Goal: Task Accomplishment & Management: Manage account settings

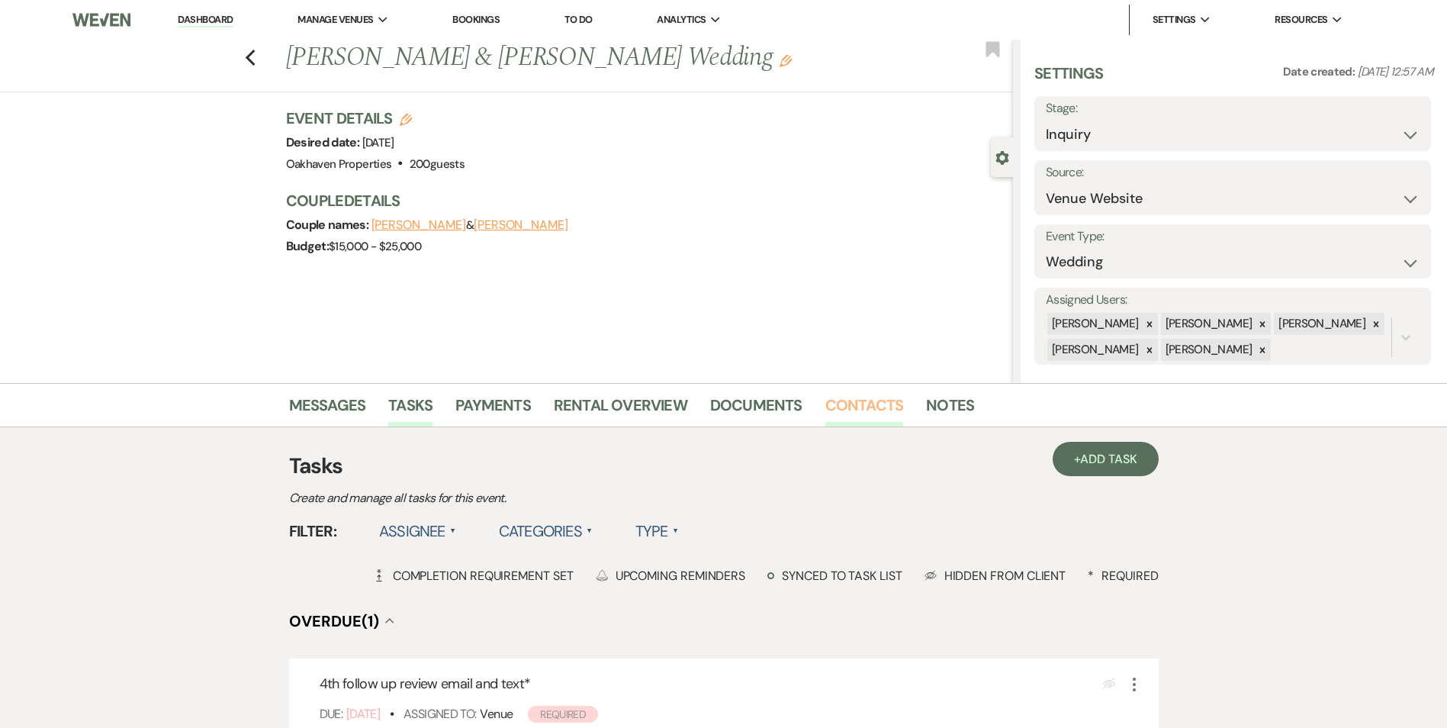
click at [867, 413] on link "Contacts" at bounding box center [864, 410] width 79 height 34
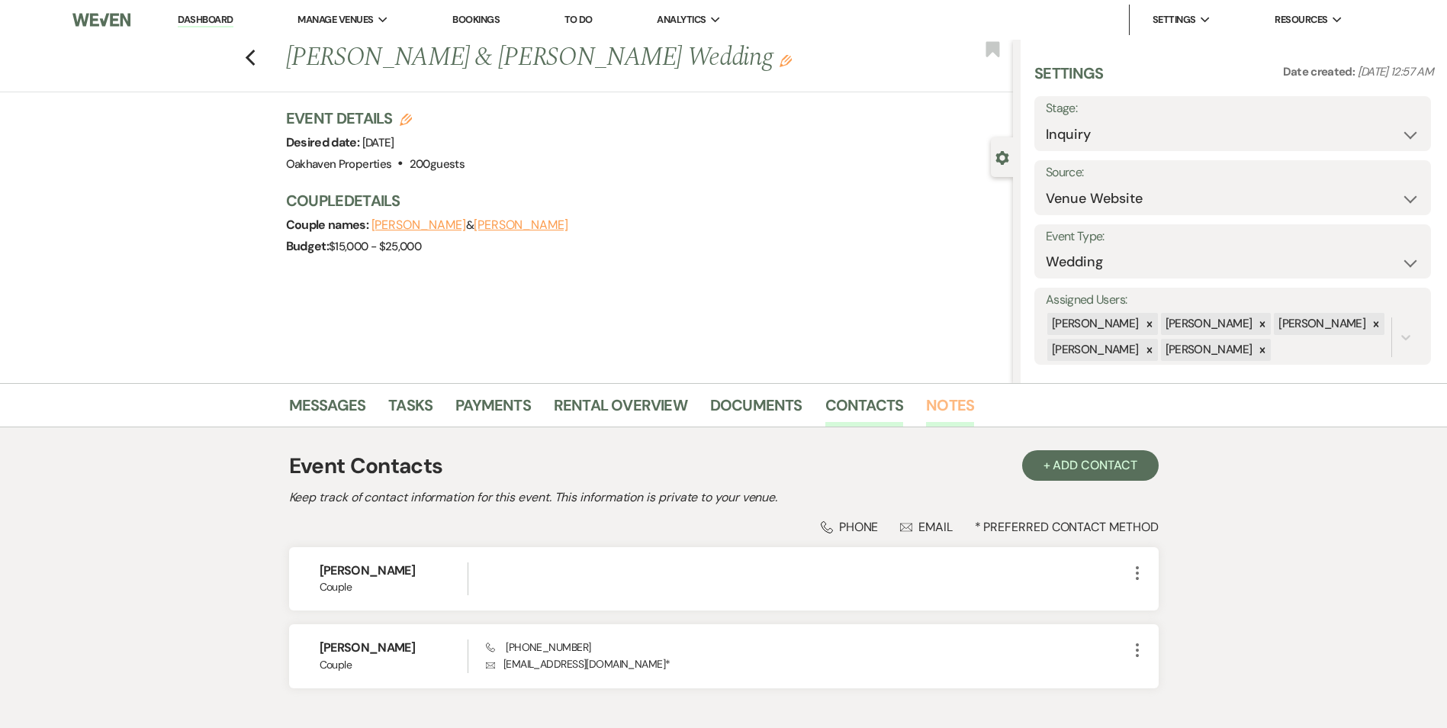
click at [965, 409] on link "Notes" at bounding box center [950, 410] width 48 height 34
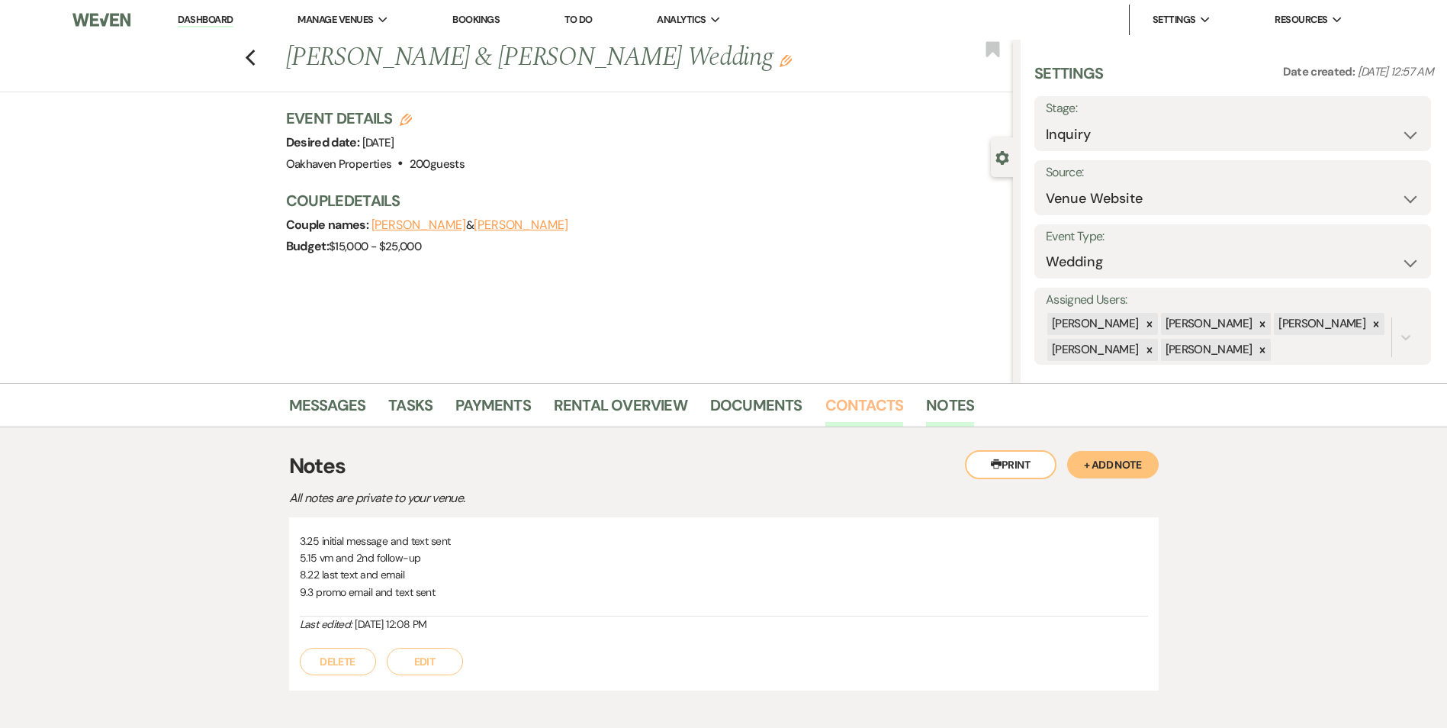
click at [840, 416] on link "Contacts" at bounding box center [864, 410] width 79 height 34
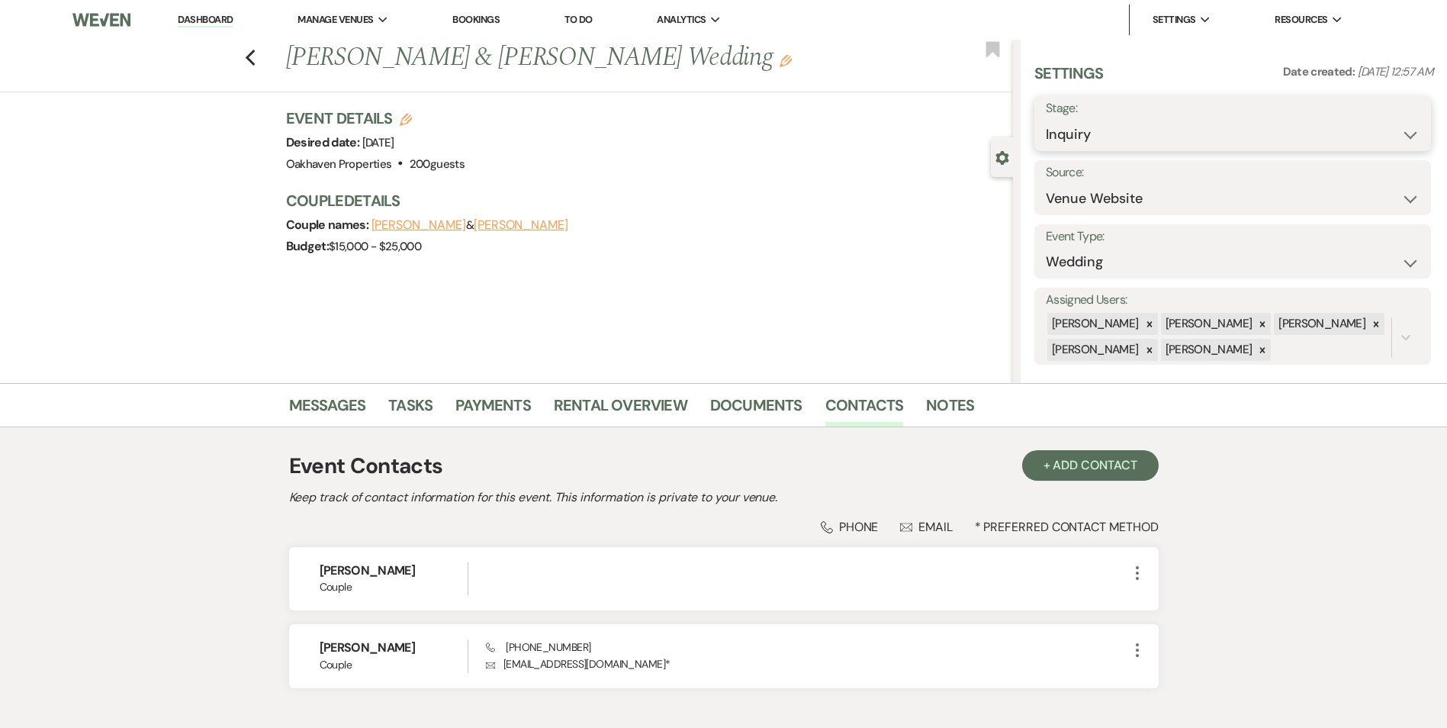
click at [1057, 140] on select "Inquiry Follow Up Tour Requested Tour Confirmed Toured Proposal Sent Booked Lost" at bounding box center [1233, 135] width 374 height 30
select select "8"
click at [1046, 120] on select "Inquiry Follow Up Tour Requested Tour Confirmed Toured Proposal Sent Booked Lost" at bounding box center [1233, 135] width 374 height 30
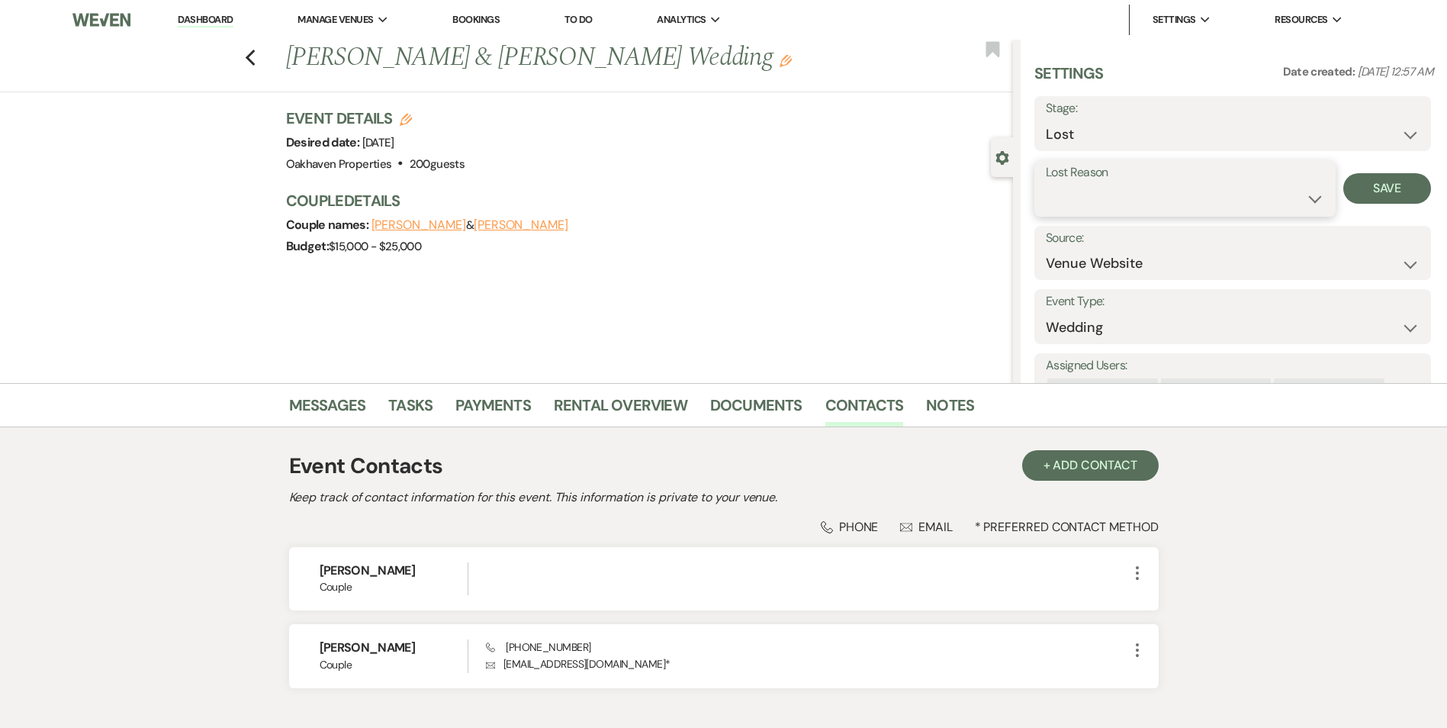
click at [1068, 211] on select "Booked Elsewhere Budget Date Unavailable No Response Not a Good Match Capacity …" at bounding box center [1185, 199] width 278 height 30
select select "5"
click at [1046, 184] on select "Booked Elsewhere Budget Date Unavailable No Response Not a Good Match Capacity …" at bounding box center [1185, 199] width 278 height 30
click at [1371, 198] on button "Save" at bounding box center [1387, 188] width 88 height 31
click at [953, 403] on link "Notes" at bounding box center [950, 410] width 48 height 34
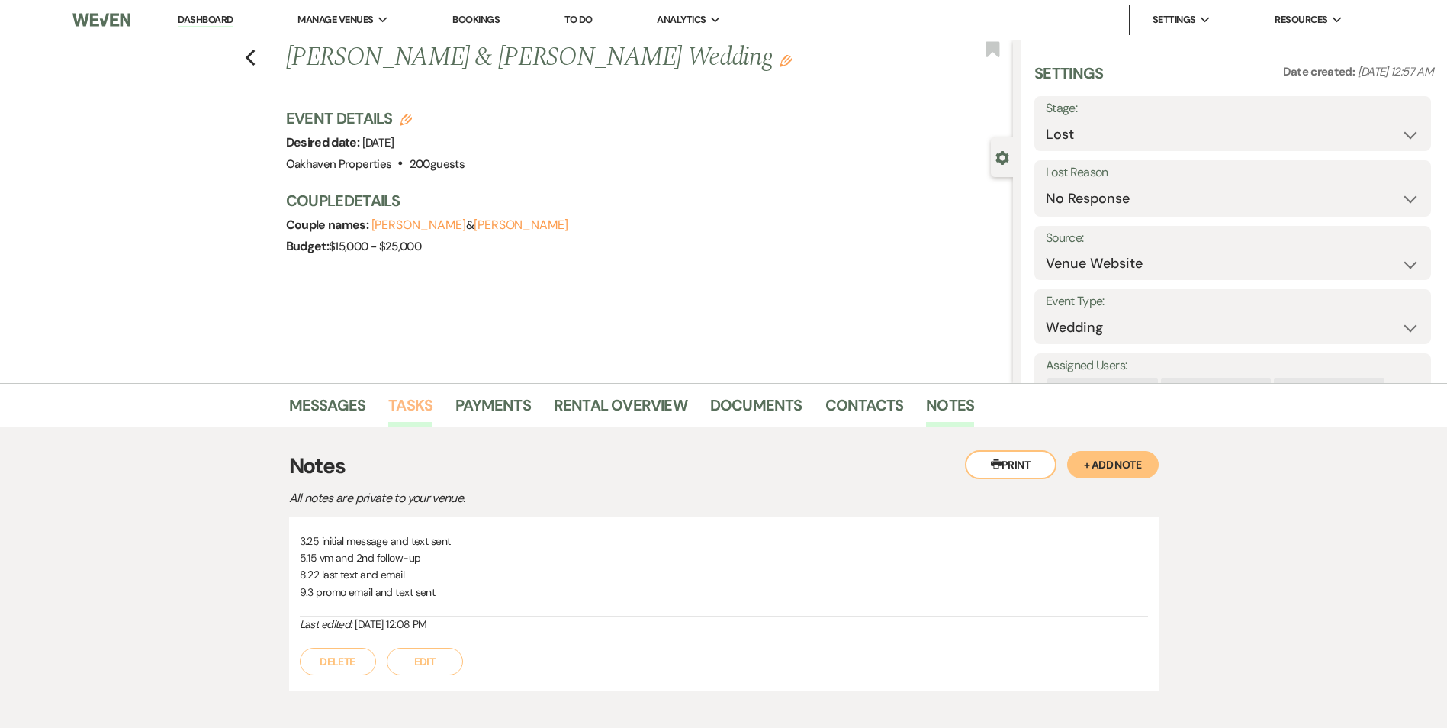
drag, startPoint x: 412, startPoint y: 407, endPoint x: 484, endPoint y: 428, distance: 75.5
click at [413, 407] on link "Tasks" at bounding box center [410, 410] width 44 height 34
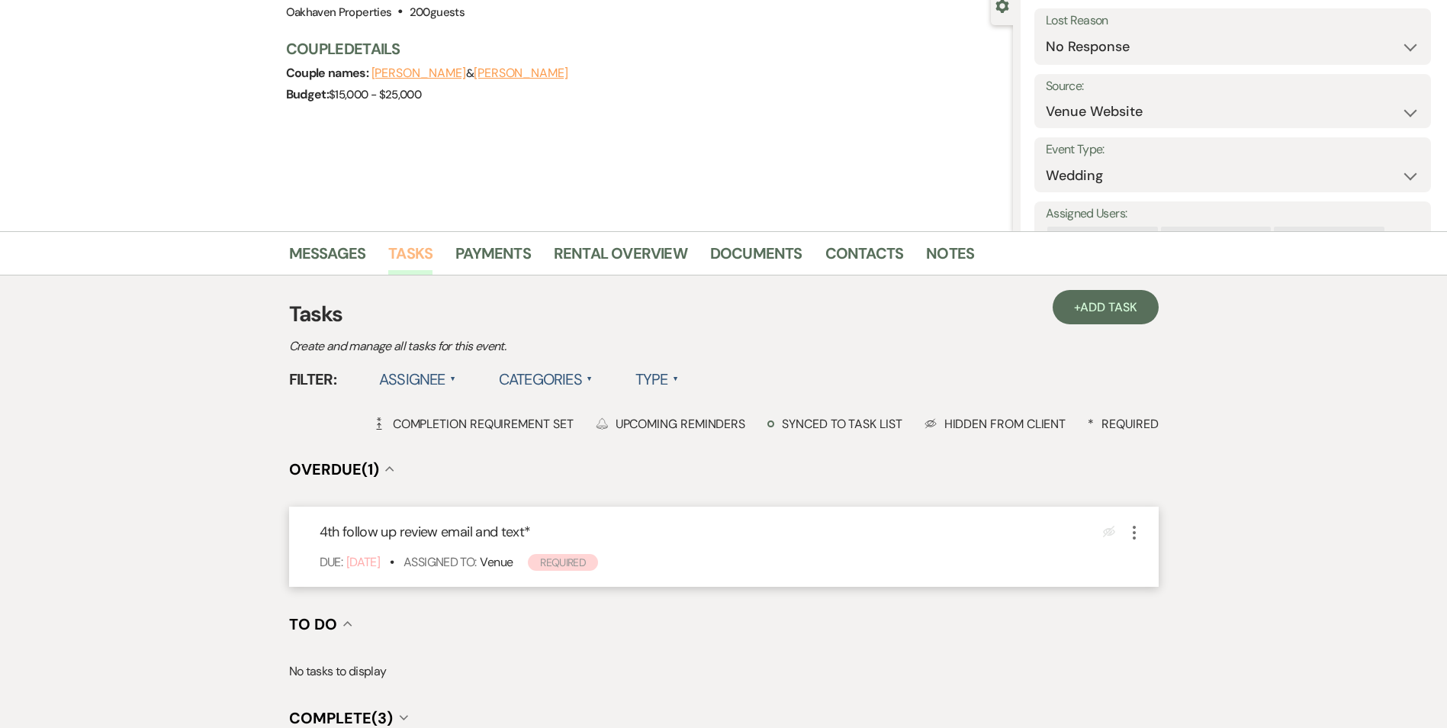
scroll to position [153, 0]
click at [1136, 538] on icon "More" at bounding box center [1134, 531] width 18 height 18
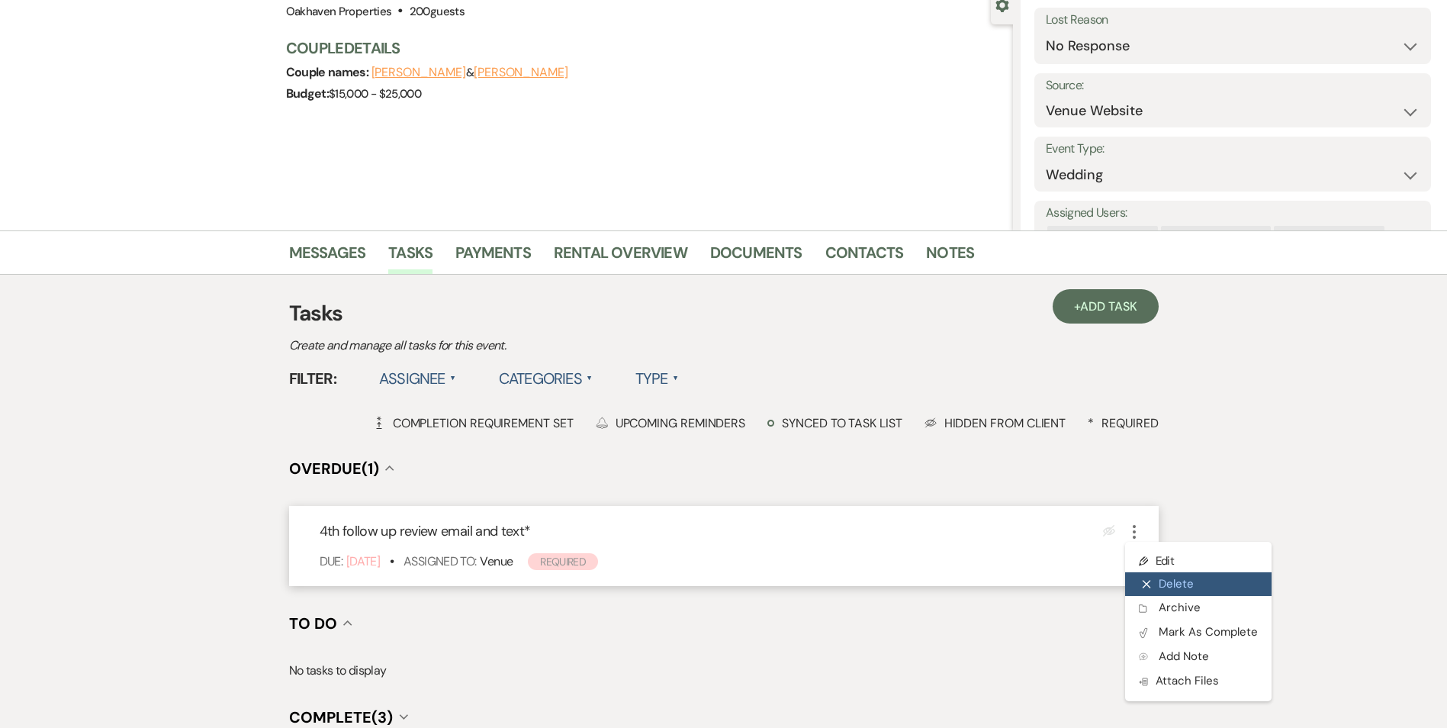
click at [1163, 586] on button "X Delete" at bounding box center [1198, 584] width 146 height 24
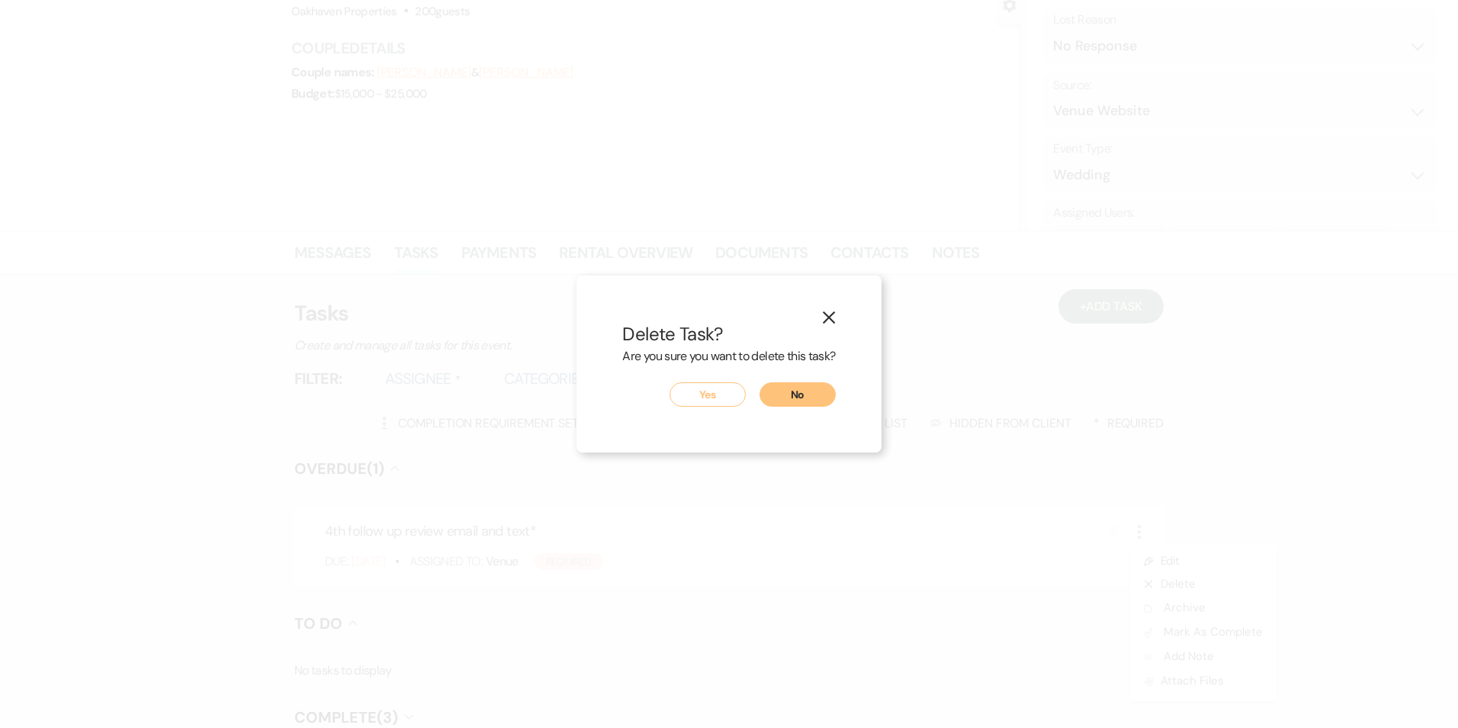
click at [699, 391] on button "Yes" at bounding box center [708, 394] width 76 height 24
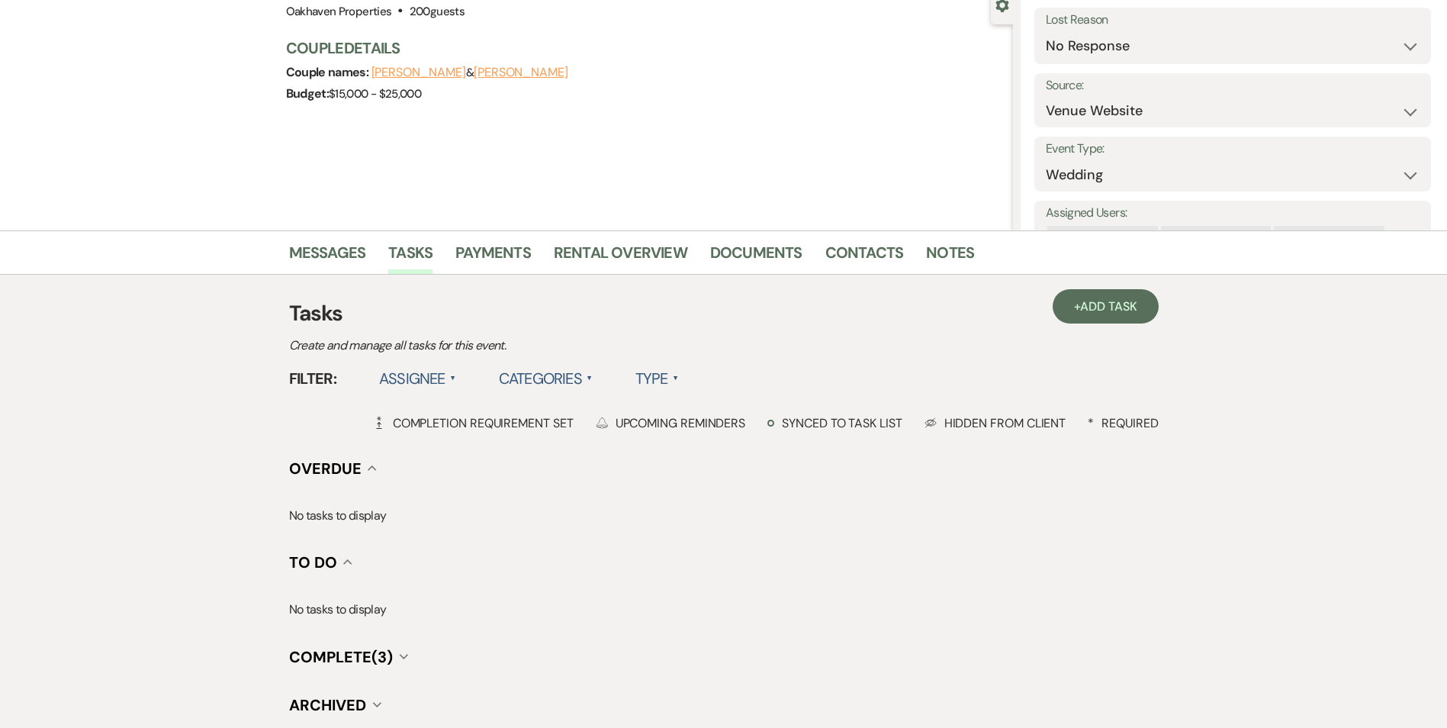
scroll to position [0, 0]
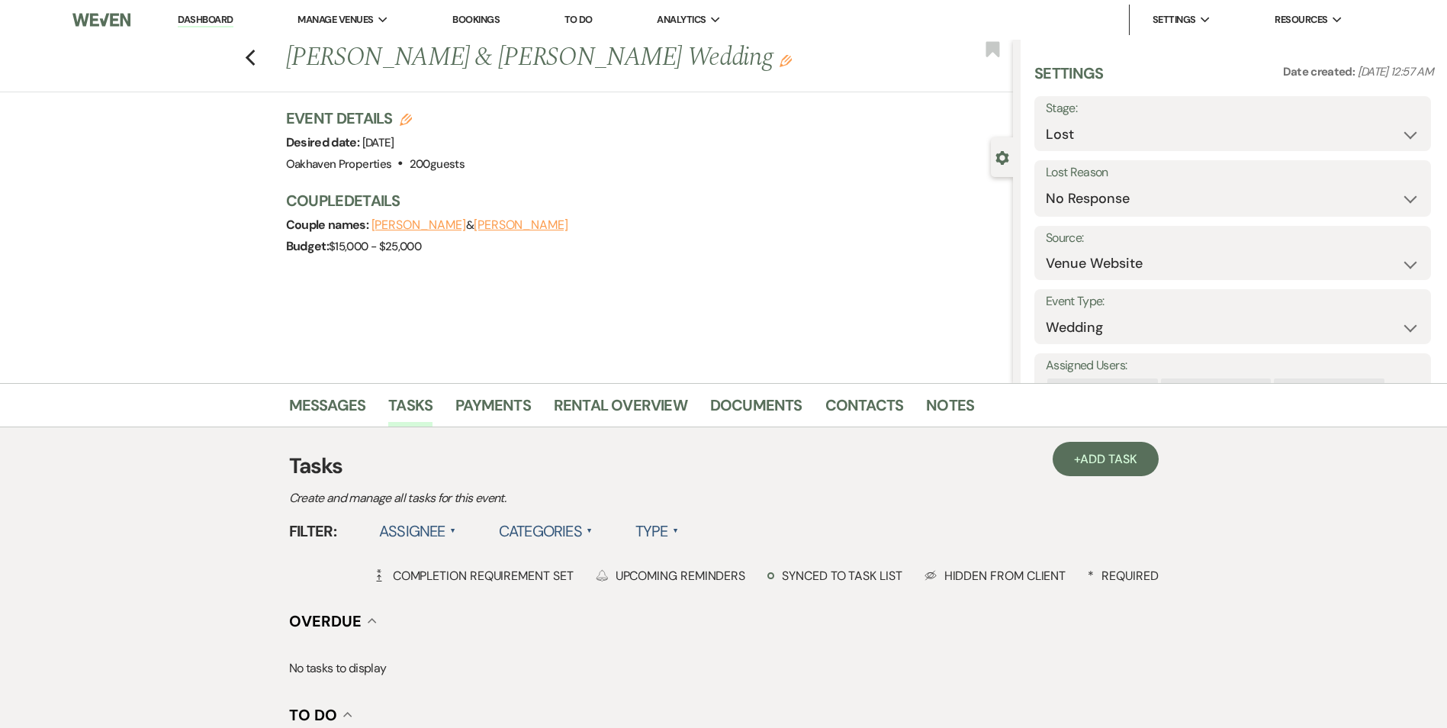
click at [198, 21] on link "Dashboard" at bounding box center [205, 20] width 55 height 14
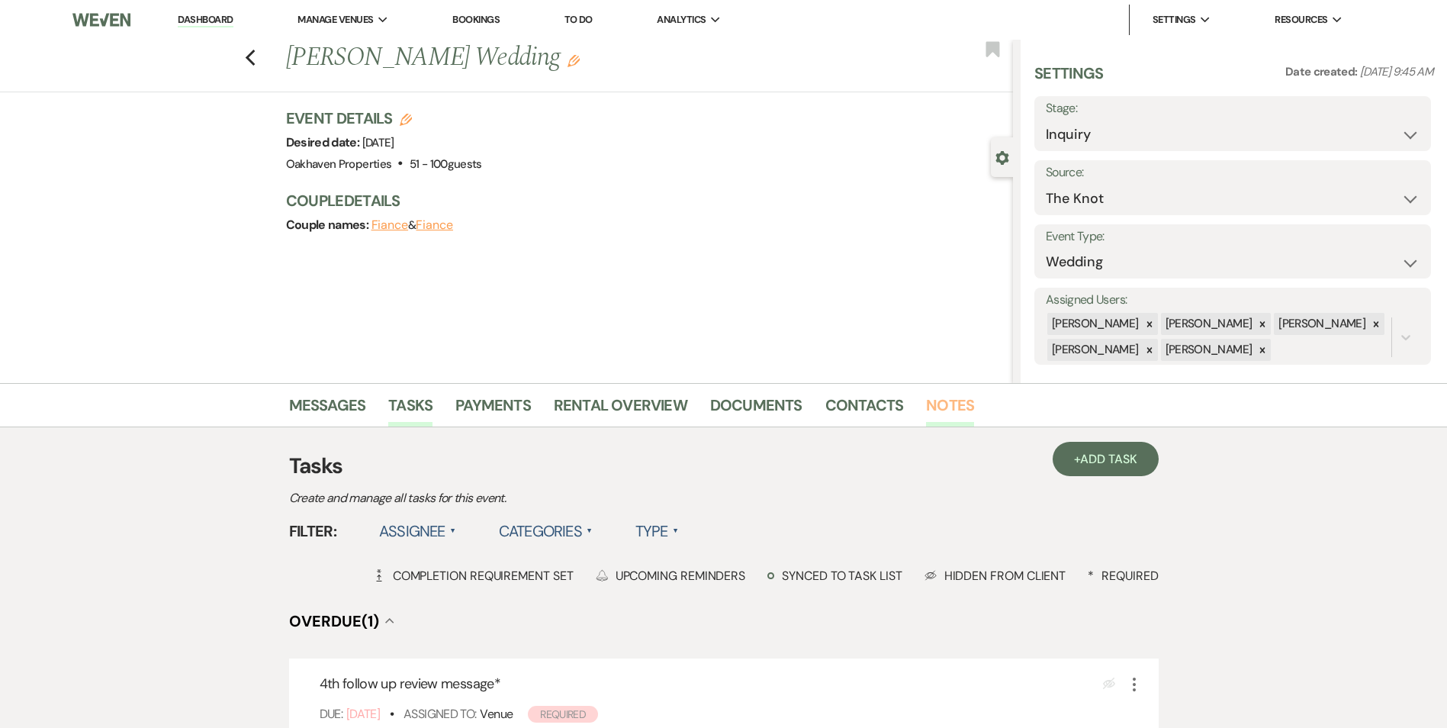
click at [953, 414] on link "Notes" at bounding box center [950, 410] width 48 height 34
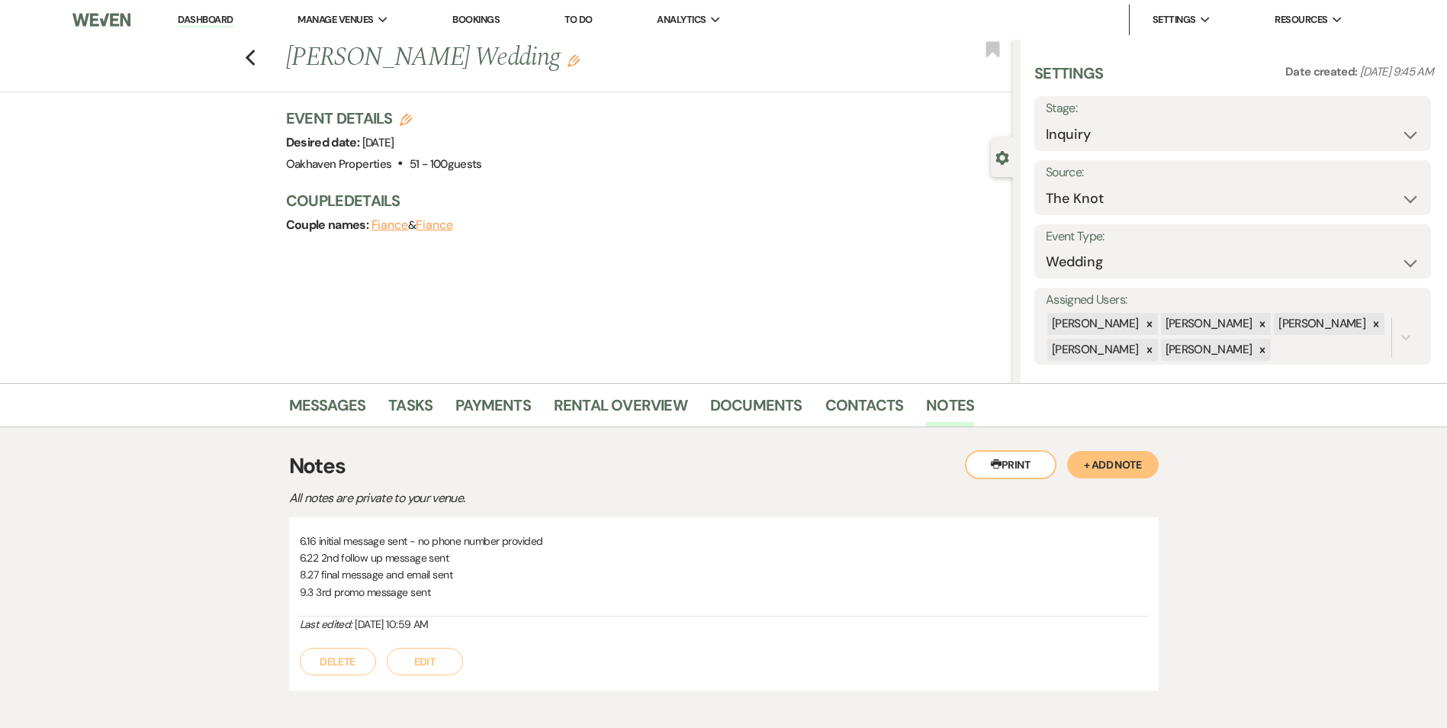
click at [451, 660] on button "Edit" at bounding box center [425, 661] width 76 height 27
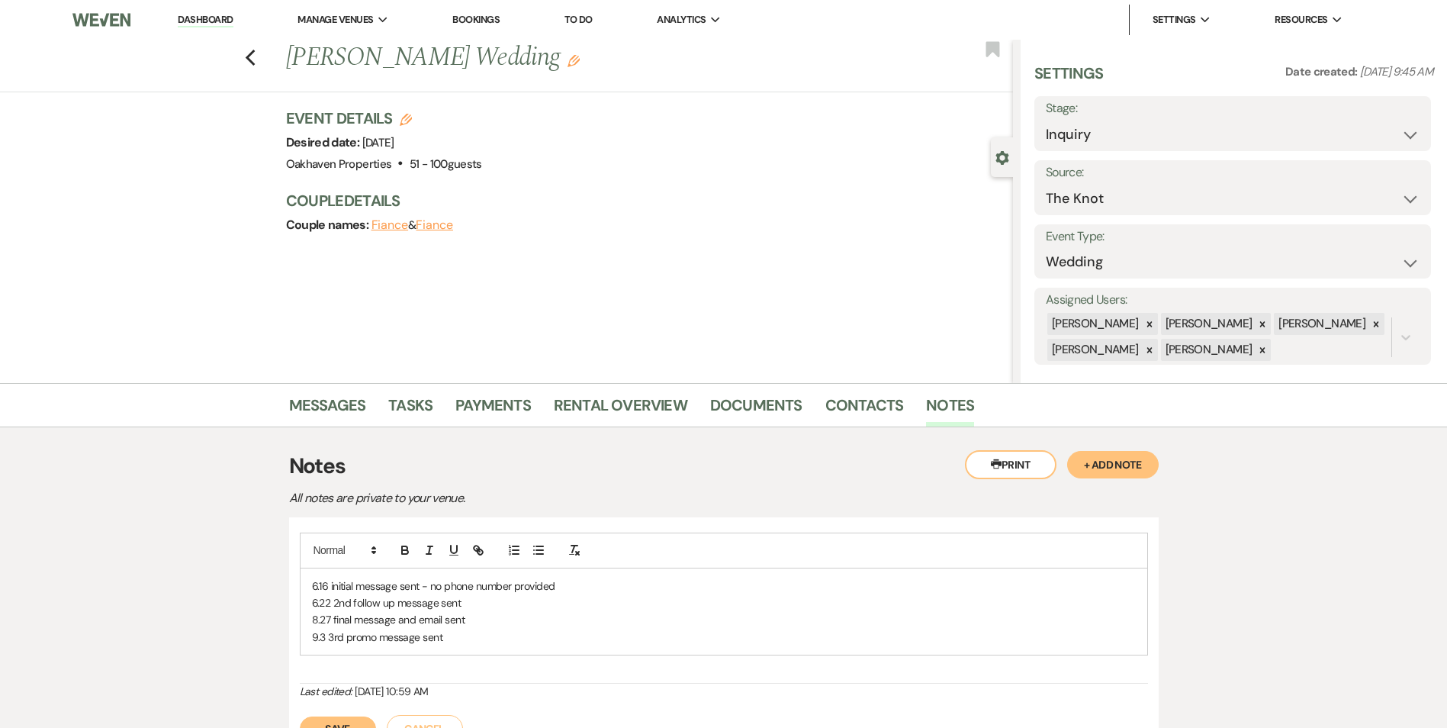
click at [451, 643] on p "9.3 3rd promo message sent" at bounding box center [724, 636] width 824 height 17
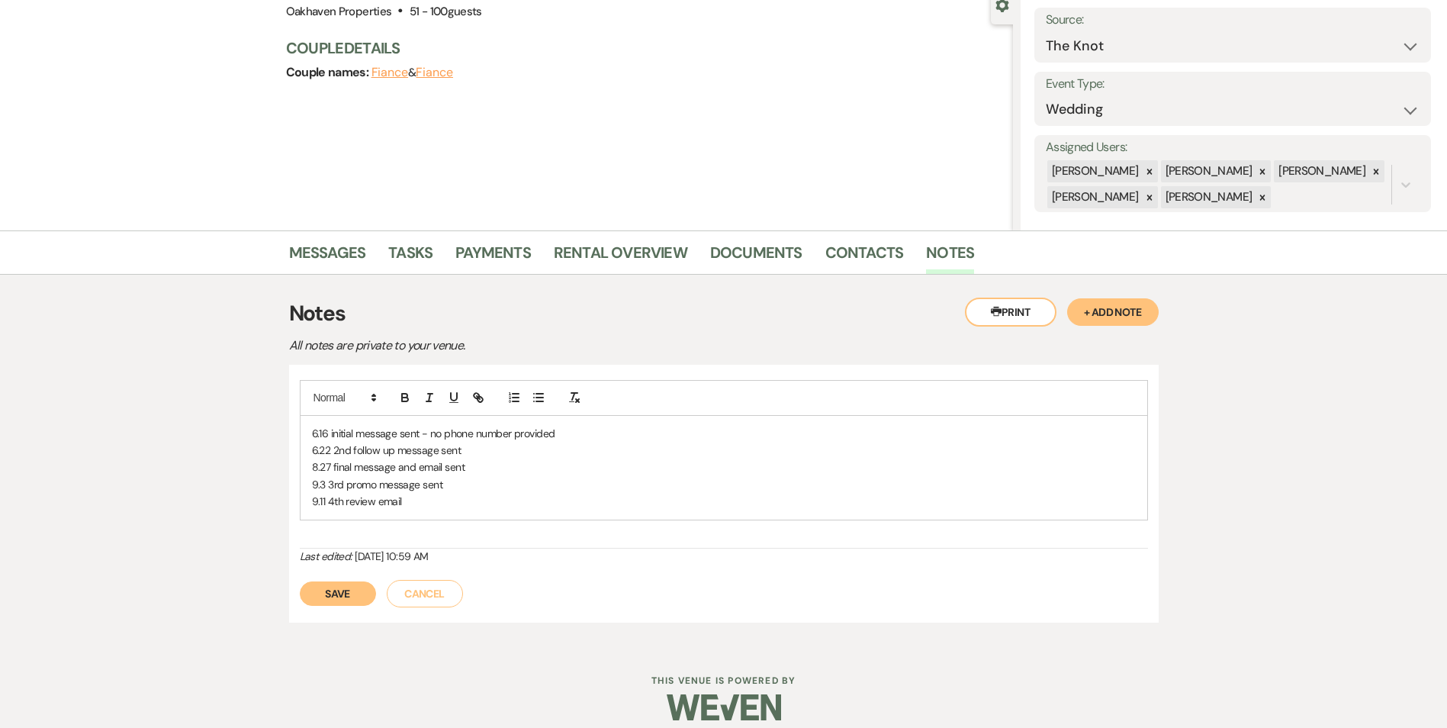
click at [363, 603] on button "Save" at bounding box center [338, 593] width 76 height 24
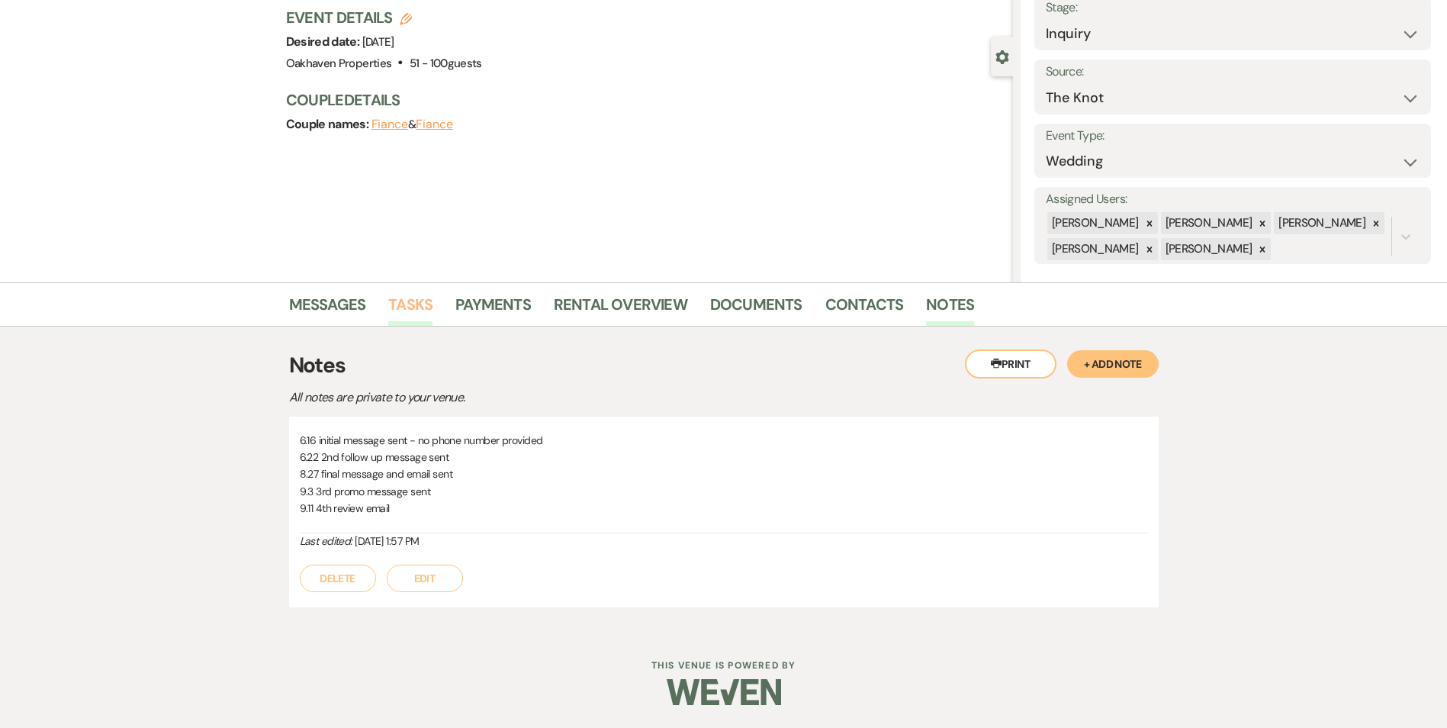
drag, startPoint x: 379, startPoint y: 303, endPoint x: 393, endPoint y: 301, distance: 13.9
click at [388, 302] on ul "Messages Tasks Payments Rental Overview Documents Contacts Notes" at bounding box center [723, 307] width 869 height 37
click at [405, 305] on link "Tasks" at bounding box center [410, 309] width 44 height 34
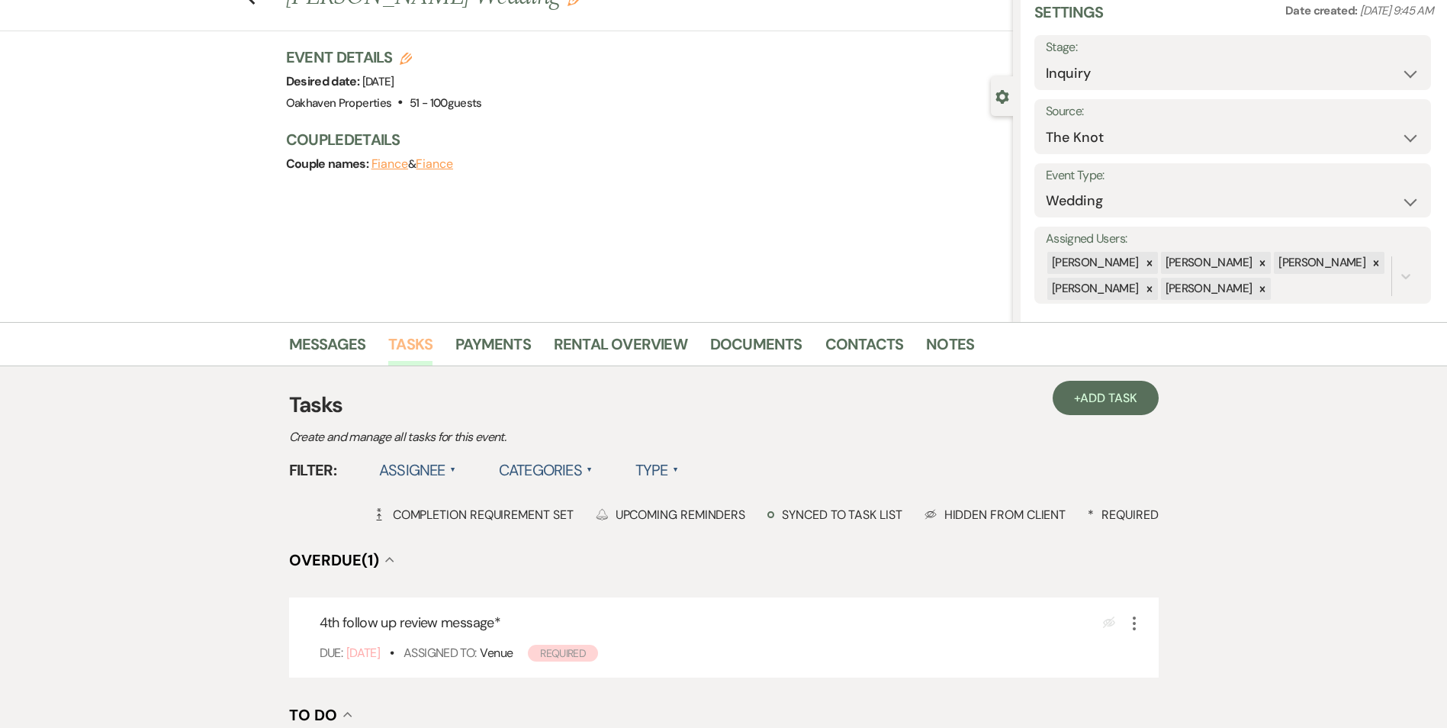
scroll to position [153, 0]
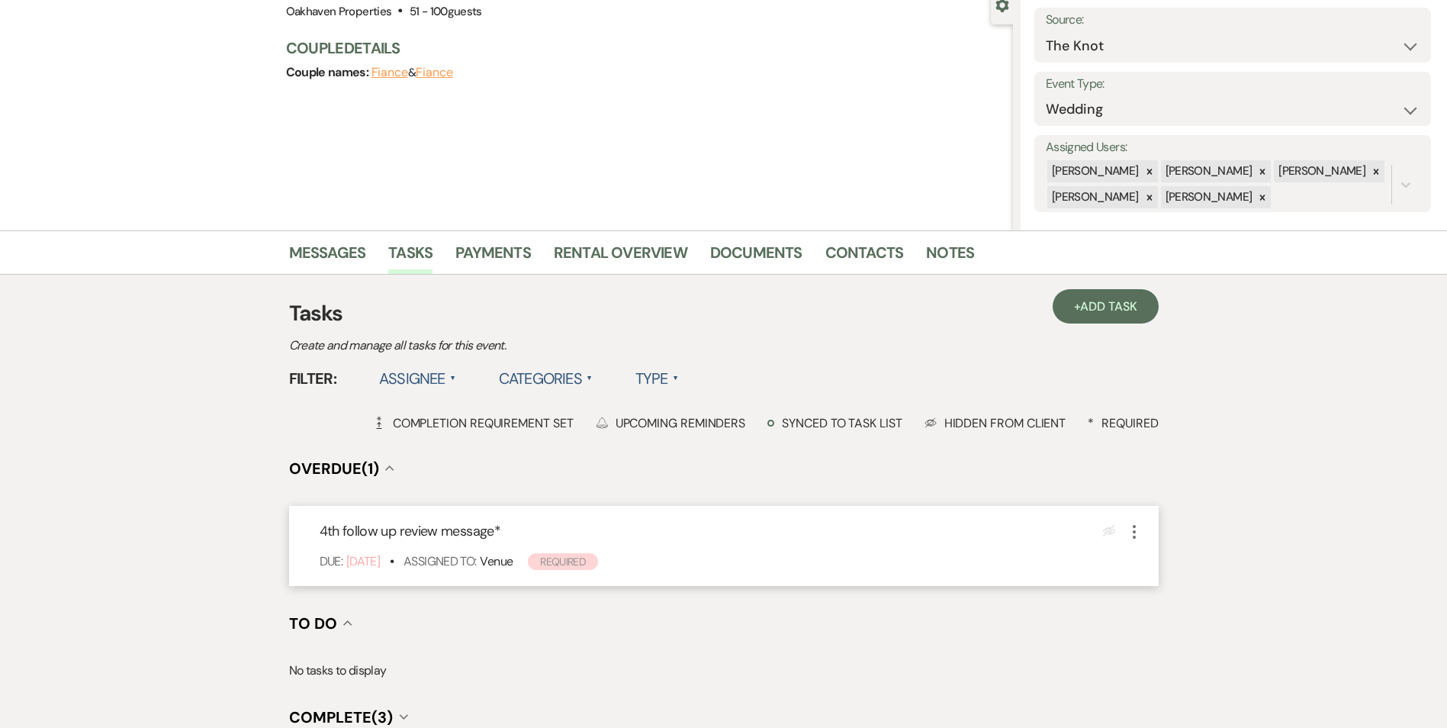
click at [1144, 532] on div "4th follow up review message * Eye Blocked More Due: Sep 10 25 • Assigned To: V…" at bounding box center [723, 546] width 869 height 80
click at [1138, 537] on icon "More" at bounding box center [1134, 531] width 18 height 18
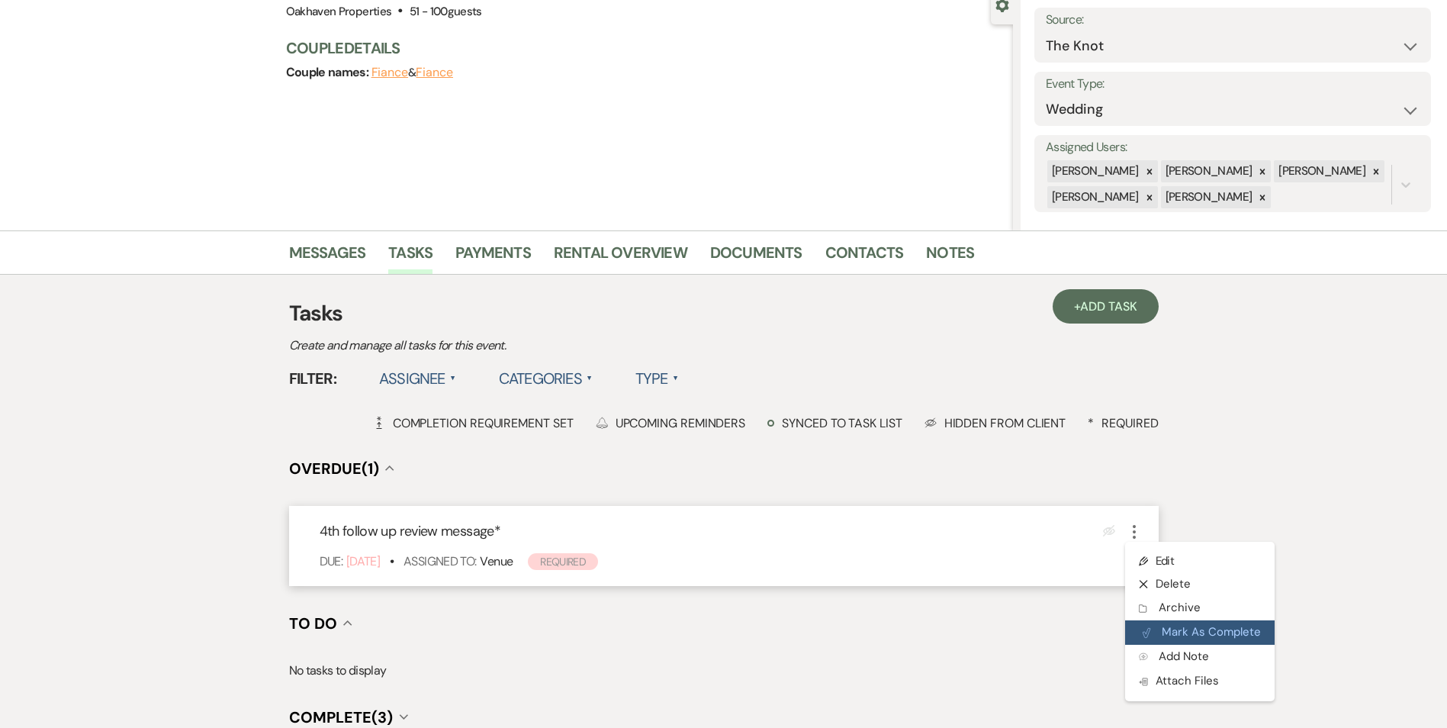
click at [1163, 623] on button "Plan Portal Link Mark As Complete" at bounding box center [1199, 632] width 149 height 24
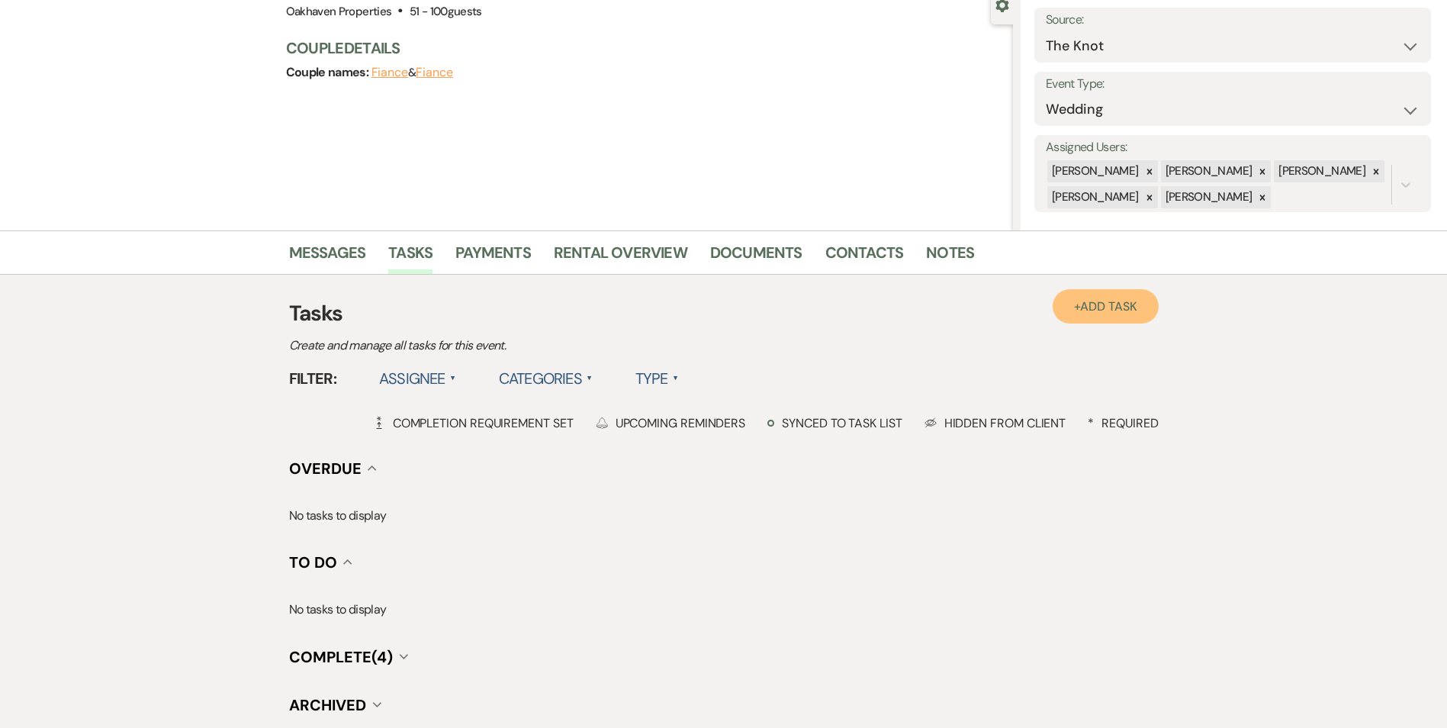
click at [1085, 307] on span "Add Task" at bounding box center [1108, 306] width 56 height 16
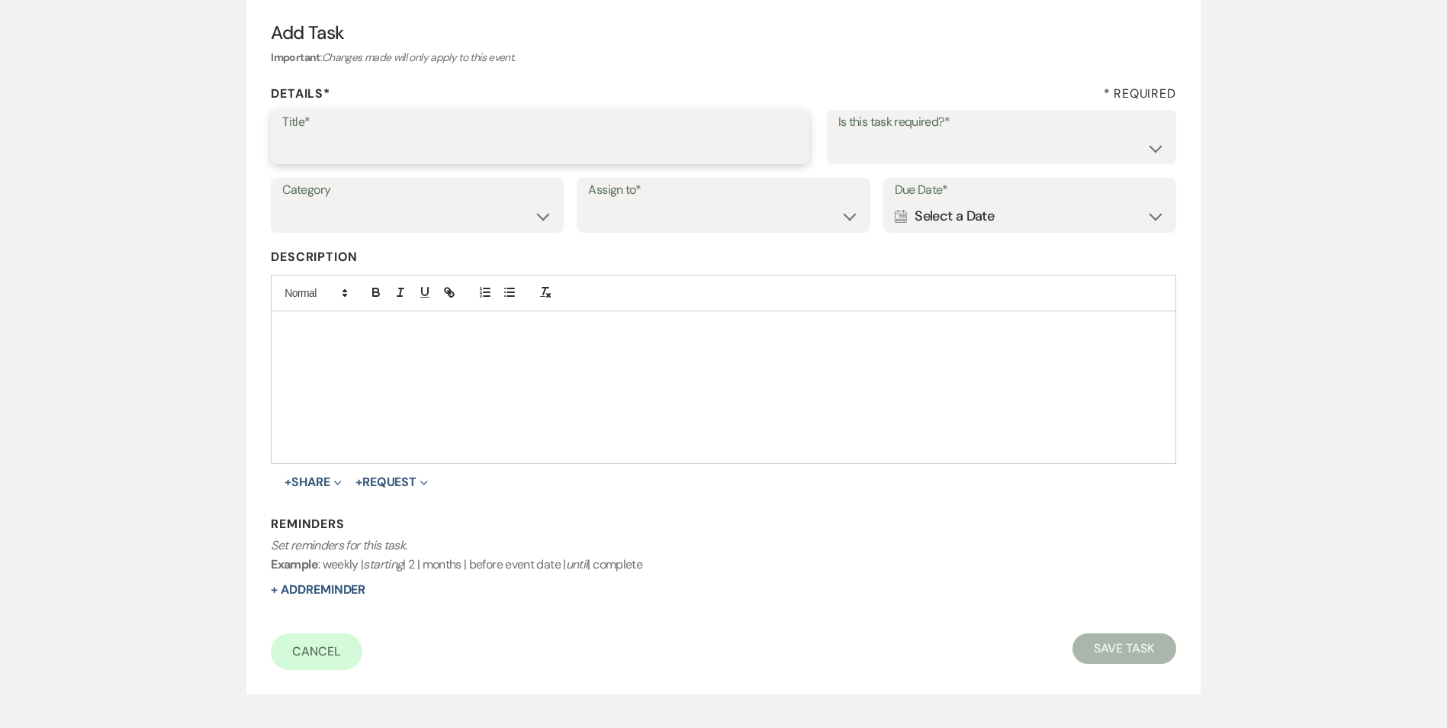
click at [310, 153] on input "Title*" at bounding box center [540, 148] width 516 height 30
type input "5th and final message/email"
drag, startPoint x: 877, startPoint y: 157, endPoint x: 876, endPoint y: 165, distance: 7.7
click at [877, 157] on select "Yes No" at bounding box center [1001, 148] width 326 height 30
click at [838, 133] on select "Yes No" at bounding box center [1001, 148] width 326 height 30
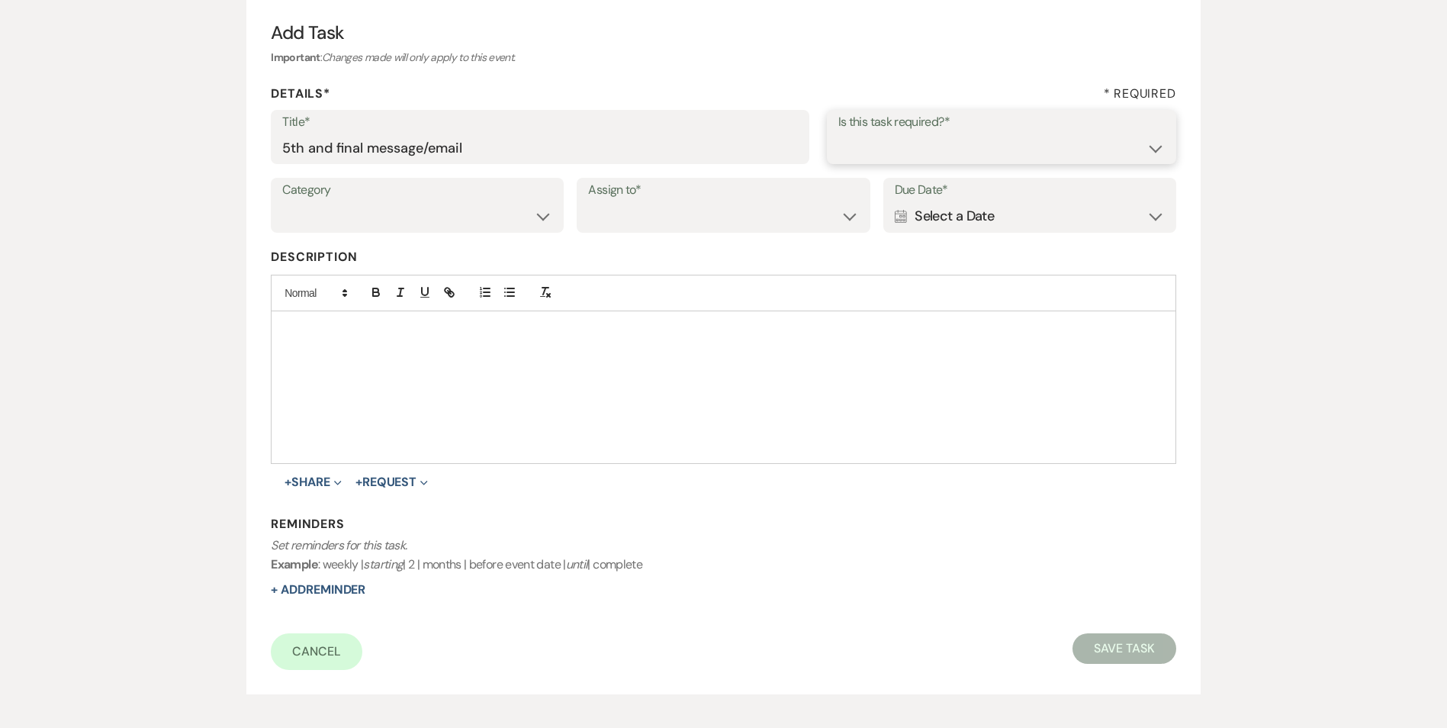
click at [866, 156] on select "Yes No" at bounding box center [1001, 148] width 326 height 30
select select "true"
click at [838, 133] on select "Yes No" at bounding box center [1001, 148] width 326 height 30
click at [503, 215] on select "Venue Vendors Guests Details Finalize & Share" at bounding box center [417, 216] width 270 height 30
select select "31"
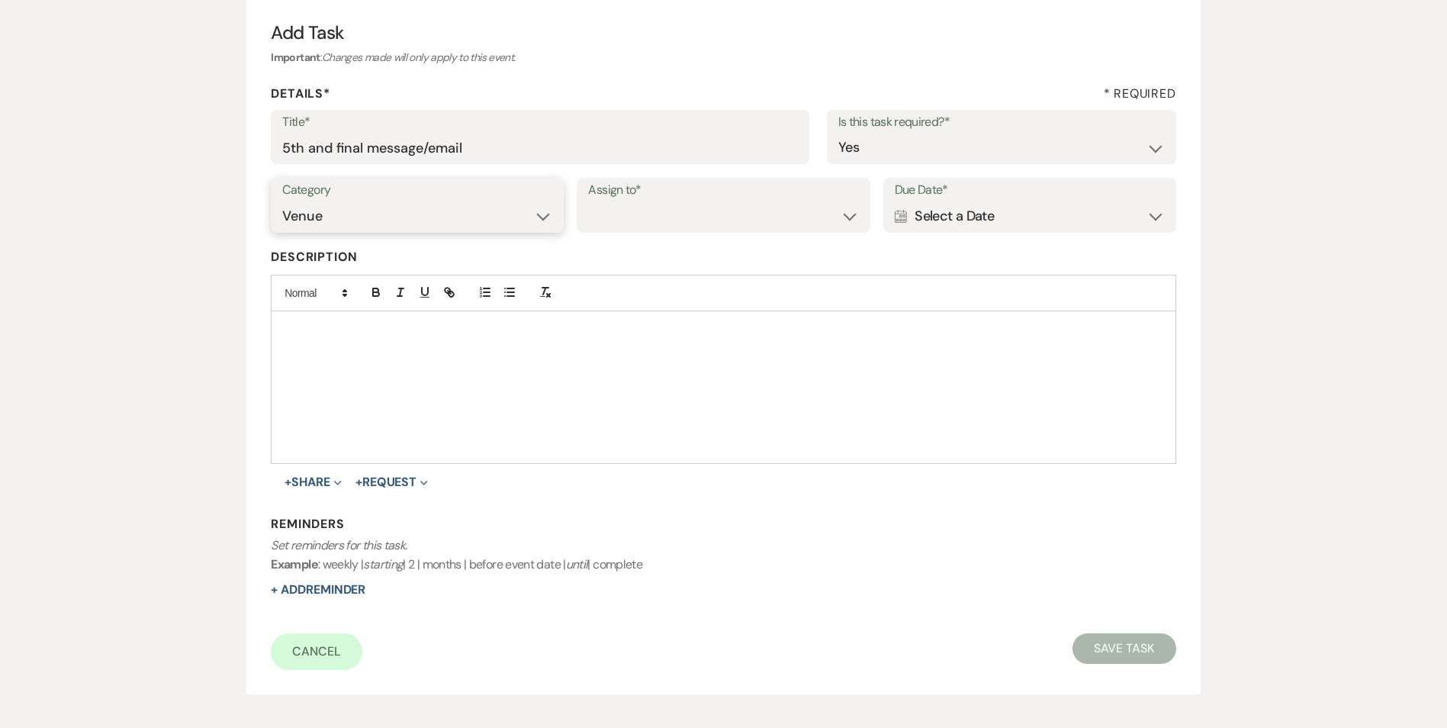
click at [282, 201] on select "Venue Vendors Guests Details Finalize & Share" at bounding box center [417, 216] width 270 height 30
drag, startPoint x: 675, startPoint y: 217, endPoint x: 678, endPoint y: 233, distance: 16.3
click at [675, 218] on select "Venue Client" at bounding box center [723, 216] width 270 height 30
select select "venueHost"
click at [588, 201] on select "Venue Client" at bounding box center [723, 216] width 270 height 30
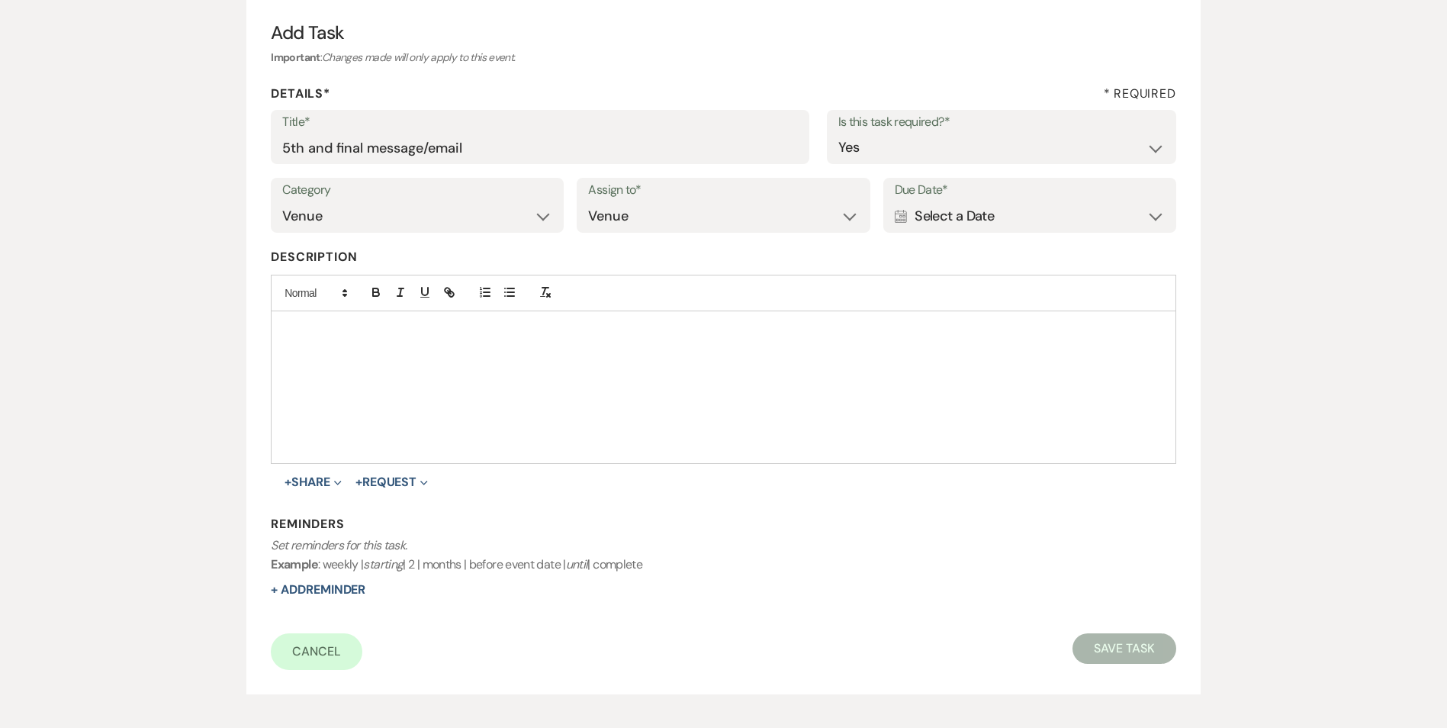
click at [982, 214] on div "Calendar Select a Date Expand" at bounding box center [1030, 216] width 270 height 30
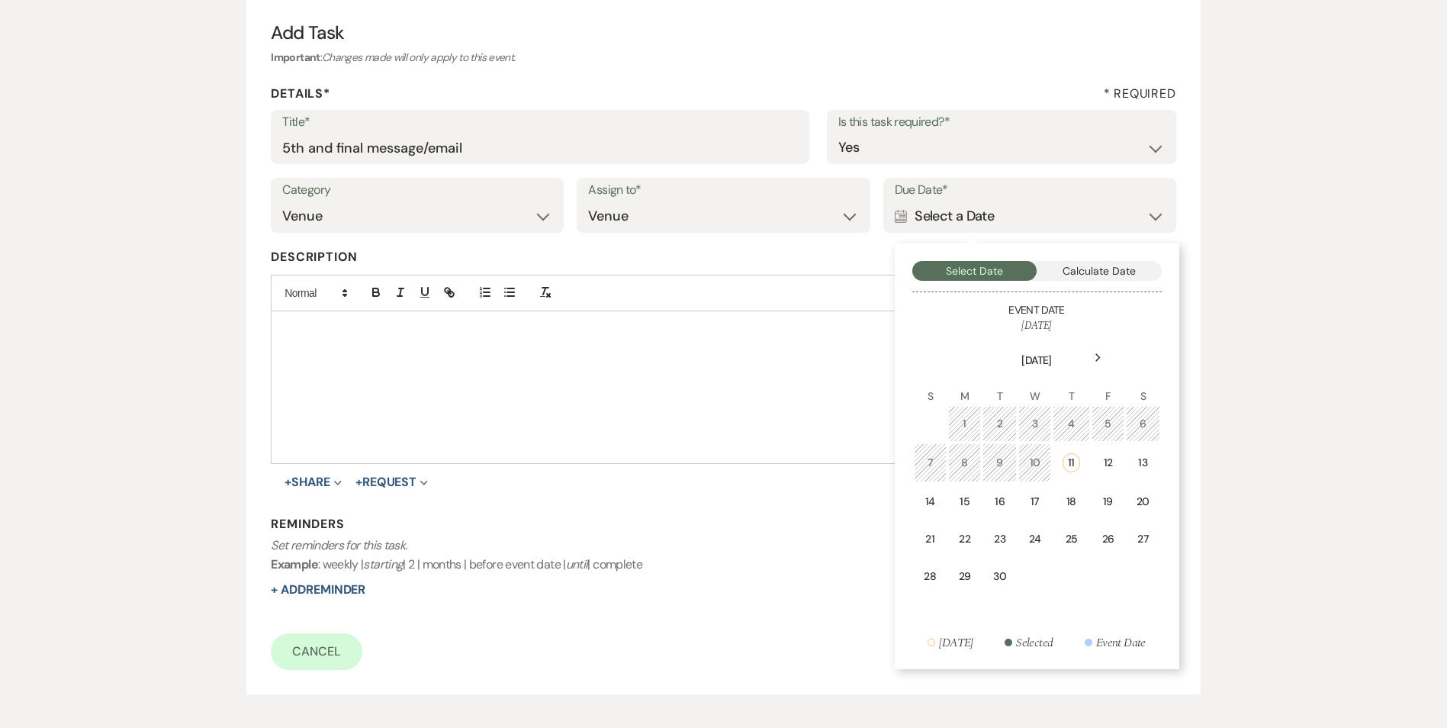
click at [1090, 508] on table "September 2025 S M T W T F S 1 2 3 4 5 6 7 8 9 10 11 12 13 14 15 16 17 18 19 20…" at bounding box center [1036, 483] width 249 height 301
click at [1063, 492] on td "18" at bounding box center [1071, 502] width 37 height 36
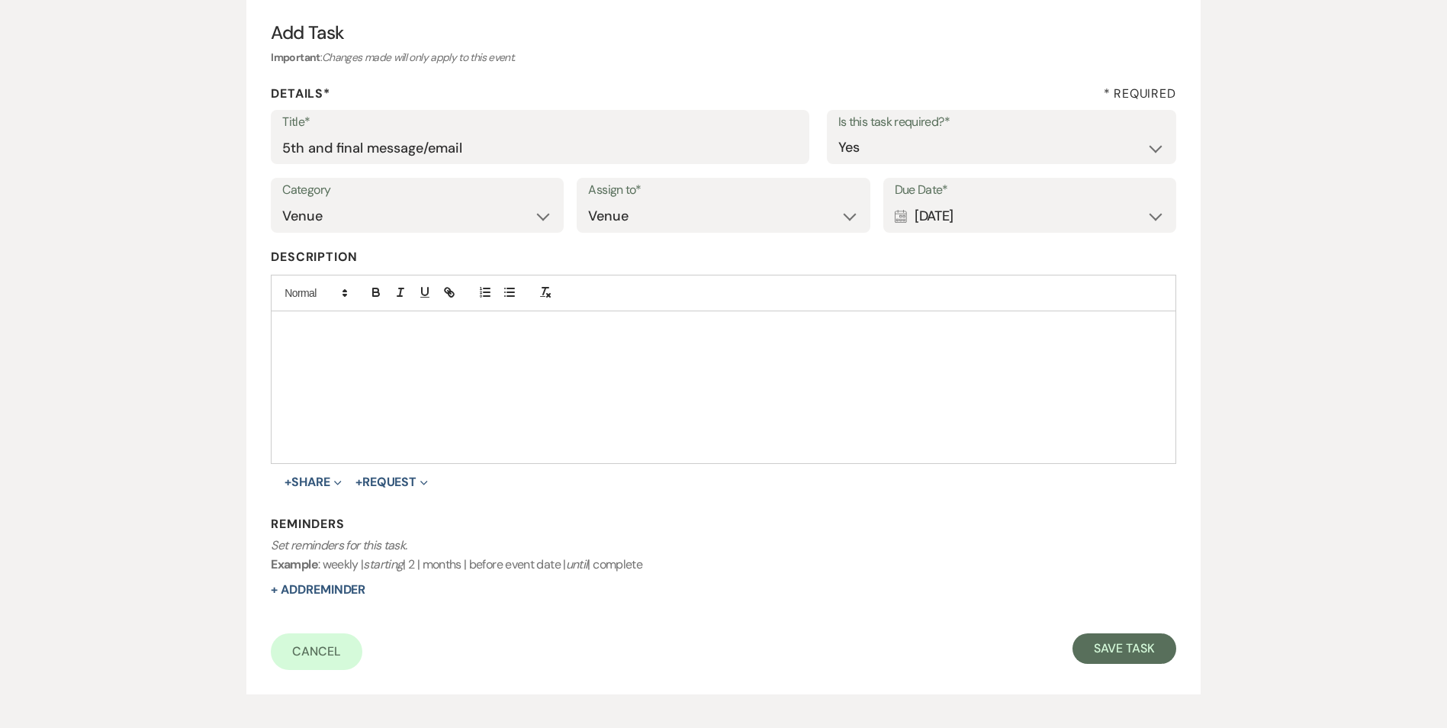
click at [278, 577] on div "Reminders Set reminders for this task. Example : weekly | starting | 2 | months…" at bounding box center [723, 557] width 905 height 83
click at [302, 594] on button "+ Add Reminder" at bounding box center [318, 589] width 95 height 12
select select "host"
select select "days"
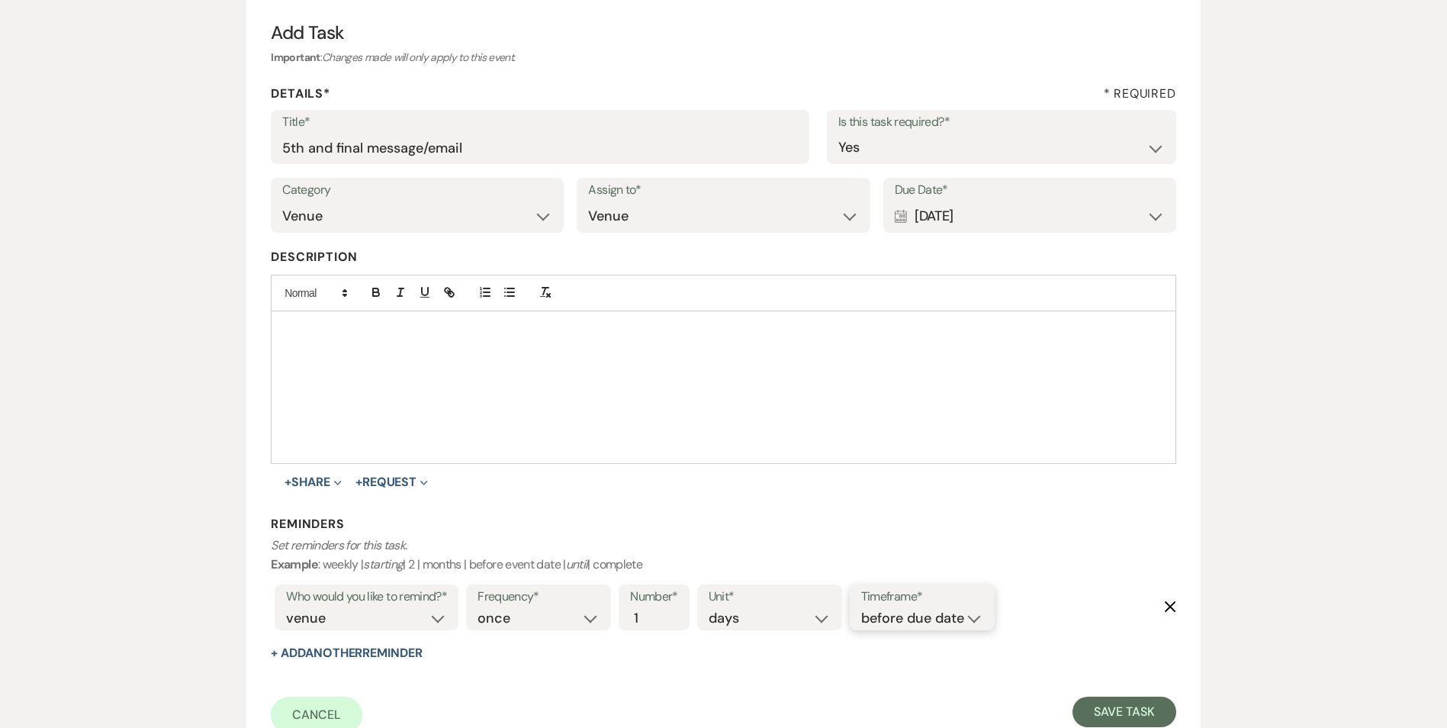
click at [974, 621] on select "before due date after due date on due date on custom date" at bounding box center [922, 618] width 122 height 21
click at [863, 608] on select "before due date after due date on due date on custom date" at bounding box center [922, 618] width 122 height 21
drag, startPoint x: 924, startPoint y: 609, endPoint x: 930, endPoint y: 628, distance: 21.0
click at [924, 609] on select "before due date after due date on due date on custom date" at bounding box center [922, 618] width 122 height 21
select select "onDueDate"
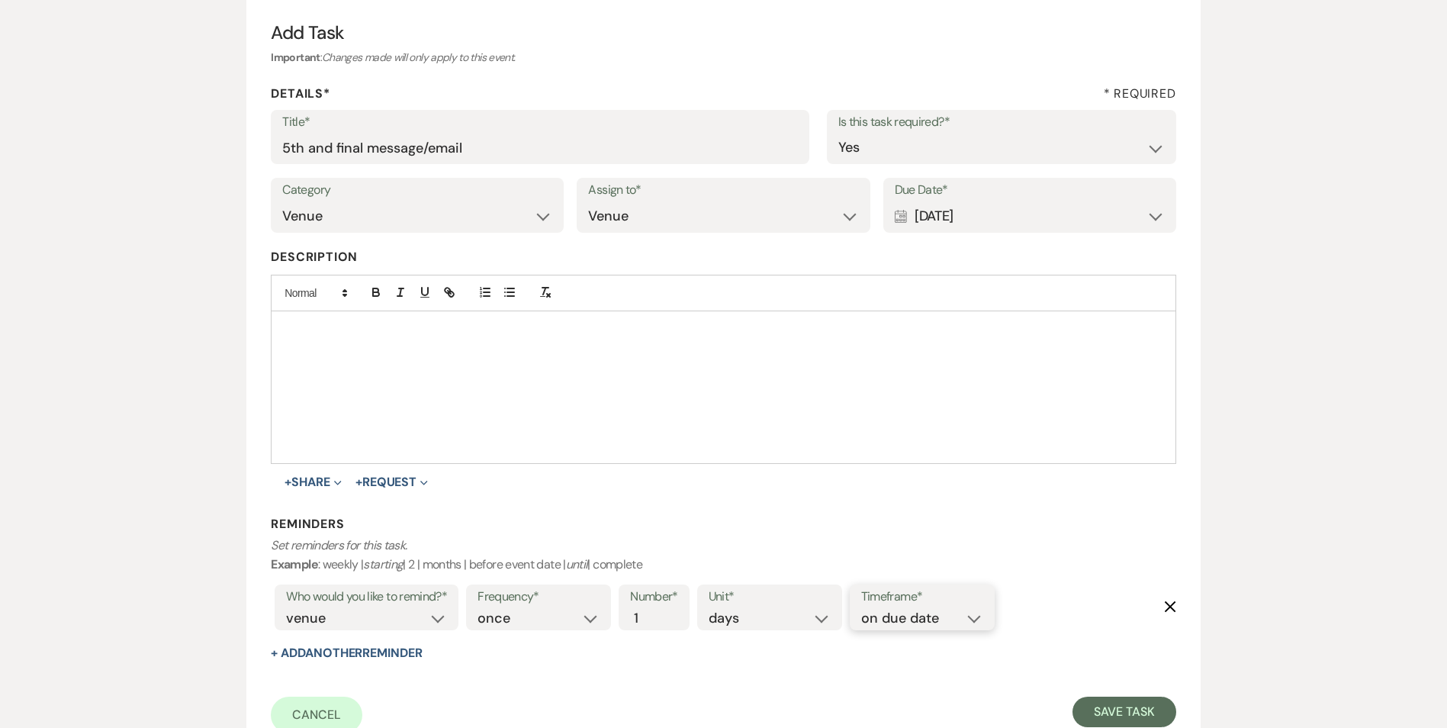
click at [861, 608] on select "before due date after due date on due date on custom date" at bounding box center [922, 618] width 122 height 21
click at [1173, 726] on div "Cancel Save Task" at bounding box center [723, 714] width 905 height 37
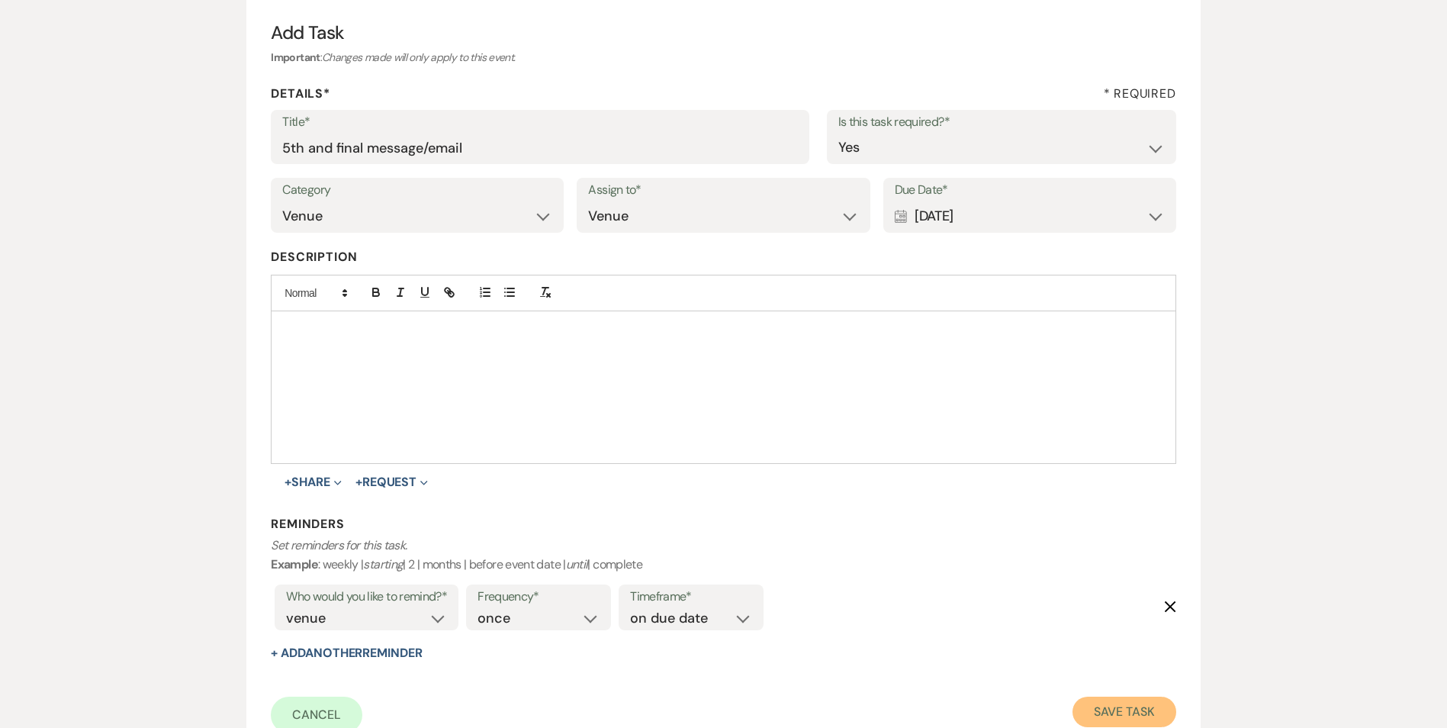
click at [1145, 713] on button "Save Task" at bounding box center [1123, 711] width 103 height 31
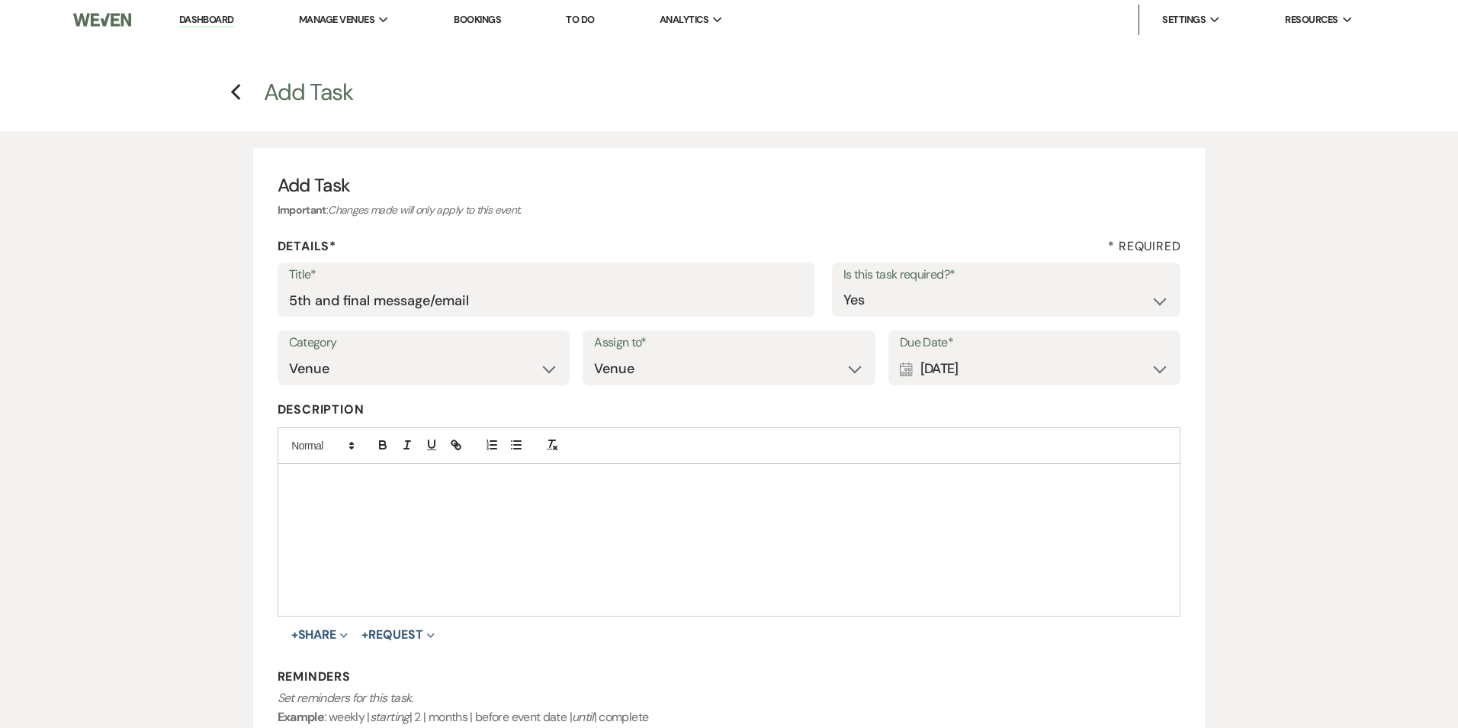
select select "2"
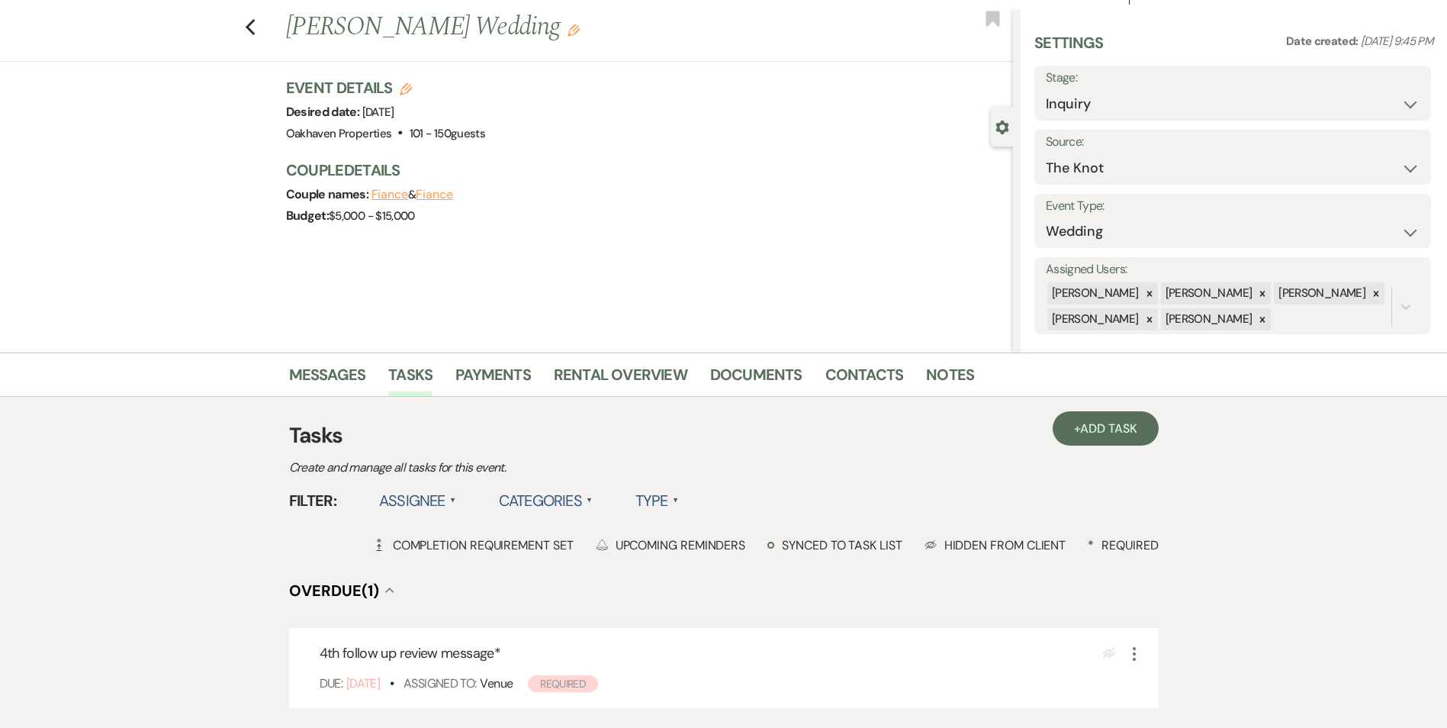
scroll to position [76, 0]
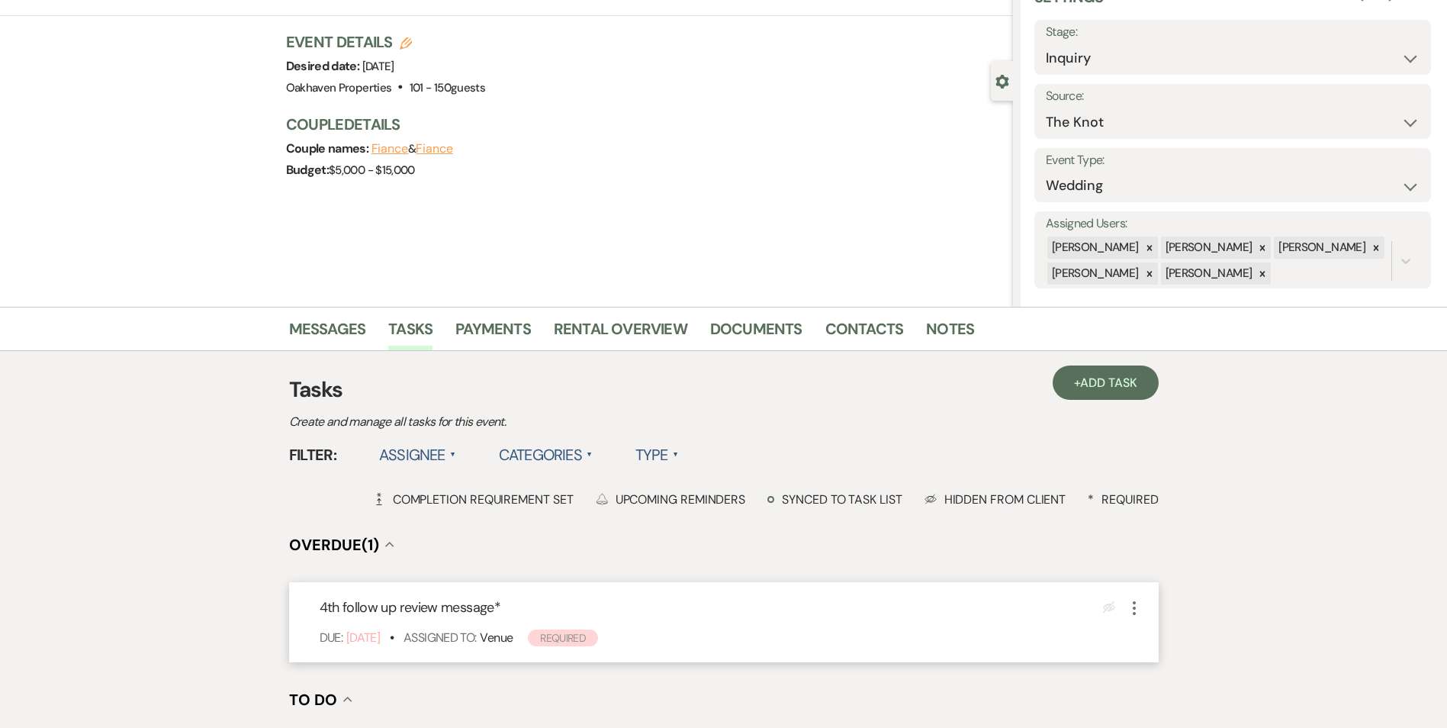
click at [1123, 615] on div "Eye Blocked More" at bounding box center [1123, 607] width 40 height 21
click at [1131, 609] on icon "More" at bounding box center [1134, 608] width 18 height 18
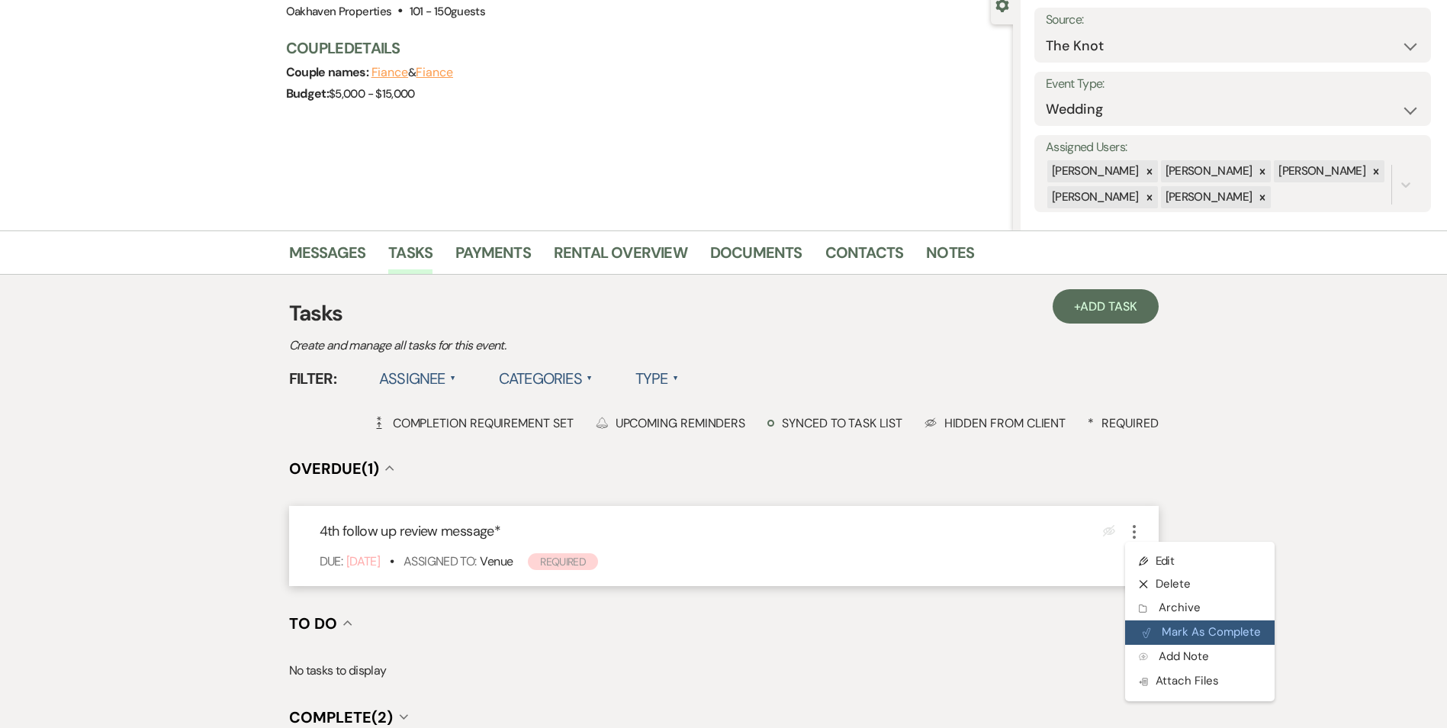
click at [1152, 626] on button "Plan Portal Link Mark As Complete" at bounding box center [1199, 632] width 149 height 24
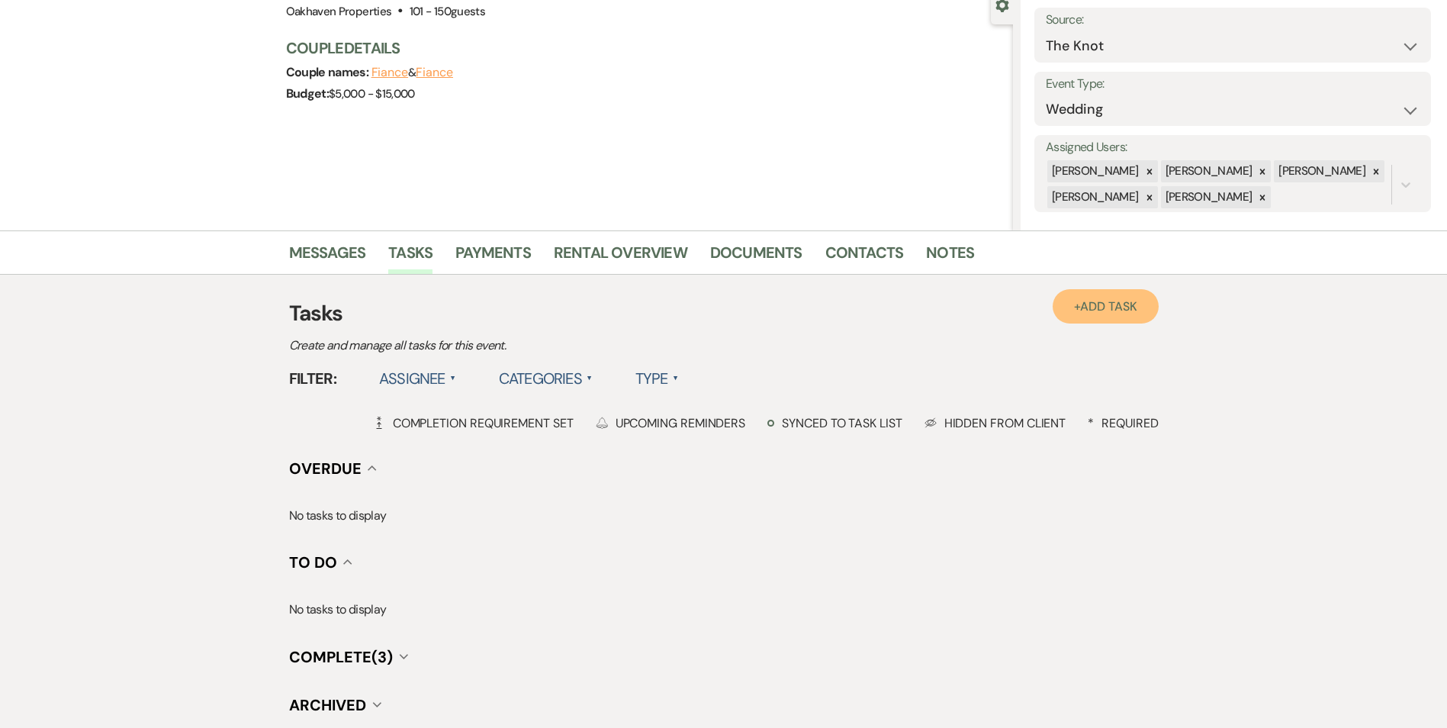
click at [1086, 295] on link "+ Add Task" at bounding box center [1105, 306] width 105 height 34
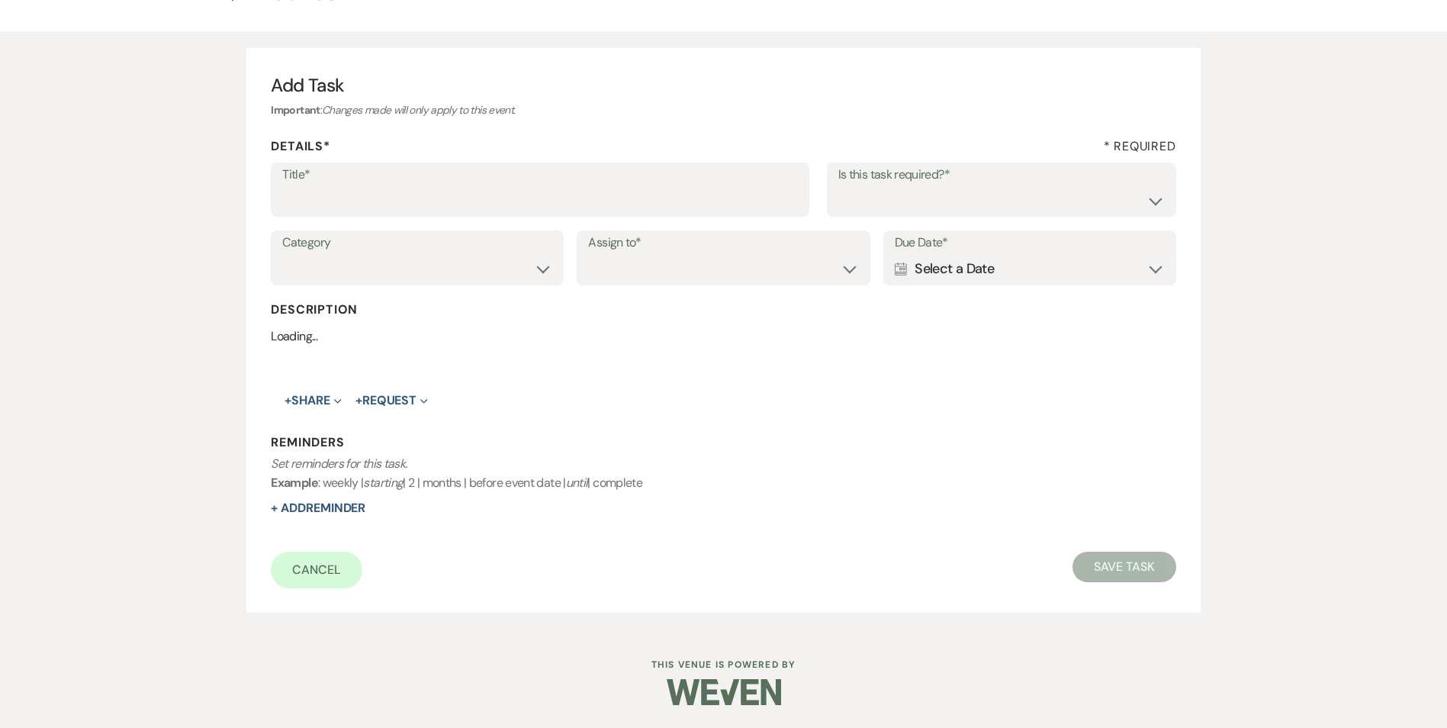
scroll to position [153, 0]
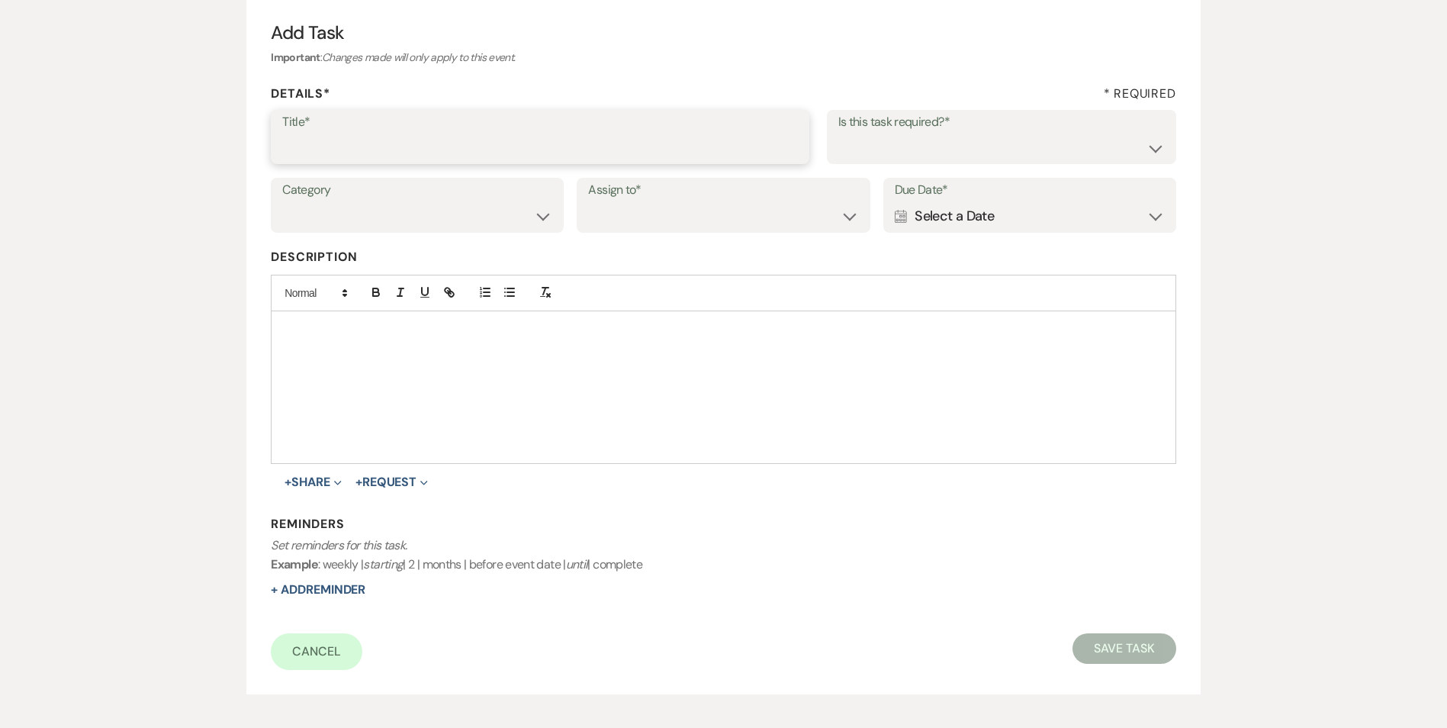
click at [429, 135] on input "Title*" at bounding box center [540, 148] width 516 height 30
type input "5th and final message/email"
click at [980, 177] on div "Title* 5th and final message/email Is this task required?* Yes No" at bounding box center [723, 144] width 905 height 69
click at [962, 134] on select "Yes No" at bounding box center [1001, 148] width 326 height 30
select select "true"
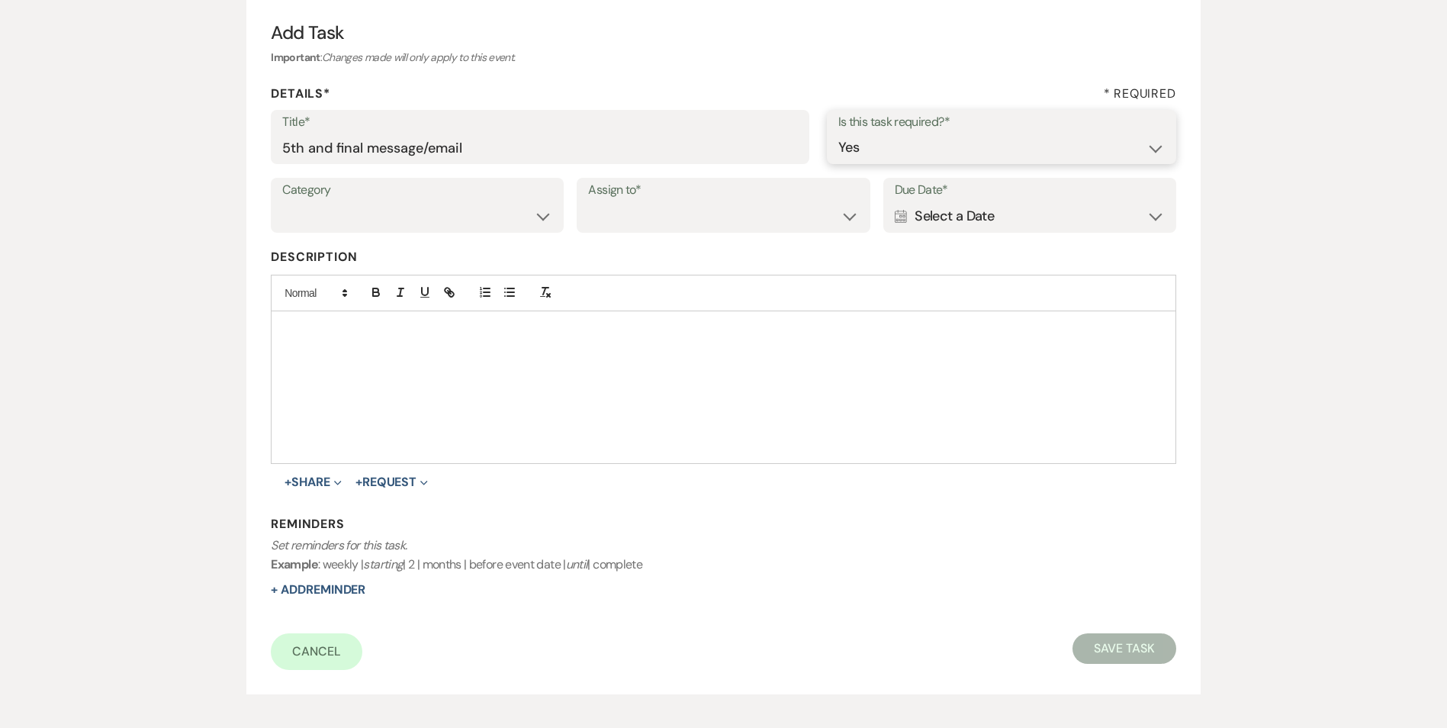
click at [838, 133] on select "Yes No" at bounding box center [1001, 148] width 326 height 30
click at [507, 203] on select "Venue Vendors Guests Details Finalize & Share" at bounding box center [417, 216] width 270 height 30
select select "31"
click at [282, 201] on select "Venue Vendors Guests Details Finalize & Share" at bounding box center [417, 216] width 270 height 30
click at [639, 203] on select "Venue Client" at bounding box center [723, 216] width 270 height 30
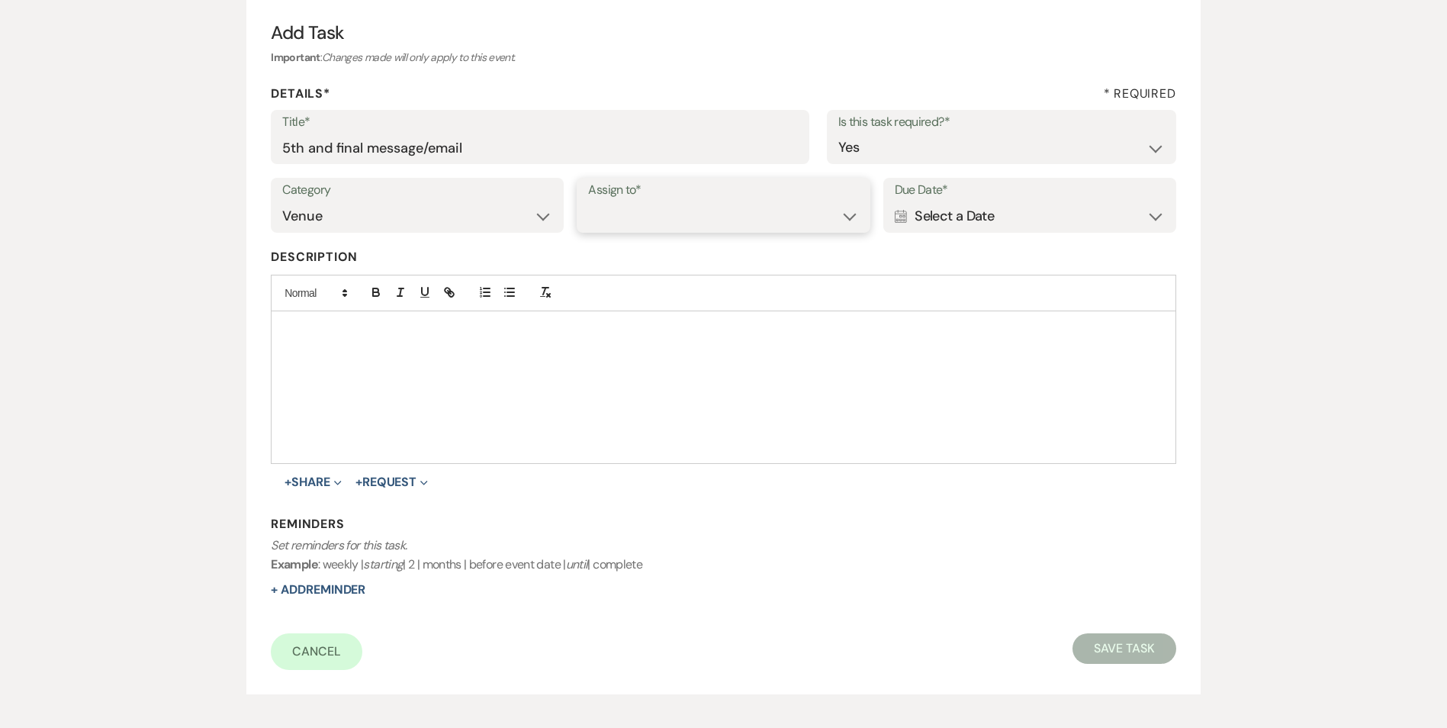
select select "venueHost"
click at [588, 201] on select "Venue Client" at bounding box center [723, 216] width 270 height 30
click at [987, 220] on div "Calendar Select a Date Expand" at bounding box center [1030, 216] width 270 height 30
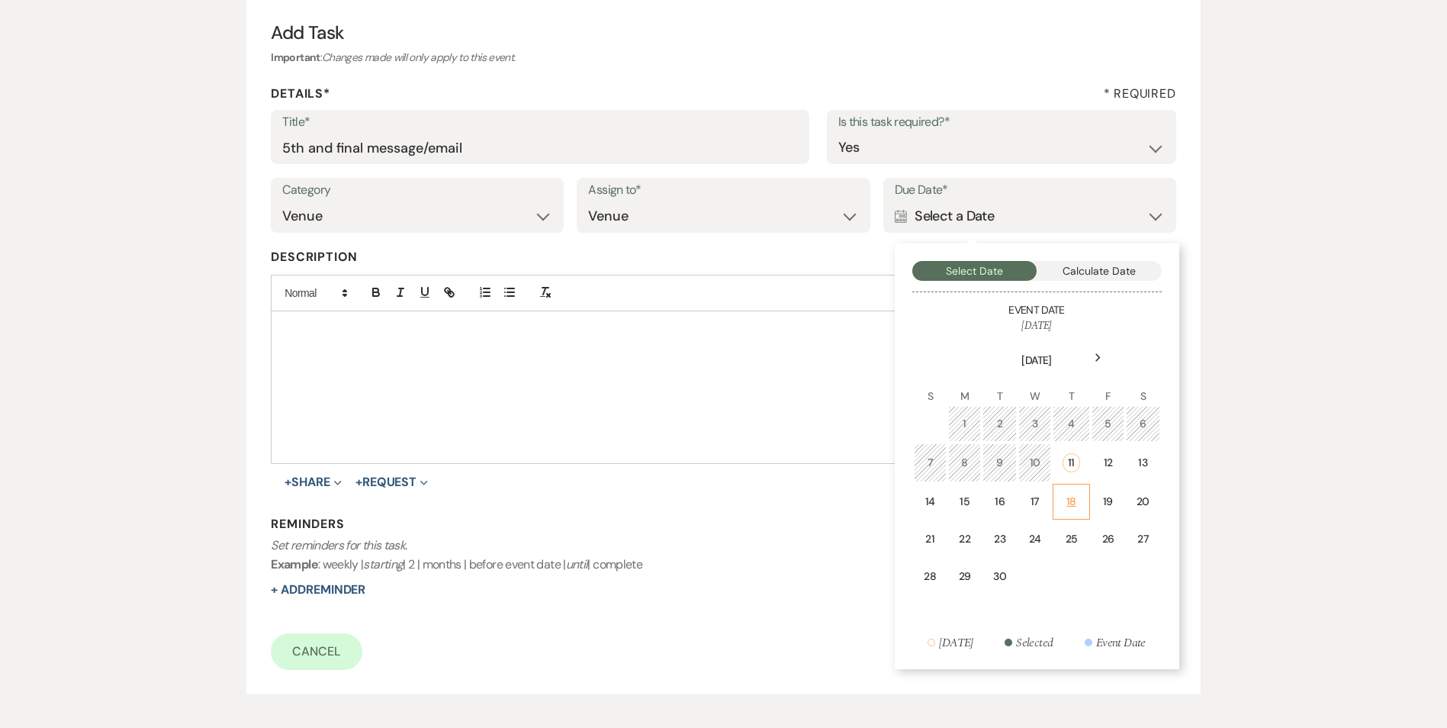
drag, startPoint x: 1088, startPoint y: 492, endPoint x: 656, endPoint y: 521, distance: 432.7
click at [1087, 492] on td "18" at bounding box center [1071, 502] width 37 height 36
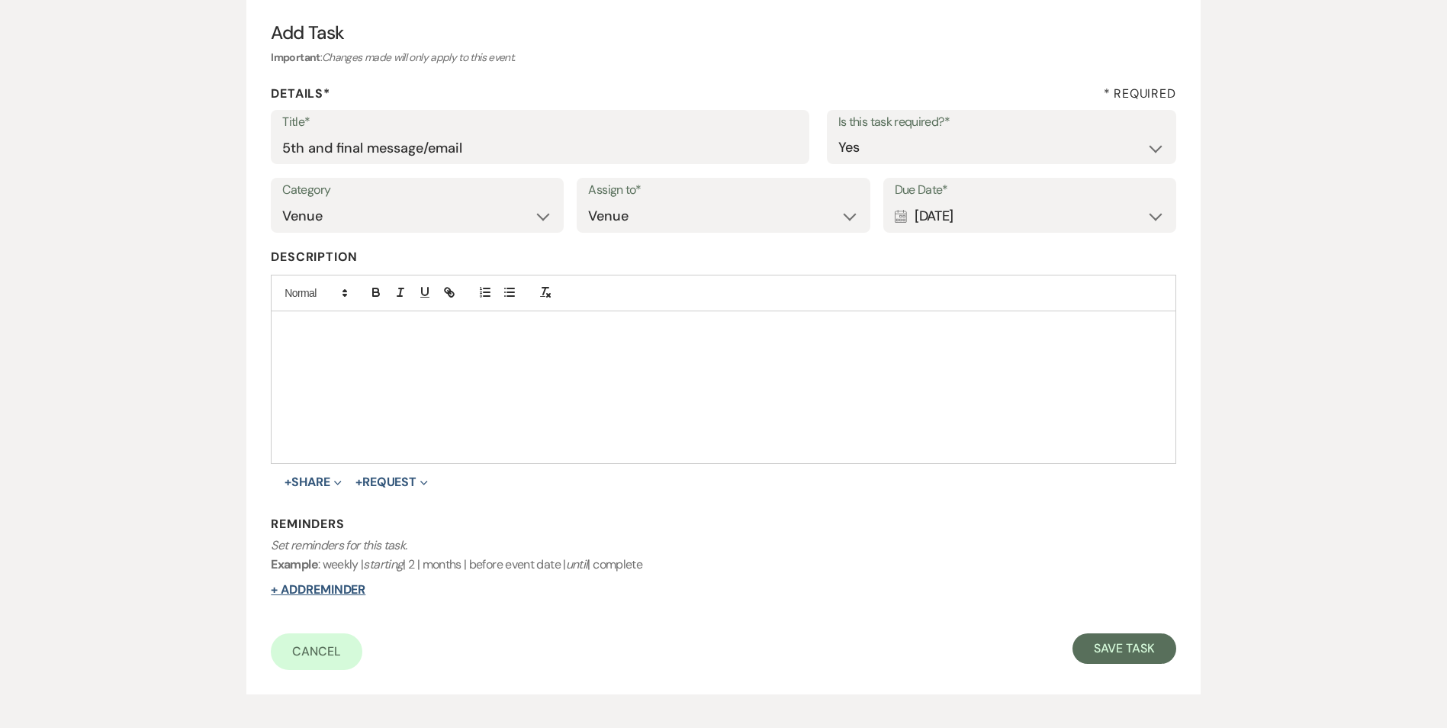
click at [338, 592] on button "+ Add Reminder" at bounding box center [318, 589] width 95 height 12
select select "host"
select select "days"
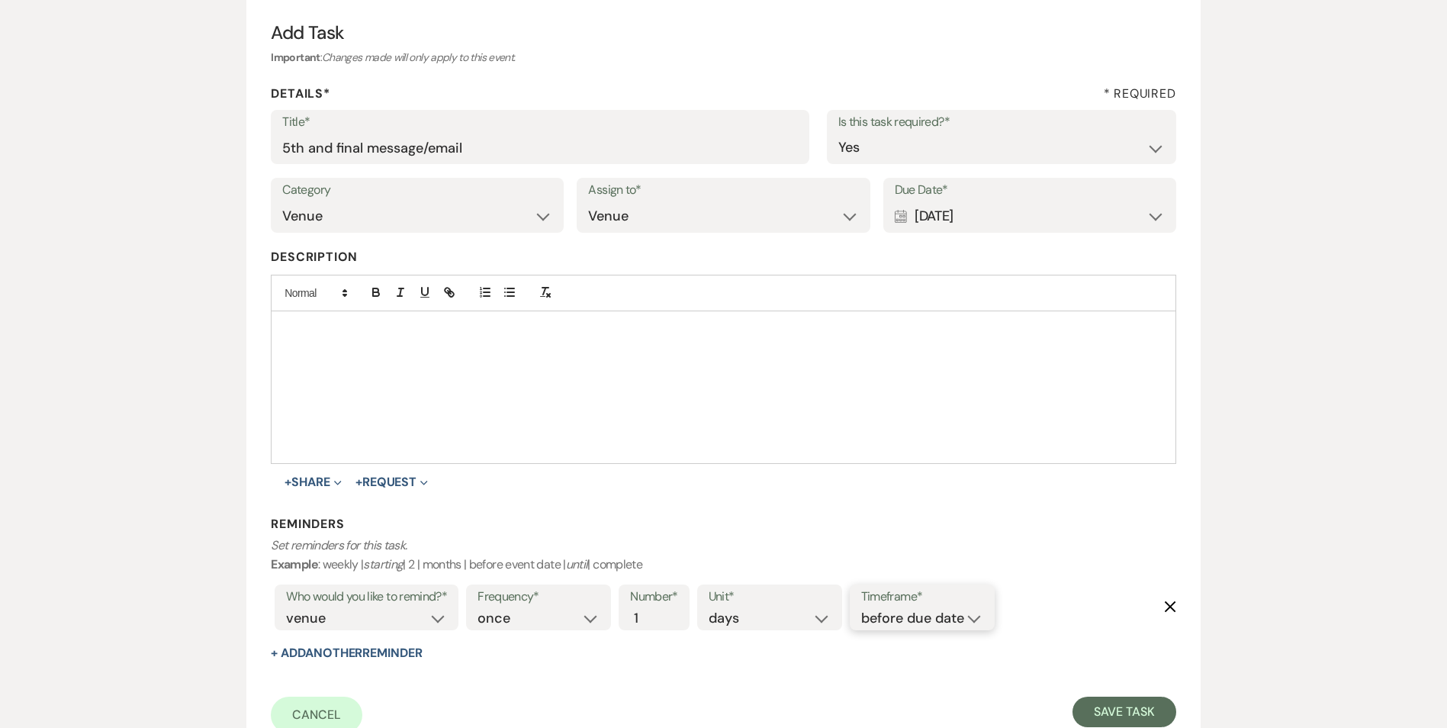
drag, startPoint x: 921, startPoint y: 615, endPoint x: 925, endPoint y: 631, distance: 15.9
click at [921, 615] on select "before due date after due date on due date on custom date" at bounding box center [922, 618] width 122 height 21
select select "onDueDate"
click at [861, 608] on select "before due date after due date on due date on custom date" at bounding box center [922, 618] width 122 height 21
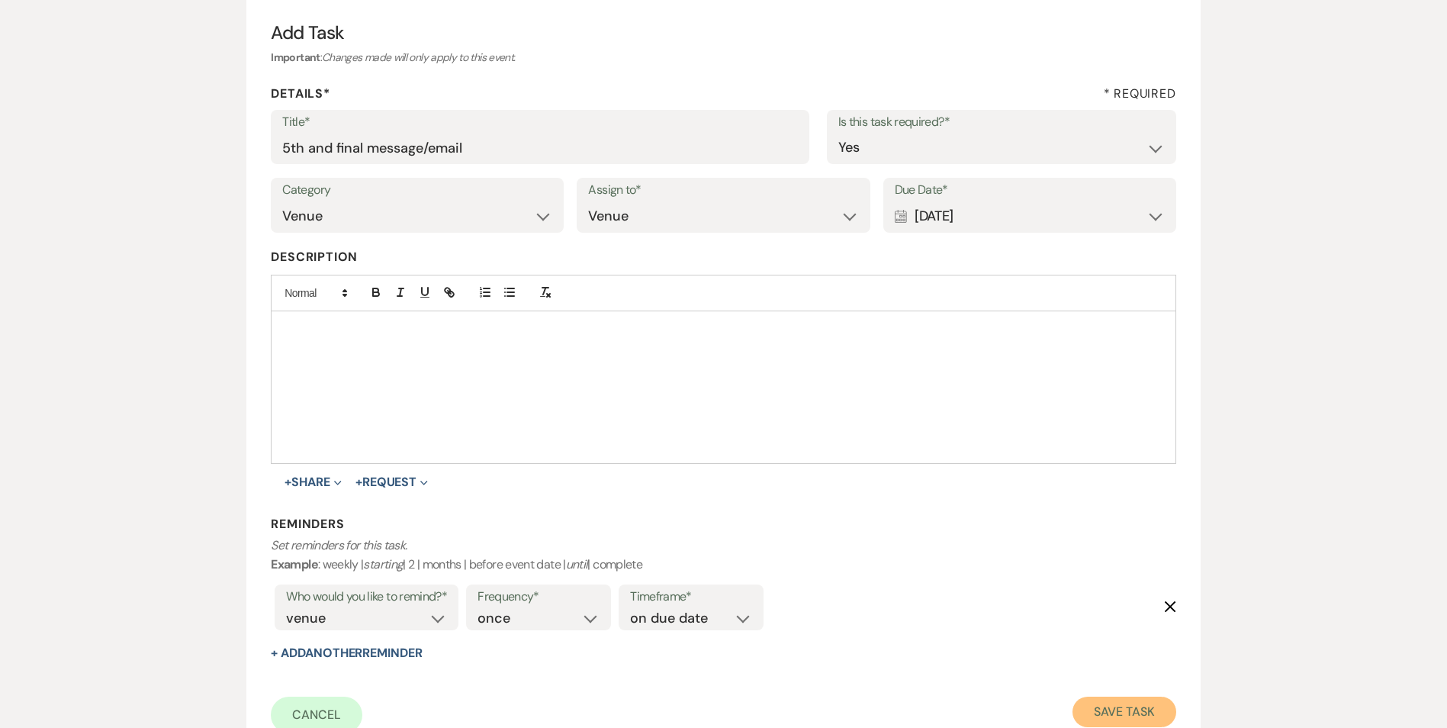
click at [1133, 723] on button "Save Task" at bounding box center [1123, 711] width 103 height 31
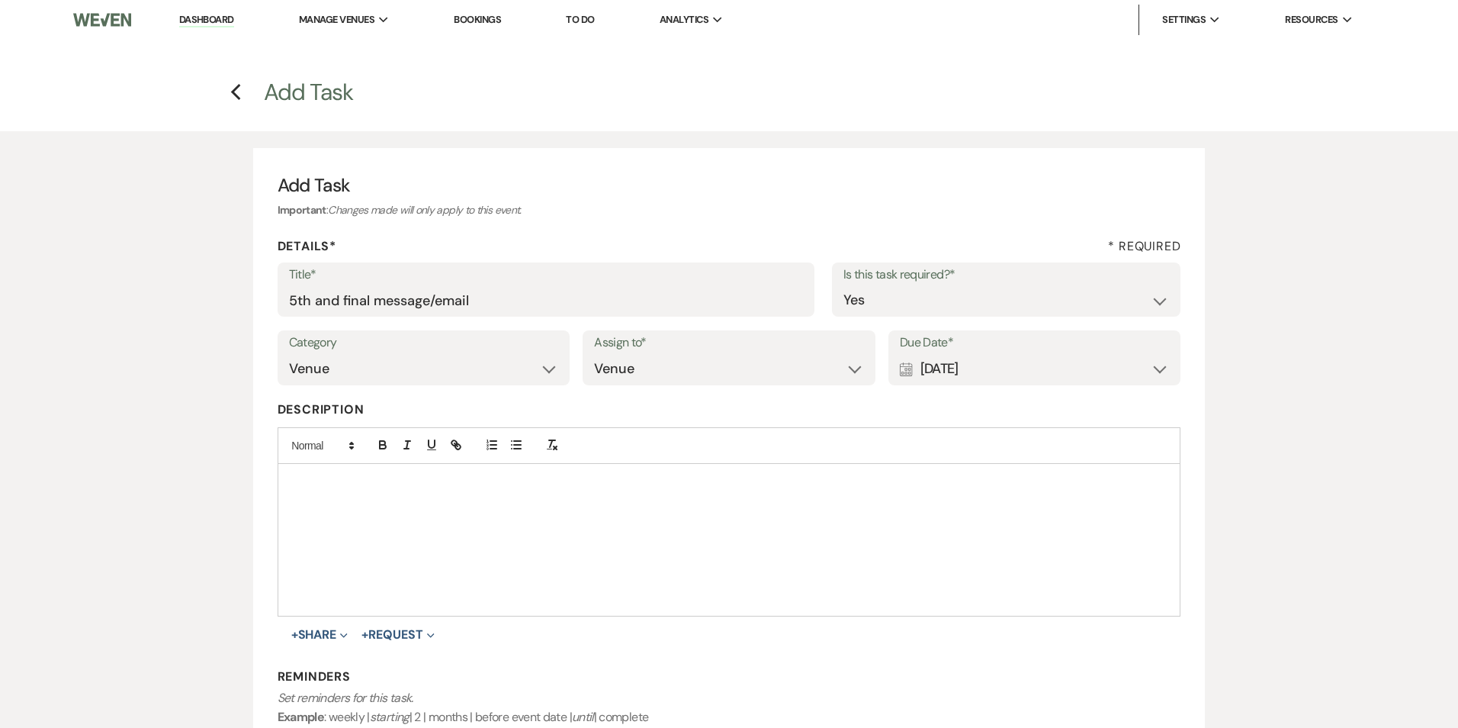
select select "2"
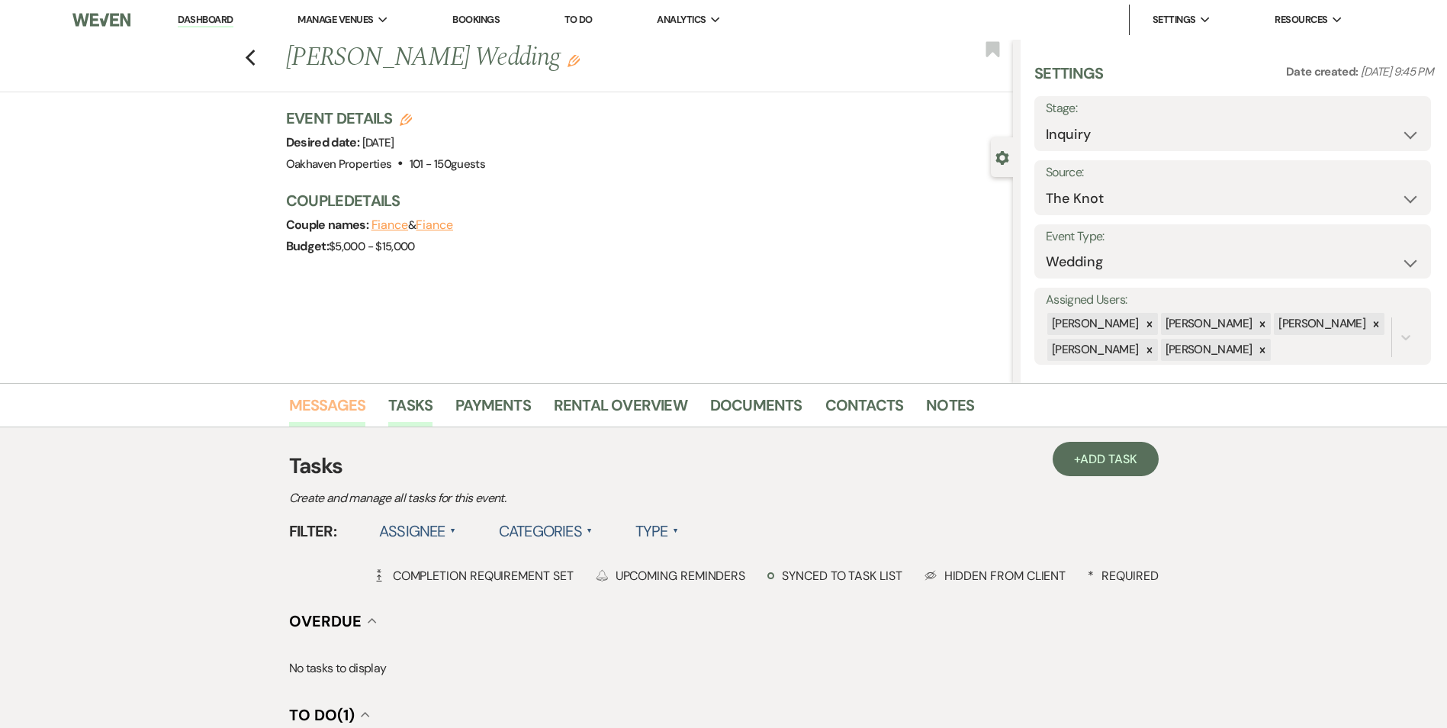
click at [355, 400] on link "Messages" at bounding box center [327, 410] width 77 height 34
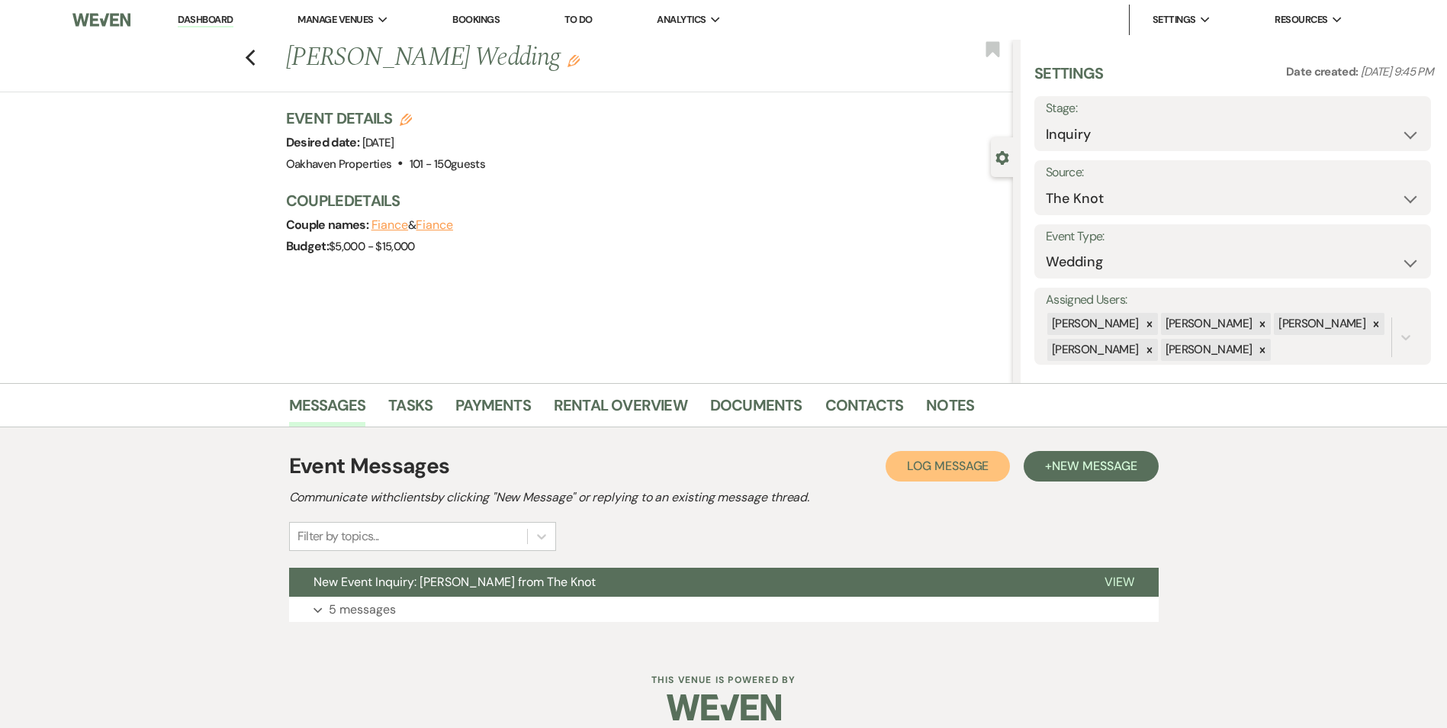
click at [928, 461] on span "Log Message" at bounding box center [948, 466] width 82 height 16
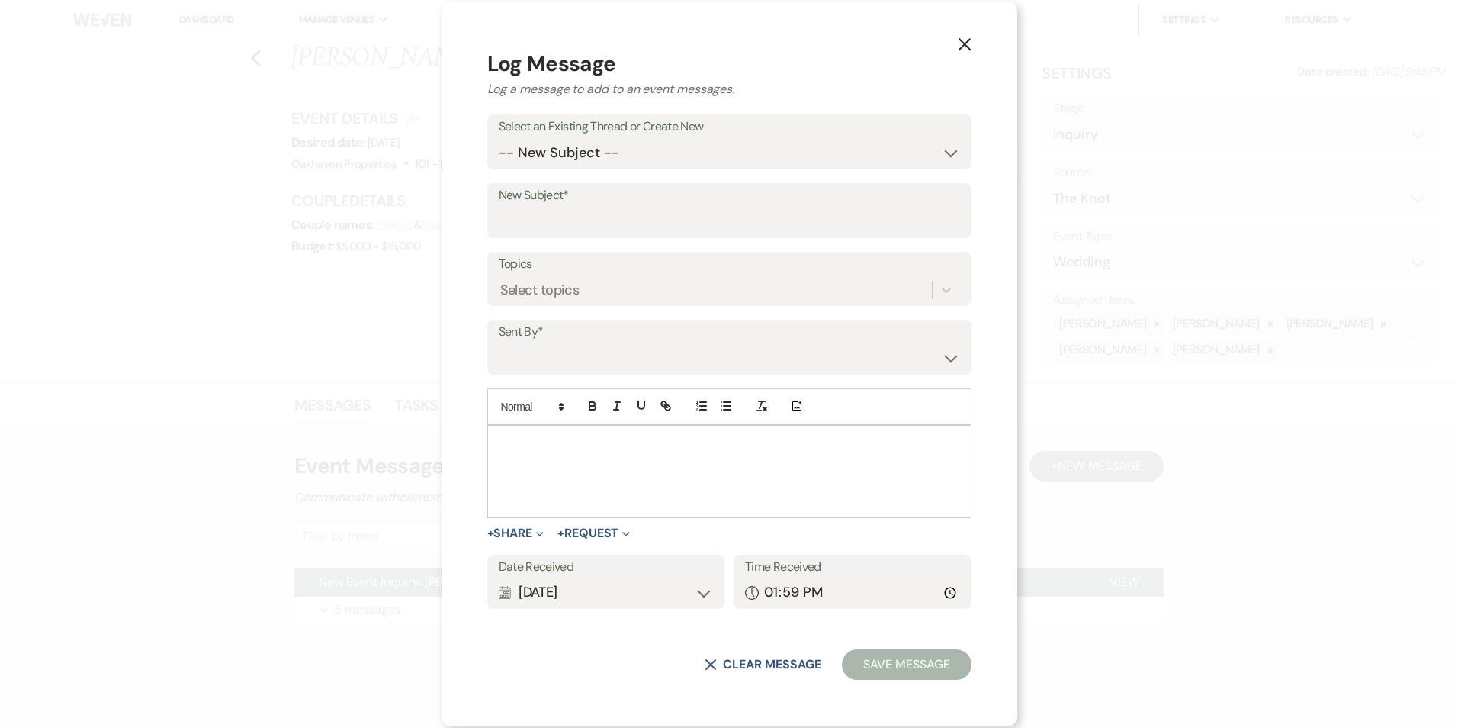
drag, startPoint x: 591, startPoint y: 462, endPoint x: 1038, endPoint y: 445, distance: 447.3
click at [1129, 403] on div "X Log Message Log a message to add to an event messages. Select an Existing Thr…" at bounding box center [729, 364] width 1458 height 728
drag, startPoint x: 927, startPoint y: 53, endPoint x: 932, endPoint y: 112, distance: 59.7
click at [953, 53] on button "X" at bounding box center [964, 43] width 23 height 27
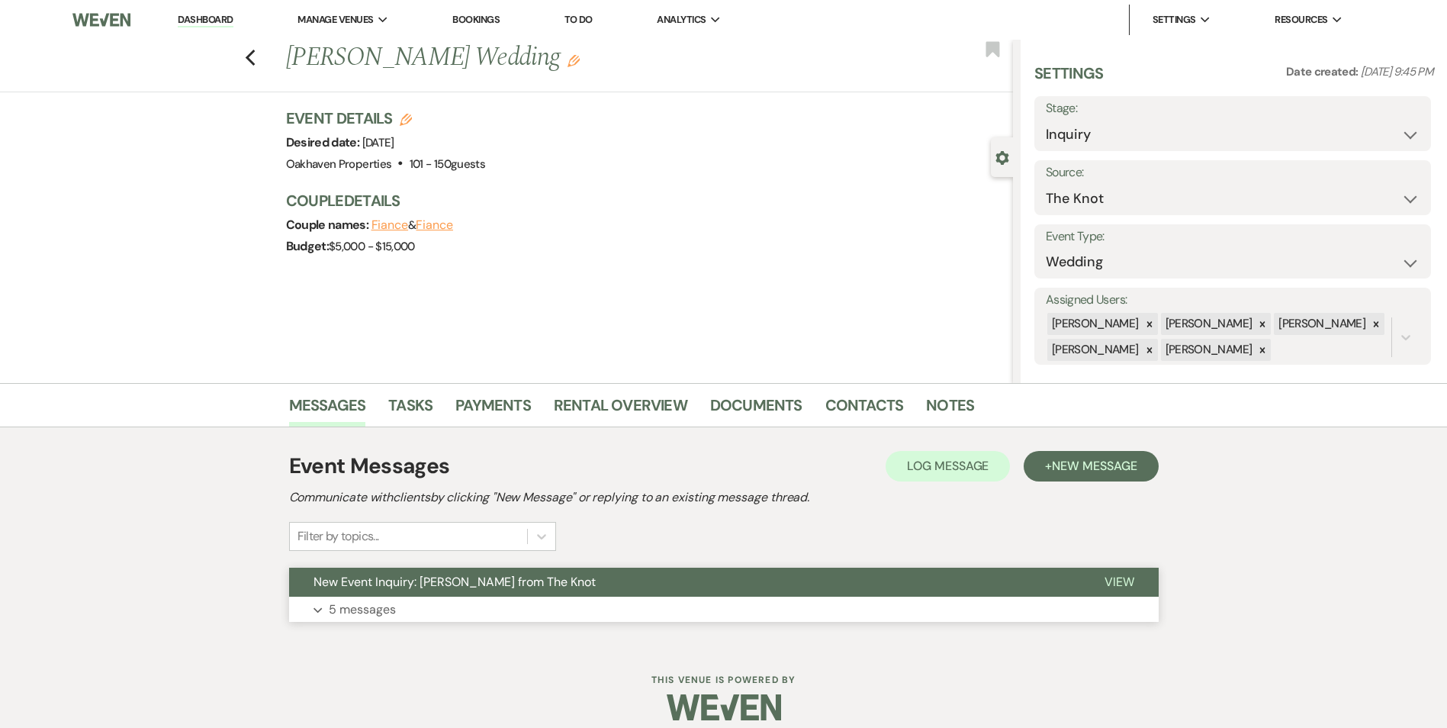
click at [1104, 593] on button "View" at bounding box center [1119, 581] width 79 height 29
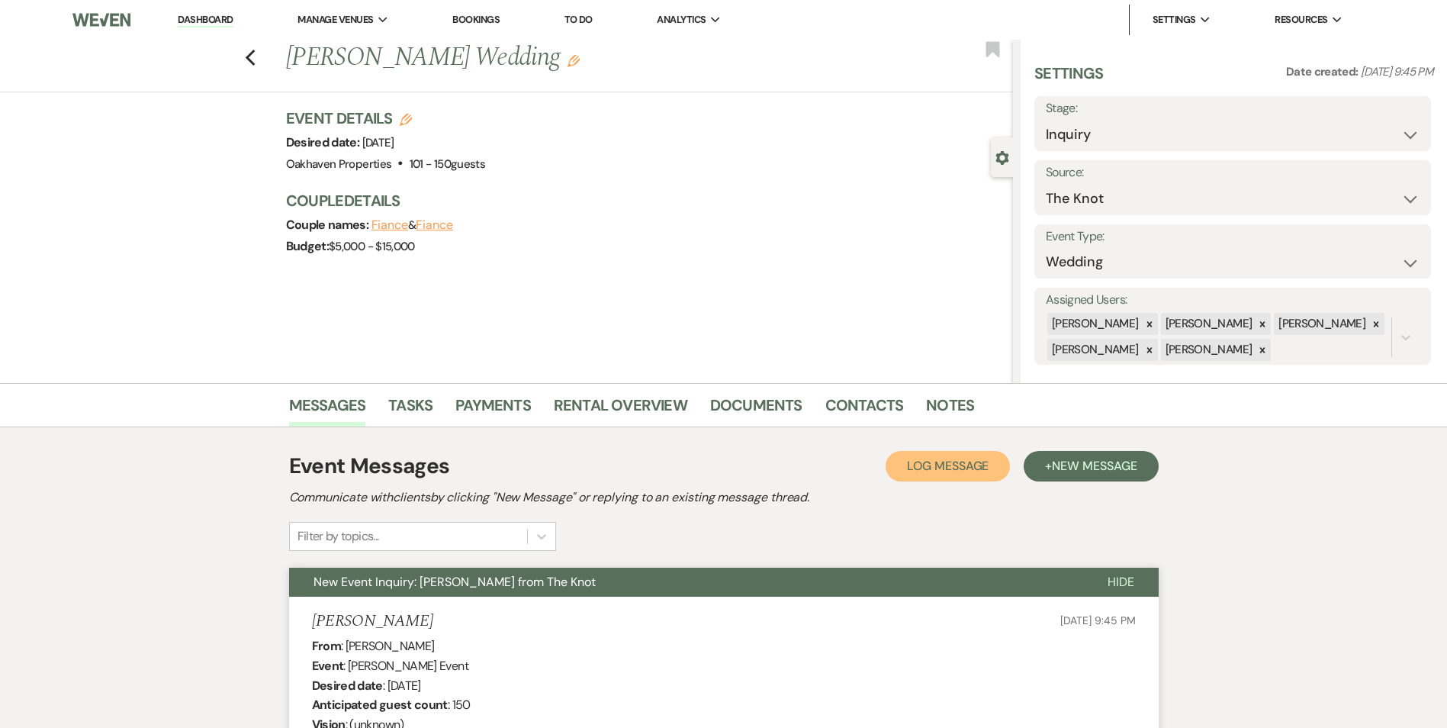
click at [956, 452] on button "Log Log Message" at bounding box center [947, 466] width 124 height 31
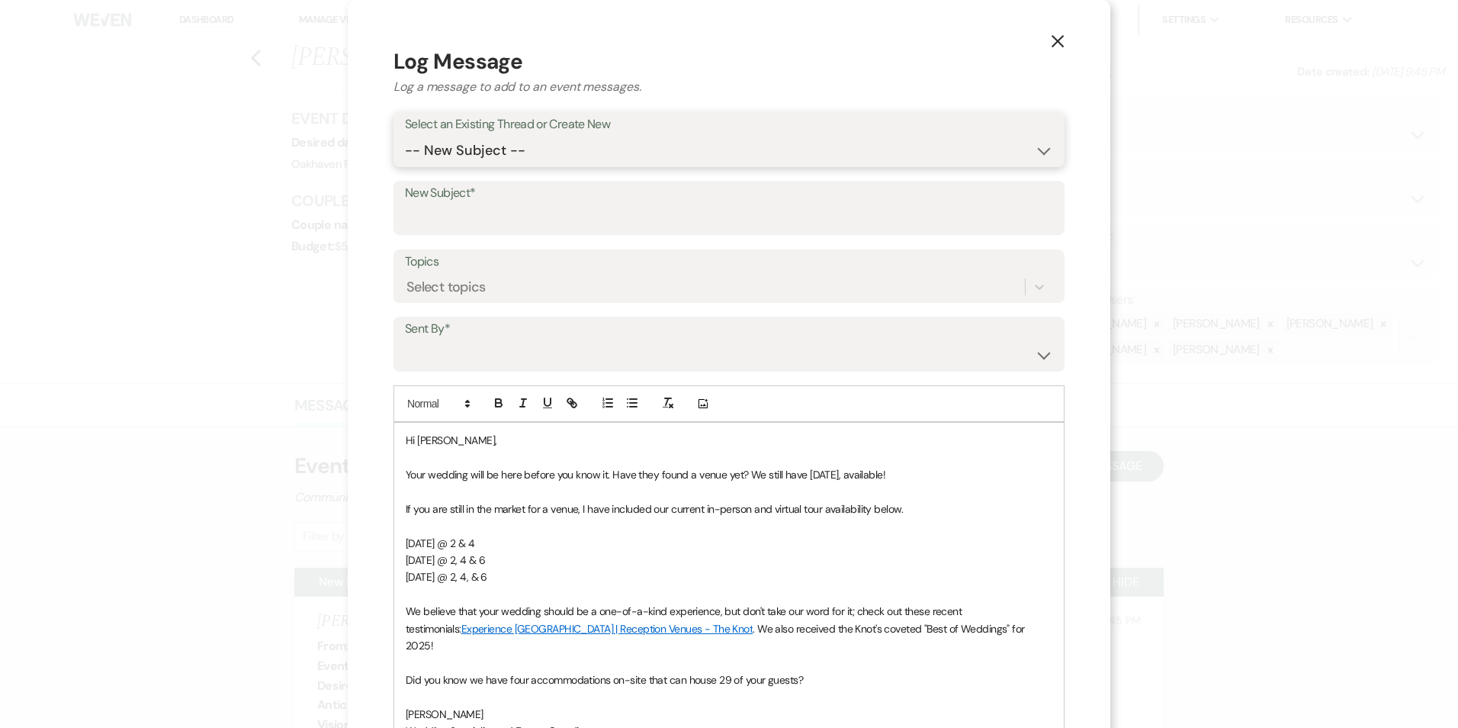
click at [575, 159] on select "-- New Subject -- New Event Inquiry: Ceara Rechenberg from The Knot" at bounding box center [729, 151] width 648 height 30
select select "448109"
click at [405, 136] on select "-- New Subject -- New Event Inquiry: Ceara Rechenberg from The Knot" at bounding box center [729, 151] width 648 height 30
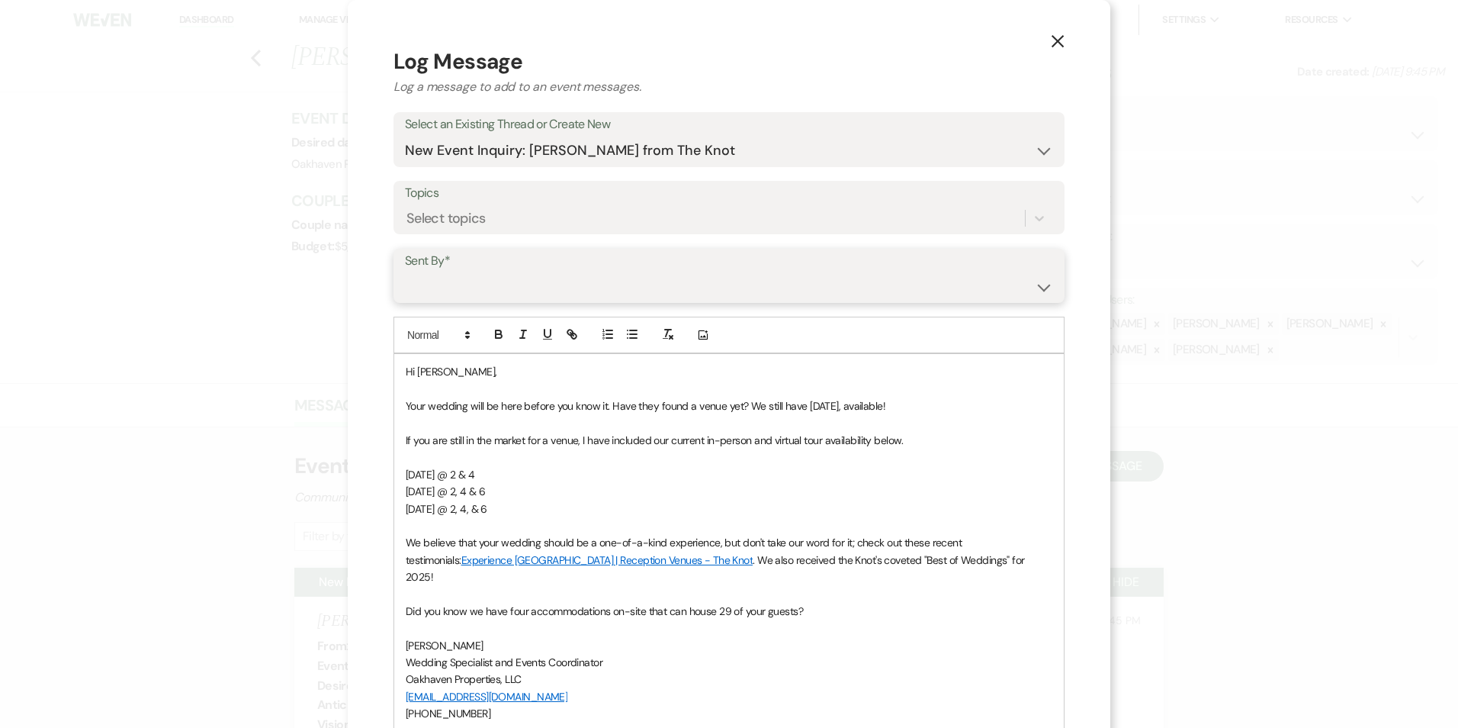
drag, startPoint x: 544, startPoint y: 278, endPoint x: 542, endPoint y: 293, distance: 15.3
click at [544, 278] on select "Patience Ergish (pdergish@aol.com) Jeanette Wagoner (jeanette@experienceoakhave…" at bounding box center [729, 287] width 648 height 30
select select "user-127923"
click at [405, 272] on select "Patience Ergish (pdergish@aol.com) Jeanette Wagoner (jeanette@experienceoakhave…" at bounding box center [729, 287] width 648 height 30
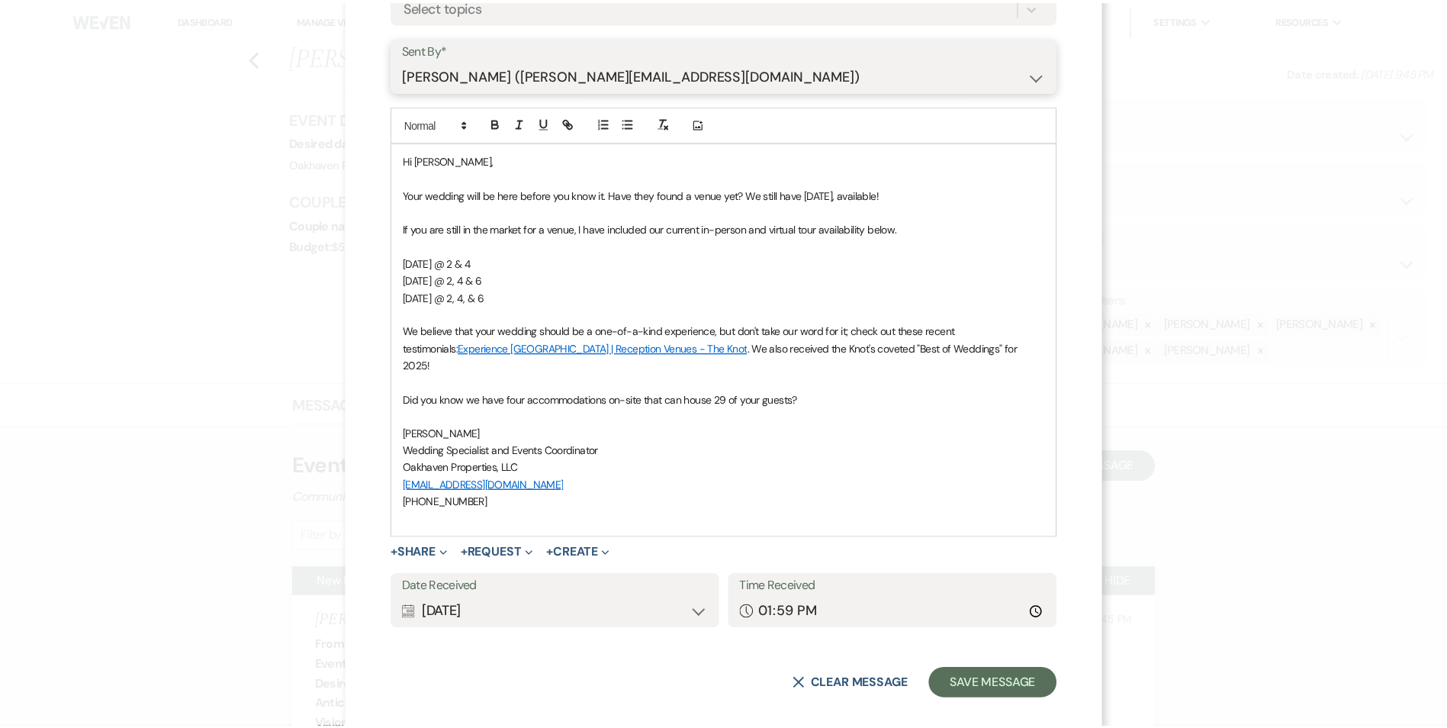
scroll to position [212, 0]
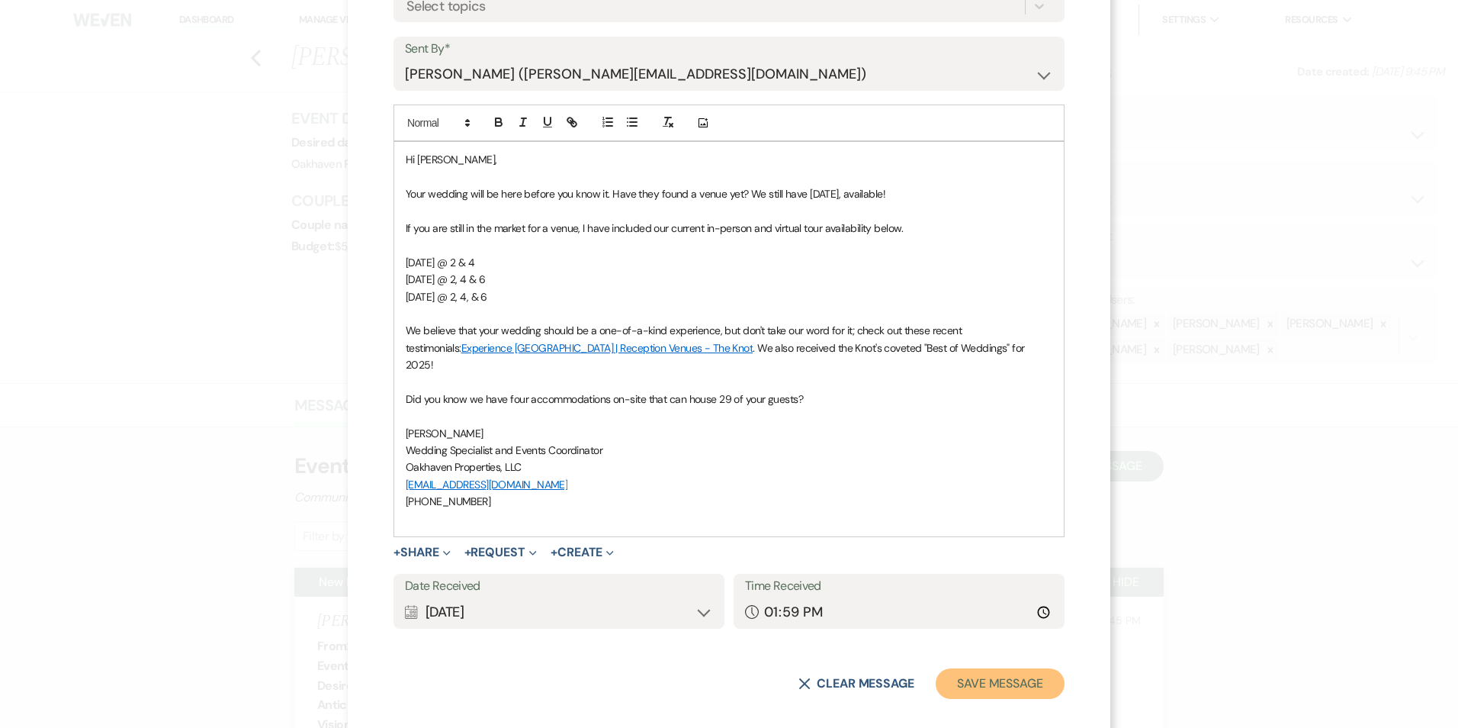
click at [992, 668] on button "Save Message" at bounding box center [1000, 683] width 129 height 31
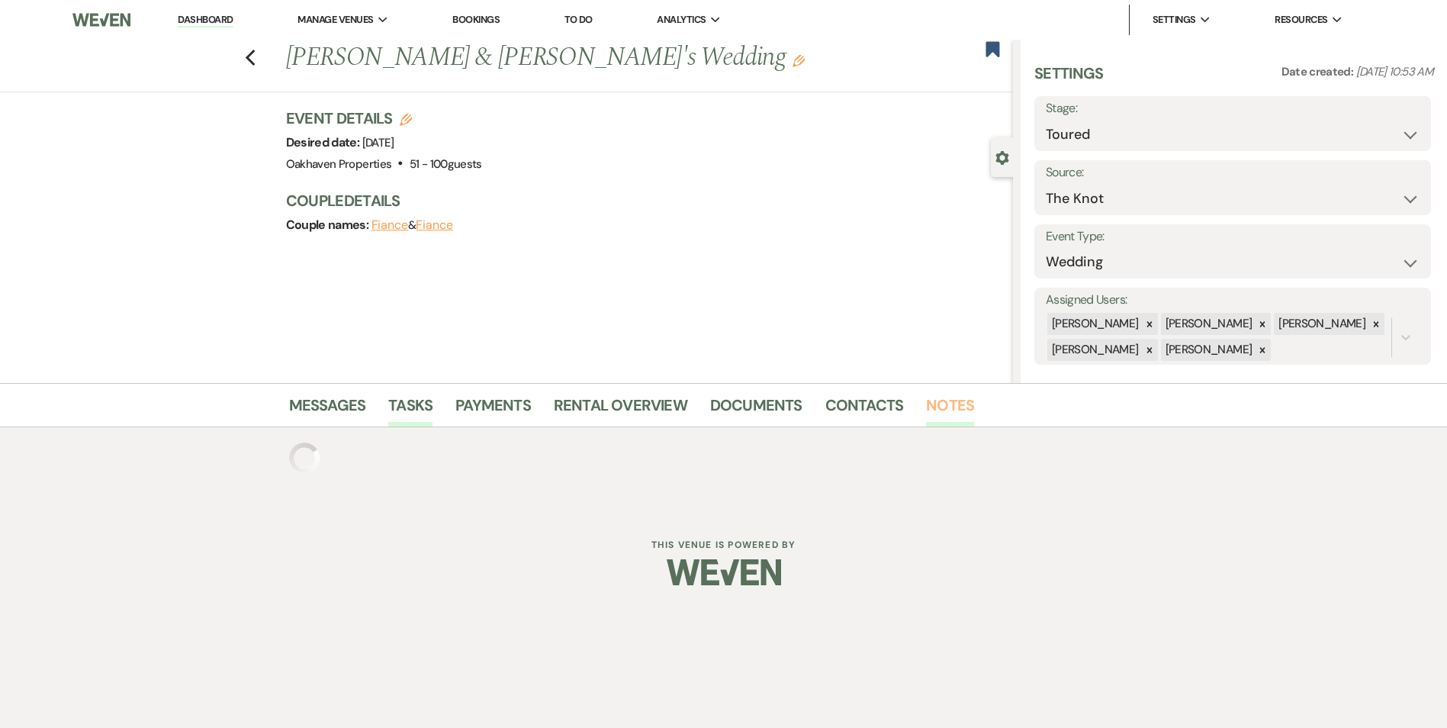
drag, startPoint x: 0, startPoint y: 0, endPoint x: 957, endPoint y: 420, distance: 1045.4
click at [956, 420] on link "Notes" at bounding box center [950, 410] width 48 height 34
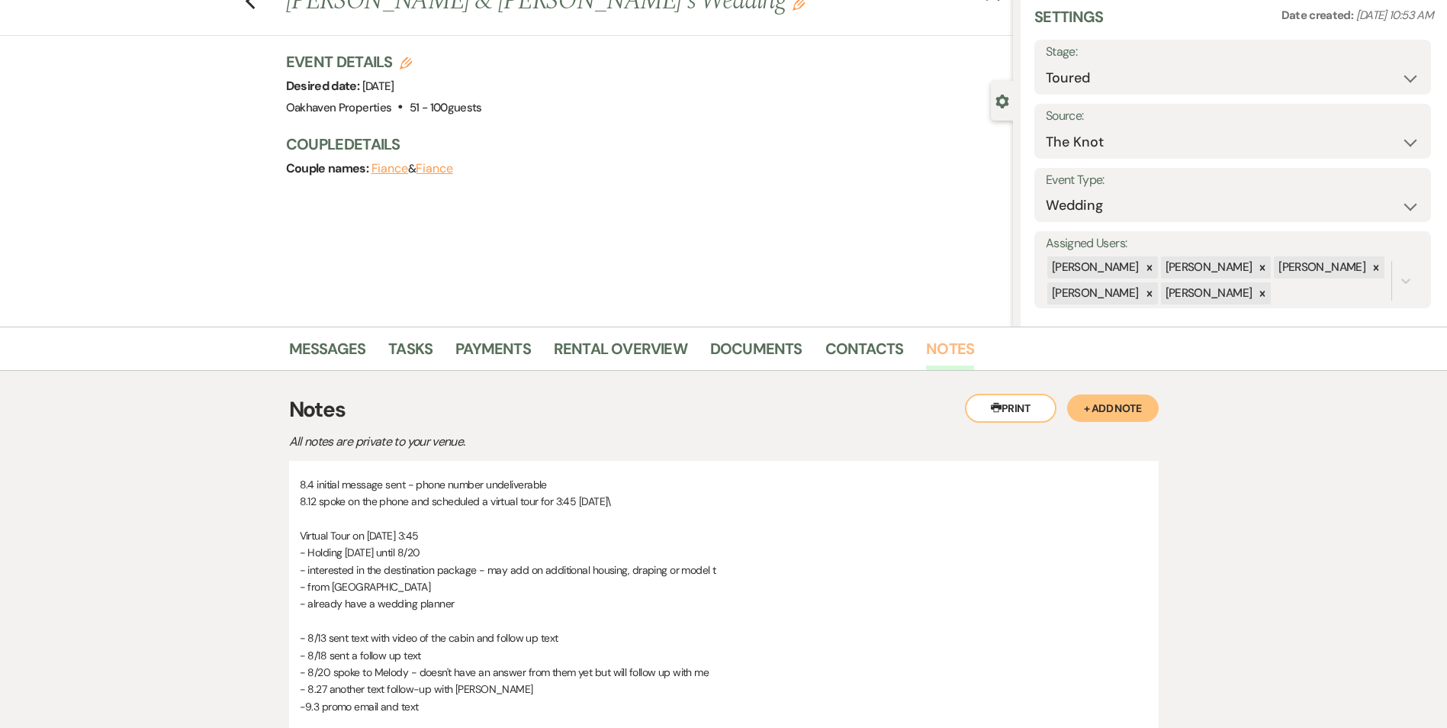
scroll to position [255, 0]
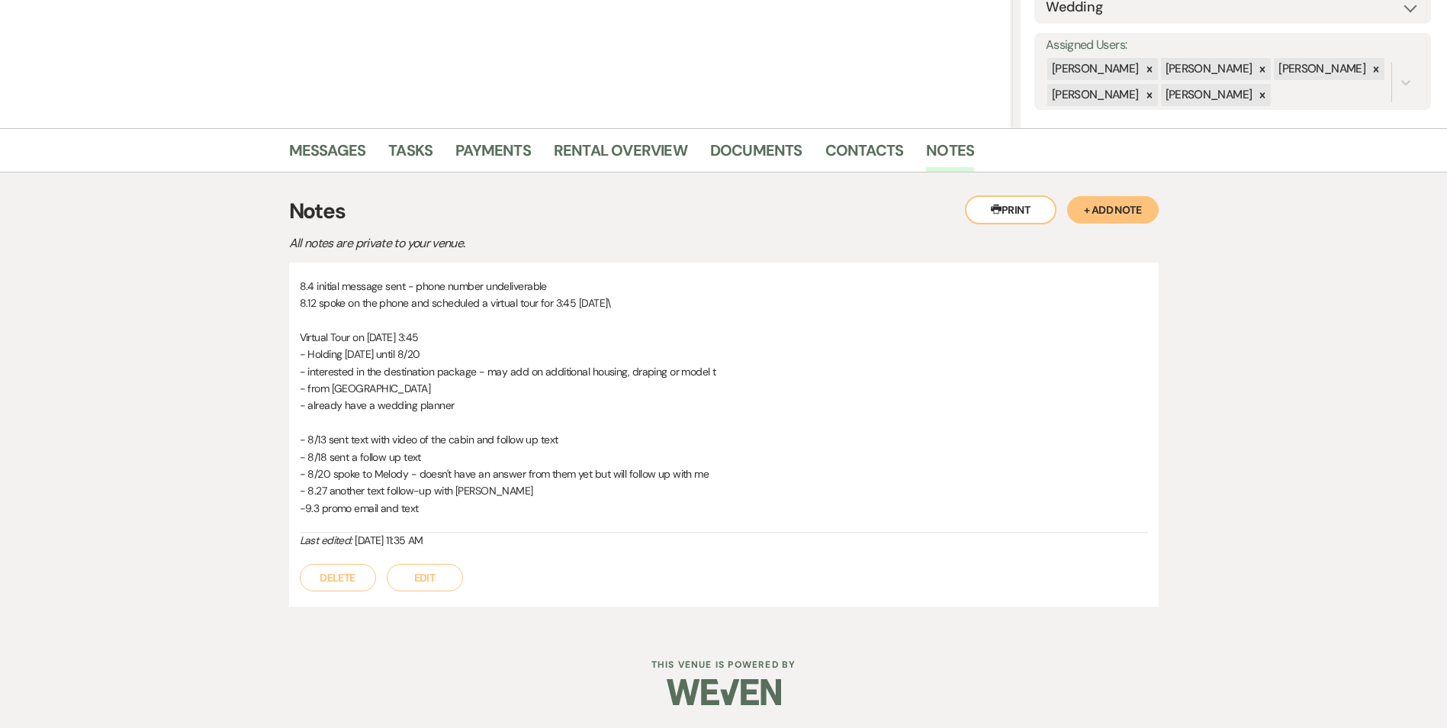
click at [426, 581] on button "Edit" at bounding box center [425, 577] width 76 height 27
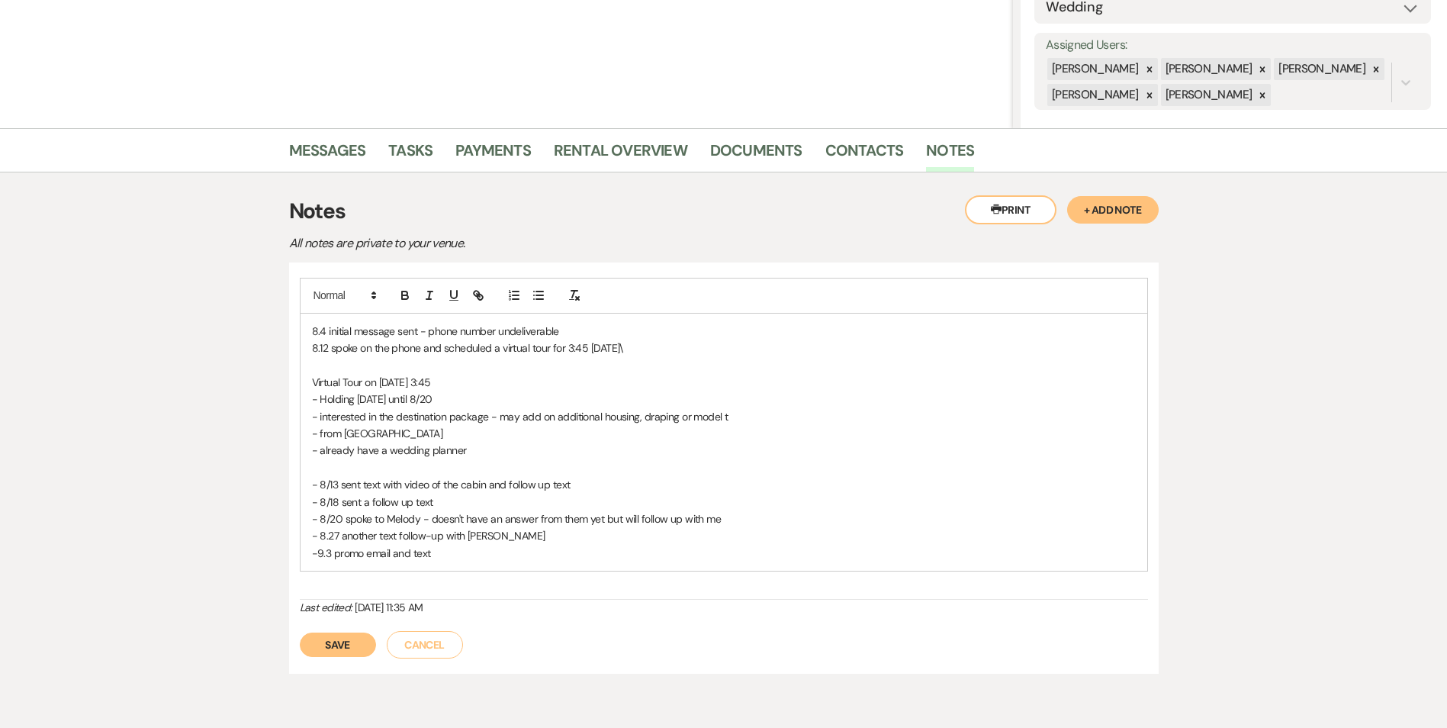
click at [446, 565] on div "8.4 initial message sent - phone number undeliverable 8.12 spoke on the phone a…" at bounding box center [724, 441] width 847 height 257
click at [346, 664] on button "Save" at bounding box center [338, 661] width 76 height 24
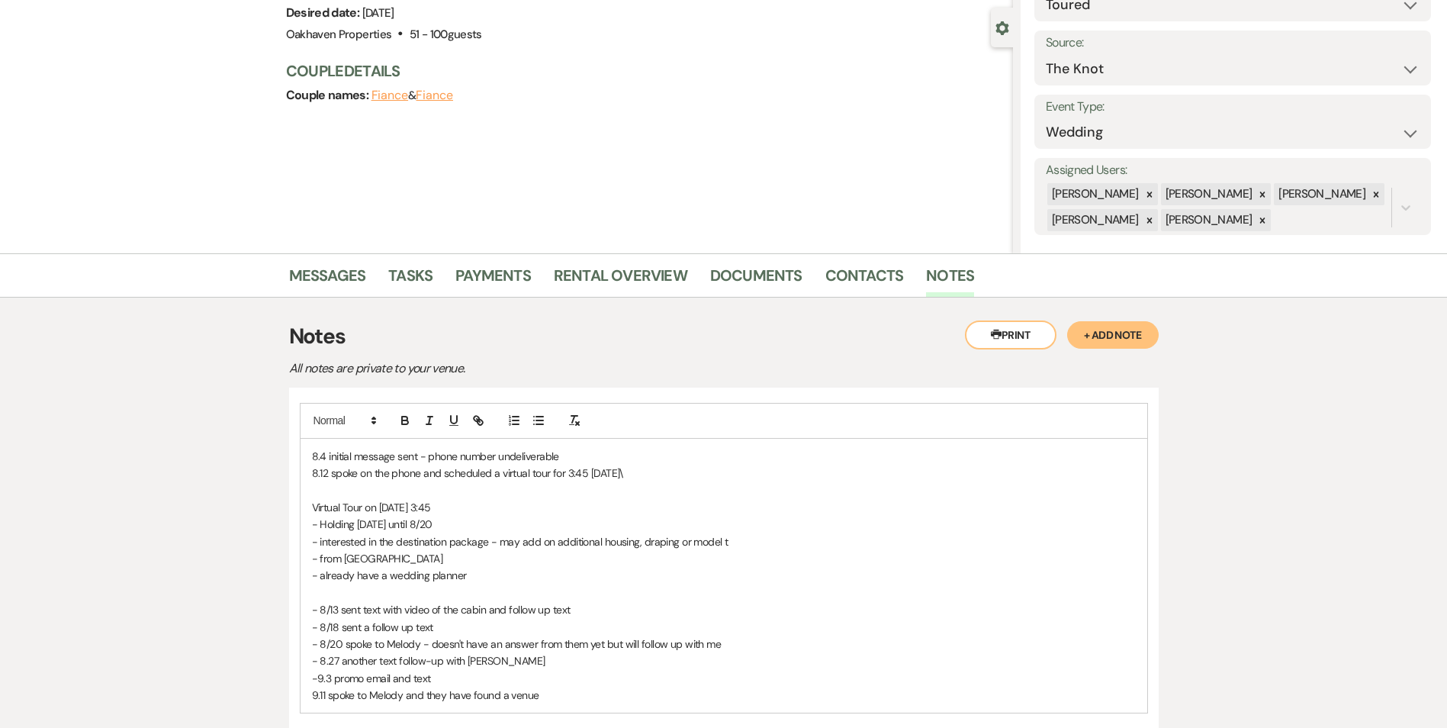
scroll to position [0, 0]
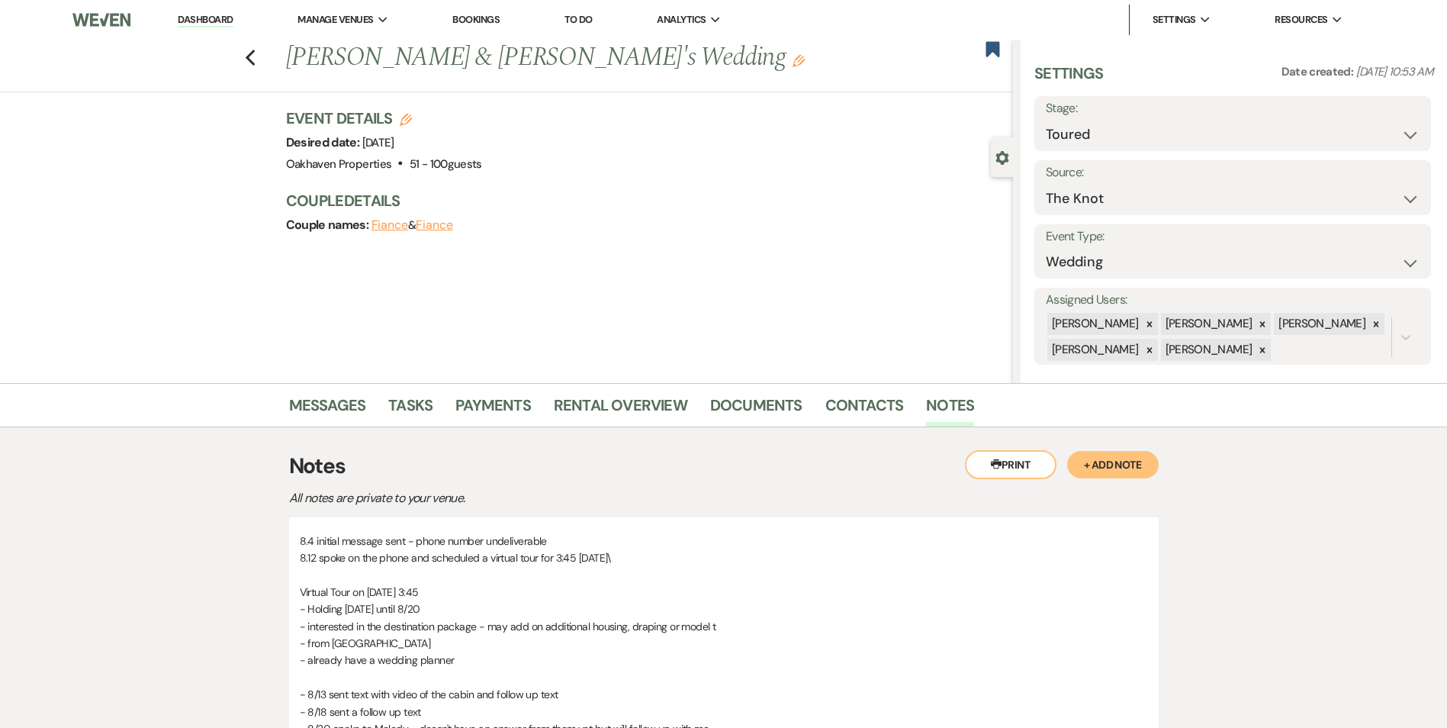
click at [1107, 117] on label "Stage:" at bounding box center [1233, 109] width 374 height 22
click at [1123, 130] on select "Inquiry Follow Up Tour Requested Tour Confirmed Toured Proposal Sent Booked Lost" at bounding box center [1233, 135] width 374 height 30
select select "8"
click at [1046, 120] on select "Inquiry Follow Up Tour Requested Tour Confirmed Toured Proposal Sent Booked Lost" at bounding box center [1233, 135] width 374 height 30
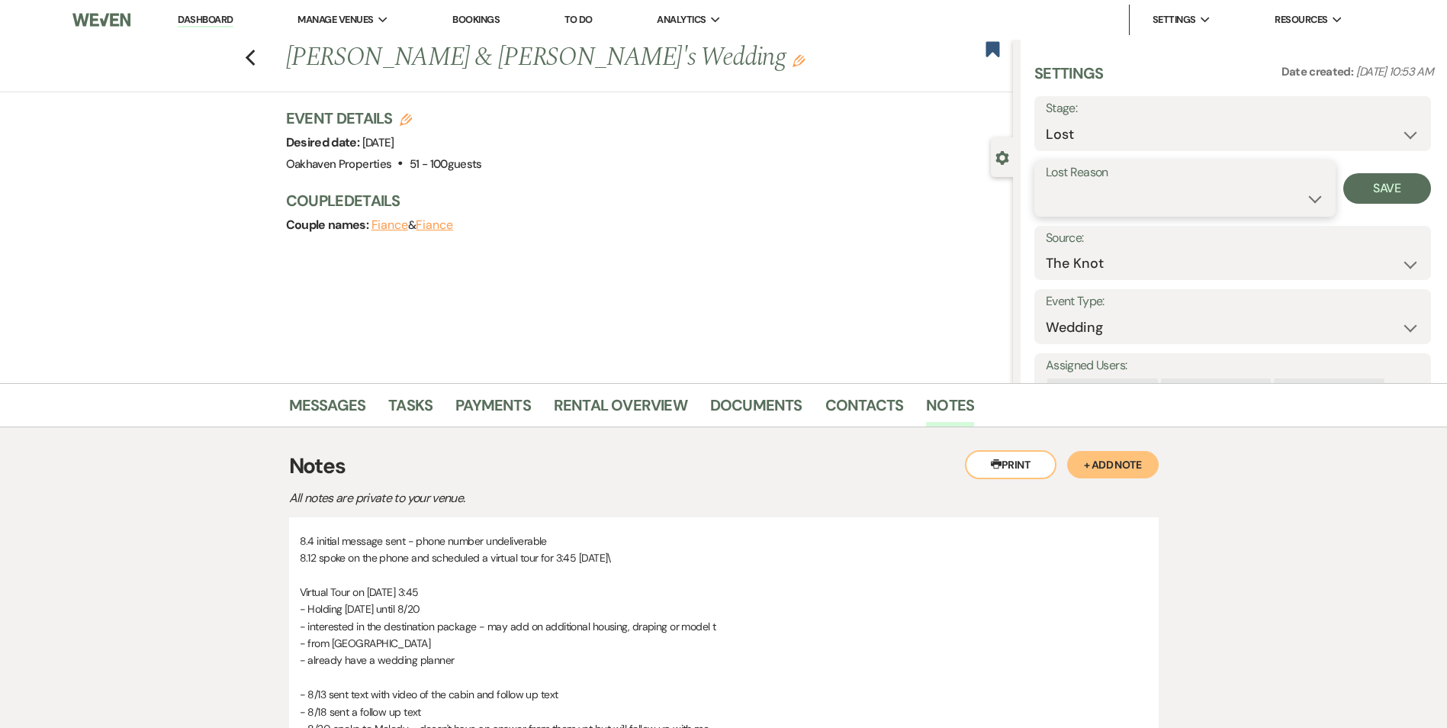
drag, startPoint x: 1080, startPoint y: 206, endPoint x: 1077, endPoint y: 220, distance: 14.8
click at [1080, 207] on select "Booked Elsewhere Budget Date Unavailable No Response Not a Good Match Capacity …" at bounding box center [1185, 199] width 278 height 30
click at [1046, 184] on select "Booked Elsewhere Budget Date Unavailable No Response Not a Good Match Capacity …" at bounding box center [1185, 199] width 278 height 30
drag, startPoint x: 1085, startPoint y: 195, endPoint x: 1085, endPoint y: 223, distance: 27.5
click at [1085, 197] on select "Booked Elsewhere Budget Date Unavailable No Response Not a Good Match Capacity …" at bounding box center [1185, 199] width 278 height 30
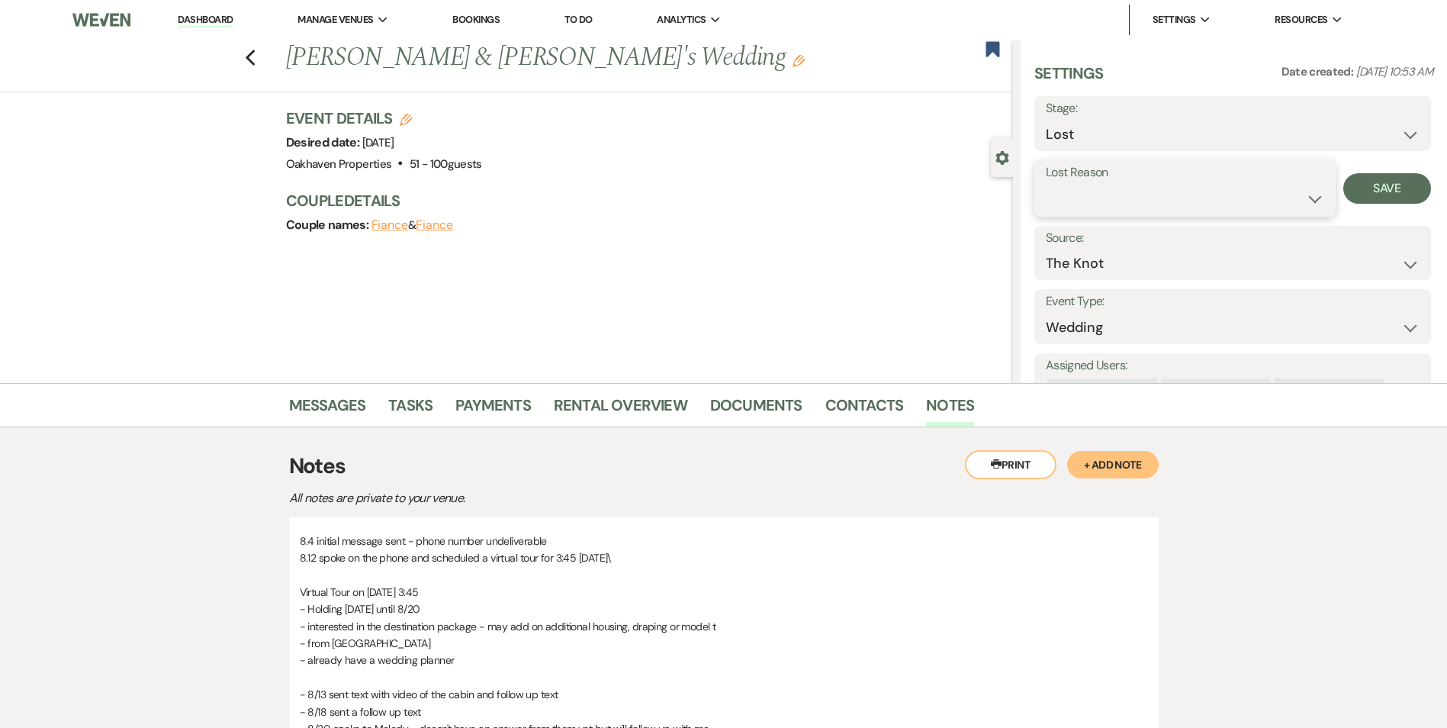
click at [1046, 184] on select "Booked Elsewhere Budget Date Unavailable No Response Not a Good Match Capacity …" at bounding box center [1185, 199] width 278 height 30
drag, startPoint x: 1096, startPoint y: 196, endPoint x: 1099, endPoint y: 223, distance: 27.6
click at [1098, 207] on select "Booked Elsewhere Budget Date Unavailable No Response Not a Good Match Capacity …" at bounding box center [1185, 199] width 278 height 30
select select "6"
click at [1046, 184] on select "Booked Elsewhere Budget Date Unavailable No Response Not a Good Match Capacity …" at bounding box center [1185, 199] width 278 height 30
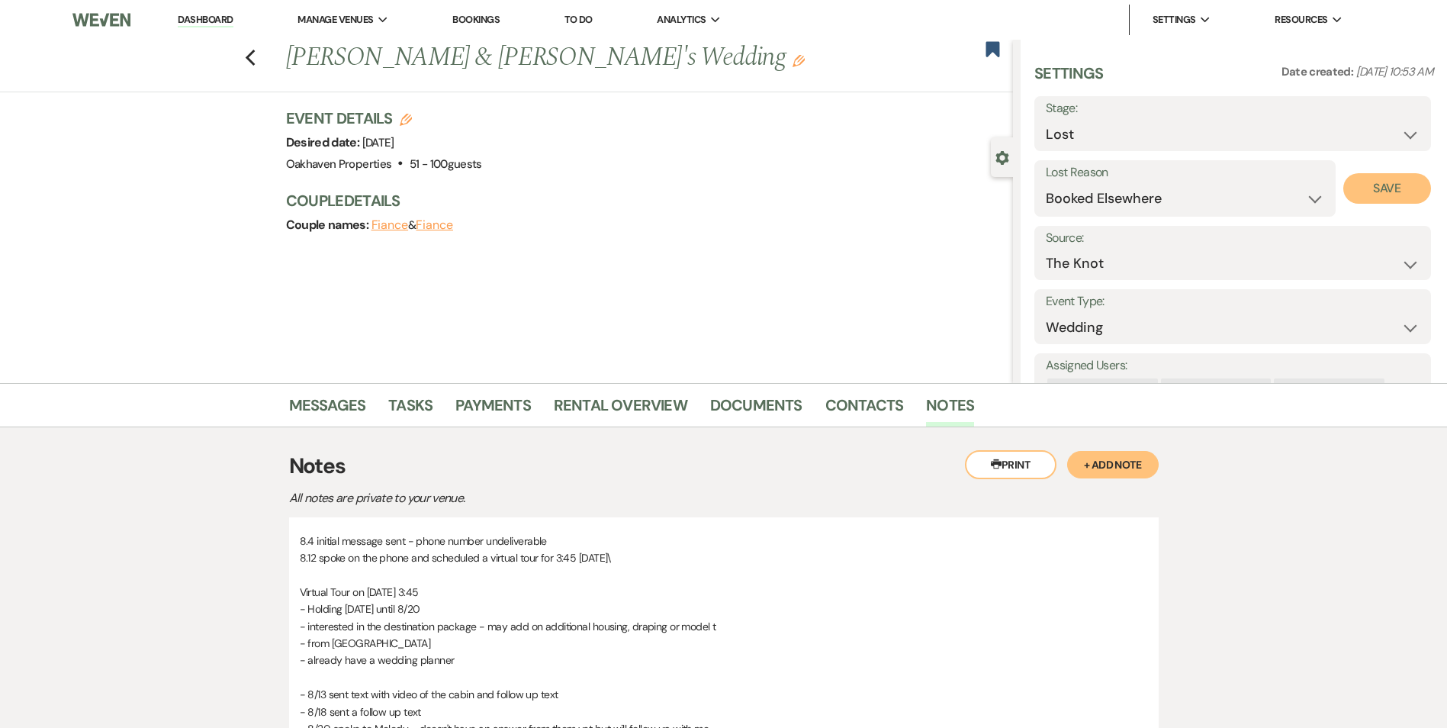
click at [1368, 198] on button "Save" at bounding box center [1387, 188] width 88 height 31
click at [412, 410] on link "Tasks" at bounding box center [410, 410] width 44 height 34
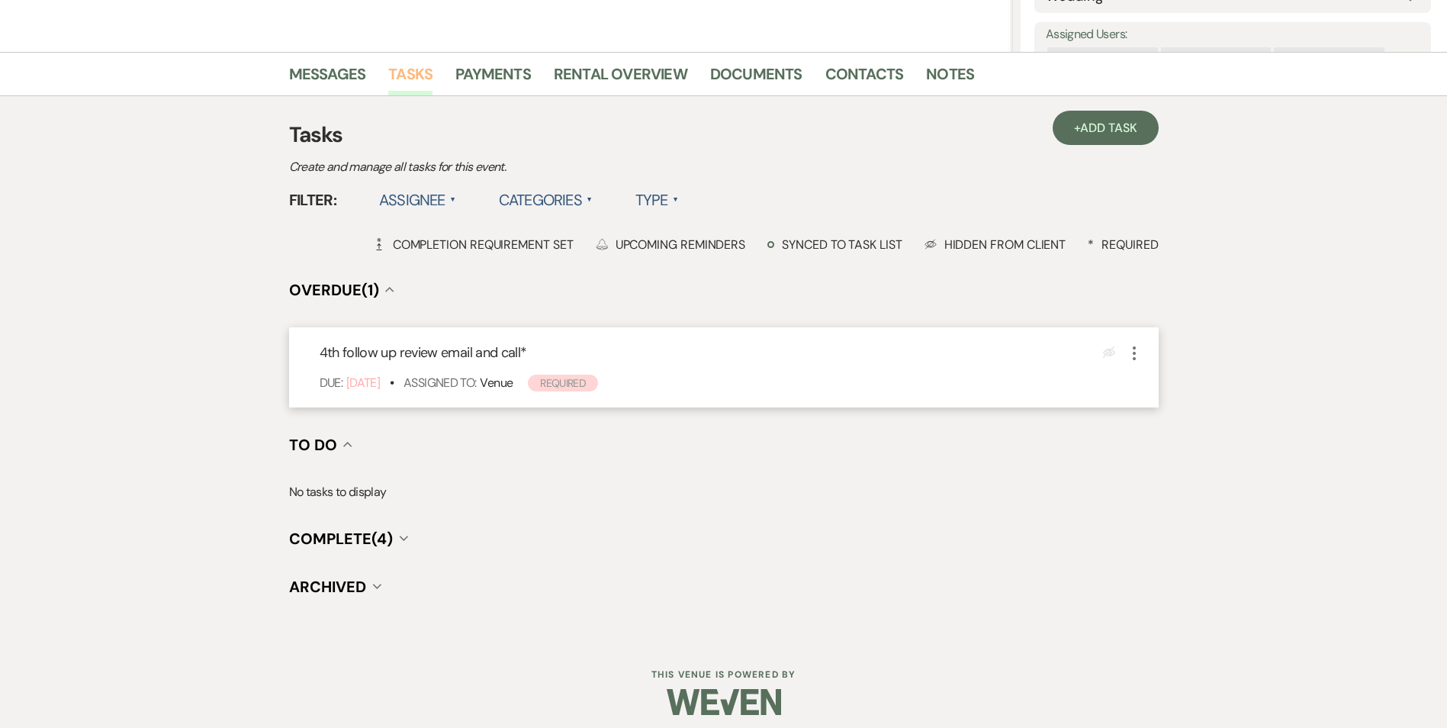
scroll to position [341, 0]
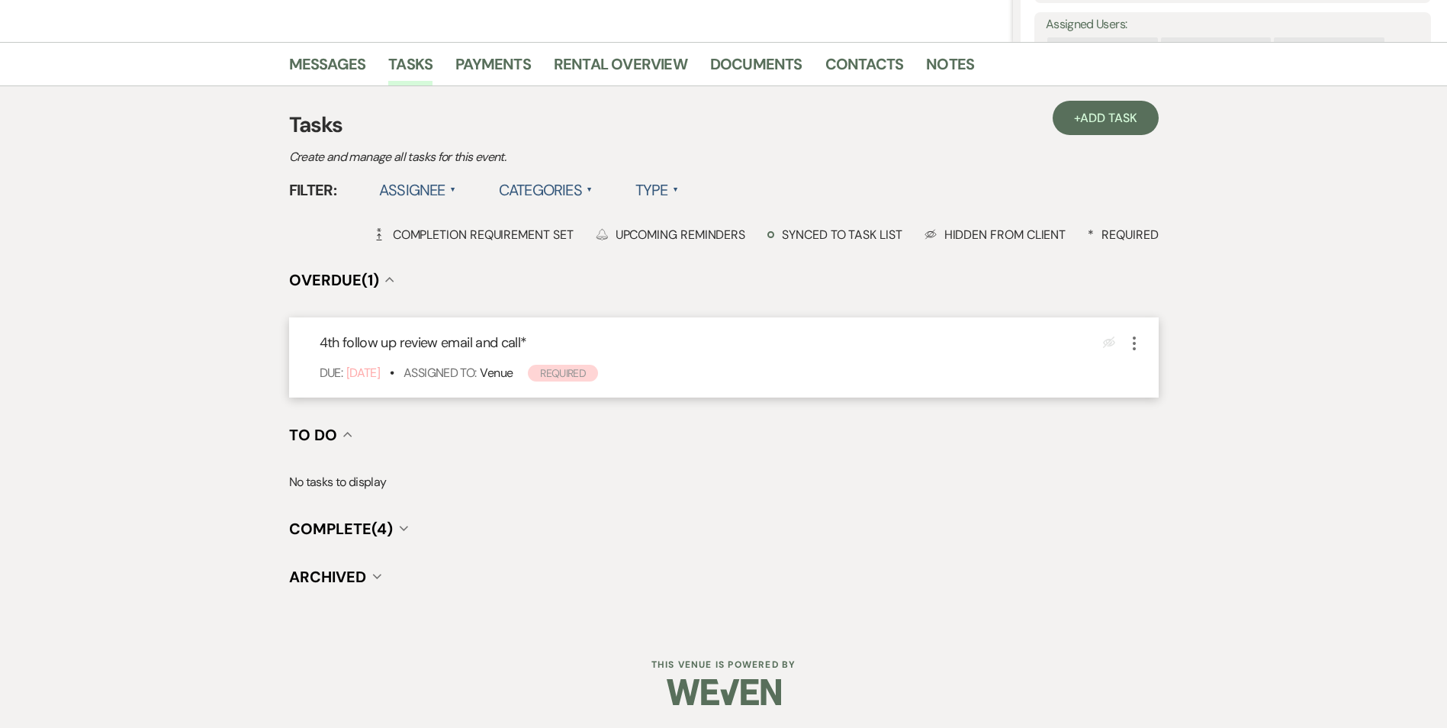
click at [1136, 345] on icon "More" at bounding box center [1134, 343] width 18 height 18
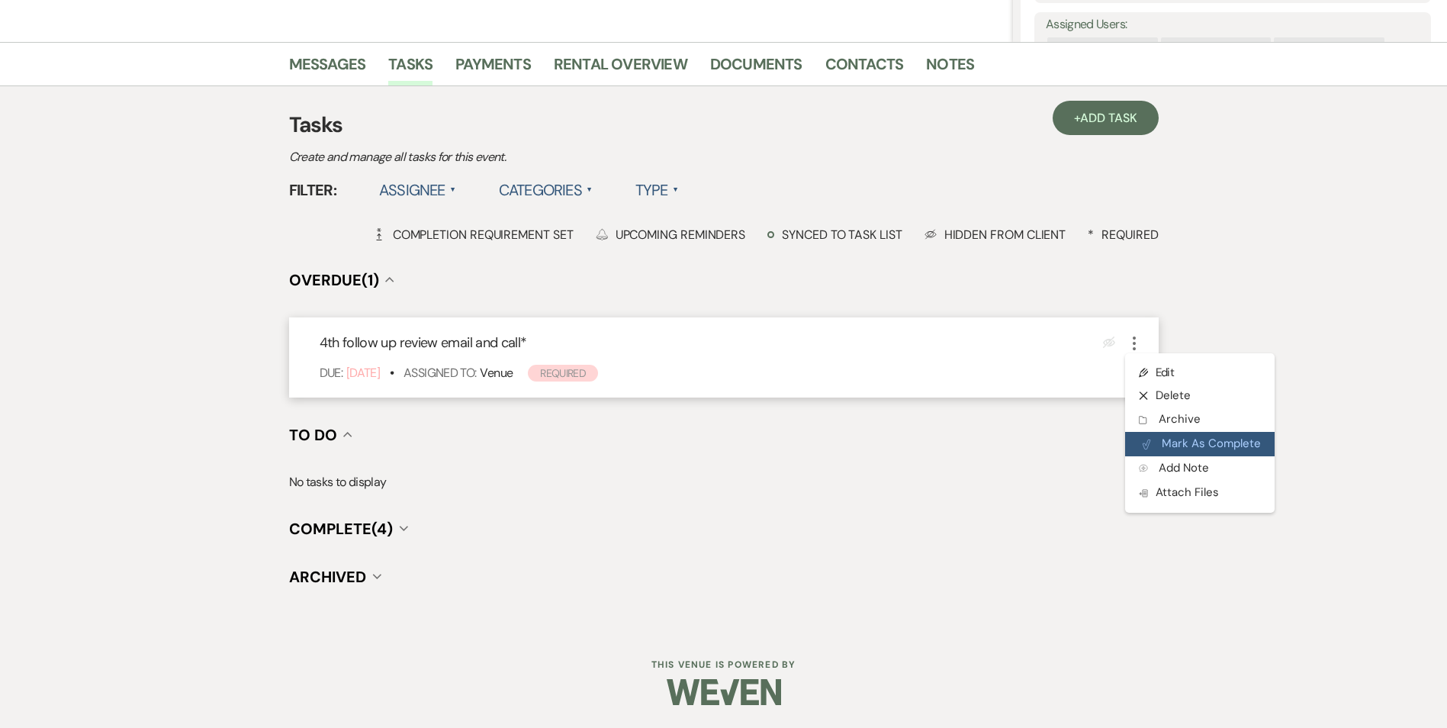
click at [1162, 436] on button "Plan Portal Link Mark As Complete" at bounding box center [1199, 444] width 149 height 24
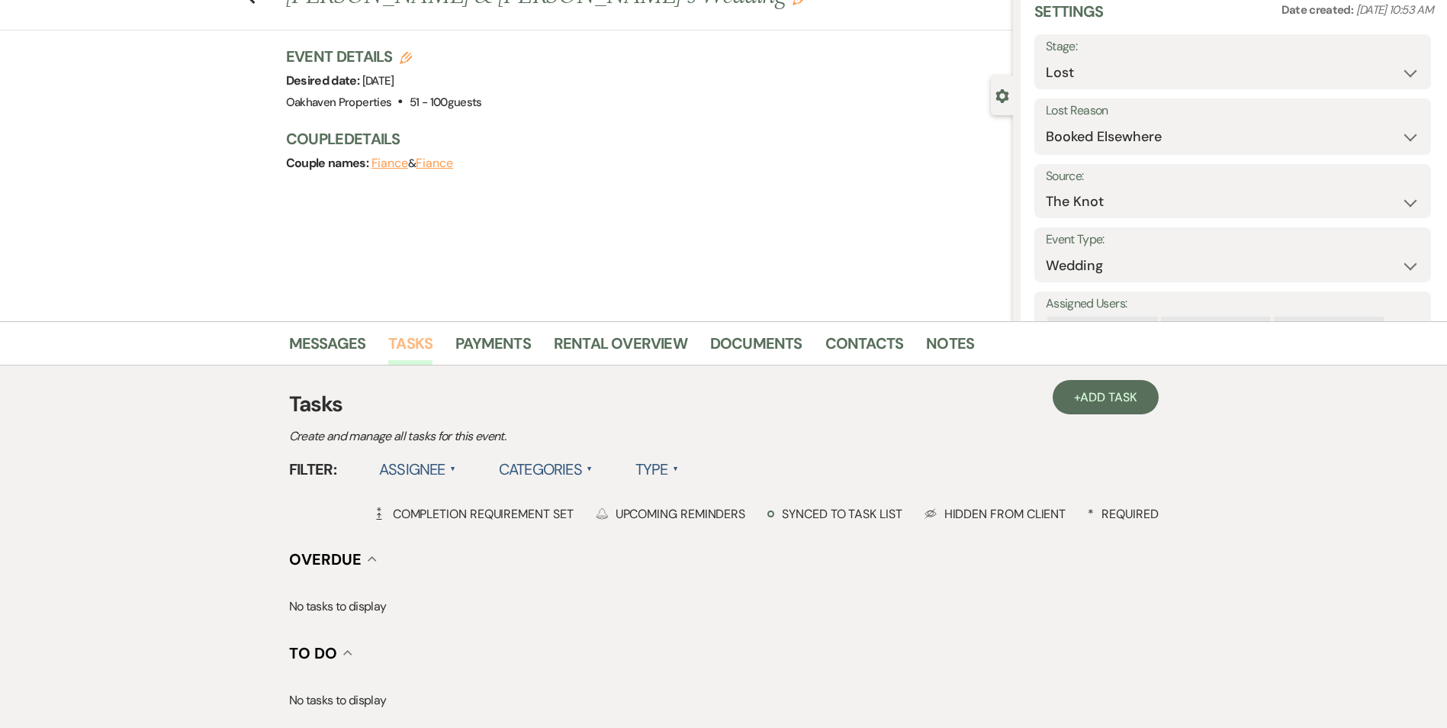
scroll to position [0, 0]
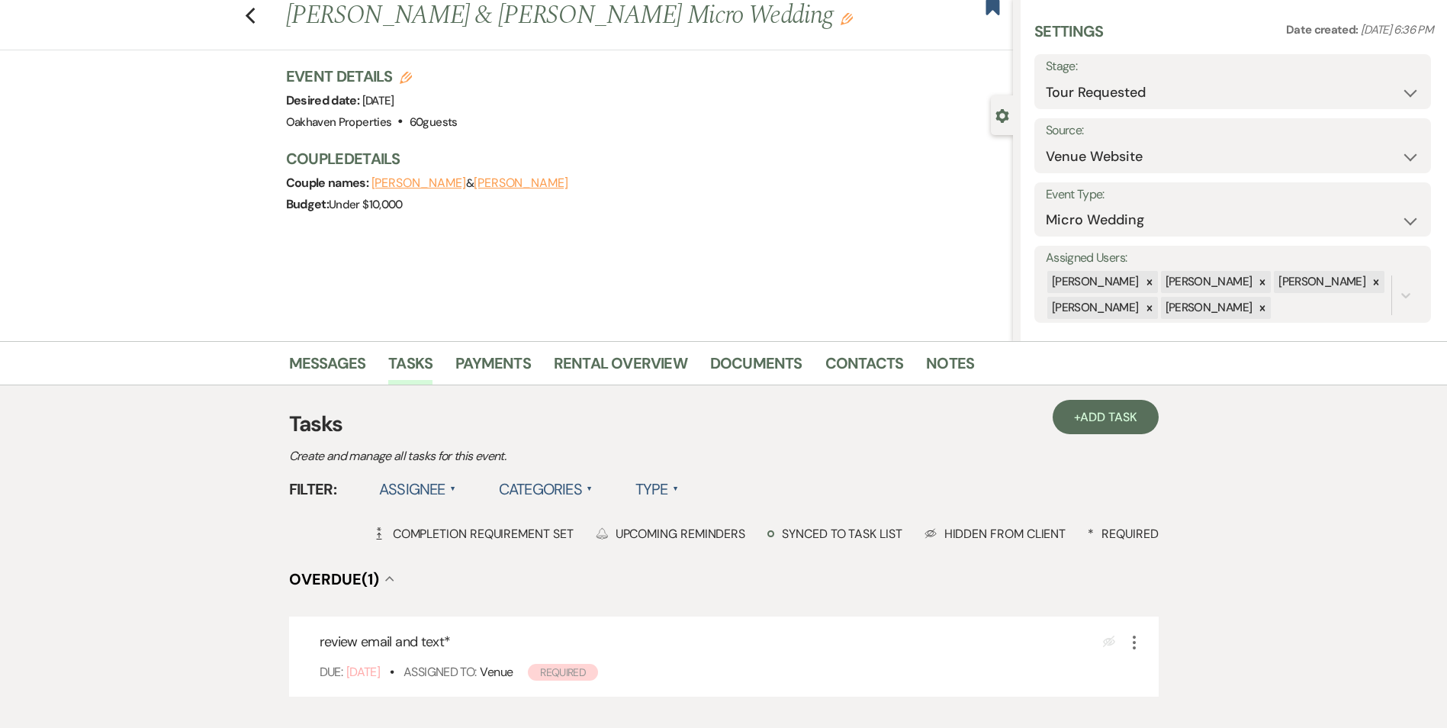
scroll to position [76, 0]
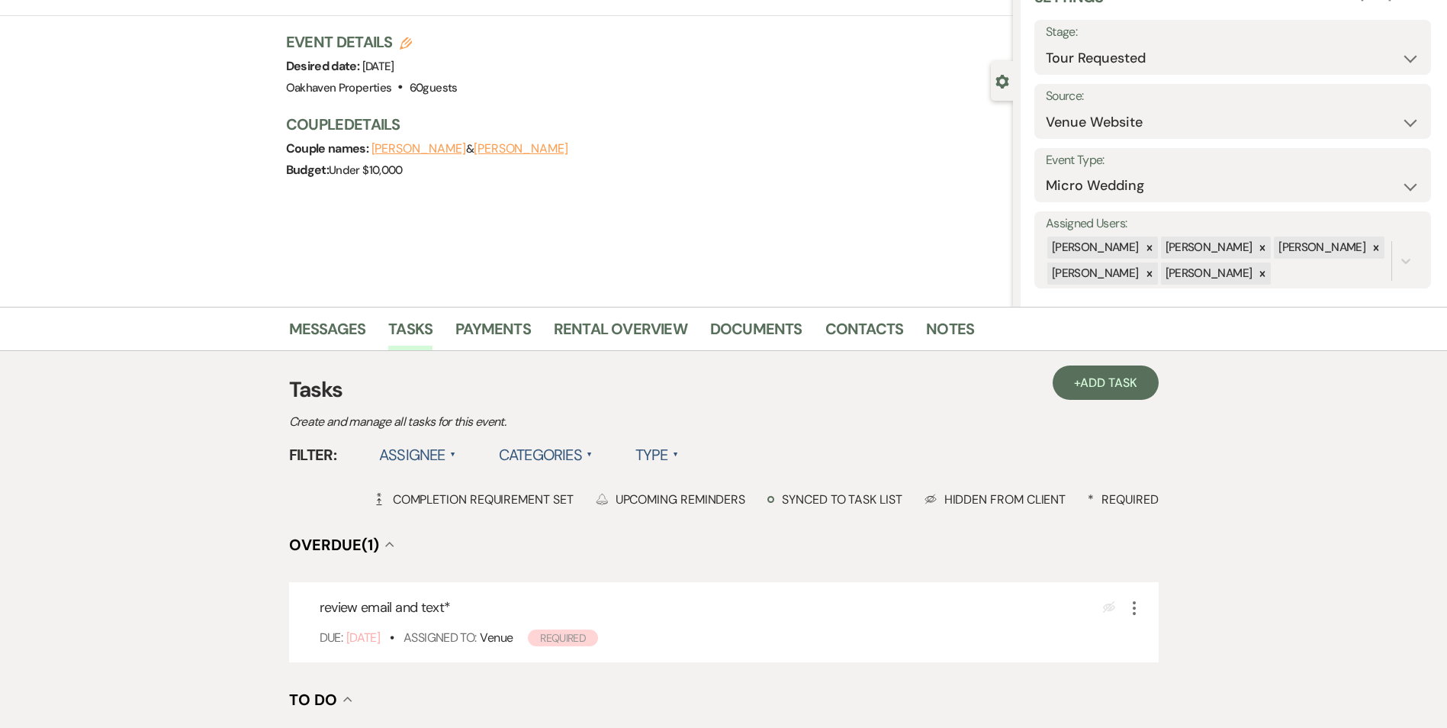
drag, startPoint x: 902, startPoint y: 333, endPoint x: 918, endPoint y: 327, distance: 16.9
click at [913, 329] on li "Contacts" at bounding box center [875, 331] width 101 height 37
click at [933, 326] on link "Notes" at bounding box center [950, 334] width 48 height 34
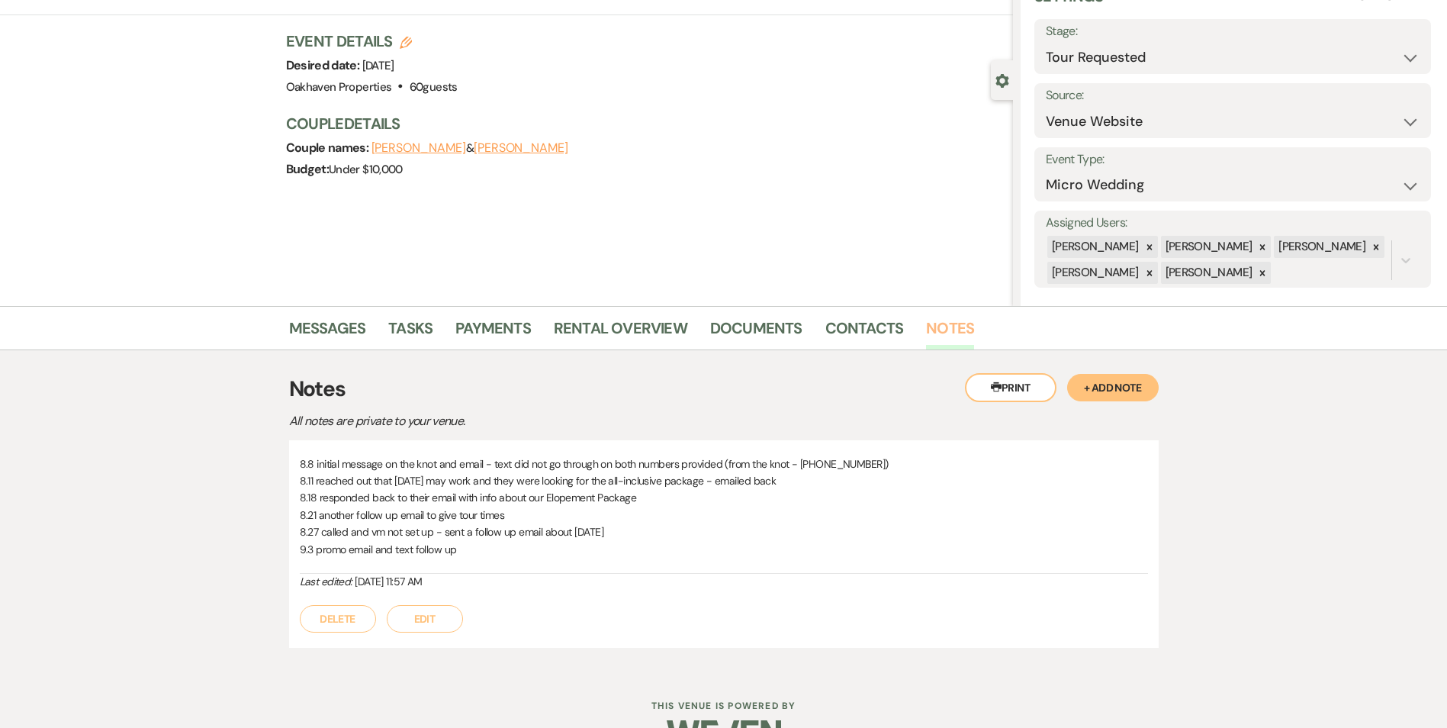
scroll to position [42, 0]
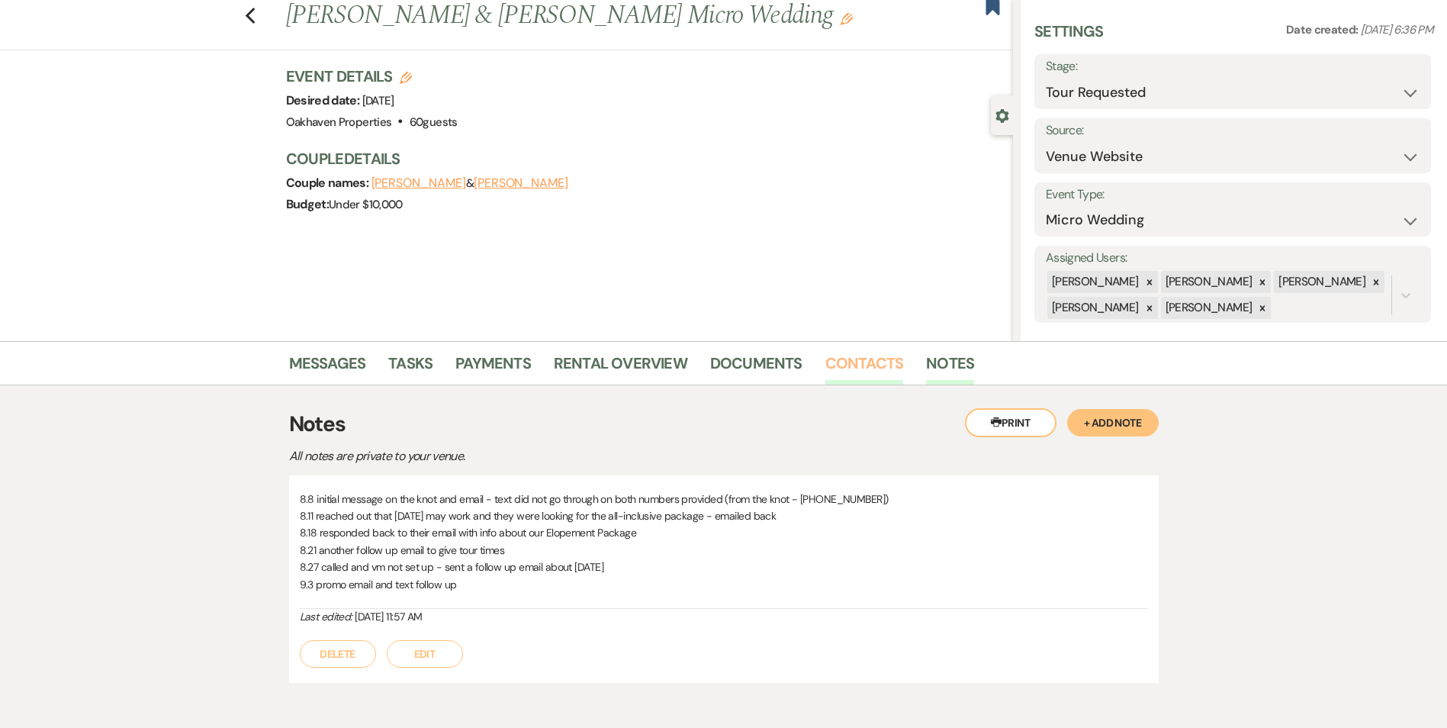
click at [844, 354] on link "Contacts" at bounding box center [864, 368] width 79 height 34
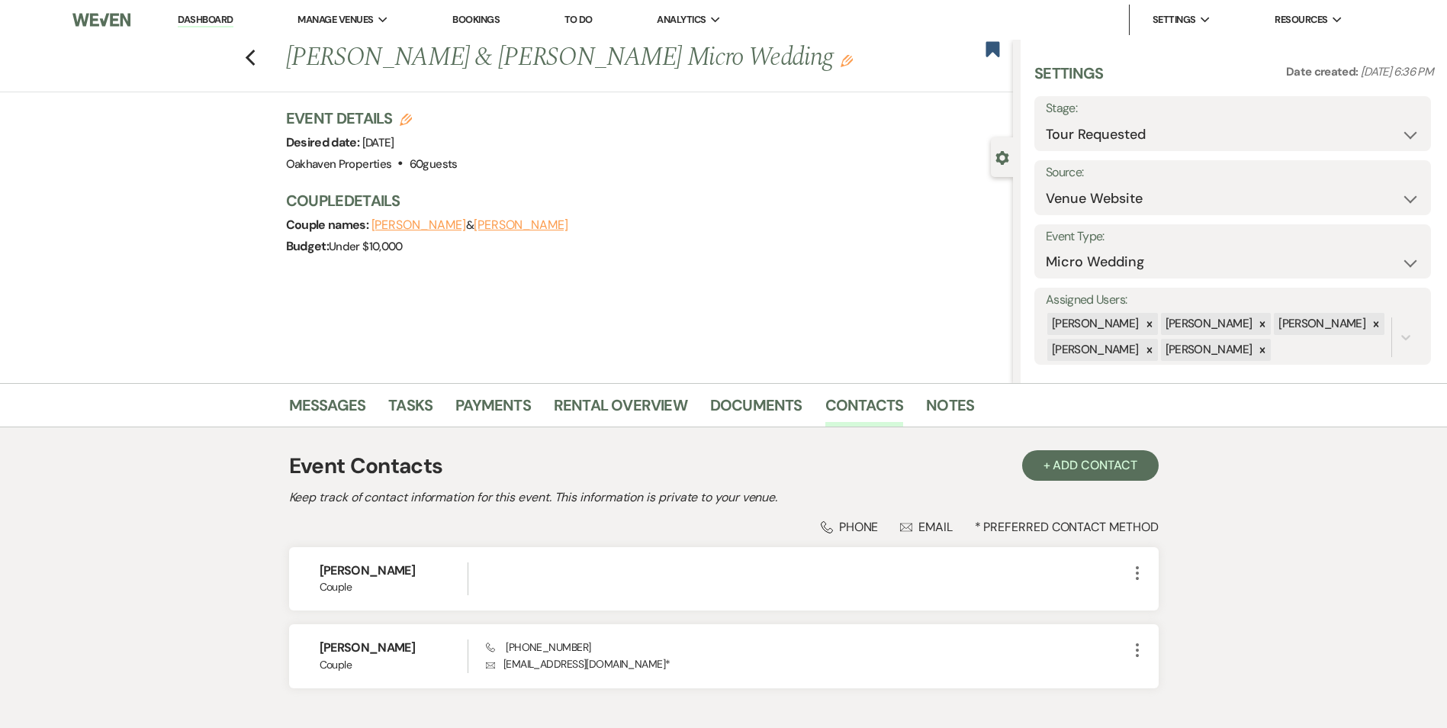
click at [926, 384] on div "Messages Tasks Payments Rental Overview Documents Contacts Notes" at bounding box center [723, 405] width 1447 height 44
click at [933, 394] on link "Notes" at bounding box center [950, 410] width 48 height 34
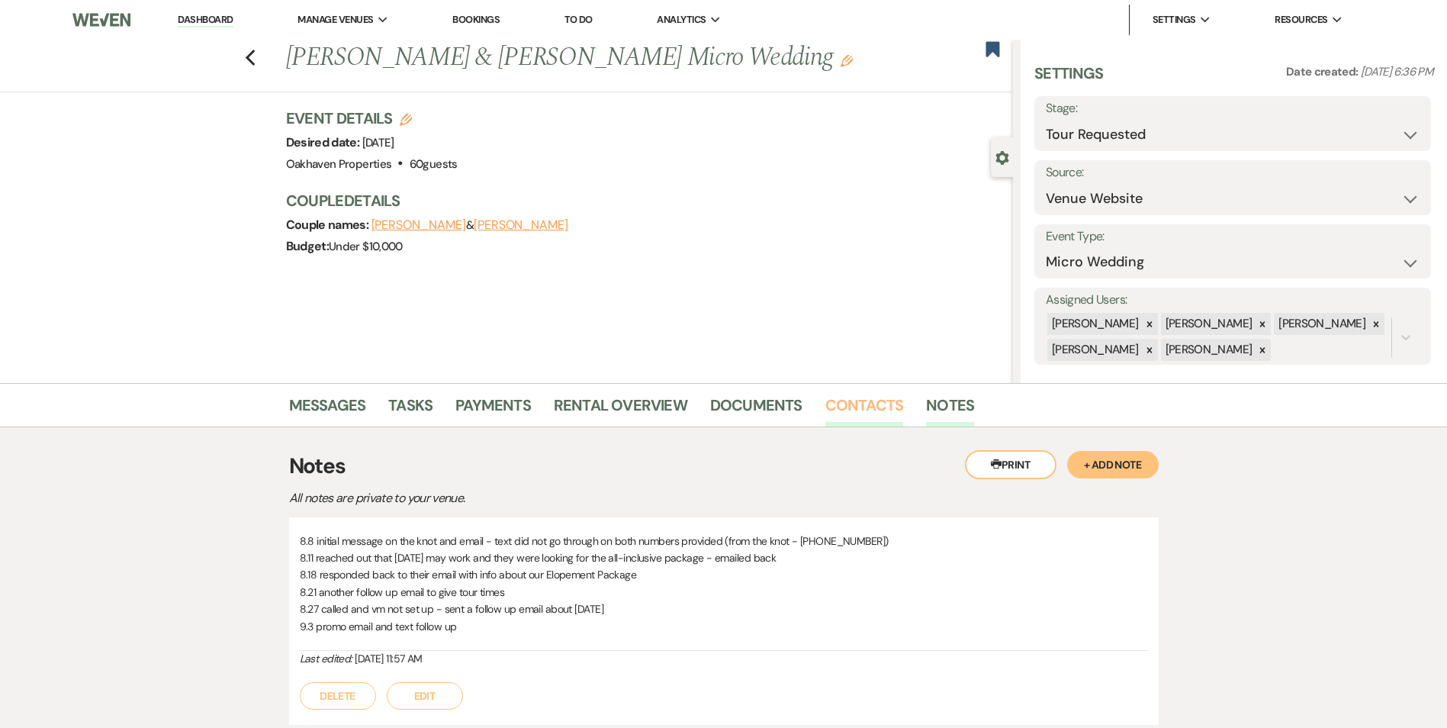
click at [854, 413] on link "Contacts" at bounding box center [864, 410] width 79 height 34
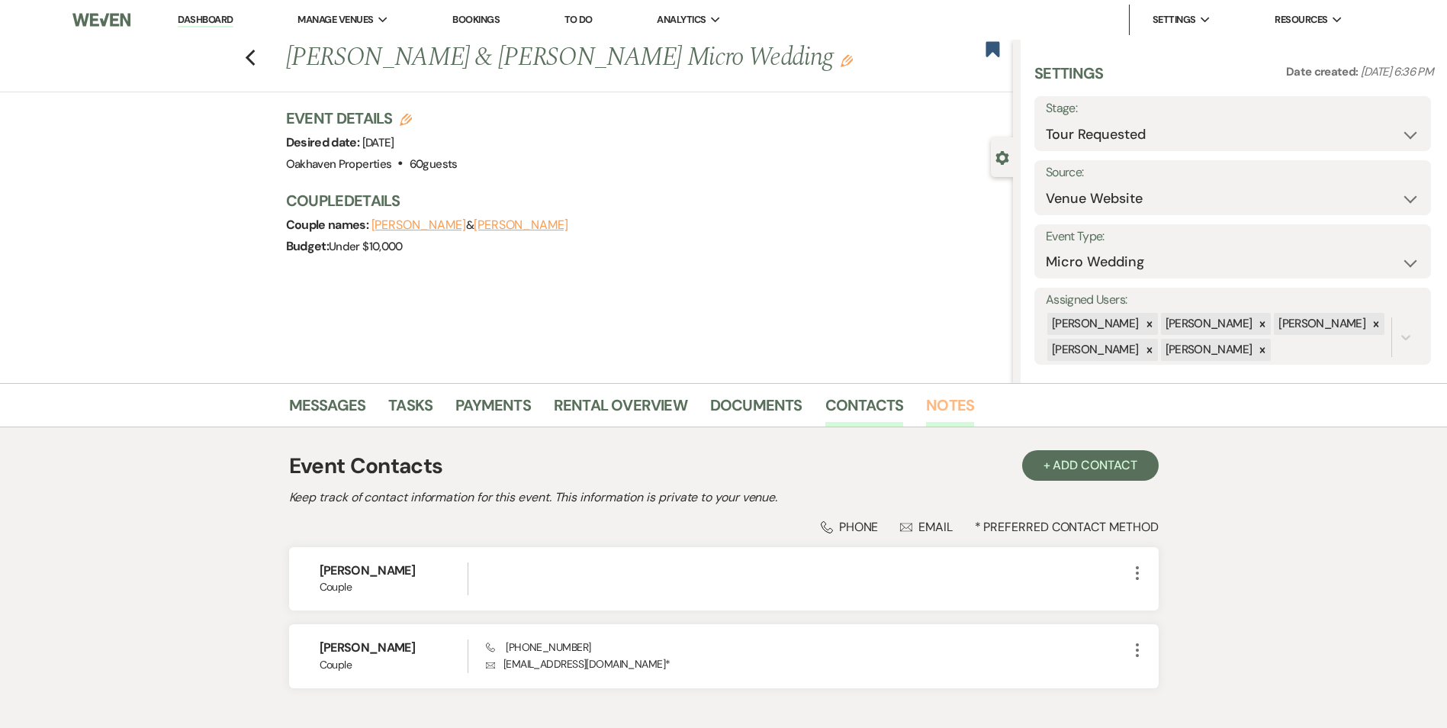
click at [956, 409] on link "Notes" at bounding box center [950, 410] width 48 height 34
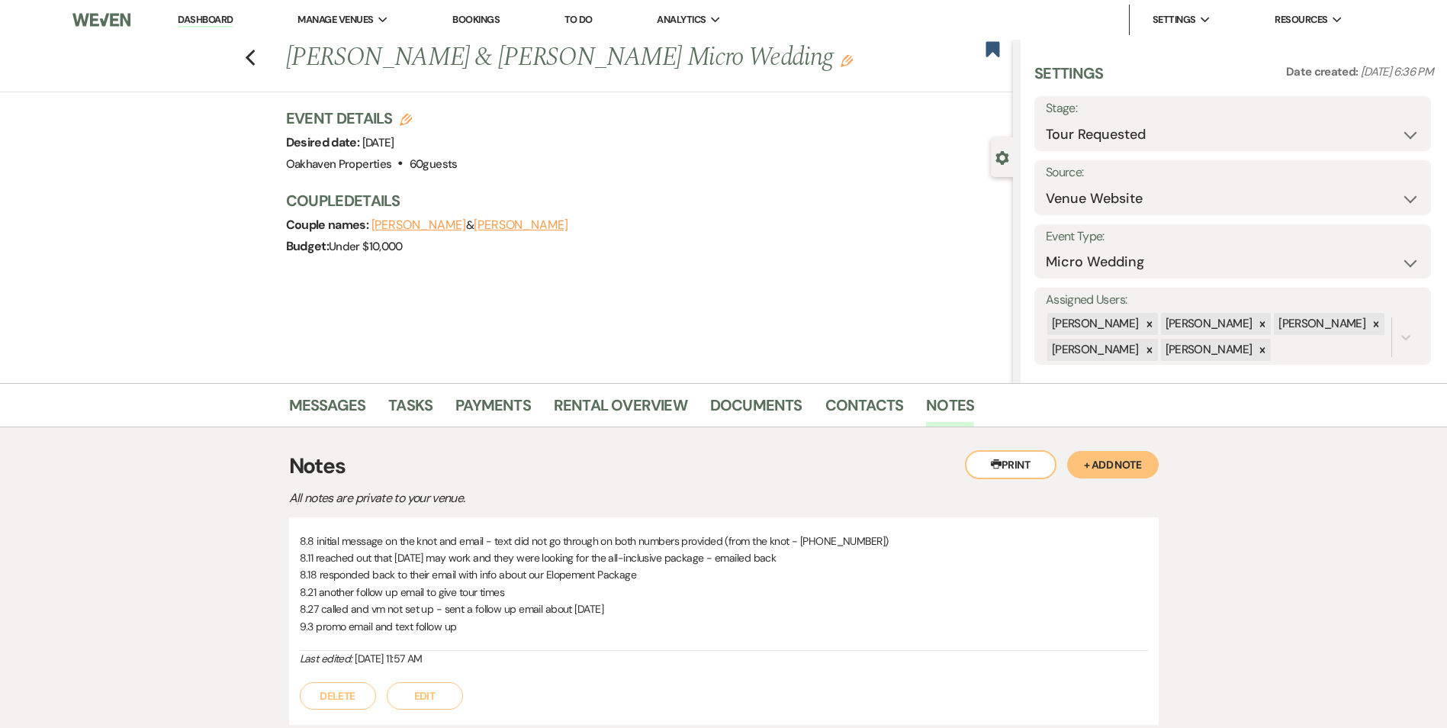
click at [450, 699] on button "Edit" at bounding box center [425, 695] width 76 height 27
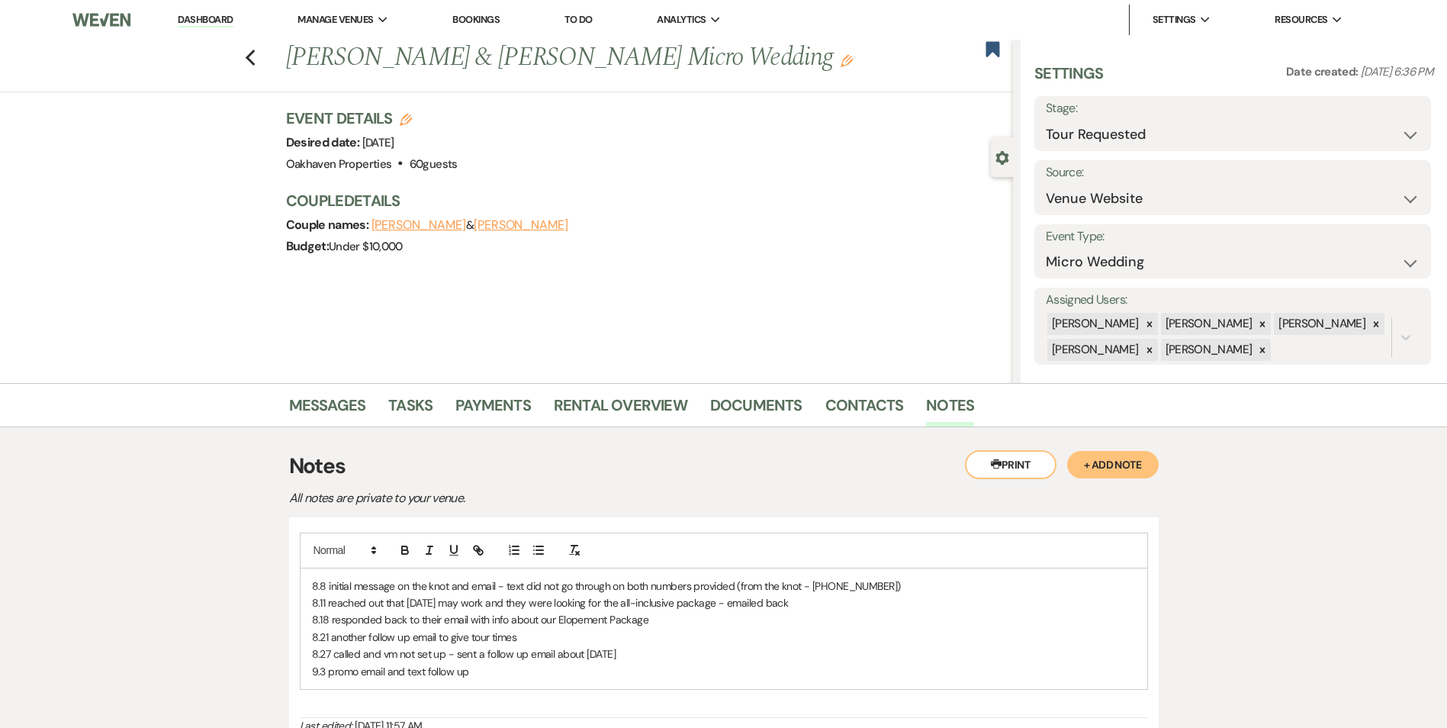
click at [495, 673] on p "9.3 promo email and text follow up" at bounding box center [724, 671] width 824 height 17
click at [377, 622] on p "8.18 responded back to their email with info about our Elopement Package" at bounding box center [724, 619] width 824 height 17
drag, startPoint x: 790, startPoint y: 686, endPoint x: 656, endPoint y: 673, distance: 134.9
click at [789, 686] on p "9.11 another follow up email - called and vm still not set up" at bounding box center [724, 688] width 824 height 17
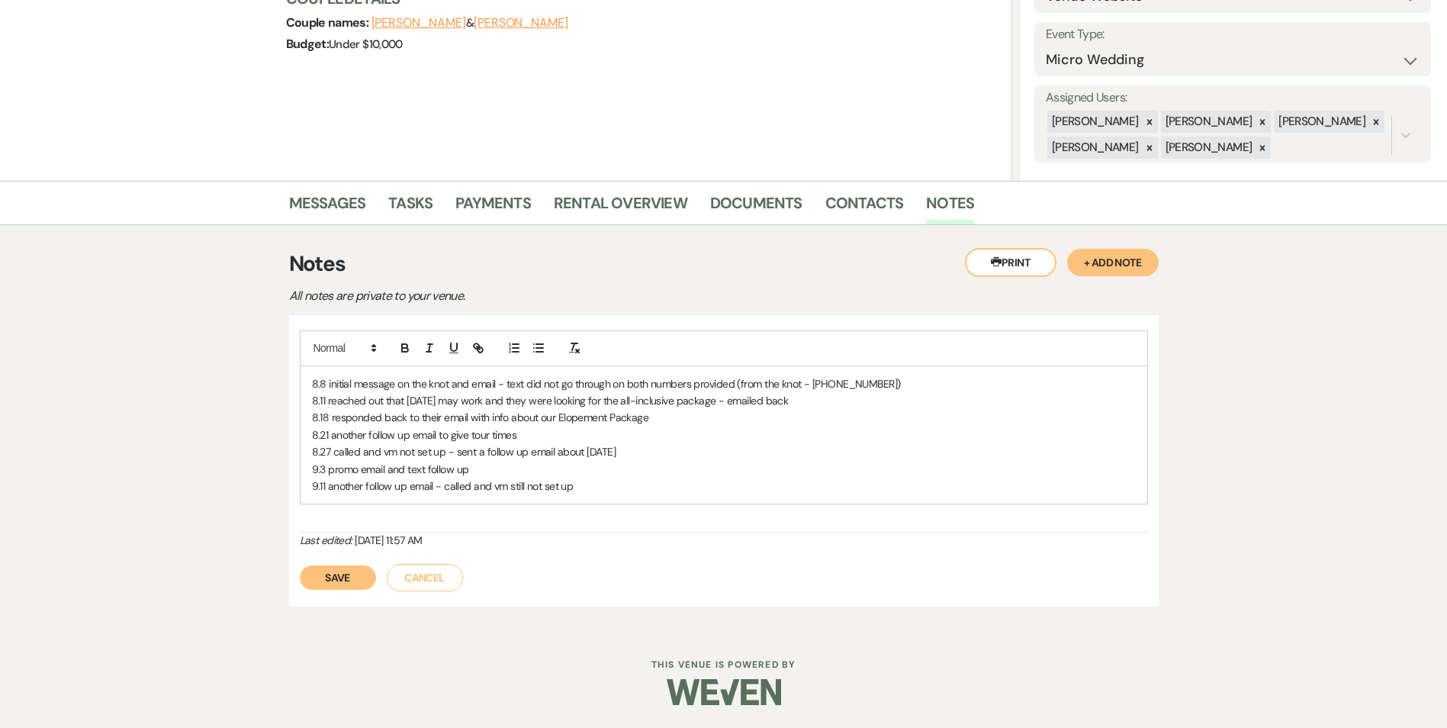
click at [364, 580] on button "Save" at bounding box center [338, 577] width 76 height 24
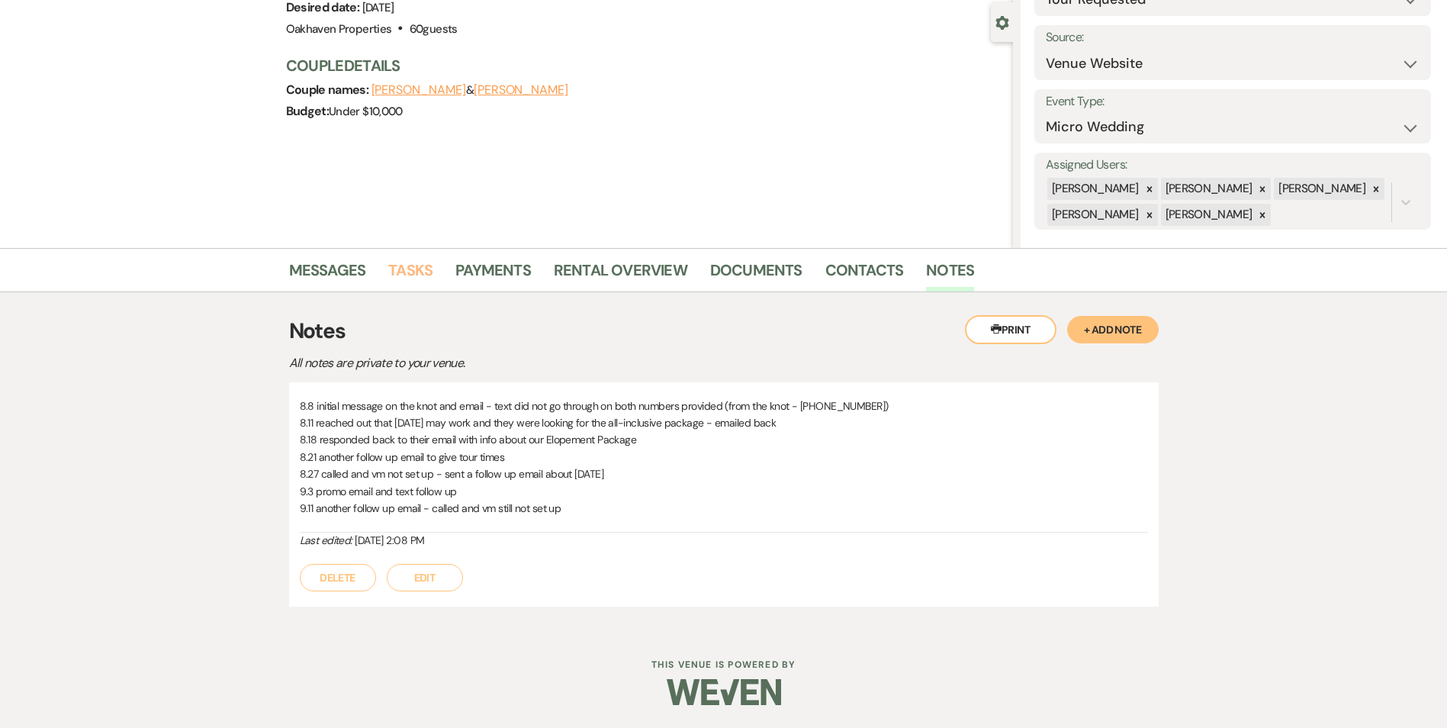
click at [412, 278] on link "Tasks" at bounding box center [410, 275] width 44 height 34
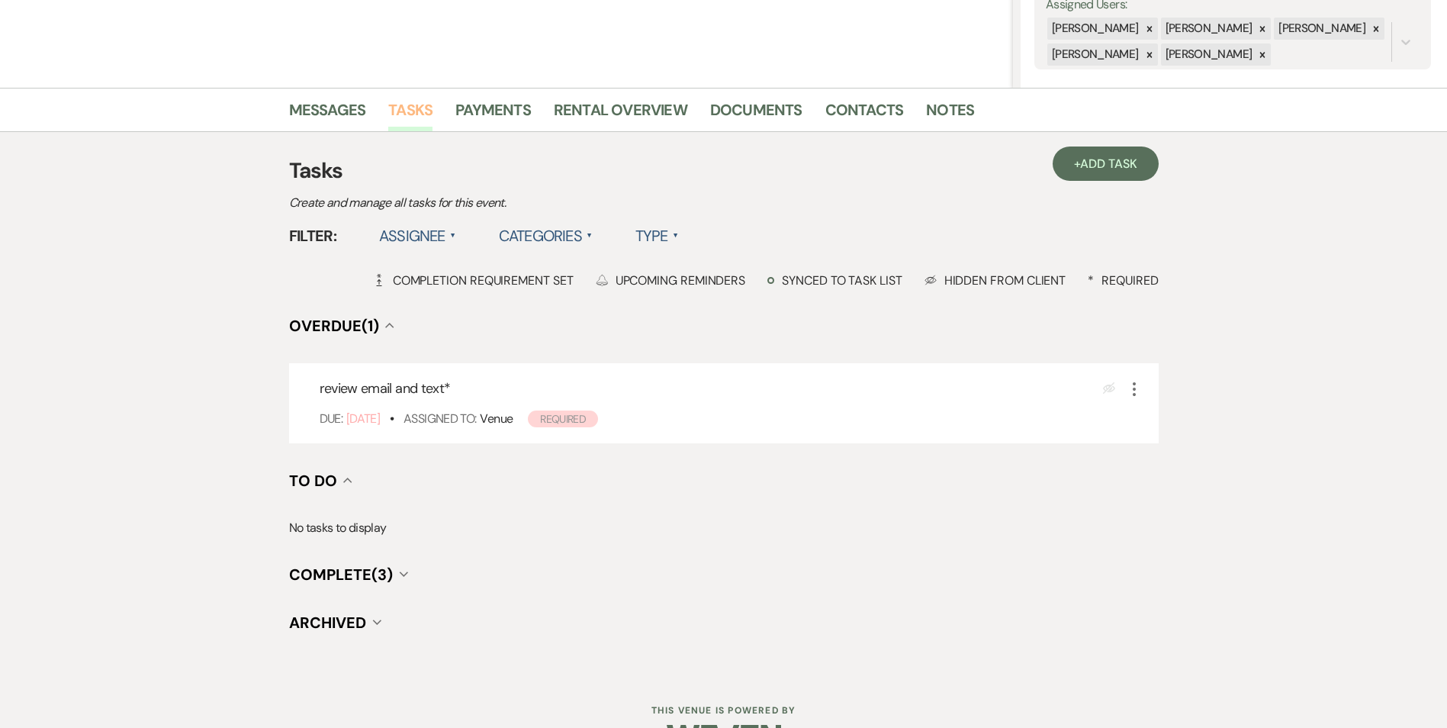
scroll to position [305, 0]
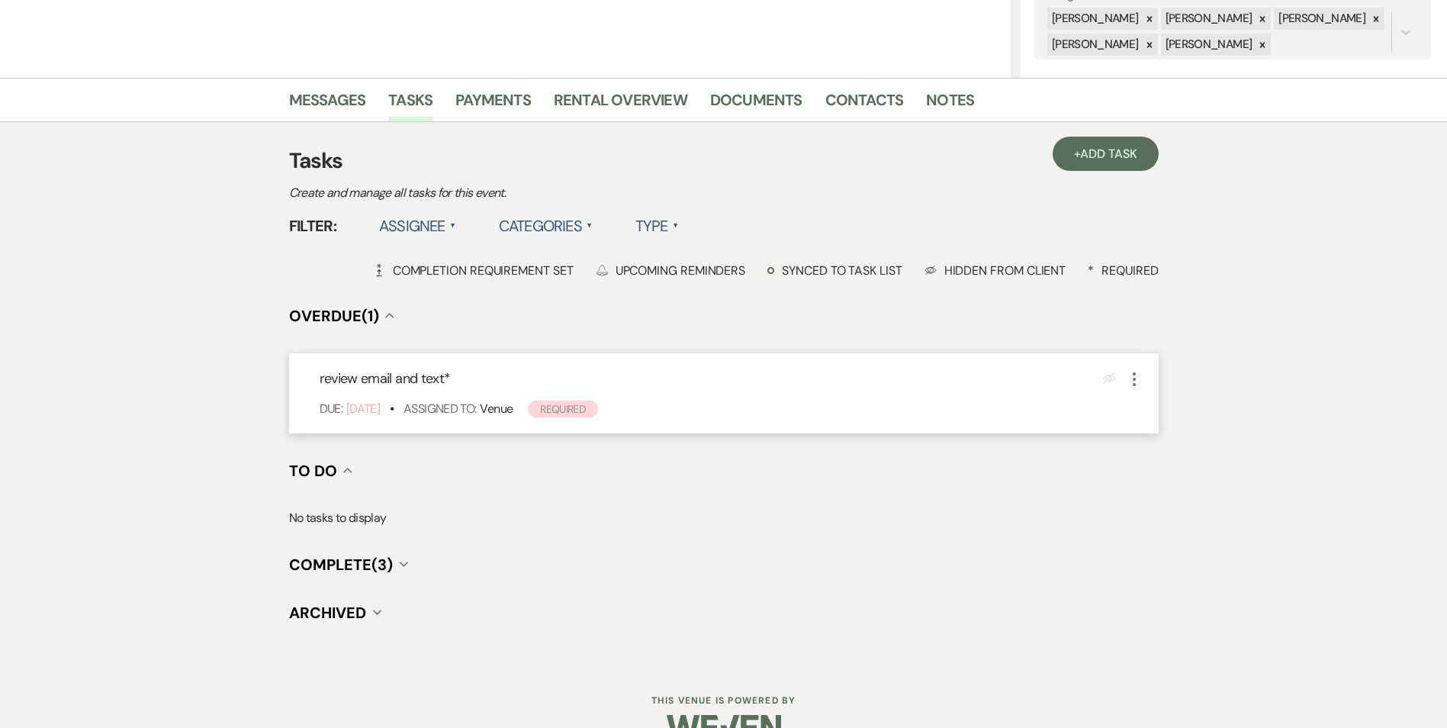
click at [1134, 381] on icon "More" at bounding box center [1134, 379] width 18 height 18
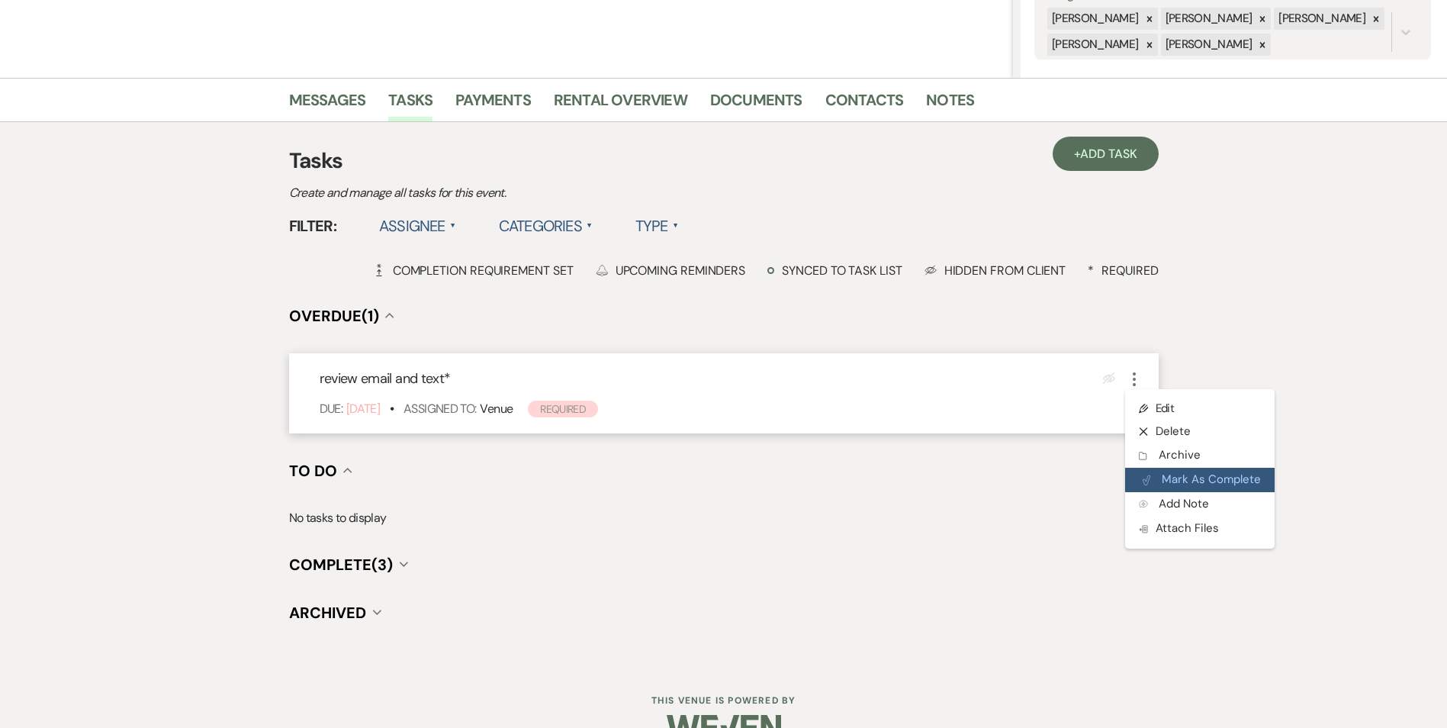
click at [1162, 471] on button "Plan Portal Link Mark As Complete" at bounding box center [1199, 480] width 149 height 24
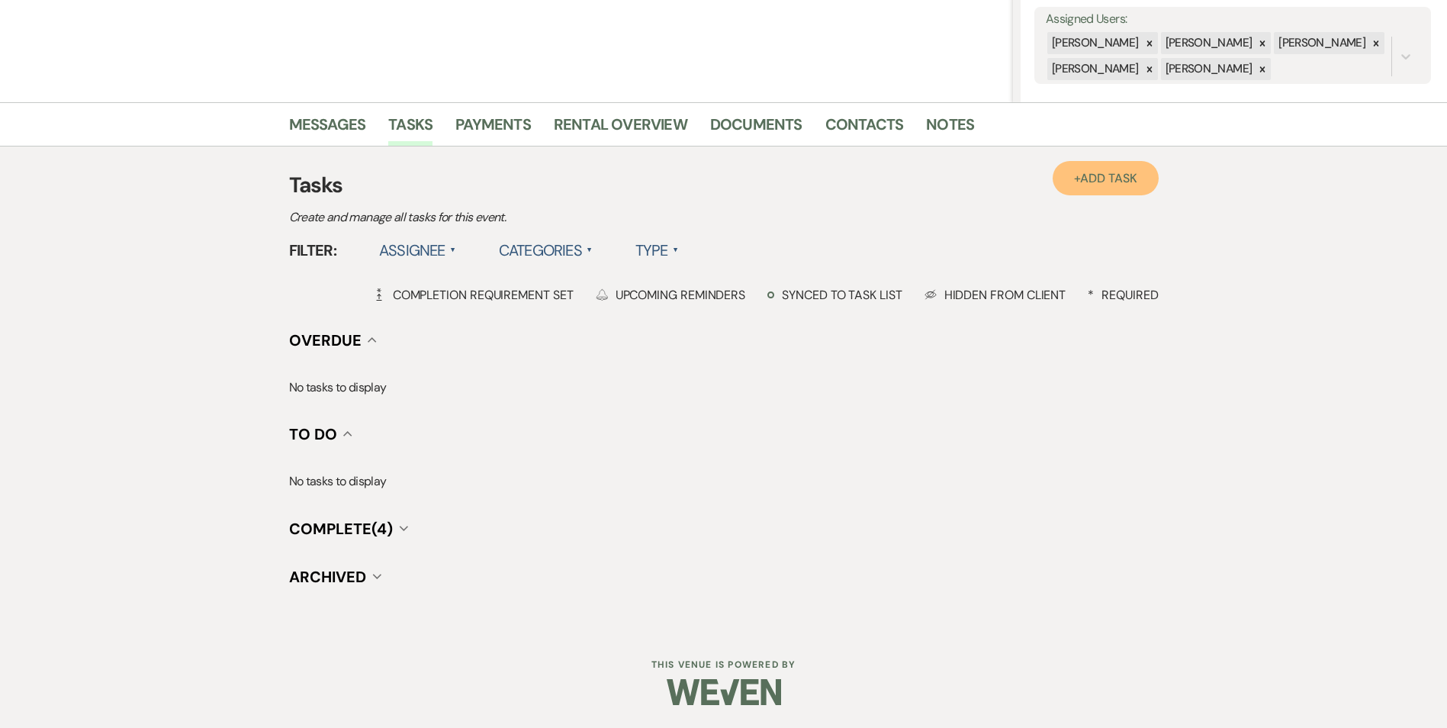
click at [1103, 173] on span "Add Task" at bounding box center [1108, 178] width 56 height 16
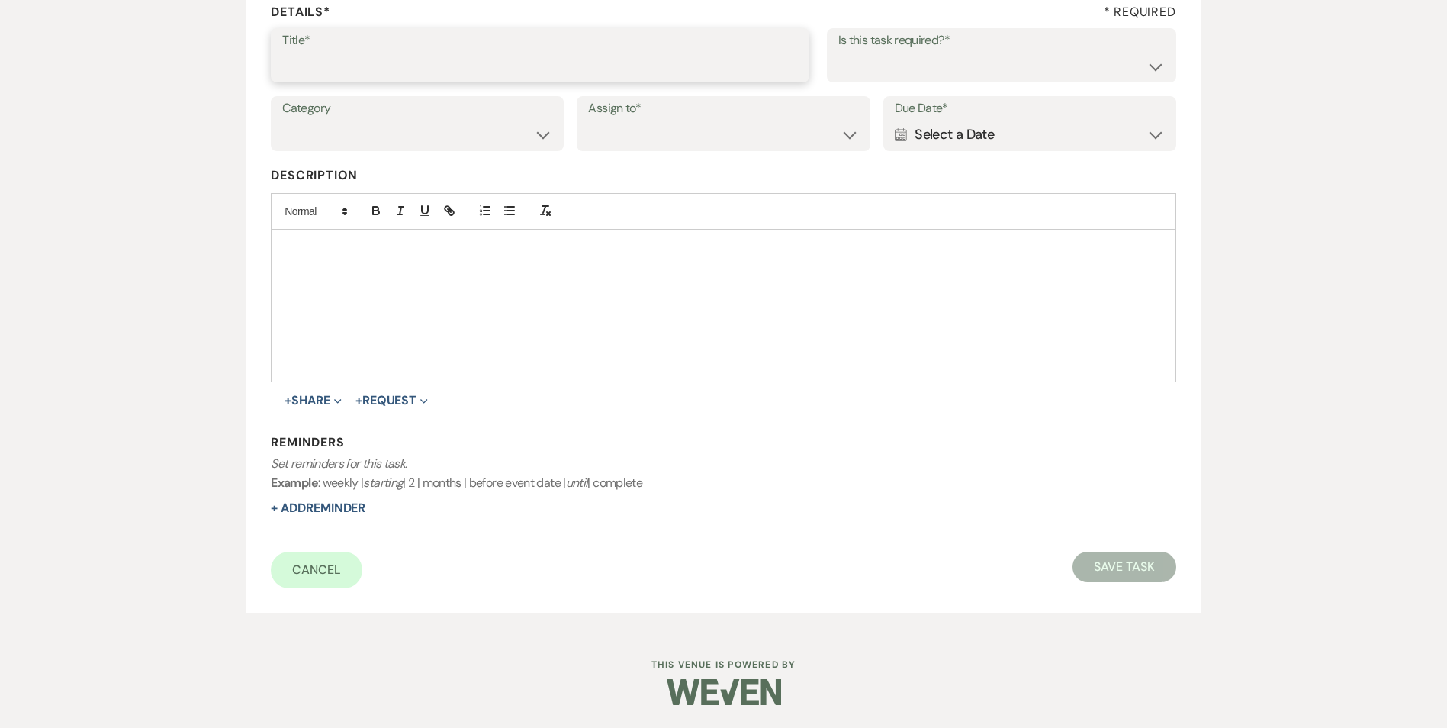
click at [320, 66] on input "Title*" at bounding box center [540, 66] width 516 height 30
type input "final email /text"
click at [856, 59] on select "Yes No" at bounding box center [1001, 66] width 326 height 30
select select "true"
click at [838, 51] on select "Yes No" at bounding box center [1001, 66] width 326 height 30
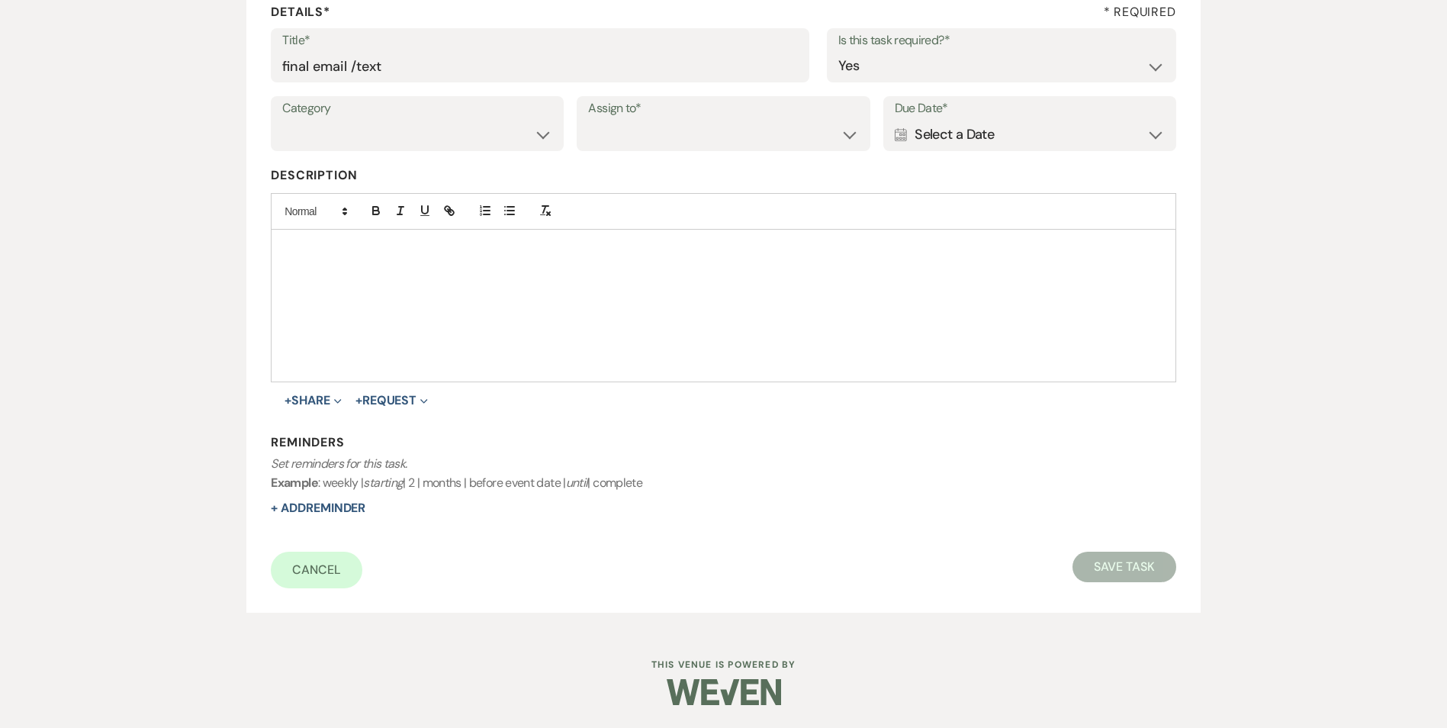
click at [537, 117] on label "Category" at bounding box center [417, 109] width 270 height 22
click at [532, 137] on select "Venue Vendors Guests Details Finalize & Share" at bounding box center [417, 135] width 270 height 30
select select "31"
click at [282, 120] on select "Venue Vendors Guests Details Finalize & Share" at bounding box center [417, 135] width 270 height 30
drag, startPoint x: 641, startPoint y: 141, endPoint x: 644, endPoint y: 152, distance: 11.3
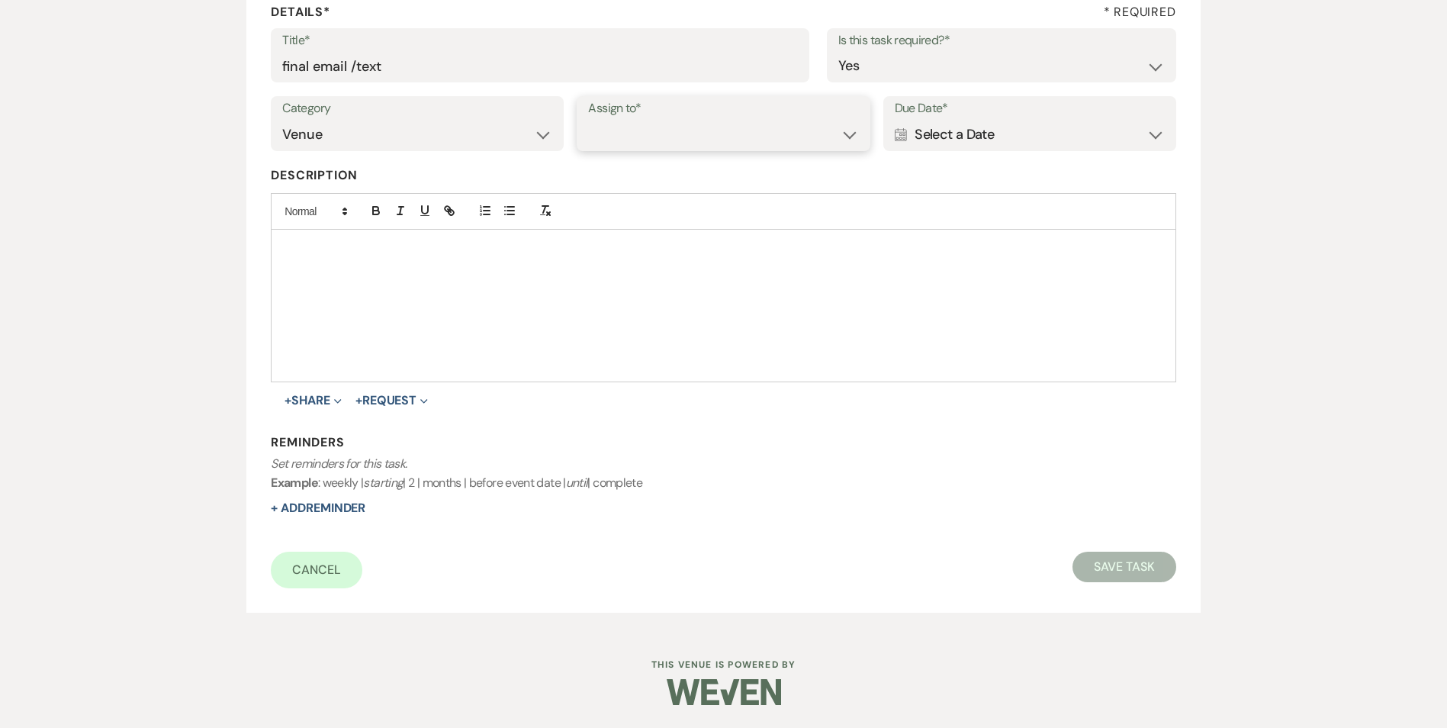
click at [641, 142] on select "Venue Client" at bounding box center [723, 135] width 270 height 30
select select "venueHost"
click at [588, 120] on select "Venue Client" at bounding box center [723, 135] width 270 height 30
click at [940, 147] on div "Calendar Select a Date Expand" at bounding box center [1030, 135] width 270 height 30
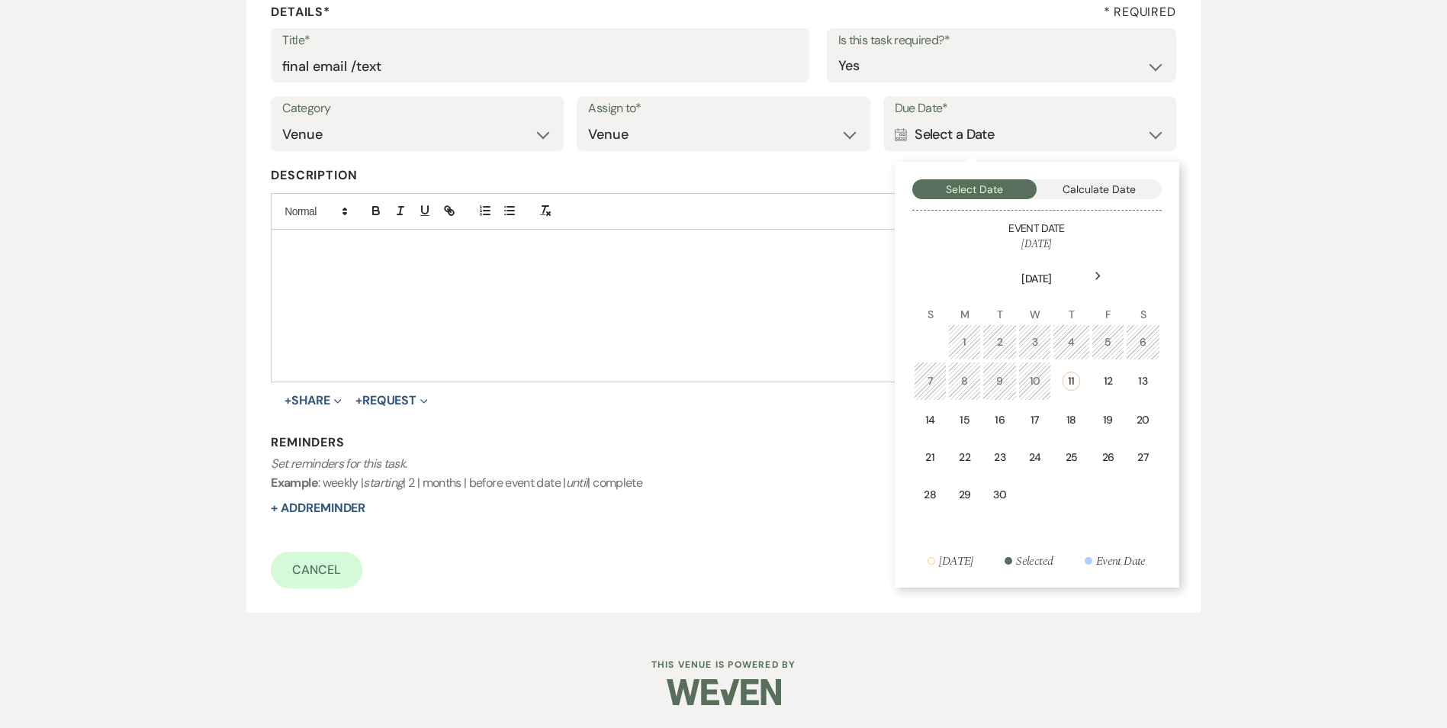
drag, startPoint x: 1069, startPoint y: 411, endPoint x: 586, endPoint y: 527, distance: 496.5
click at [1066, 410] on td "18" at bounding box center [1071, 420] width 37 height 36
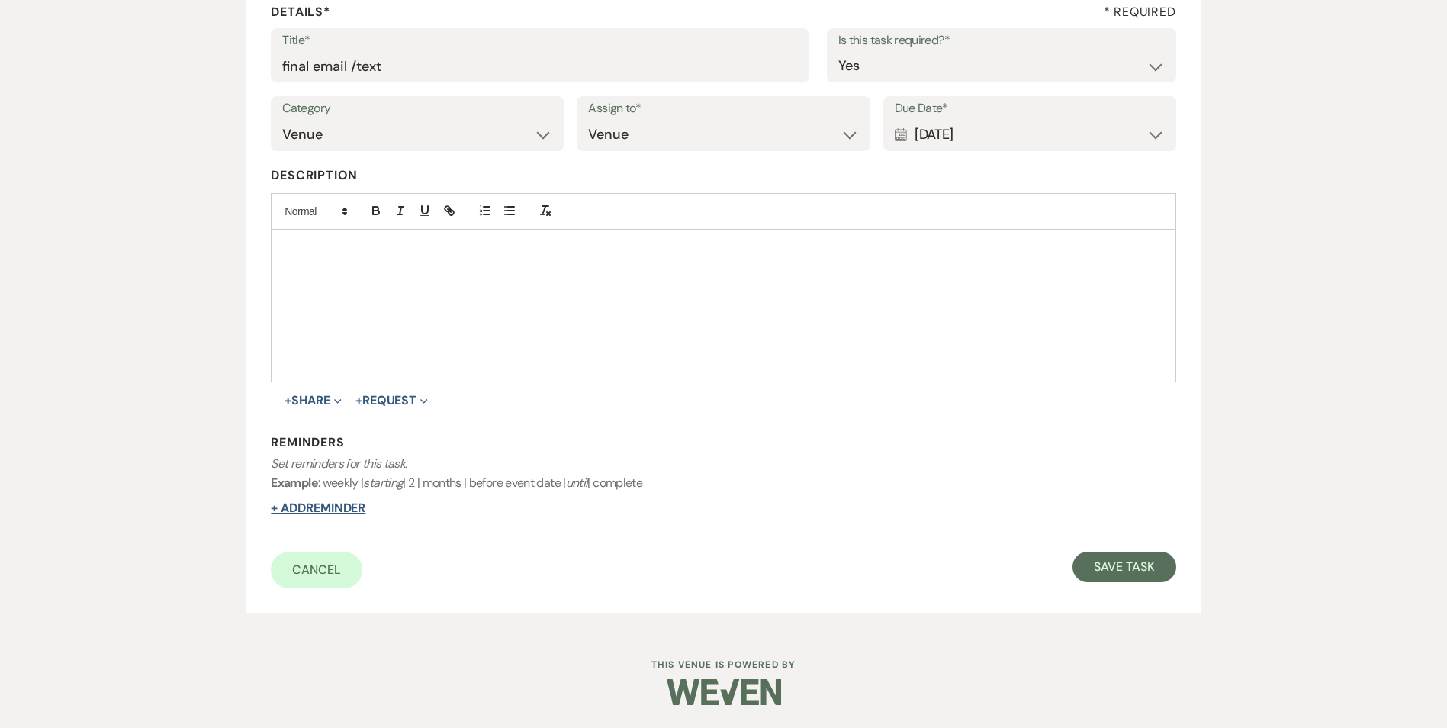
click at [340, 506] on button "+ Add Reminder" at bounding box center [318, 508] width 95 height 12
select select "host"
select select "days"
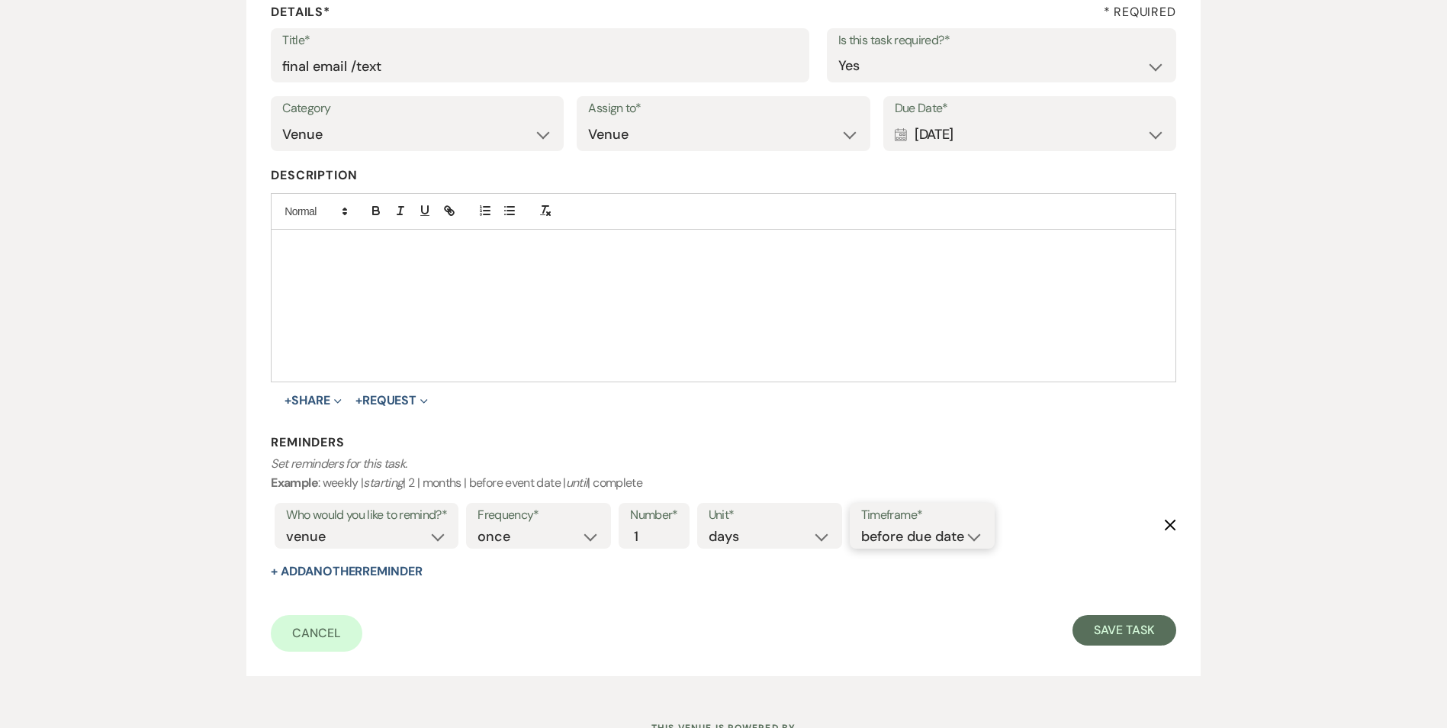
drag, startPoint x: 954, startPoint y: 538, endPoint x: 962, endPoint y: 548, distance: 12.5
click at [955, 538] on select "before due date after due date on due date on custom date" at bounding box center [922, 536] width 122 height 21
click at [1108, 641] on button "Save Task" at bounding box center [1123, 630] width 103 height 31
select select "2"
select select "5"
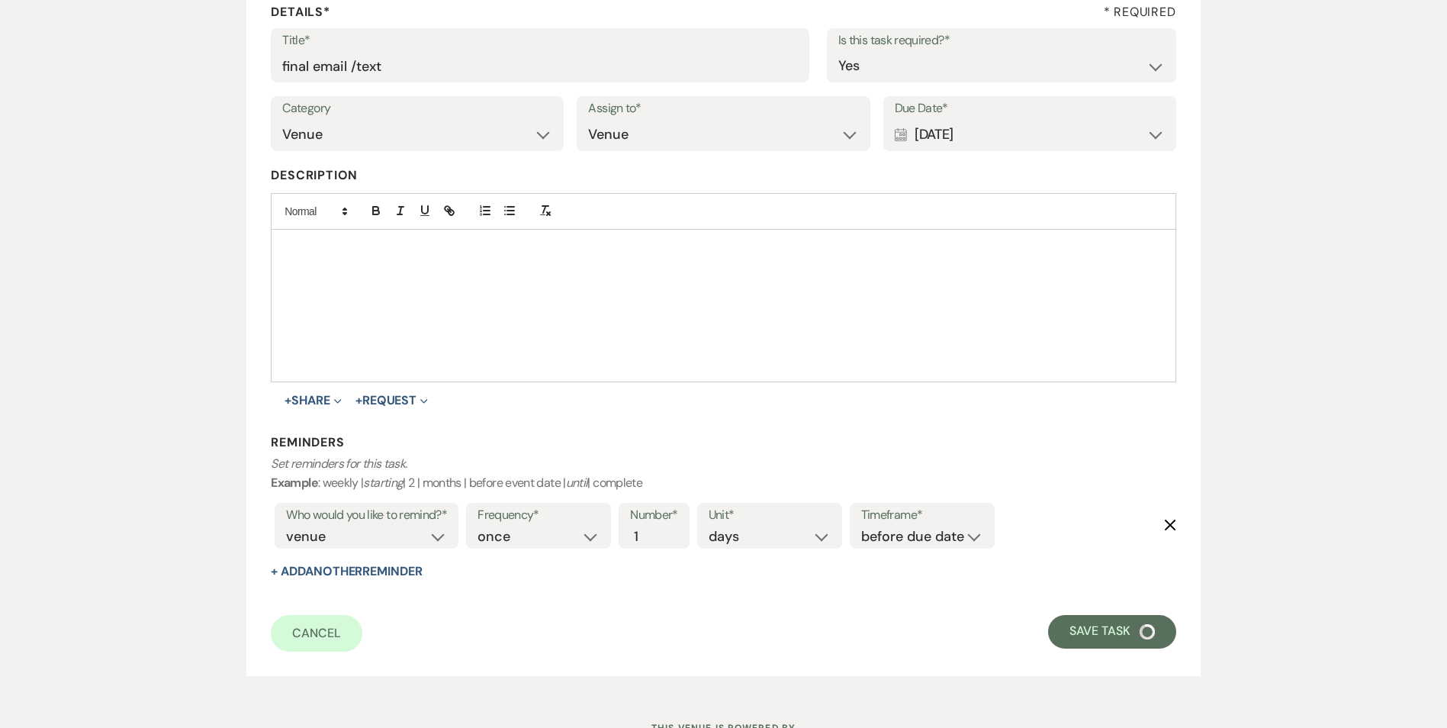
select select "16"
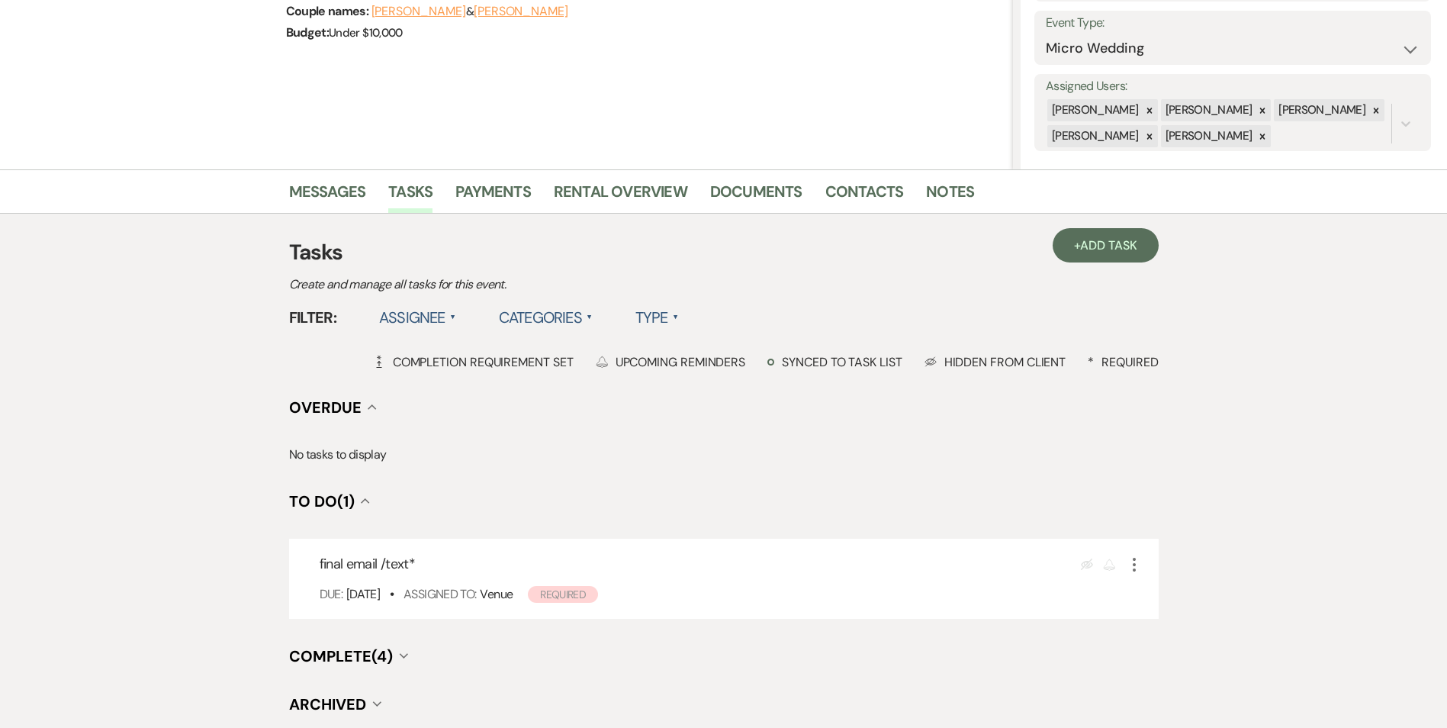
scroll to position [341, 0]
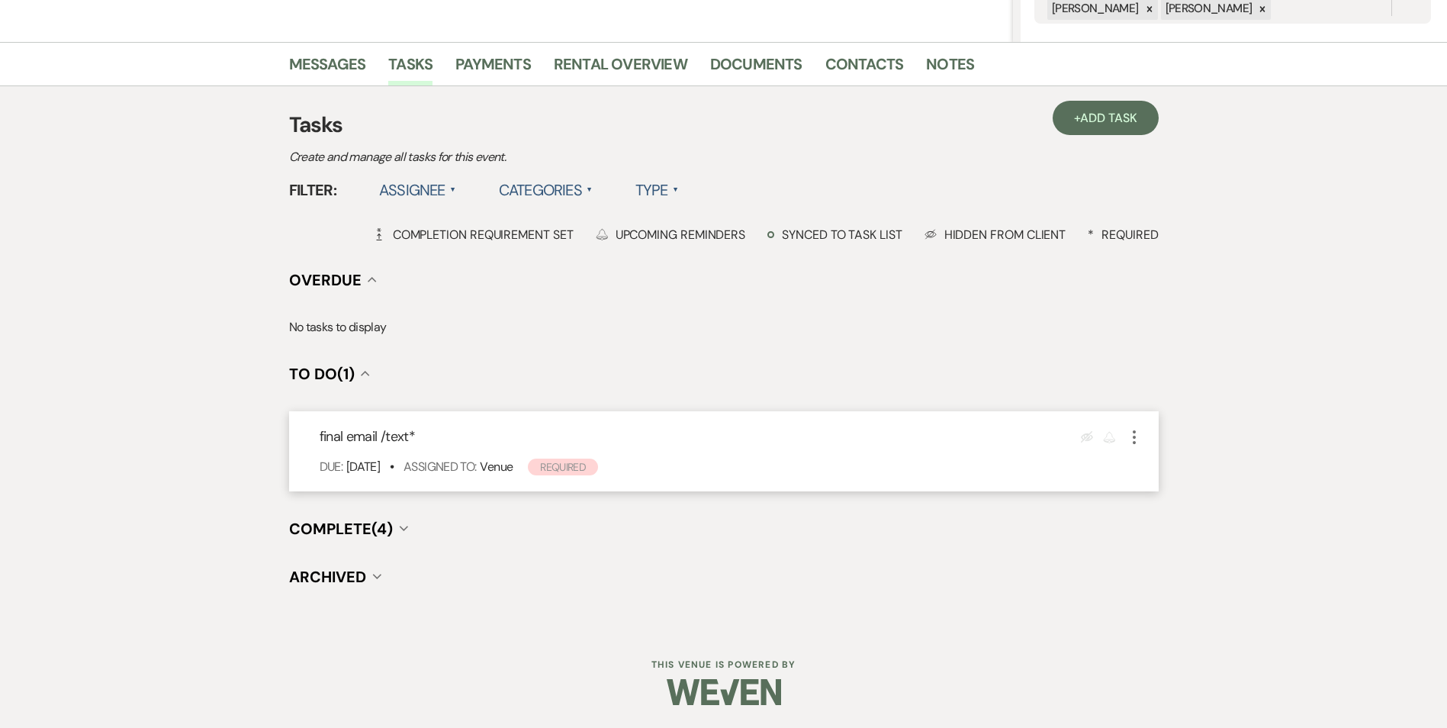
click at [1133, 443] on icon "More" at bounding box center [1134, 437] width 18 height 18
click at [1156, 471] on link "Pencil Edit" at bounding box center [1198, 466] width 146 height 23
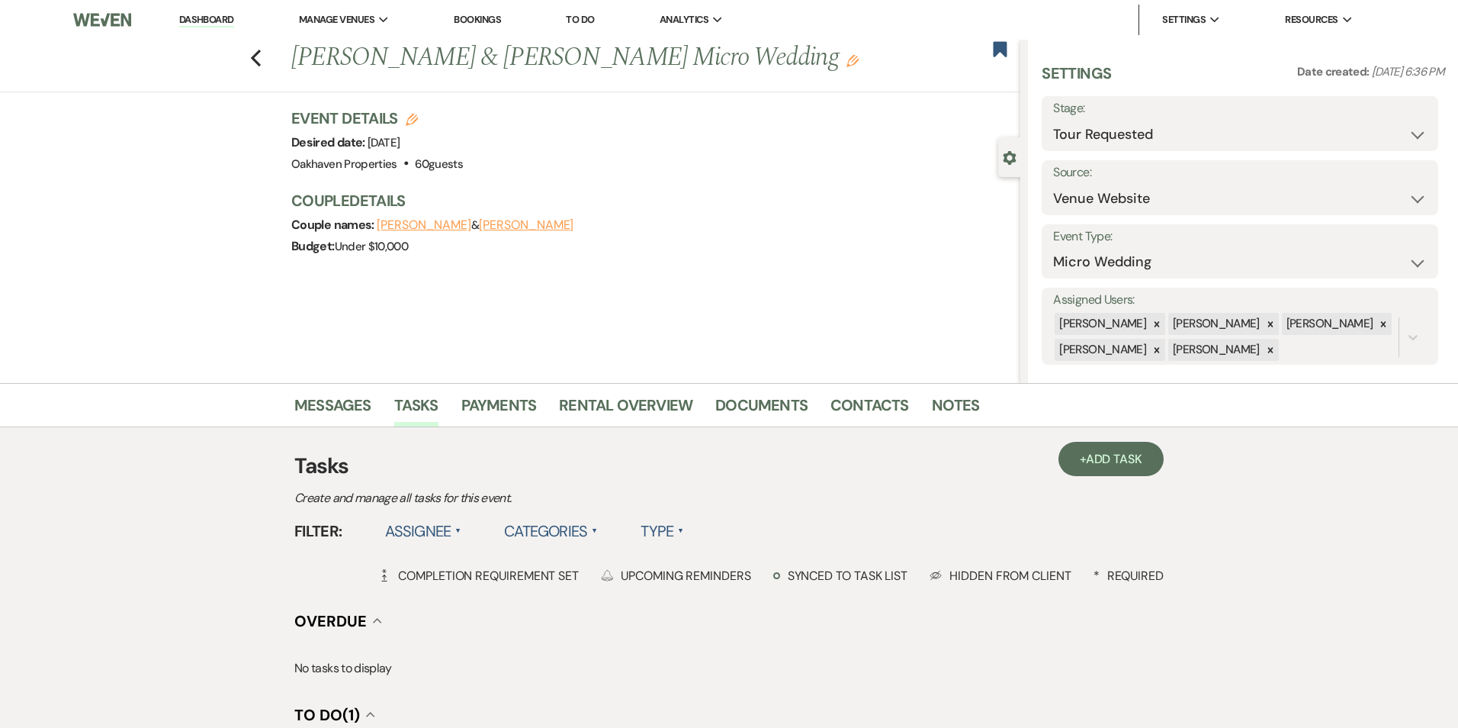
select select "true"
select select "31"
select select "venueHost"
select select "host"
select select "days"
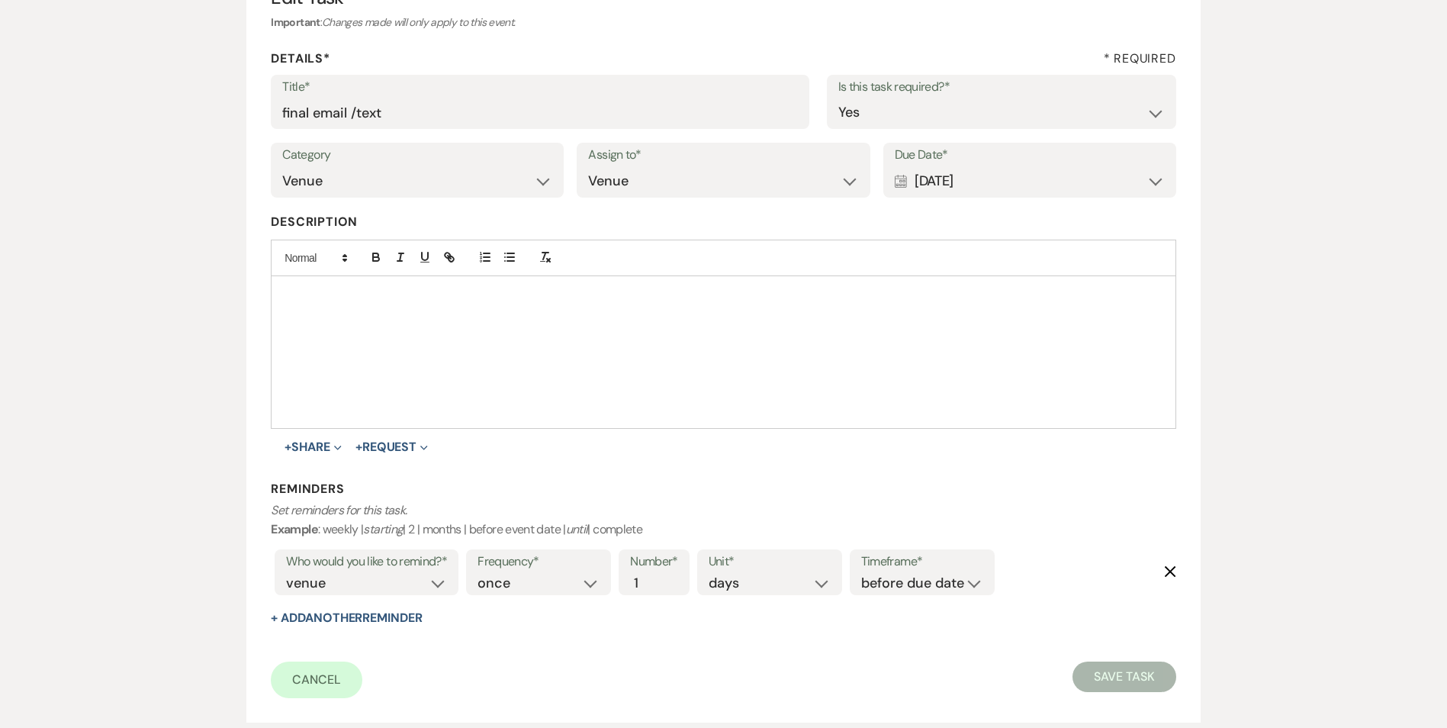
scroll to position [297, 0]
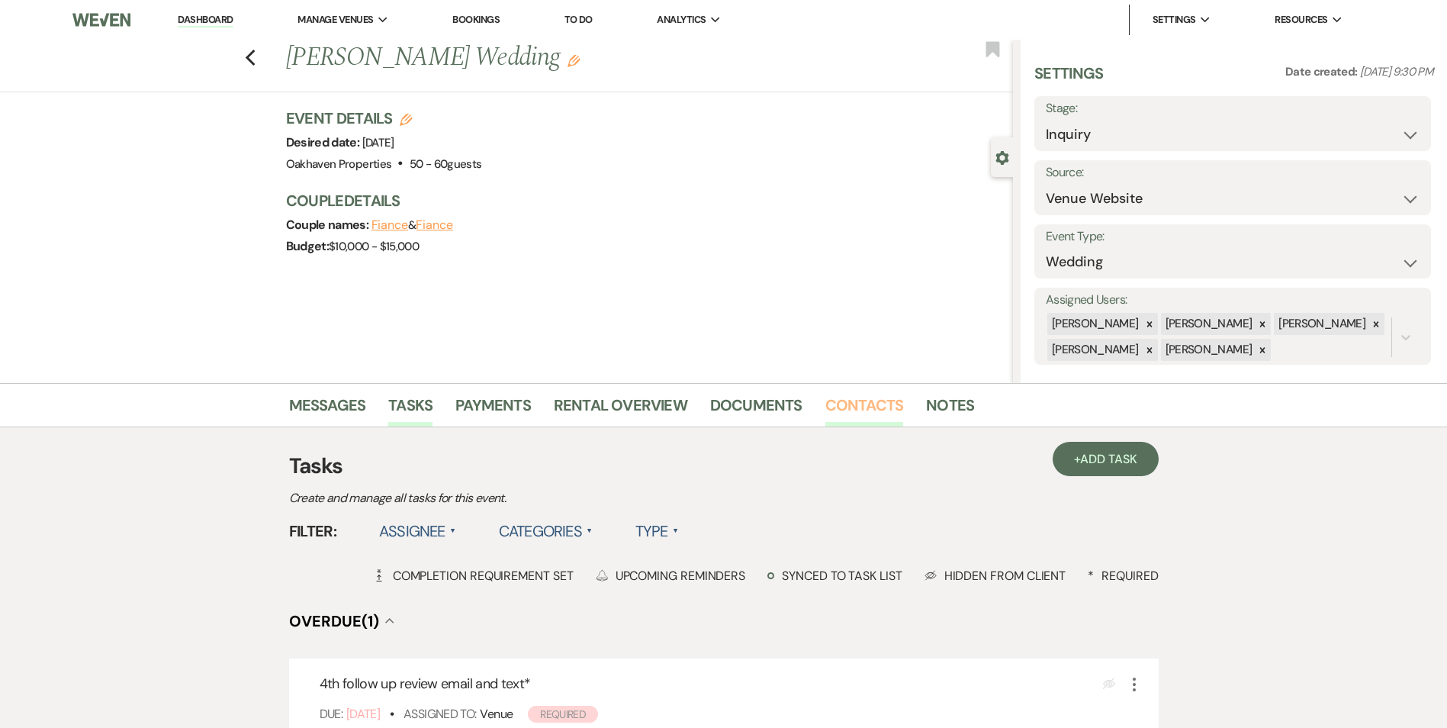
click at [882, 410] on link "Contacts" at bounding box center [864, 410] width 79 height 34
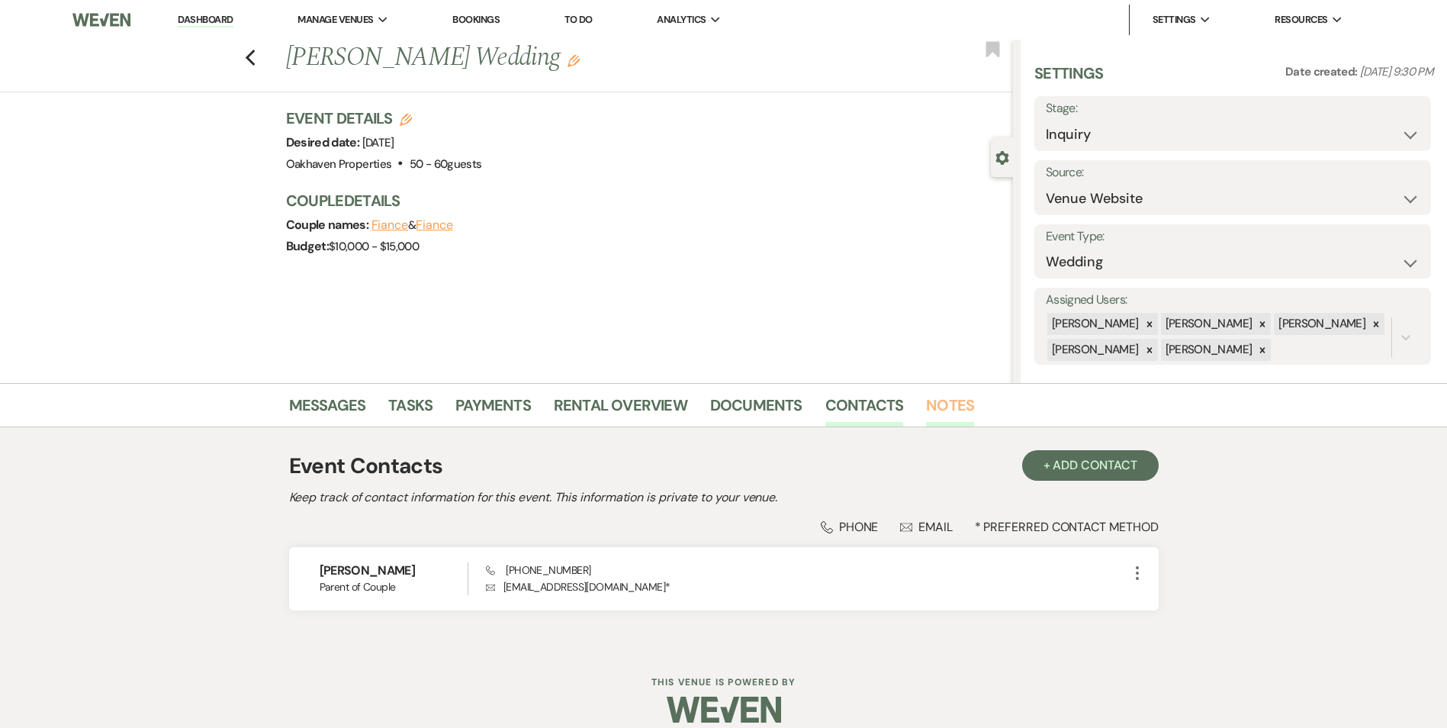
click at [941, 407] on link "Notes" at bounding box center [950, 410] width 48 height 34
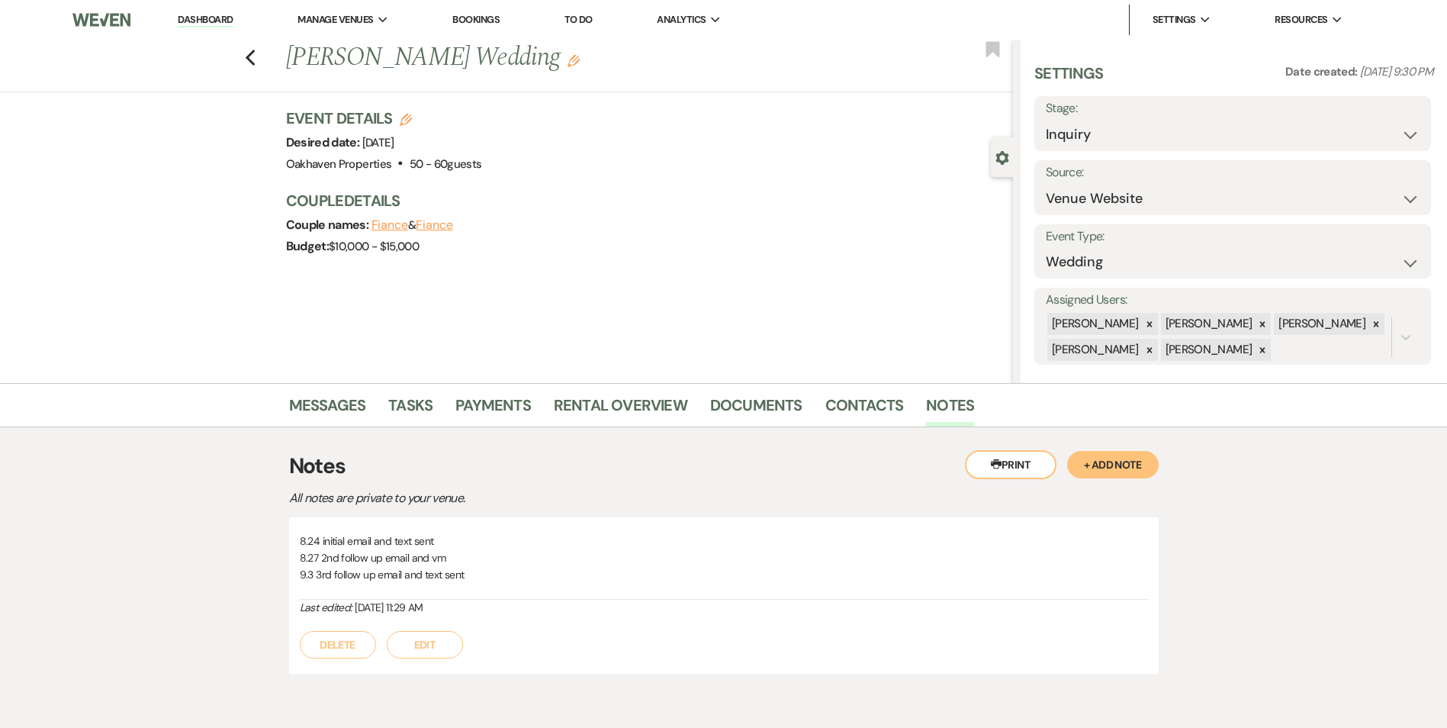
drag, startPoint x: 413, startPoint y: 643, endPoint x: 423, endPoint y: 640, distance: 10.4
click at [413, 643] on button "Edit" at bounding box center [425, 644] width 76 height 27
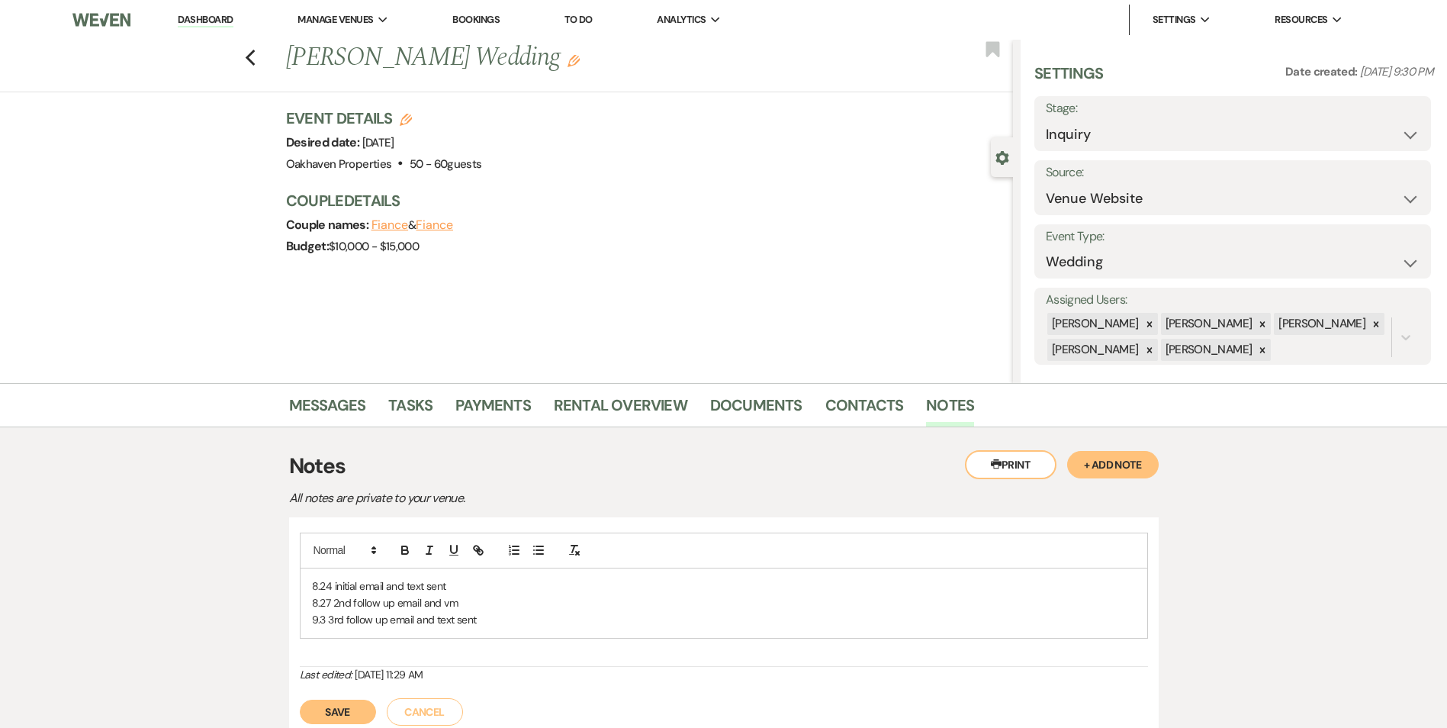
click at [494, 617] on p "9.3 3rd follow up email and text sent" at bounding box center [724, 619] width 824 height 17
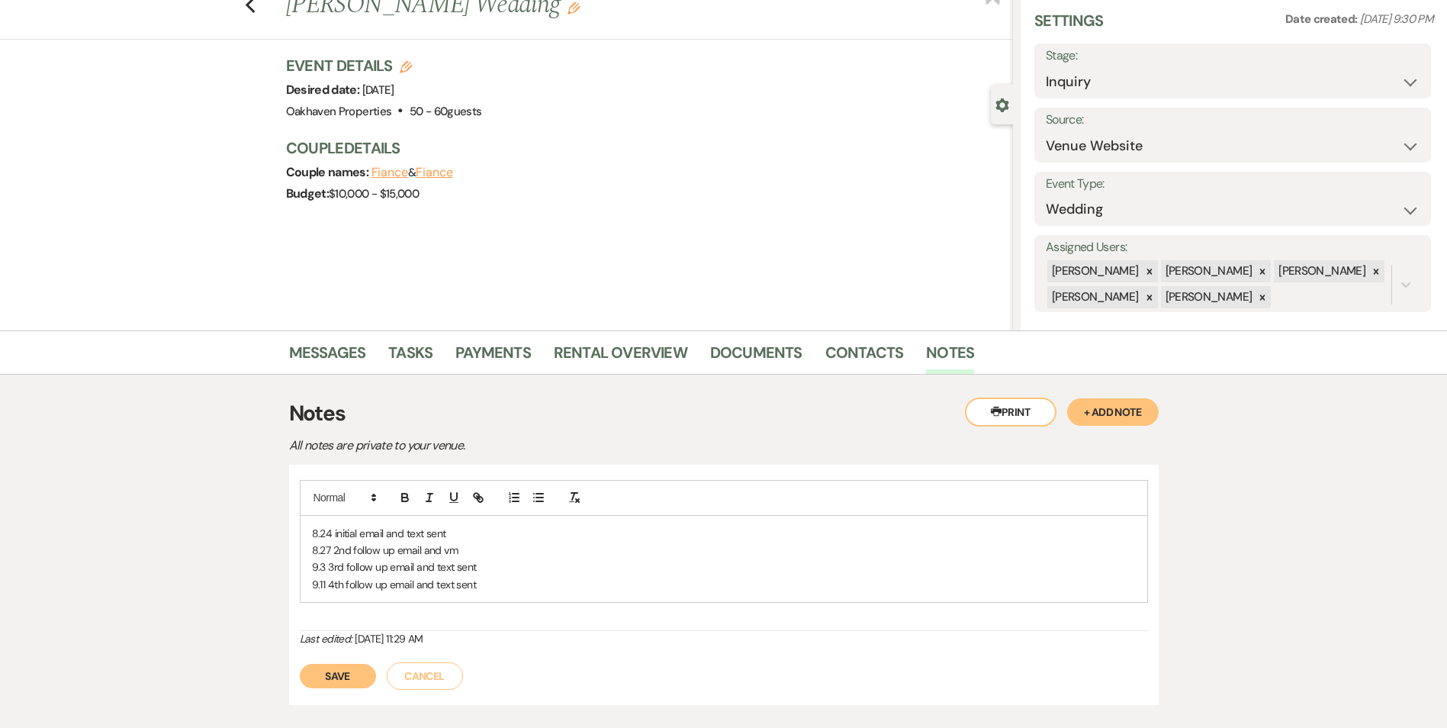
scroll to position [76, 0]
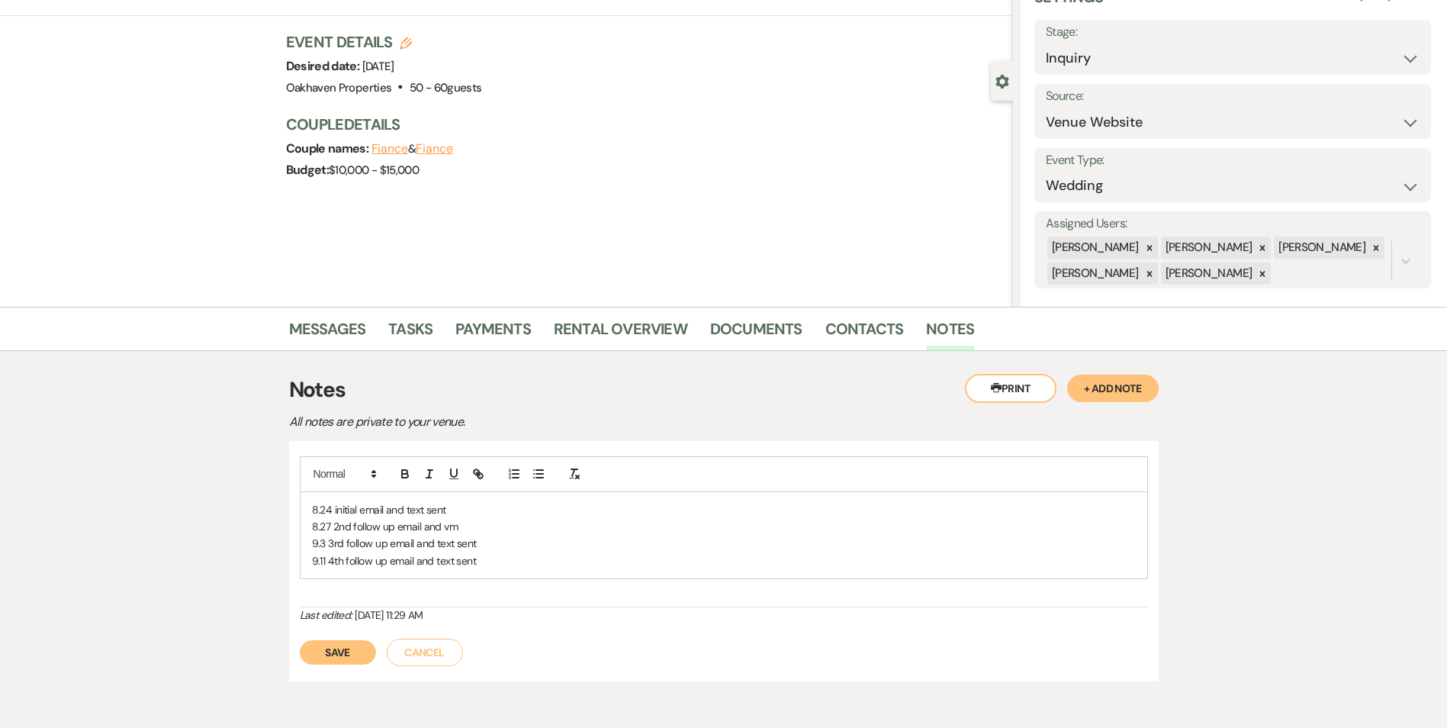
click at [344, 657] on button "Save" at bounding box center [338, 652] width 76 height 24
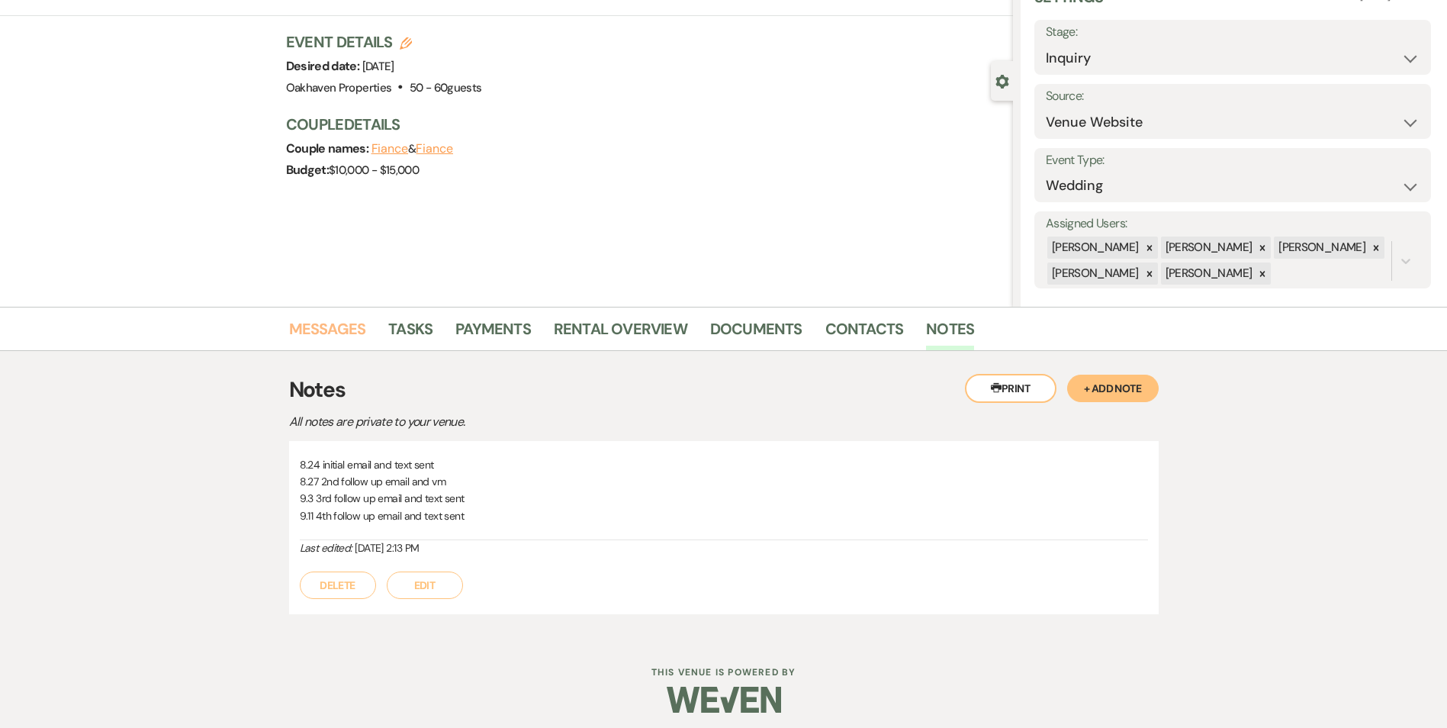
click at [320, 327] on link "Messages" at bounding box center [327, 334] width 77 height 34
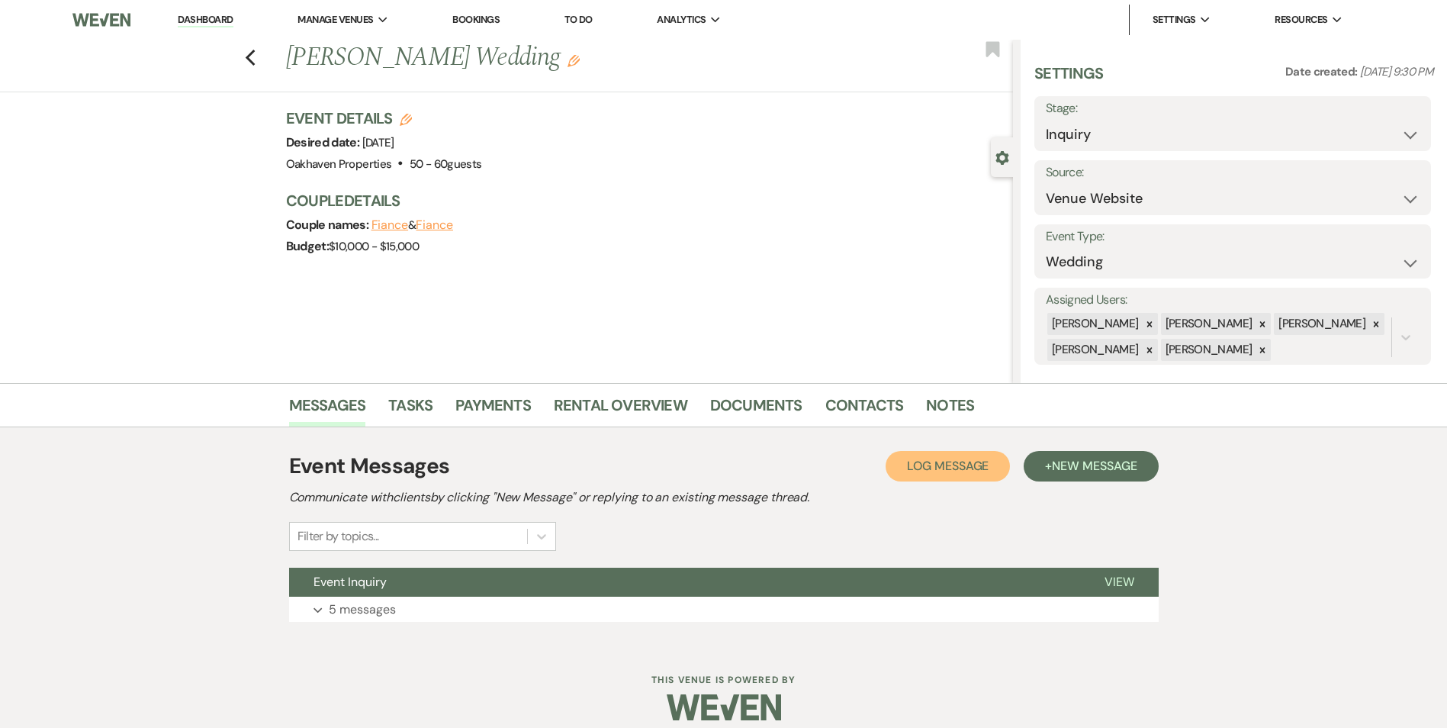
click at [948, 466] on span "Log Message" at bounding box center [948, 466] width 82 height 16
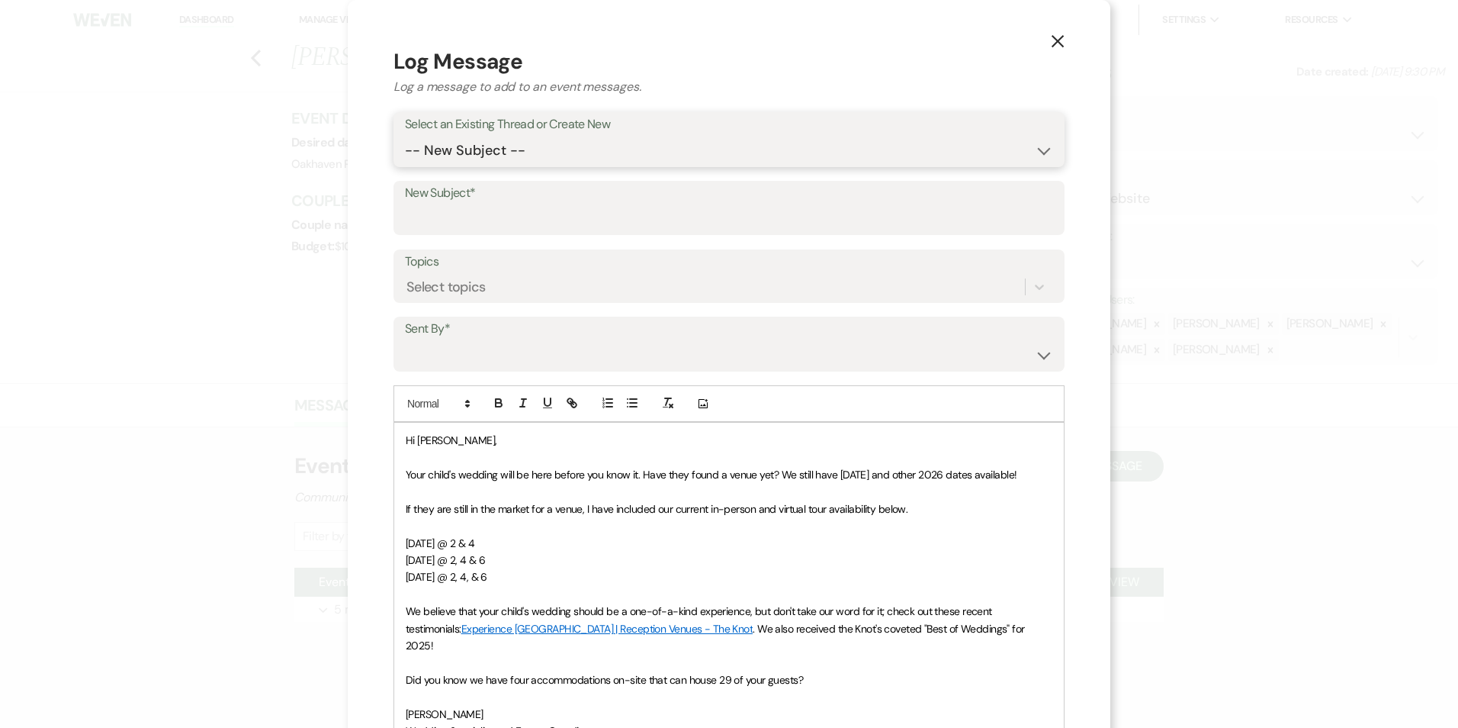
click at [504, 149] on select "-- New Subject -- Event Inquiry" at bounding box center [729, 151] width 648 height 30
select select "449966"
click at [405, 136] on select "-- New Subject -- Event Inquiry" at bounding box center [729, 151] width 648 height 30
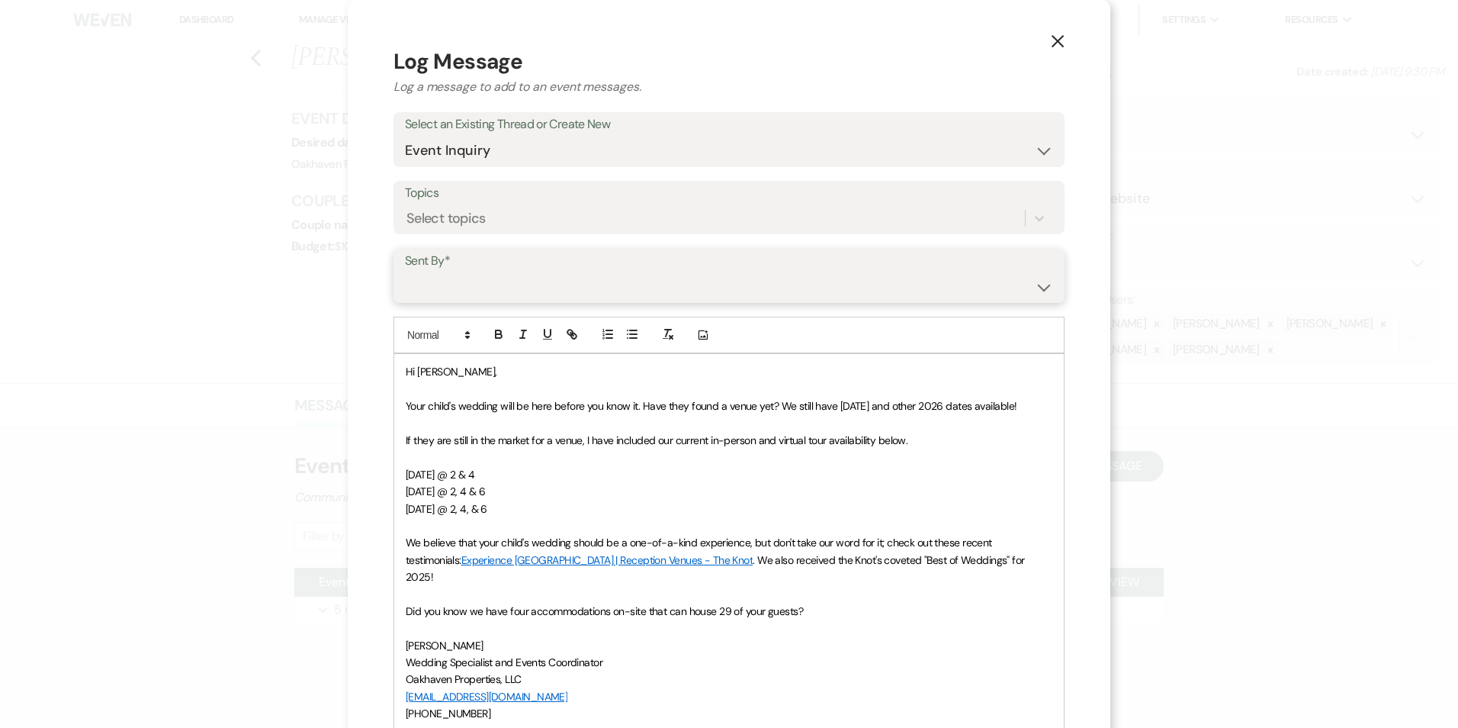
drag, startPoint x: 508, startPoint y: 291, endPoint x: 512, endPoint y: 304, distance: 12.8
click at [508, 291] on select "Patience Ergish (pdergish@aol.com) Jeanette Wagoner (jeanette@experienceoakhave…" at bounding box center [729, 287] width 648 height 30
select select "user-127923"
click at [405, 272] on select "Patience Ergish (pdergish@aol.com) Jeanette Wagoner (jeanette@experienceoakhave…" at bounding box center [729, 287] width 648 height 30
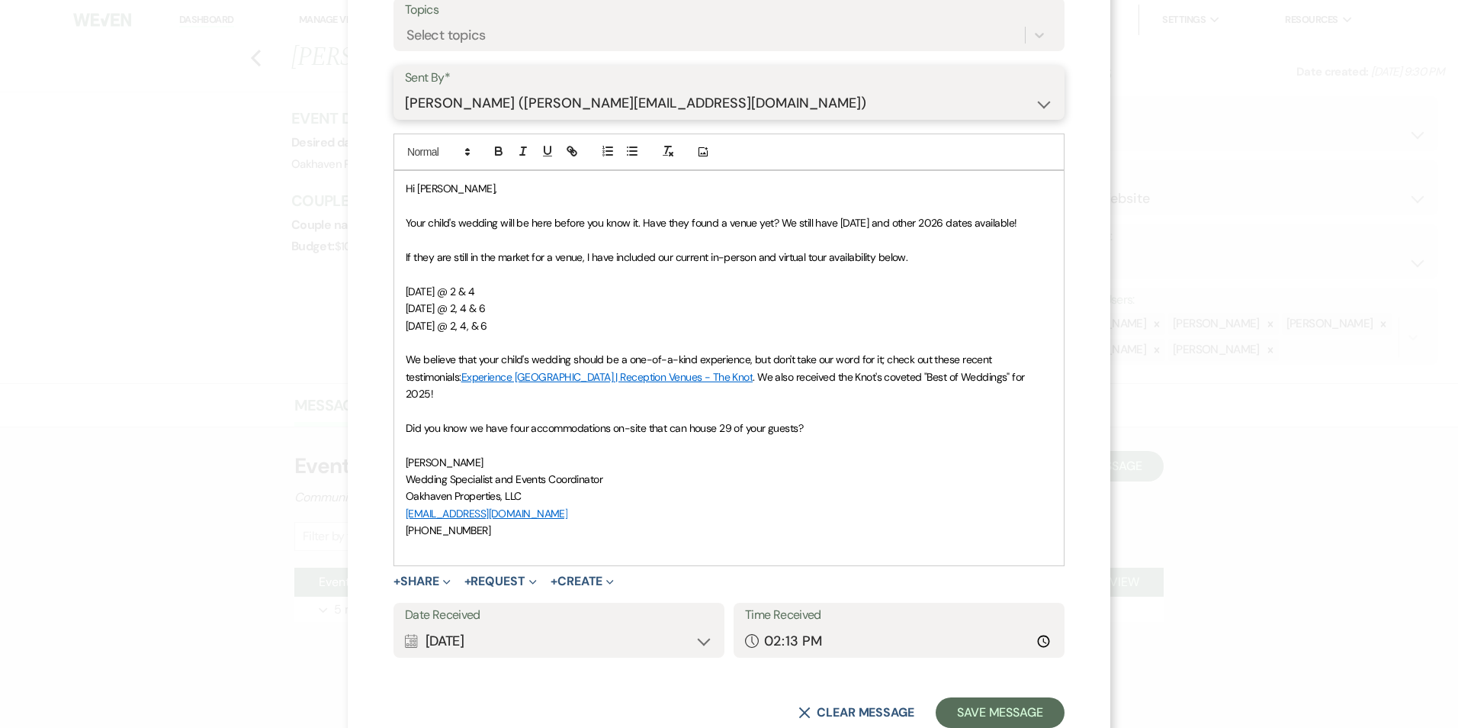
scroll to position [229, 0]
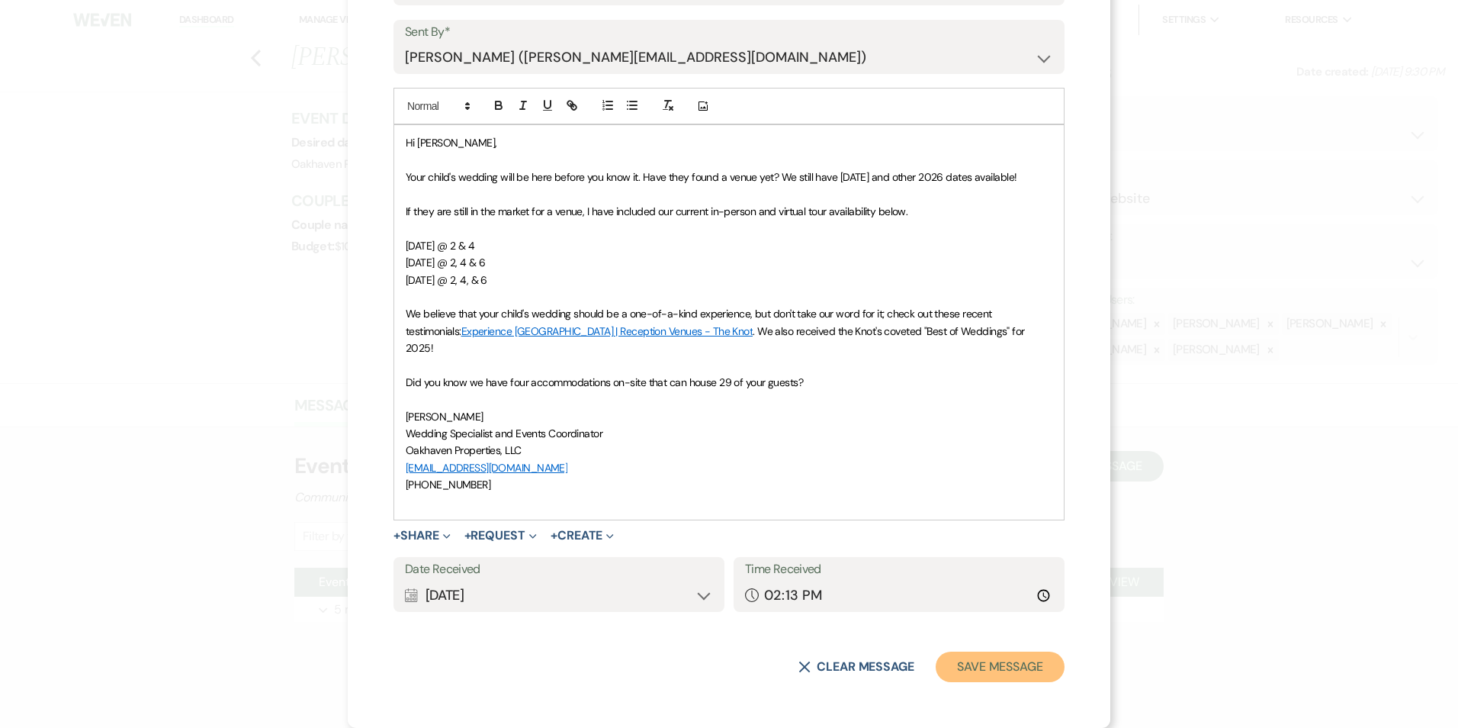
click at [979, 676] on button "Save Message" at bounding box center [1000, 666] width 129 height 31
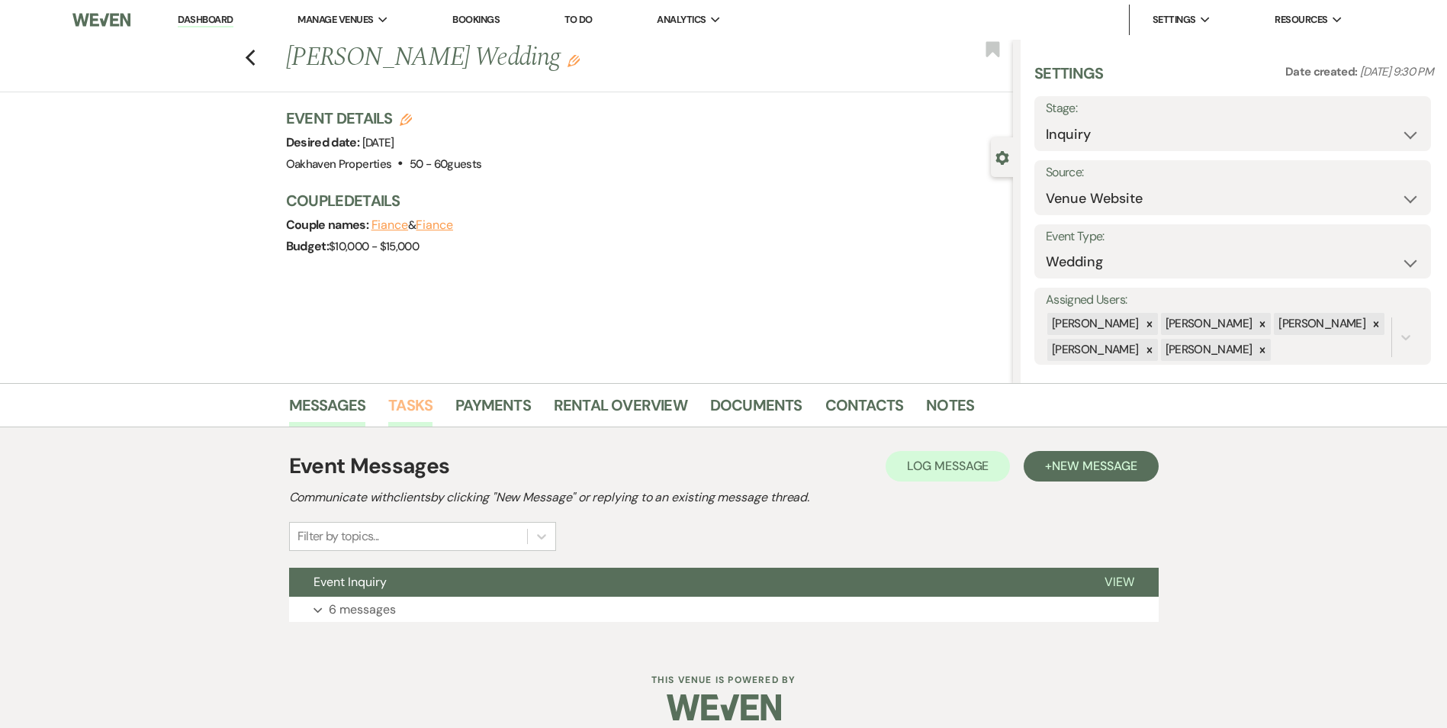
click at [408, 415] on link "Tasks" at bounding box center [410, 410] width 44 height 34
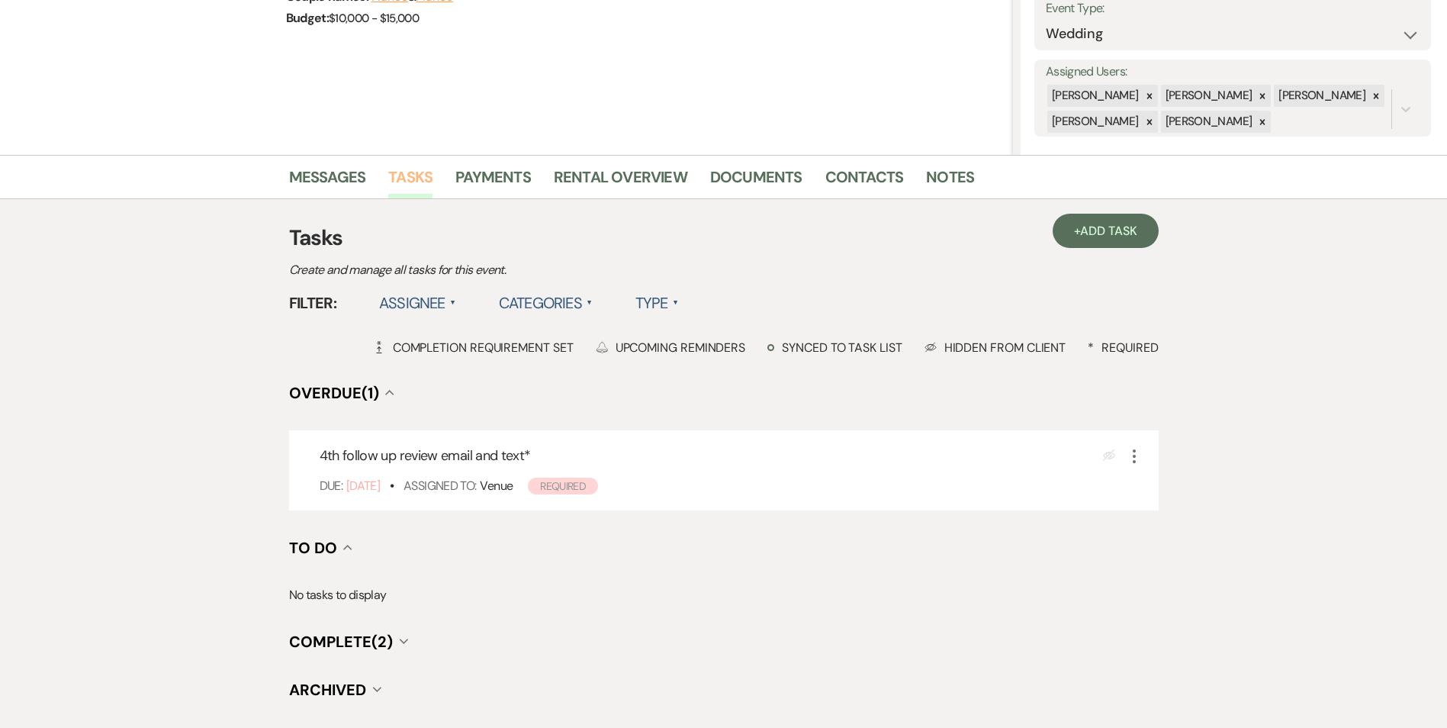
scroll to position [229, 0]
click at [1139, 451] on icon "More" at bounding box center [1134, 455] width 18 height 18
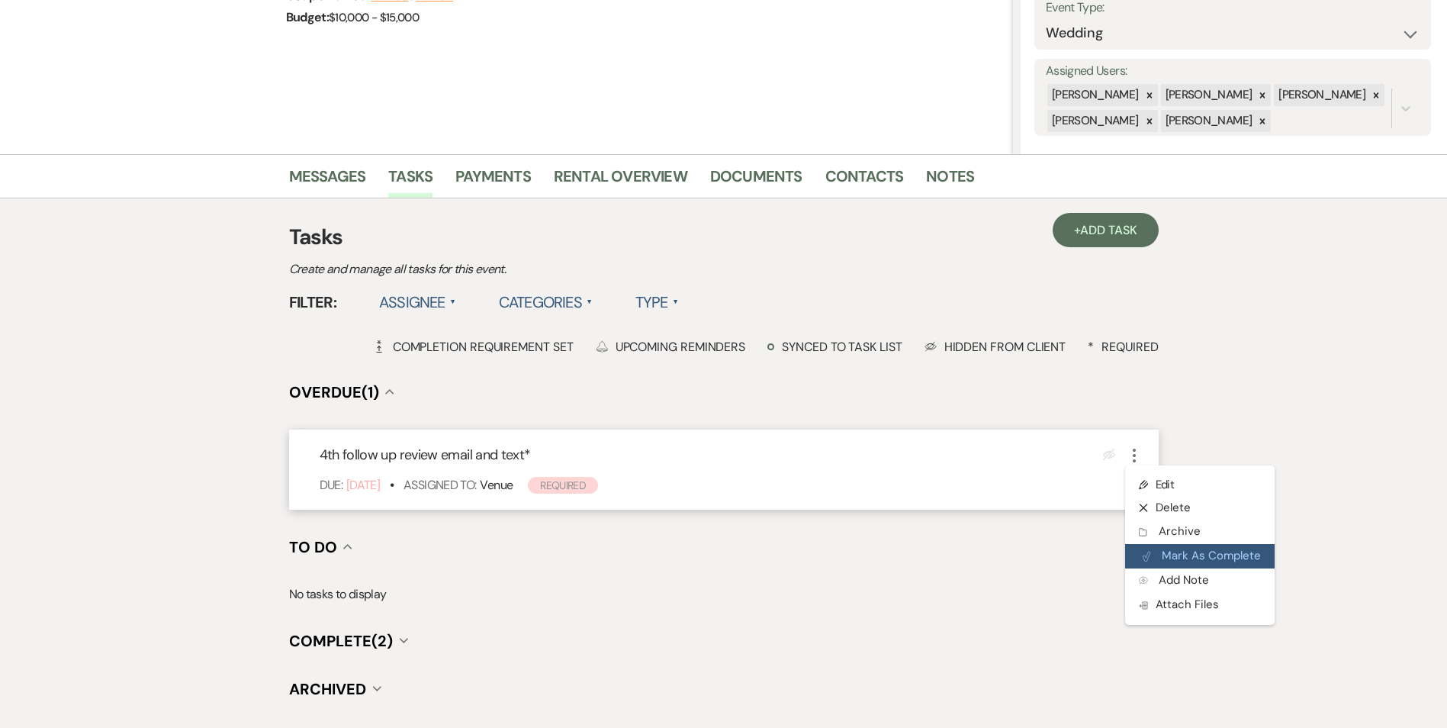
click at [1144, 548] on button "Plan Portal Link Mark As Complete" at bounding box center [1199, 556] width 149 height 24
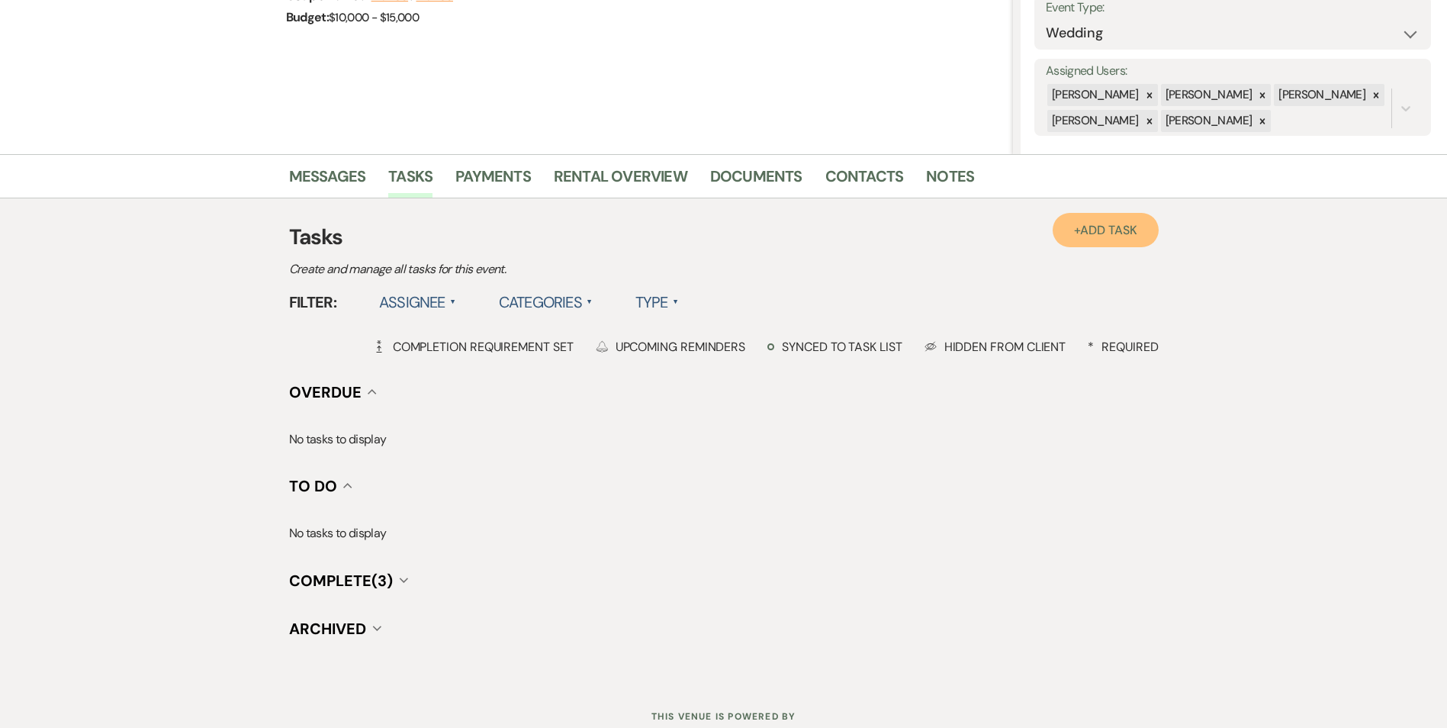
click at [1080, 243] on link "+ Add Task" at bounding box center [1105, 230] width 105 height 34
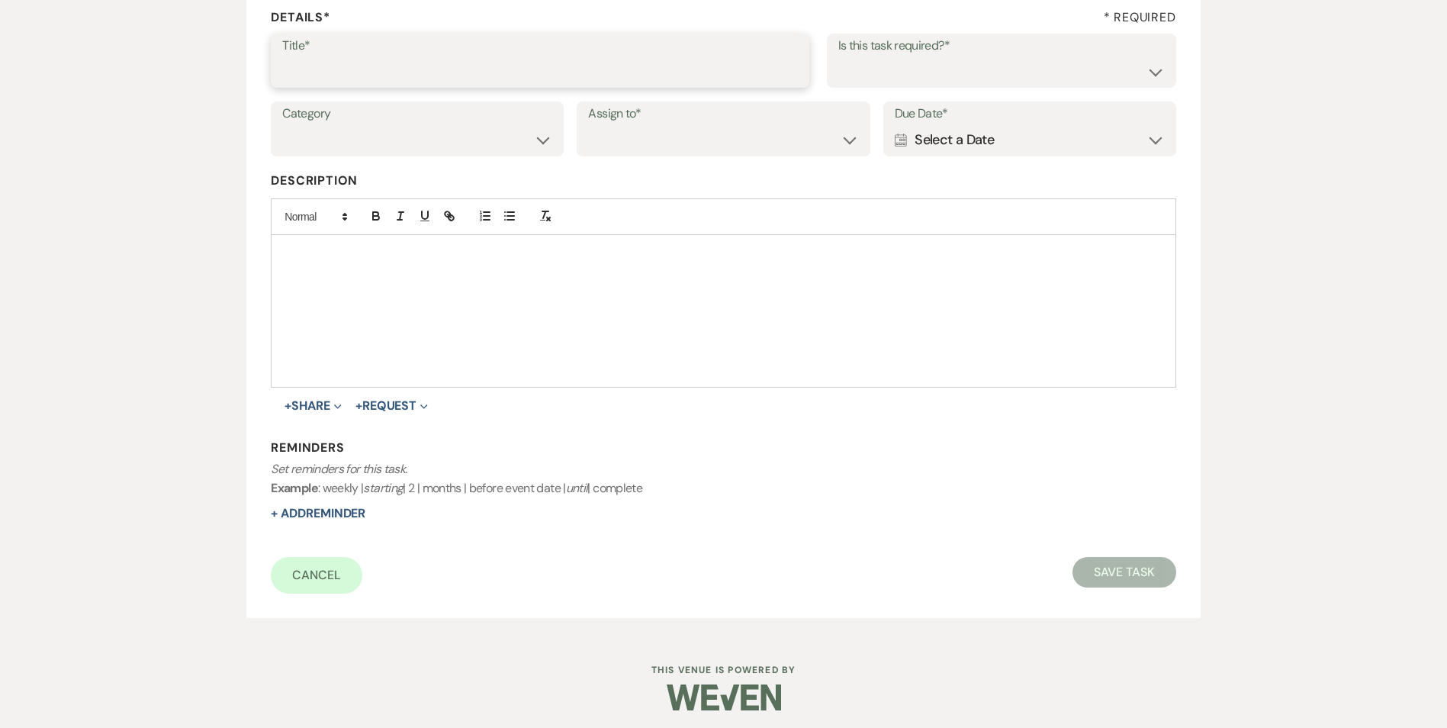
drag, startPoint x: 288, startPoint y: 73, endPoint x: 301, endPoint y: 77, distance: 13.5
click at [288, 73] on input "Title*" at bounding box center [540, 71] width 516 height 30
type input "5th and final call/text/email"
click at [937, 59] on select "Yes No" at bounding box center [1001, 71] width 326 height 30
select select "true"
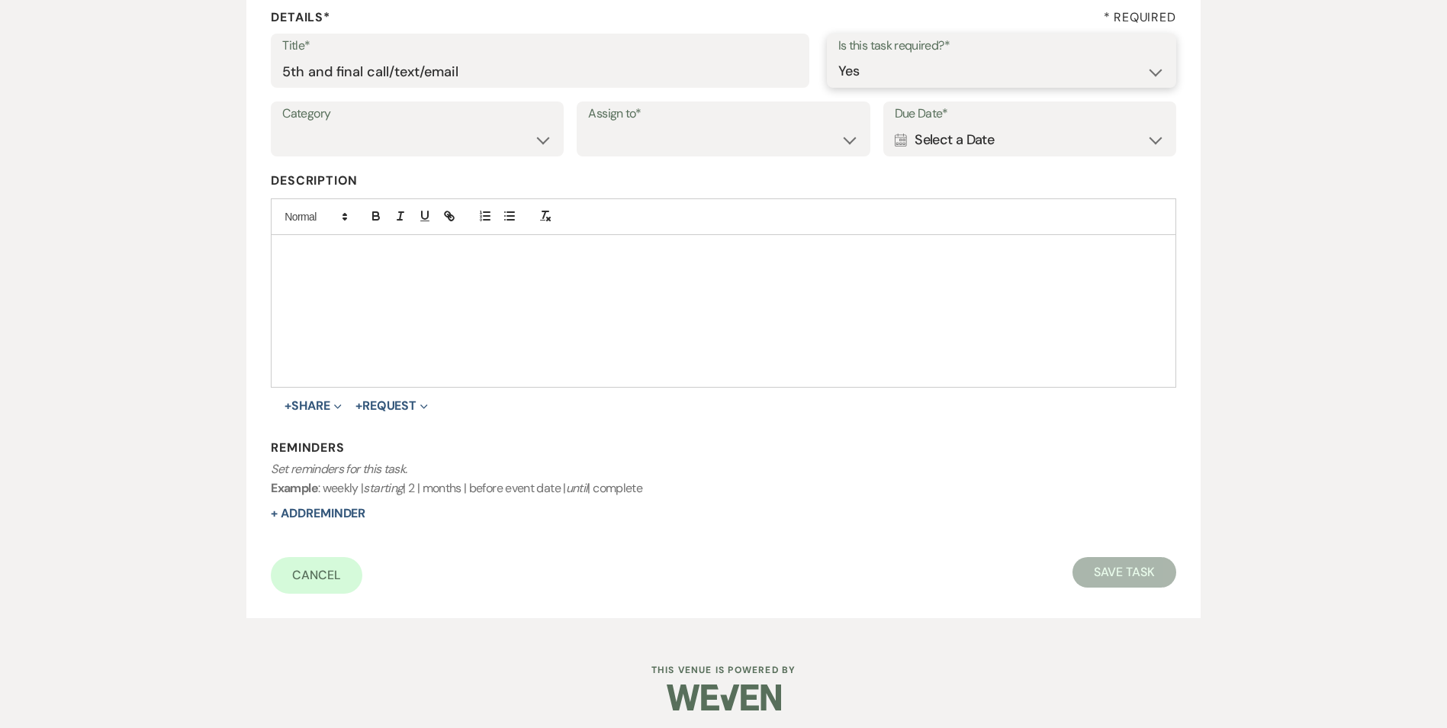
click at [838, 56] on select "Yes No" at bounding box center [1001, 71] width 326 height 30
drag, startPoint x: 451, startPoint y: 135, endPoint x: 442, endPoint y: 153, distance: 20.5
click at [451, 135] on select "Venue Vendors Guests Details Finalize & Share" at bounding box center [417, 140] width 270 height 30
select select "31"
click at [282, 125] on select "Venue Vendors Guests Details Finalize & Share" at bounding box center [417, 140] width 270 height 30
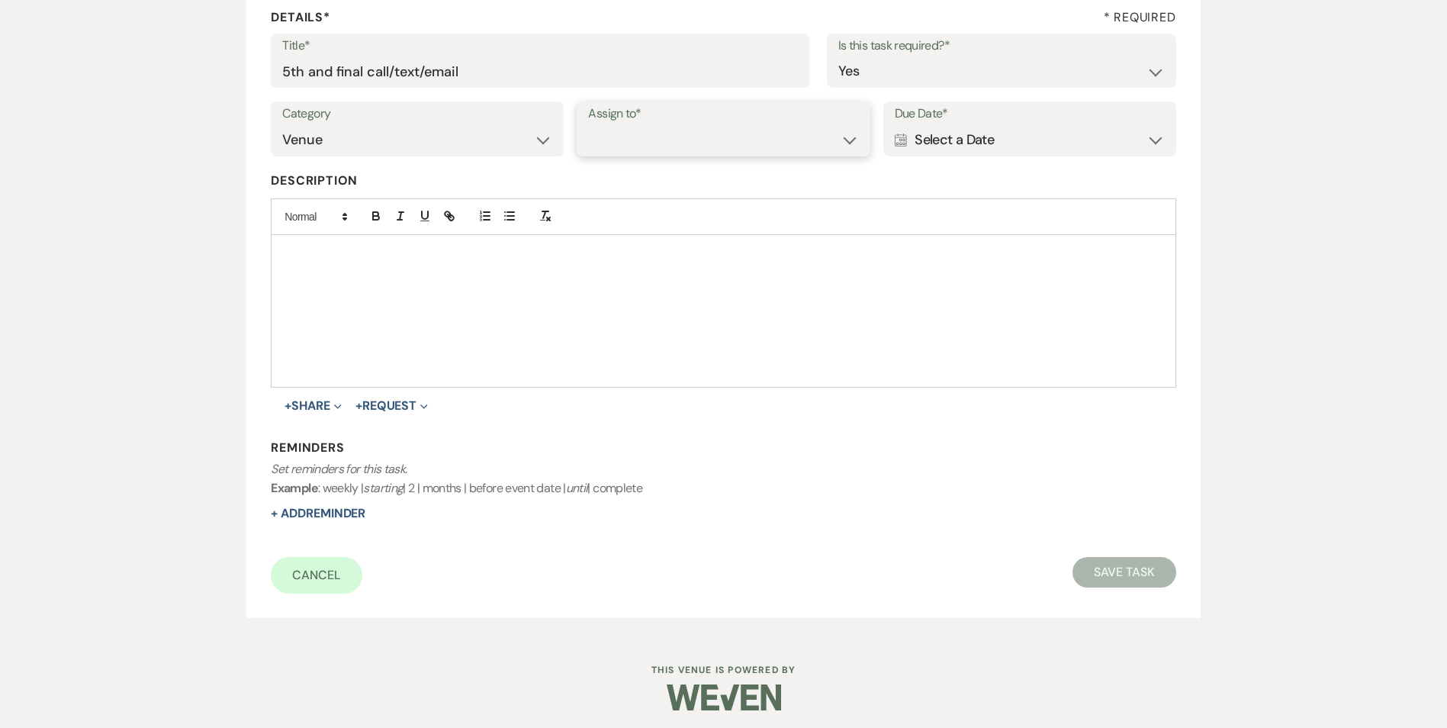
click at [696, 146] on select "Venue Client" at bounding box center [723, 140] width 270 height 30
select select "venueHost"
click at [588, 125] on select "Venue Client" at bounding box center [723, 140] width 270 height 30
drag, startPoint x: 966, startPoint y: 147, endPoint x: 974, endPoint y: 153, distance: 10.4
click at [966, 147] on div "Calendar Select a Date Expand" at bounding box center [1030, 140] width 270 height 30
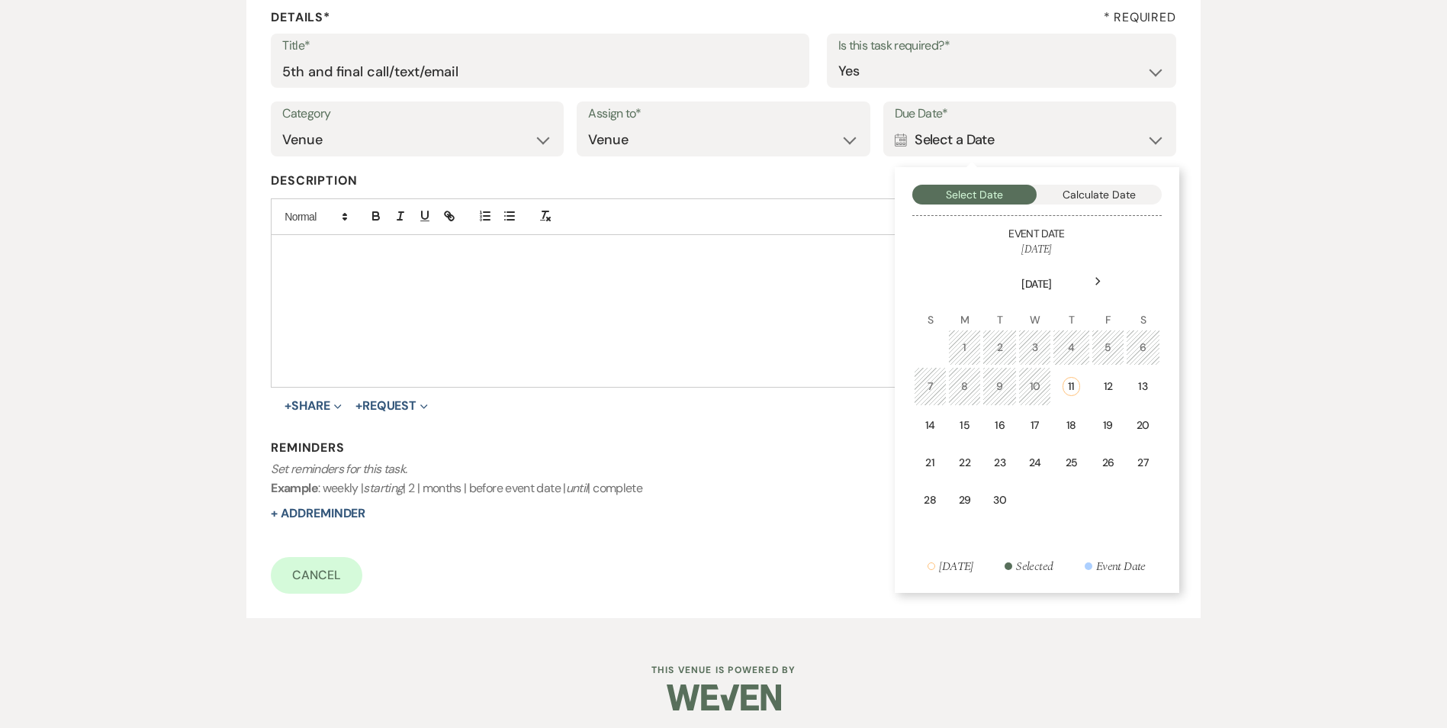
drag, startPoint x: 1083, startPoint y: 421, endPoint x: 802, endPoint y: 519, distance: 298.1
click at [1078, 417] on td "18" at bounding box center [1071, 425] width 37 height 36
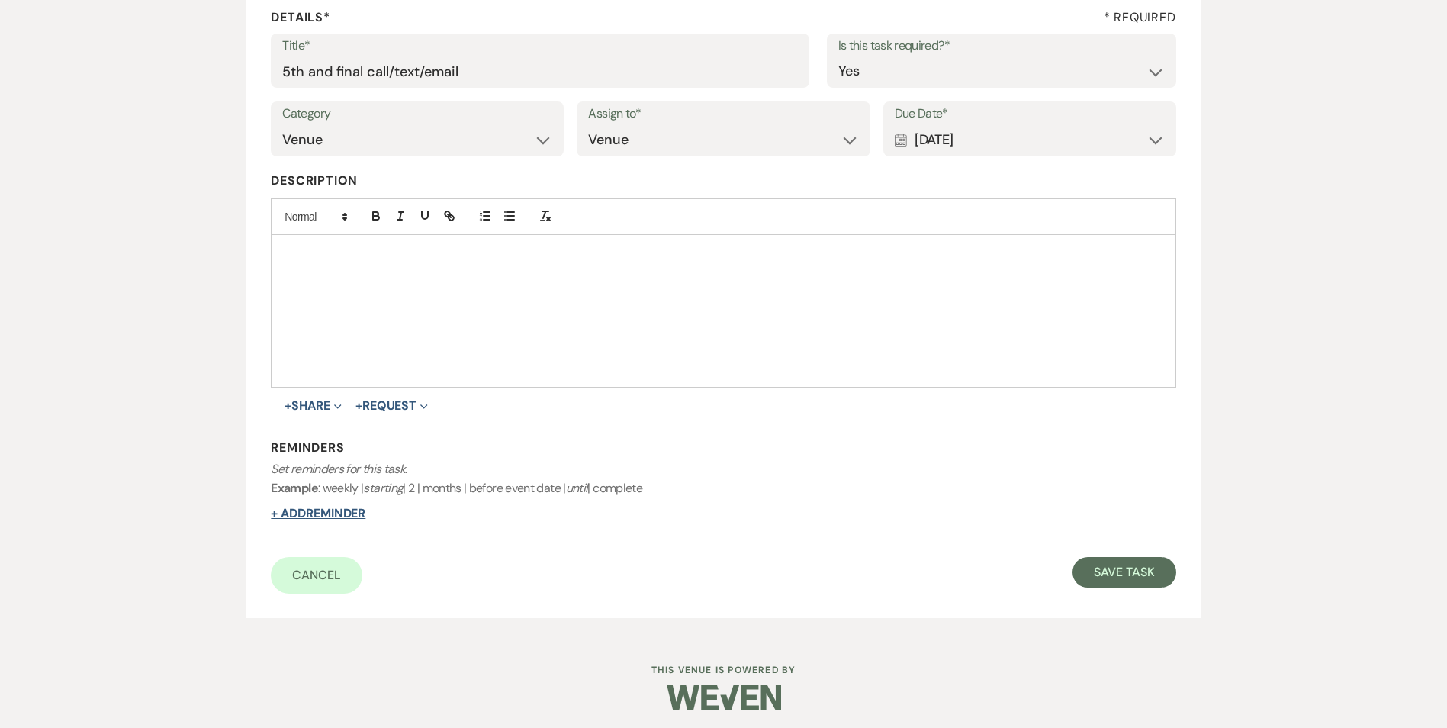
click at [320, 507] on button "+ Add Reminder" at bounding box center [318, 513] width 95 height 12
select select "host"
select select "days"
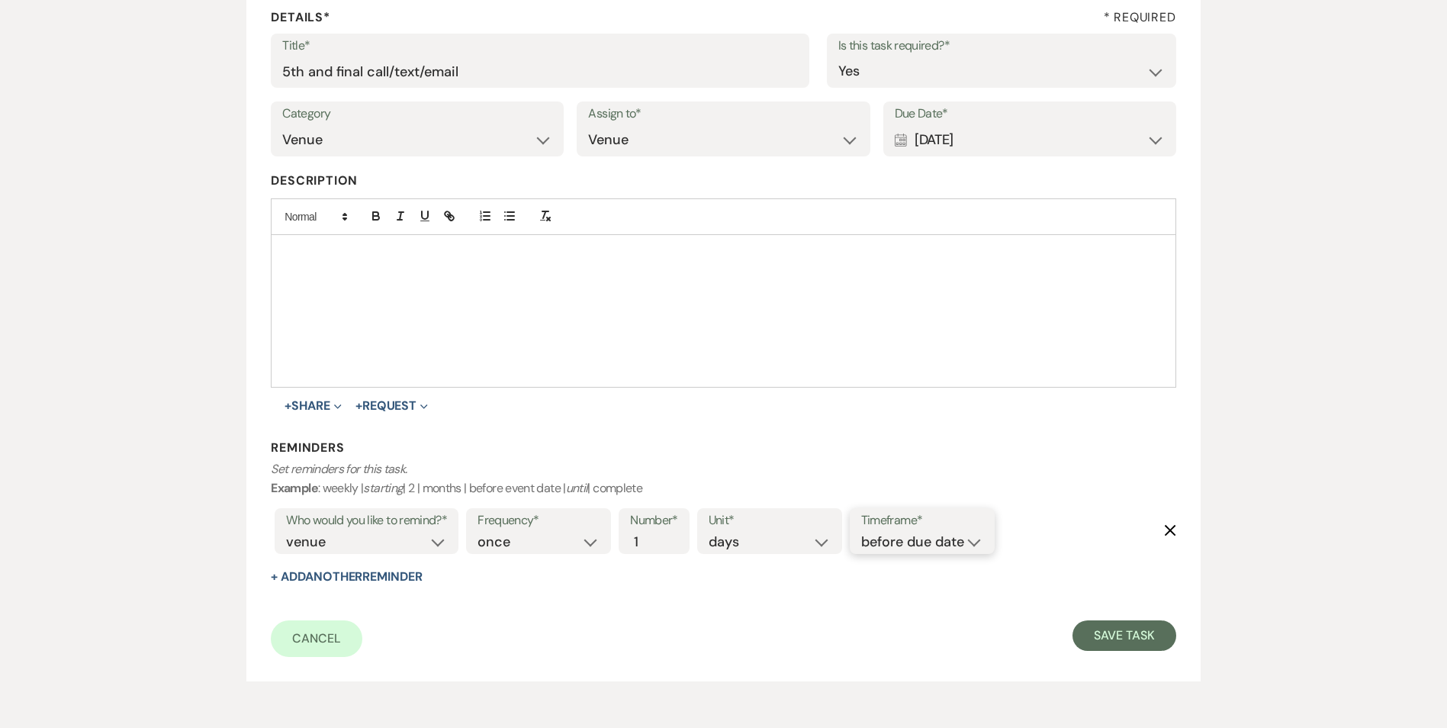
click at [937, 544] on select "before due date after due date on due date on custom date" at bounding box center [922, 542] width 122 height 21
select select "onDueDate"
click at [861, 532] on select "before due date after due date on due date on custom date" at bounding box center [922, 542] width 122 height 21
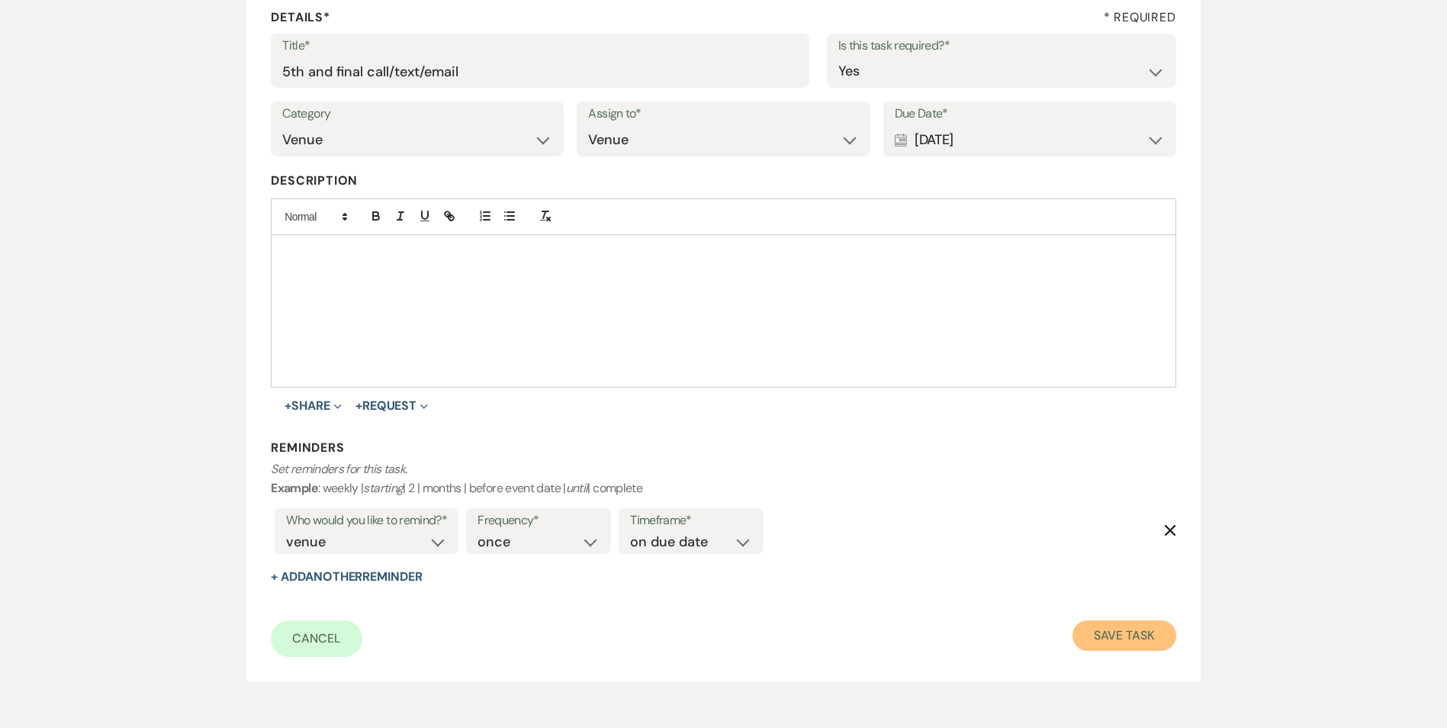
click at [1102, 647] on button "Save Task" at bounding box center [1123, 635] width 103 height 31
select select "5"
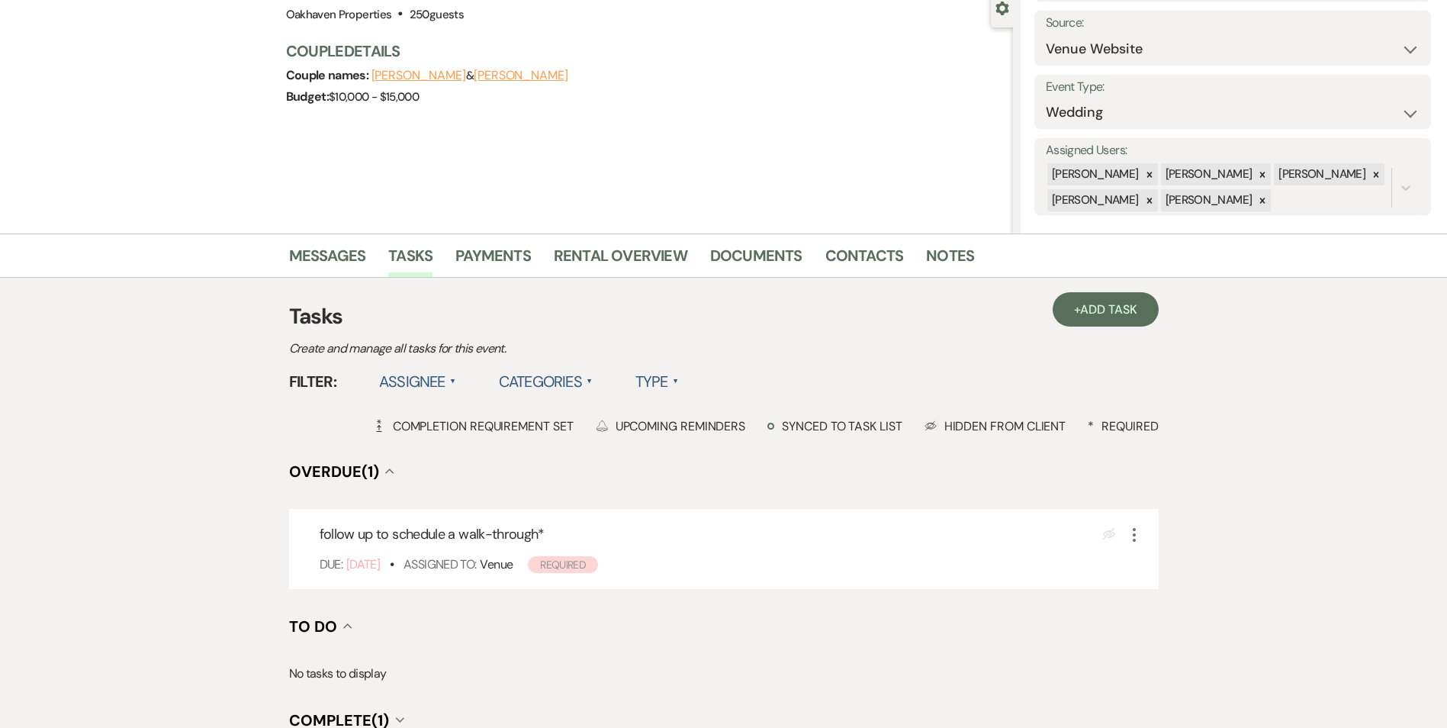
scroll to position [153, 0]
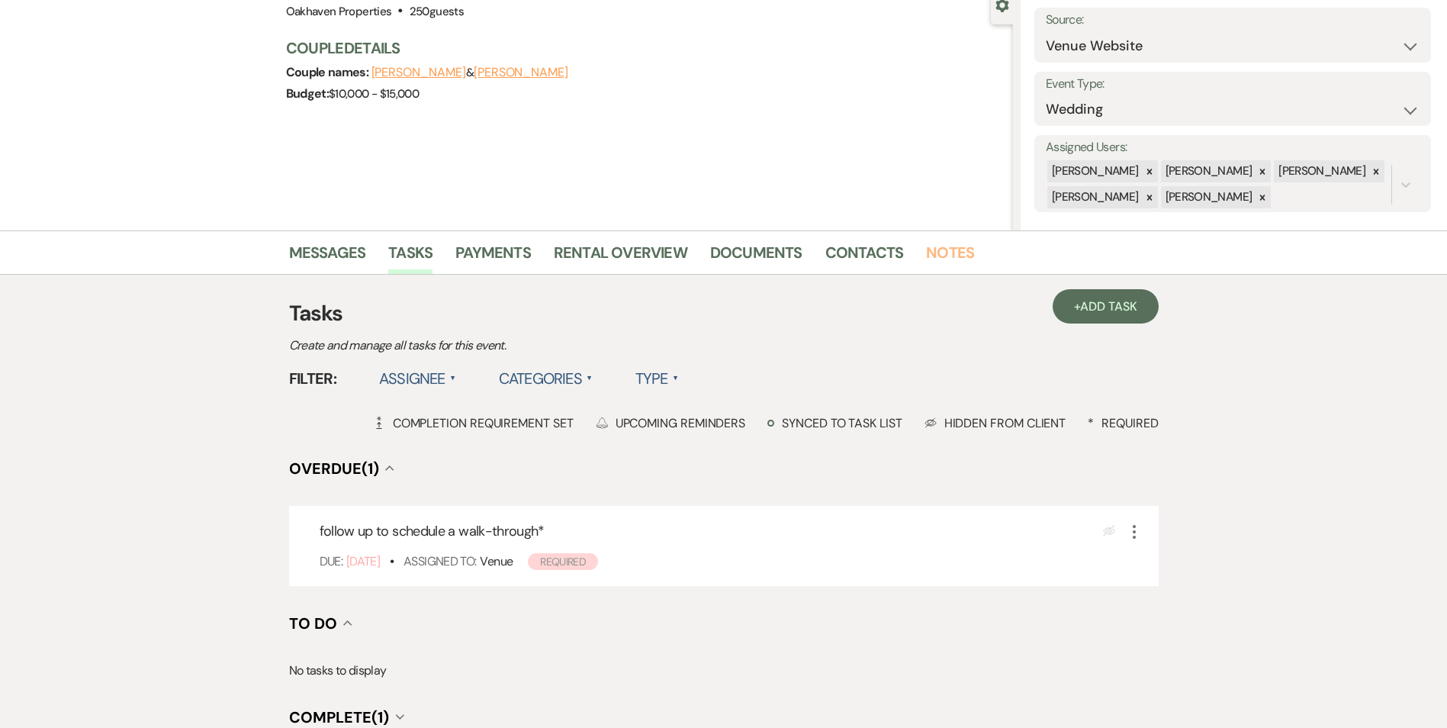
click at [959, 250] on link "Notes" at bounding box center [950, 257] width 48 height 34
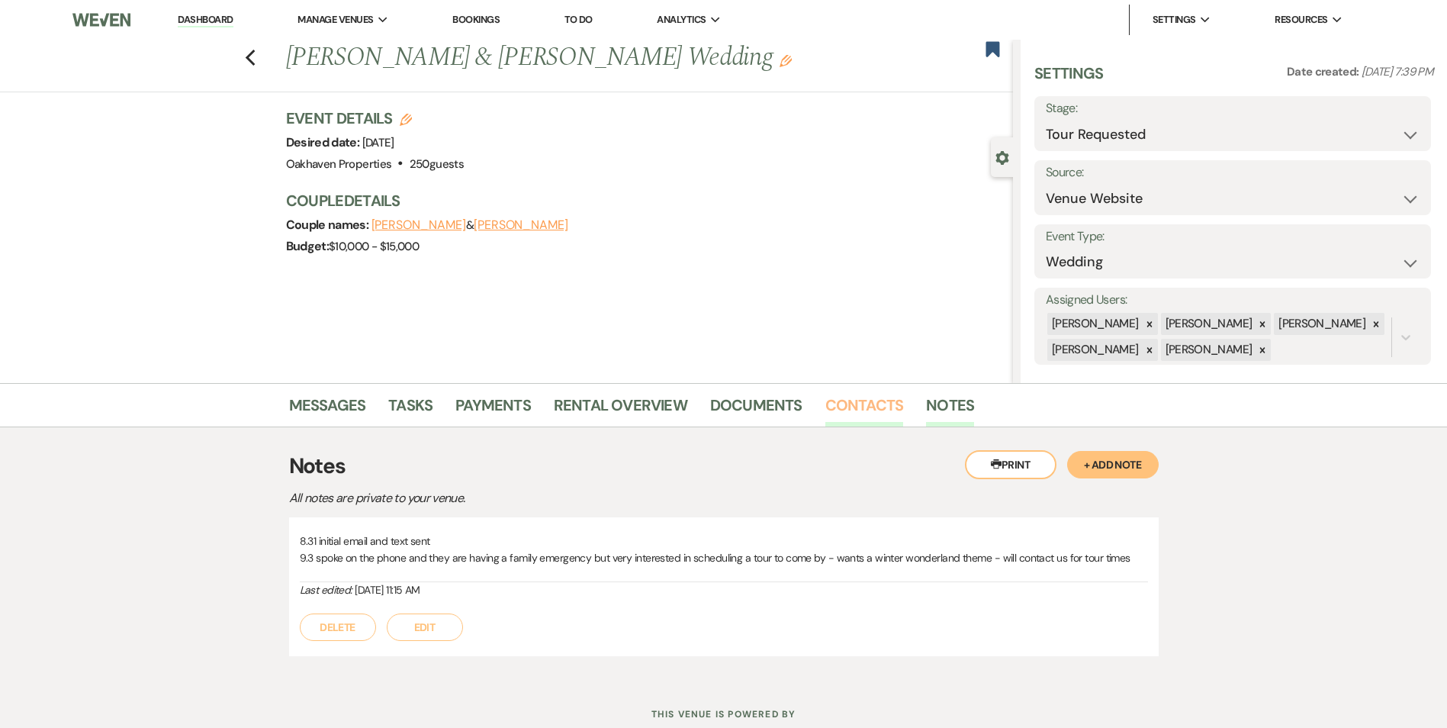
click at [872, 419] on link "Contacts" at bounding box center [864, 410] width 79 height 34
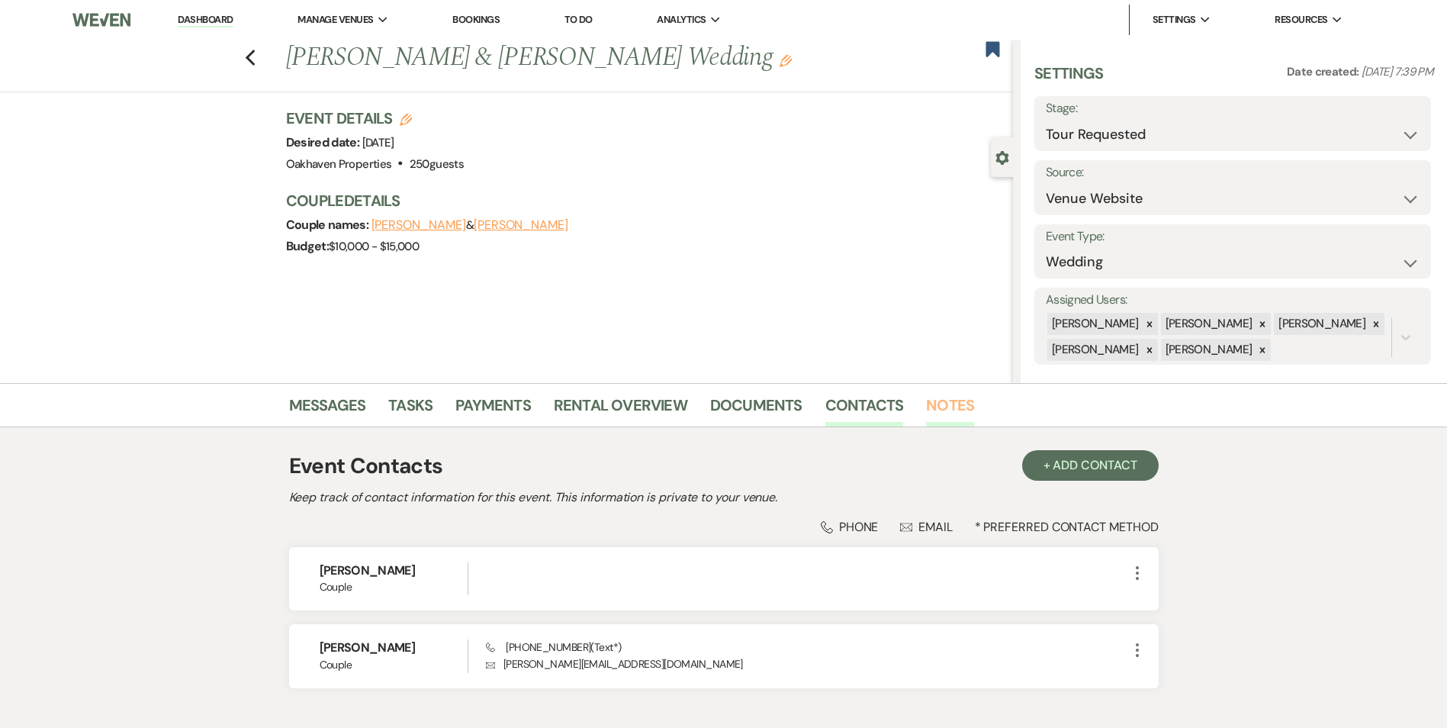
drag, startPoint x: 949, startPoint y: 416, endPoint x: 952, endPoint y: 444, distance: 27.6
click at [949, 416] on link "Notes" at bounding box center [950, 410] width 48 height 34
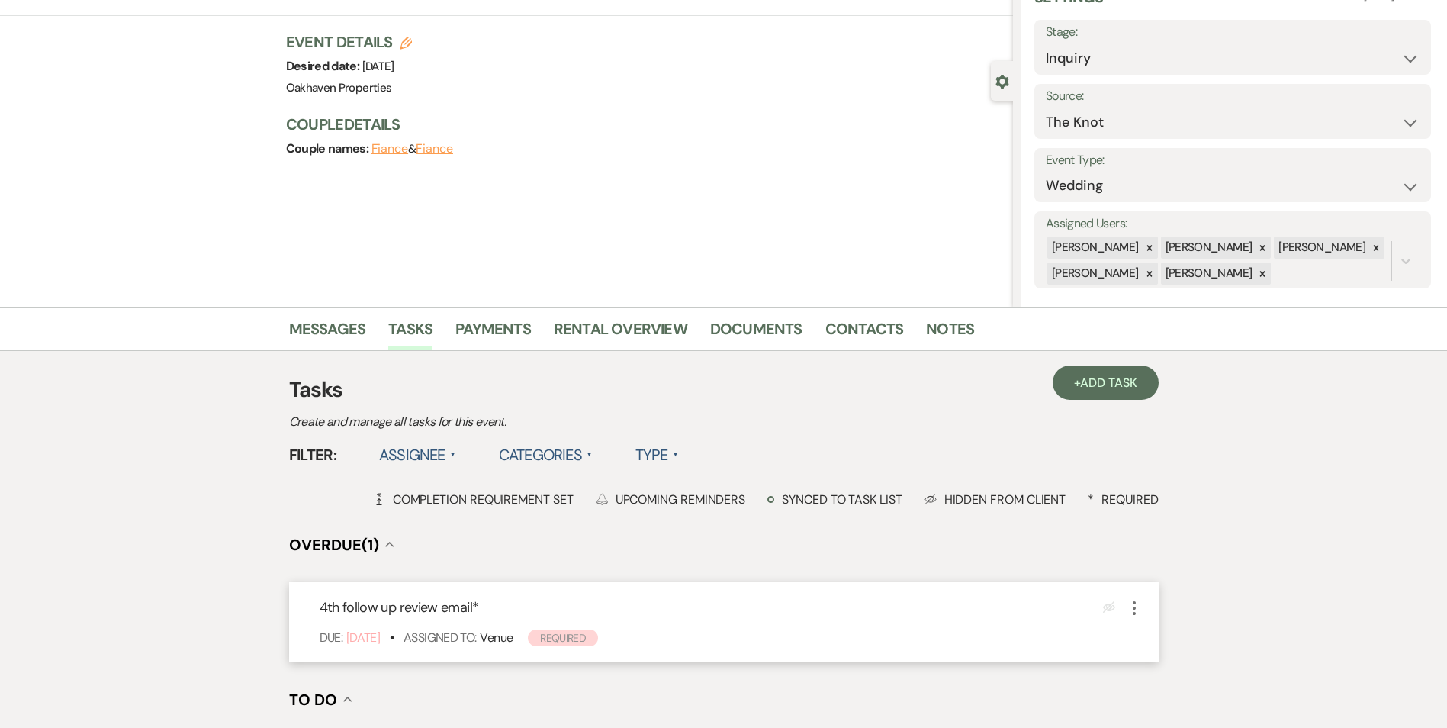
click at [1131, 606] on icon "More" at bounding box center [1134, 608] width 18 height 18
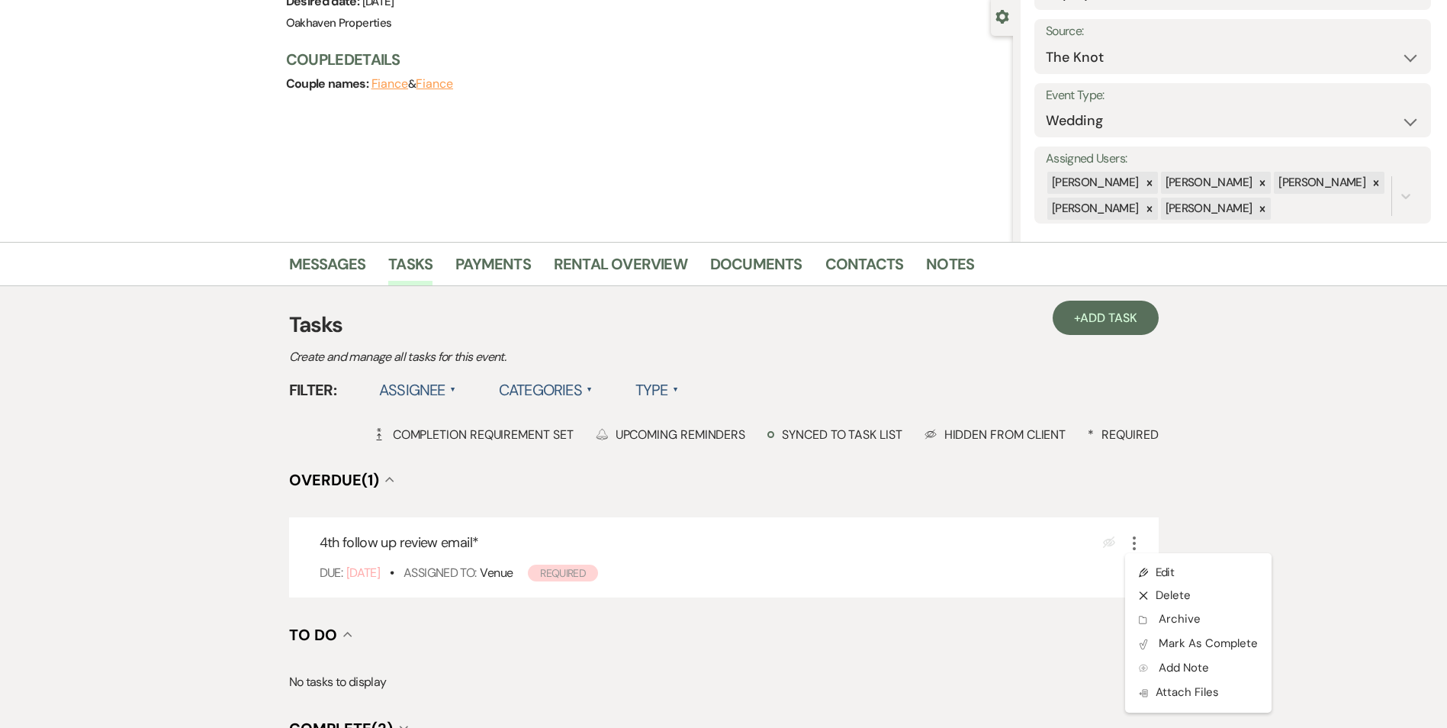
scroll to position [229, 0]
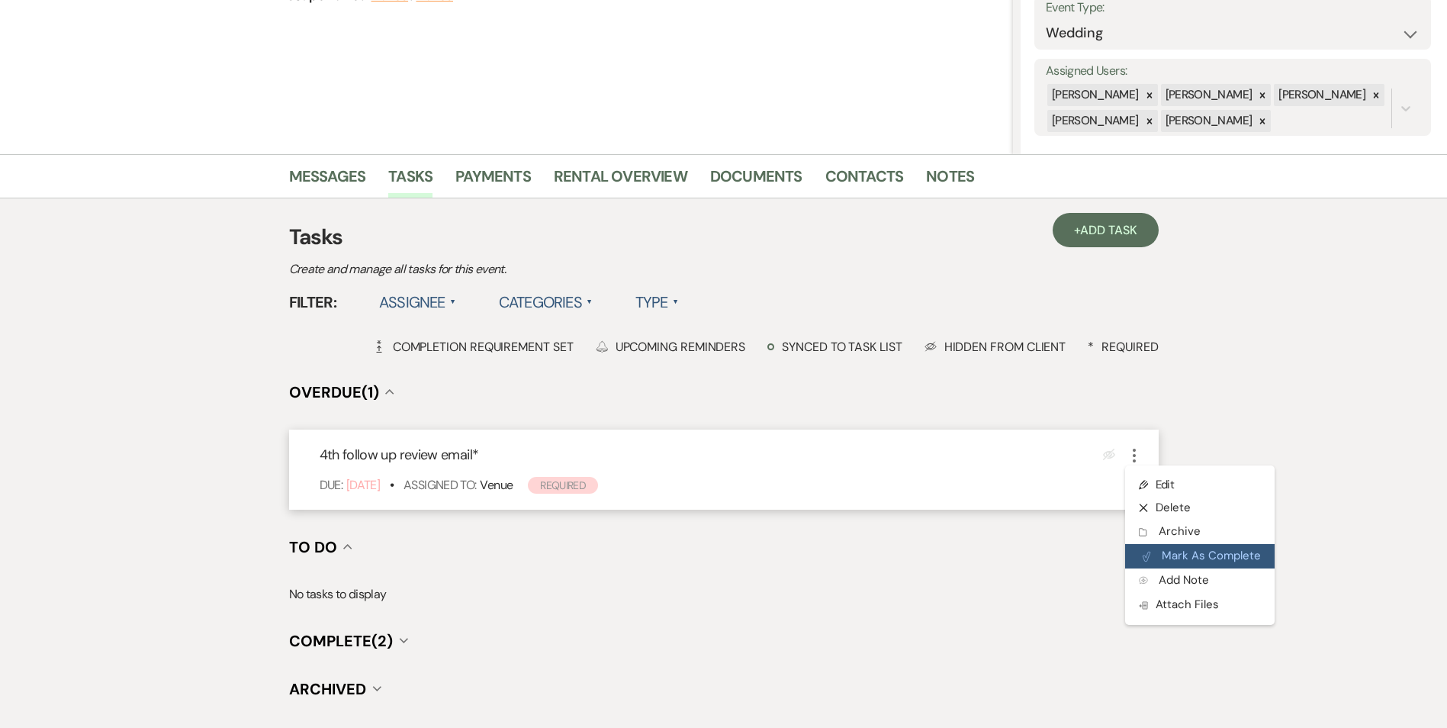
click at [1187, 548] on button "Plan Portal Link Mark As Complete" at bounding box center [1199, 556] width 149 height 24
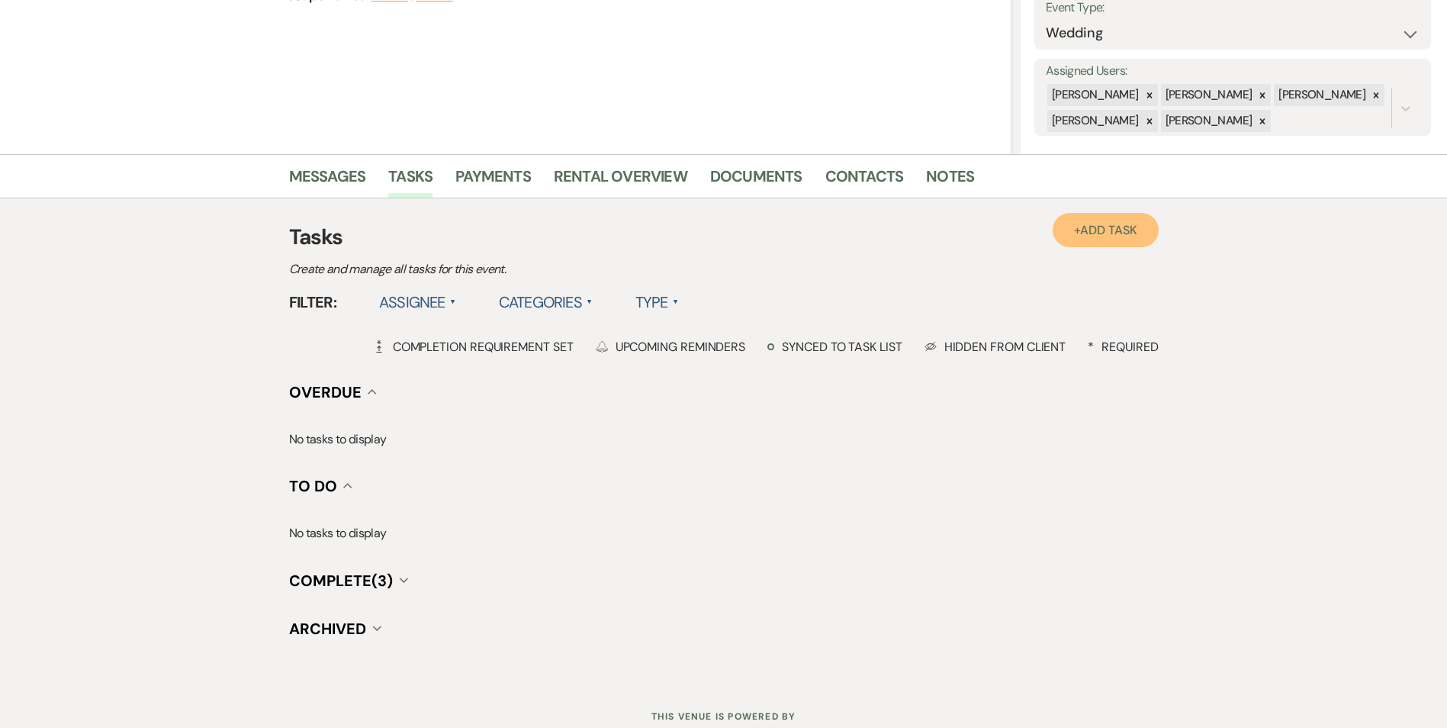
click at [1094, 230] on span "Add Task" at bounding box center [1108, 230] width 56 height 16
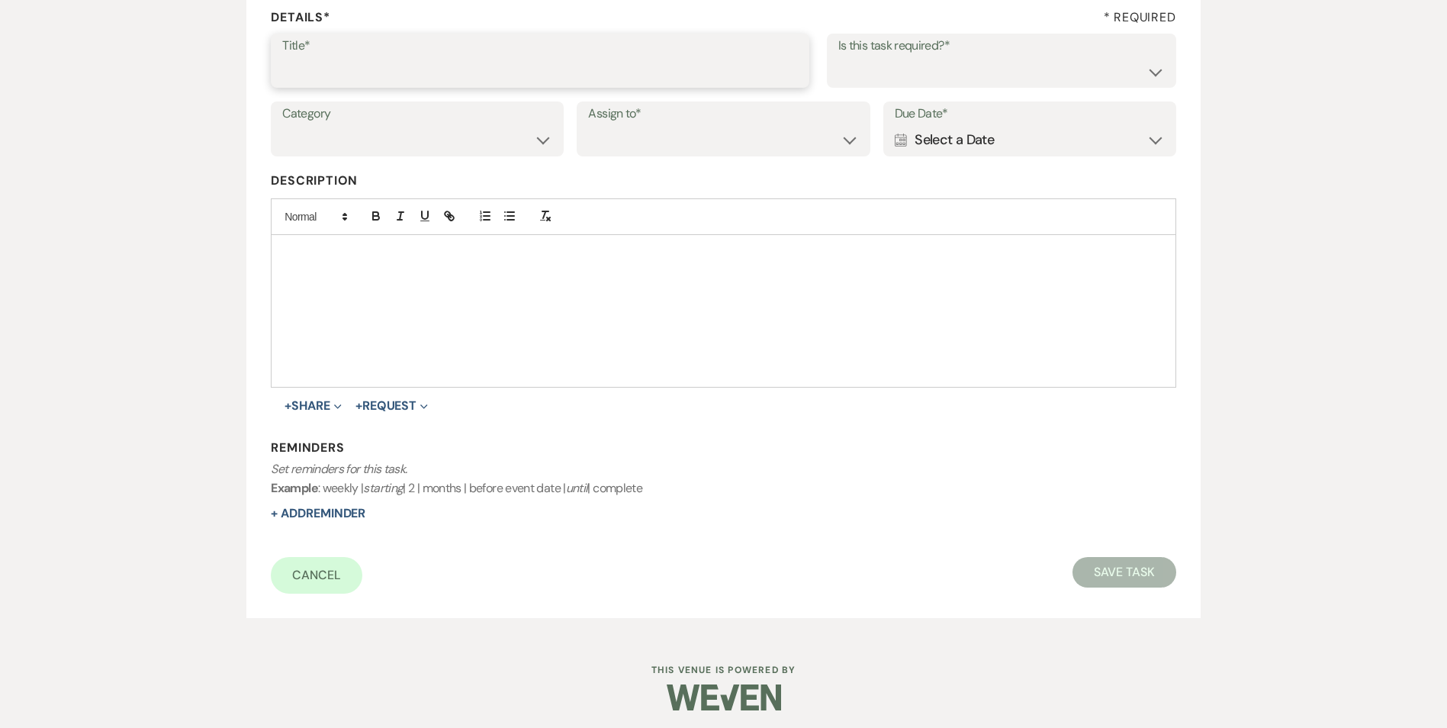
click at [326, 57] on input "Title*" at bounding box center [540, 71] width 516 height 30
drag, startPoint x: 1275, startPoint y: 154, endPoint x: 1207, endPoint y: 249, distance: 117.5
click at [1275, 154] on div "Add Task Important : Changes made will only apply to this event. Details* * Req…" at bounding box center [723, 268] width 1447 height 732
click at [317, 570] on link "Cancel" at bounding box center [317, 576] width 92 height 37
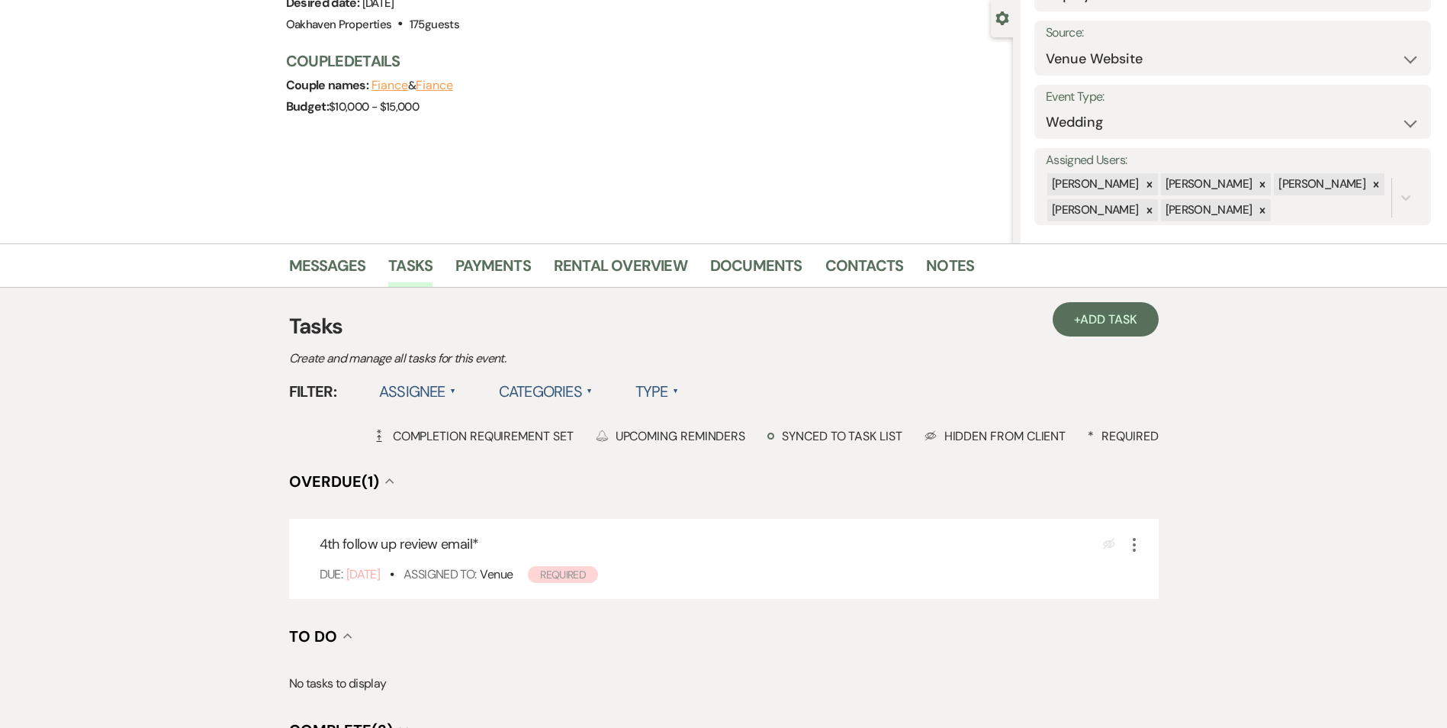
scroll to position [153, 0]
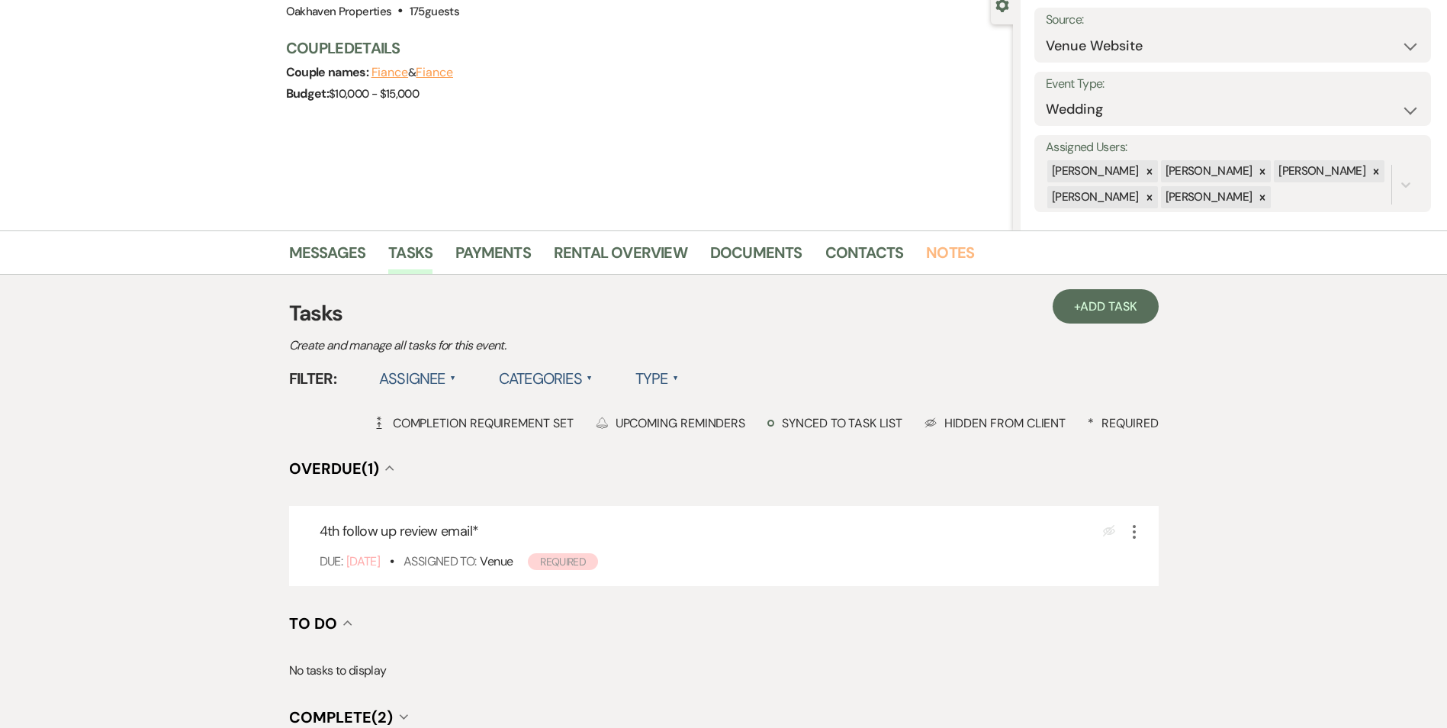
drag, startPoint x: 936, startPoint y: 248, endPoint x: 918, endPoint y: 272, distance: 30.5
click at [936, 249] on link "Notes" at bounding box center [950, 257] width 48 height 34
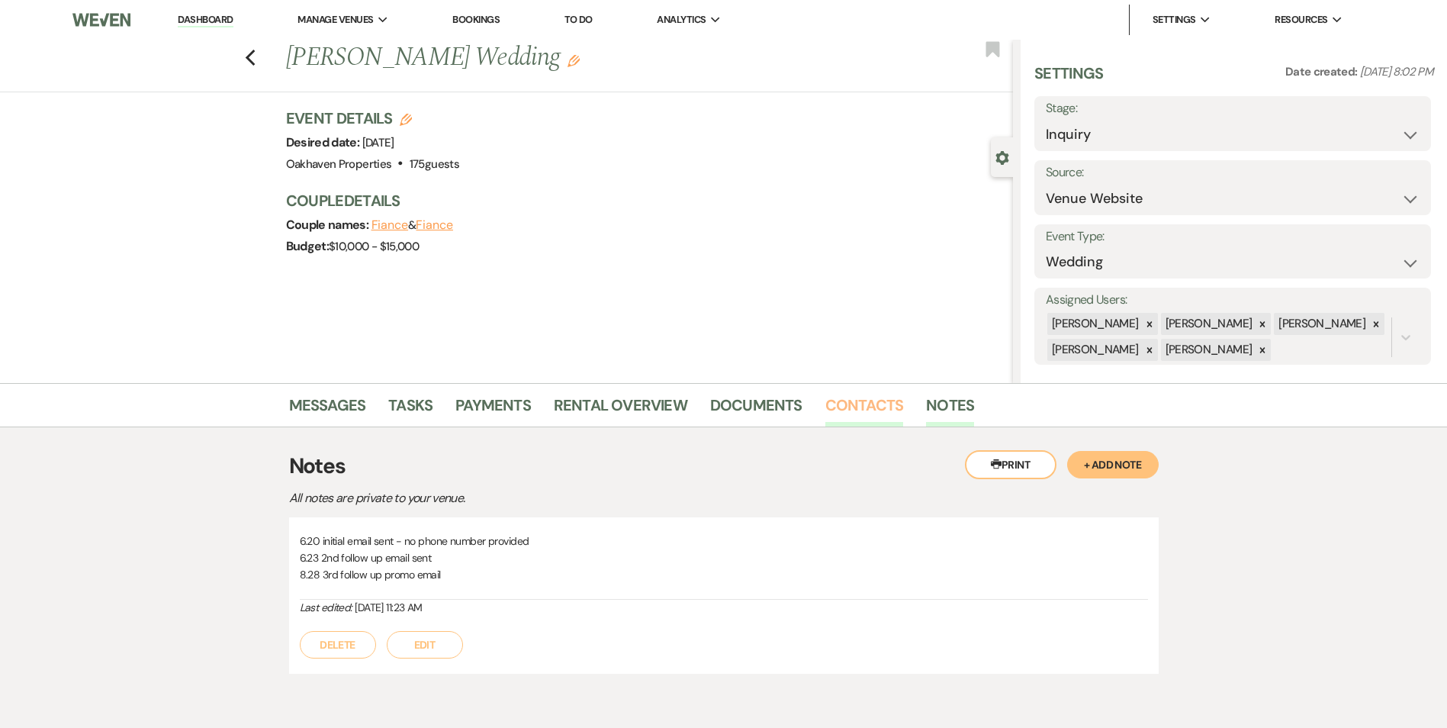
click at [869, 407] on link "Contacts" at bounding box center [864, 410] width 79 height 34
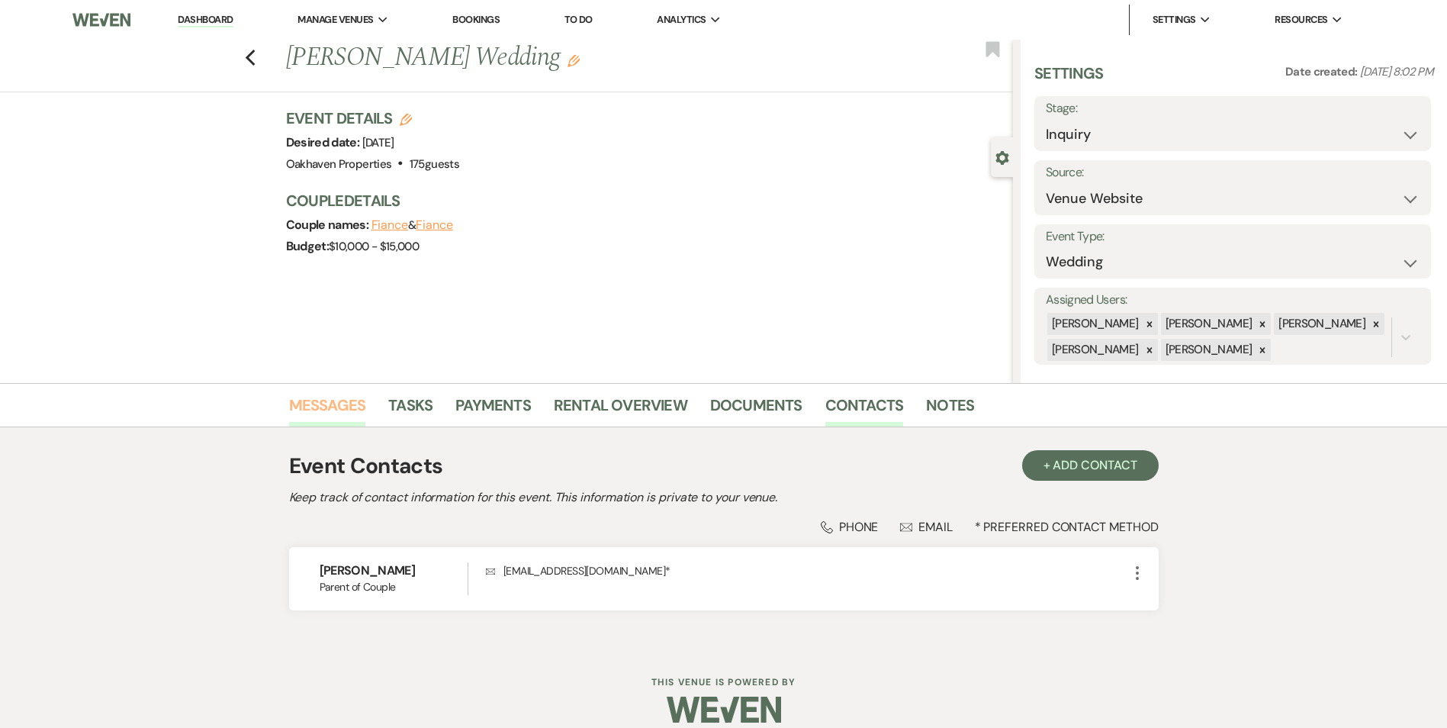
click at [310, 413] on link "Messages" at bounding box center [327, 410] width 77 height 34
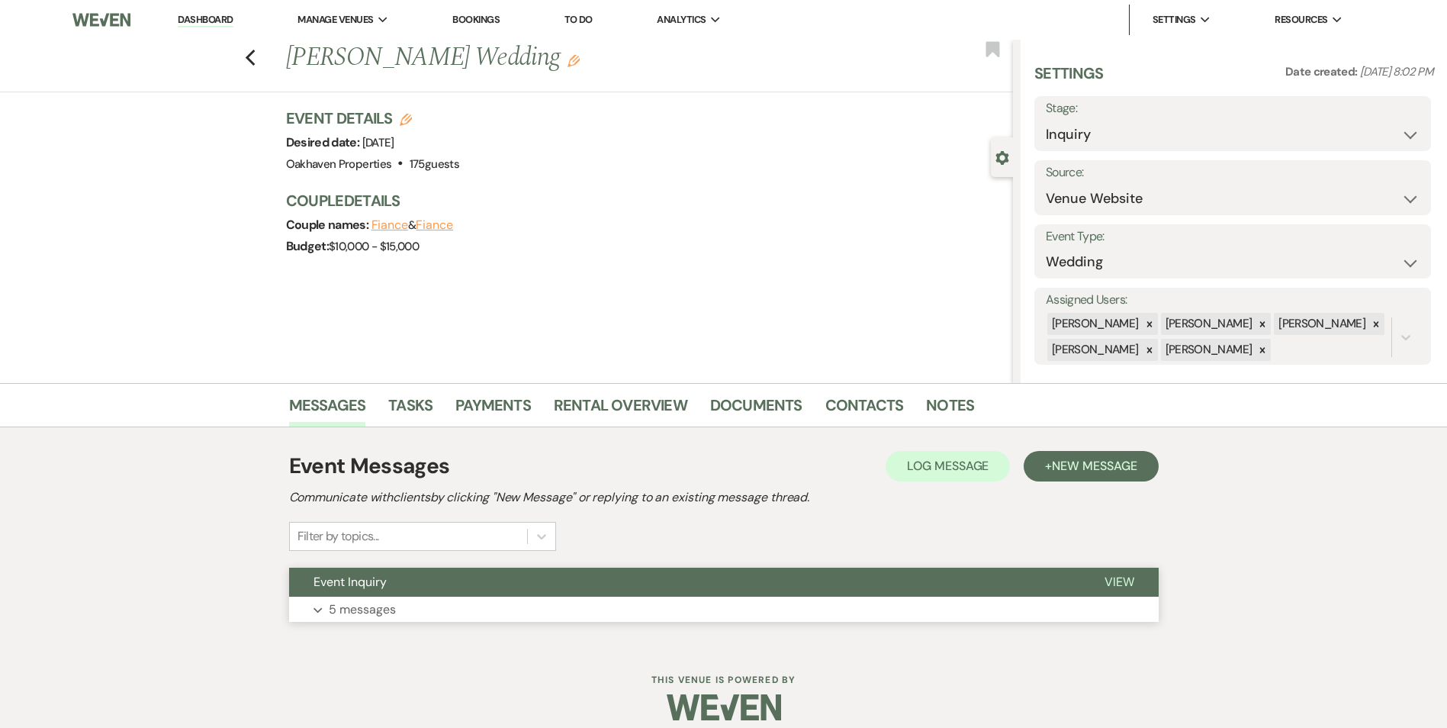
click at [1110, 582] on span "View" at bounding box center [1119, 582] width 30 height 16
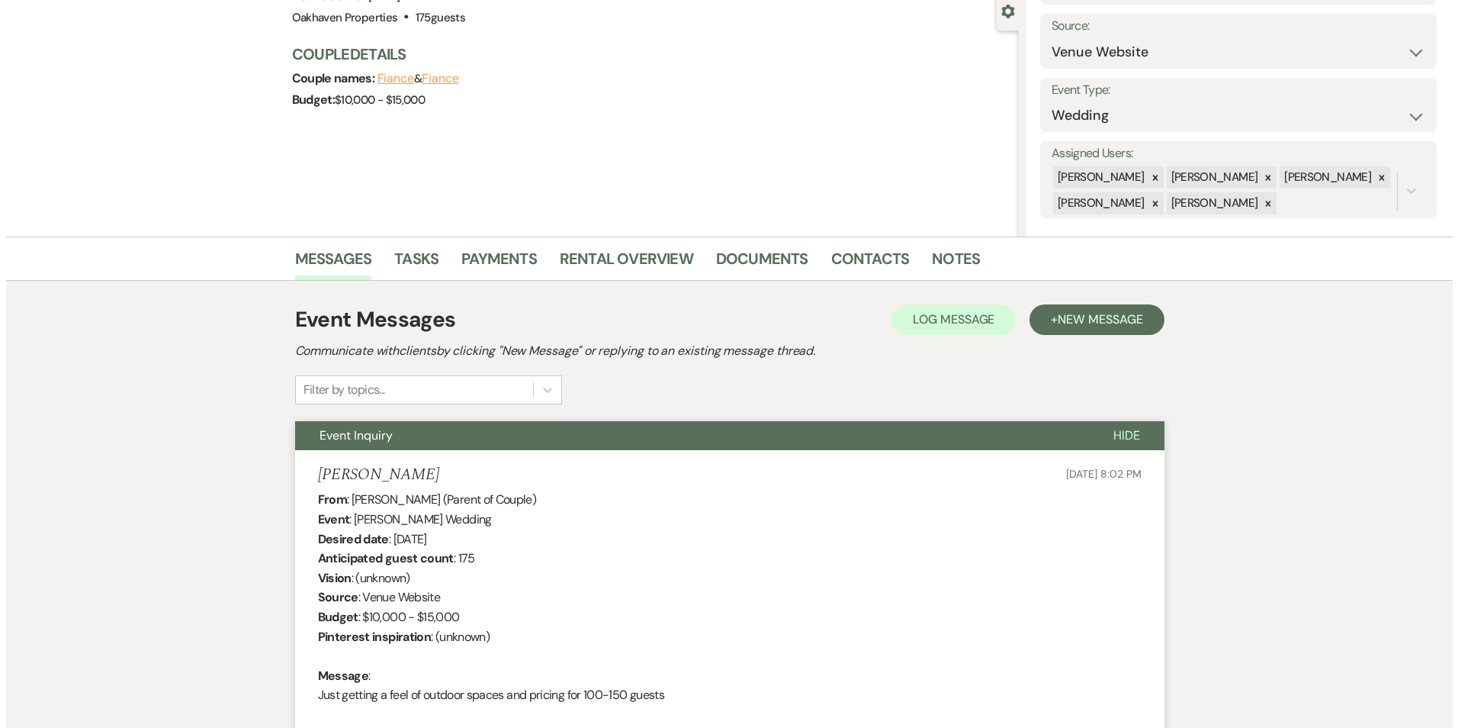
scroll to position [153, 0]
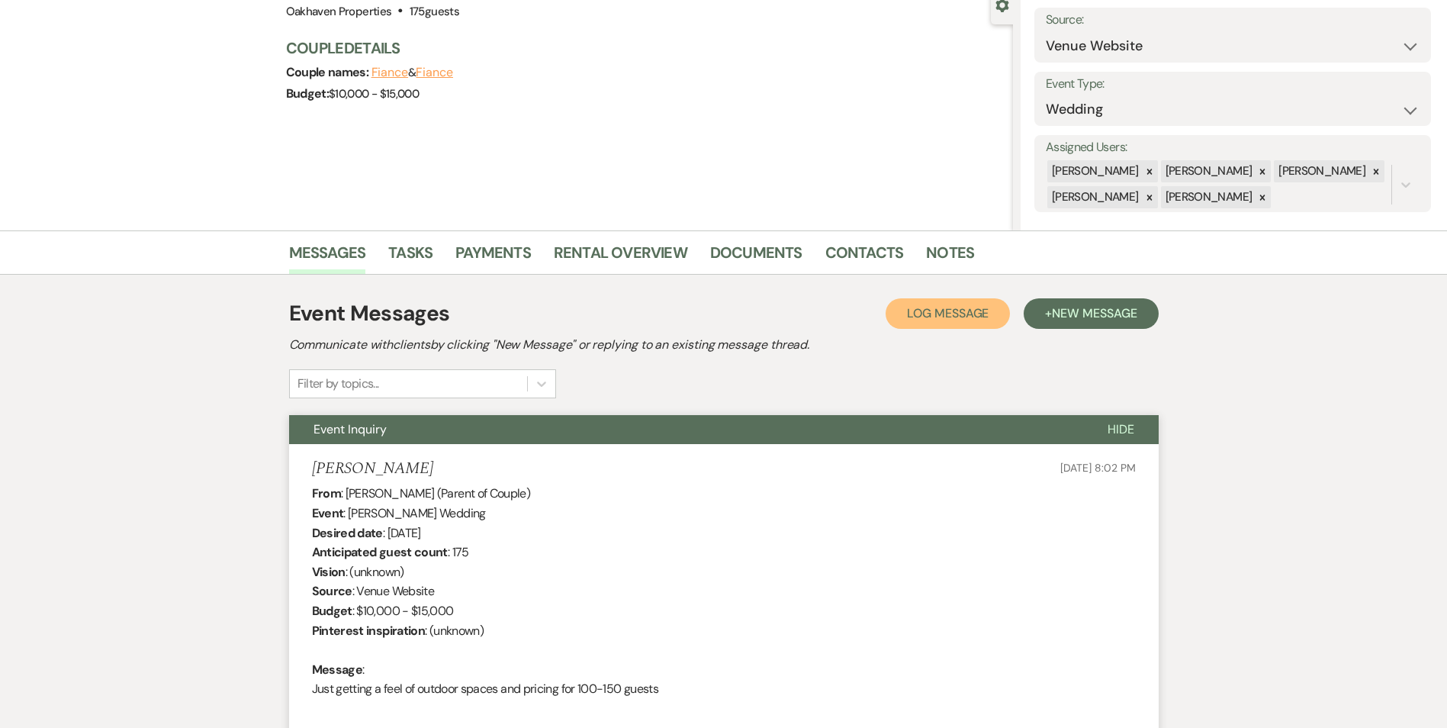
click at [946, 308] on span "Log Message" at bounding box center [948, 313] width 82 height 16
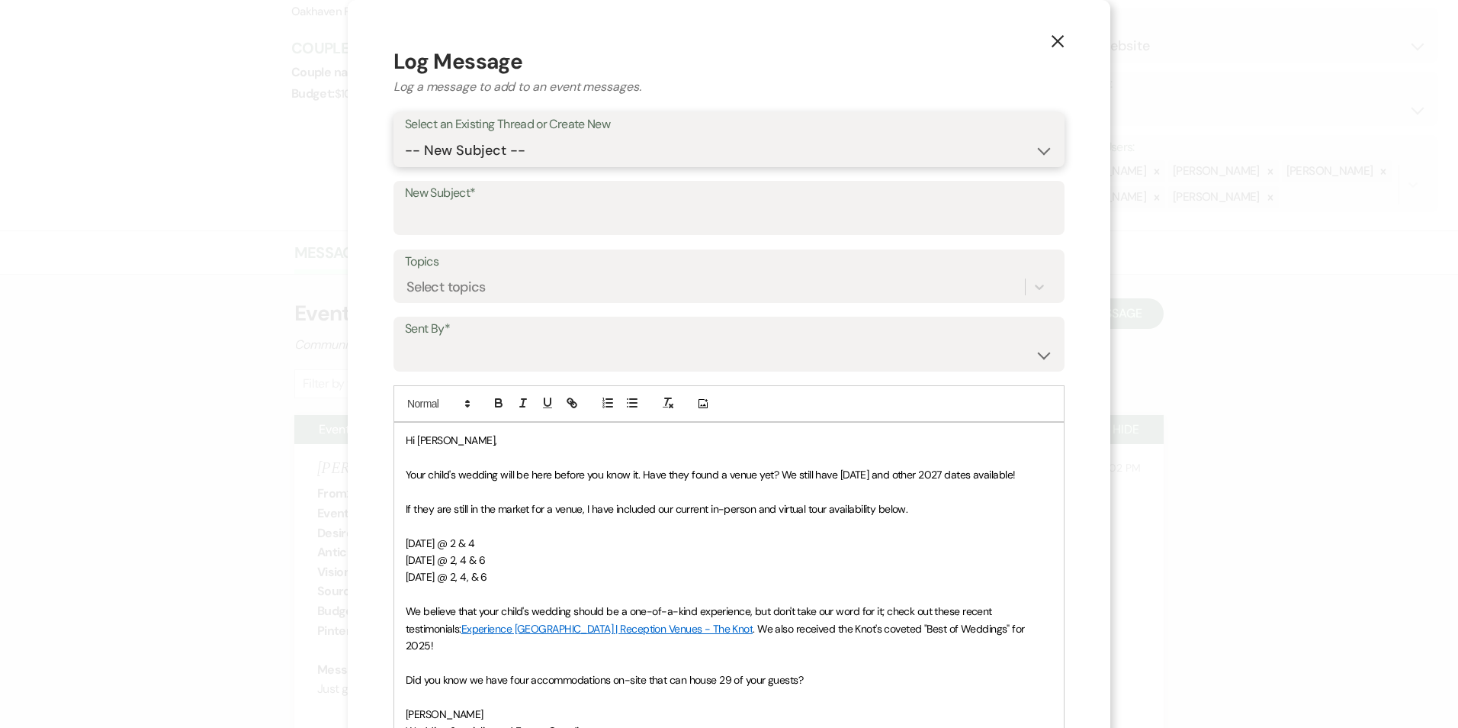
drag, startPoint x: 558, startPoint y: 148, endPoint x: 558, endPoint y: 162, distance: 14.5
click at [558, 148] on select "-- New Subject -- Event Inquiry" at bounding box center [729, 151] width 648 height 30
select select "415474"
click at [405, 136] on select "-- New Subject -- Event Inquiry" at bounding box center [729, 151] width 648 height 30
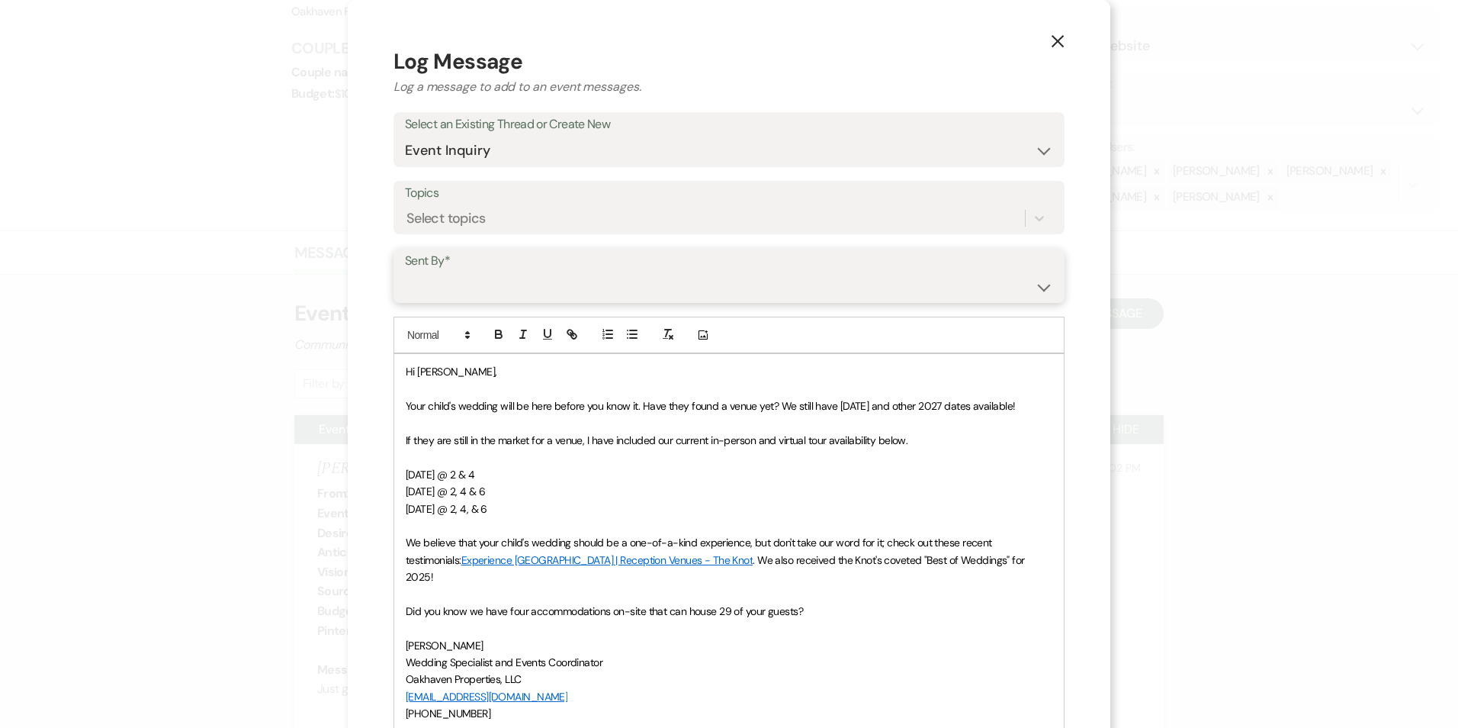
click at [509, 299] on select "Patience Ergish (pdergish@aol.com) Jeanette Wagoner (jeanette@experienceoakhave…" at bounding box center [729, 287] width 648 height 30
select select "user-127923"
click at [405, 272] on select "Patience Ergish (pdergish@aol.com) Jeanette Wagoner (jeanette@experienceoakhave…" at bounding box center [729, 287] width 648 height 30
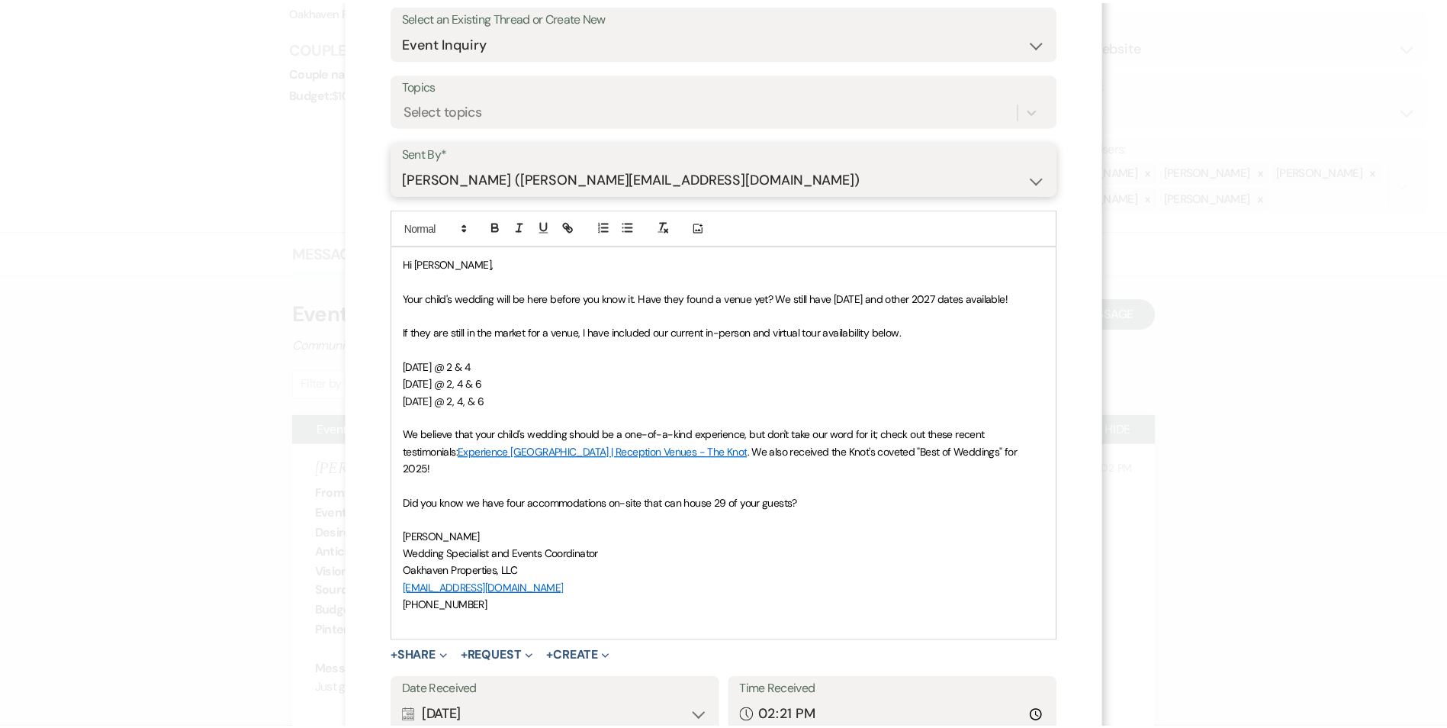
scroll to position [212, 0]
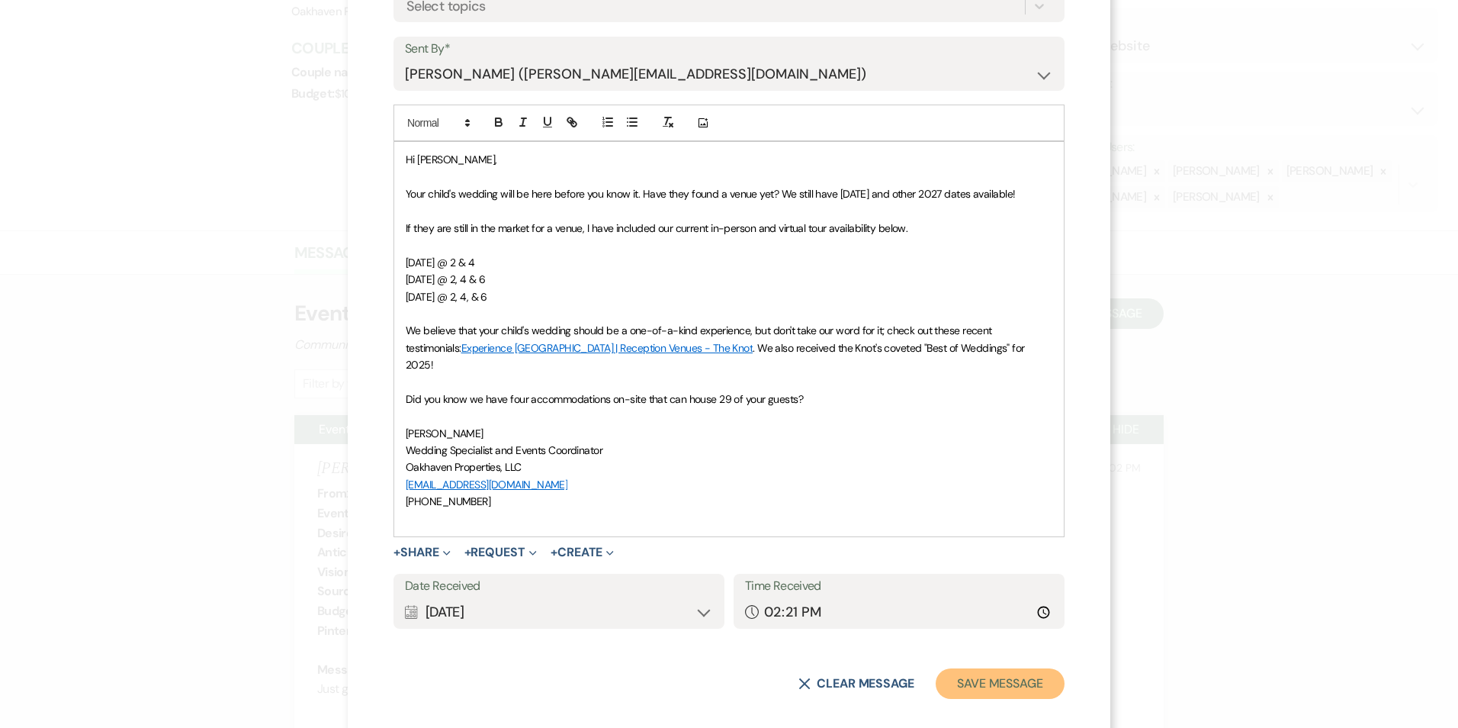
click at [999, 668] on button "Save Message" at bounding box center [1000, 683] width 129 height 31
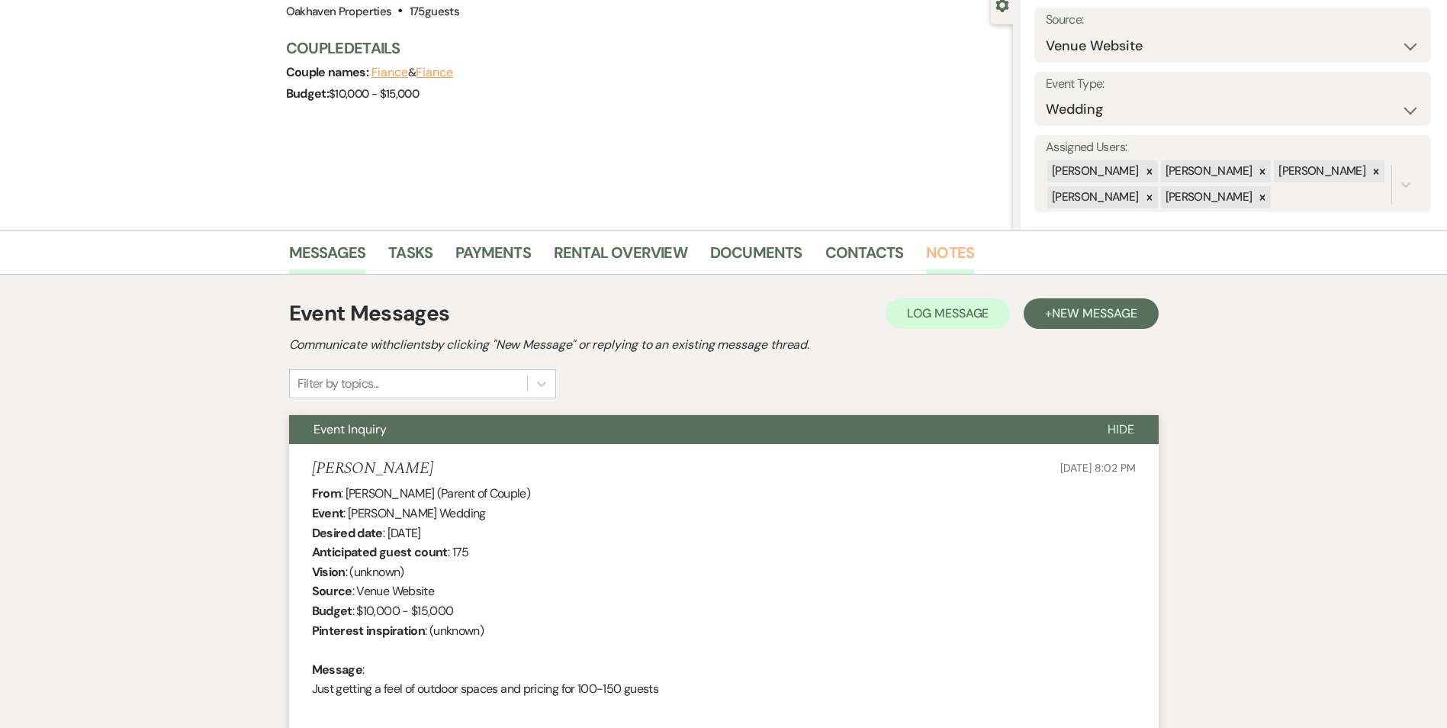
click at [964, 249] on link "Notes" at bounding box center [950, 257] width 48 height 34
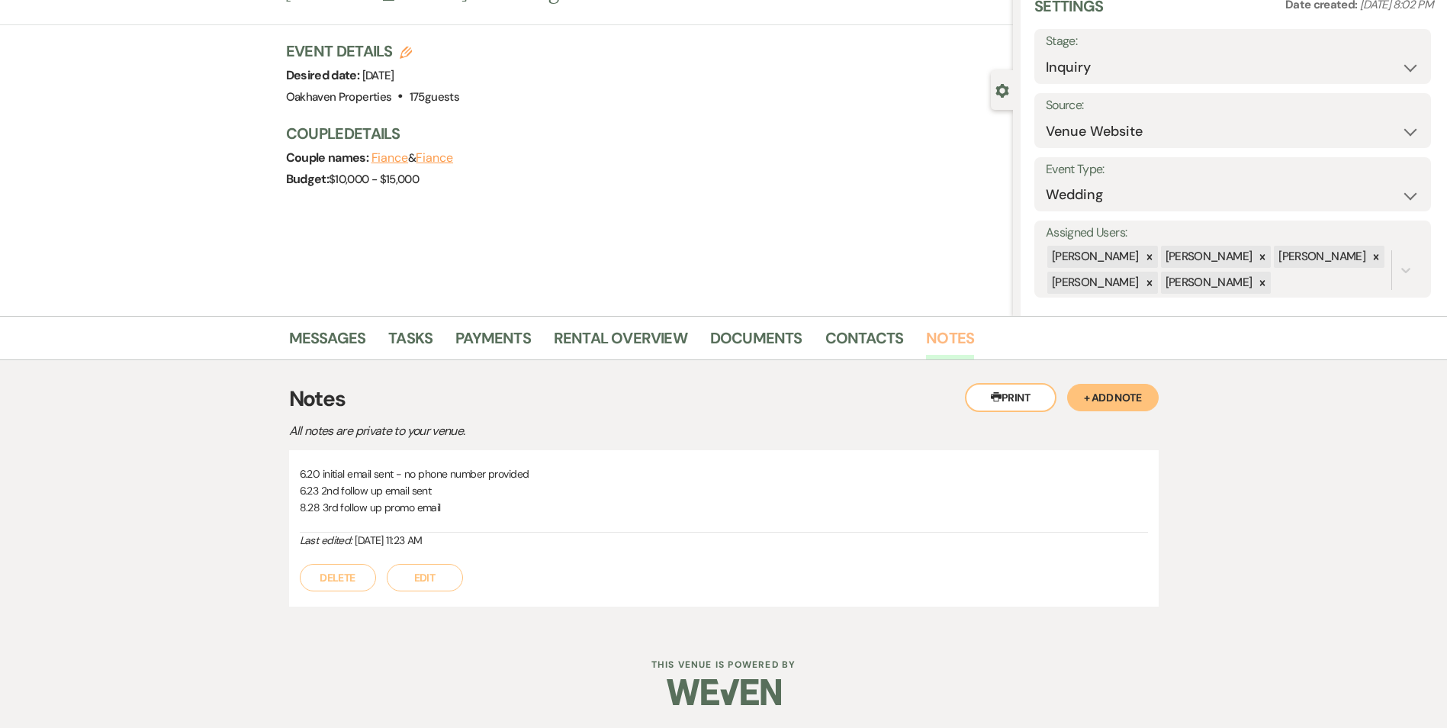
scroll to position [67, 0]
click at [422, 579] on button "Edit" at bounding box center [425, 577] width 76 height 27
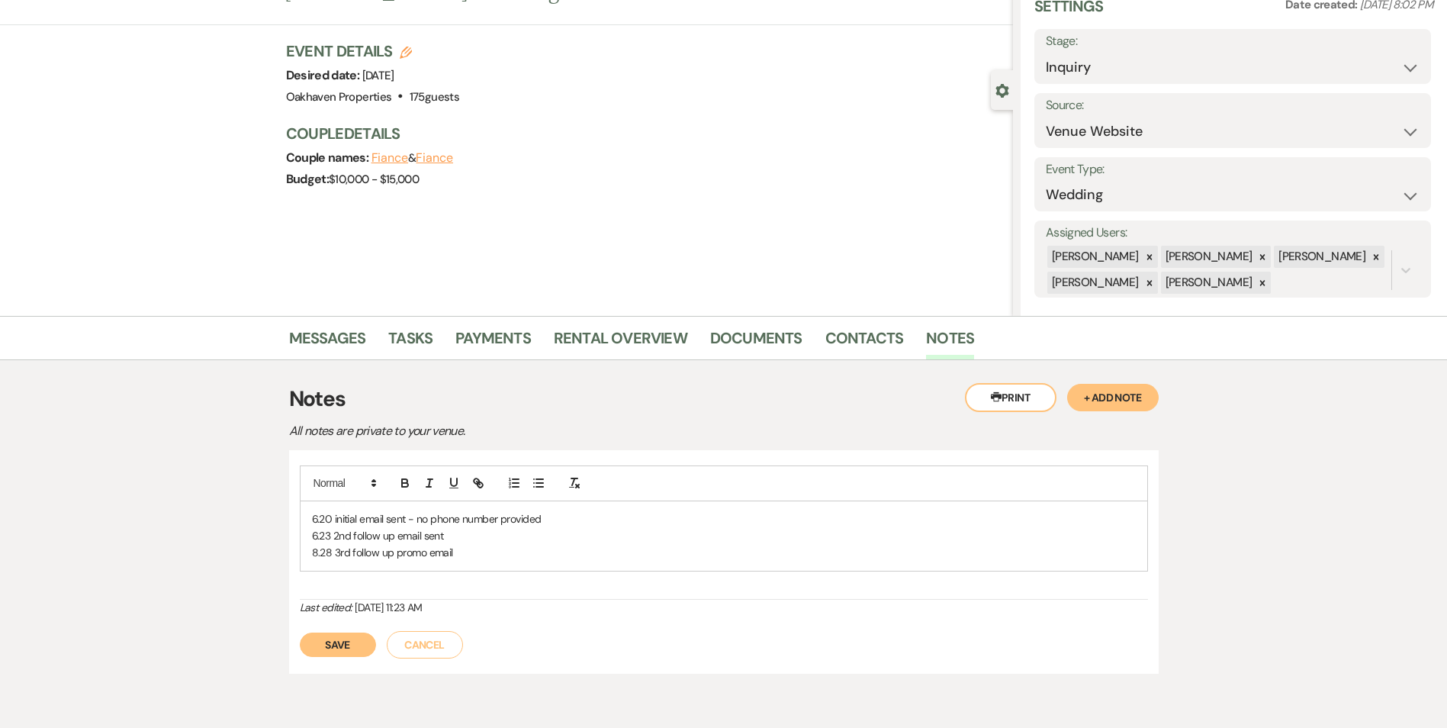
click at [461, 550] on p "8.28 3rd follow up promo email" at bounding box center [724, 552] width 824 height 17
click at [315, 653] on button "Save" at bounding box center [338, 661] width 76 height 24
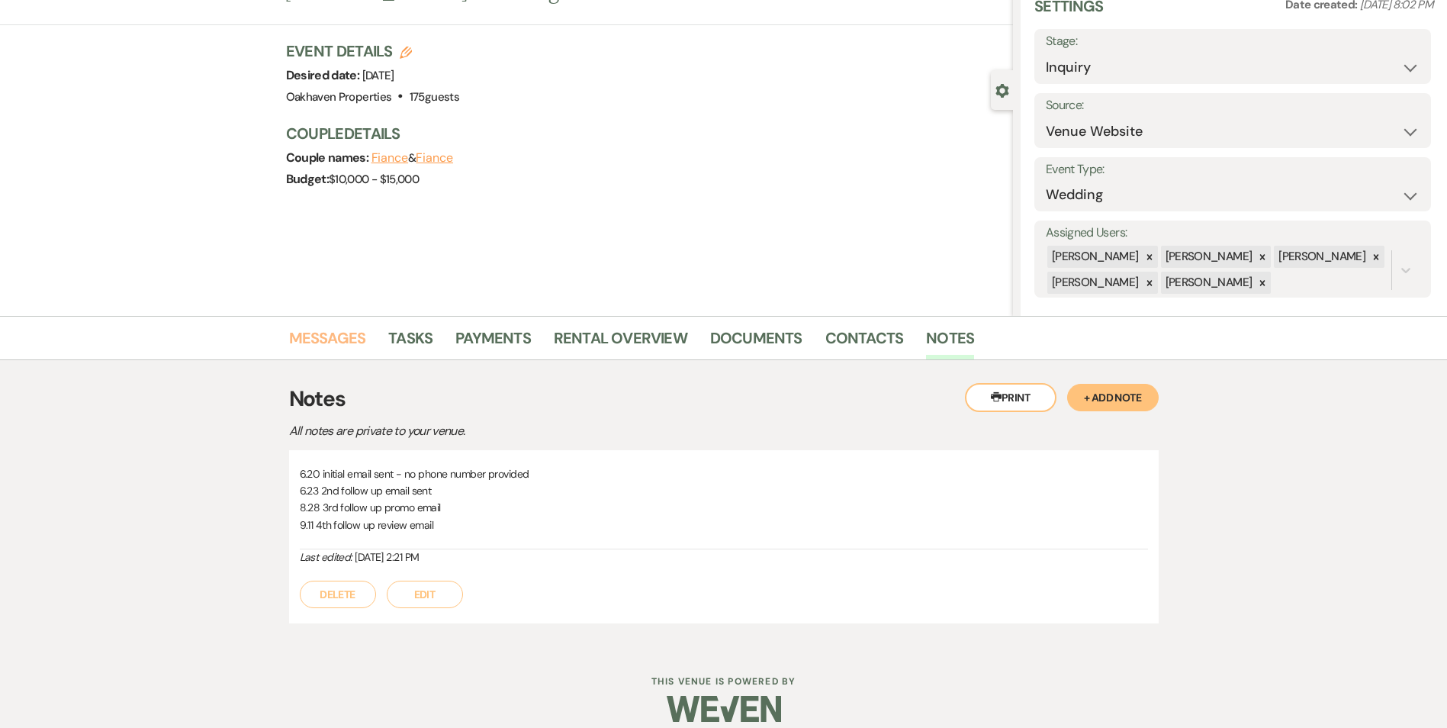
click at [349, 343] on link "Messages" at bounding box center [327, 343] width 77 height 34
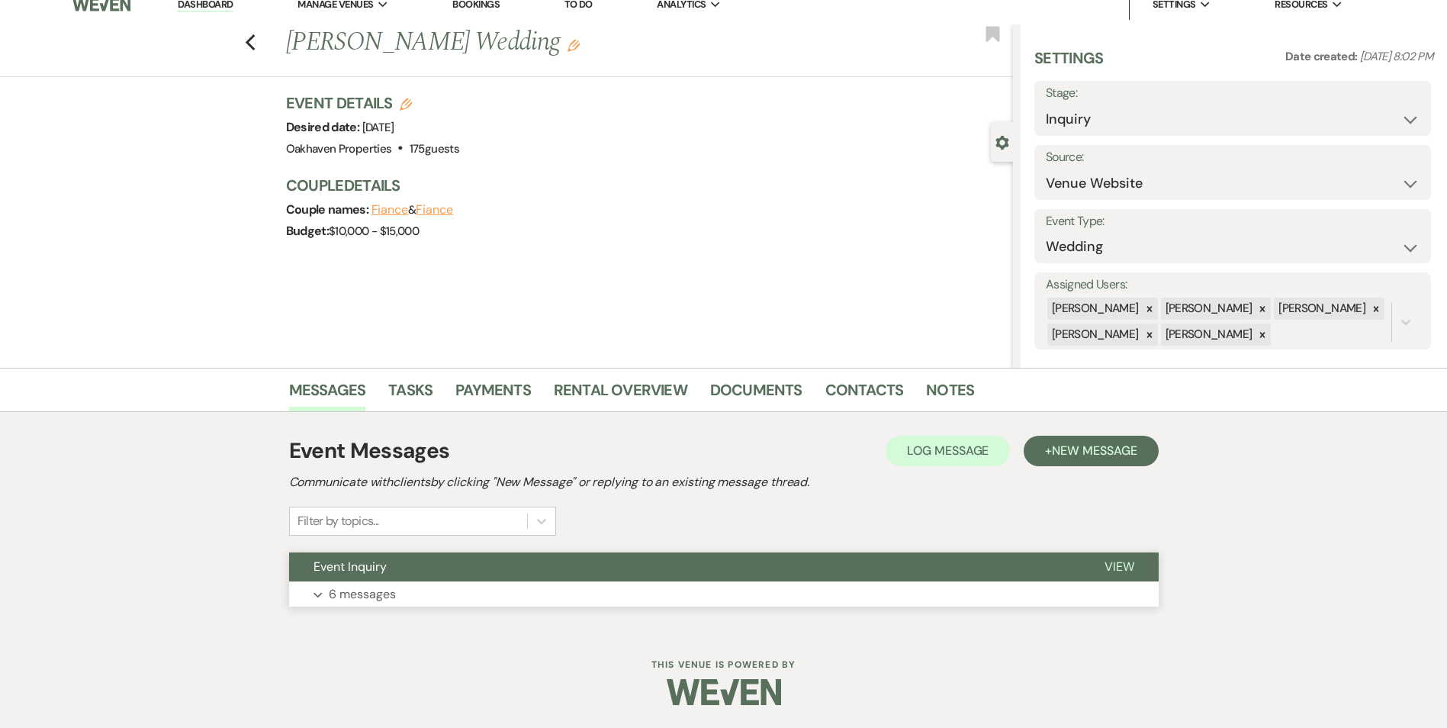
click at [1126, 558] on button "View" at bounding box center [1119, 566] width 79 height 29
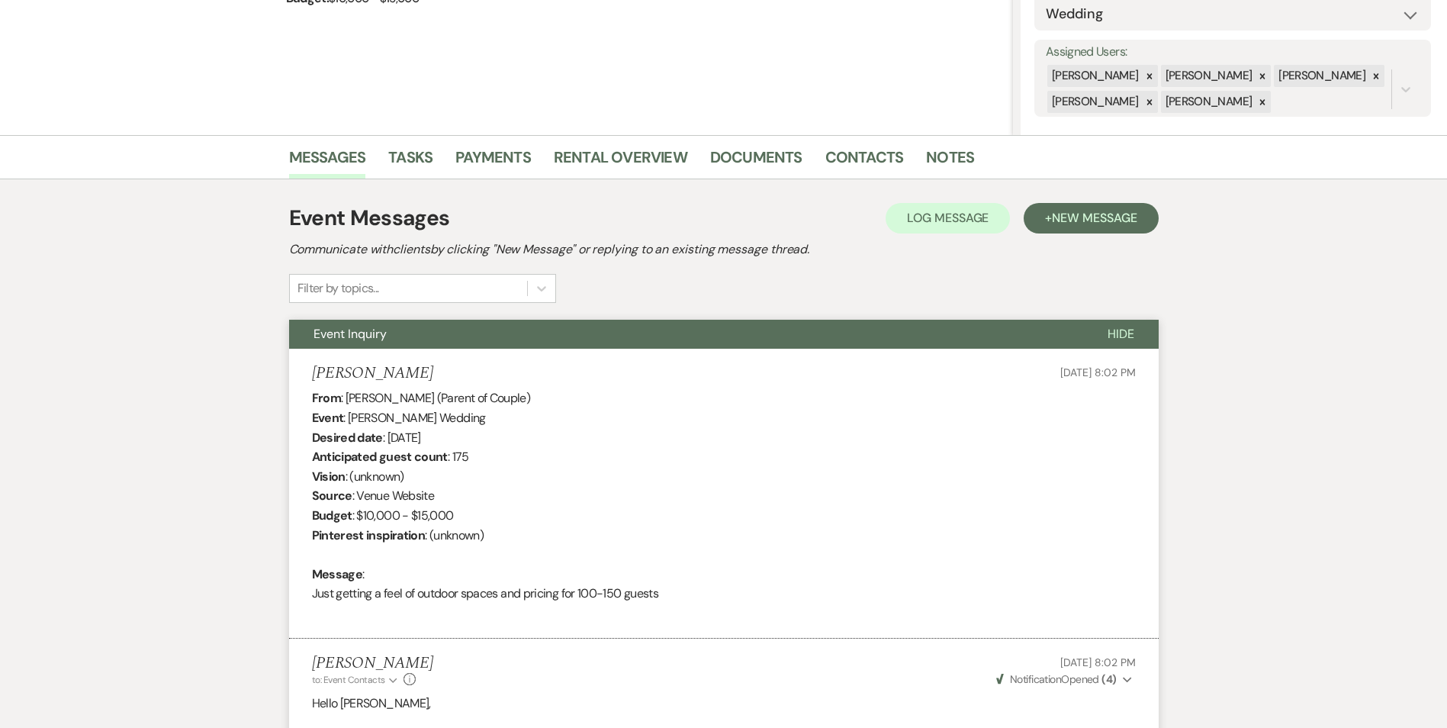
scroll to position [38, 0]
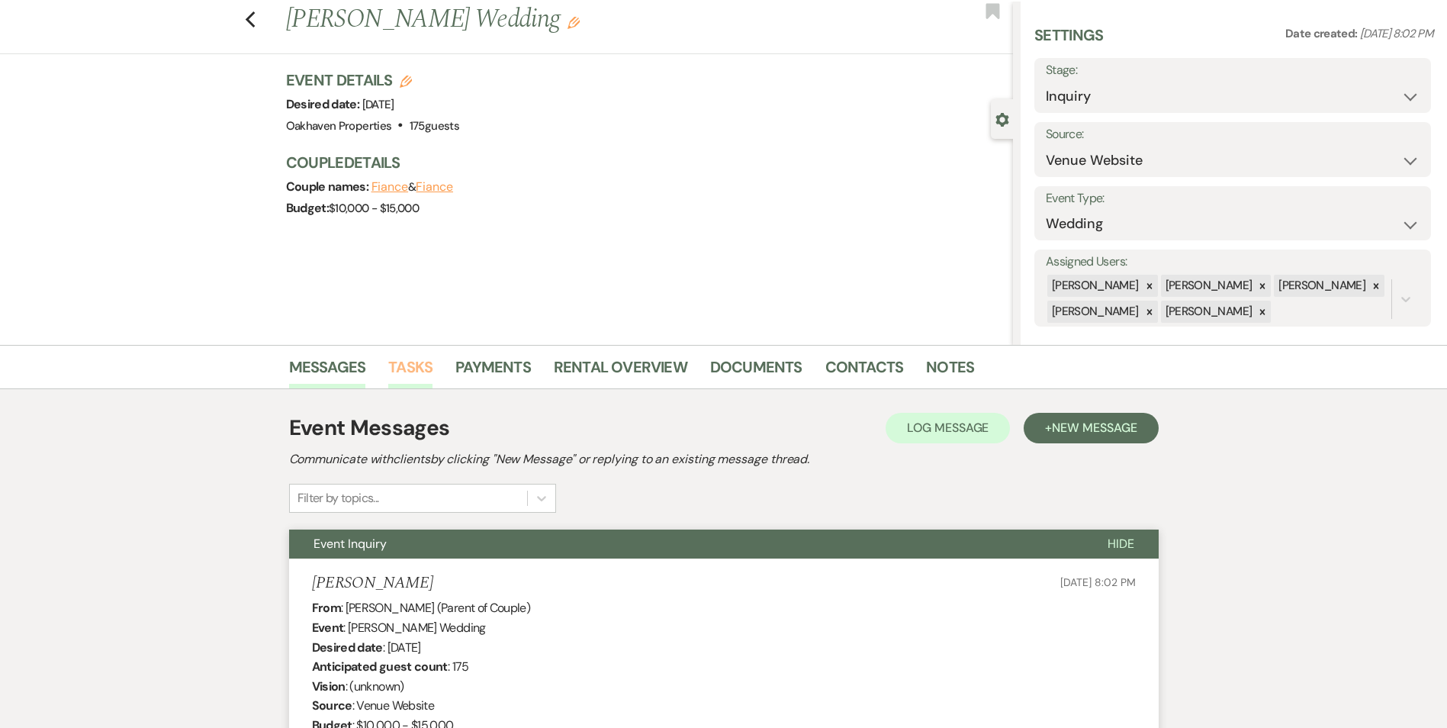
click at [412, 376] on link "Tasks" at bounding box center [410, 372] width 44 height 34
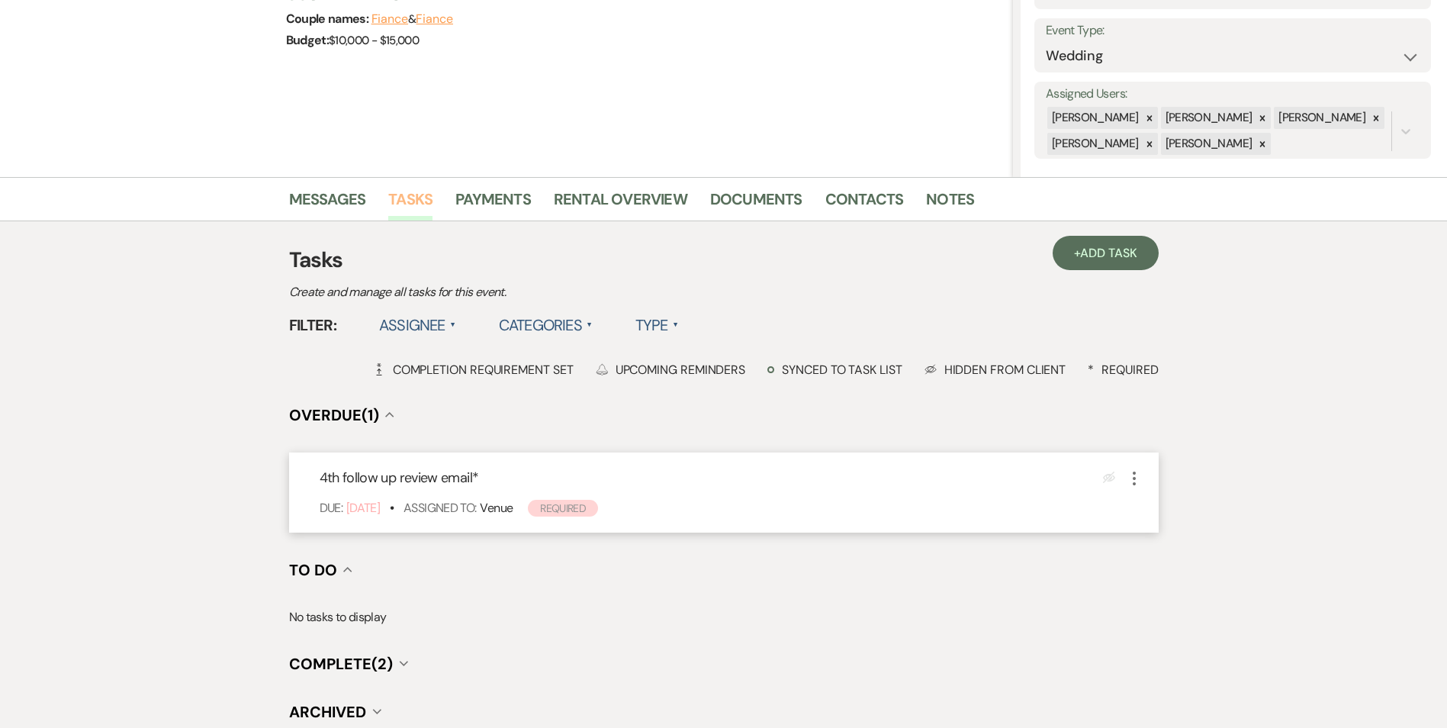
scroll to position [229, 0]
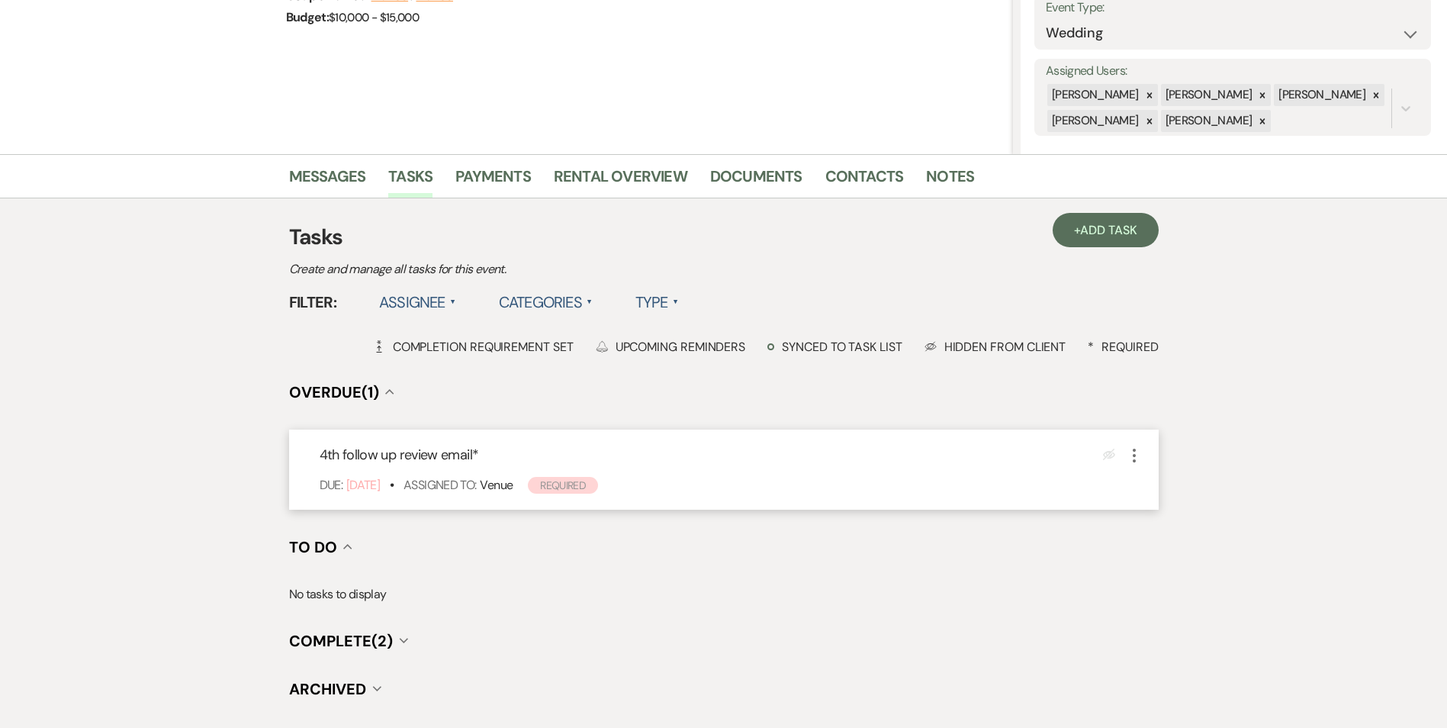
click at [1133, 455] on use "button" at bounding box center [1134, 455] width 3 height 14
drag, startPoint x: 1172, startPoint y: 549, endPoint x: 1170, endPoint y: 523, distance: 26.0
click at [1169, 547] on button "Plan Portal Link Mark As Complete" at bounding box center [1198, 556] width 146 height 24
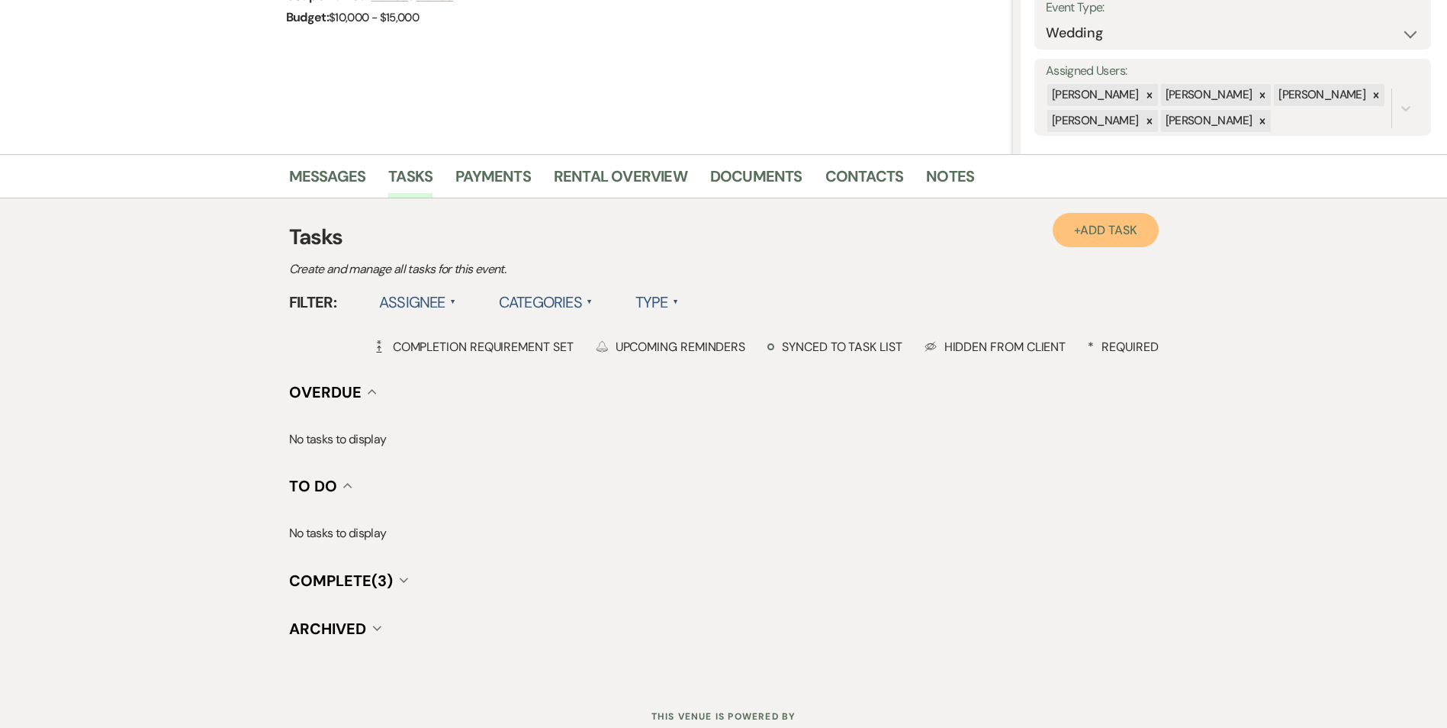
click at [1085, 229] on span "Add Task" at bounding box center [1108, 230] width 56 height 16
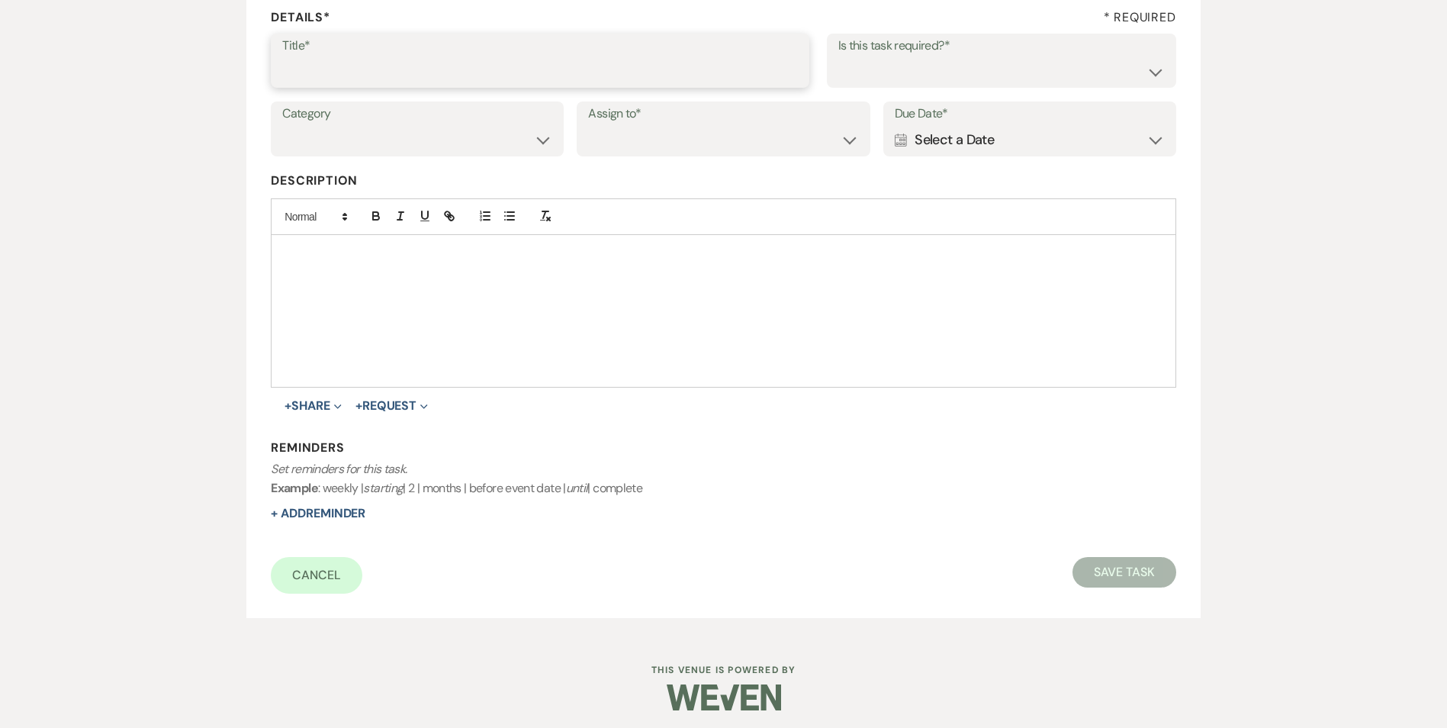
click at [402, 72] on input "Title*" at bounding box center [540, 71] width 516 height 30
drag, startPoint x: 333, startPoint y: 588, endPoint x: 409, endPoint y: 623, distance: 83.3
click at [333, 587] on link "Cancel" at bounding box center [317, 575] width 92 height 37
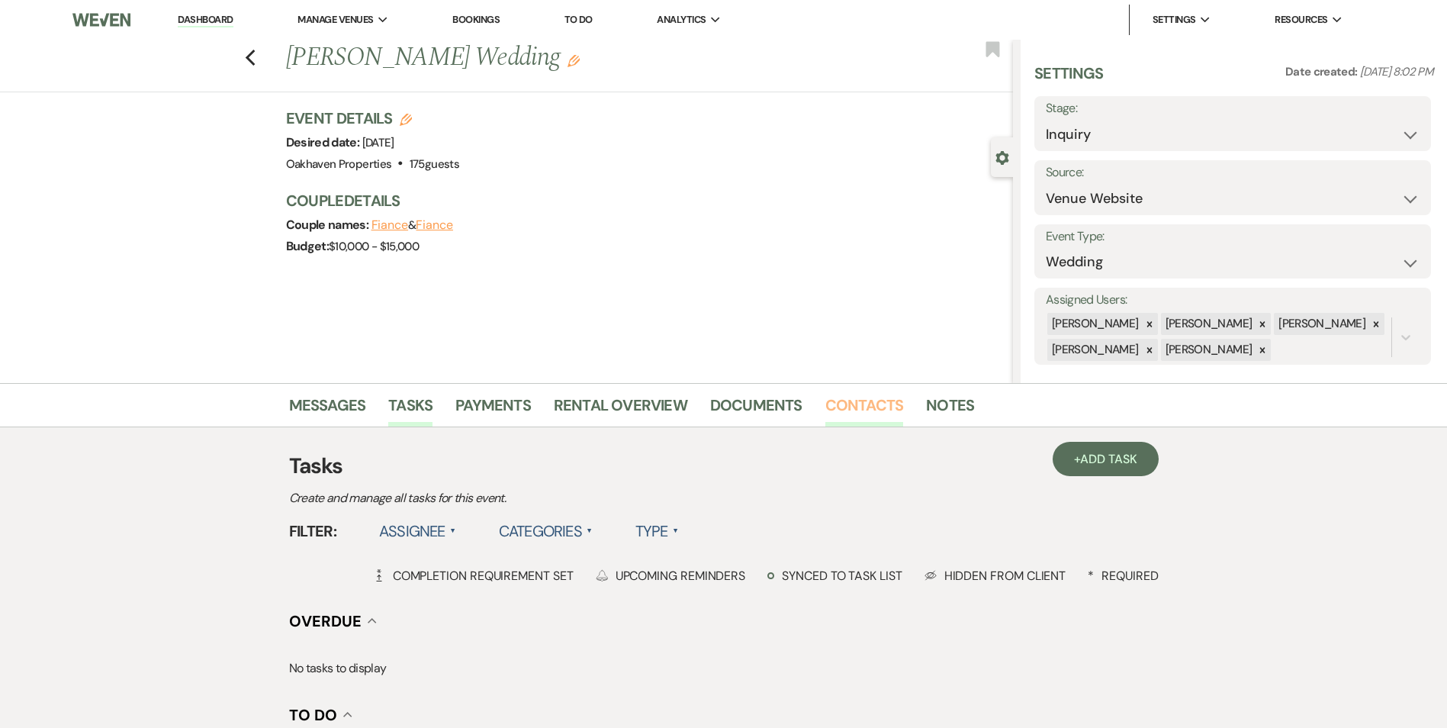
click at [850, 412] on link "Contacts" at bounding box center [864, 410] width 79 height 34
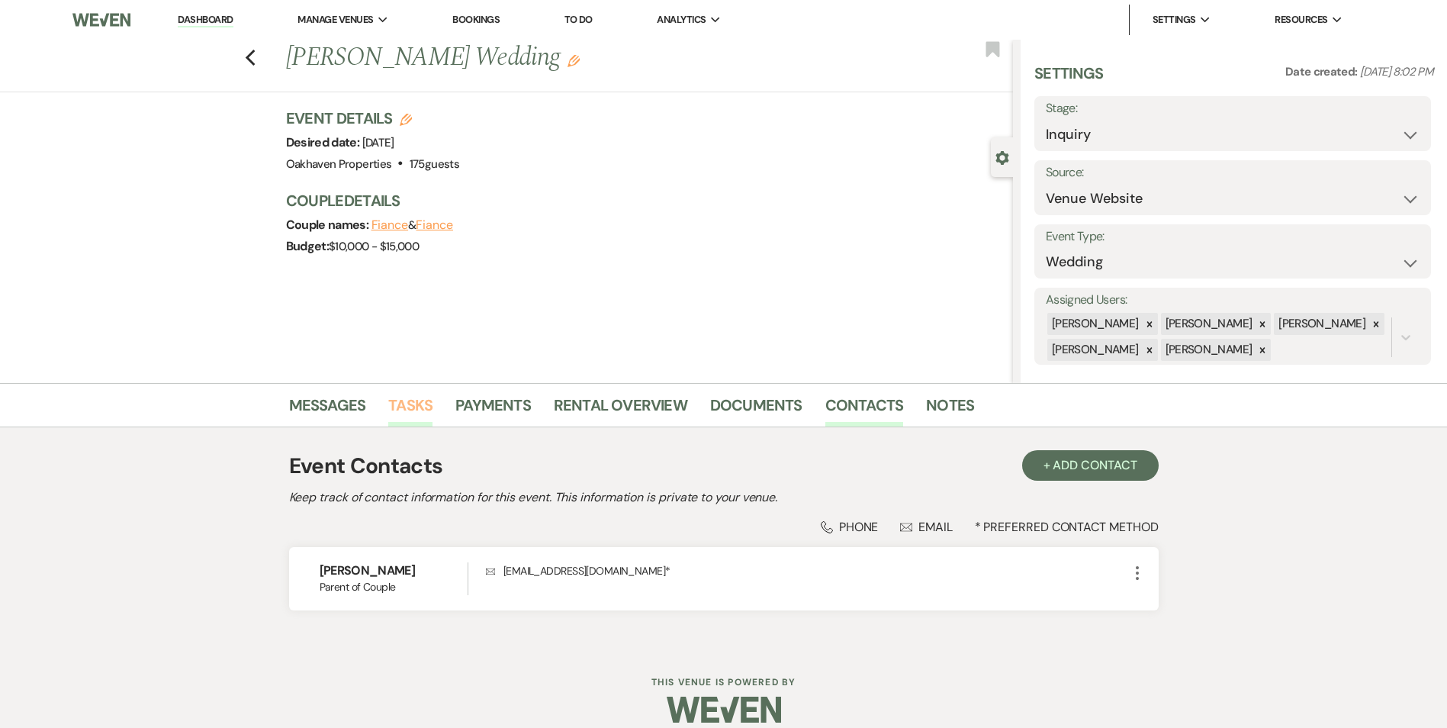
click at [399, 399] on link "Tasks" at bounding box center [410, 410] width 44 height 34
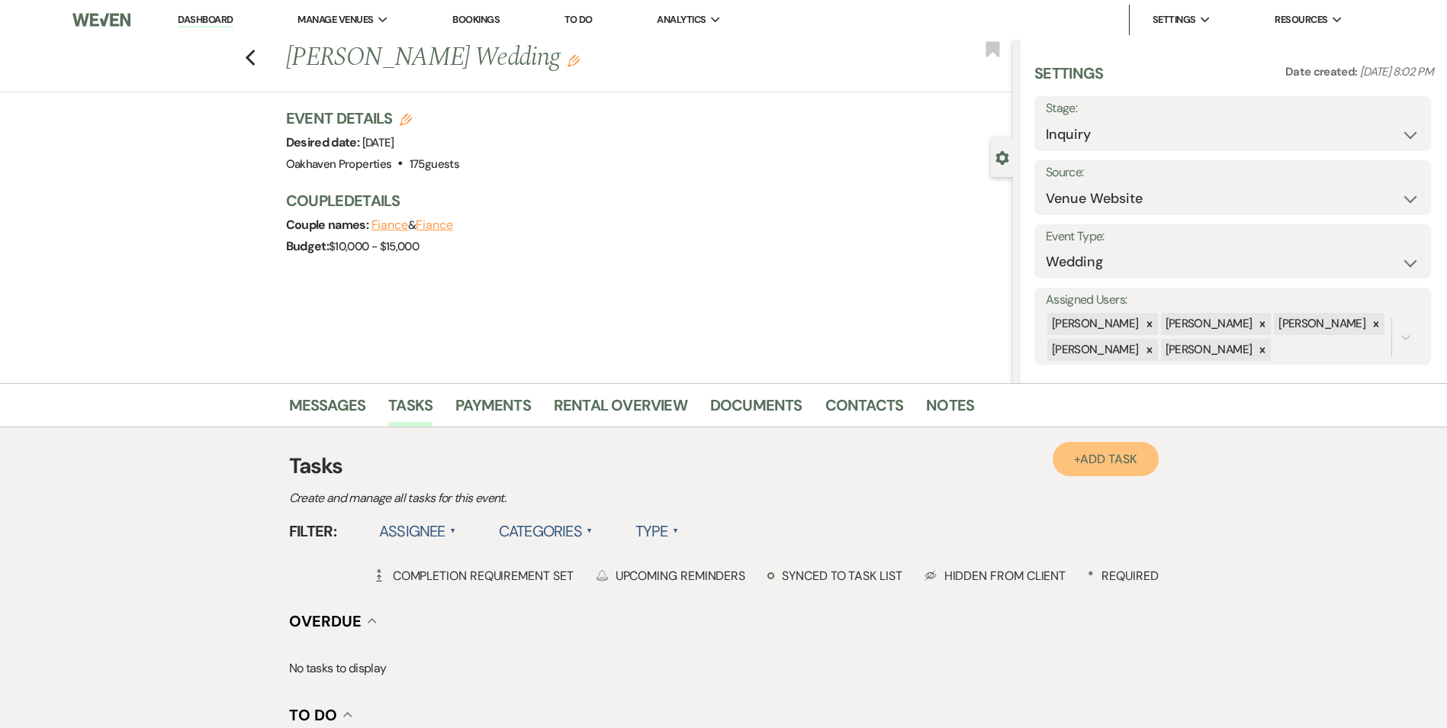
click at [1073, 444] on link "+ Add Task" at bounding box center [1105, 459] width 105 height 34
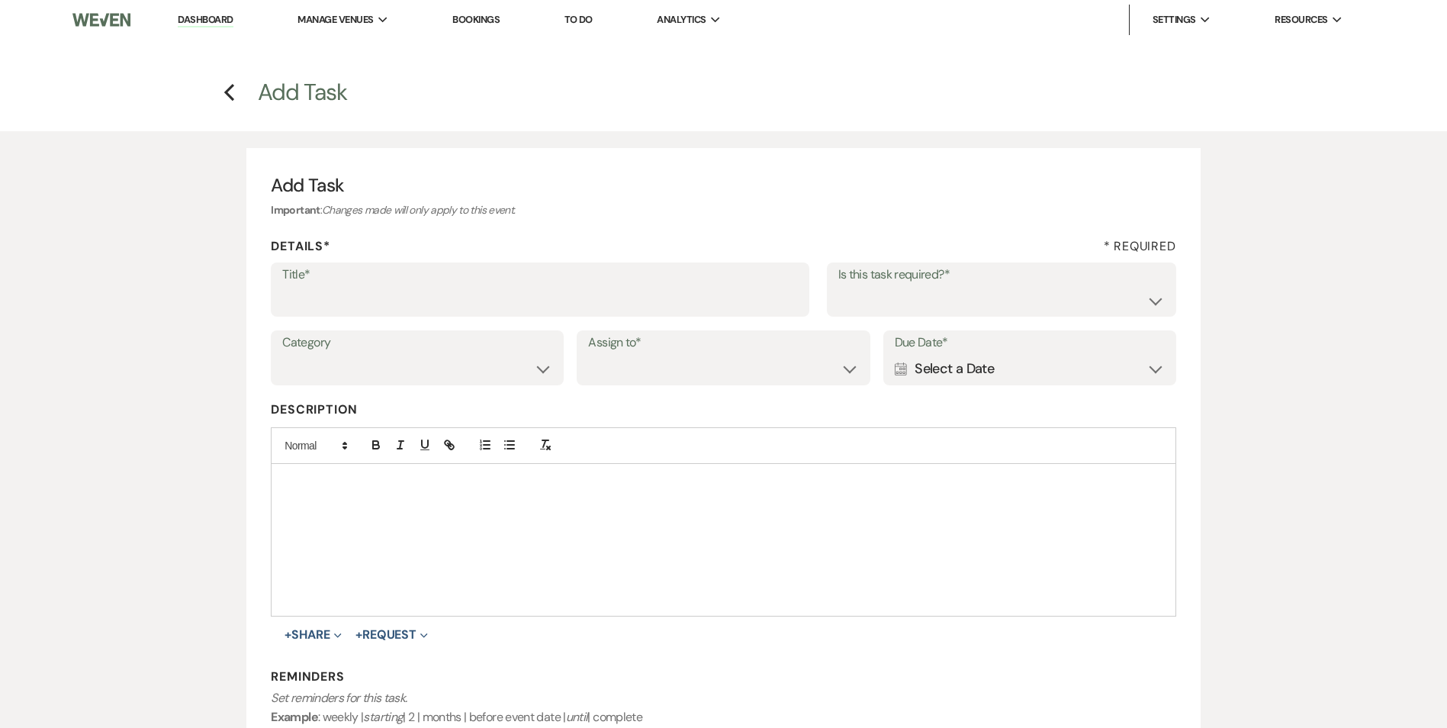
click at [393, 285] on div "Title*" at bounding box center [540, 289] width 538 height 55
click at [387, 291] on input "Title*" at bounding box center [540, 300] width 516 height 30
type input "5th and final message/email"
drag, startPoint x: 1056, startPoint y: 289, endPoint x: 1047, endPoint y: 313, distance: 25.8
click at [1055, 291] on select "Yes No" at bounding box center [1001, 300] width 326 height 30
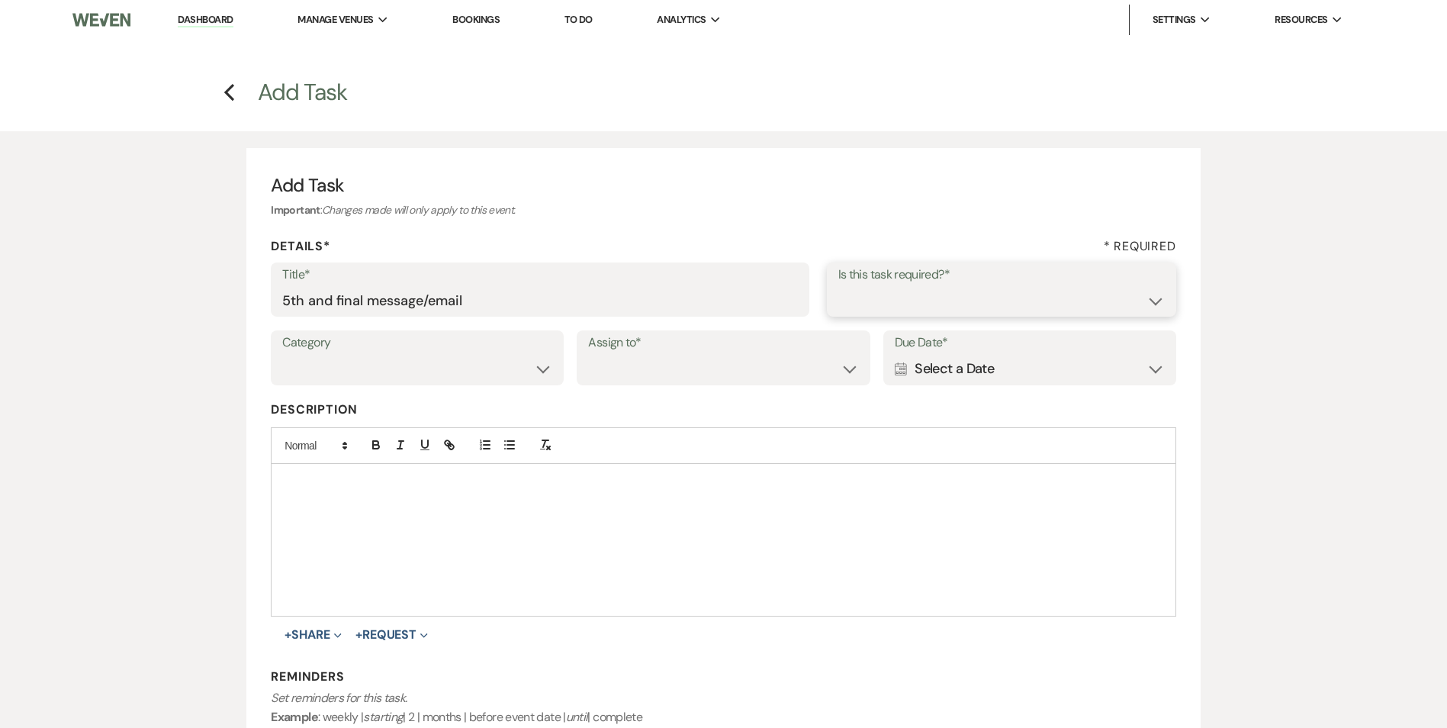
select select "true"
click at [838, 285] on select "Yes No" at bounding box center [1001, 300] width 326 height 30
click at [448, 381] on select "Venue Vendors Guests Details Finalize & Share" at bounding box center [417, 369] width 270 height 30
click at [282, 354] on select "Venue Vendors Guests Details Finalize & Share" at bounding box center [417, 369] width 270 height 30
click at [417, 368] on select "Venue Vendors Guests Details Finalize & Share" at bounding box center [417, 369] width 270 height 30
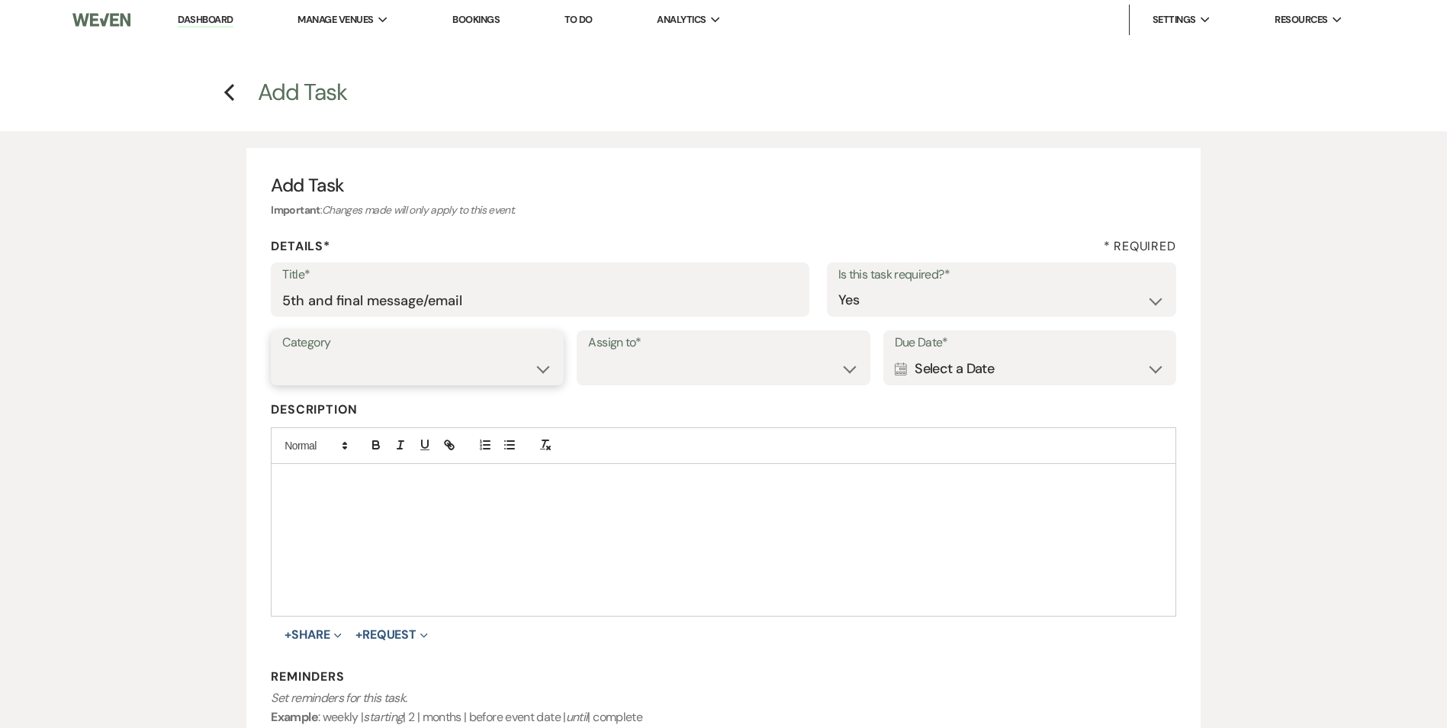
select select "31"
click at [282, 354] on select "Venue Vendors Guests Details Finalize & Share" at bounding box center [417, 369] width 270 height 30
drag, startPoint x: 614, startPoint y: 378, endPoint x: 619, endPoint y: 384, distance: 8.2
click at [615, 379] on select "Venue Client" at bounding box center [723, 369] width 270 height 30
click at [588, 354] on select "Venue Client" at bounding box center [723, 369] width 270 height 30
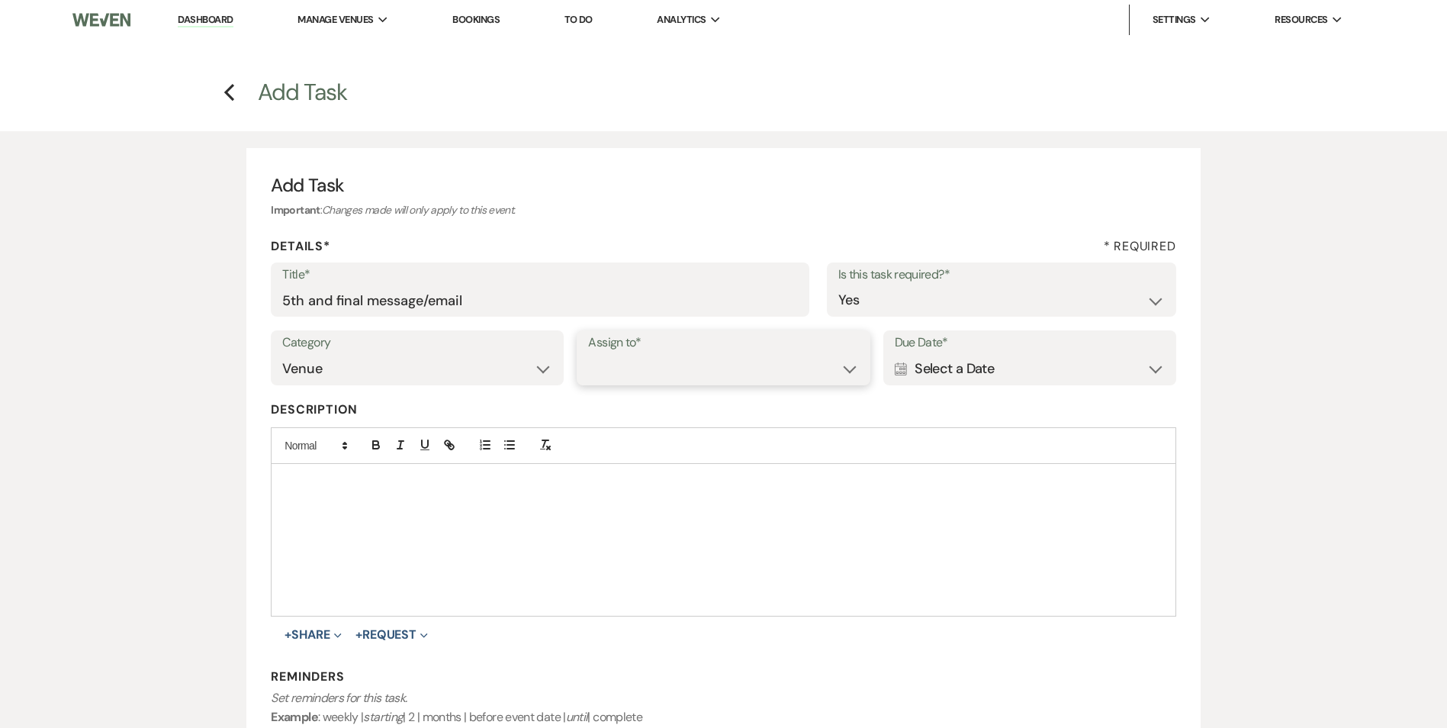
click at [623, 366] on select "Venue Client" at bounding box center [723, 369] width 270 height 30
select select "venueHost"
click at [588, 354] on select "Venue Client" at bounding box center [723, 369] width 270 height 30
drag, startPoint x: 1053, startPoint y: 365, endPoint x: 1037, endPoint y: 389, distance: 28.6
click at [1053, 368] on div "Calendar Select a Date Expand" at bounding box center [1030, 369] width 270 height 30
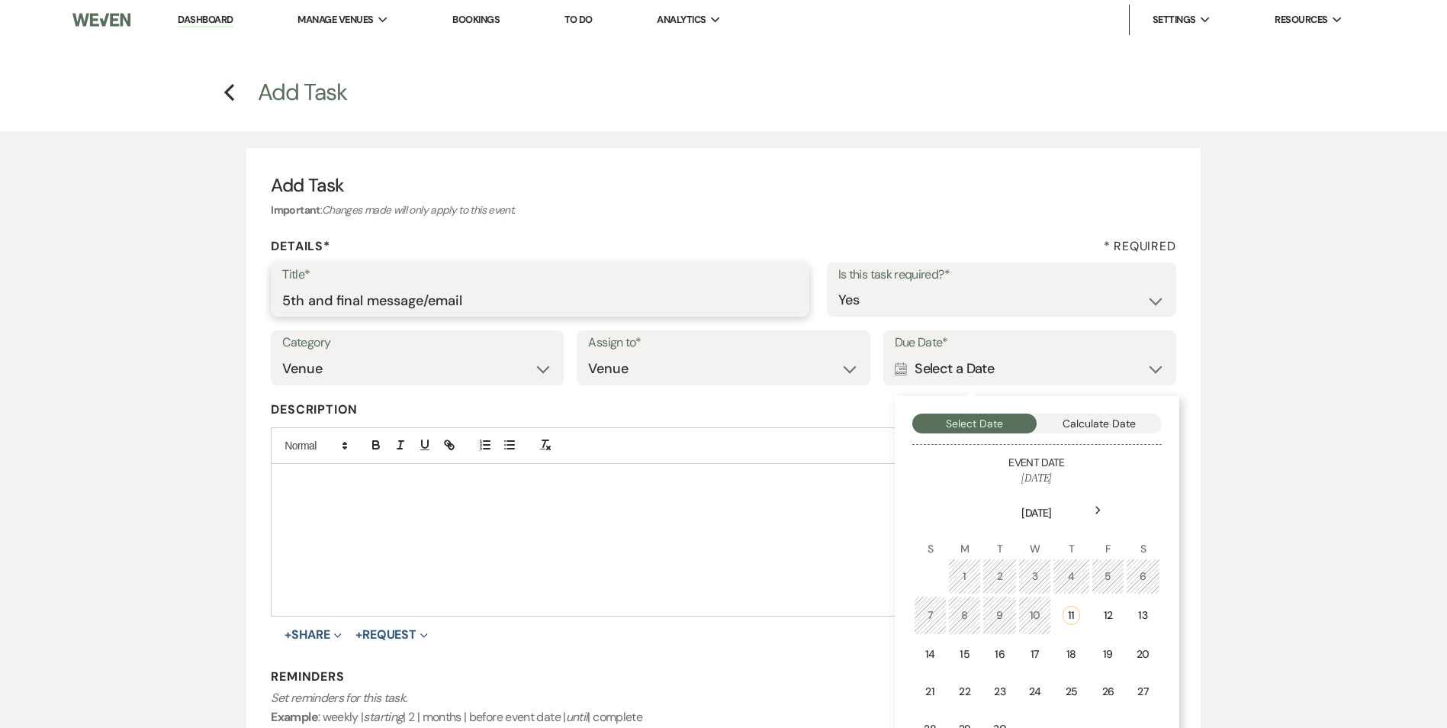
drag, startPoint x: 461, startPoint y: 304, endPoint x: 453, endPoint y: 309, distance: 9.9
click at [461, 305] on input "5th and final message/email" at bounding box center [540, 300] width 516 height 30
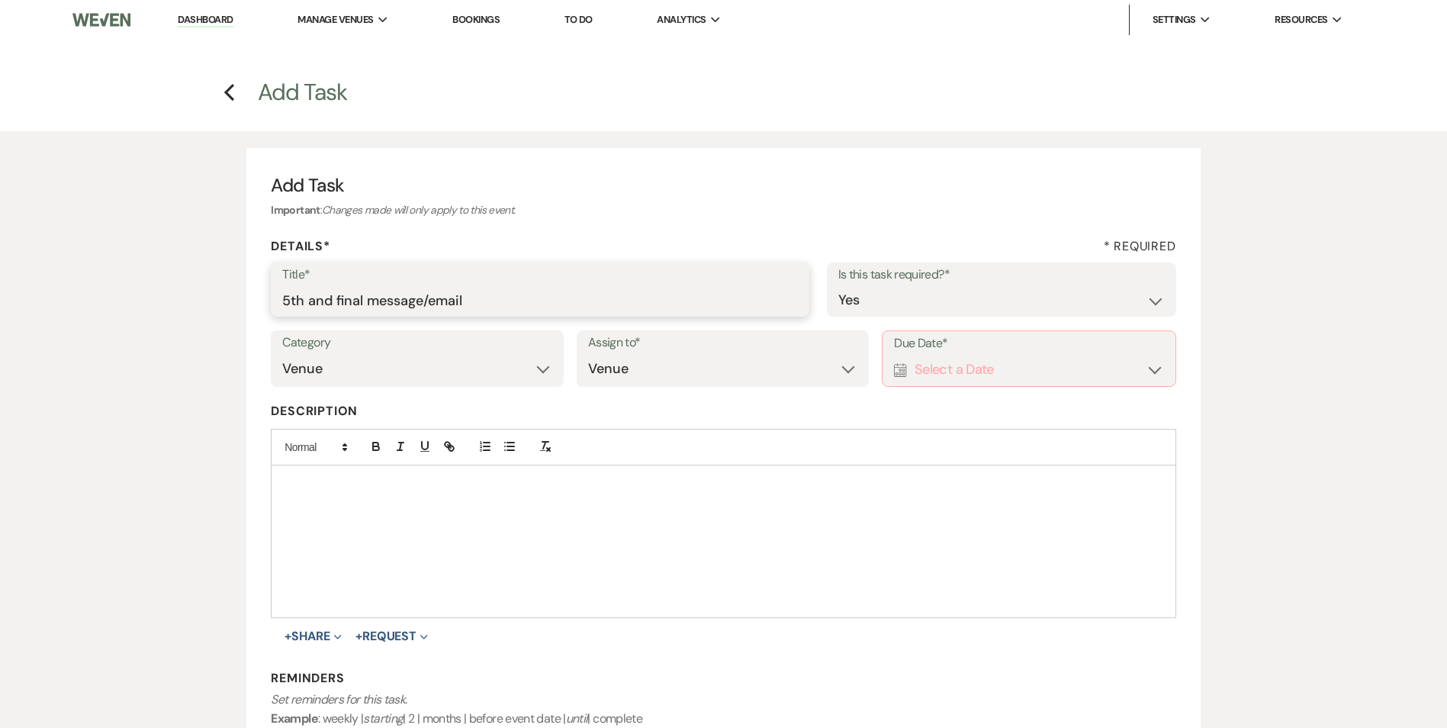
drag, startPoint x: 426, startPoint y: 297, endPoint x: 387, endPoint y: 302, distance: 38.5
click at [384, 303] on input "5th and final message/email" at bounding box center [540, 300] width 516 height 30
click at [388, 304] on input "5th and final me/email" at bounding box center [540, 300] width 516 height 30
click at [391, 300] on input "5th and final me/email" at bounding box center [540, 300] width 516 height 30
type input "5th and final email"
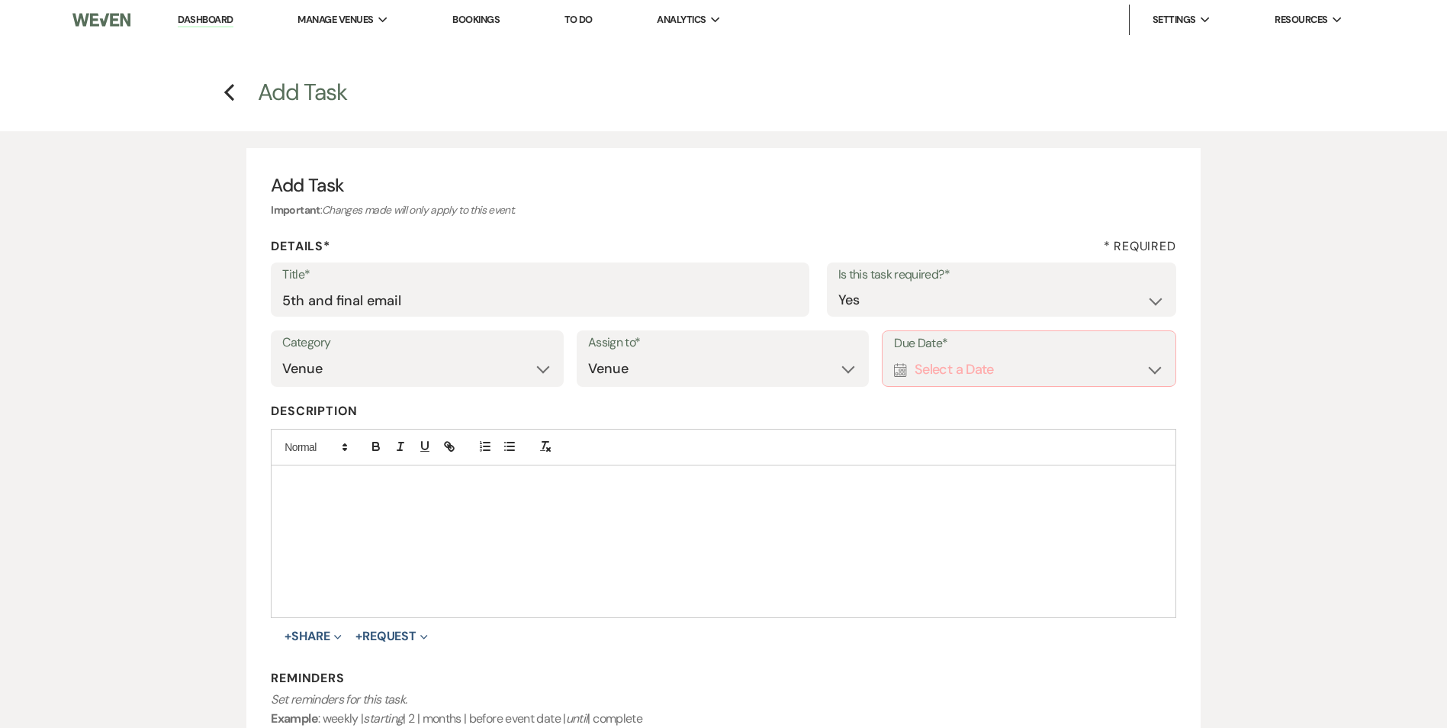
click at [1078, 358] on div "Calendar Select a Date Expand" at bounding box center [1028, 370] width 269 height 30
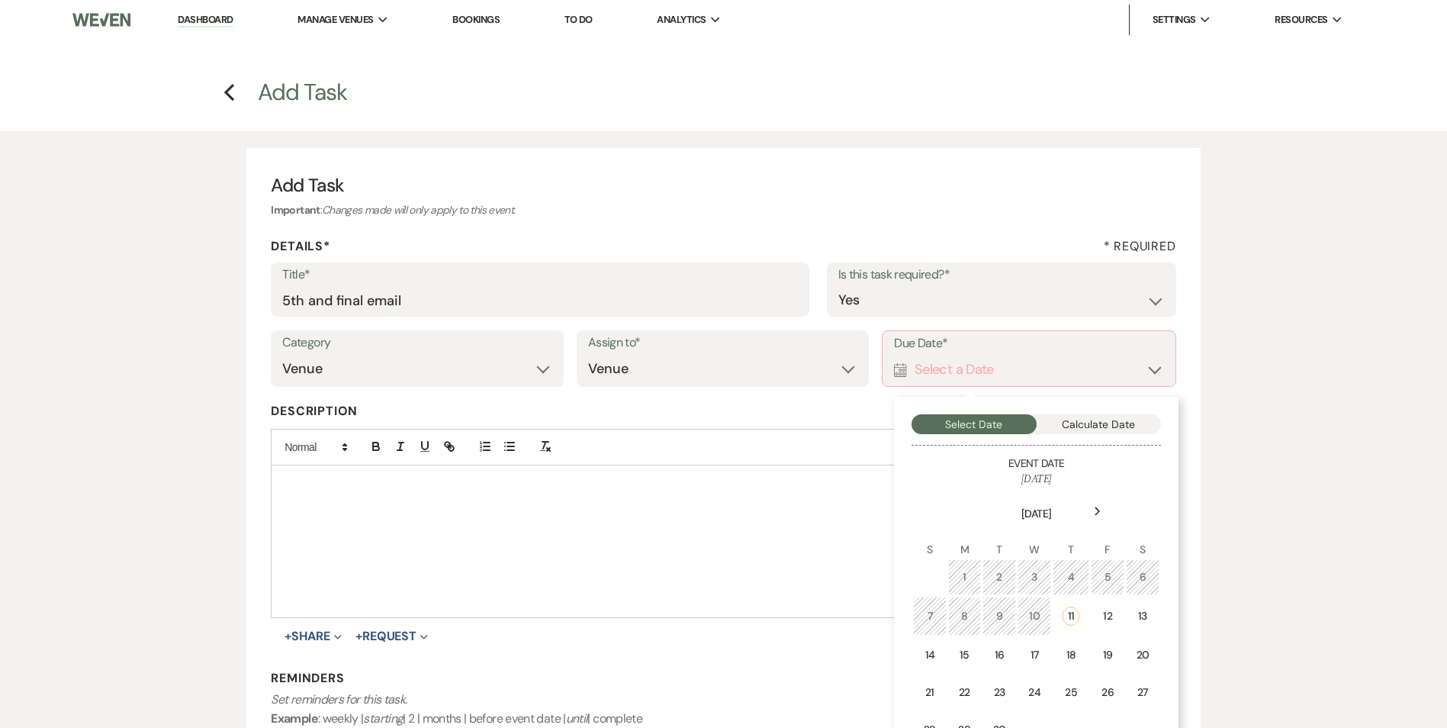
drag, startPoint x: 1072, startPoint y: 657, endPoint x: 872, endPoint y: 726, distance: 211.3
click at [1071, 657] on div "18" at bounding box center [1071, 655] width 18 height 16
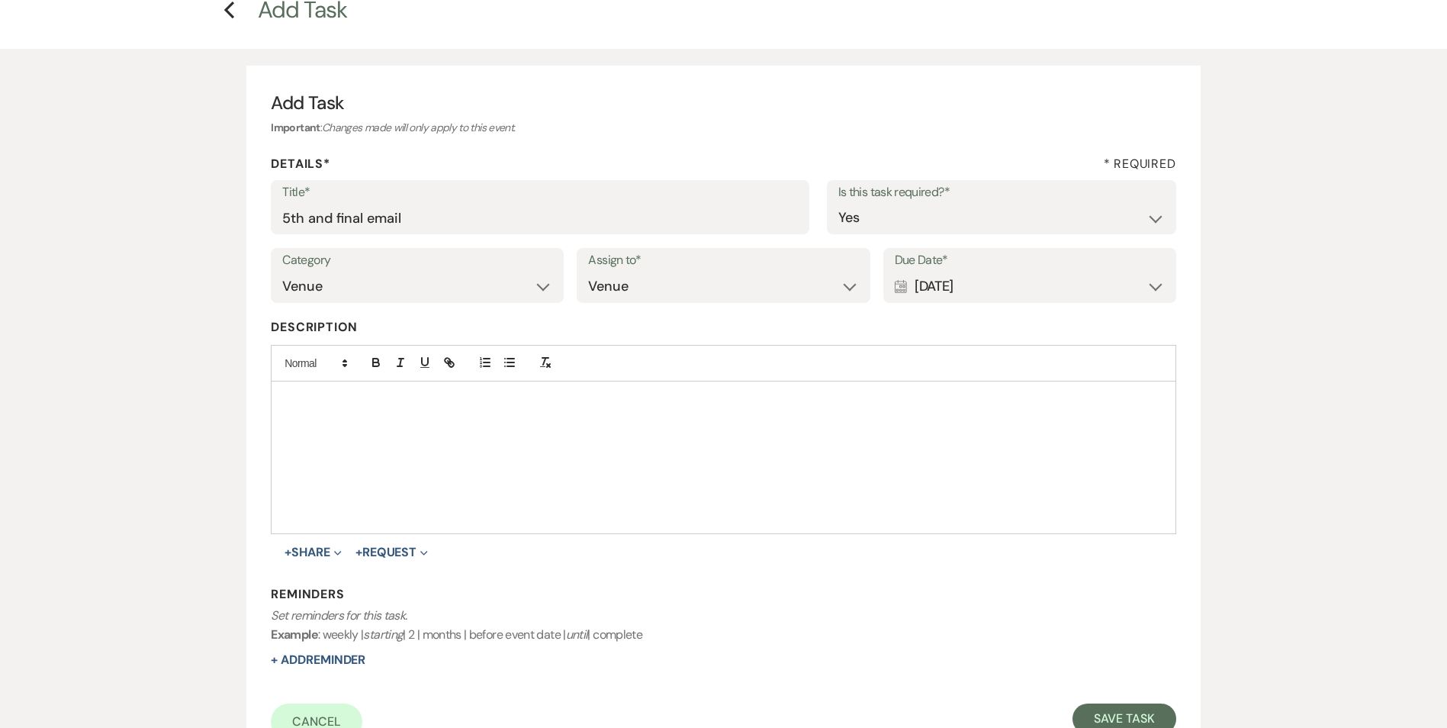
scroll to position [229, 0]
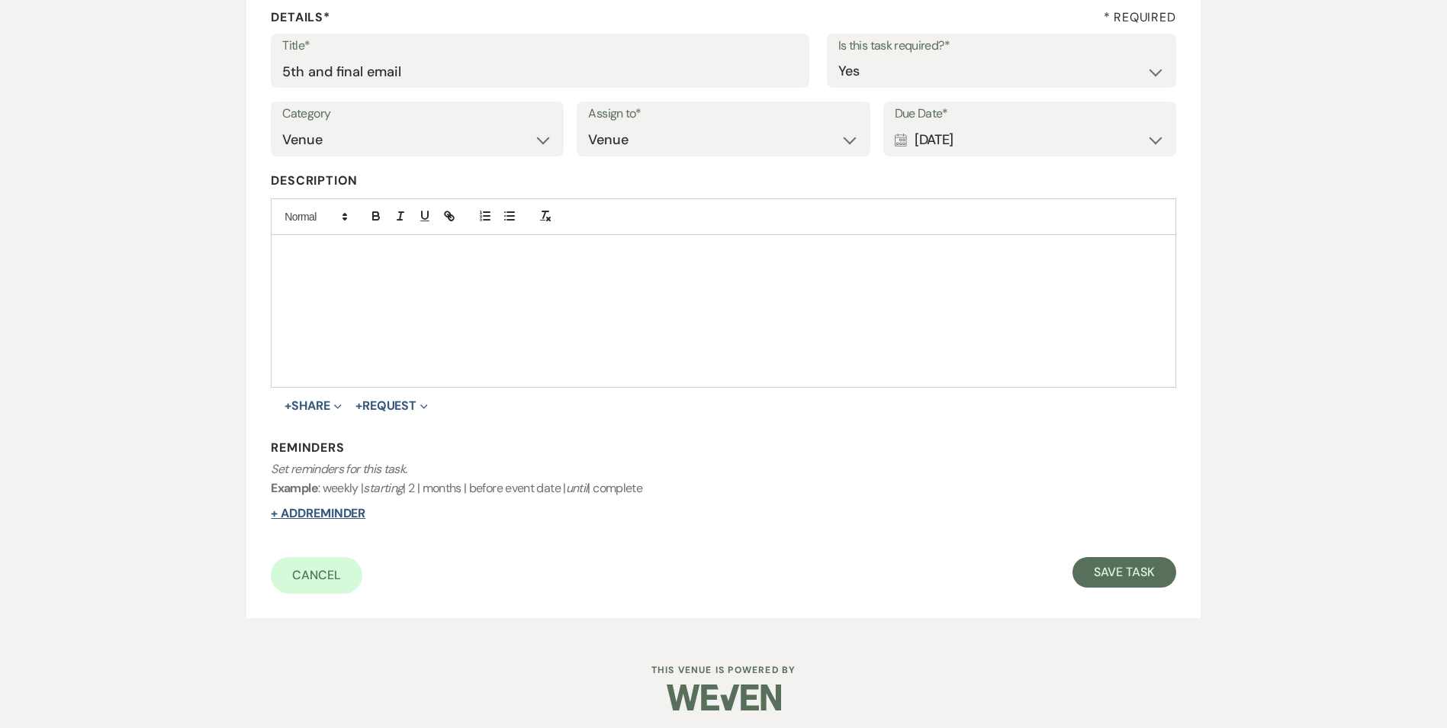
click at [296, 512] on button "+ Add Reminder" at bounding box center [318, 513] width 95 height 12
select select "host"
select select "days"
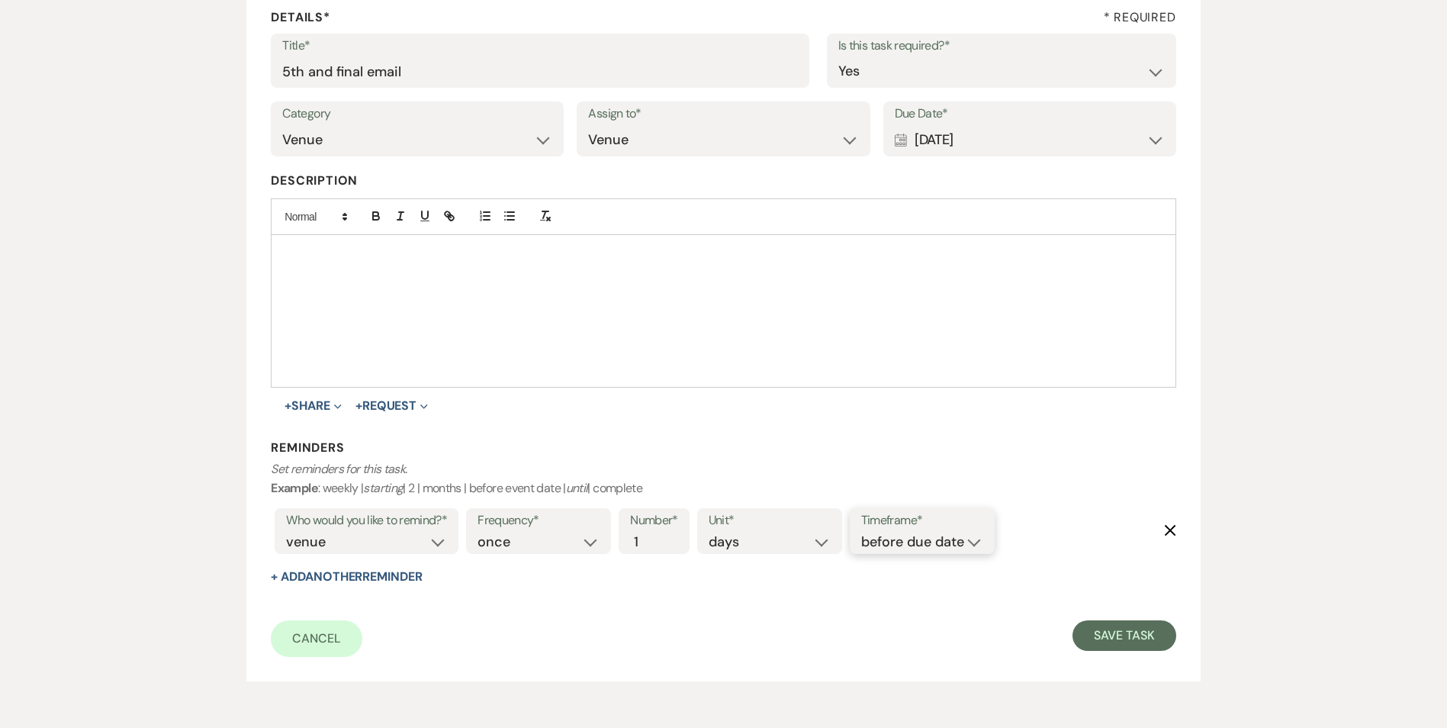
click at [954, 538] on select "before due date after due date on due date on custom date" at bounding box center [922, 542] width 122 height 21
click at [863, 532] on select "before due date after due date on due date on custom date" at bounding box center [922, 542] width 122 height 21
click at [913, 527] on label "Timeframe*" at bounding box center [922, 520] width 122 height 22
drag, startPoint x: 905, startPoint y: 542, endPoint x: 906, endPoint y: 551, distance: 9.9
click at [908, 545] on select "before due date after due date on due date on custom date" at bounding box center [922, 542] width 122 height 21
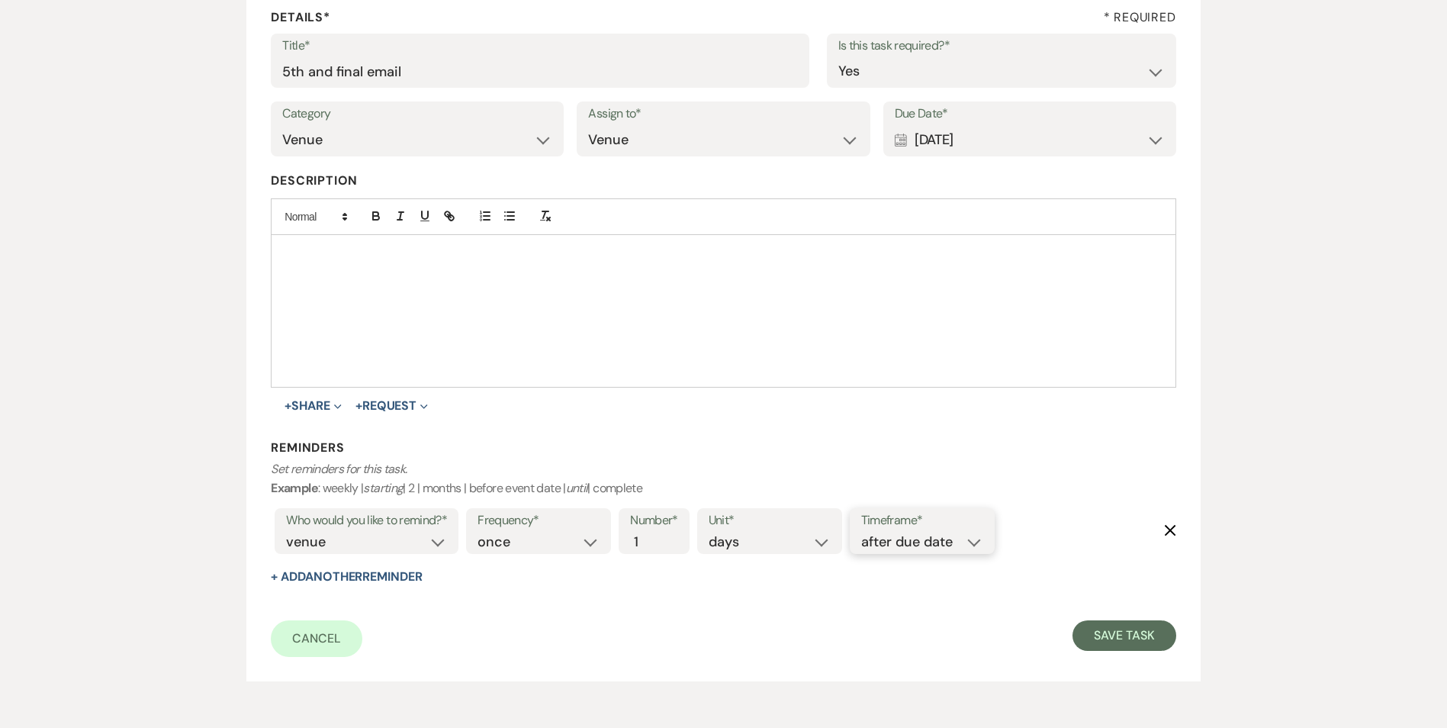
select select "onDueDate"
click at [861, 532] on select "before due date after due date on due date on custom date" at bounding box center [922, 542] width 122 height 21
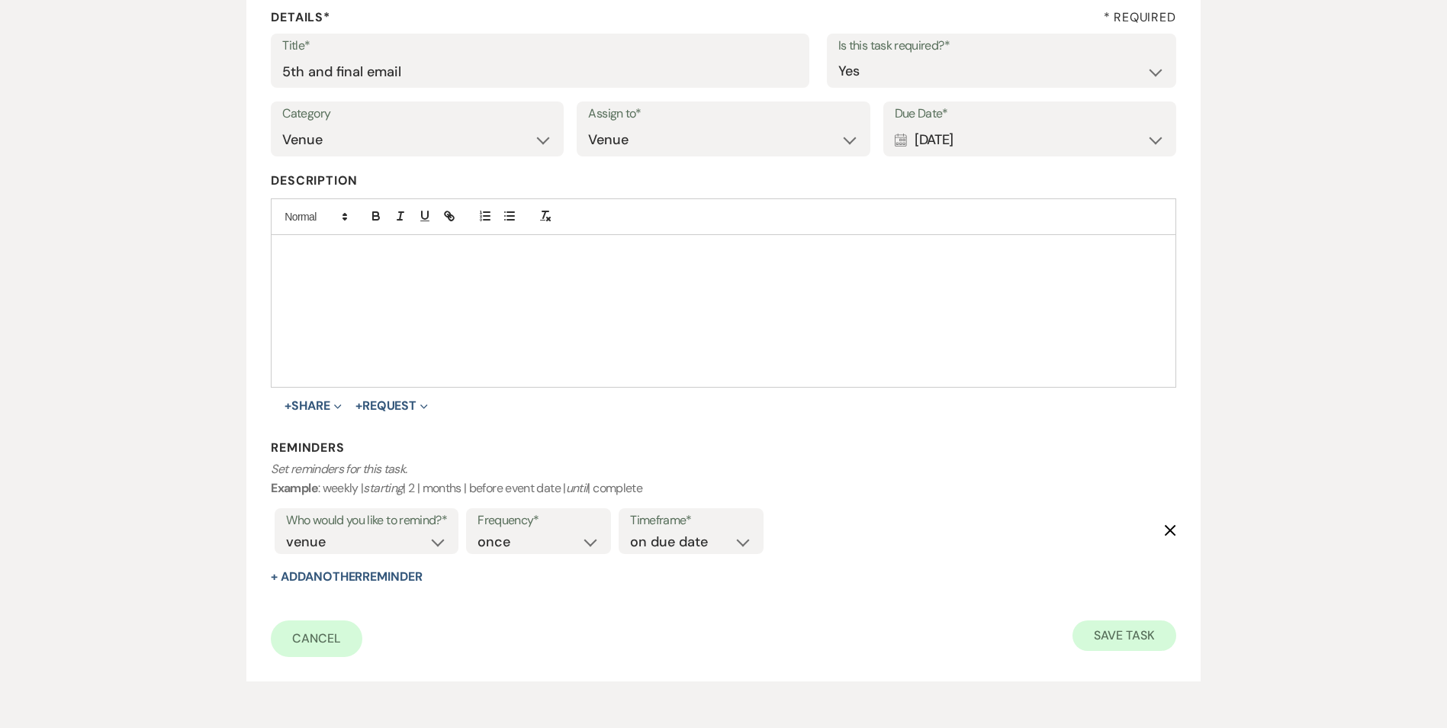
drag, startPoint x: 1088, startPoint y: 619, endPoint x: 1102, endPoint y: 627, distance: 16.7
click at [1088, 619] on form "Title* 5th and final email Is this task required?* Yes No Category Venue Vendor…" at bounding box center [723, 345] width 905 height 623
click at [1104, 628] on button "Save Task" at bounding box center [1123, 635] width 103 height 31
select select "5"
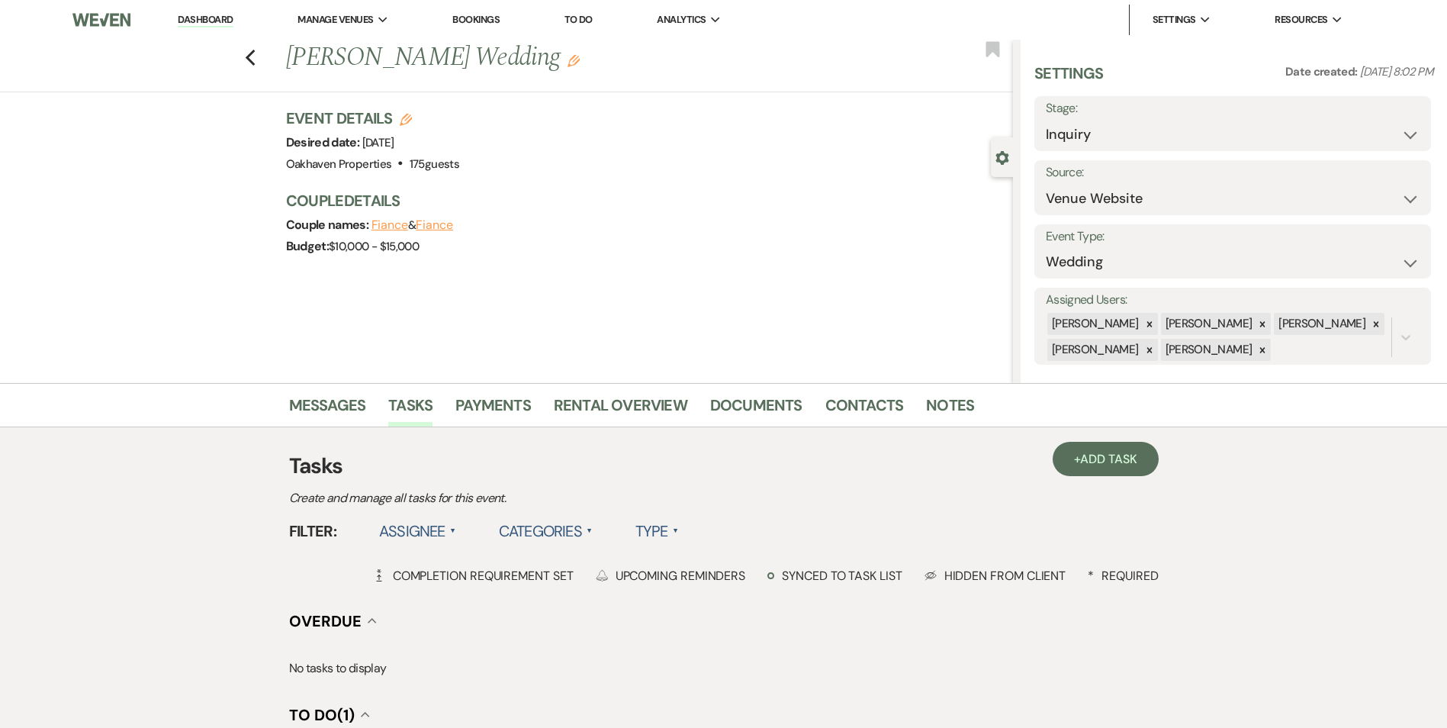
click at [217, 22] on link "Dashboard" at bounding box center [205, 20] width 55 height 14
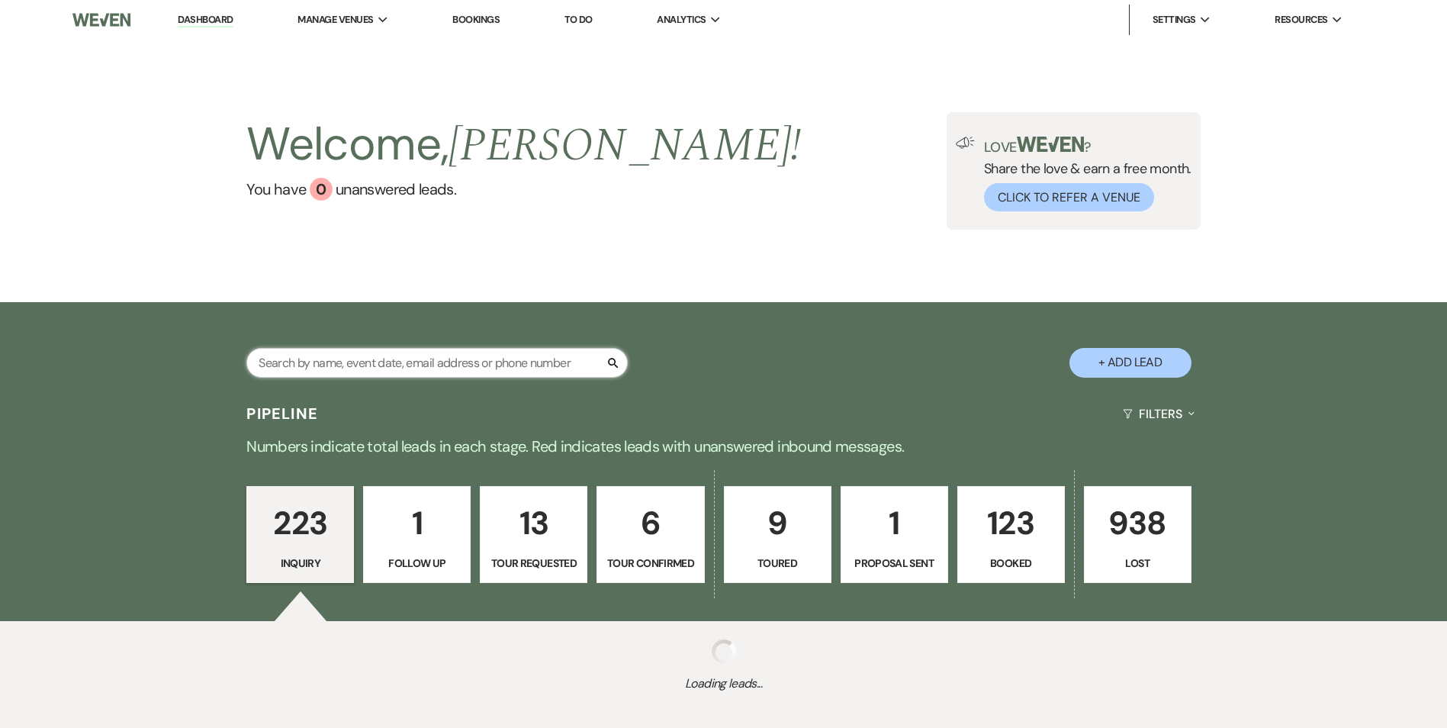
click at [374, 360] on input "text" at bounding box center [436, 363] width 381 height 30
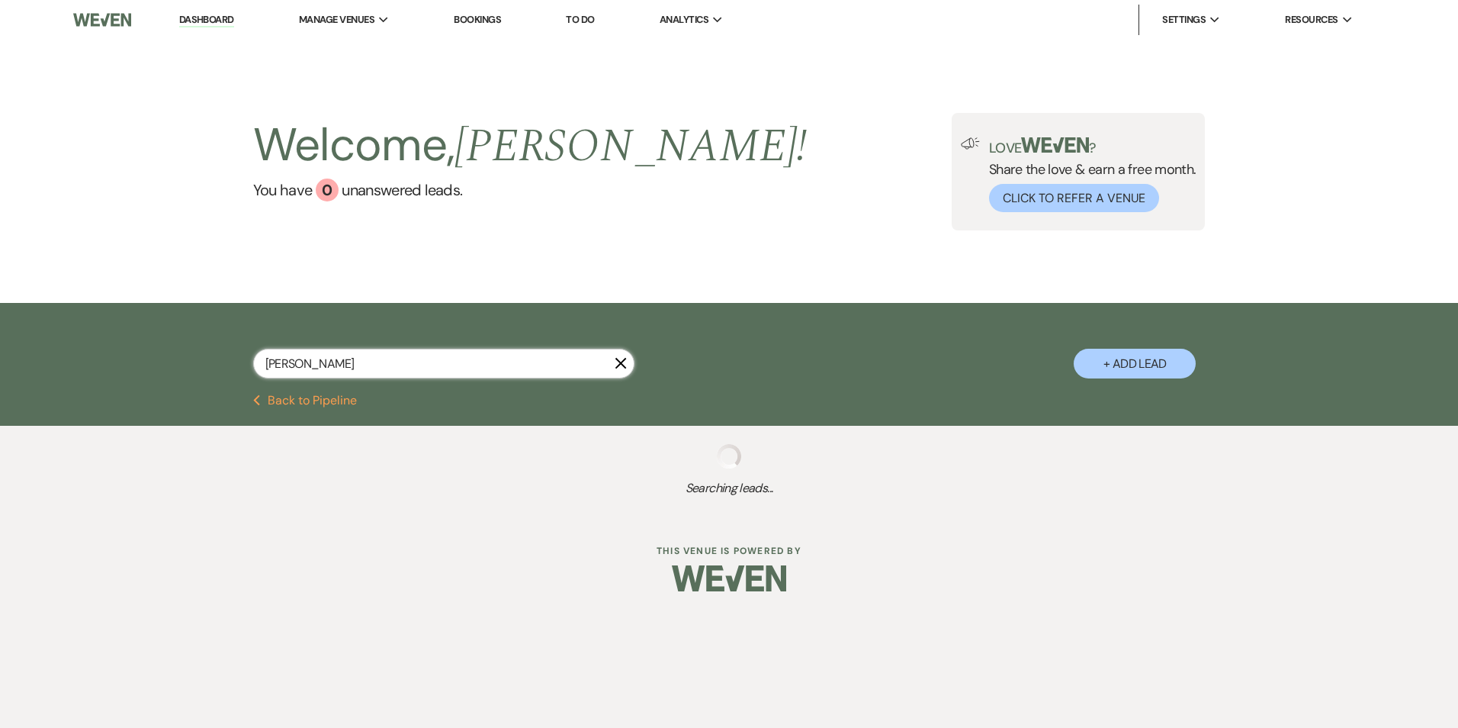
type input "amanda brown"
select select "8"
select select "10"
select select "8"
select select "7"
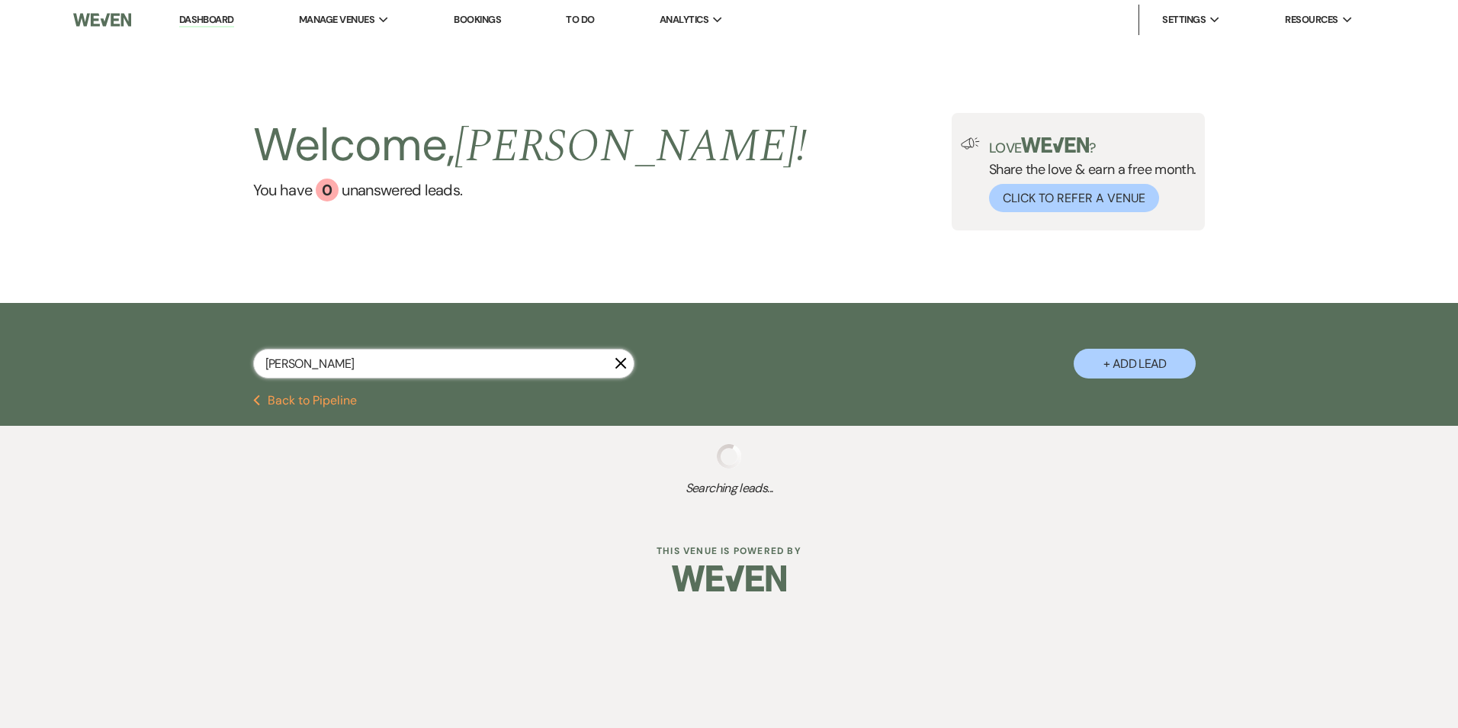
select select "4"
select select "8"
select select "7"
select select "8"
select select "6"
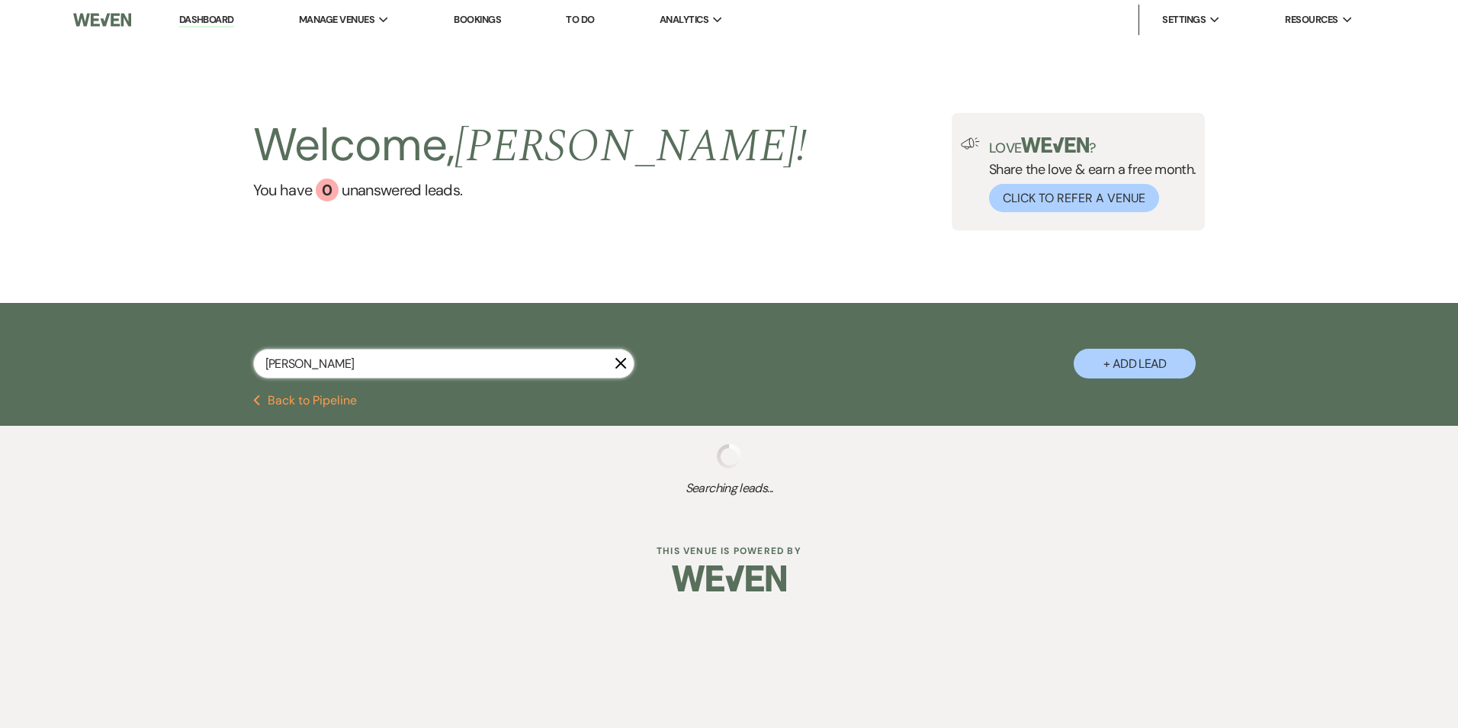
select select "8"
select select "5"
select select "8"
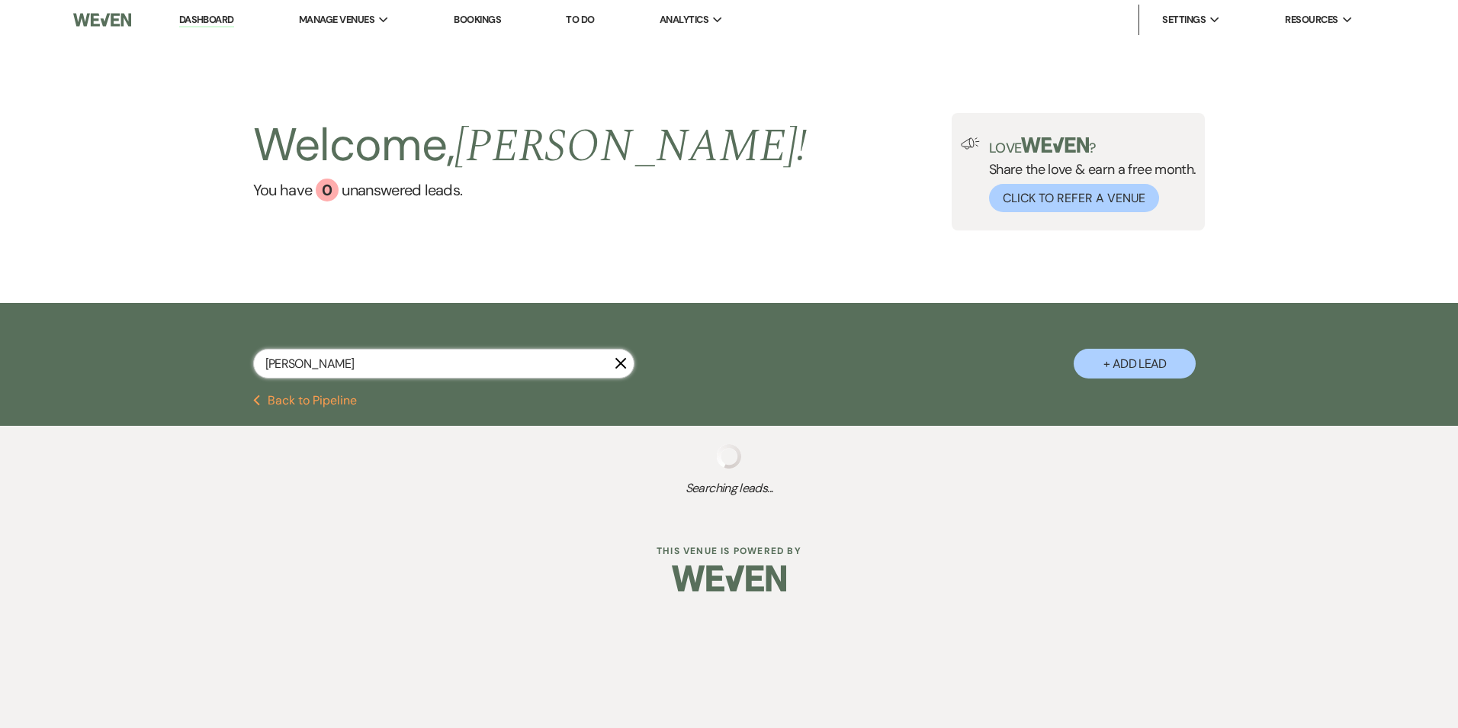
select select "5"
select select "8"
select select "6"
select select "8"
select select "10"
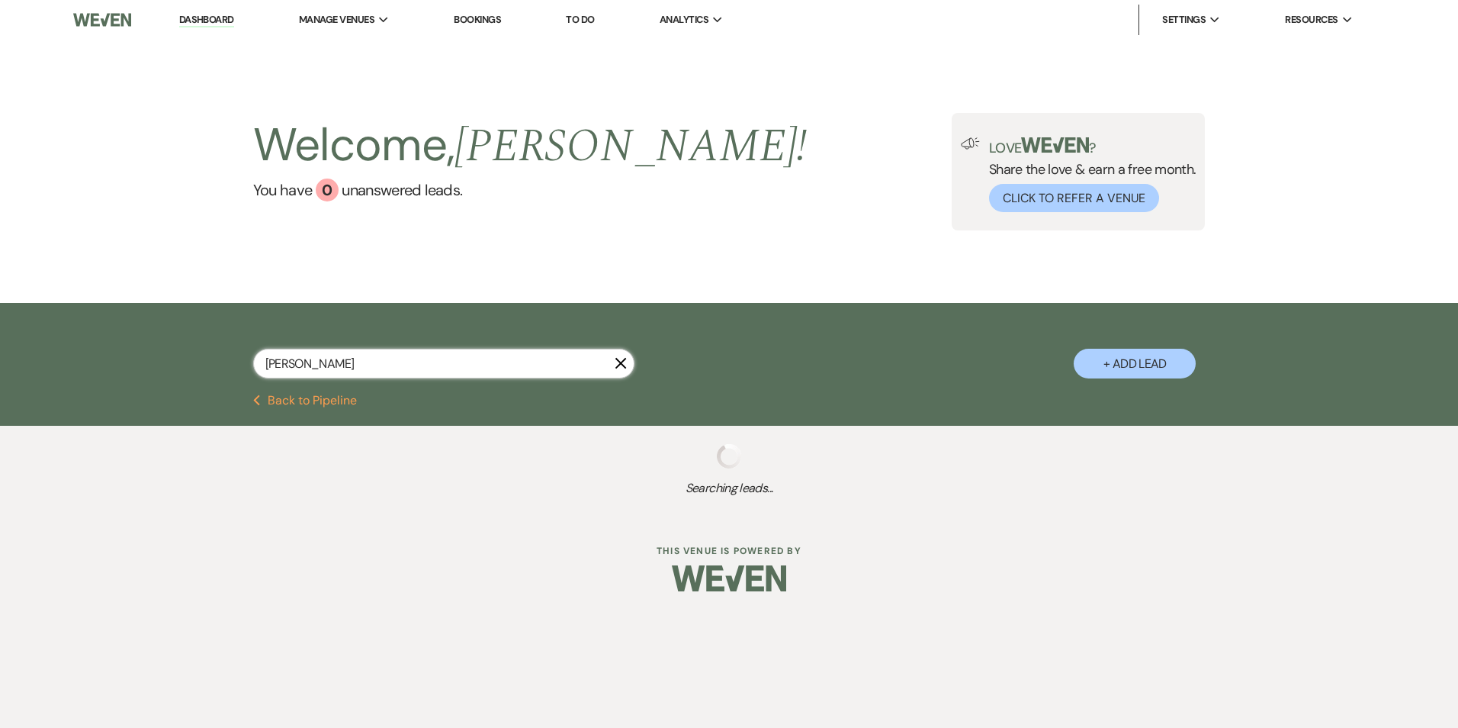
select select "8"
select select "3"
select select "8"
select select "5"
select select "8"
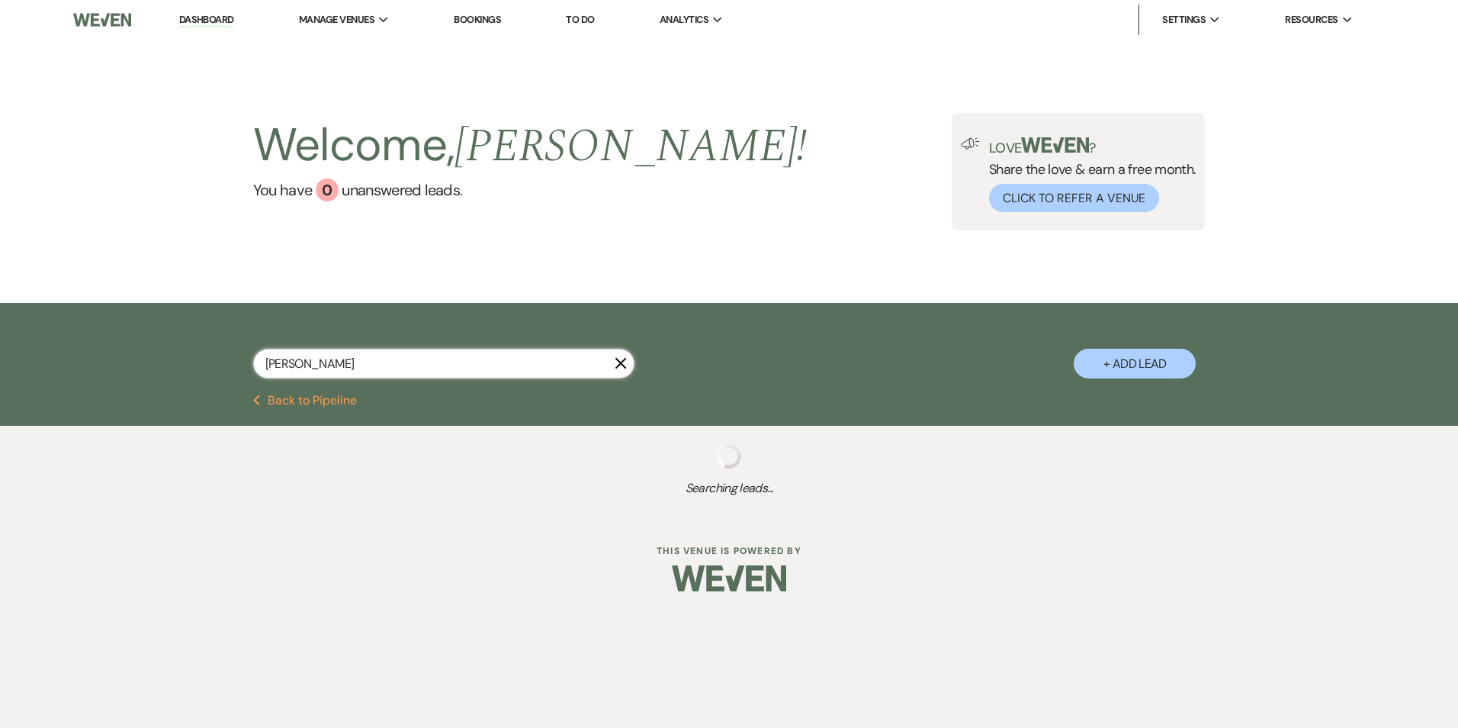
select select "6"
select select "8"
select select "5"
select select "8"
select select "7"
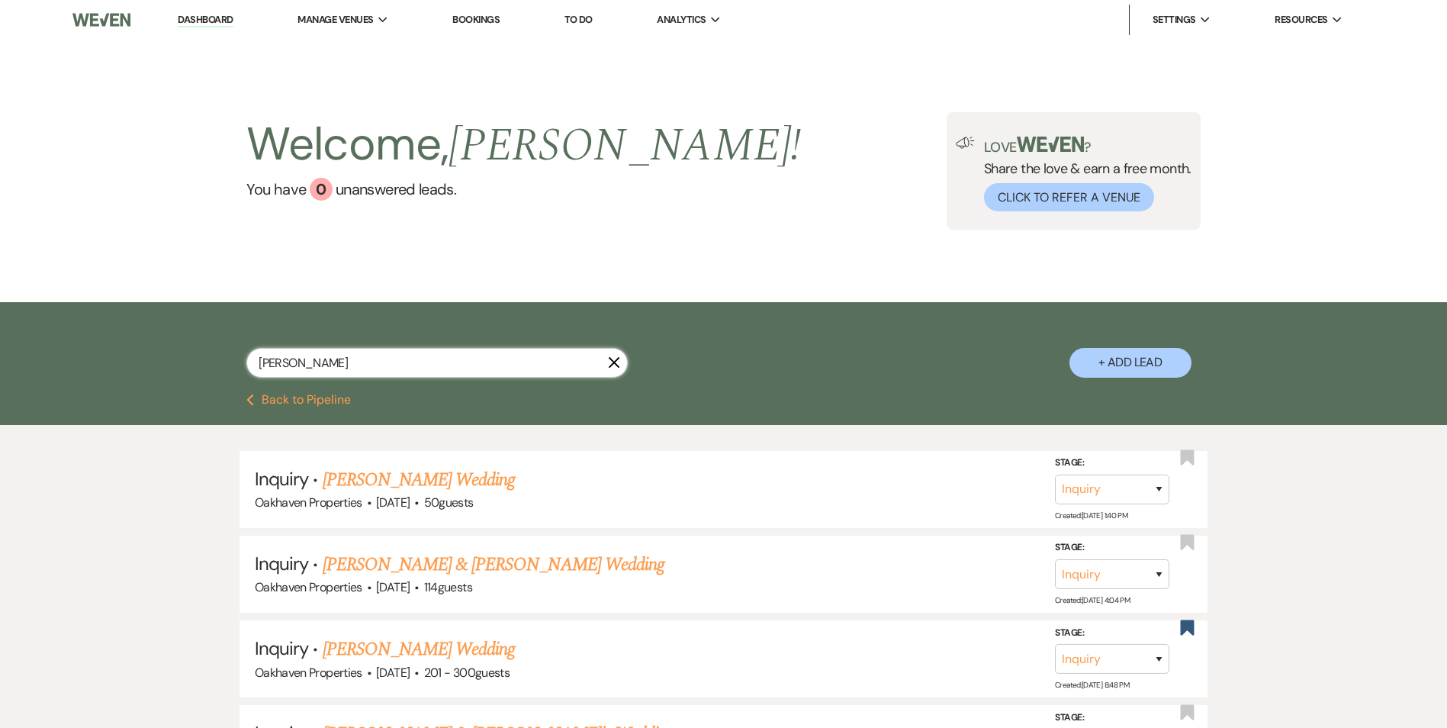
scroll to position [305, 0]
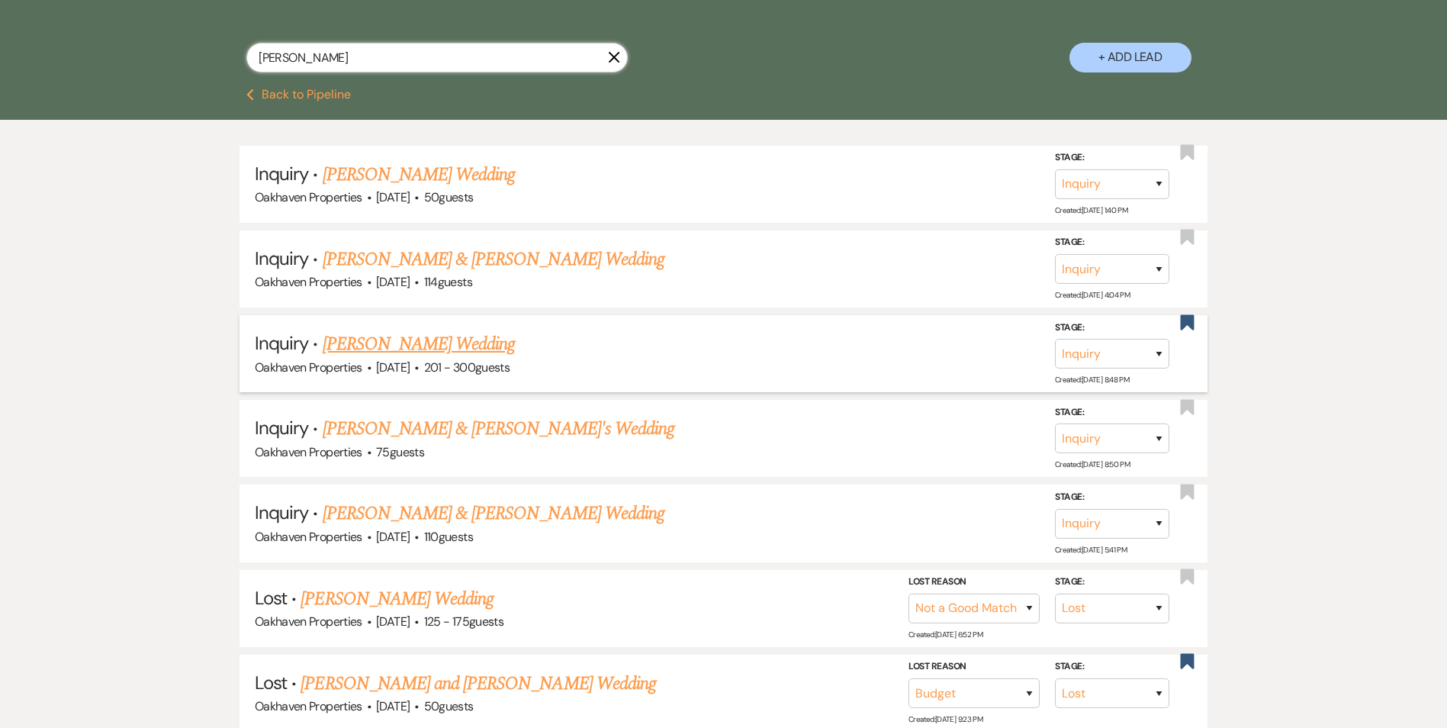
type input "amanda brown"
click at [411, 349] on link "Amanda Brown's Wedding" at bounding box center [419, 343] width 193 height 27
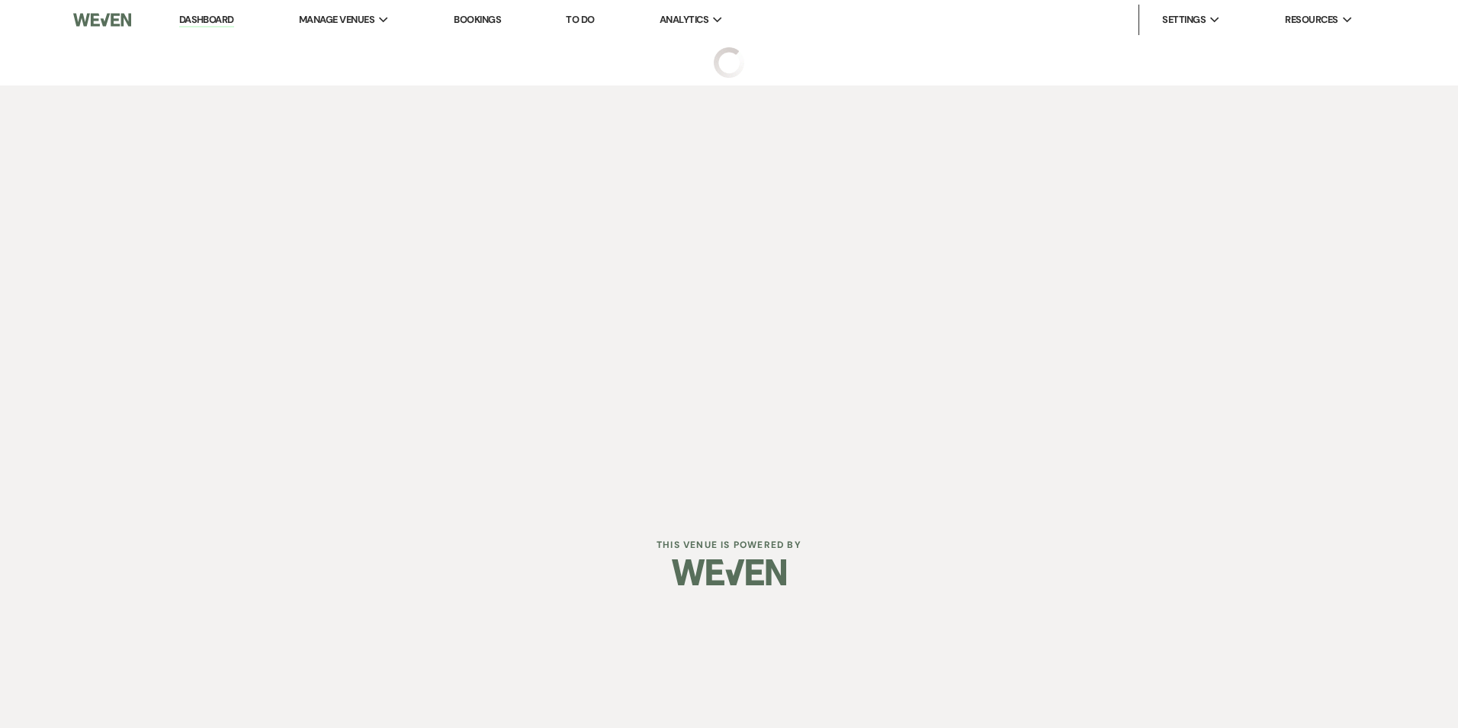
select select "2"
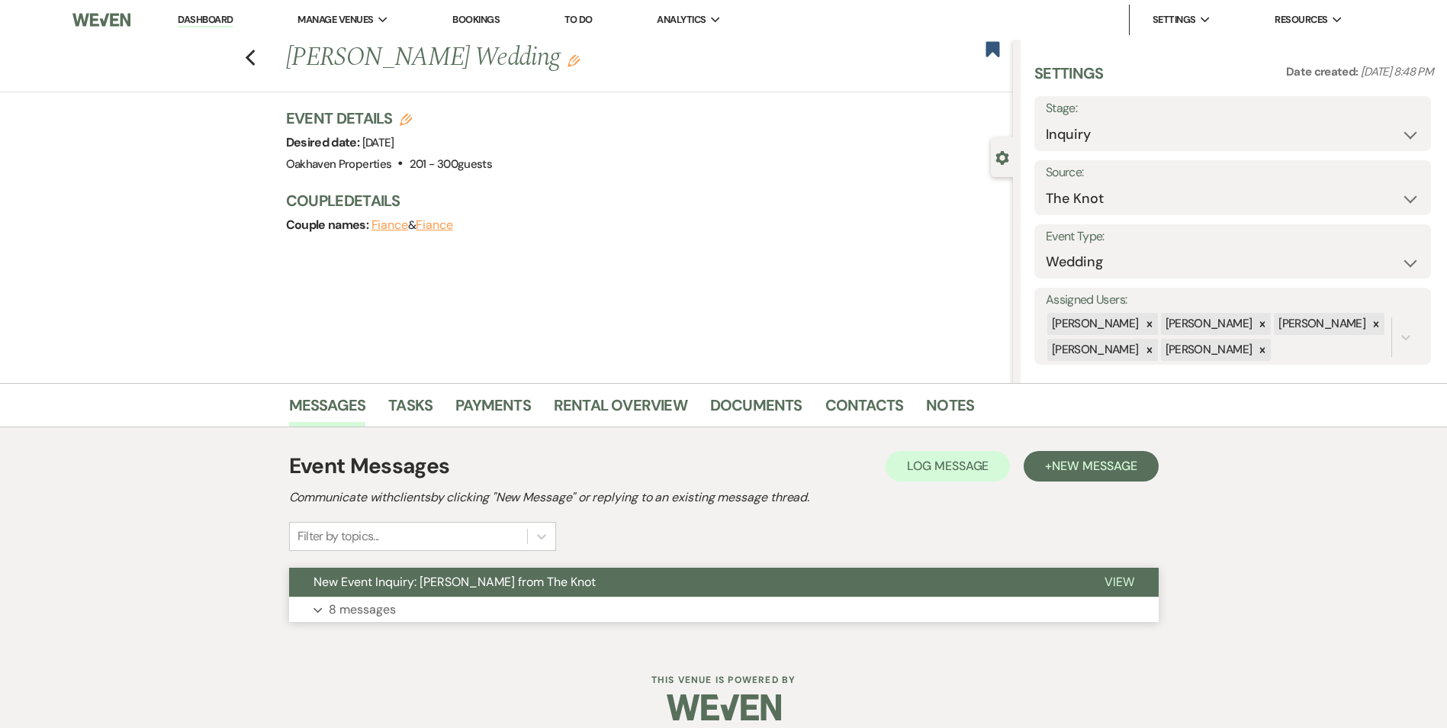
drag, startPoint x: 1138, startPoint y: 586, endPoint x: 1109, endPoint y: 591, distance: 29.5
click at [1136, 586] on button "View" at bounding box center [1119, 581] width 79 height 29
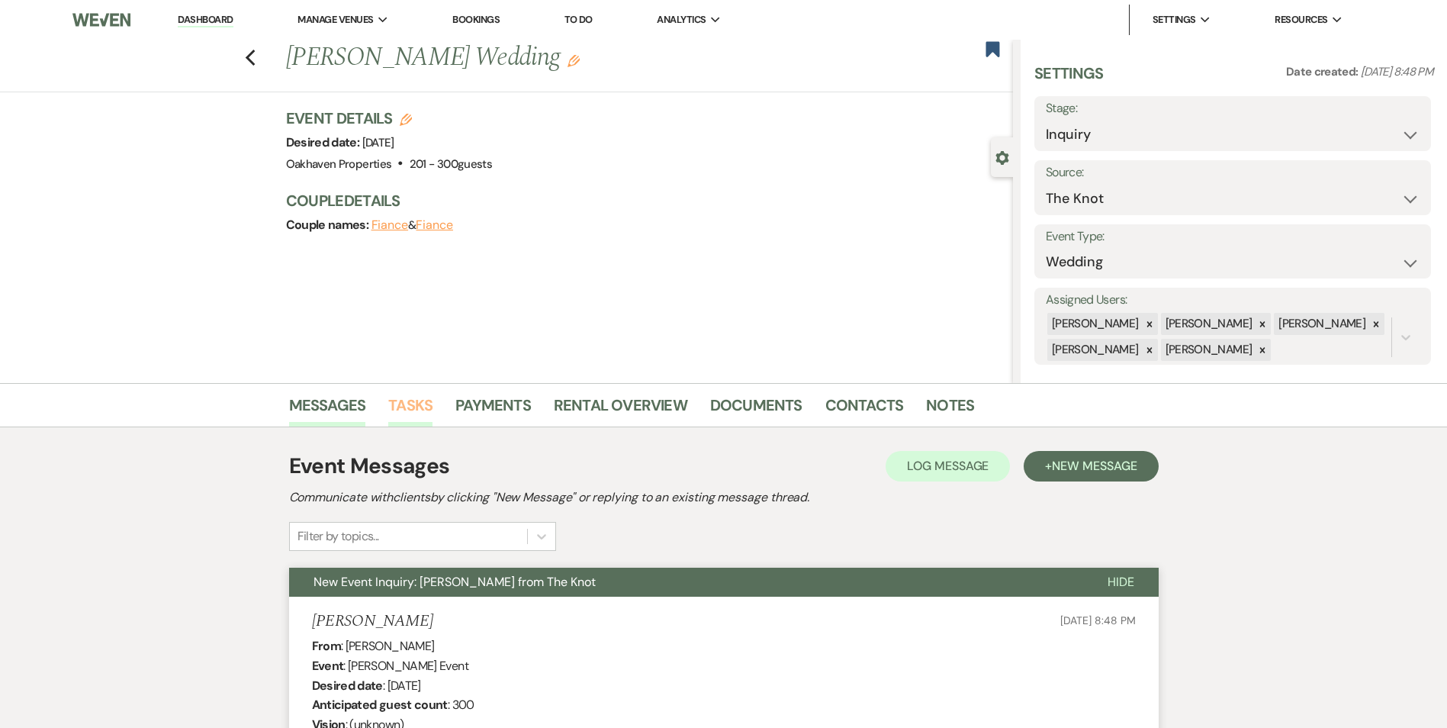
click at [403, 409] on link "Tasks" at bounding box center [410, 410] width 44 height 34
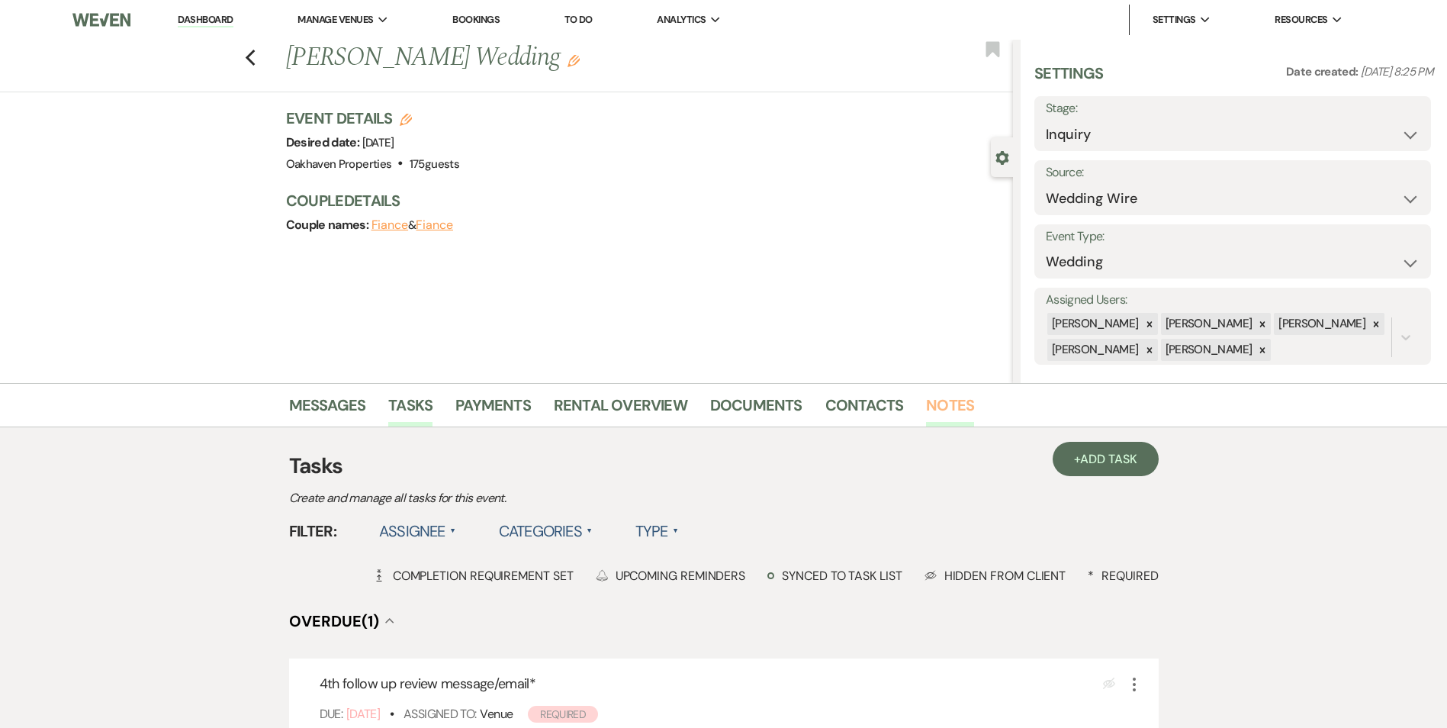
click at [938, 416] on link "Notes" at bounding box center [950, 410] width 48 height 34
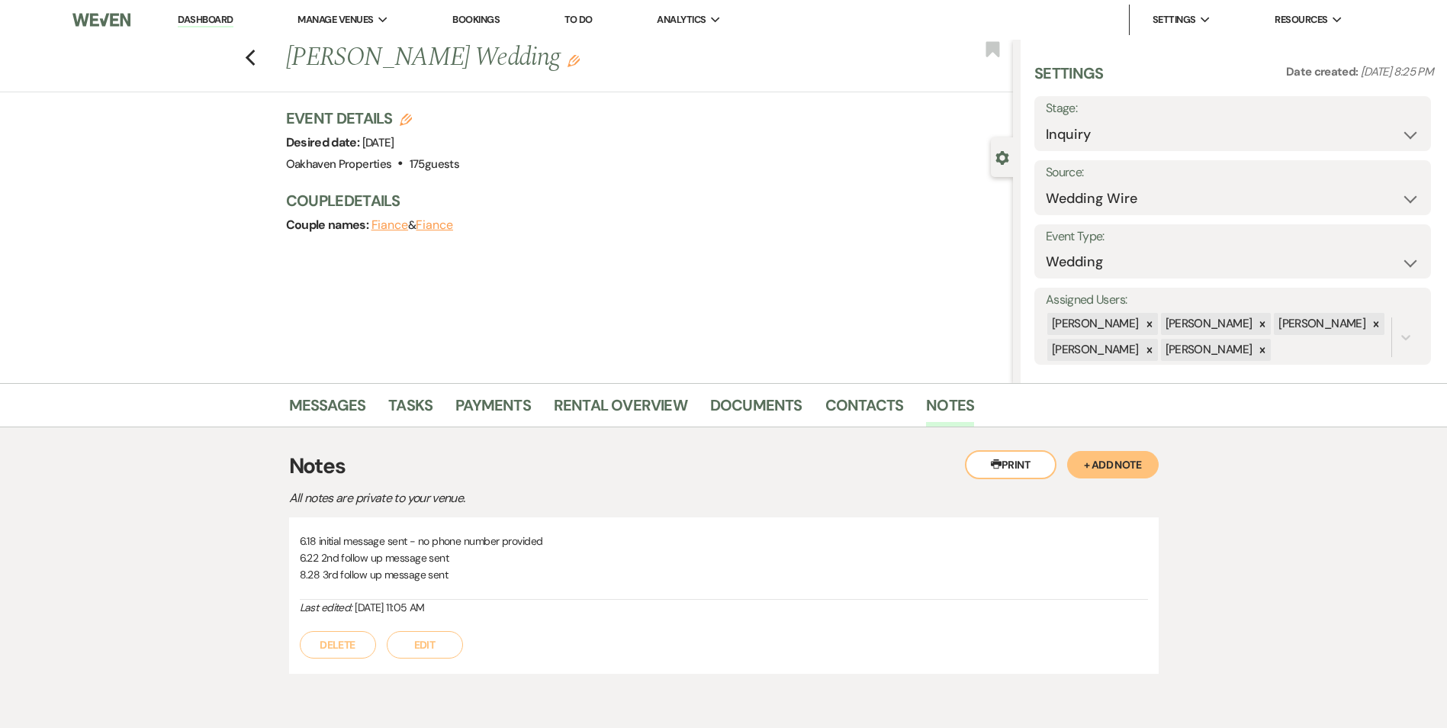
click at [410, 646] on button "Edit" at bounding box center [425, 644] width 76 height 27
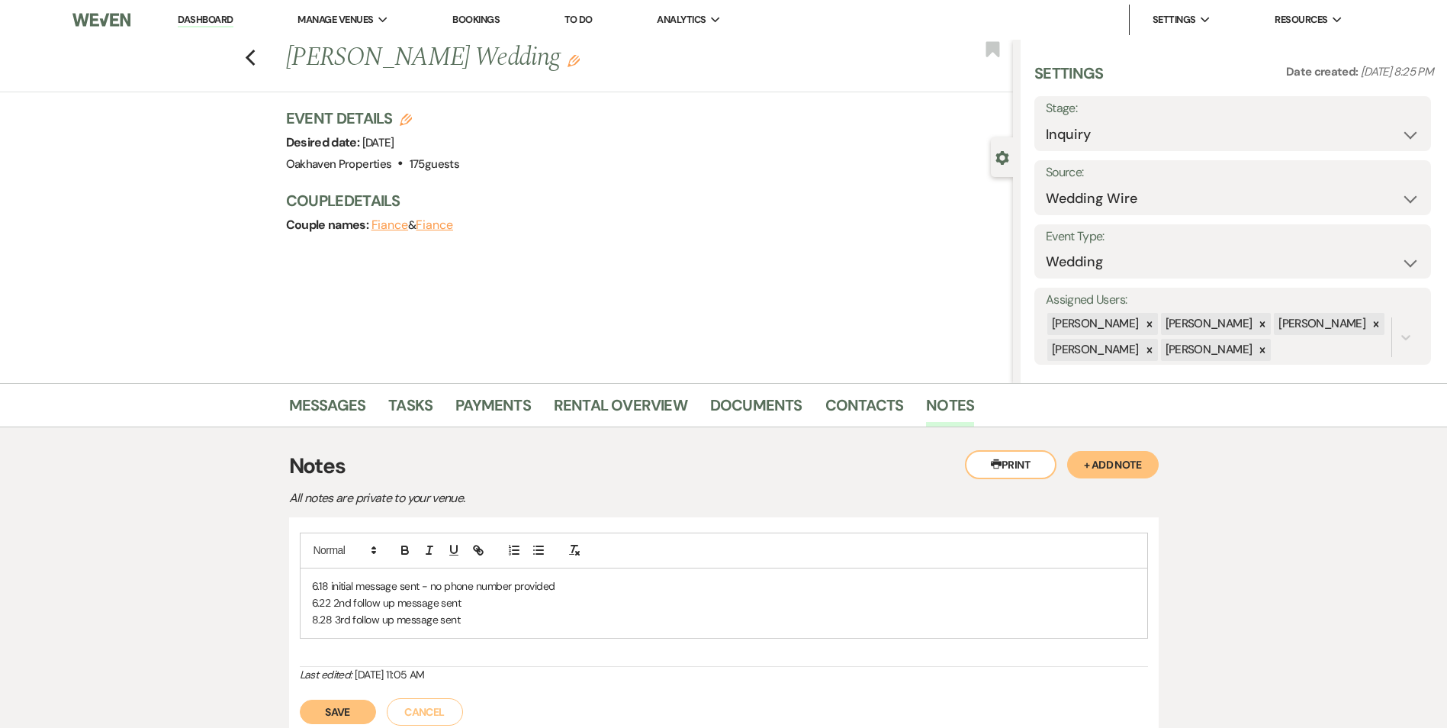
click at [494, 616] on p "8.28 3rd follow up message sent" at bounding box center [724, 619] width 824 height 17
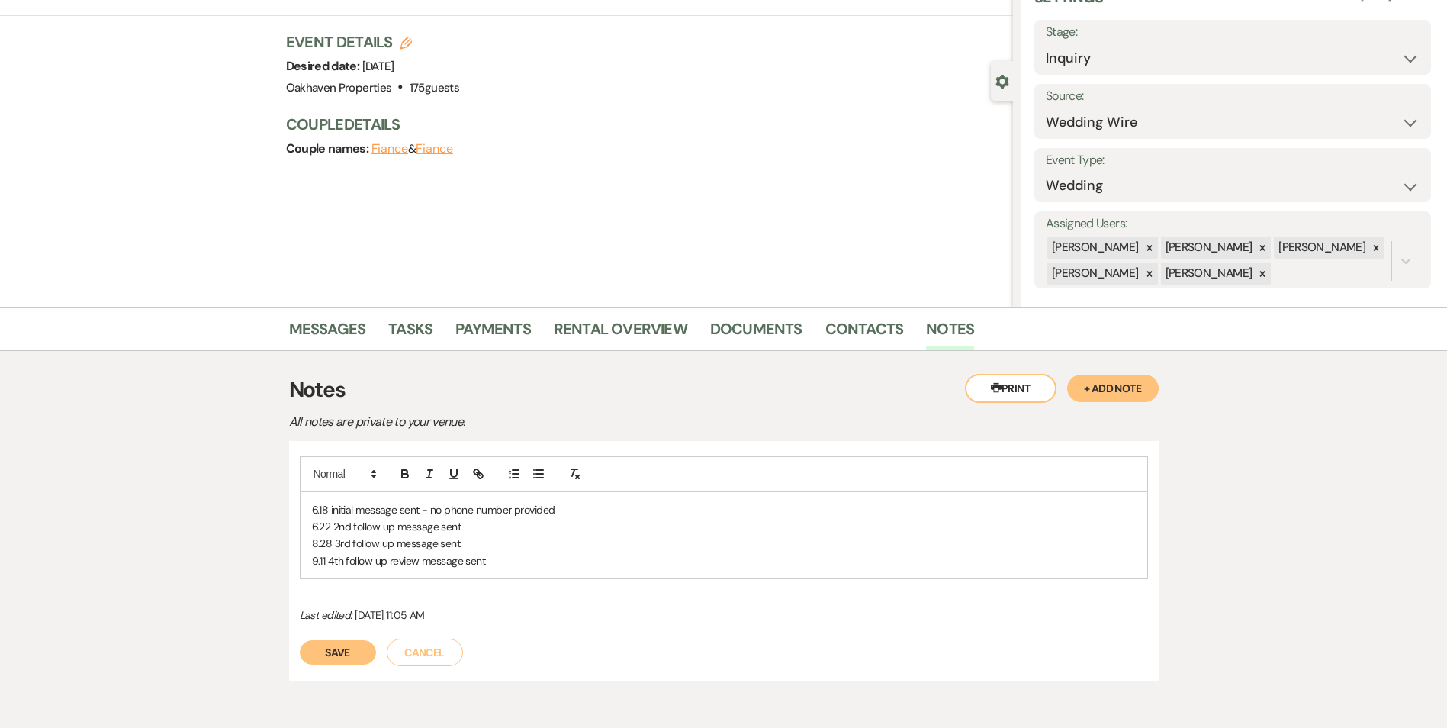
click at [355, 654] on button "Save" at bounding box center [338, 652] width 76 height 24
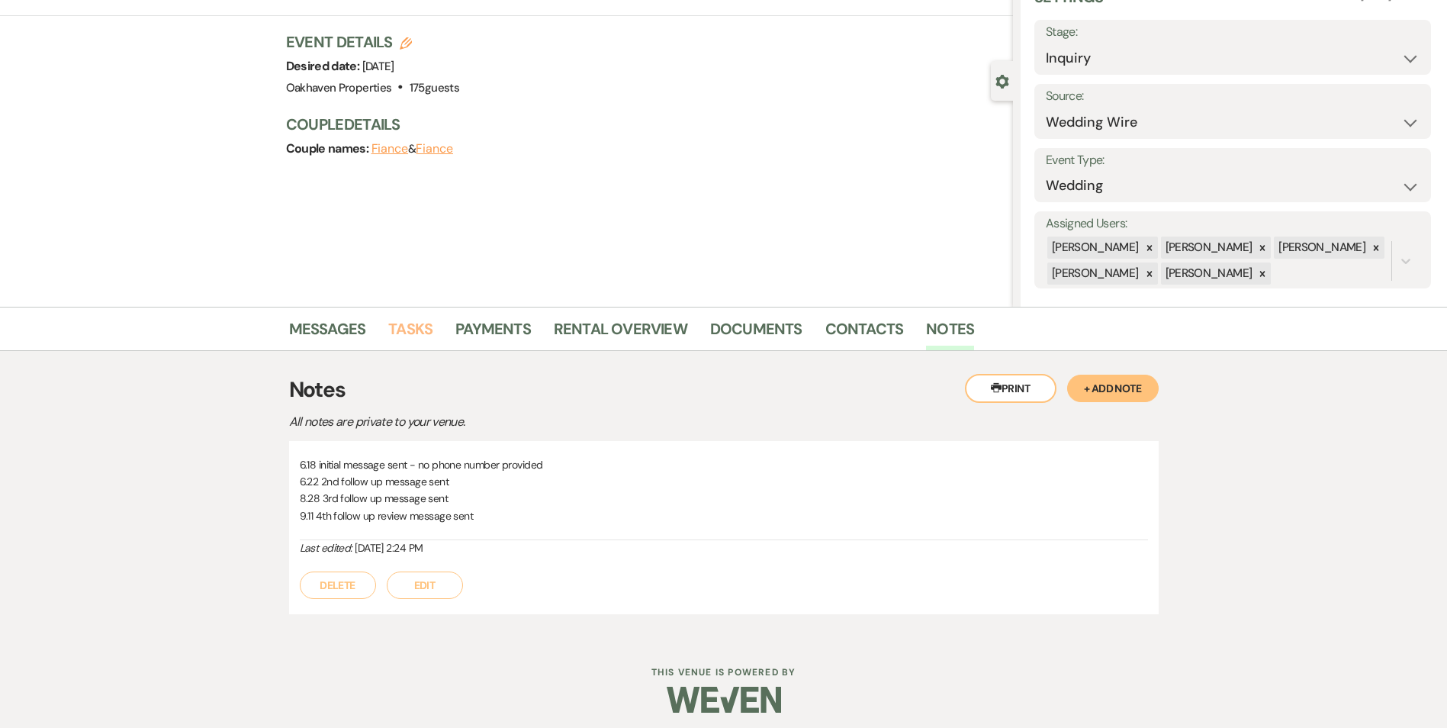
click at [409, 344] on link "Tasks" at bounding box center [410, 334] width 44 height 34
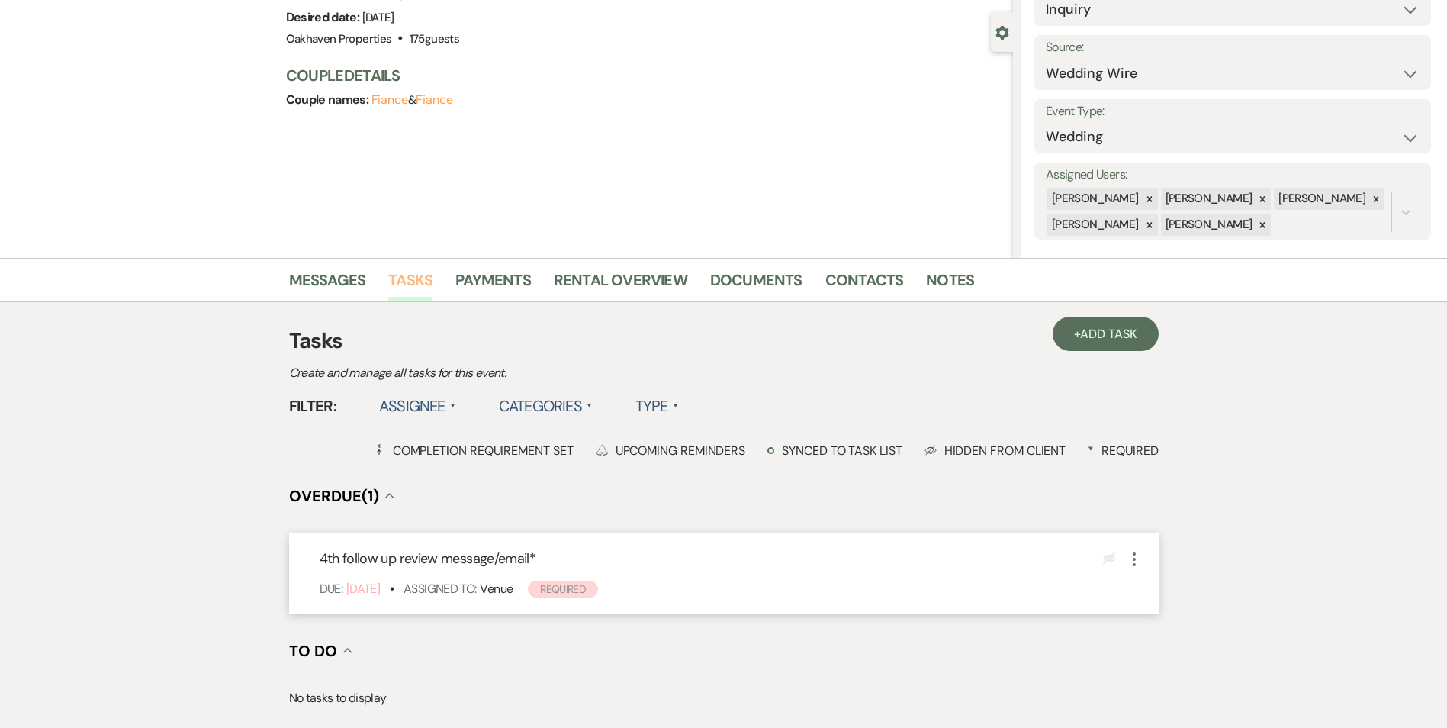
scroll to position [153, 0]
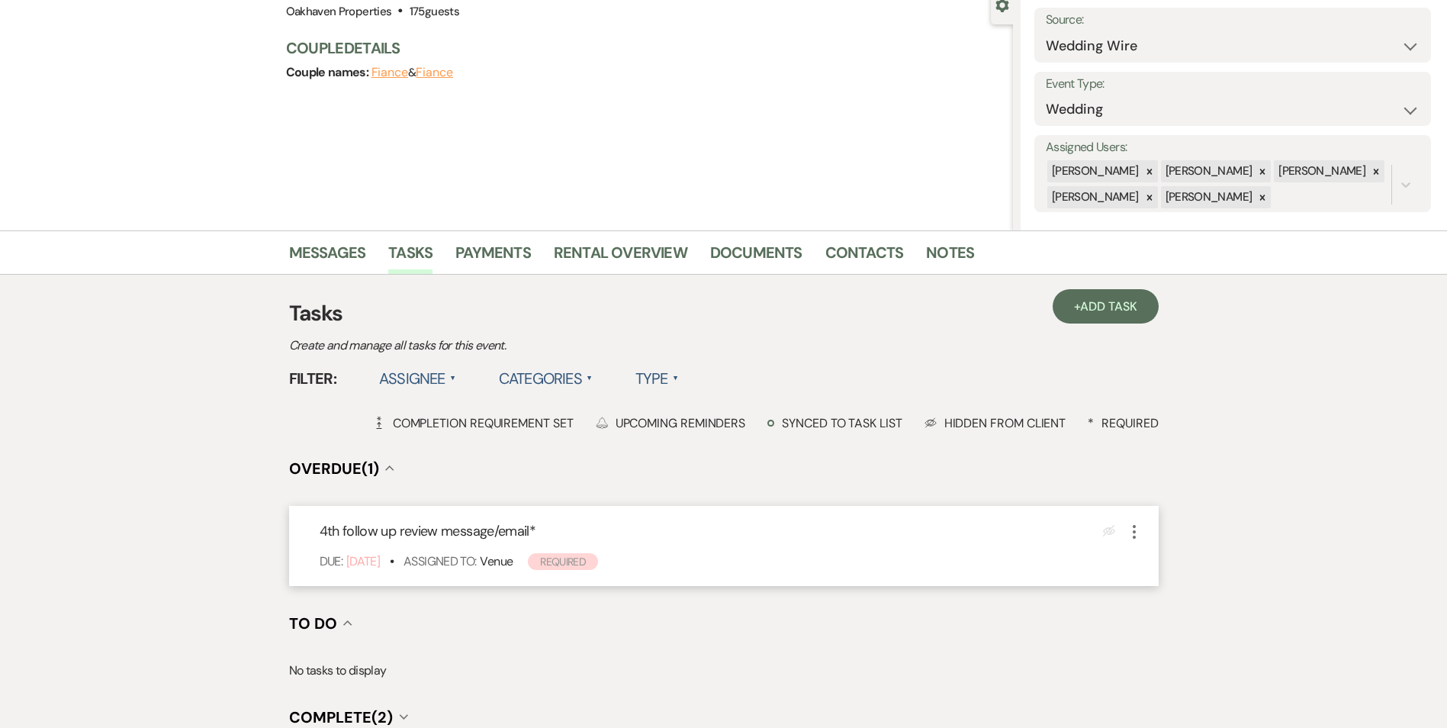
click at [1130, 534] on icon "More" at bounding box center [1134, 531] width 18 height 18
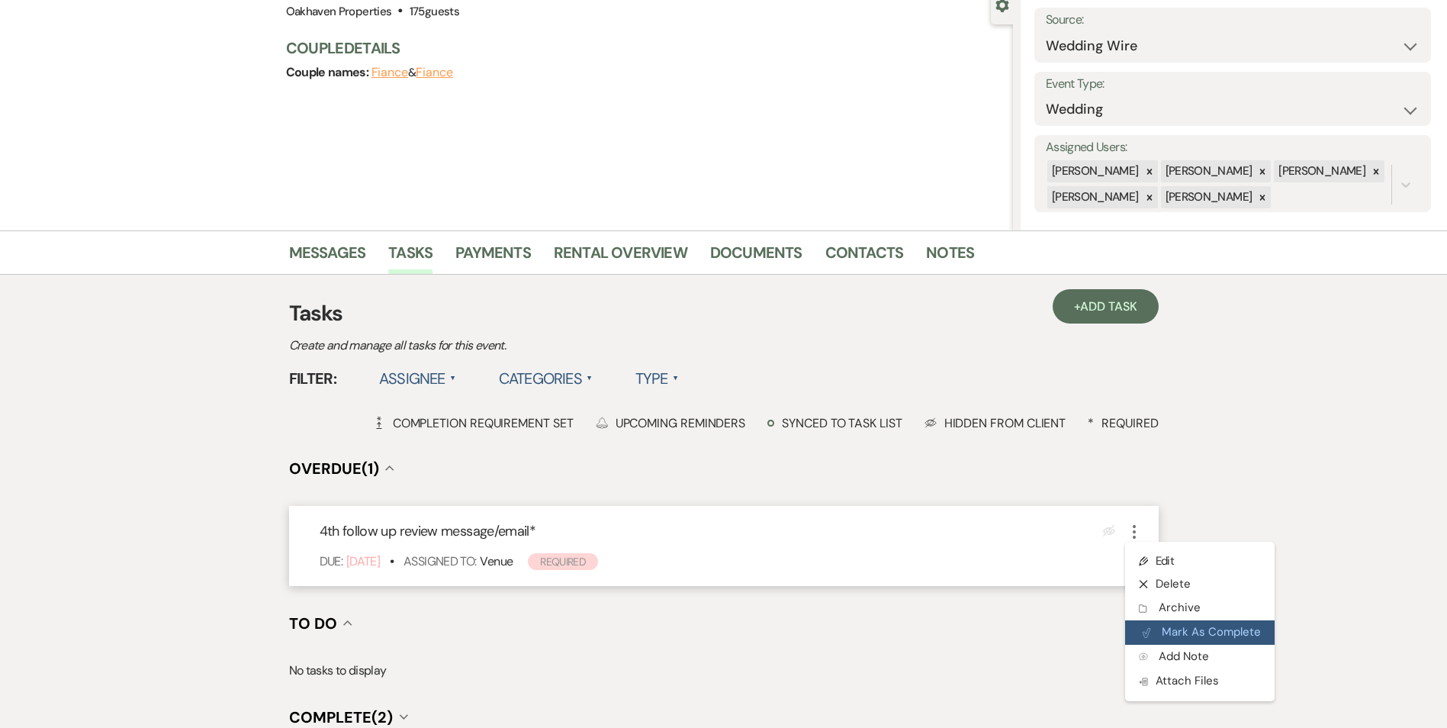
click at [1160, 627] on button "Plan Portal Link Mark As Complete" at bounding box center [1199, 632] width 149 height 24
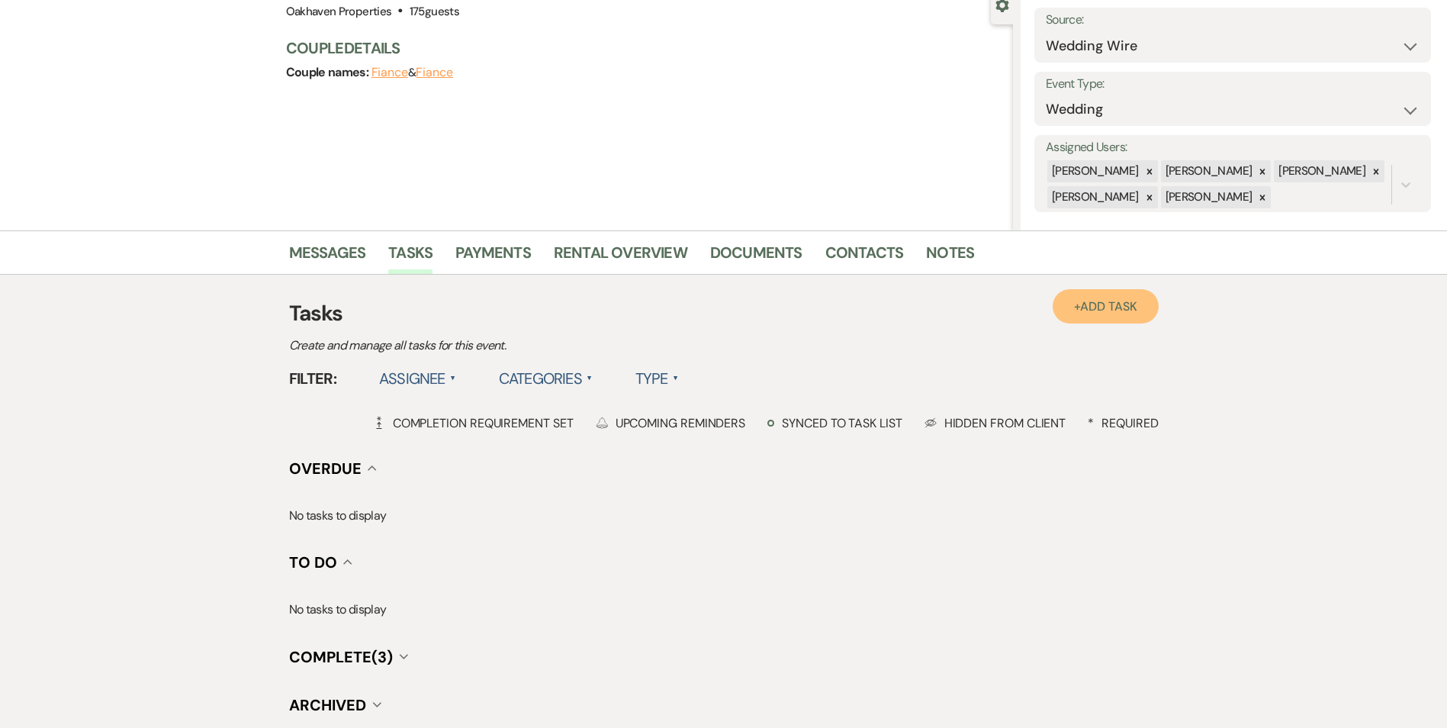
click at [1061, 297] on link "+ Add Task" at bounding box center [1105, 306] width 105 height 34
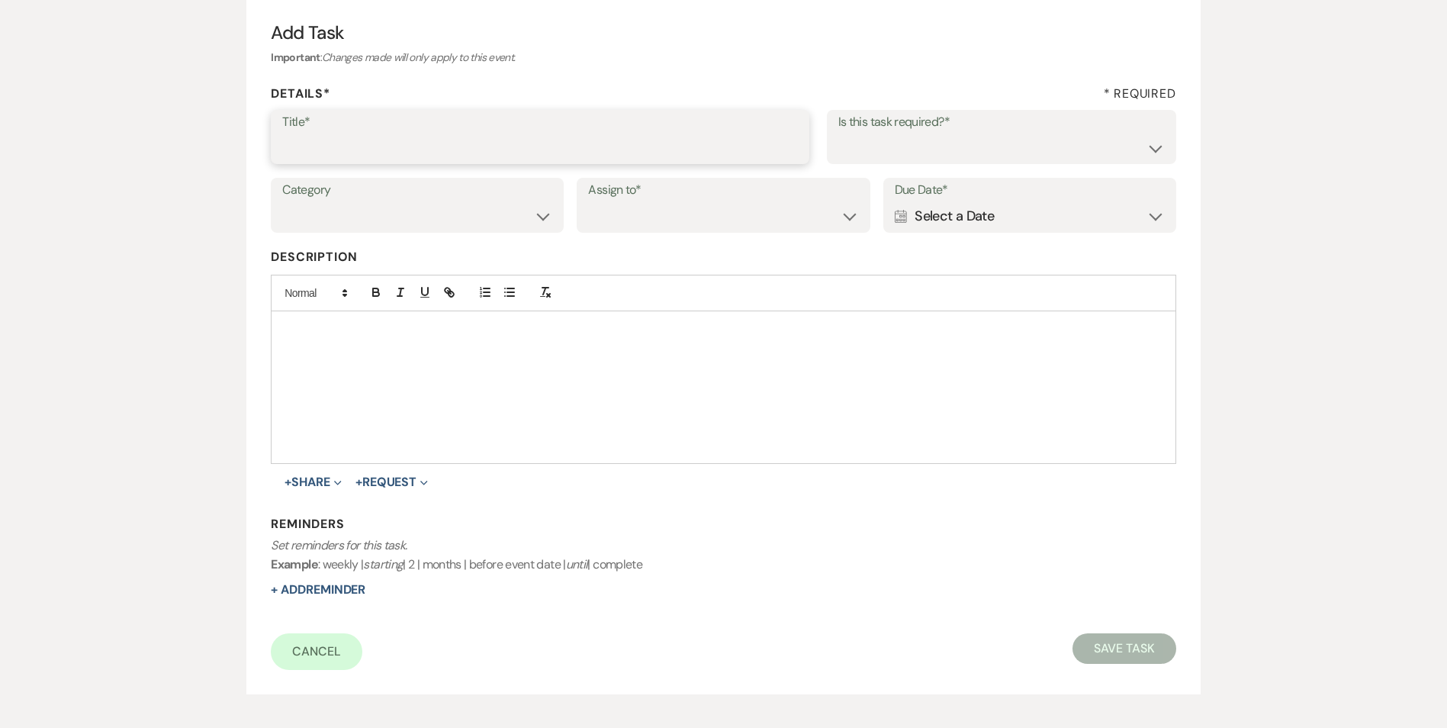
click at [446, 160] on input "Title*" at bounding box center [540, 148] width 516 height 30
type input "5th and final message/email"
click at [892, 161] on select "Yes No" at bounding box center [1001, 148] width 326 height 30
select select "true"
click at [838, 133] on select "Yes No" at bounding box center [1001, 148] width 326 height 30
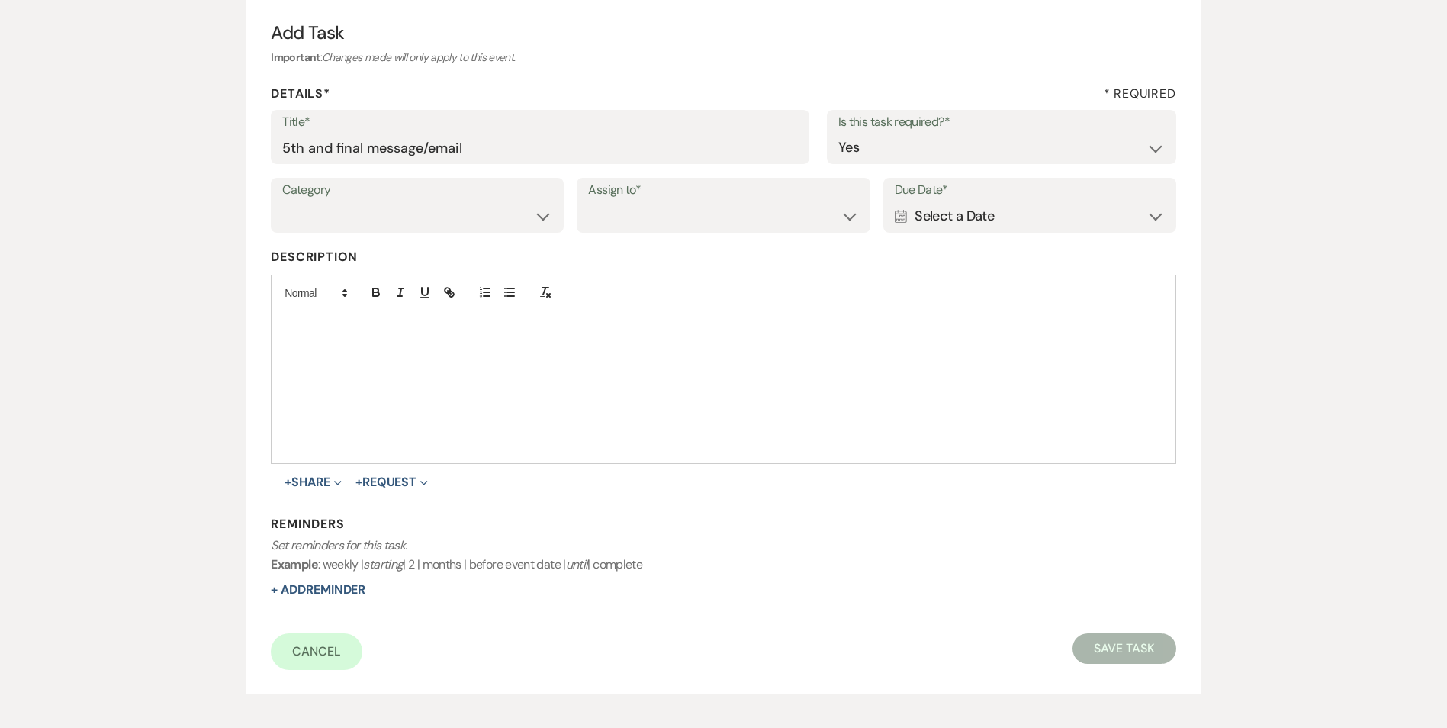
click at [522, 234] on div "Category Venue Vendors Guests Details Finalize & Share Assign to* Venue Client …" at bounding box center [723, 212] width 905 height 69
click at [521, 223] on select "Venue Vendors Guests Details Finalize & Share" at bounding box center [417, 216] width 270 height 30
select select "31"
click at [282, 201] on select "Venue Vendors Guests Details Finalize & Share" at bounding box center [417, 216] width 270 height 30
drag, startPoint x: 625, startPoint y: 211, endPoint x: 633, endPoint y: 231, distance: 21.2
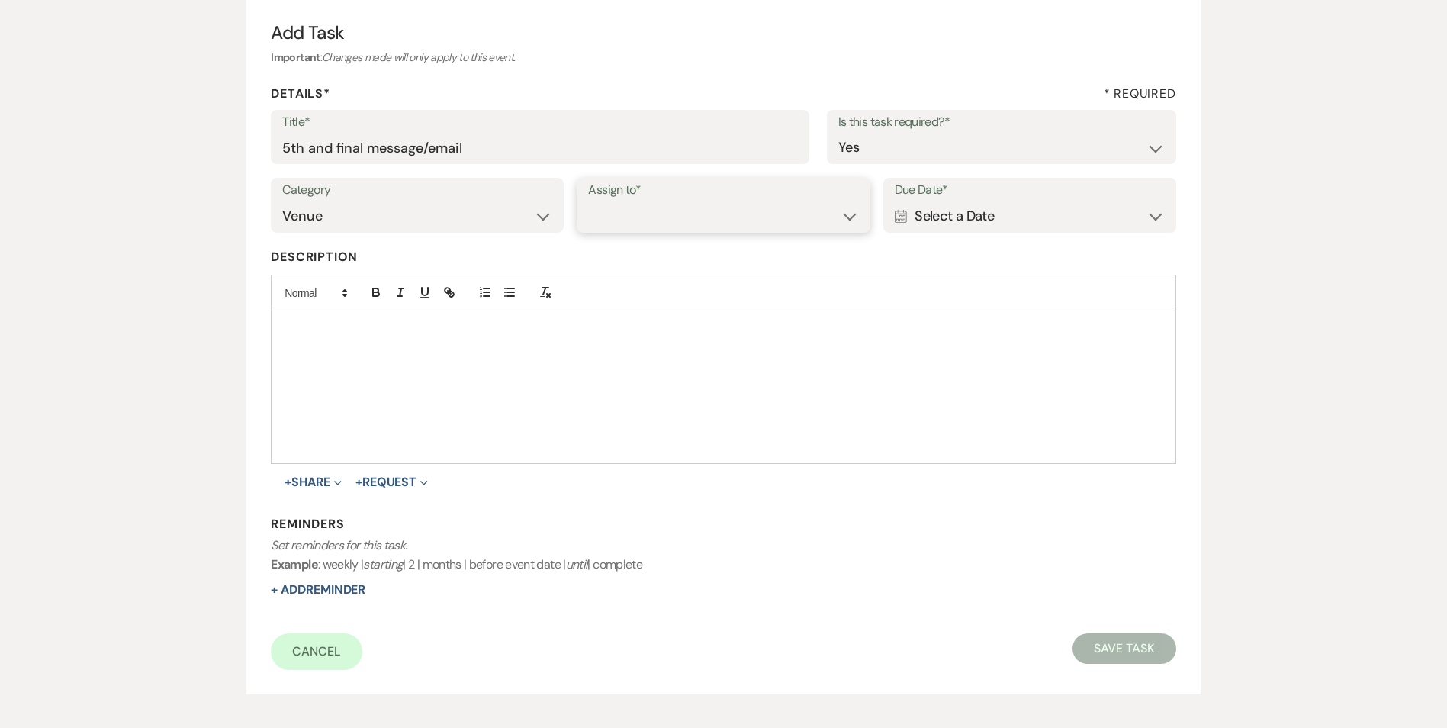
click at [626, 214] on select "Venue Client" at bounding box center [723, 216] width 270 height 30
select select "venueHost"
click at [588, 201] on select "Venue Client" at bounding box center [723, 216] width 270 height 30
click at [951, 220] on div "Calendar Select a Date Expand" at bounding box center [1030, 216] width 270 height 30
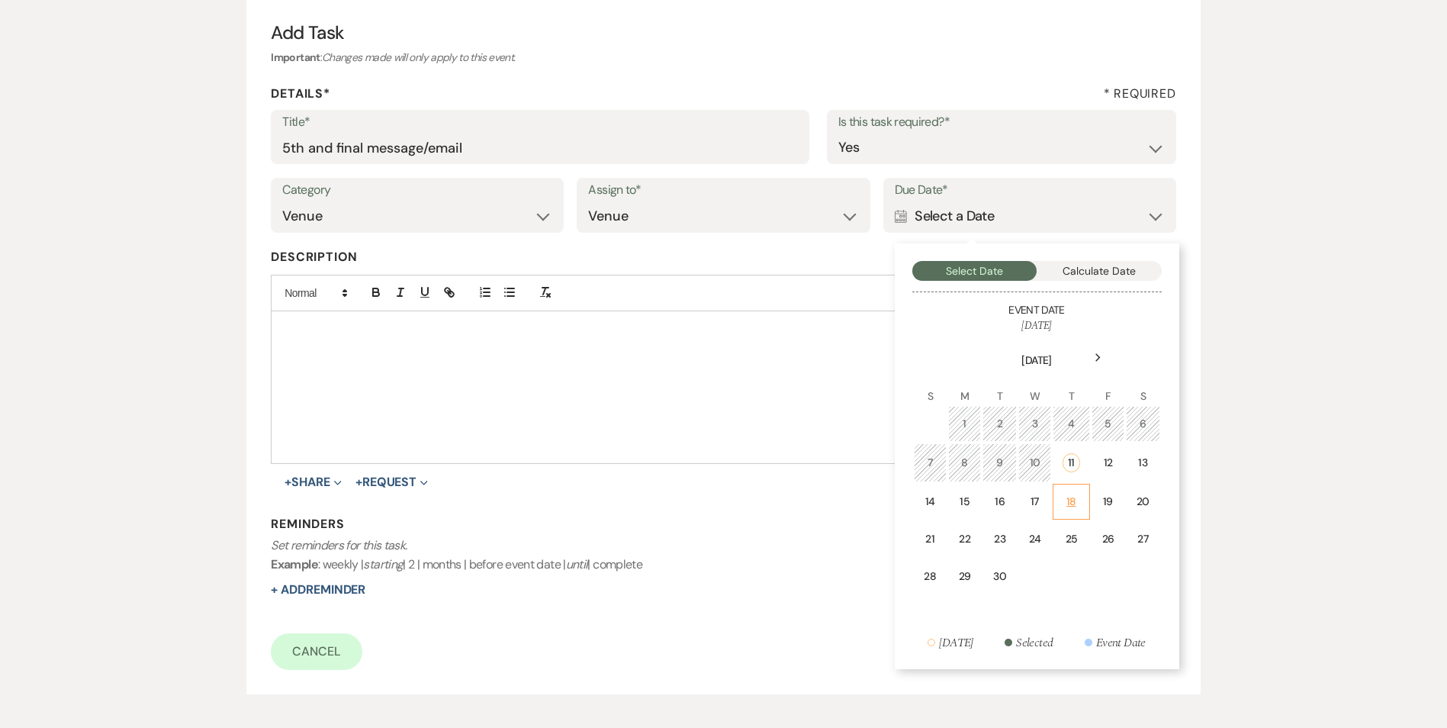
click at [1082, 496] on td "18" at bounding box center [1071, 502] width 37 height 36
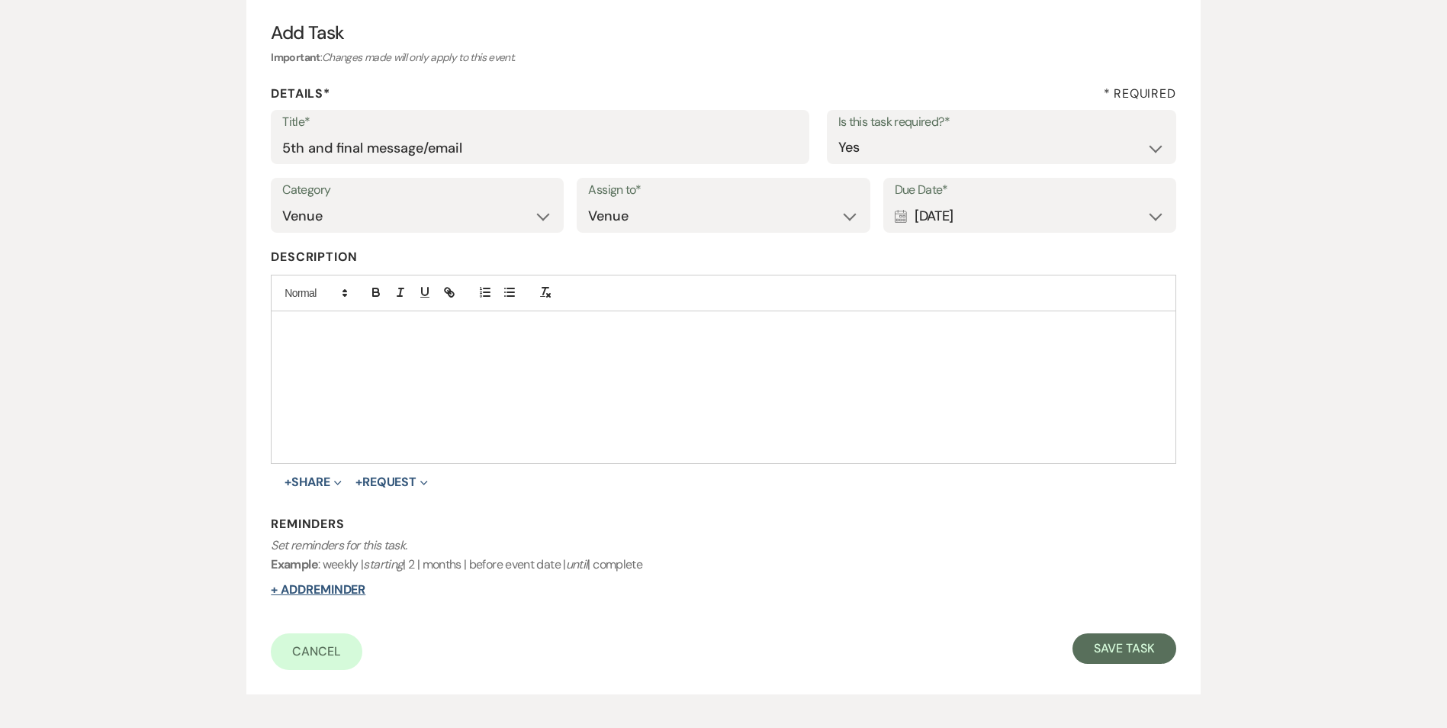
click at [326, 593] on button "+ Add Reminder" at bounding box center [318, 589] width 95 height 12
select select "host"
select select "days"
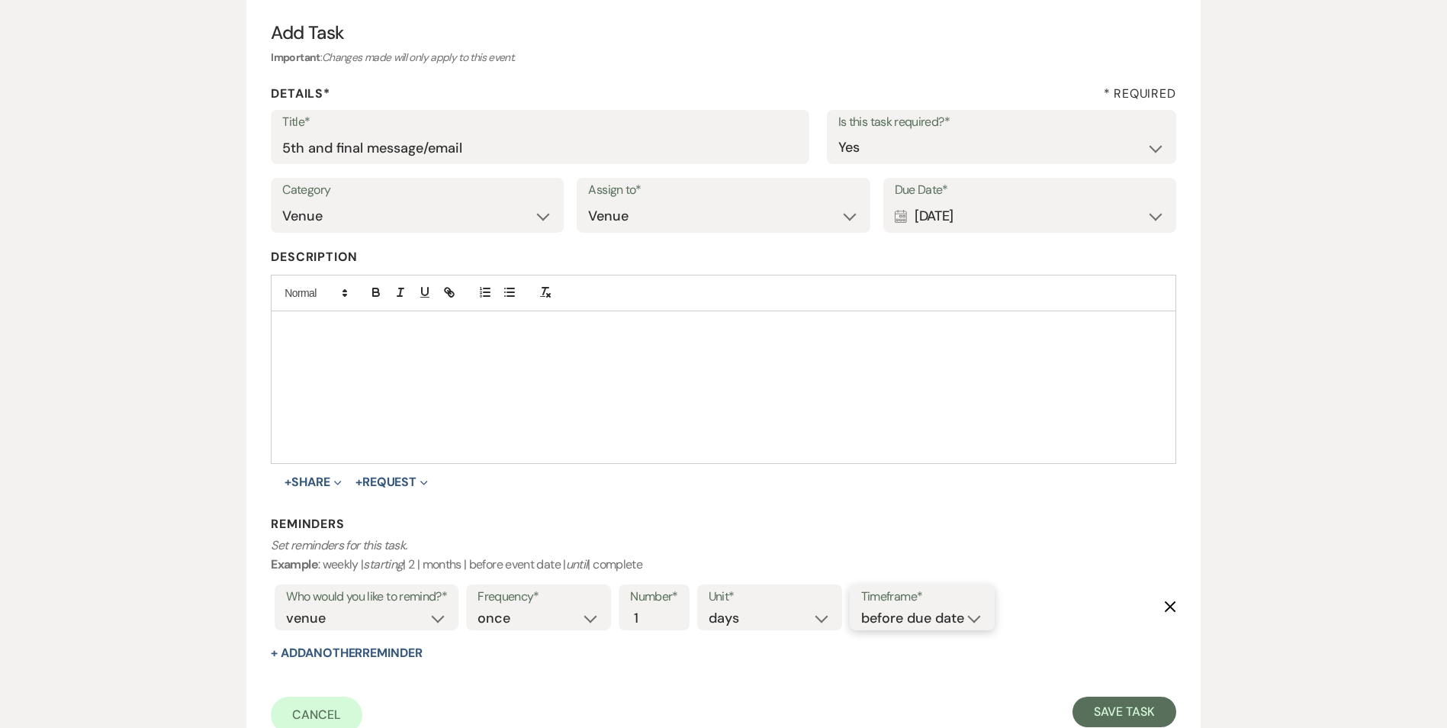
click at [938, 610] on select "before due date after due date on due date on custom date" at bounding box center [922, 618] width 122 height 21
select select "onDueDate"
click at [861, 608] on select "before due date after due date on due date on custom date" at bounding box center [922, 618] width 122 height 21
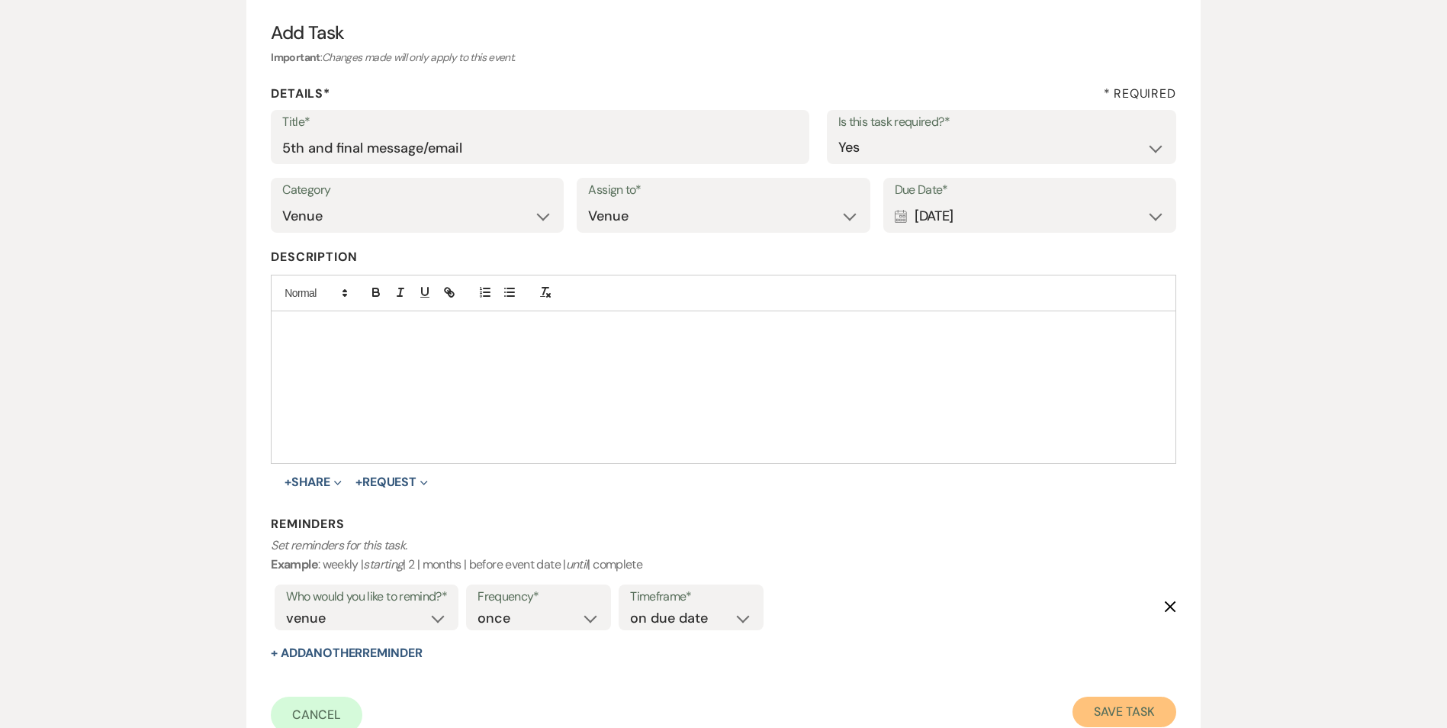
click at [1125, 710] on button "Save Task" at bounding box center [1123, 711] width 103 height 31
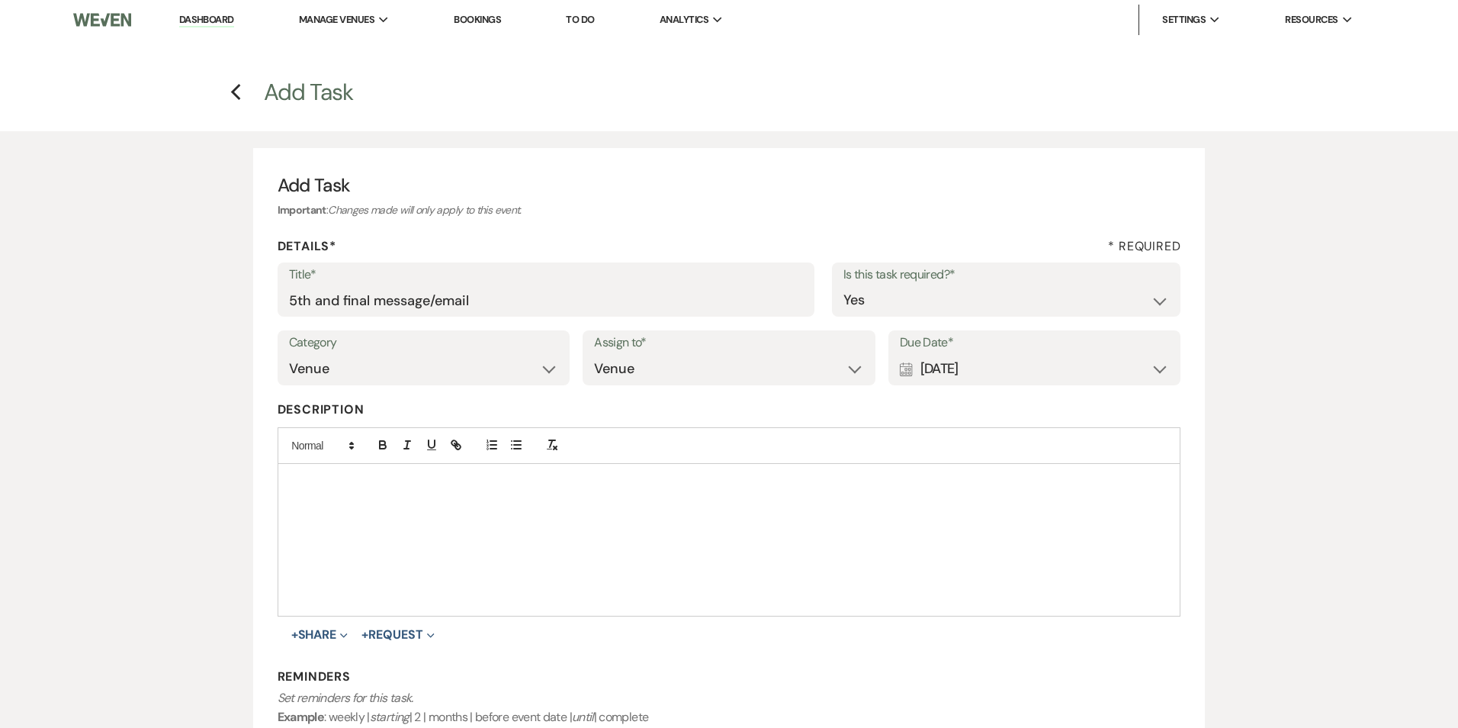
select select "3"
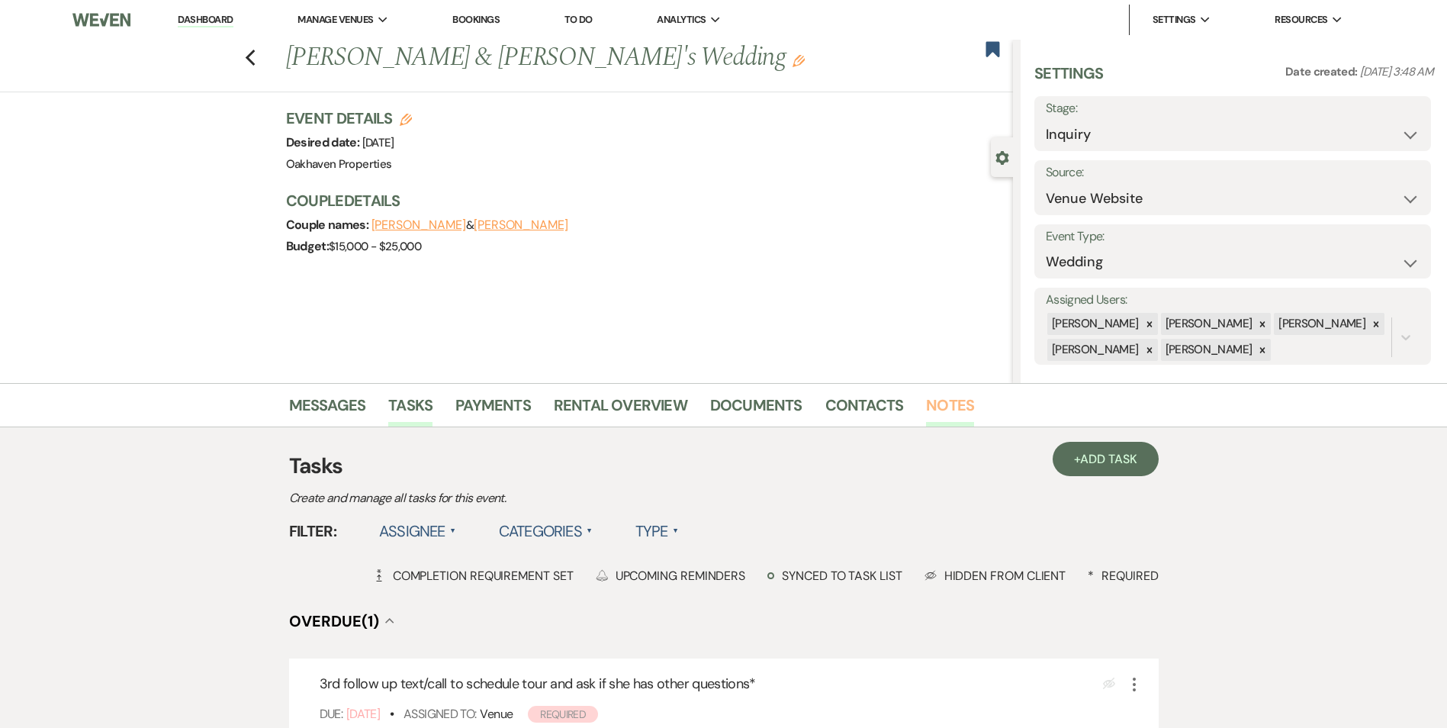
click at [926, 405] on link "Notes" at bounding box center [950, 410] width 48 height 34
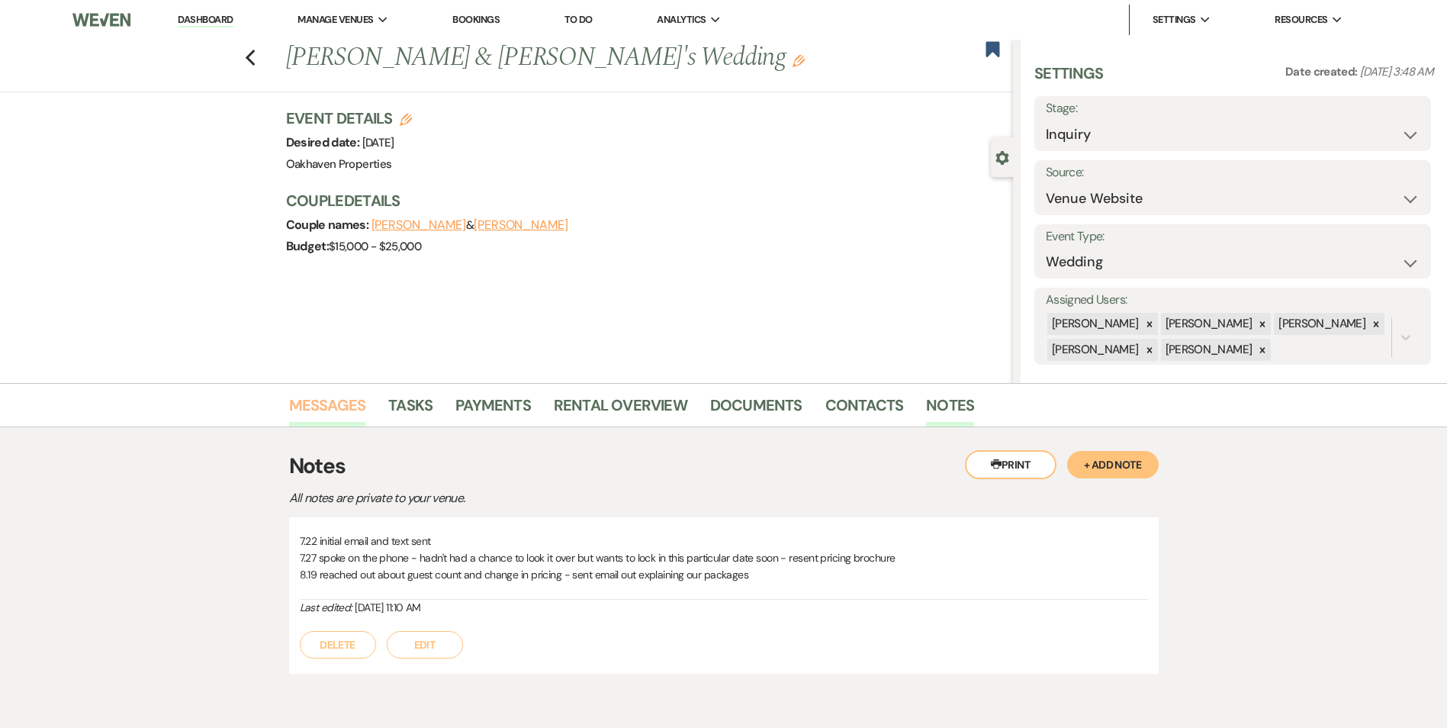
click at [304, 403] on link "Messages" at bounding box center [327, 410] width 77 height 34
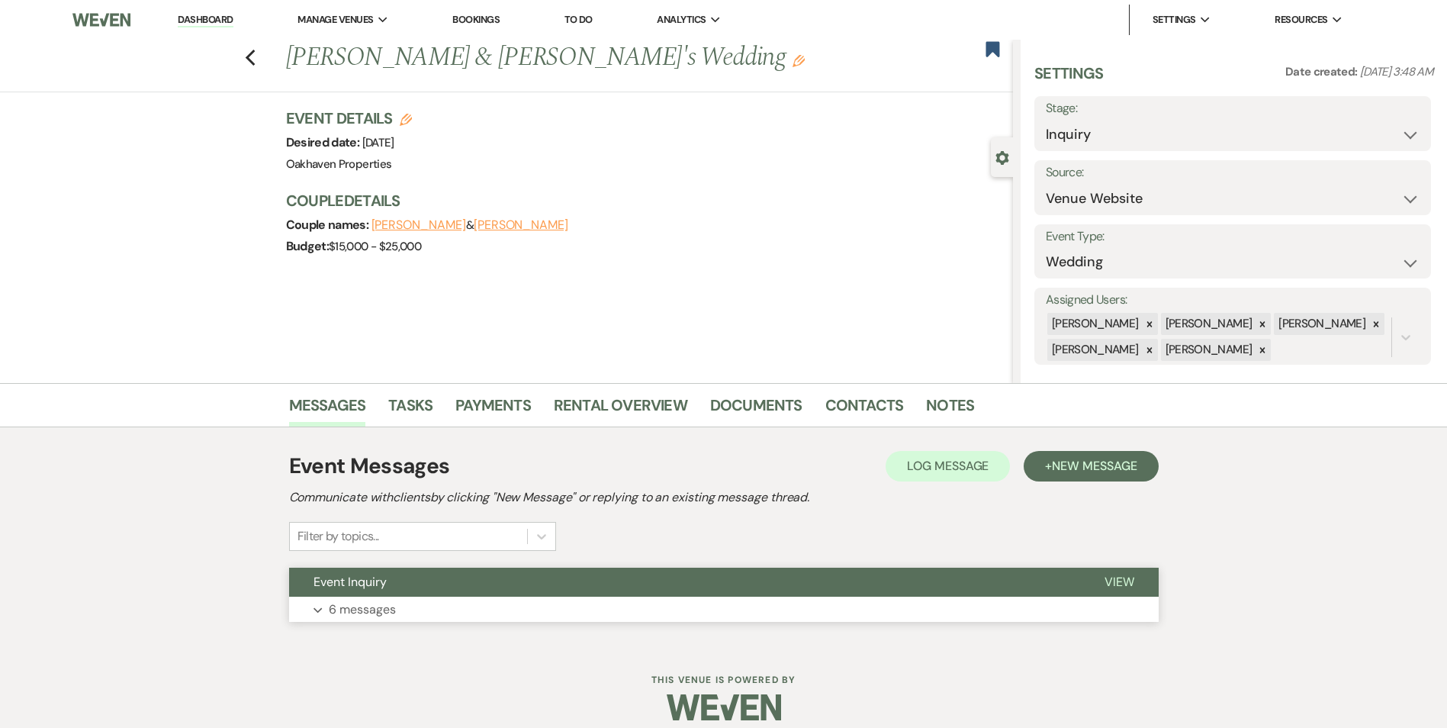
click at [1113, 580] on span "View" at bounding box center [1119, 582] width 30 height 16
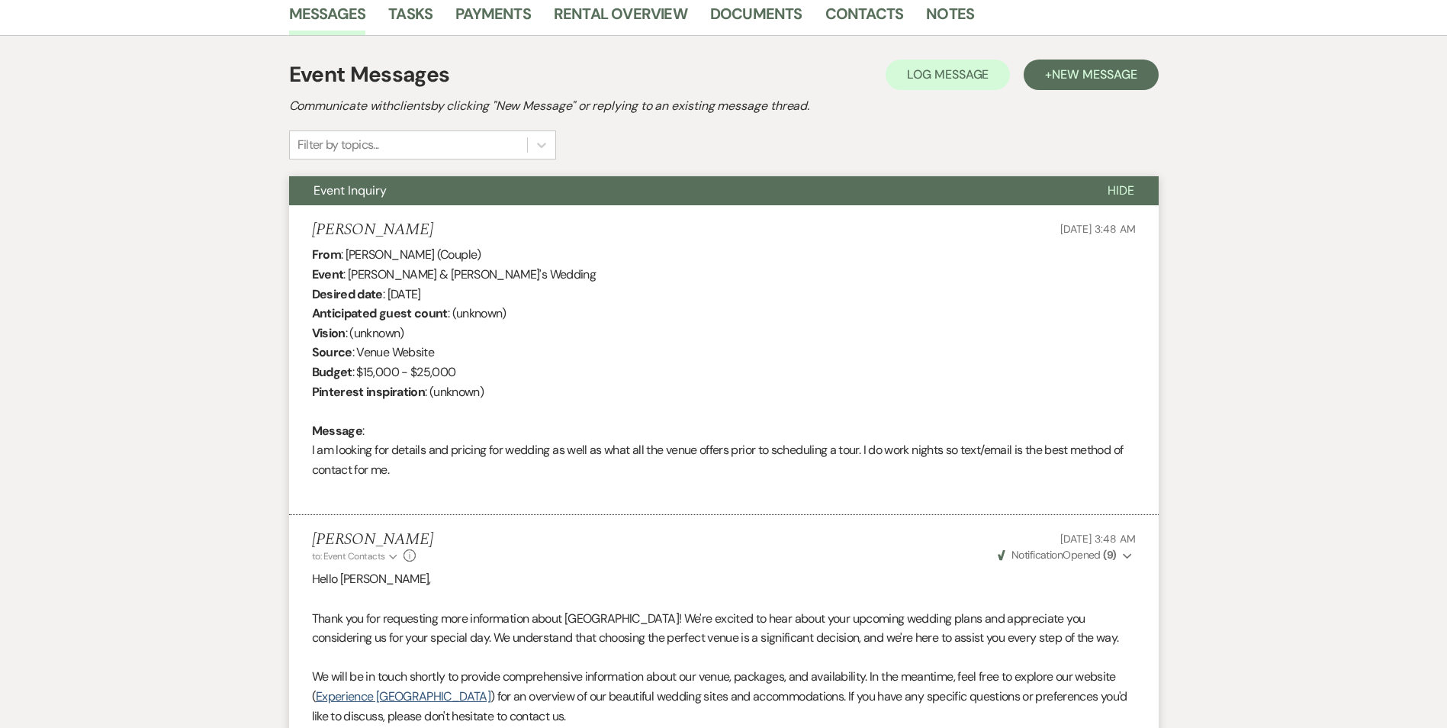
scroll to position [143, 0]
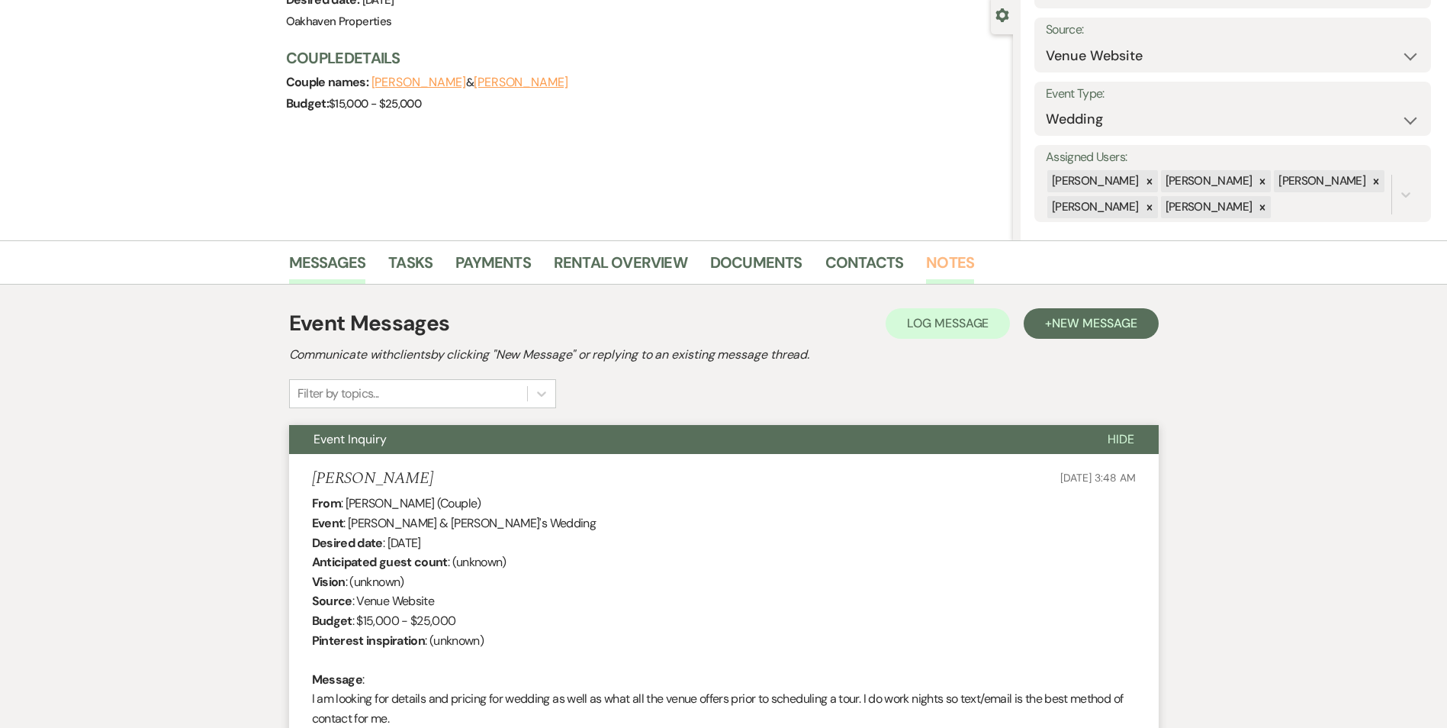
click at [943, 261] on link "Notes" at bounding box center [950, 267] width 48 height 34
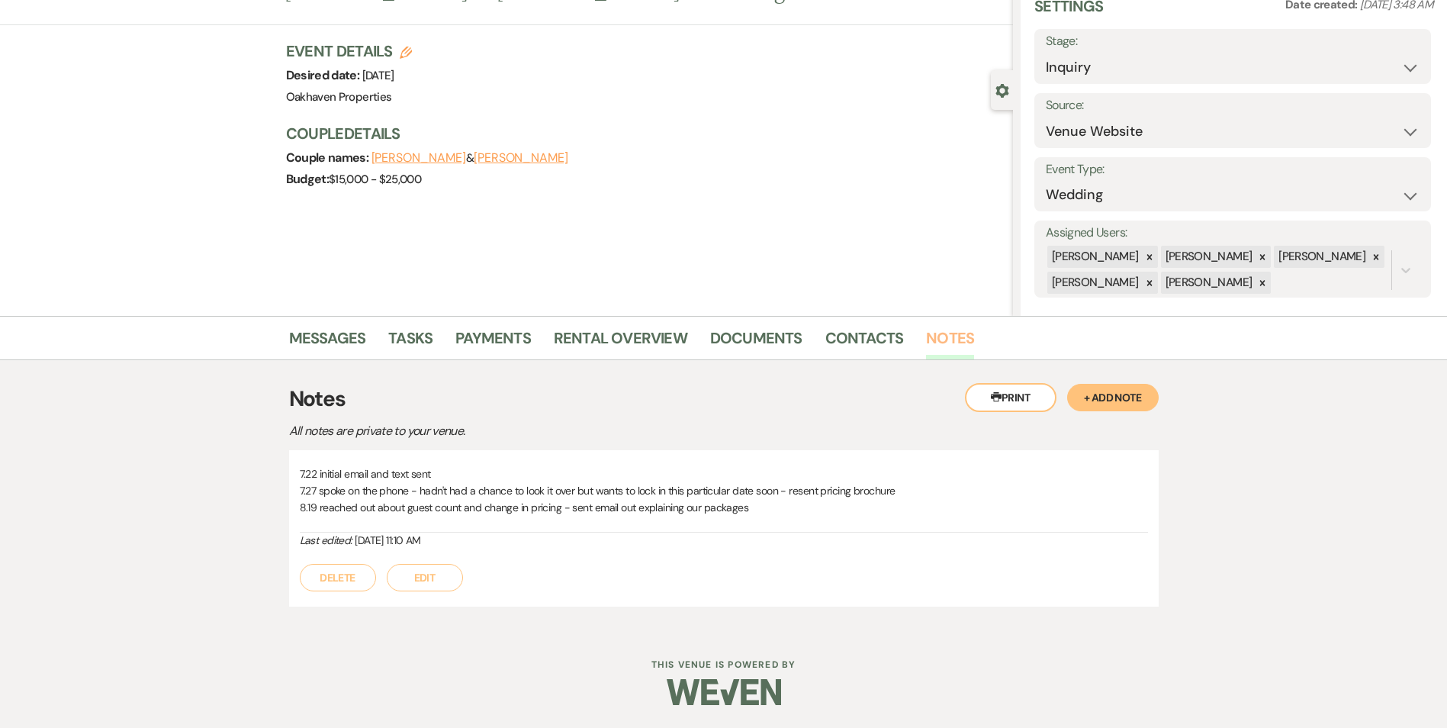
scroll to position [67, 0]
click at [841, 339] on link "Contacts" at bounding box center [864, 343] width 79 height 34
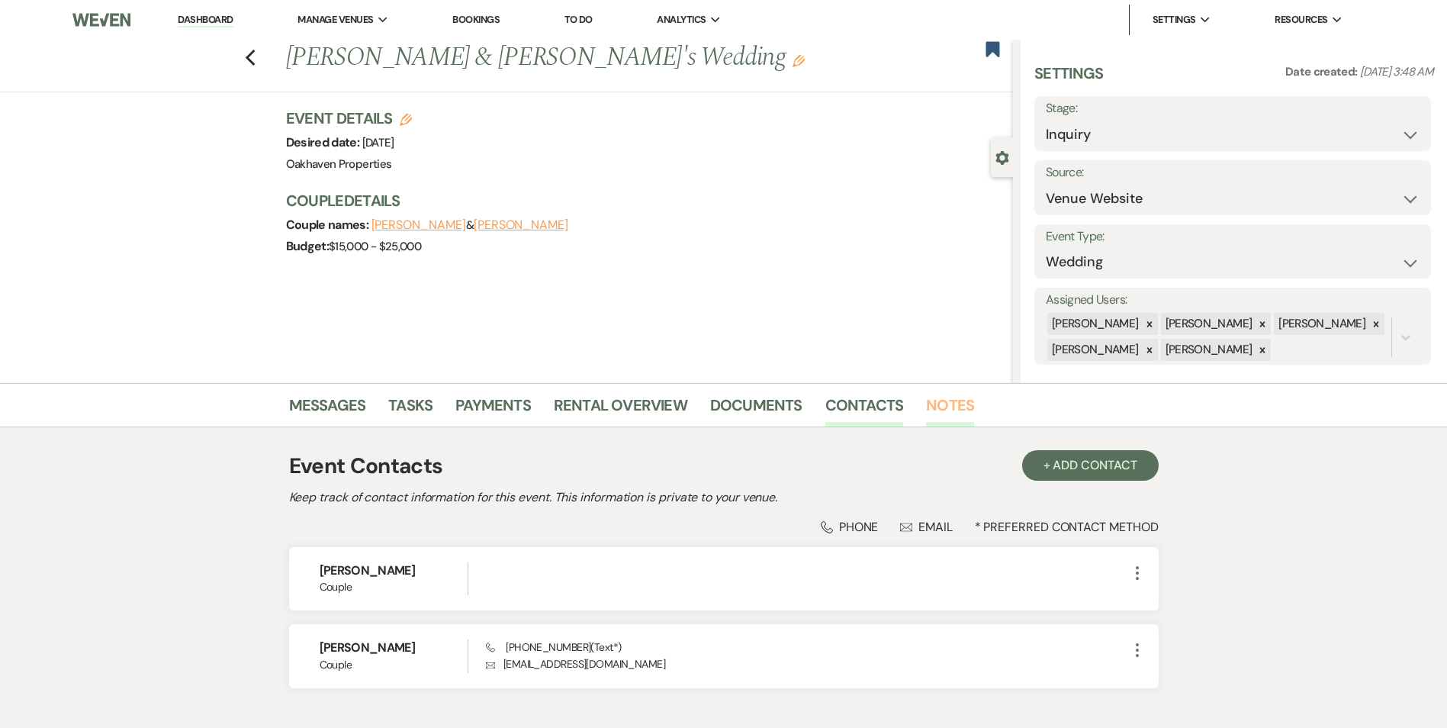
click at [956, 407] on link "Notes" at bounding box center [950, 410] width 48 height 34
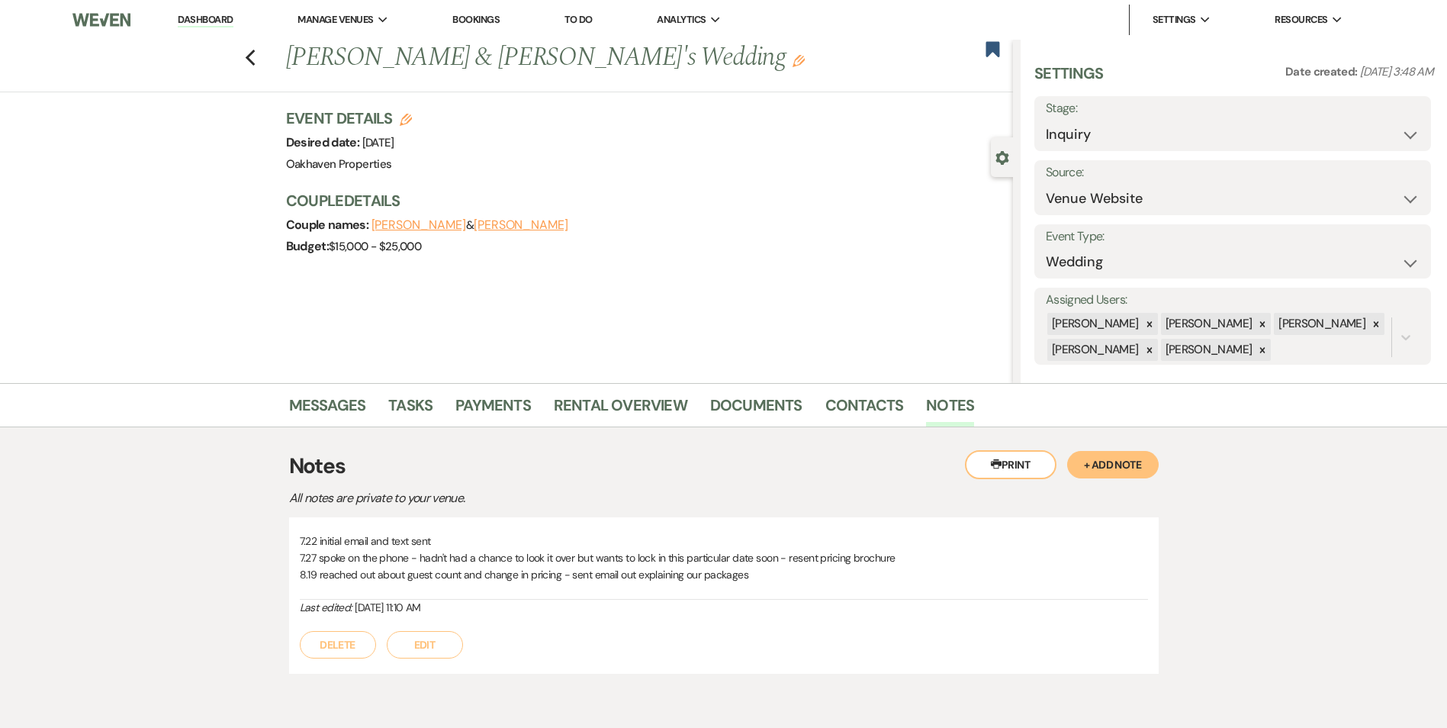
click at [424, 655] on button "Edit" at bounding box center [425, 644] width 76 height 27
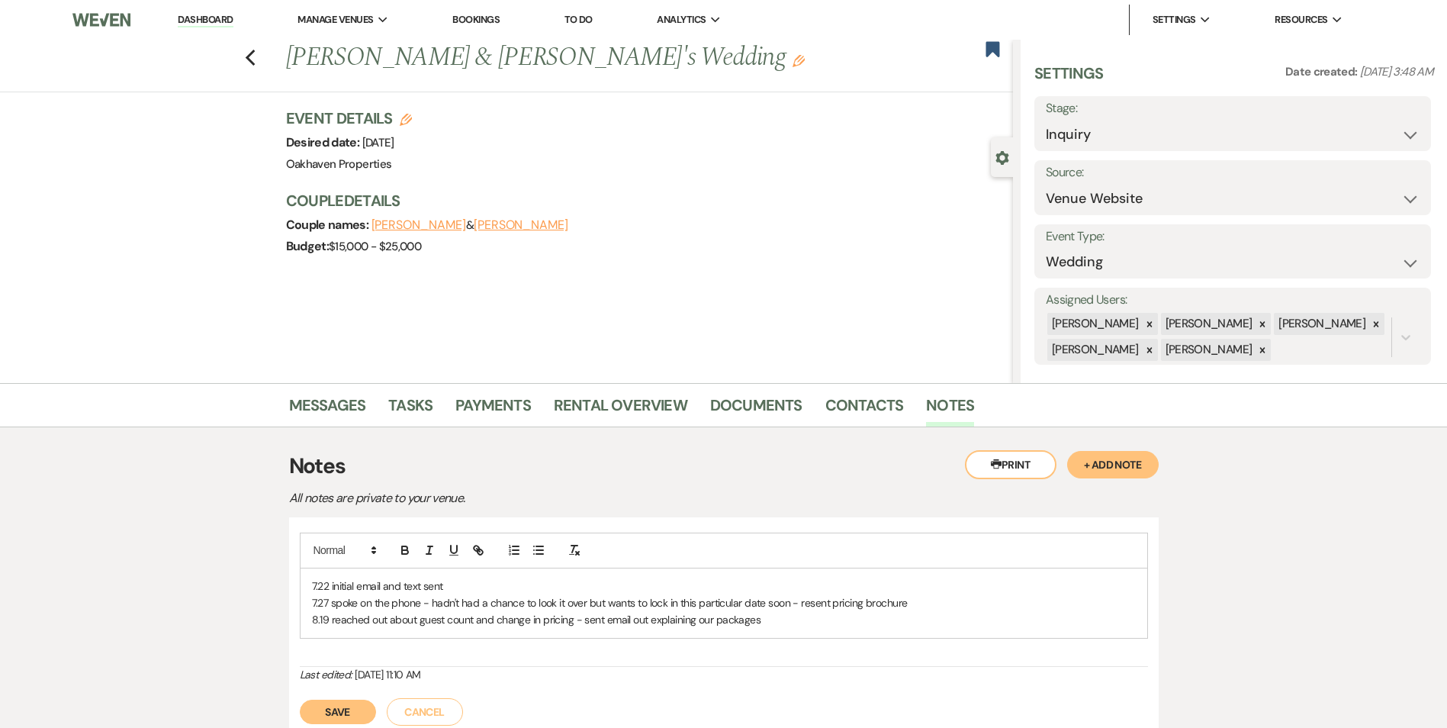
click at [815, 622] on p "8.19 reached out about guest count and change in pricing - sent email out expla…" at bounding box center [724, 619] width 824 height 17
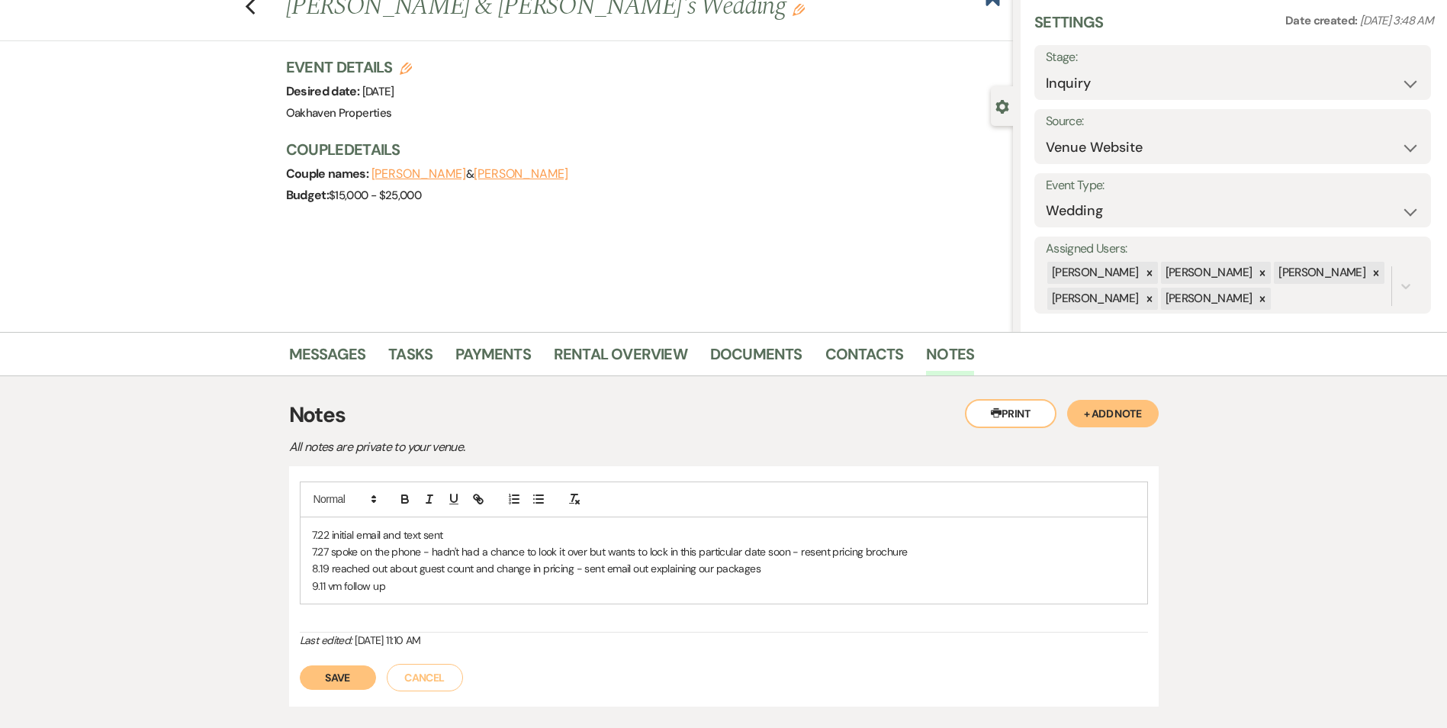
scroll to position [76, 0]
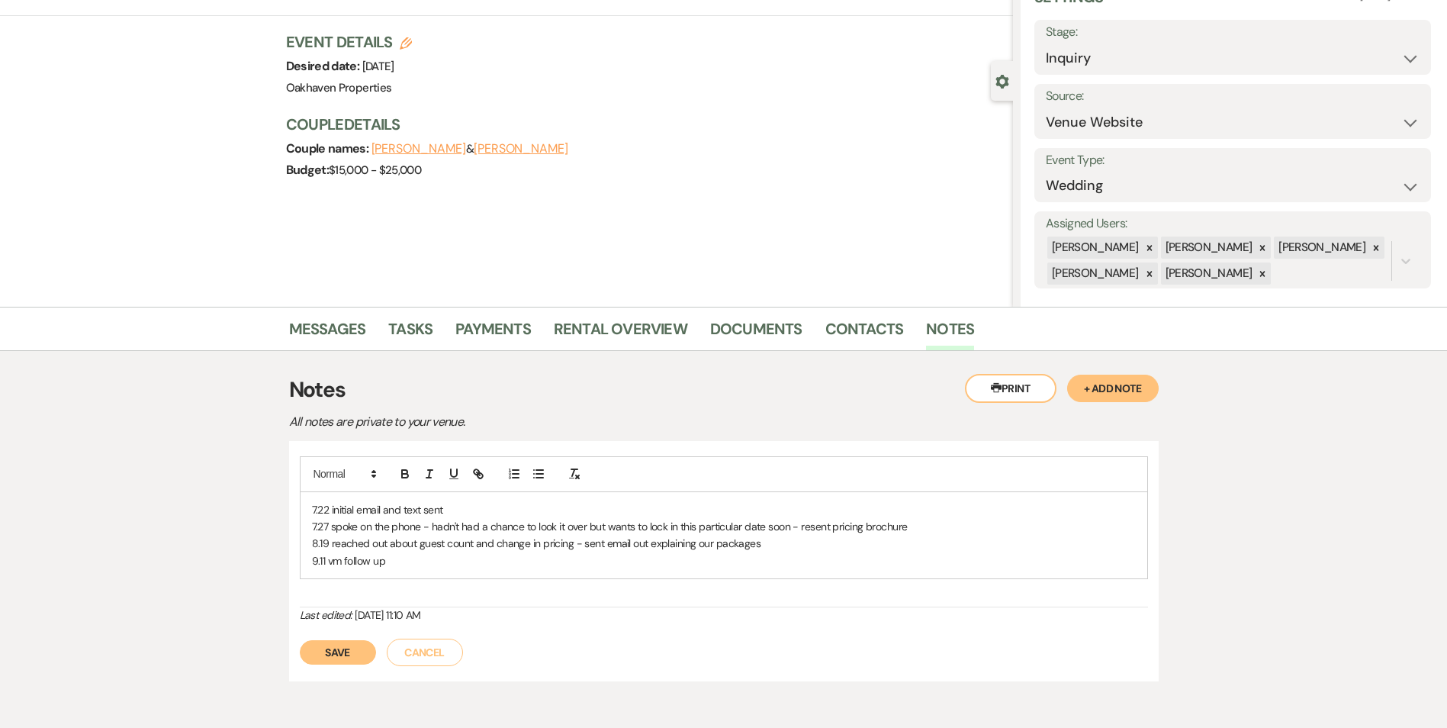
click at [339, 640] on div "Save Cancel" at bounding box center [724, 644] width 848 height 43
drag, startPoint x: 357, startPoint y: 648, endPoint x: 378, endPoint y: 641, distance: 22.4
click at [358, 648] on button "Save" at bounding box center [338, 652] width 76 height 24
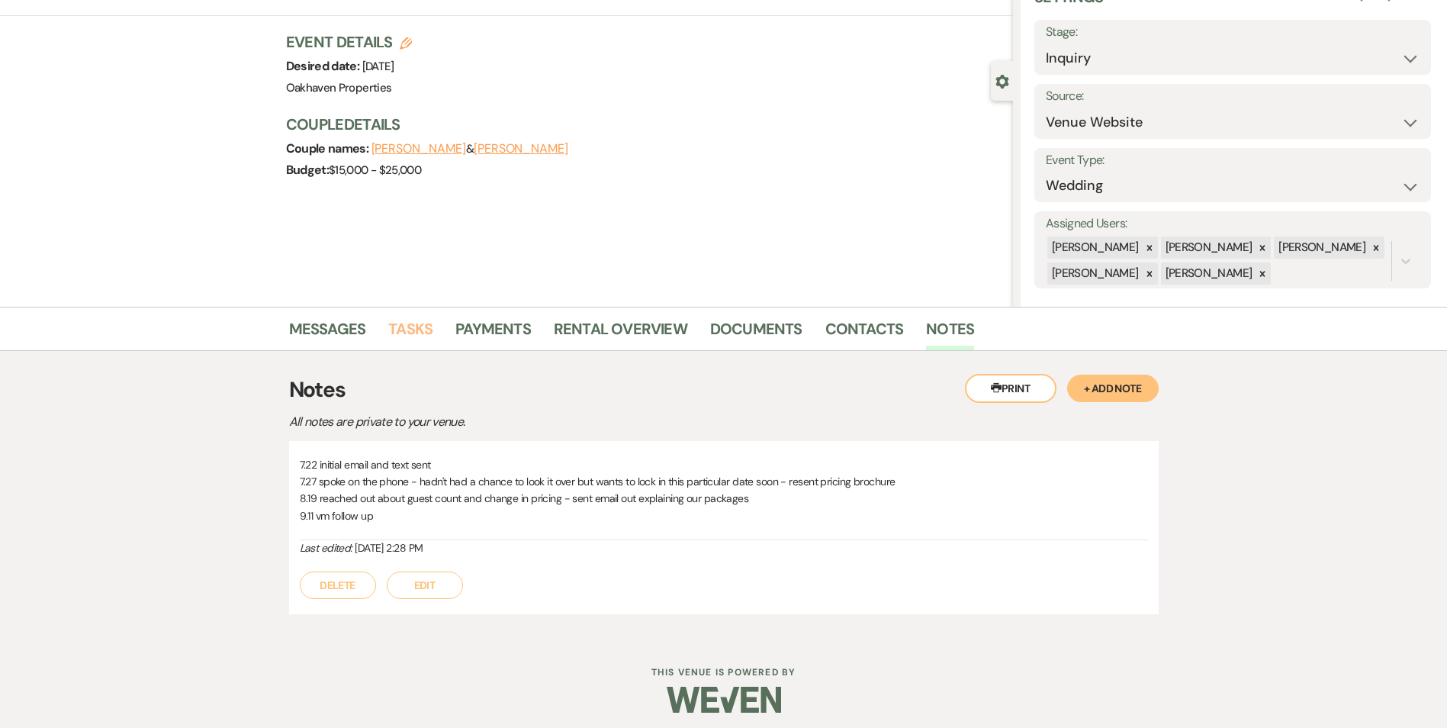
drag, startPoint x: 413, startPoint y: 320, endPoint x: 463, endPoint y: 323, distance: 50.4
click at [413, 321] on link "Tasks" at bounding box center [410, 334] width 44 height 34
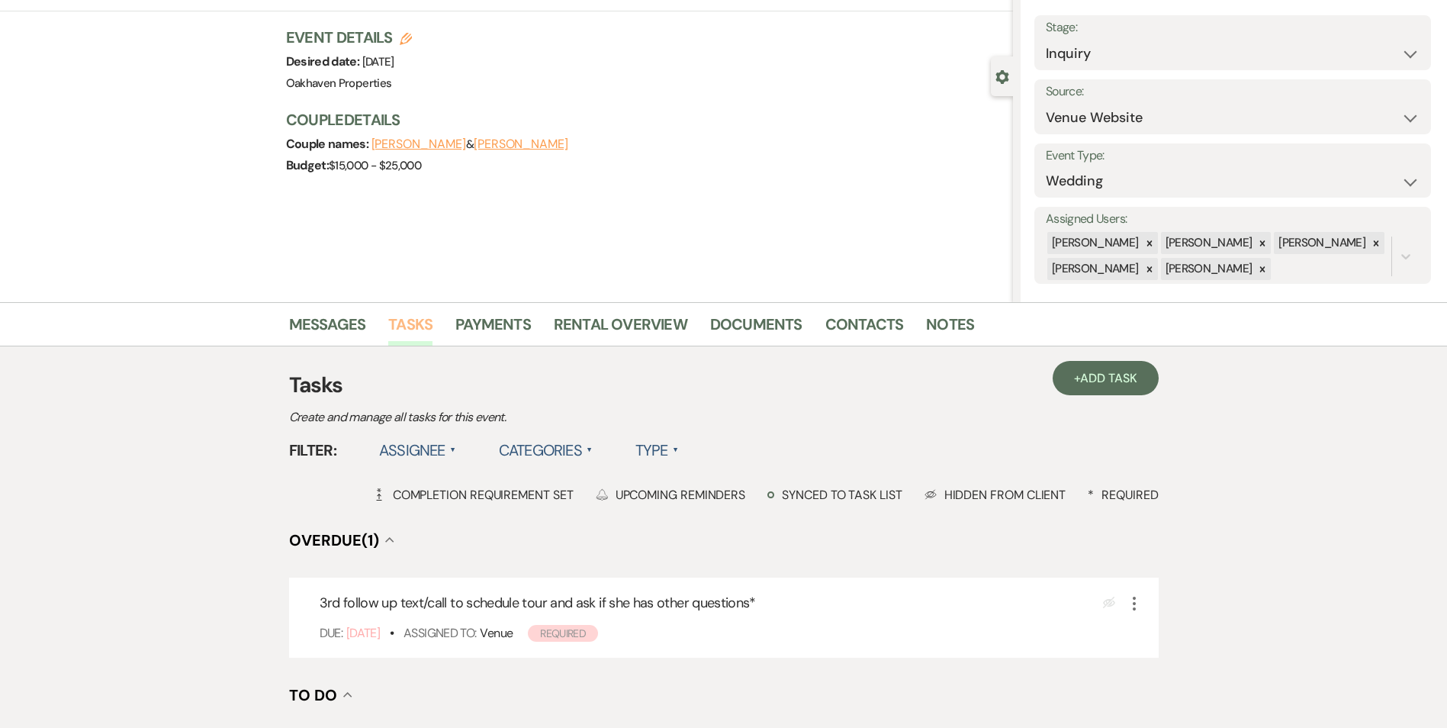
scroll to position [305, 0]
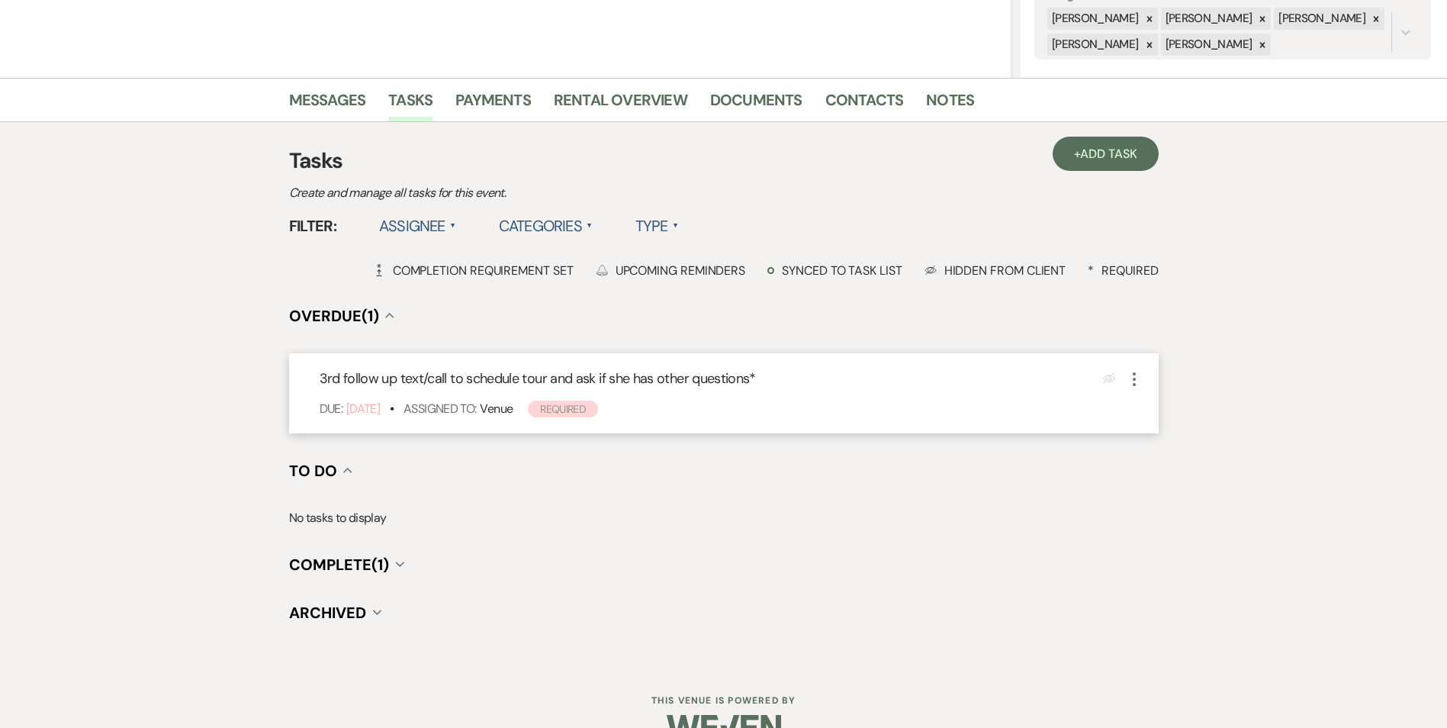
click at [1133, 381] on icon "More" at bounding box center [1134, 379] width 18 height 18
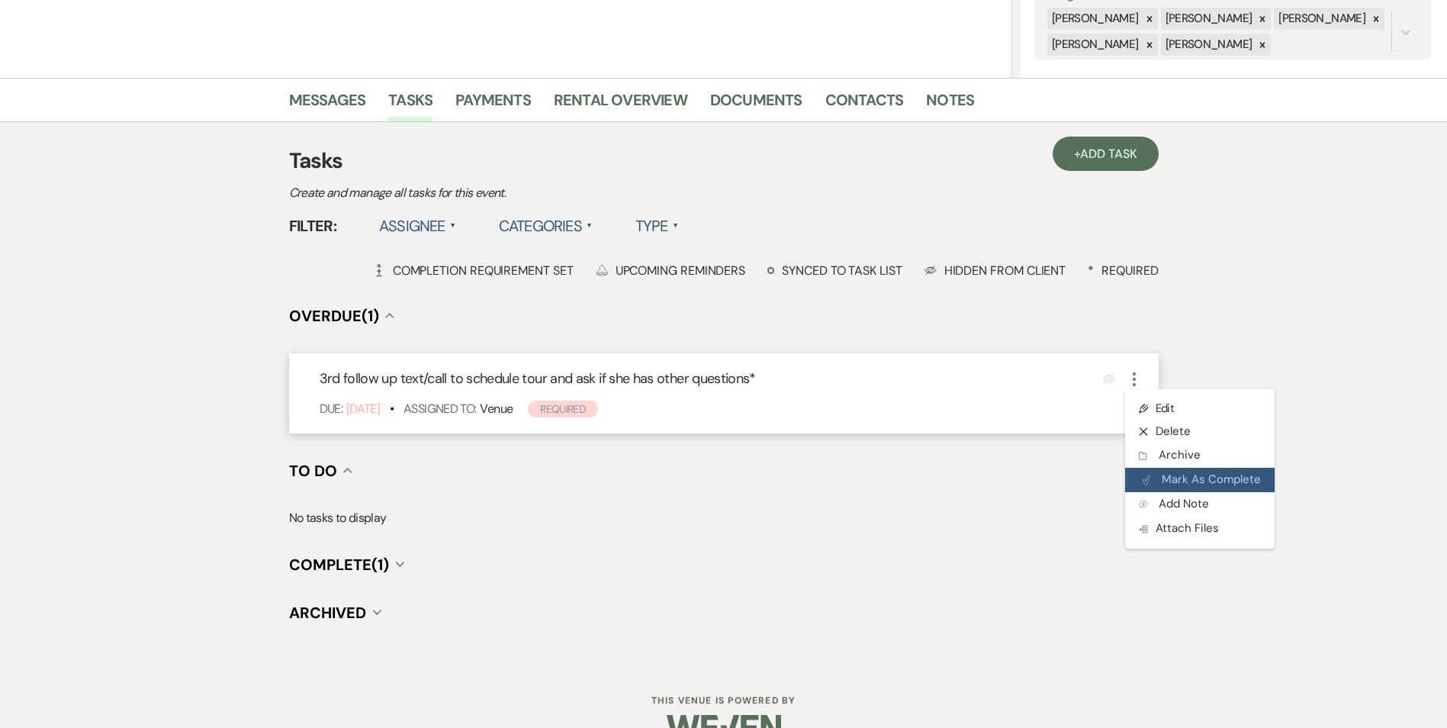
click at [1150, 478] on icon "Plan Portal Link" at bounding box center [1146, 479] width 9 height 11
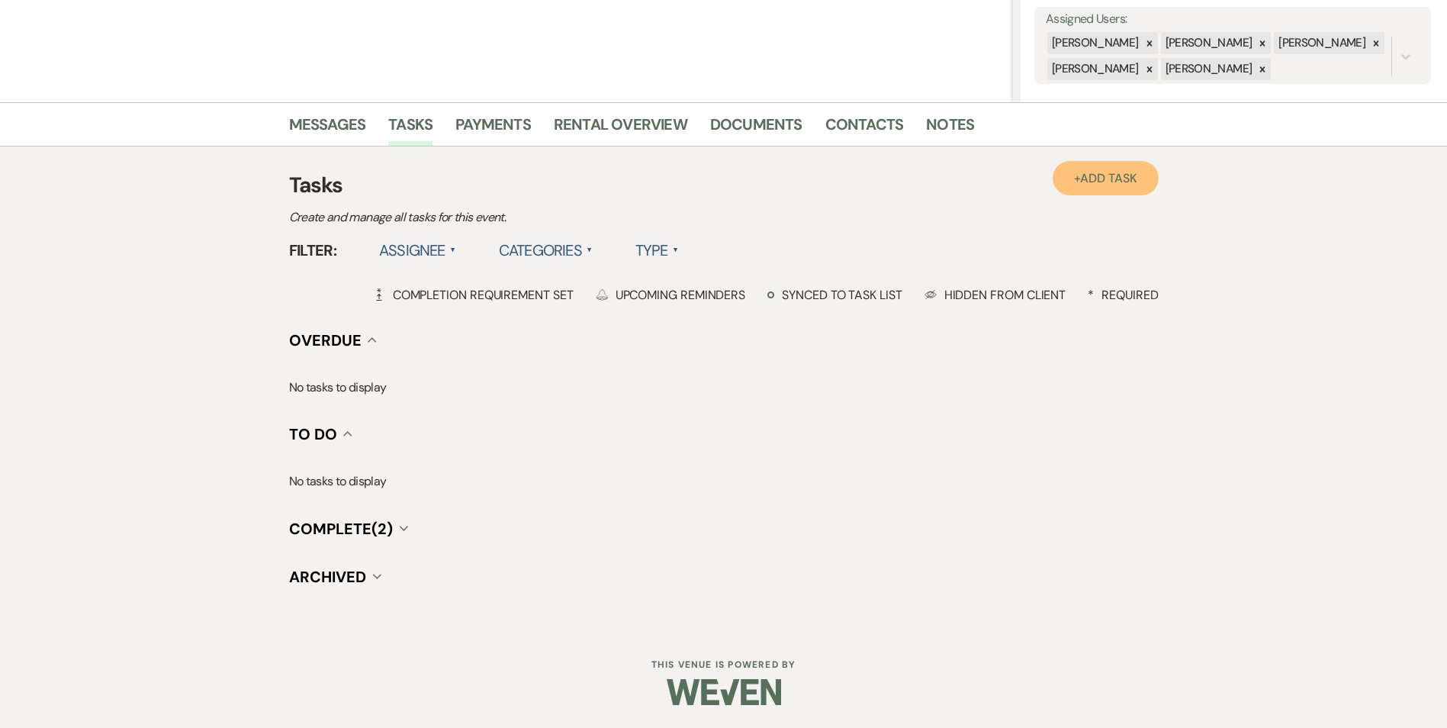
click at [1095, 192] on link "+ Add Task" at bounding box center [1105, 178] width 105 height 34
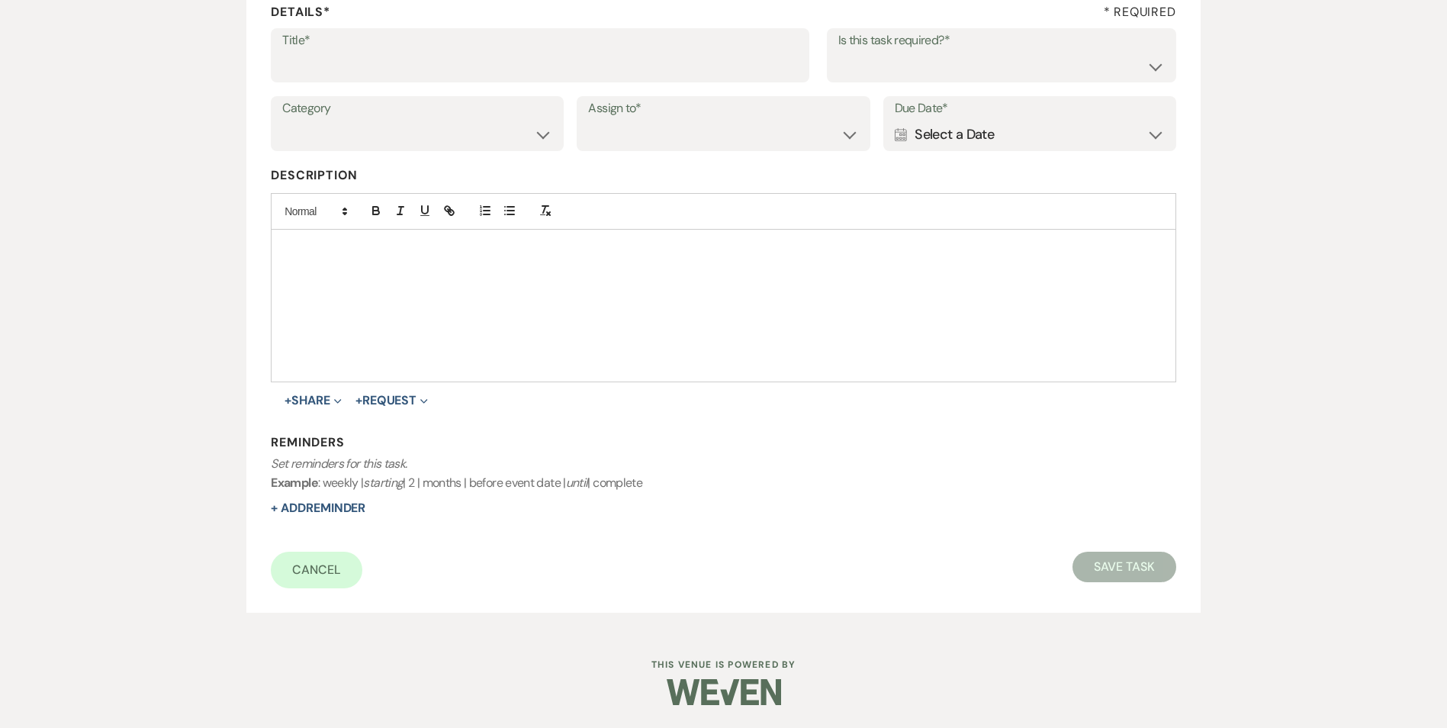
scroll to position [234, 0]
click at [340, 48] on label "Title*" at bounding box center [540, 41] width 516 height 22
click at [340, 51] on input "Title*" at bounding box center [540, 66] width 516 height 30
type input "3rd follow up text and promo email"
click at [1003, 69] on select "Yes No" at bounding box center [1001, 66] width 326 height 30
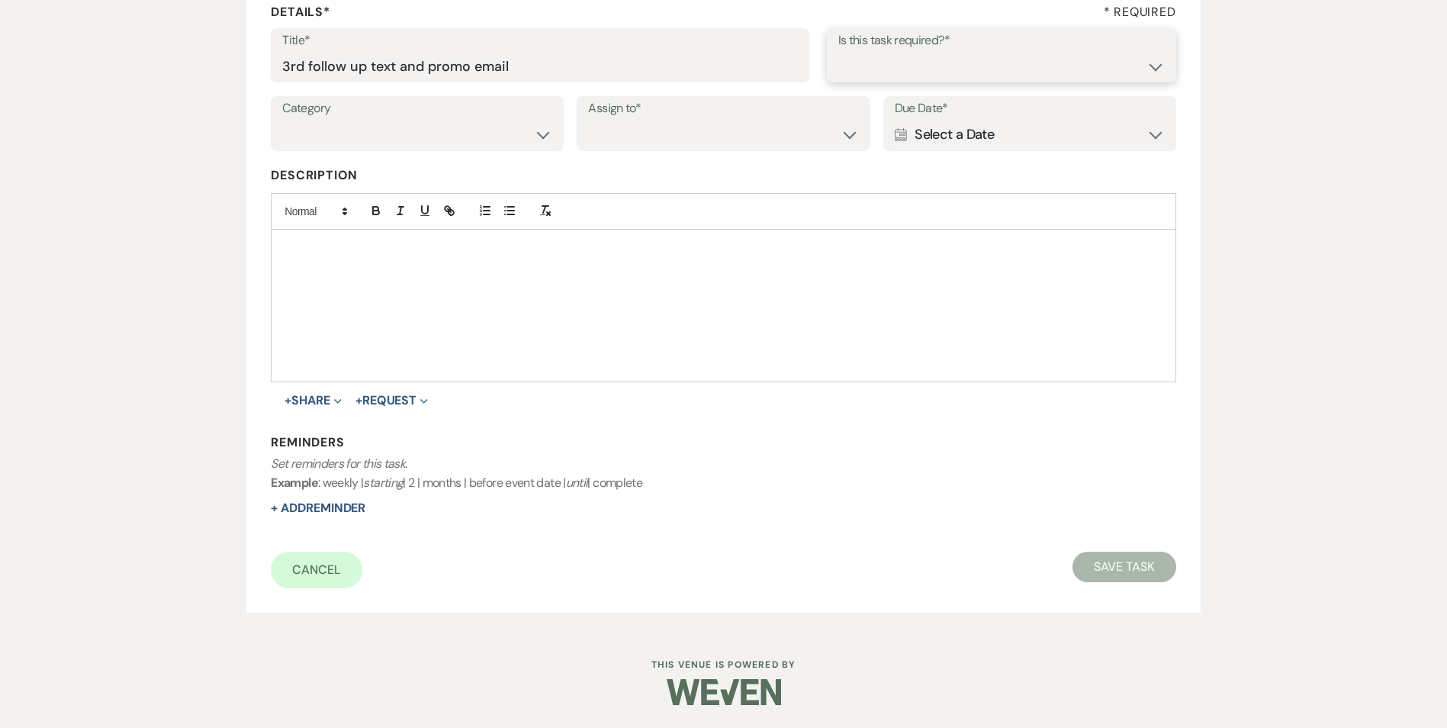
select select "true"
click at [838, 51] on select "Yes No" at bounding box center [1001, 66] width 326 height 30
click at [461, 146] on select "Venue Vendors Guests Details Finalize & Share" at bounding box center [417, 135] width 270 height 30
select select "31"
click at [282, 120] on select "Venue Vendors Guests Details Finalize & Share" at bounding box center [417, 135] width 270 height 30
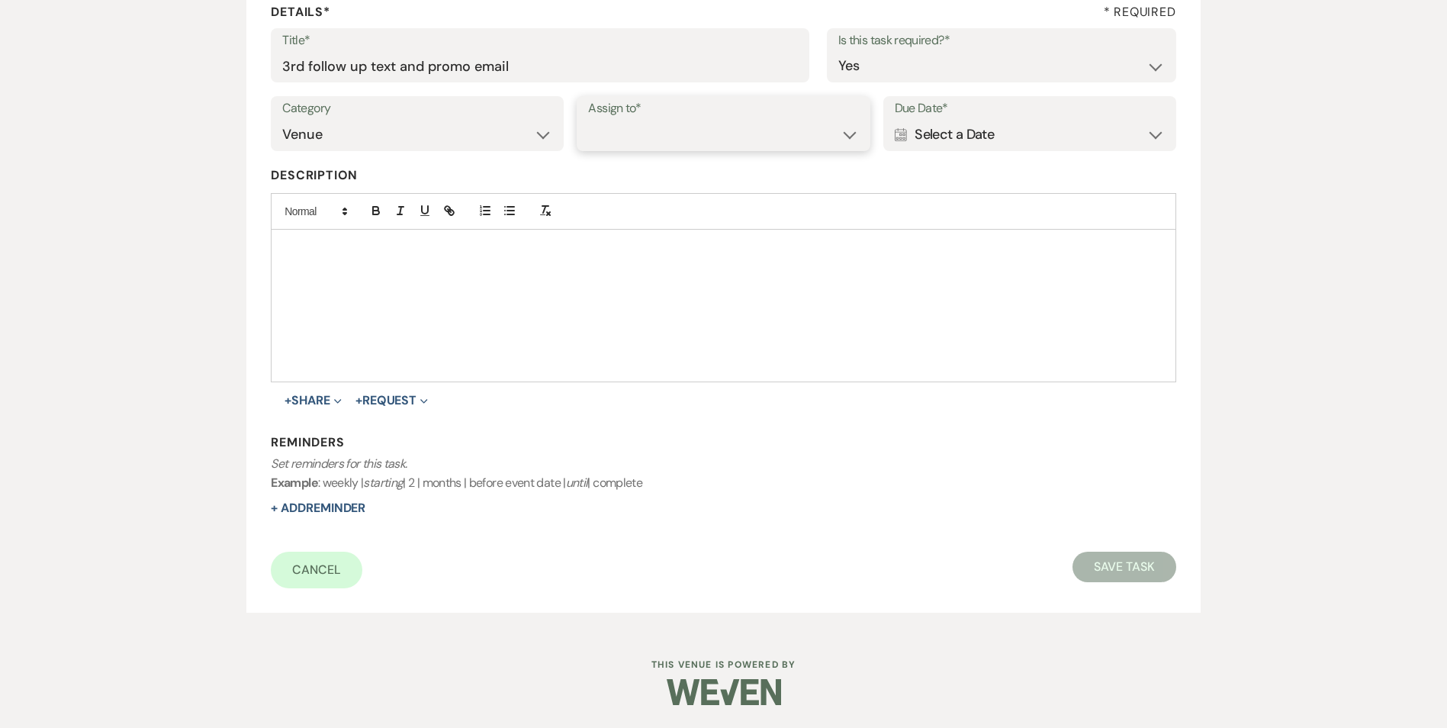
drag, startPoint x: 617, startPoint y: 142, endPoint x: 616, endPoint y: 152, distance: 9.9
click at [619, 143] on select "Venue Client" at bounding box center [723, 135] width 270 height 30
select select "venueHost"
click at [588, 120] on select "Venue Client" at bounding box center [723, 135] width 270 height 30
click at [924, 129] on div "Calendar Select a Date Expand" at bounding box center [1030, 135] width 270 height 30
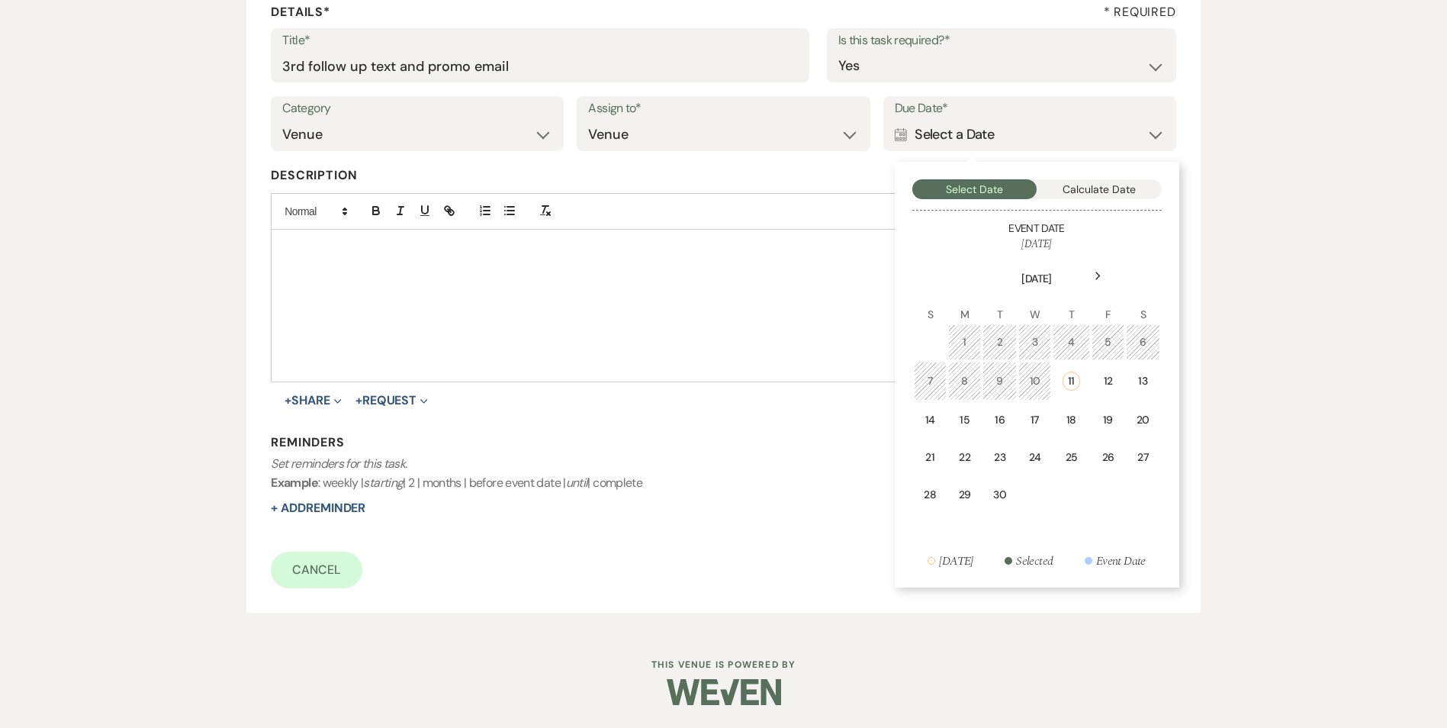
click at [1075, 413] on div "18" at bounding box center [1071, 420] width 18 height 16
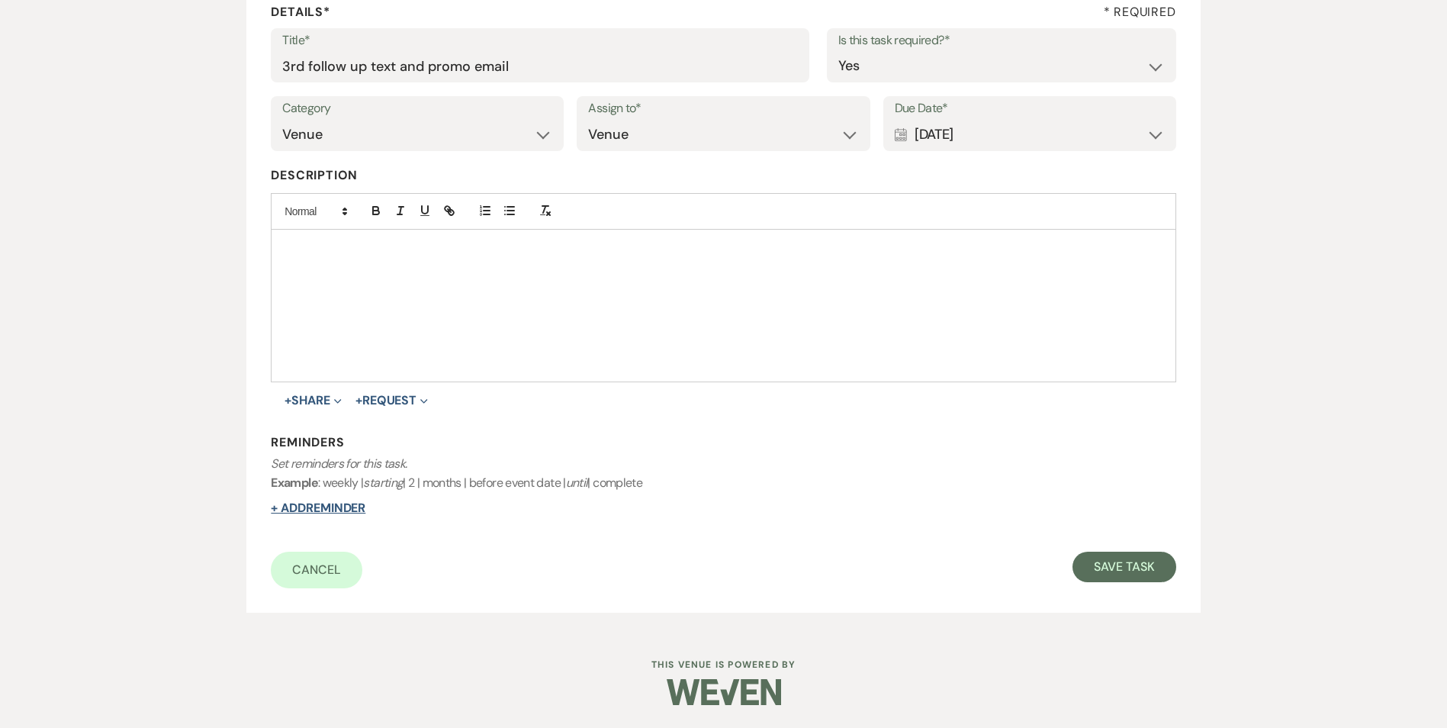
click at [327, 514] on button "+ Add Reminder" at bounding box center [318, 508] width 95 height 12
select select "host"
select select "days"
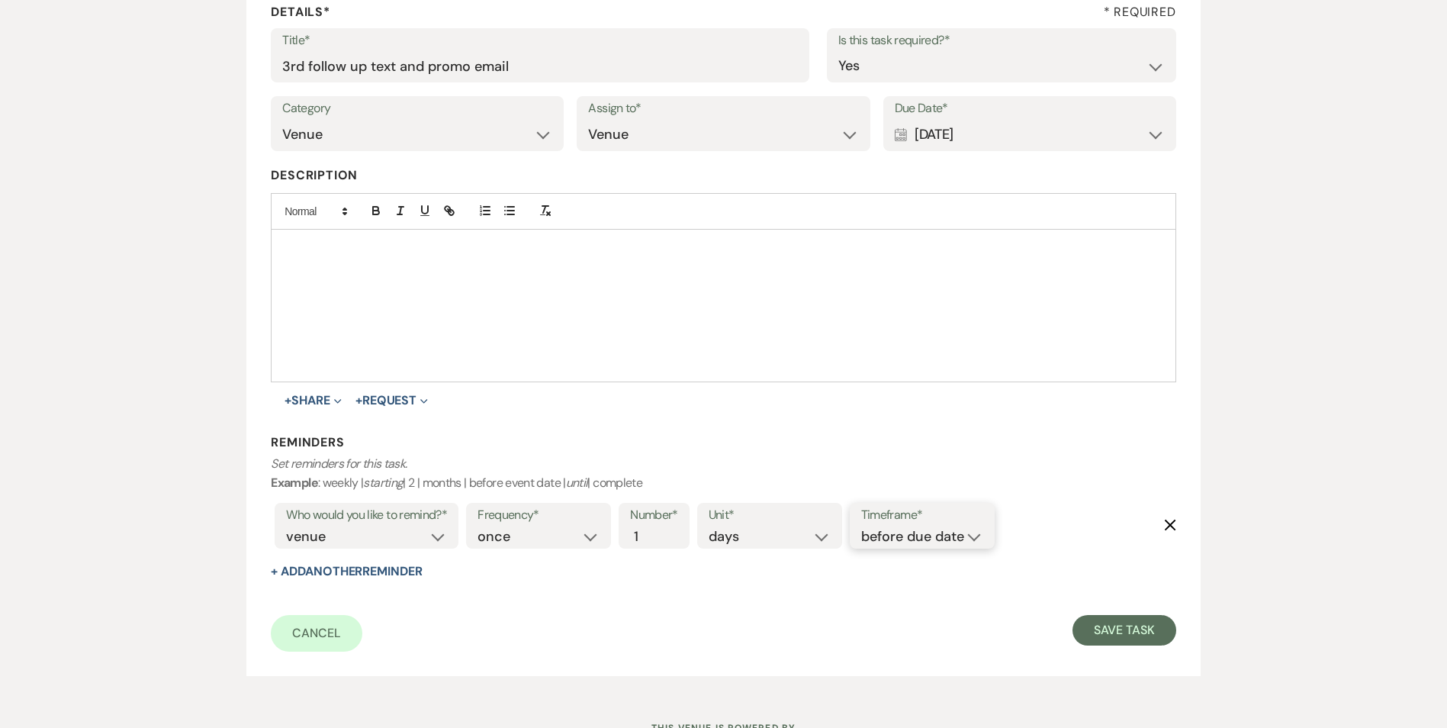
click at [901, 536] on select "before due date after due date on due date on custom date" at bounding box center [922, 536] width 122 height 21
select select "onDueDate"
click at [861, 526] on select "before due date after due date on due date on custom date" at bounding box center [922, 536] width 122 height 21
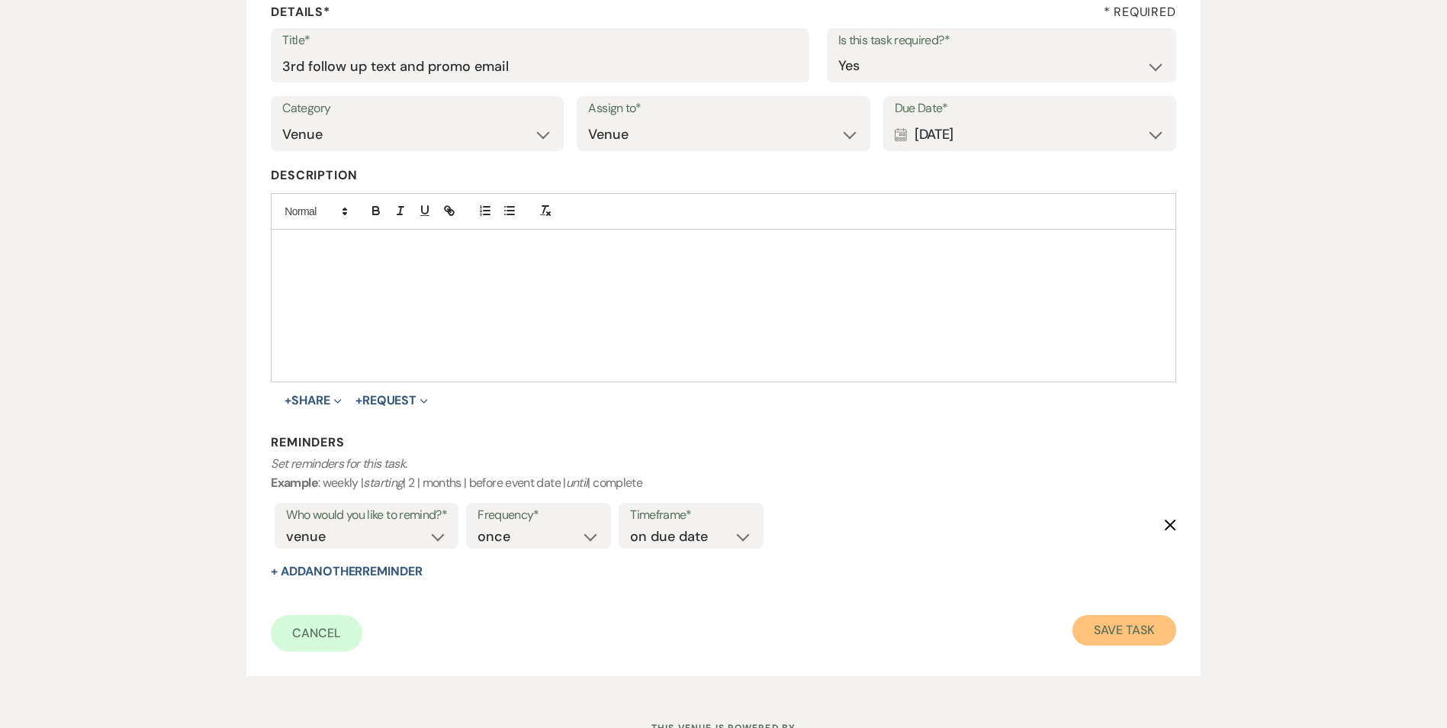
click at [1124, 635] on button "Save Task" at bounding box center [1123, 630] width 103 height 31
select select "5"
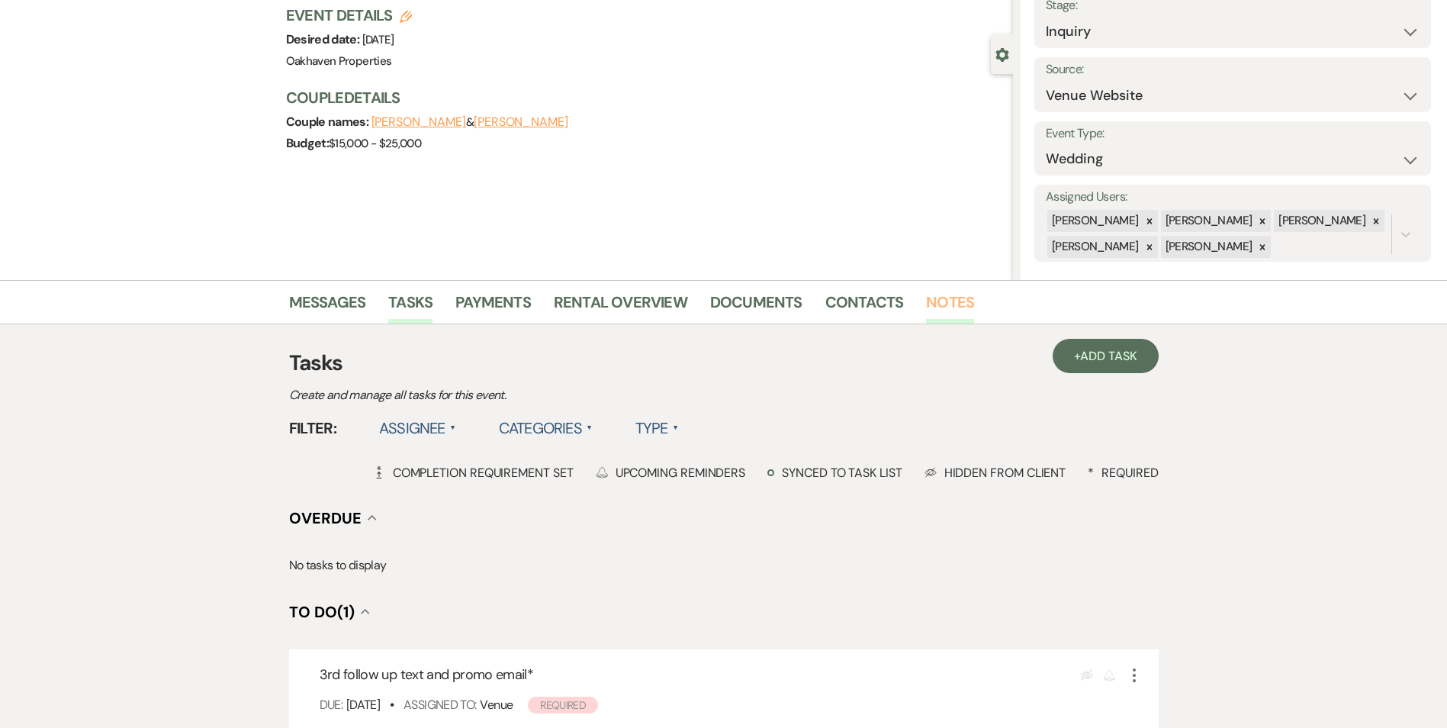
scroll to position [76, 0]
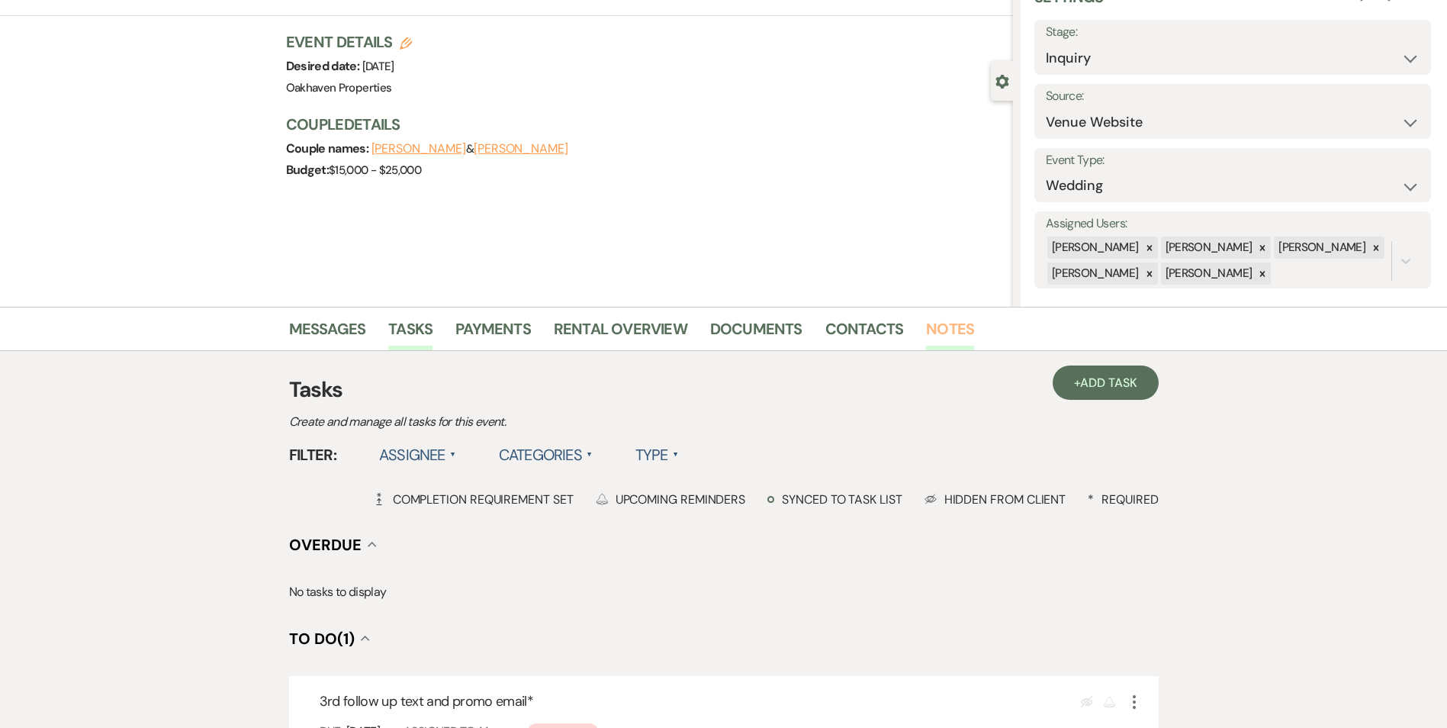
click at [958, 349] on link "Notes" at bounding box center [950, 334] width 48 height 34
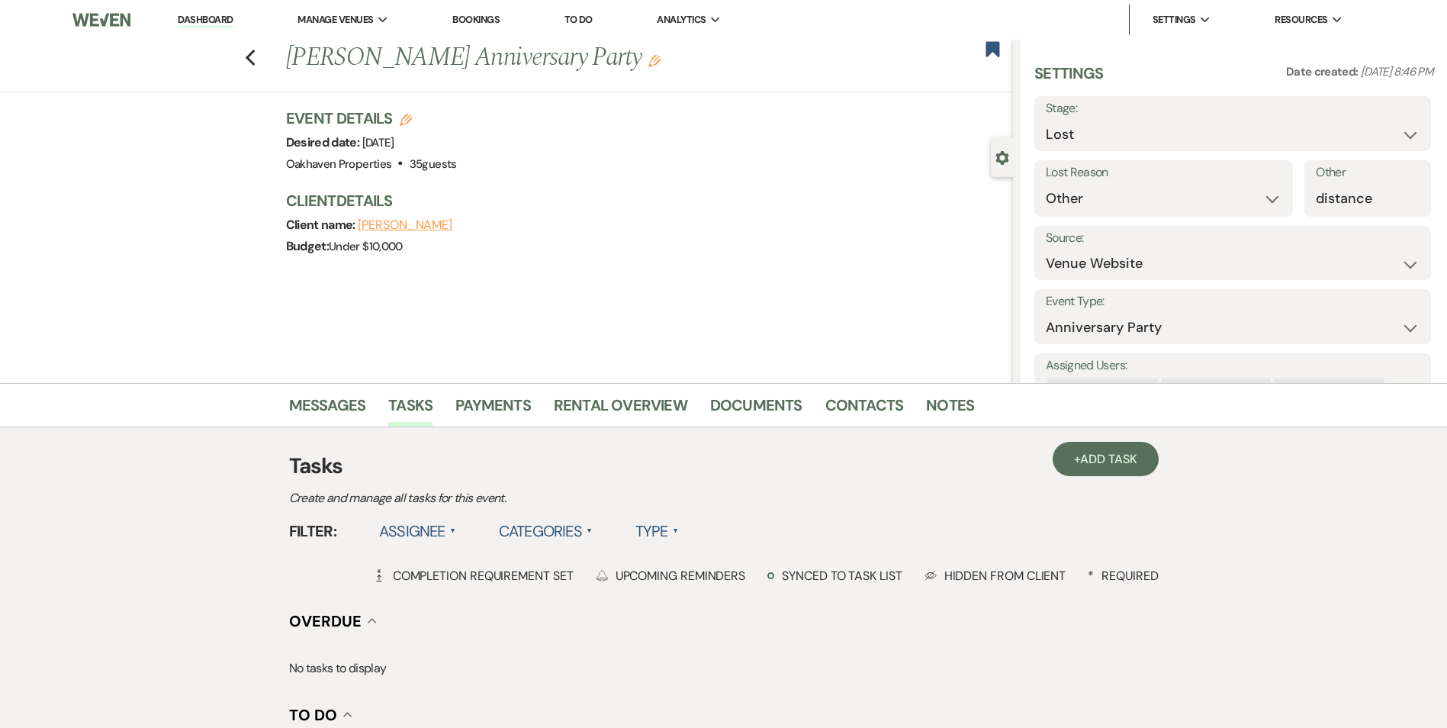
click at [204, 20] on link "Dashboard" at bounding box center [205, 20] width 55 height 14
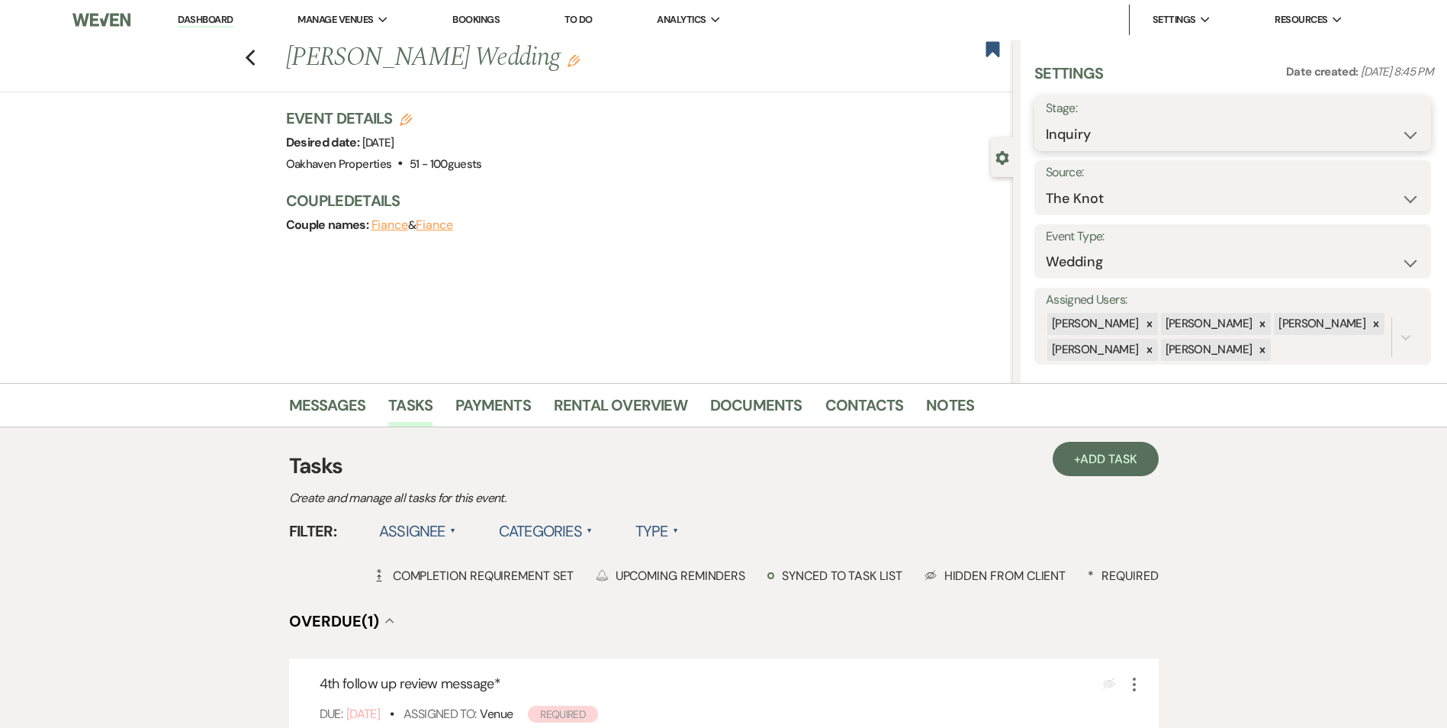
click at [1130, 139] on select "Inquiry Follow Up Tour Requested Tour Confirmed Toured Proposal Sent Booked Lost" at bounding box center [1233, 135] width 374 height 30
select select "8"
click at [1046, 120] on select "Inquiry Follow Up Tour Requested Tour Confirmed Toured Proposal Sent Booked Lost" at bounding box center [1233, 135] width 374 height 30
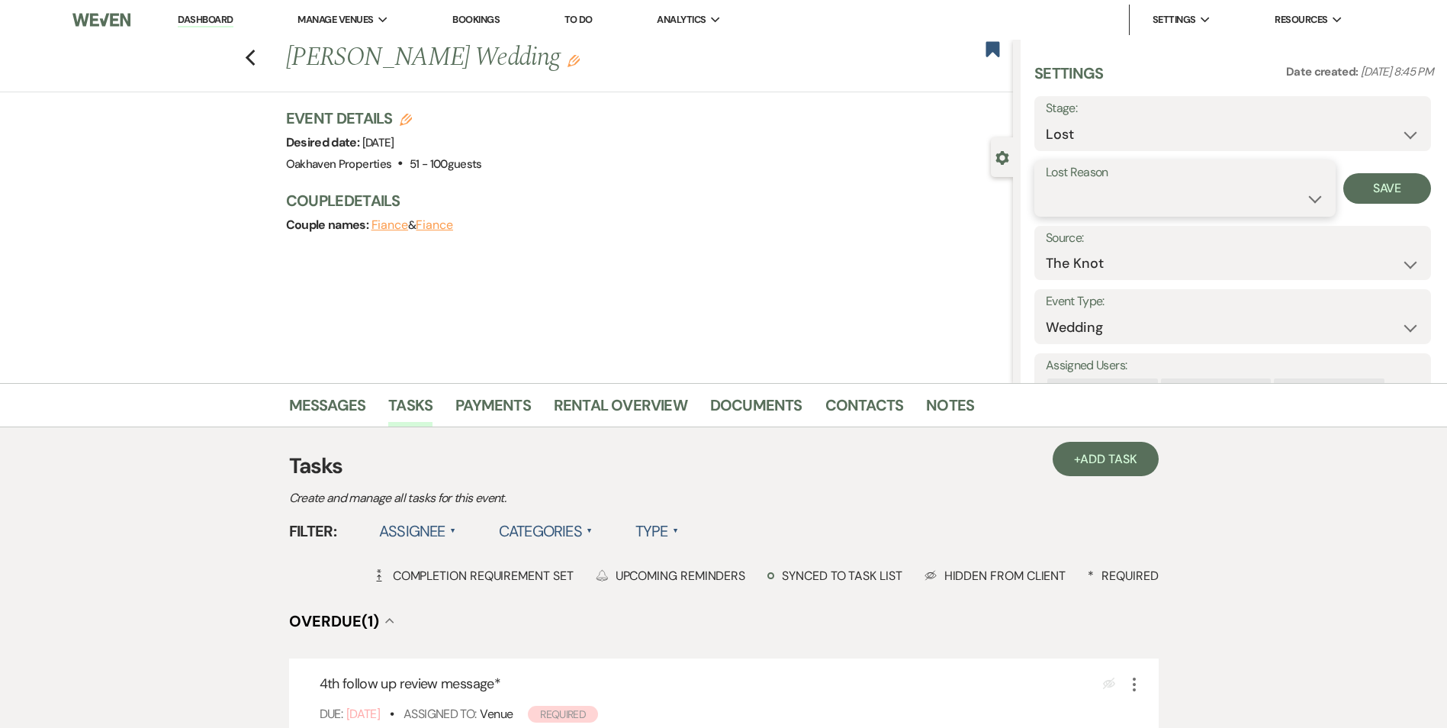
drag, startPoint x: 1083, startPoint y: 202, endPoint x: 1083, endPoint y: 224, distance: 22.1
click at [1083, 203] on select "Booked Elsewhere Budget Date Unavailable No Response Not a Good Match Capacity …" at bounding box center [1185, 199] width 278 height 30
select select "6"
click at [1046, 184] on select "Booked Elsewhere Budget Date Unavailable No Response Not a Good Match Capacity …" at bounding box center [1185, 199] width 278 height 30
click at [1347, 185] on button "Save" at bounding box center [1387, 188] width 88 height 31
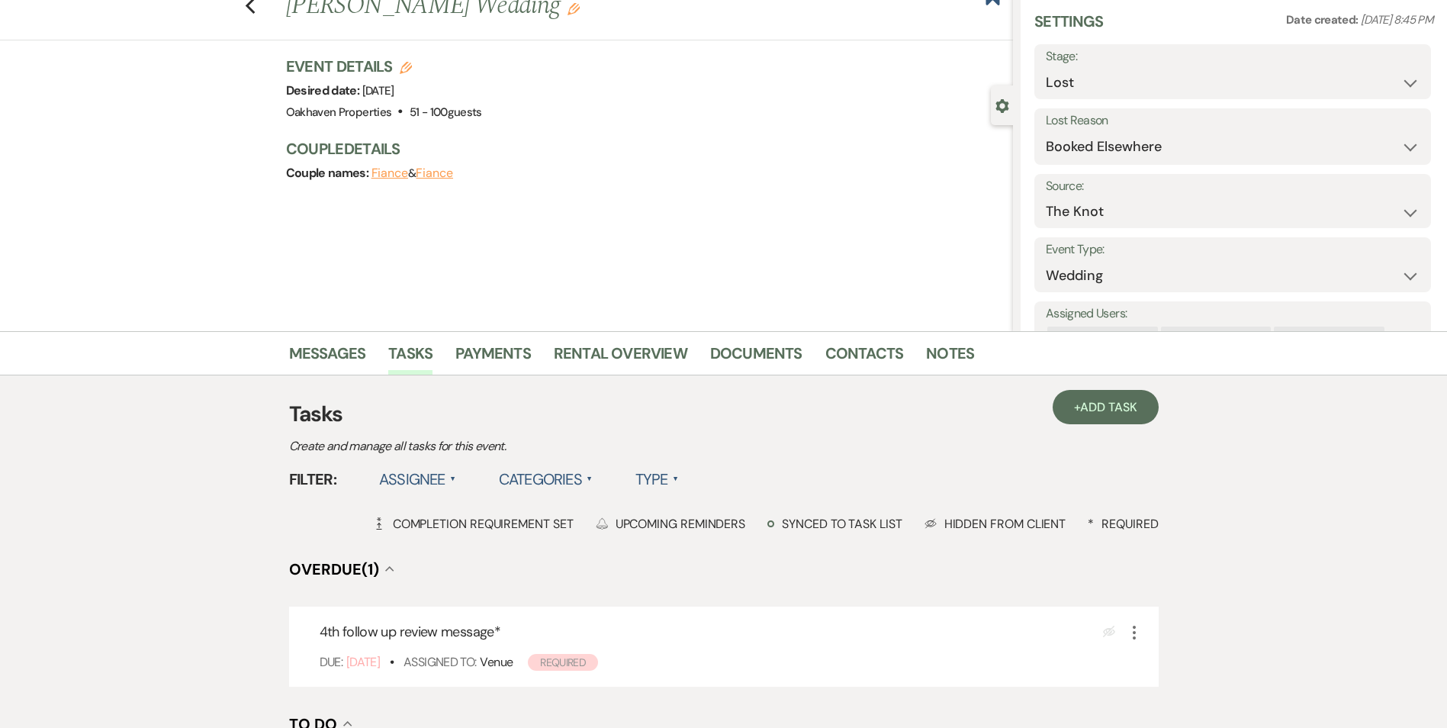
scroll to position [153, 0]
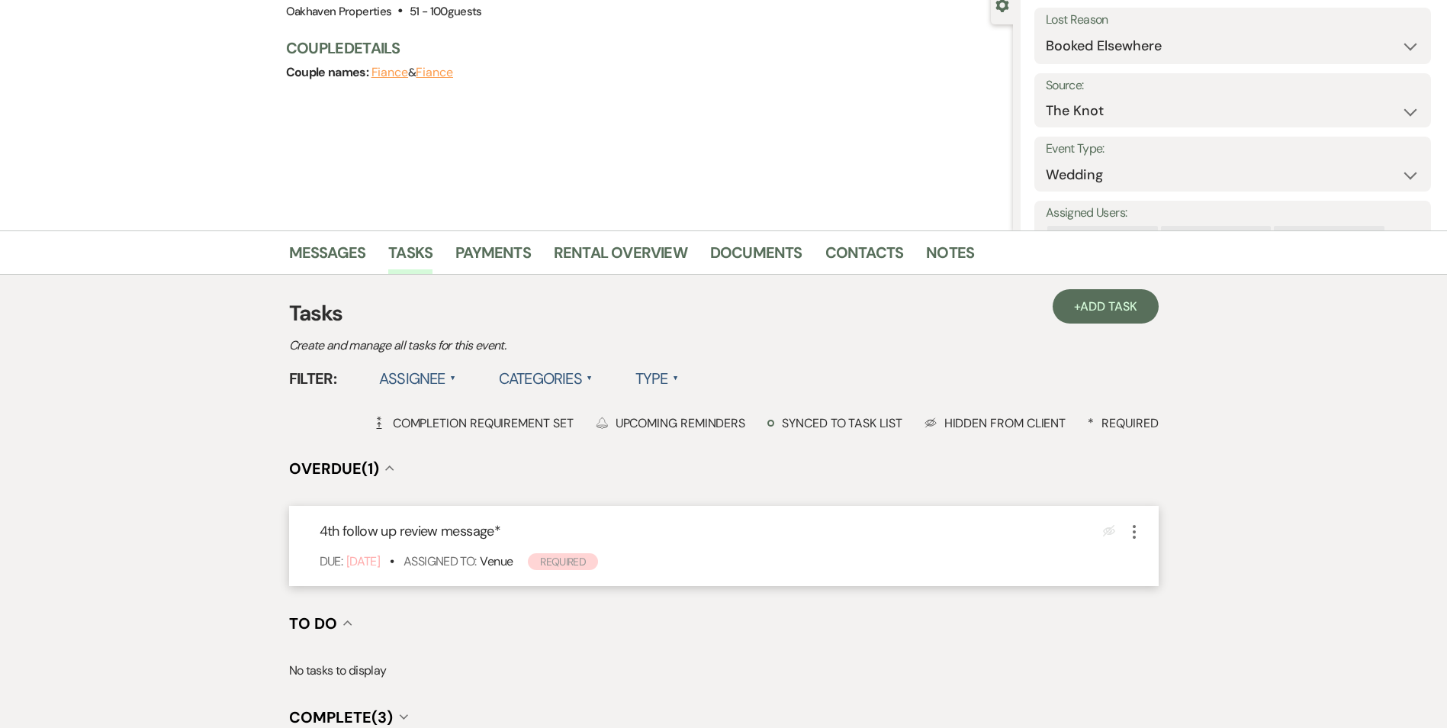
click at [1128, 529] on icon "More" at bounding box center [1134, 531] width 18 height 18
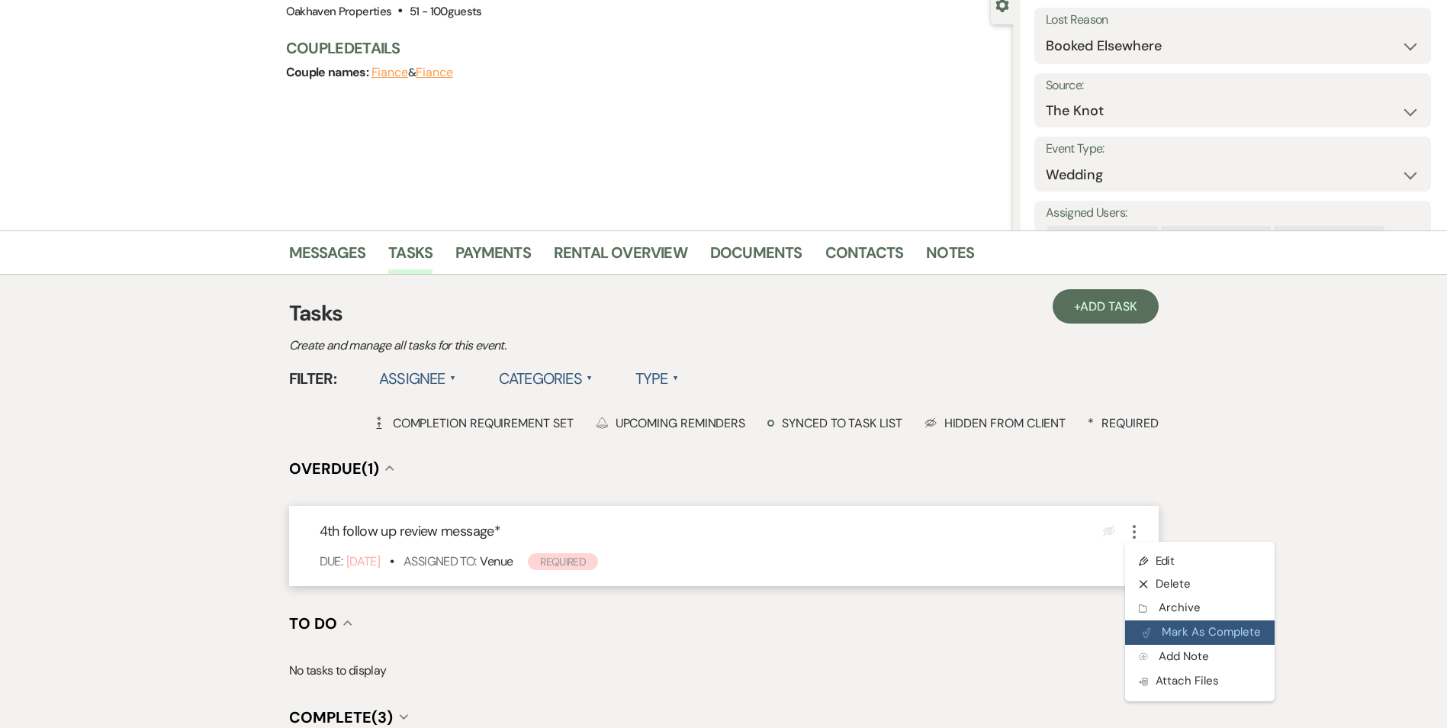
click at [1165, 635] on button "Plan Portal Link Mark As Complete" at bounding box center [1199, 632] width 149 height 24
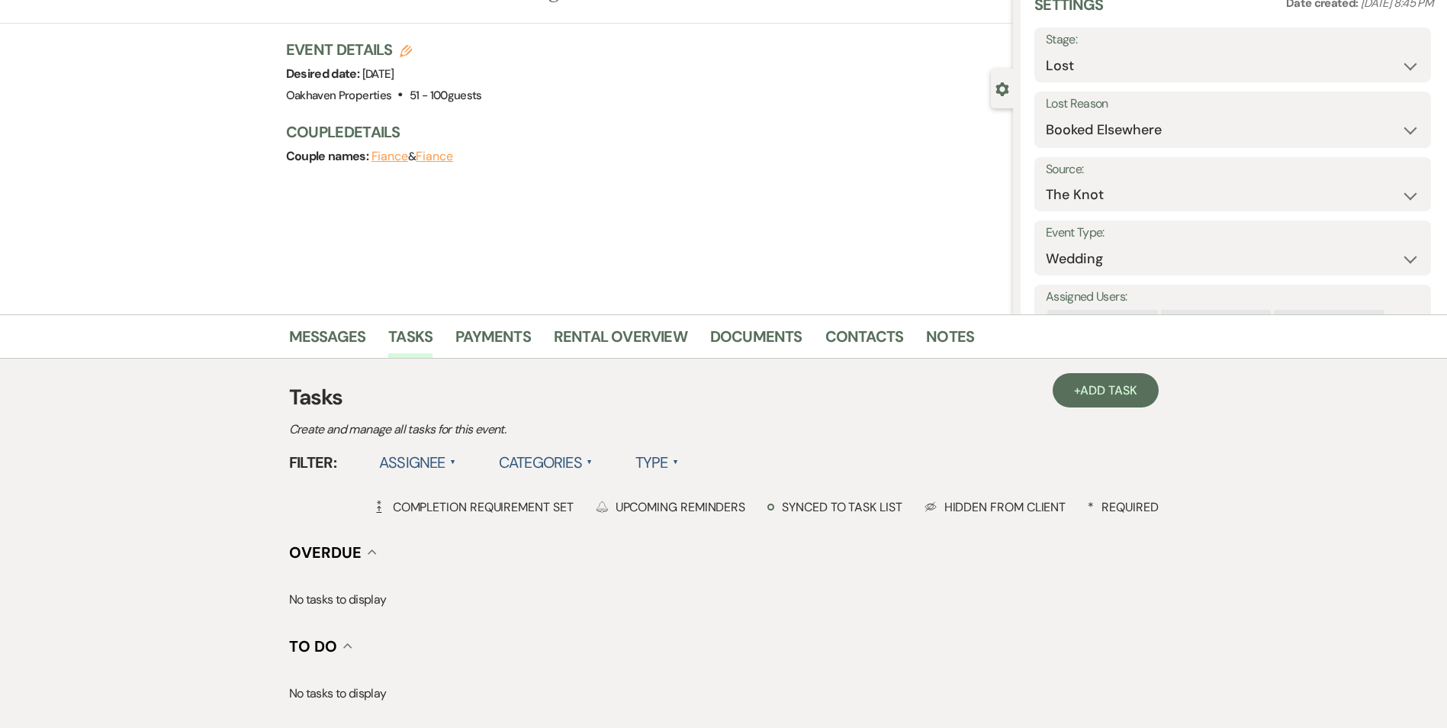
scroll to position [0, 0]
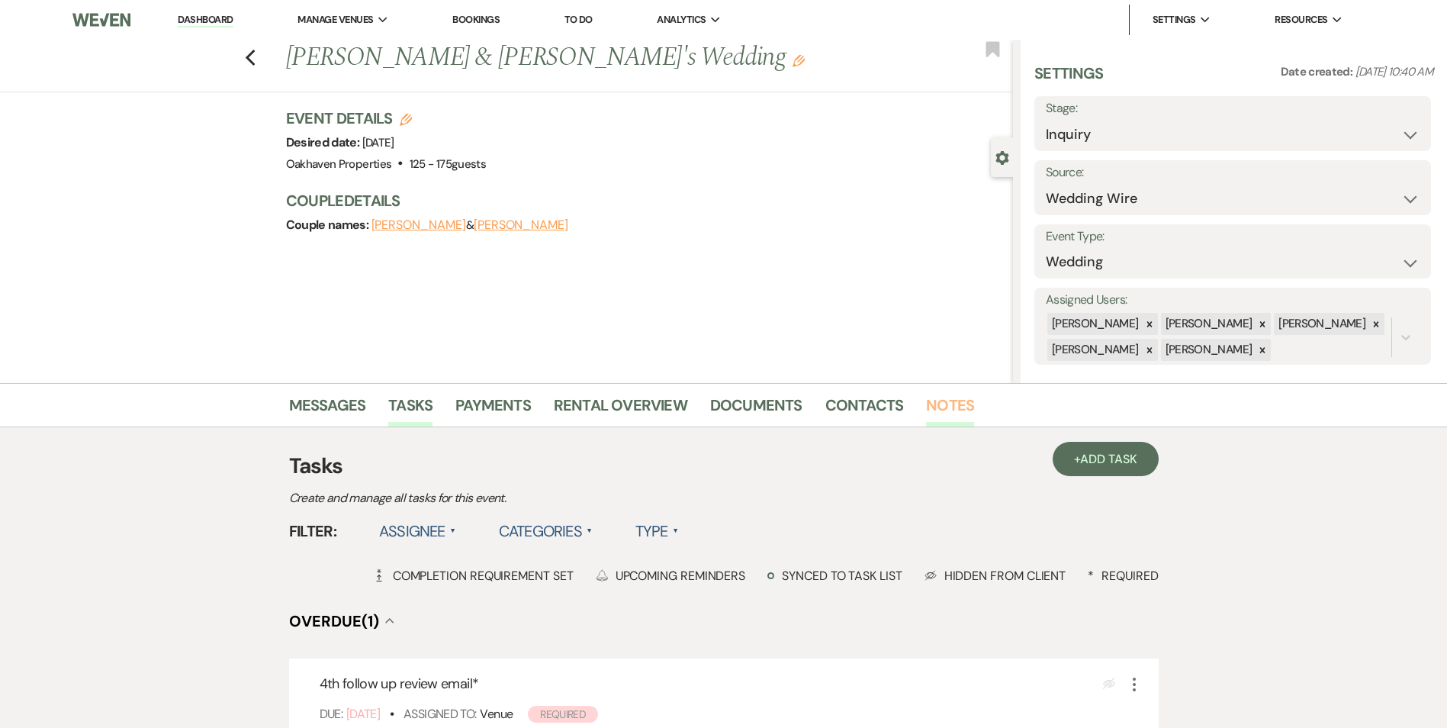
click at [935, 413] on link "Notes" at bounding box center [950, 410] width 48 height 34
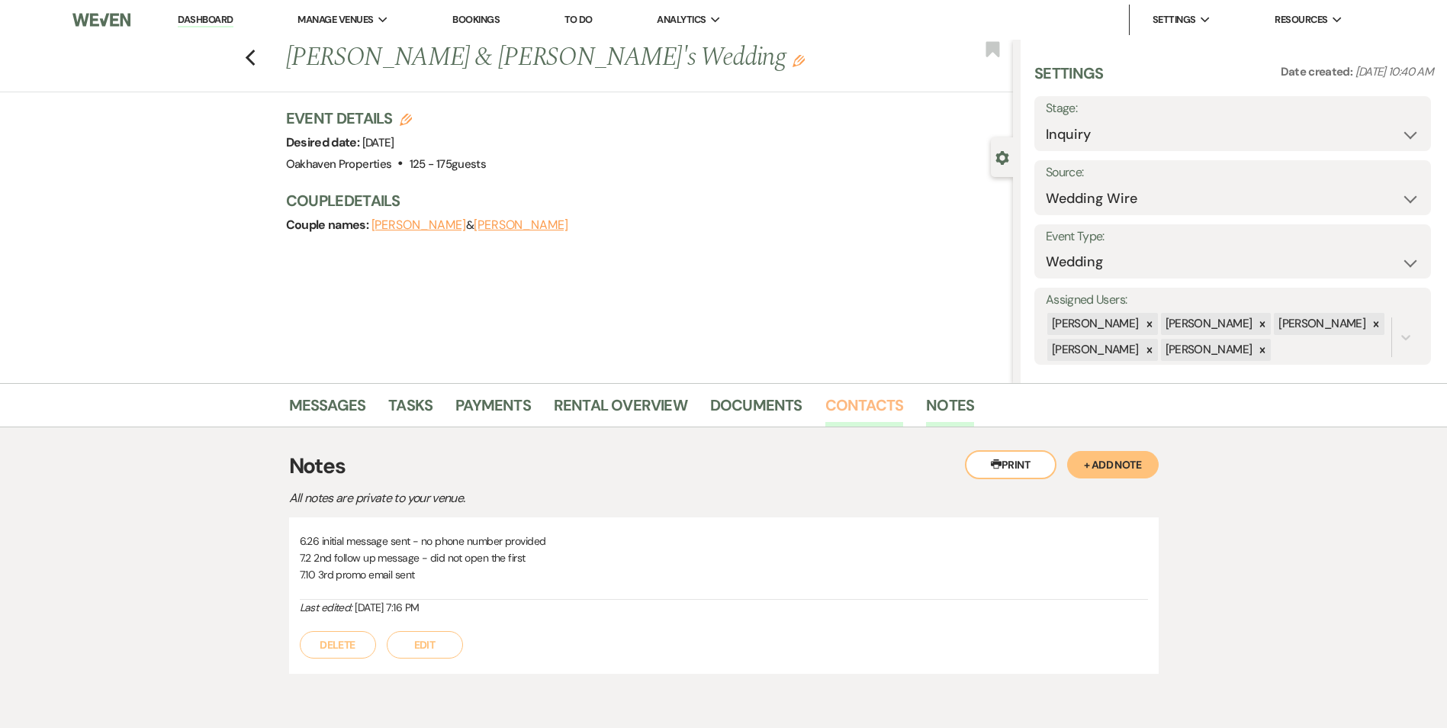
click at [850, 405] on link "Contacts" at bounding box center [864, 410] width 79 height 34
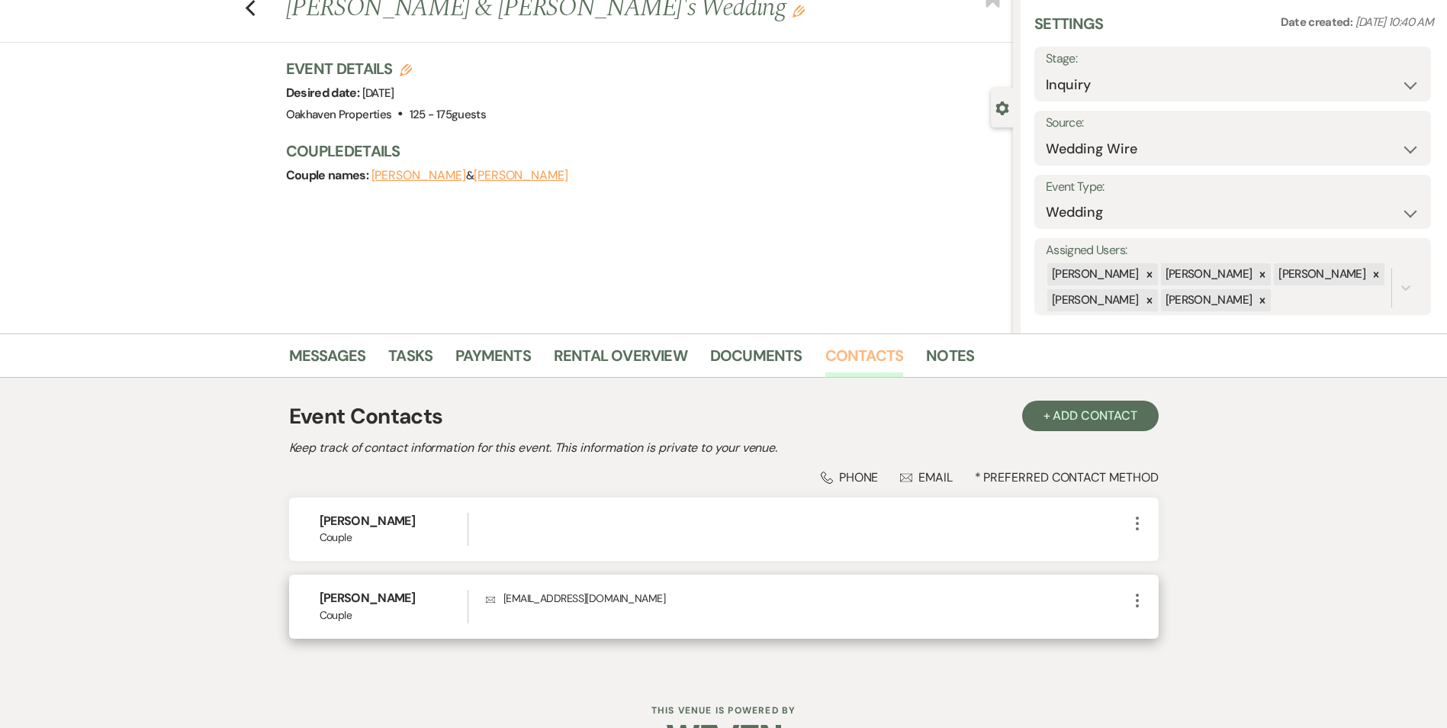
scroll to position [76, 0]
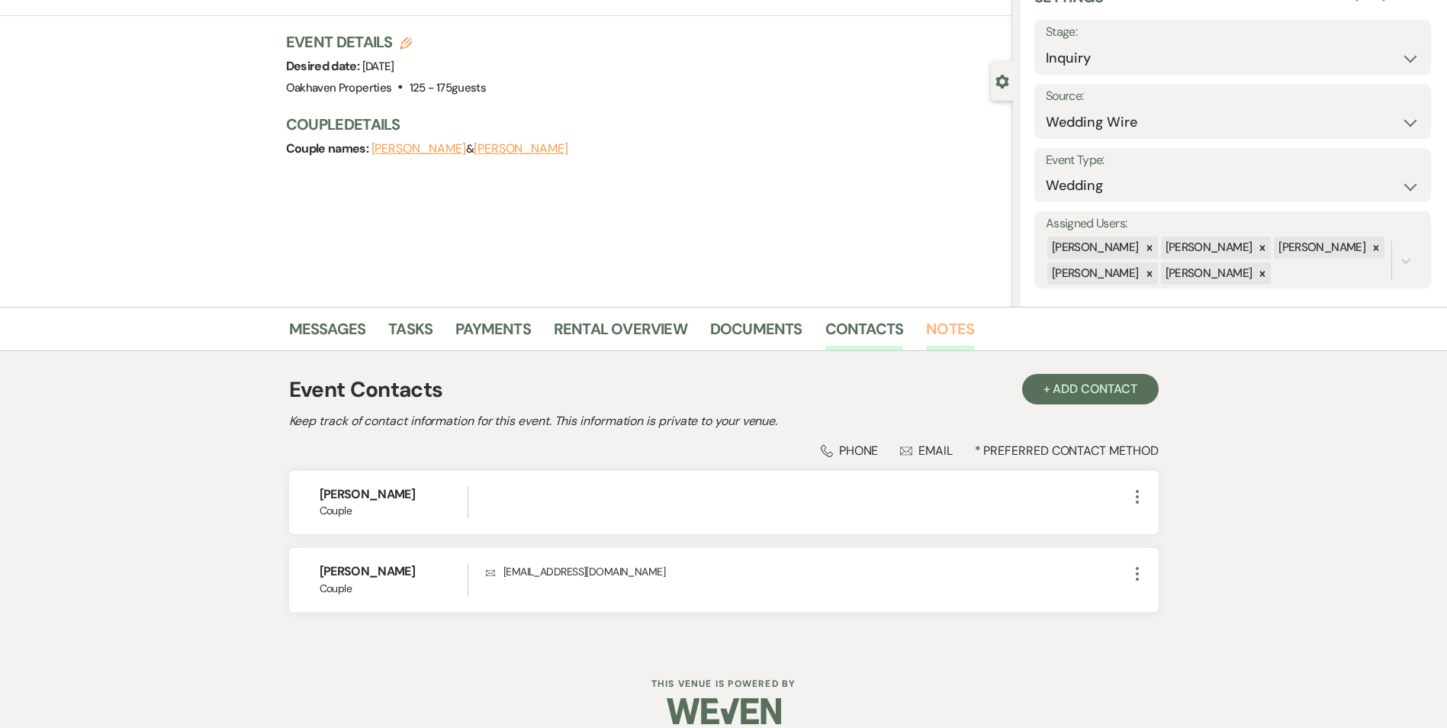
click at [926, 327] on link "Notes" at bounding box center [950, 334] width 48 height 34
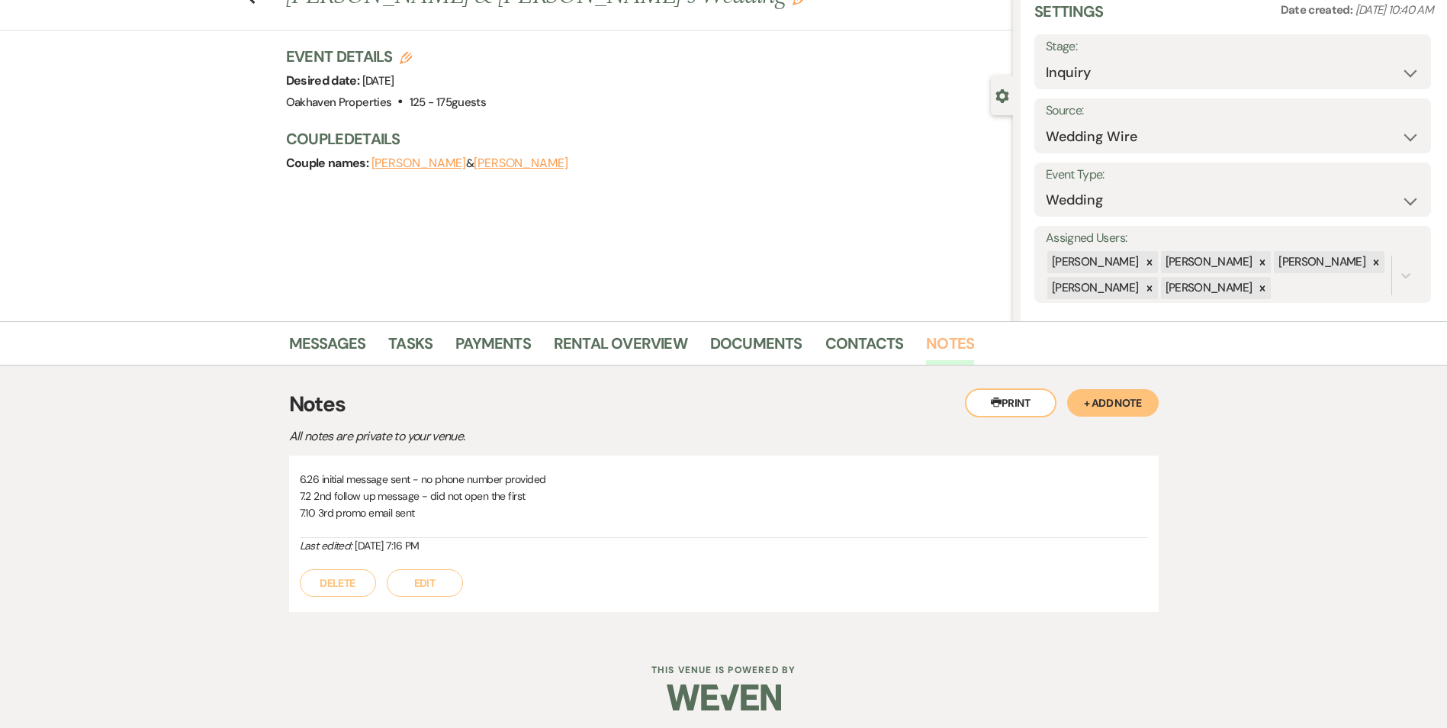
scroll to position [67, 0]
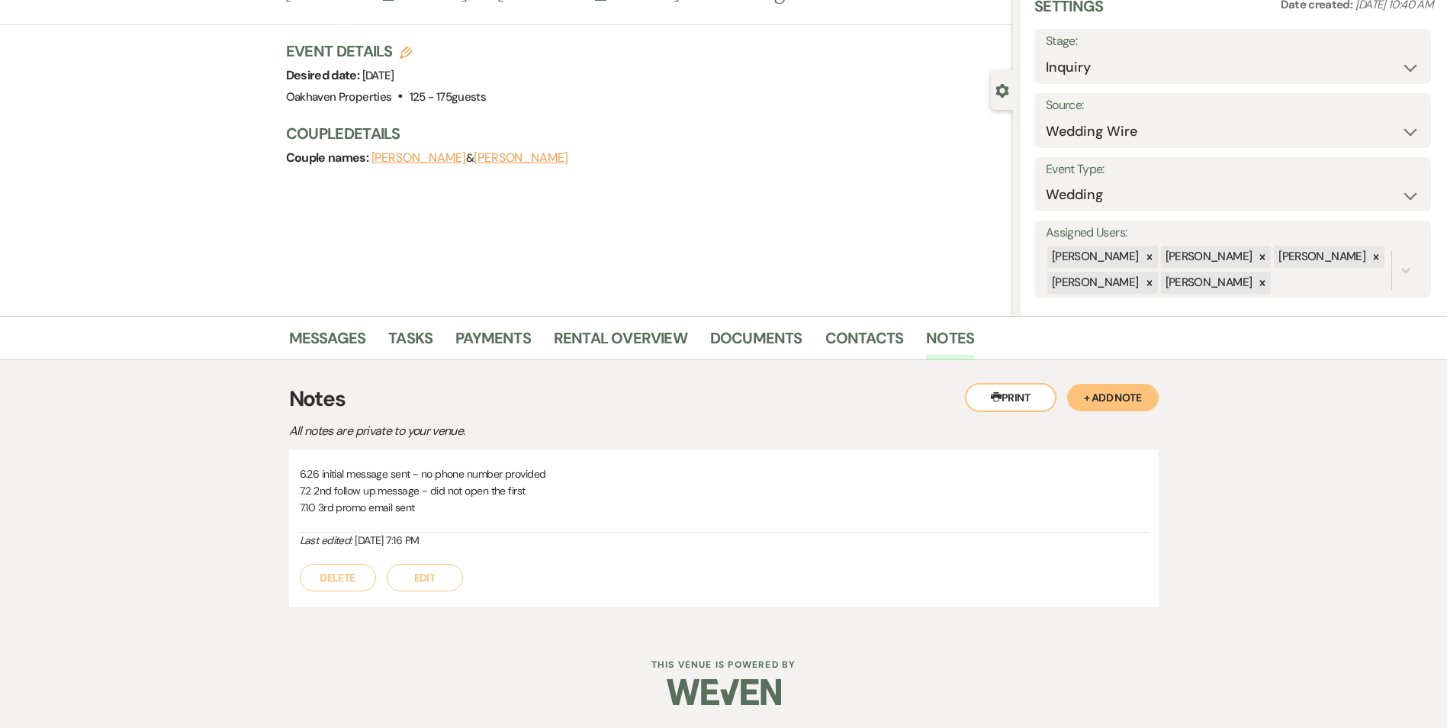
click at [419, 571] on button "Edit" at bounding box center [425, 577] width 76 height 27
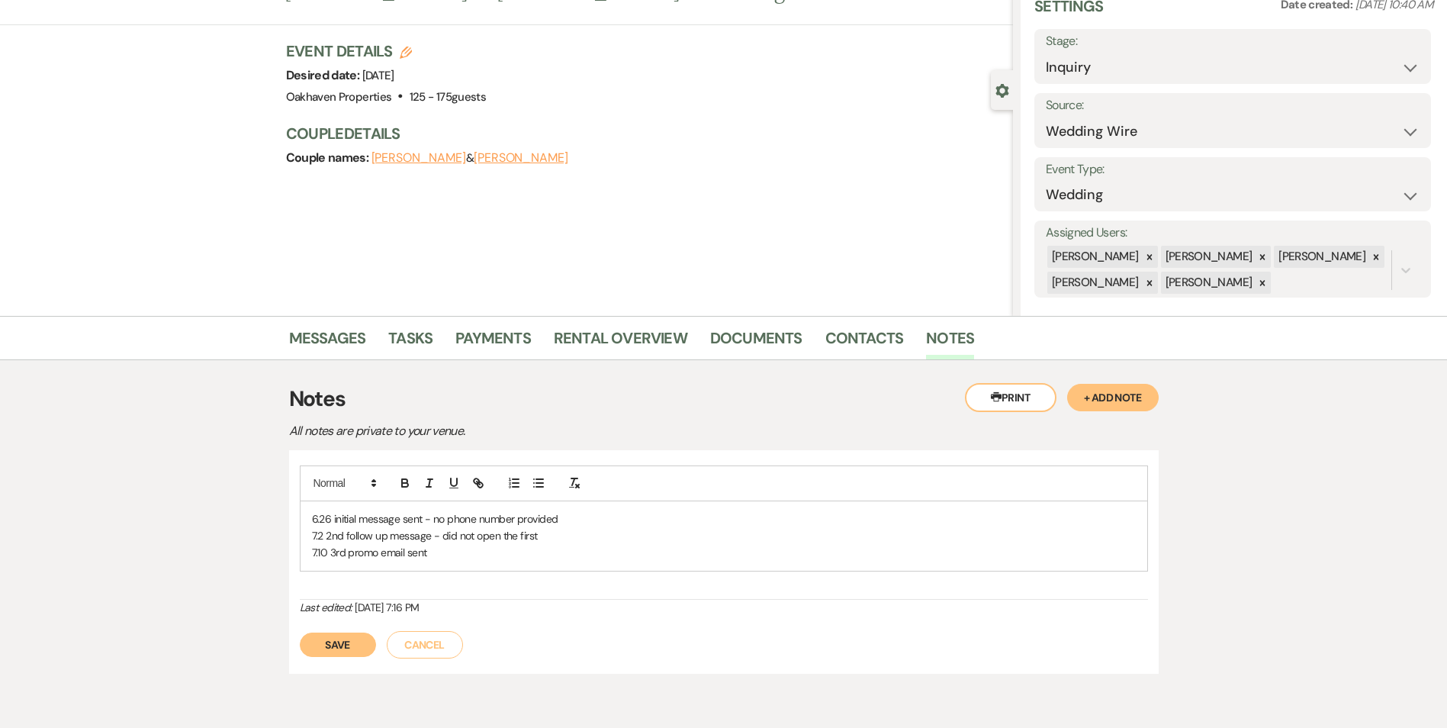
click at [438, 560] on p "7.10 3rd promo email sent" at bounding box center [724, 552] width 824 height 17
drag, startPoint x: 336, startPoint y: 667, endPoint x: 397, endPoint y: 609, distance: 84.2
click at [337, 665] on button "Save" at bounding box center [338, 661] width 76 height 24
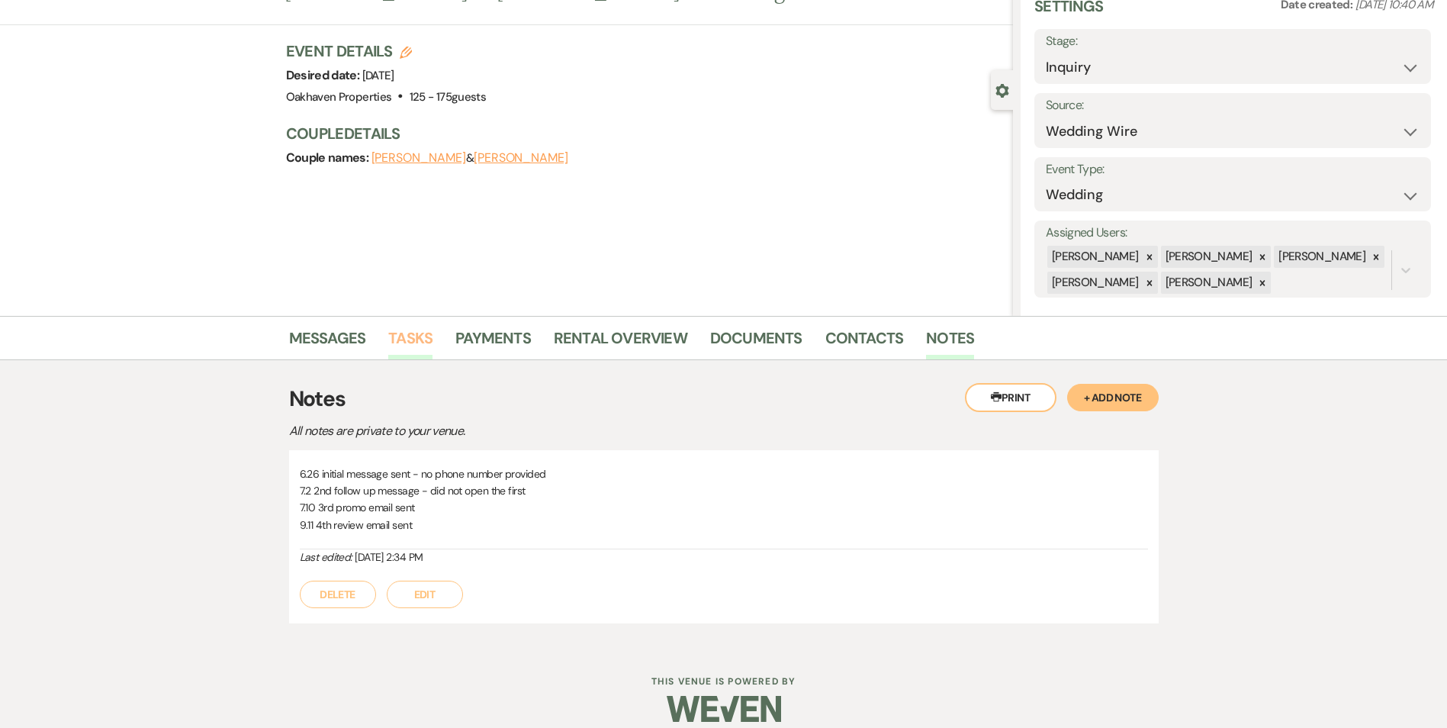
click at [395, 336] on link "Tasks" at bounding box center [410, 343] width 44 height 34
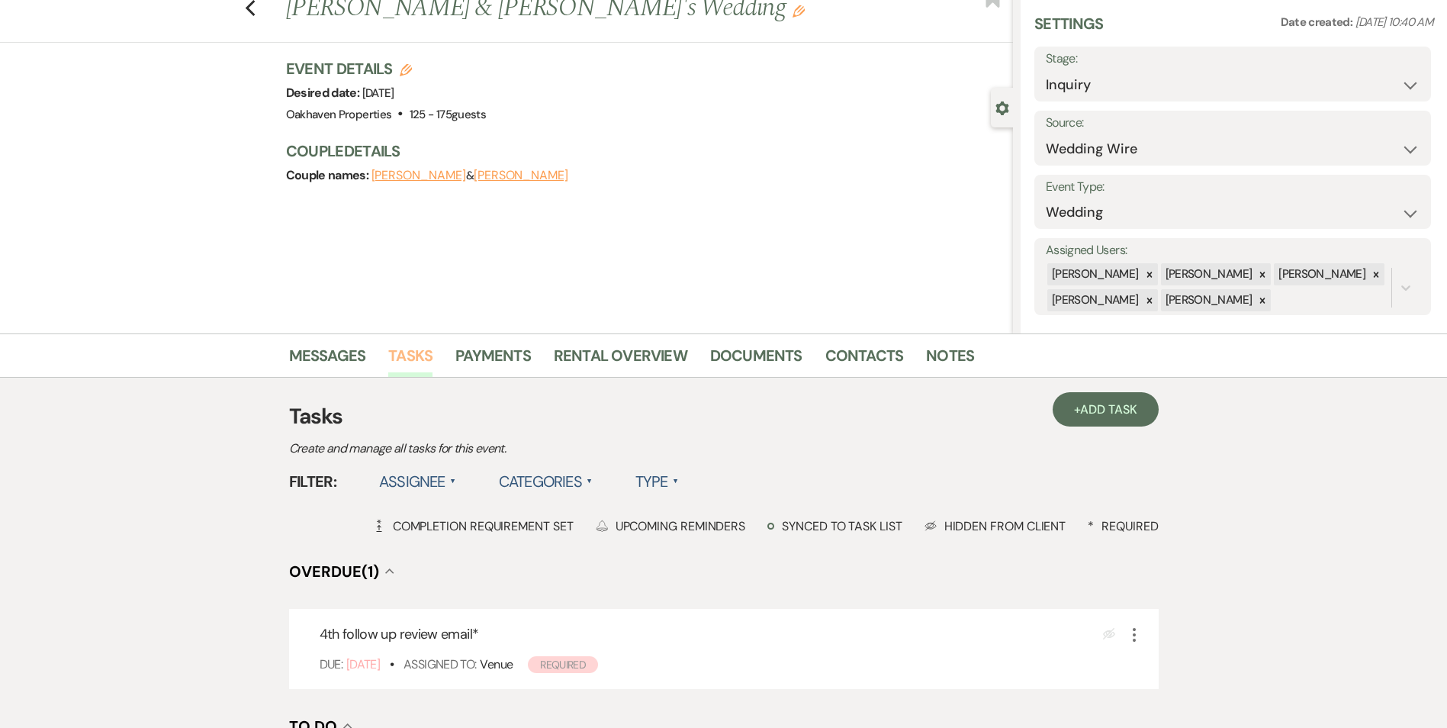
scroll to position [76, 0]
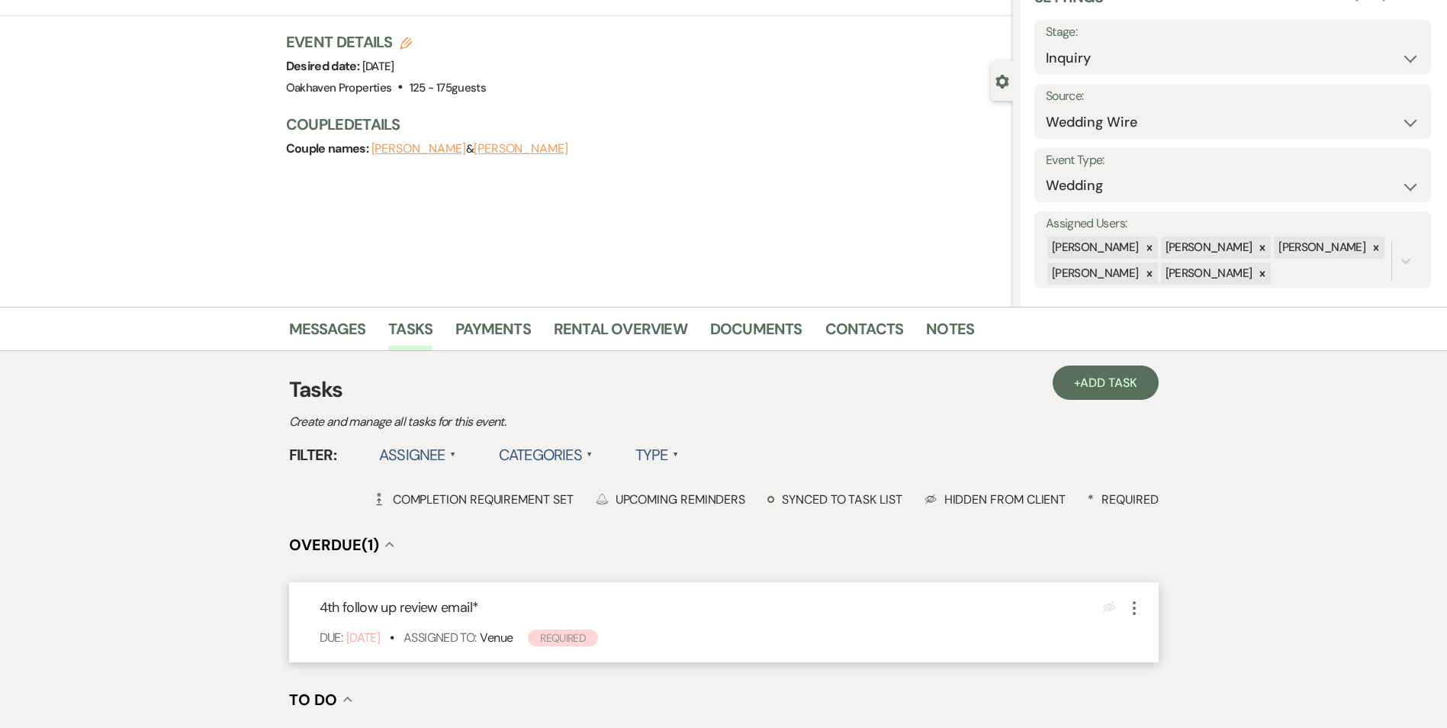
click at [1131, 608] on icon "More" at bounding box center [1134, 608] width 18 height 18
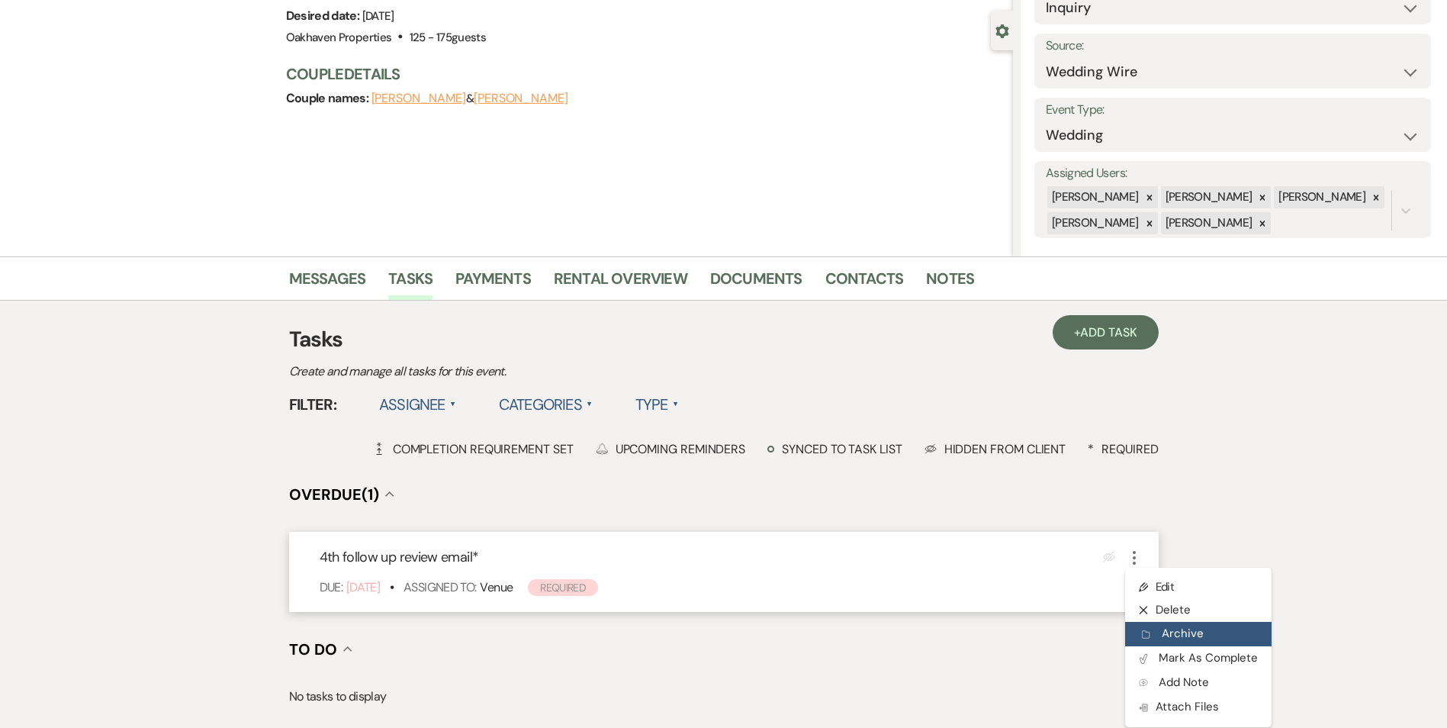
scroll to position [153, 0]
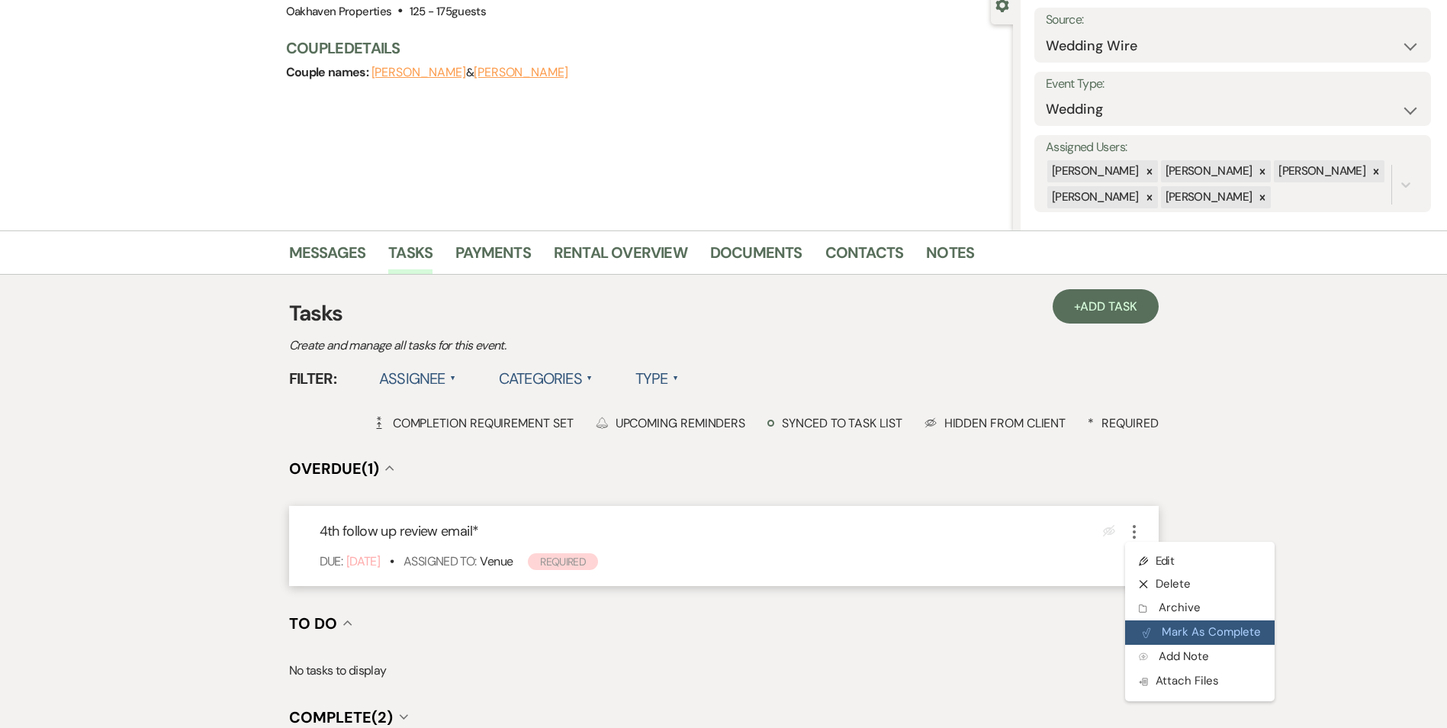
click at [1165, 639] on button "Plan Portal Link Mark As Complete" at bounding box center [1199, 632] width 149 height 24
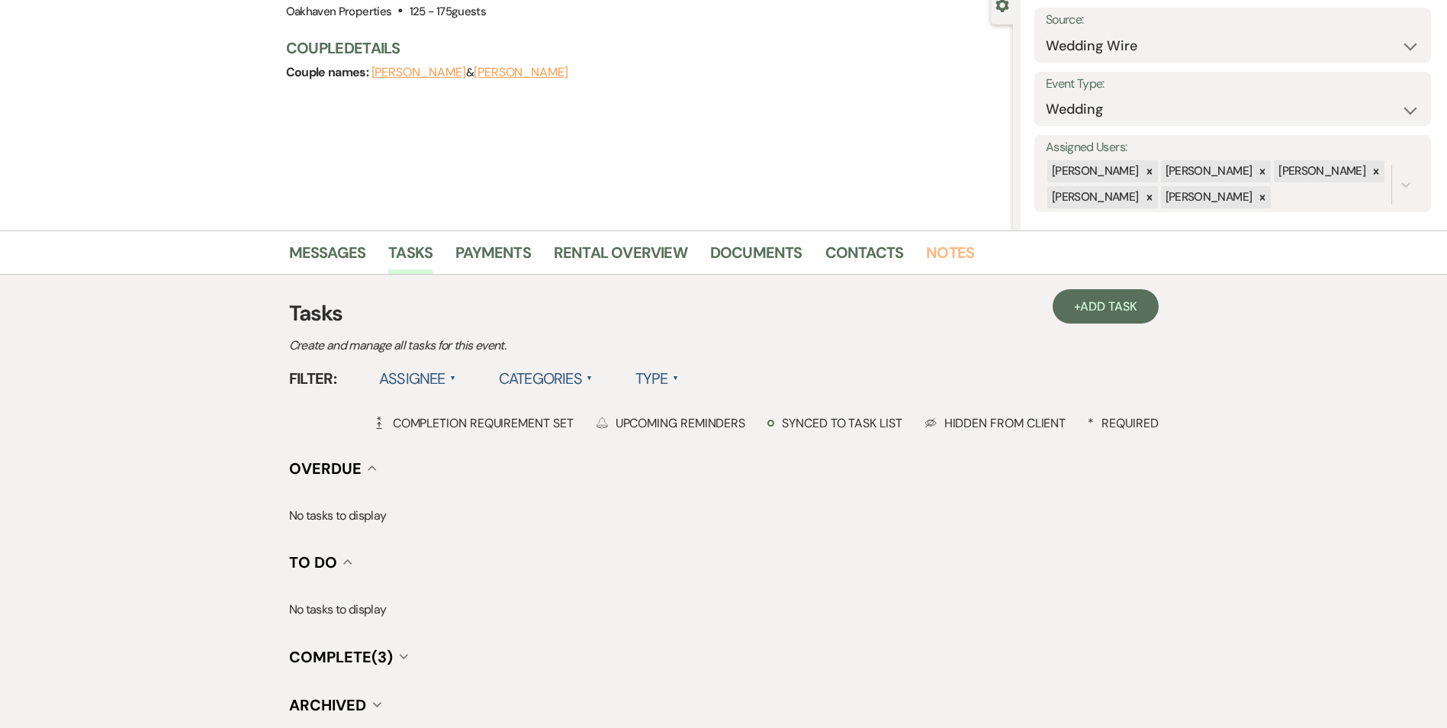
click at [934, 248] on link "Notes" at bounding box center [950, 257] width 48 height 34
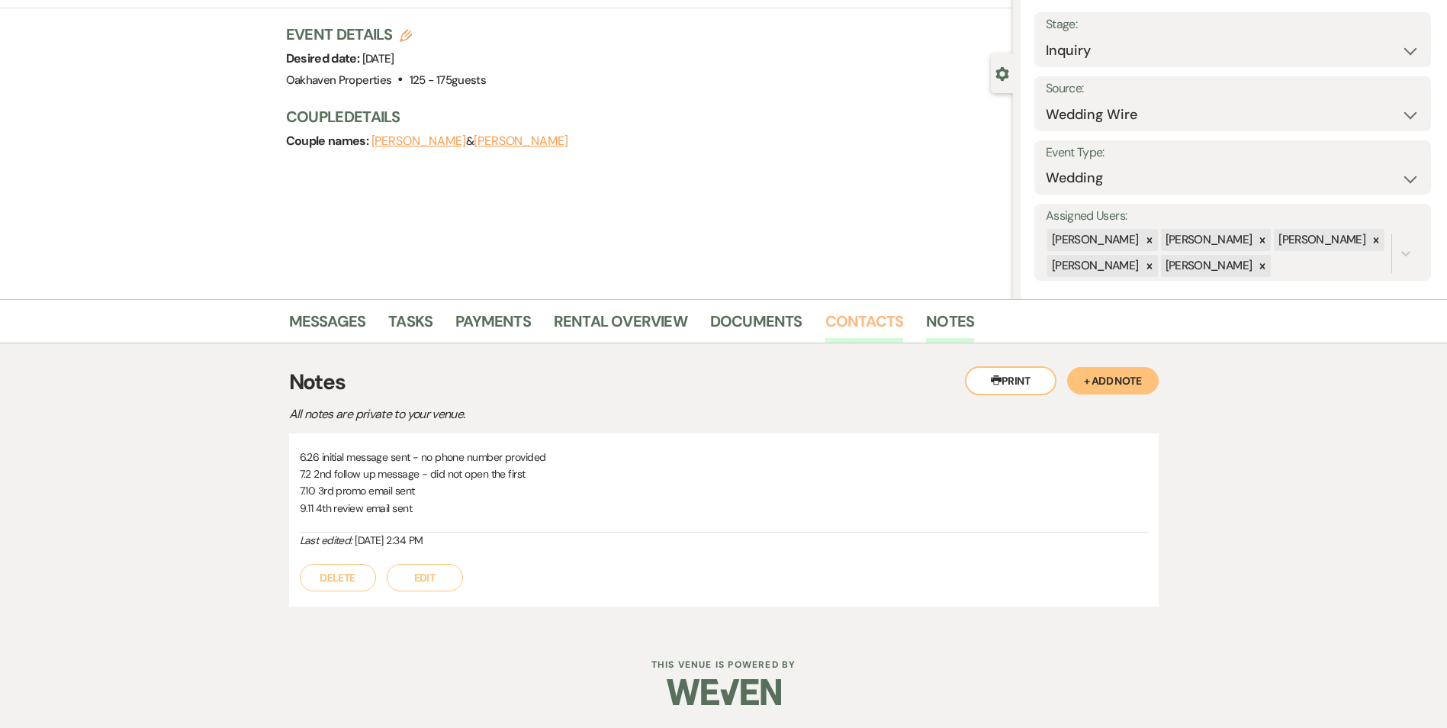
click at [879, 331] on link "Contacts" at bounding box center [864, 326] width 79 height 34
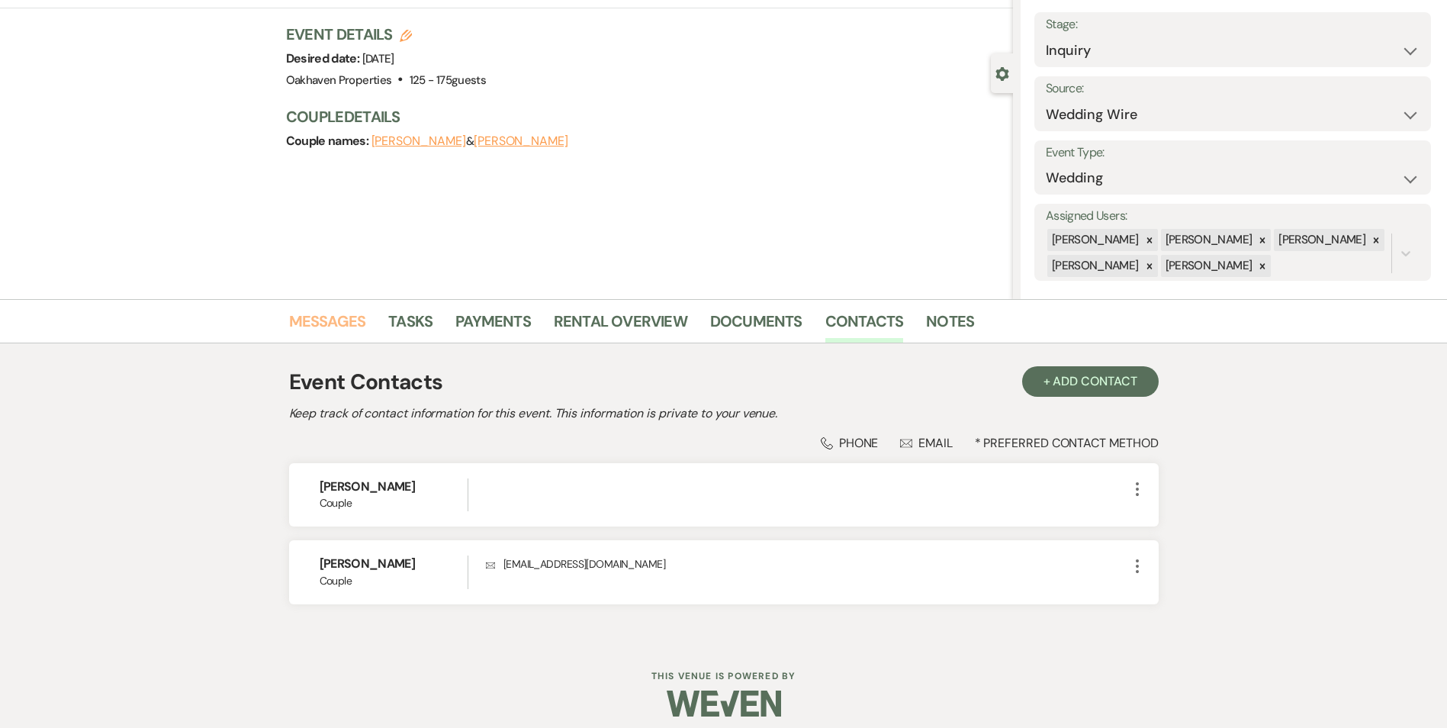
click at [327, 328] on link "Messages" at bounding box center [327, 326] width 77 height 34
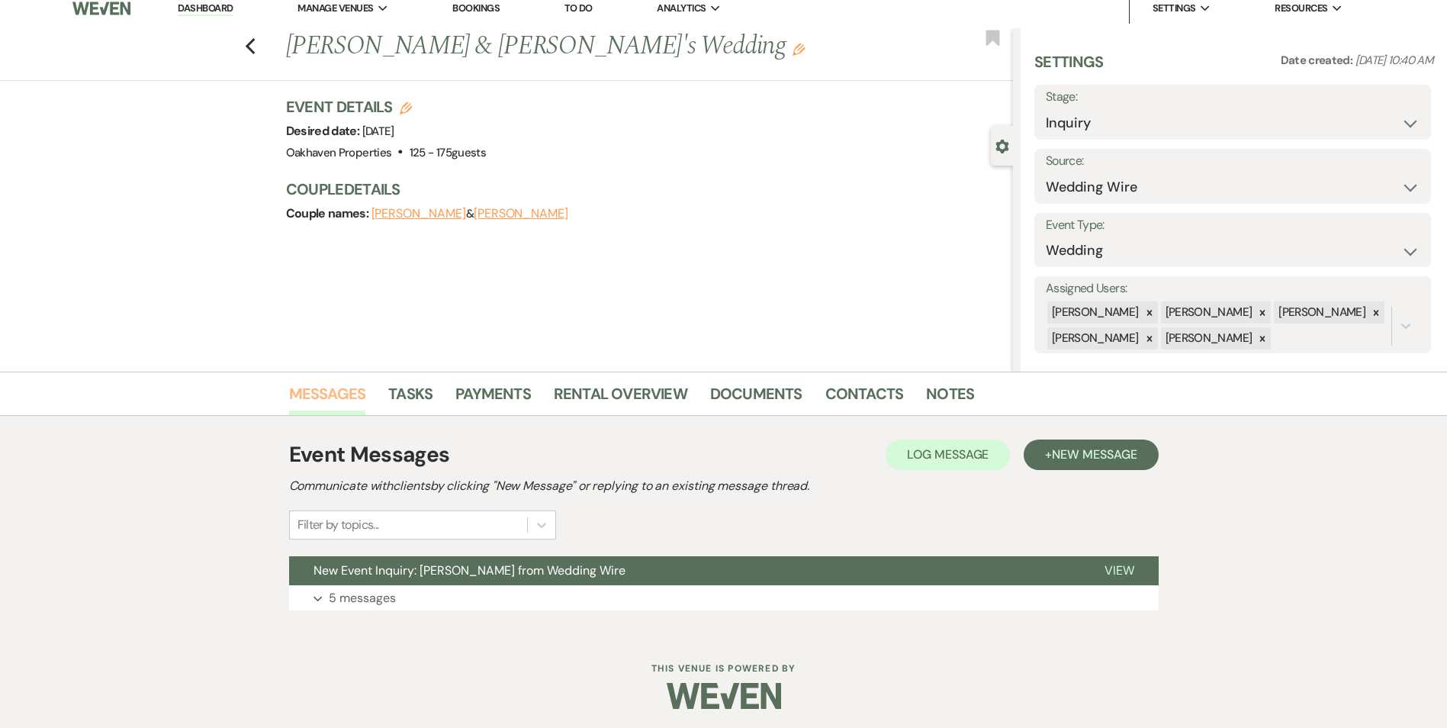
scroll to position [15, 0]
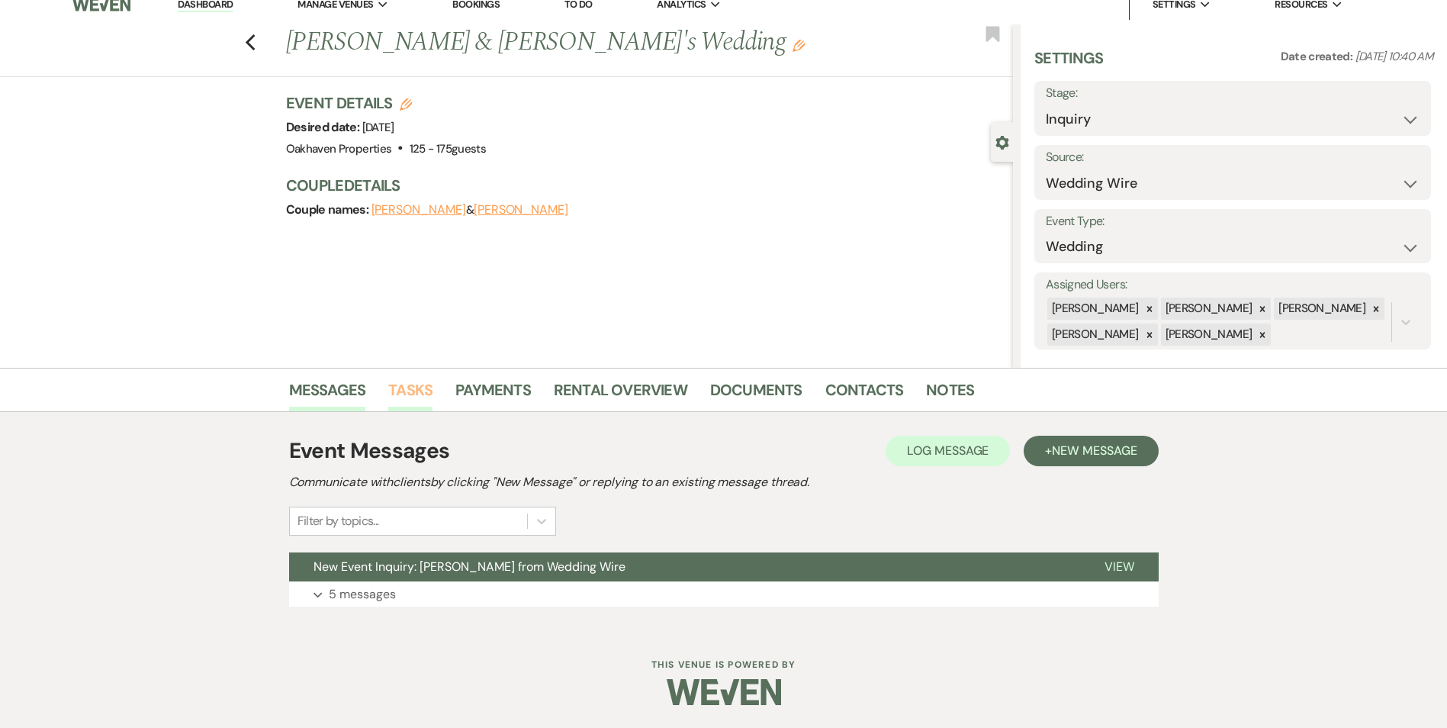
drag, startPoint x: 407, startPoint y: 387, endPoint x: 403, endPoint y: 397, distance: 10.6
click at [407, 387] on link "Tasks" at bounding box center [410, 395] width 44 height 34
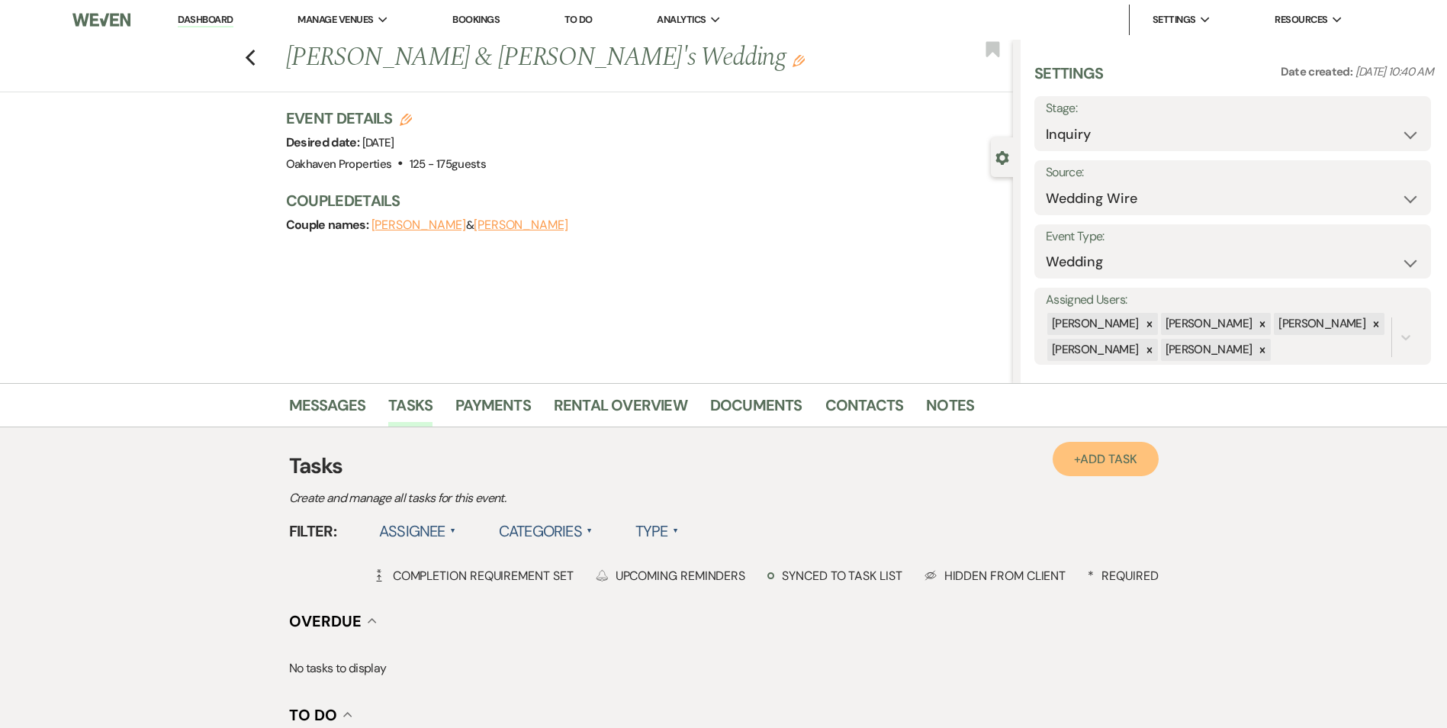
click at [1118, 454] on span "Add Task" at bounding box center [1108, 459] width 56 height 16
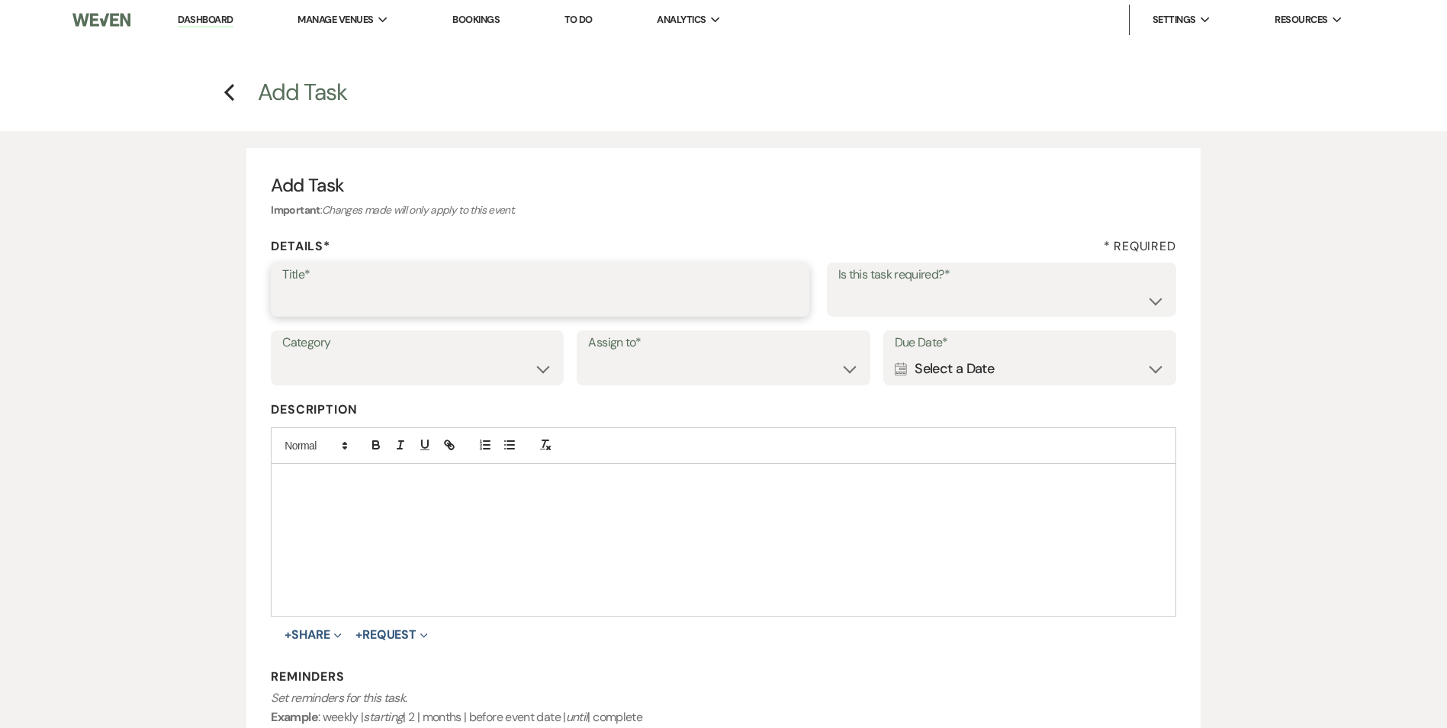
drag, startPoint x: 440, startPoint y: 291, endPoint x: 443, endPoint y: 298, distance: 8.2
click at [440, 292] on input "Title*" at bounding box center [540, 300] width 516 height 30
type input "5th and final message/email"
drag, startPoint x: 978, startPoint y: 305, endPoint x: 979, endPoint y: 317, distance: 12.2
click at [978, 305] on select "Yes No" at bounding box center [1001, 300] width 326 height 30
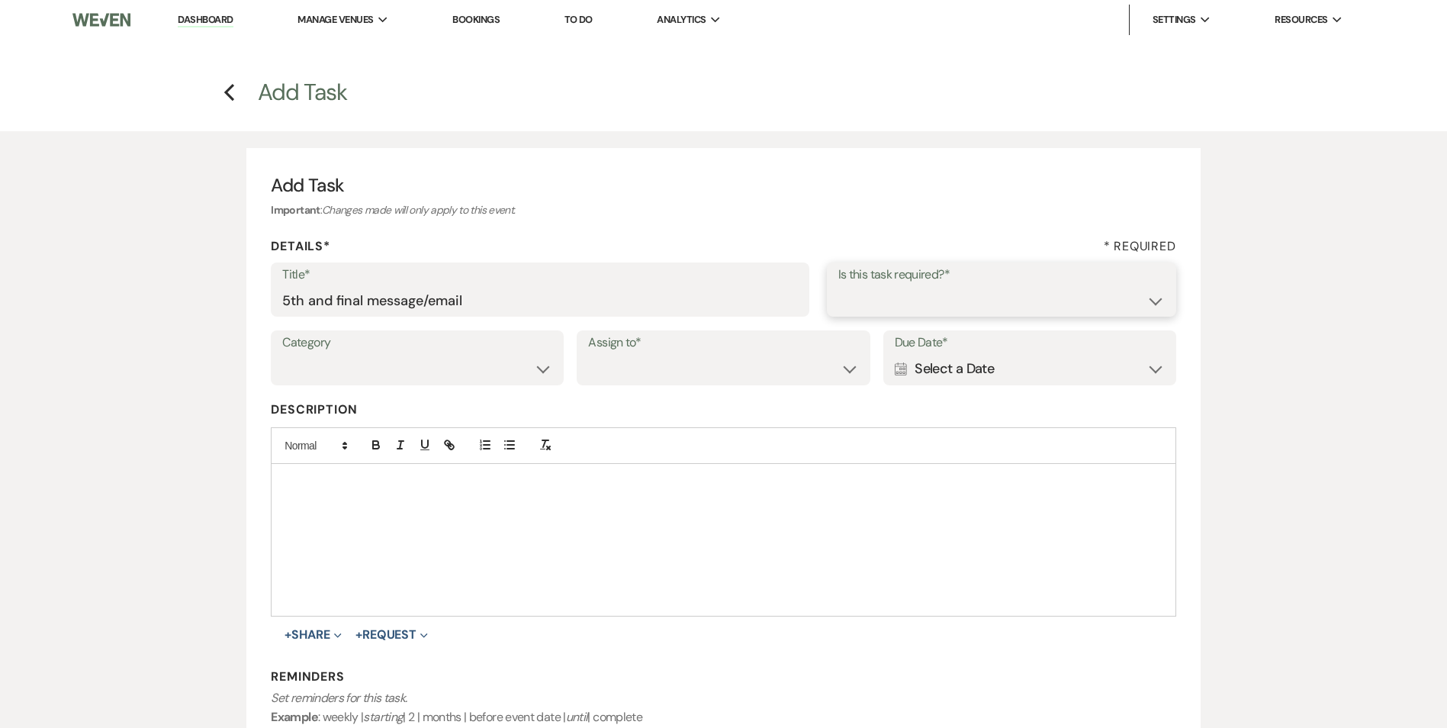
select select "true"
click at [838, 285] on select "Yes No" at bounding box center [1001, 300] width 326 height 30
drag, startPoint x: 509, startPoint y: 357, endPoint x: 515, endPoint y: 365, distance: 9.9
click at [509, 357] on select "Venue Vendors Guests Details Finalize & Share" at bounding box center [417, 369] width 270 height 30
select select "31"
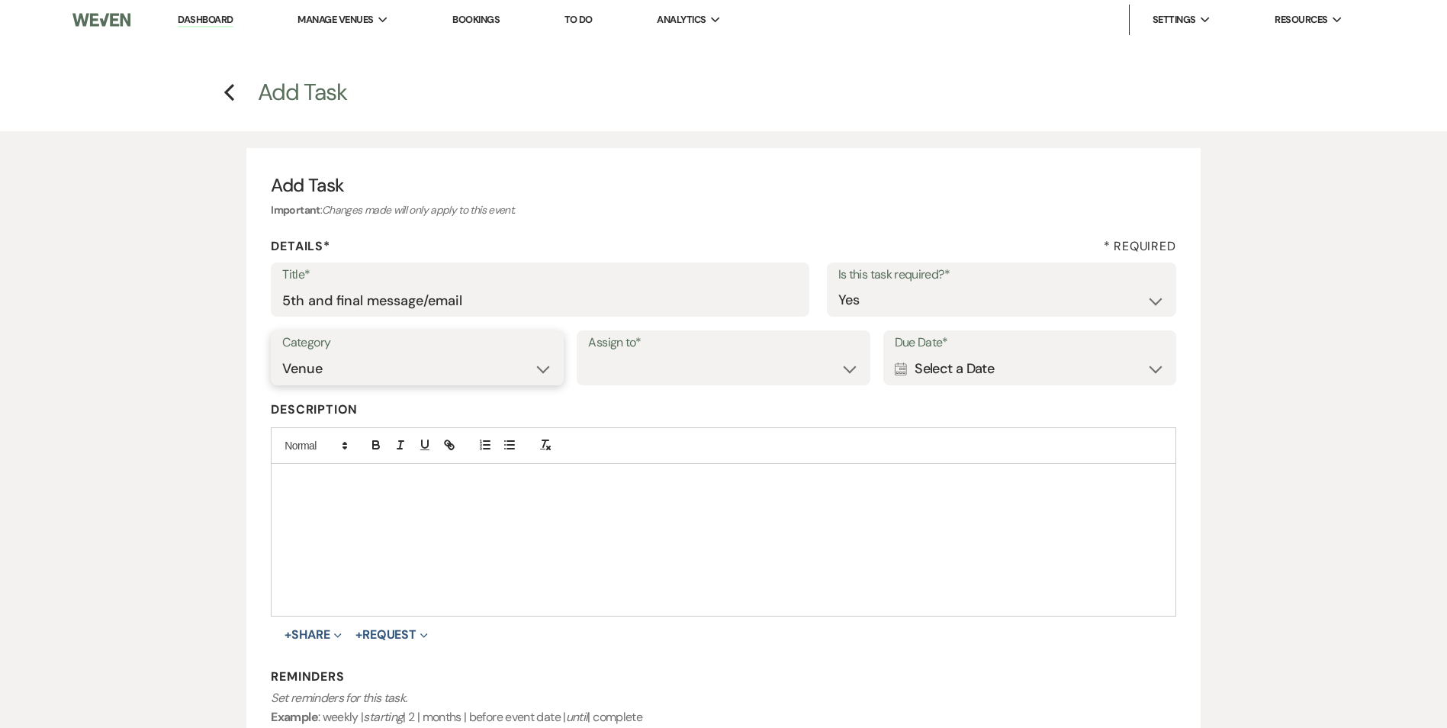
click at [282, 354] on select "Venue Vendors Guests Details Finalize & Share" at bounding box center [417, 369] width 270 height 30
click at [616, 392] on div "Category Venue Vendors Guests Details Finalize & Share Assign to* Venue Client …" at bounding box center [723, 364] width 905 height 69
click at [618, 378] on select "Venue Client" at bounding box center [723, 369] width 270 height 30
select select "venueHost"
click at [588, 354] on select "Venue Client" at bounding box center [723, 369] width 270 height 30
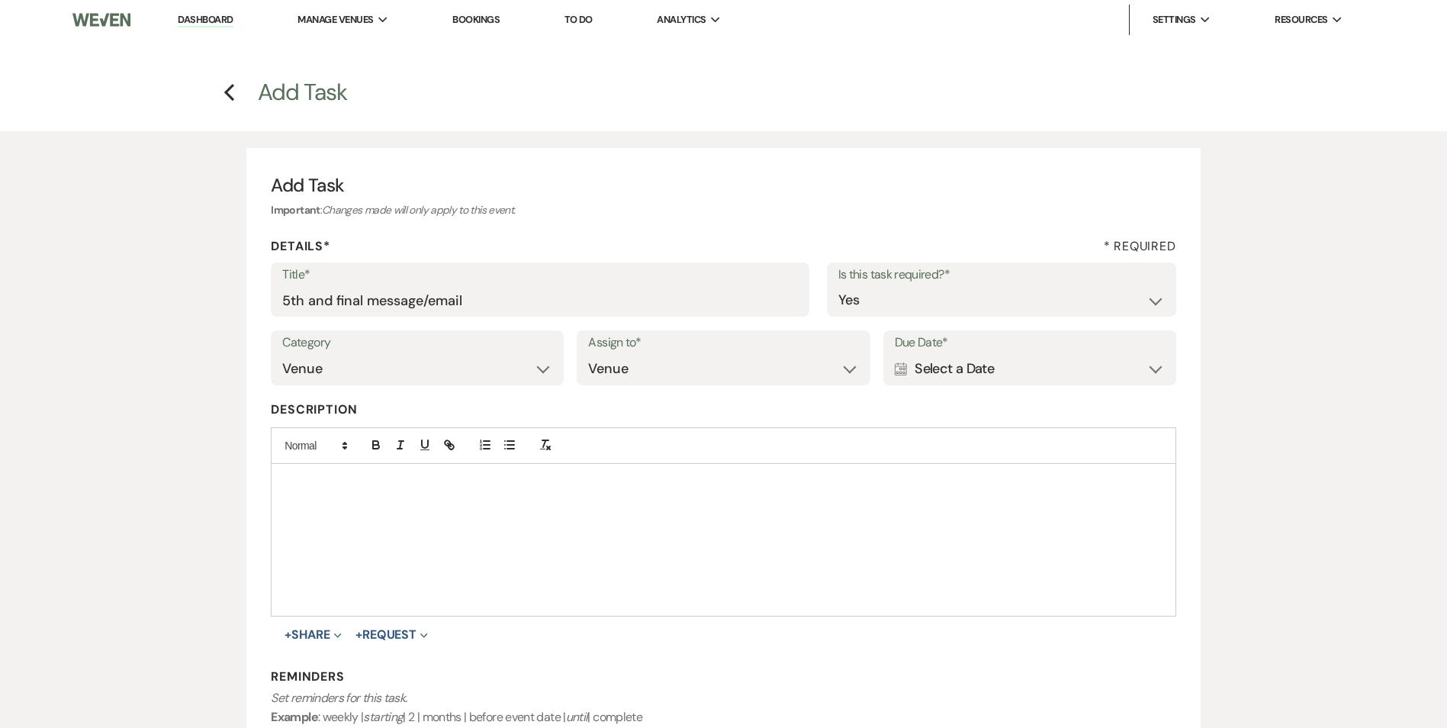
click at [1020, 372] on div "Calendar Select a Date Expand" at bounding box center [1030, 369] width 270 height 30
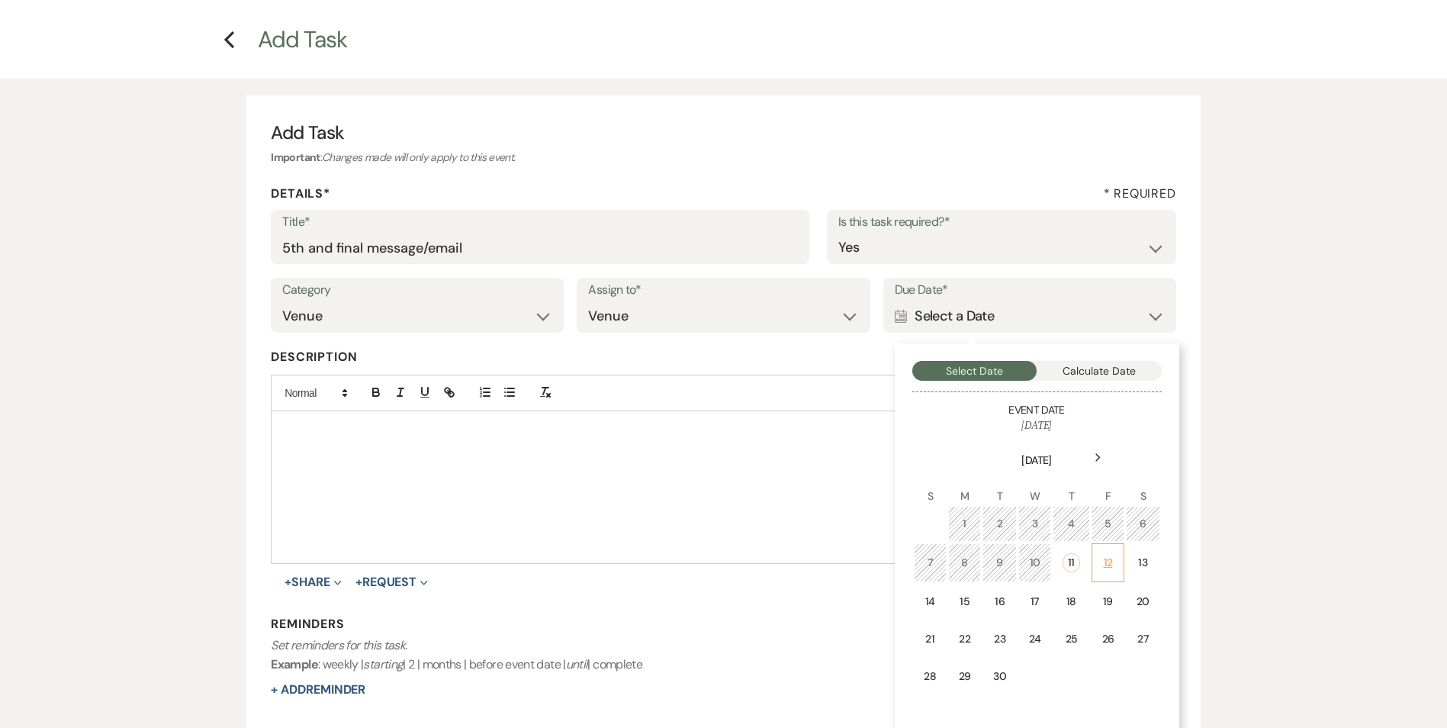
scroll to position [76, 0]
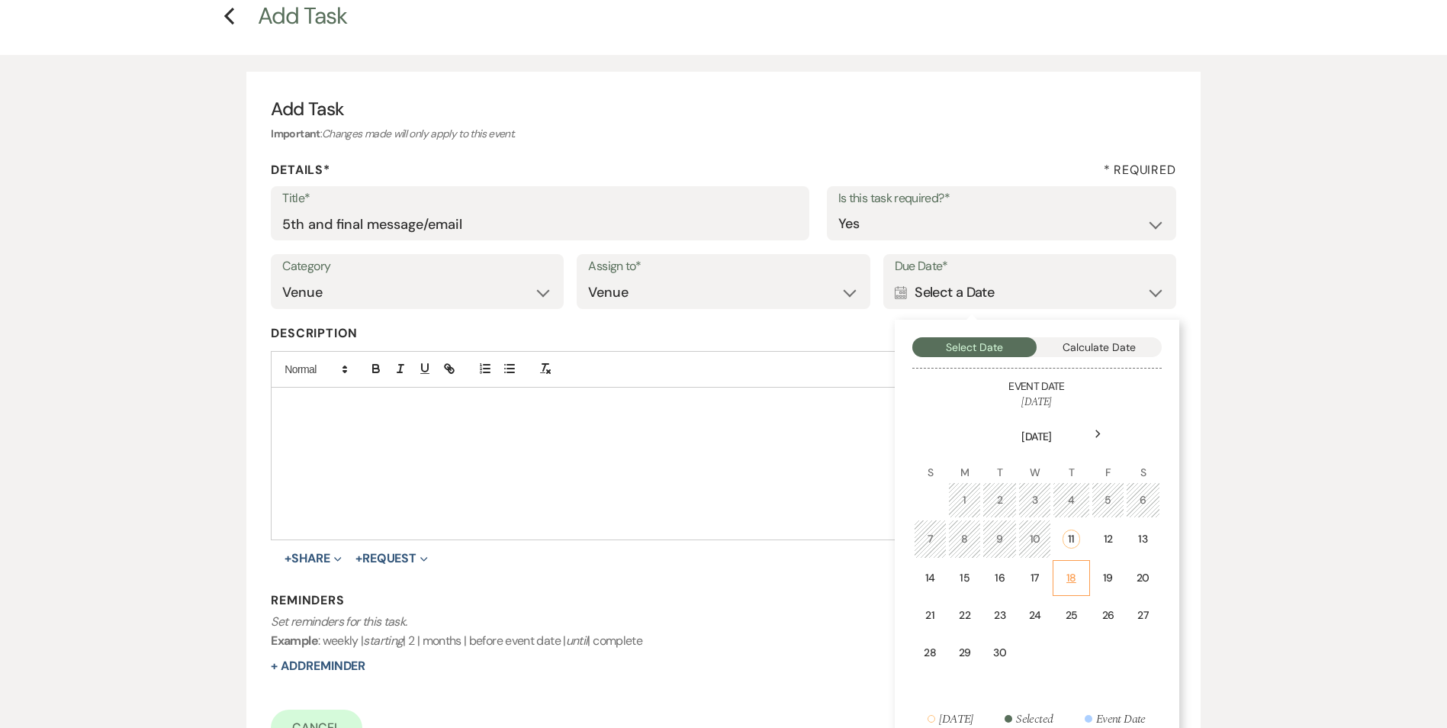
click at [1088, 576] on td "18" at bounding box center [1071, 578] width 37 height 36
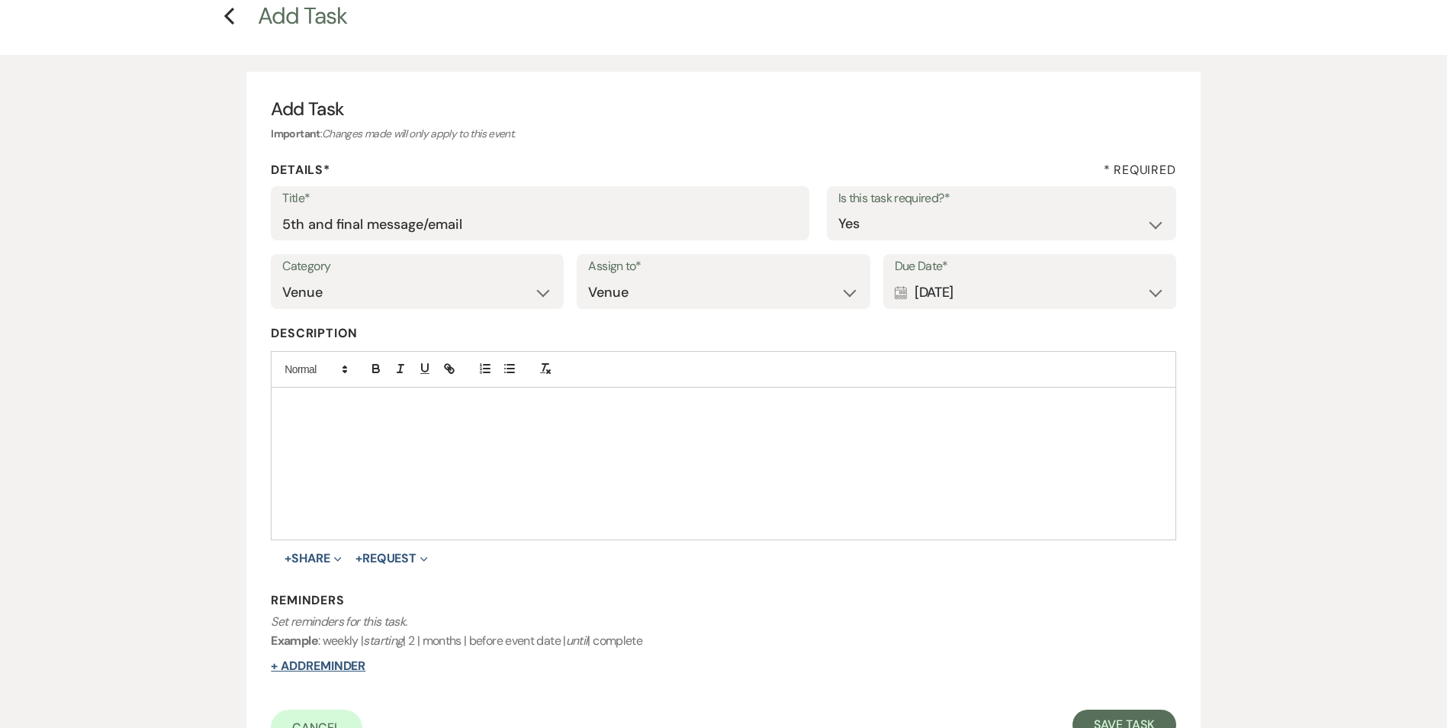
click at [358, 667] on button "+ Add Reminder" at bounding box center [318, 666] width 95 height 12
select select "host"
select select "days"
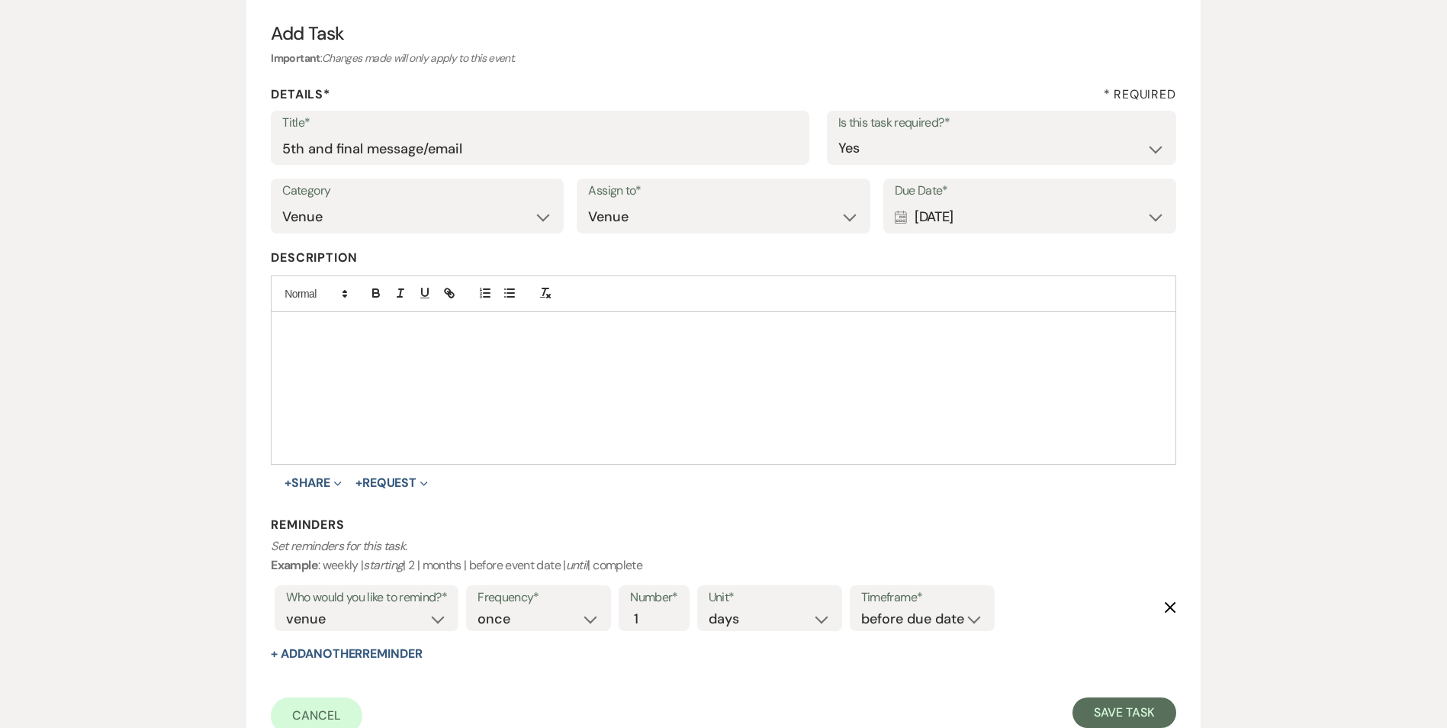
scroll to position [153, 0]
click at [959, 614] on select "before due date after due date on due date on custom date" at bounding box center [922, 618] width 122 height 21
drag, startPoint x: 954, startPoint y: 623, endPoint x: 956, endPoint y: 631, distance: 8.0
click at [954, 623] on select "before due date after due date on due date on custom date" at bounding box center [922, 618] width 122 height 21
select select "onDueDate"
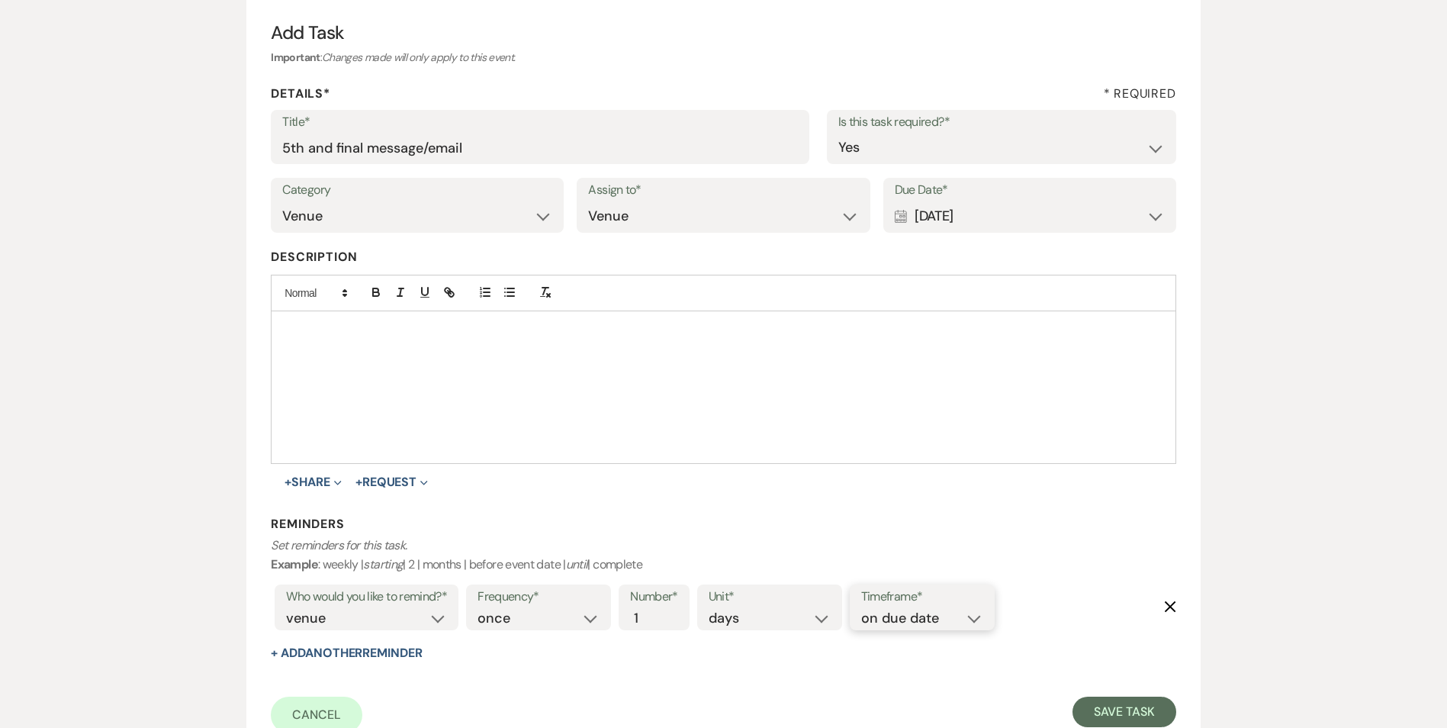
click at [861, 608] on select "before due date after due date on due date on custom date" at bounding box center [922, 618] width 122 height 21
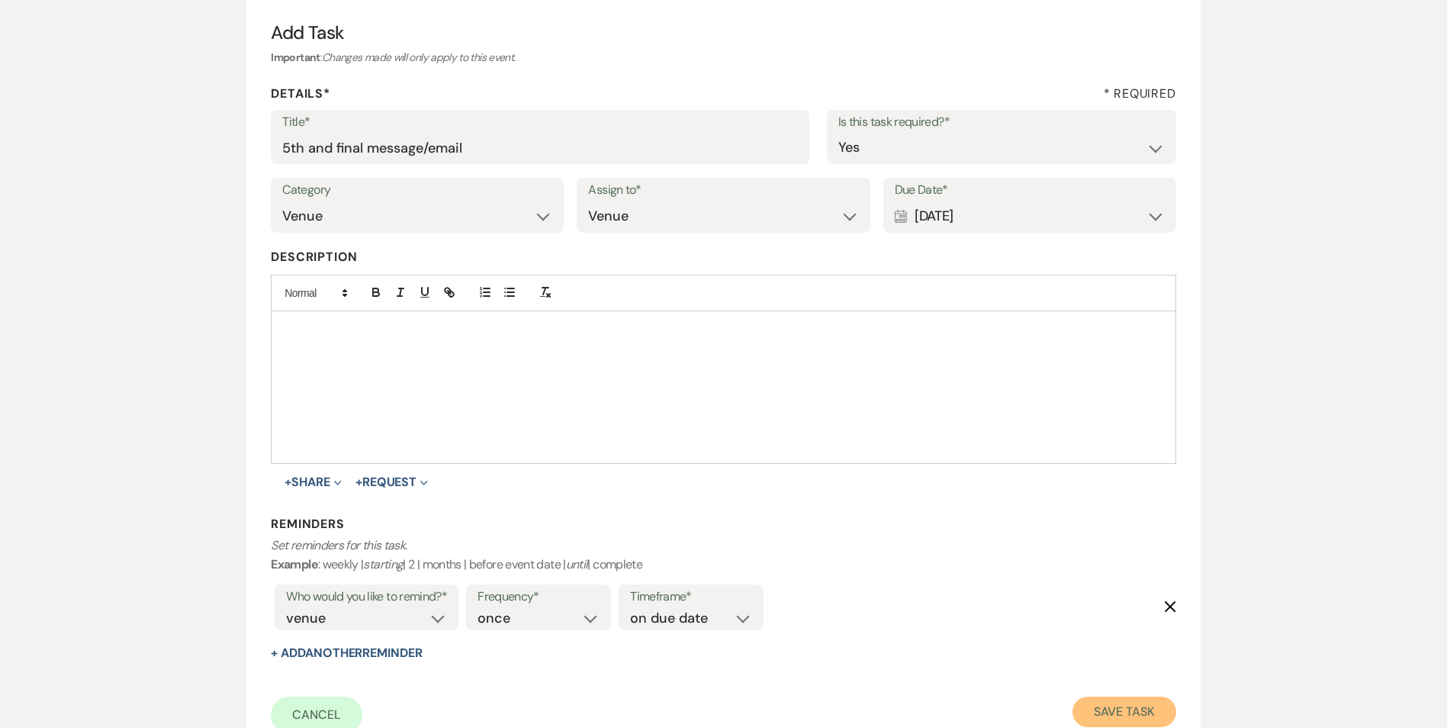
click at [1099, 696] on button "Save Task" at bounding box center [1123, 711] width 103 height 31
select select "3"
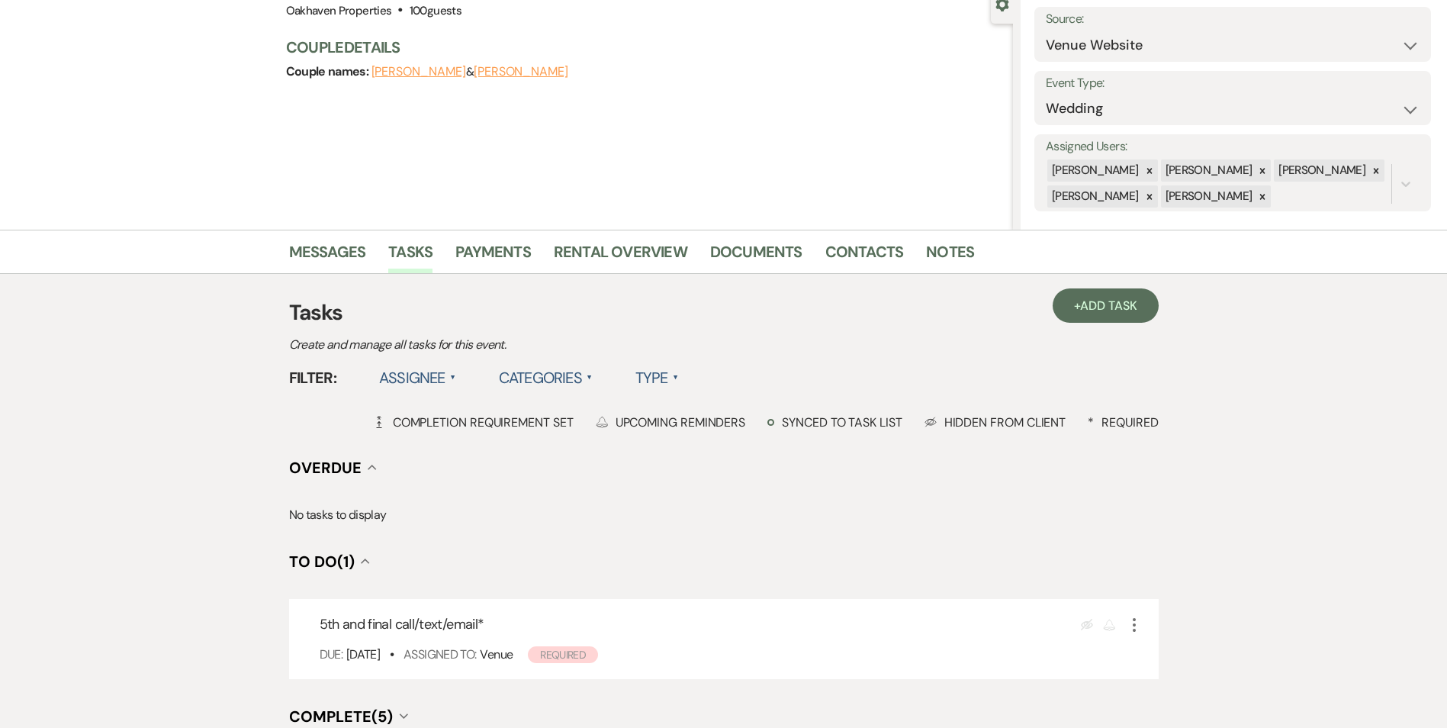
scroll to position [153, 0]
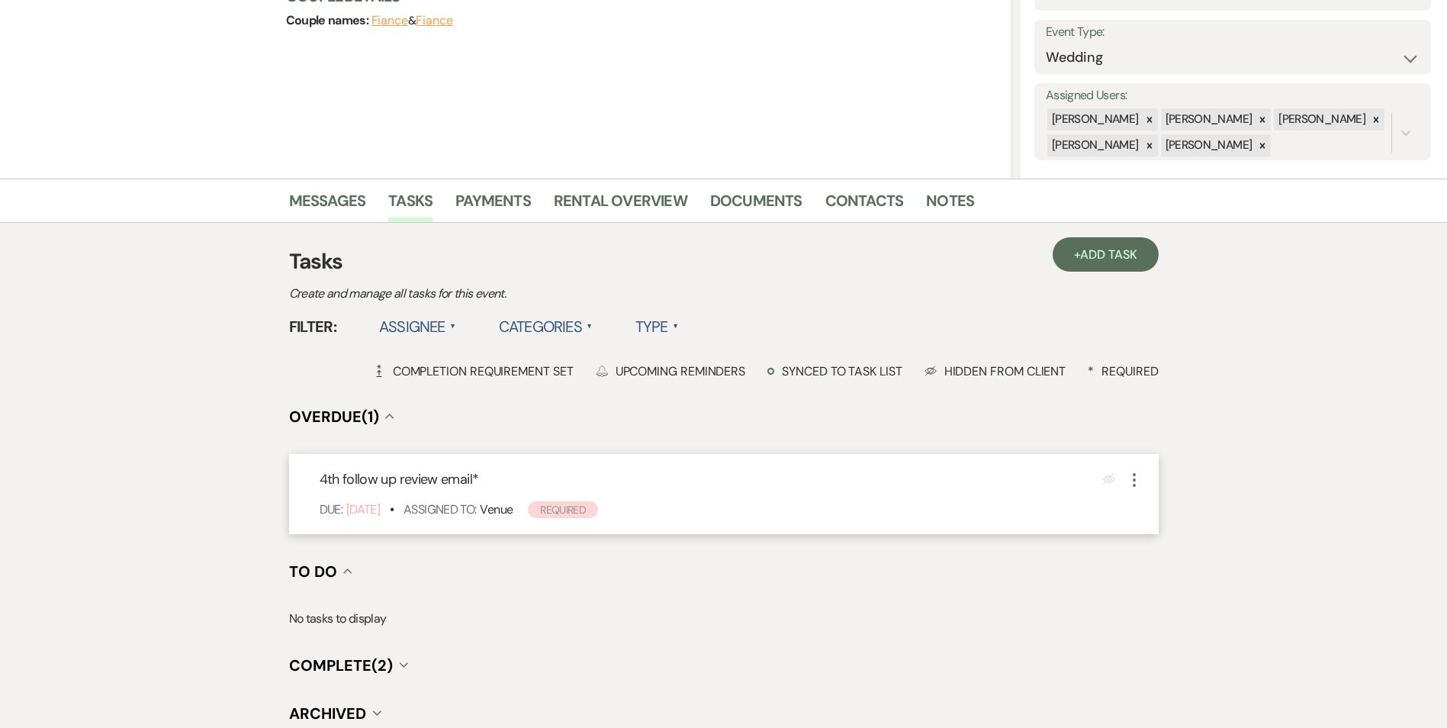
scroll to position [229, 0]
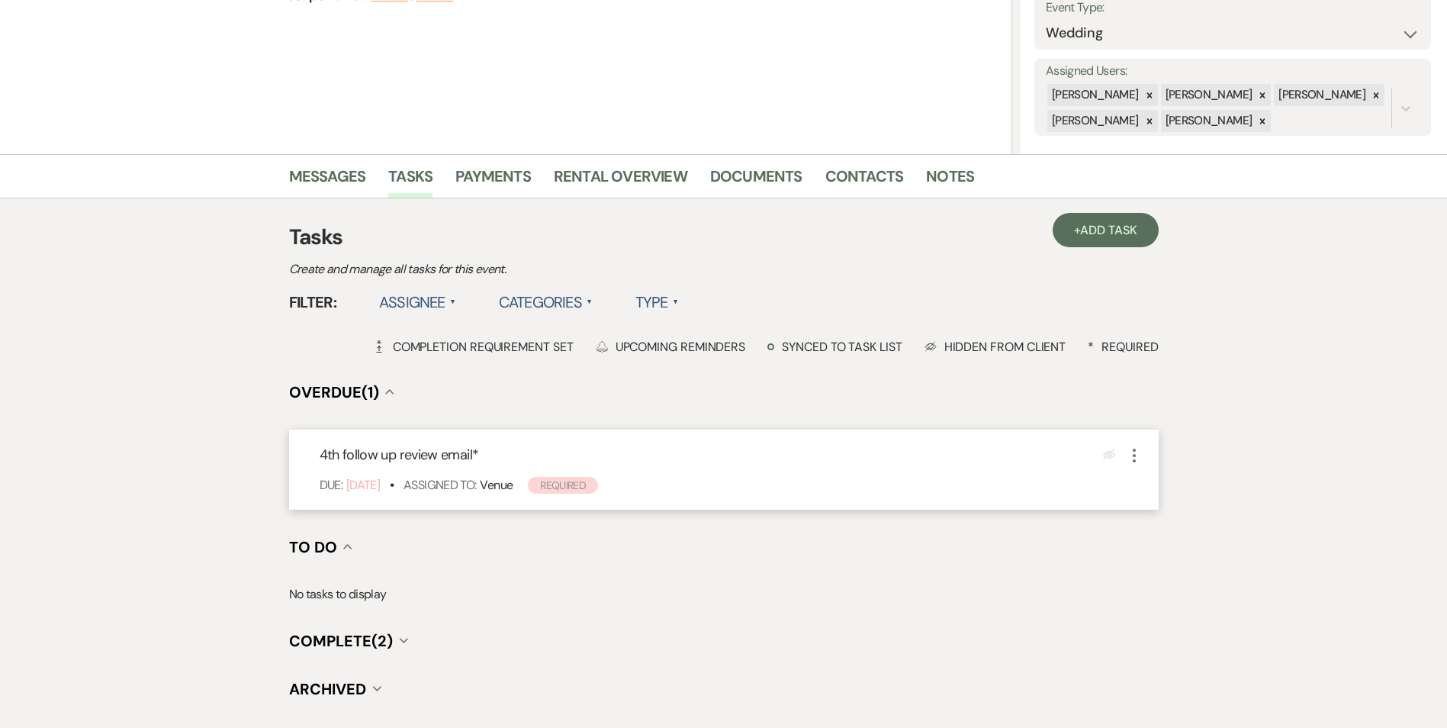
click at [1137, 458] on icon "More" at bounding box center [1134, 455] width 18 height 18
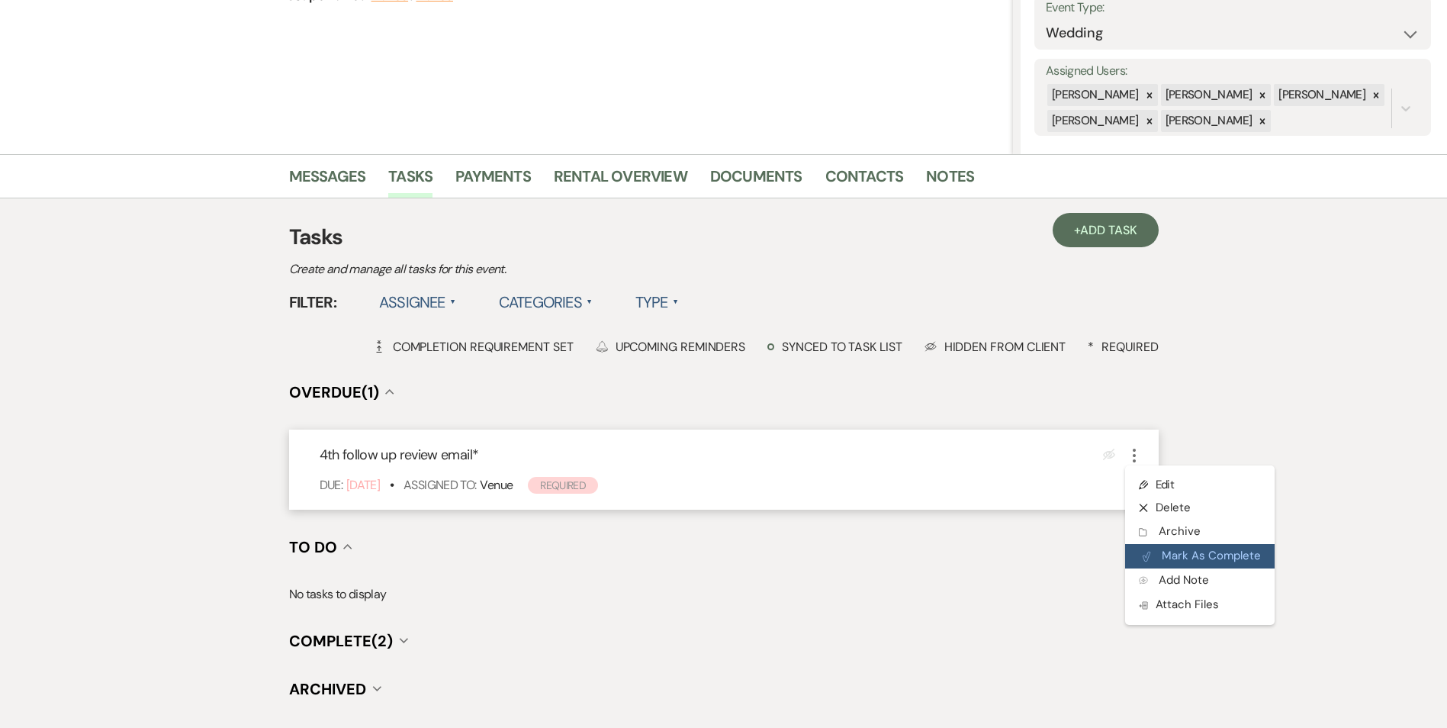
click at [1181, 553] on button "Plan Portal Link Mark As Complete" at bounding box center [1199, 556] width 149 height 24
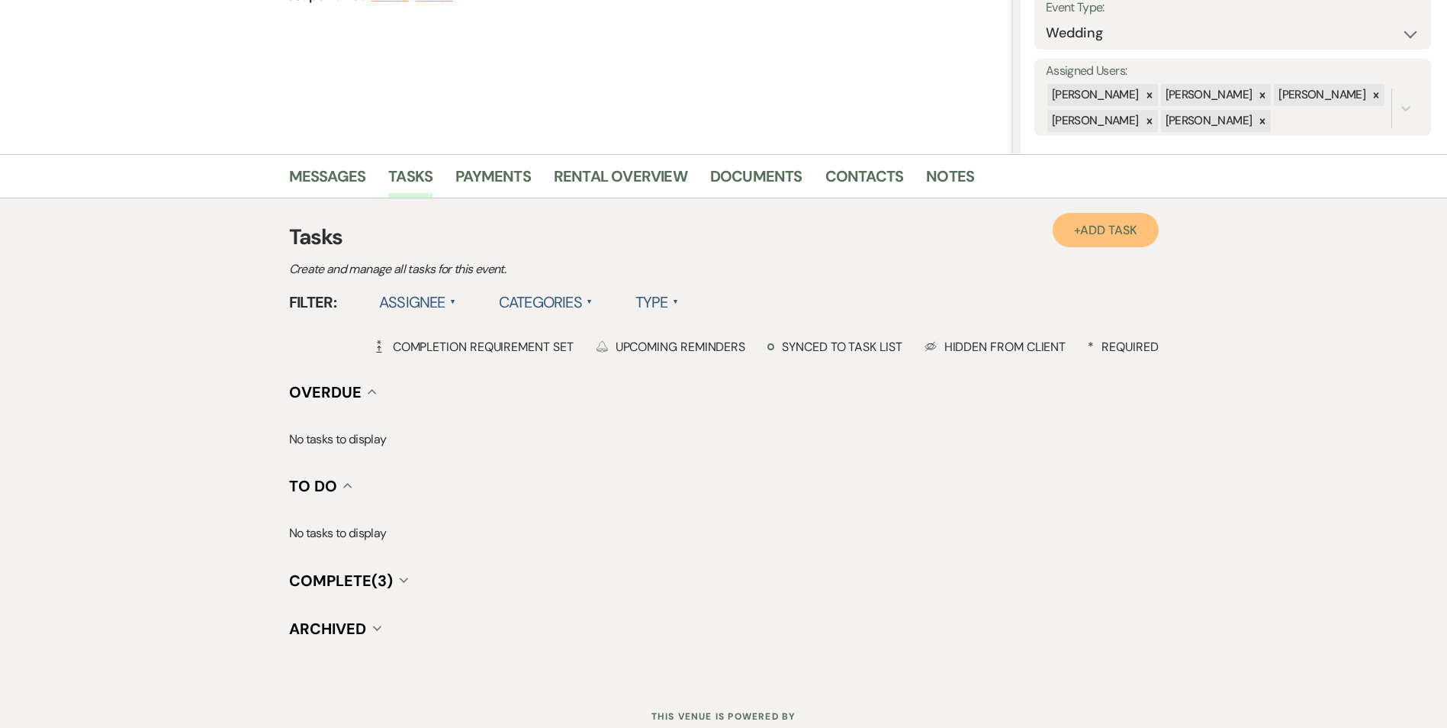
click at [1102, 238] on link "+ Add Task" at bounding box center [1105, 230] width 105 height 34
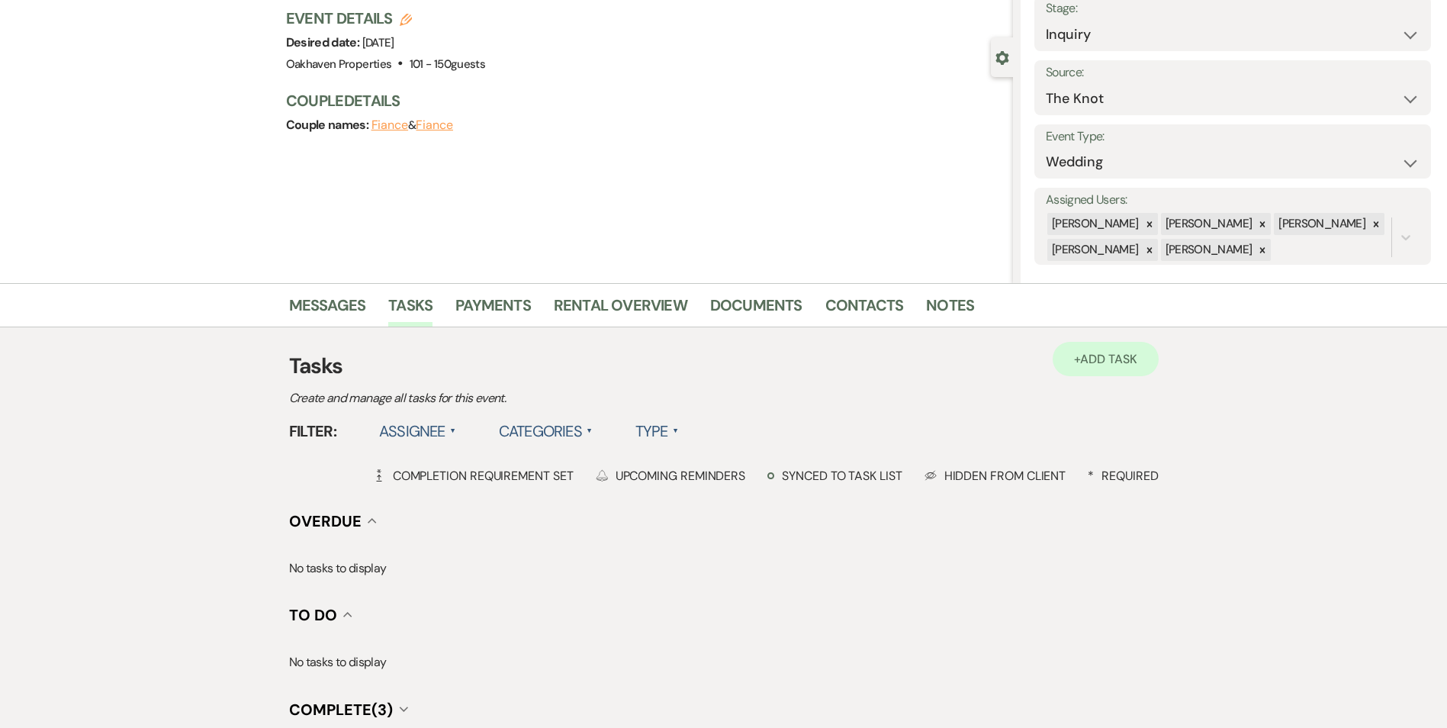
scroll to position [229, 0]
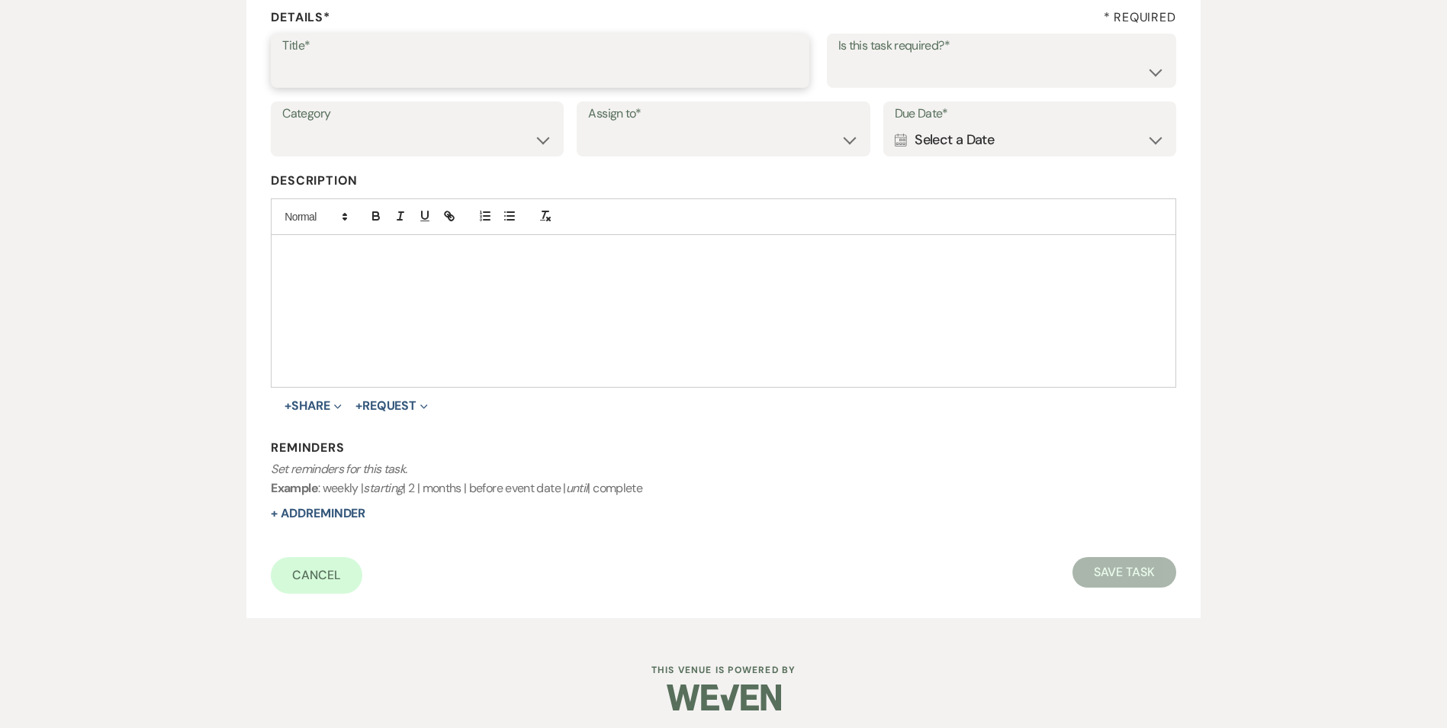
click at [376, 69] on input "Title*" at bounding box center [540, 71] width 516 height 30
type input "5th and final message/email"
click at [917, 72] on select "Yes No" at bounding box center [1001, 71] width 326 height 30
drag, startPoint x: 829, startPoint y: 124, endPoint x: 649, endPoint y: 117, distance: 180.2
click at [828, 124] on div "Assign to* Venue Client" at bounding box center [723, 128] width 293 height 55
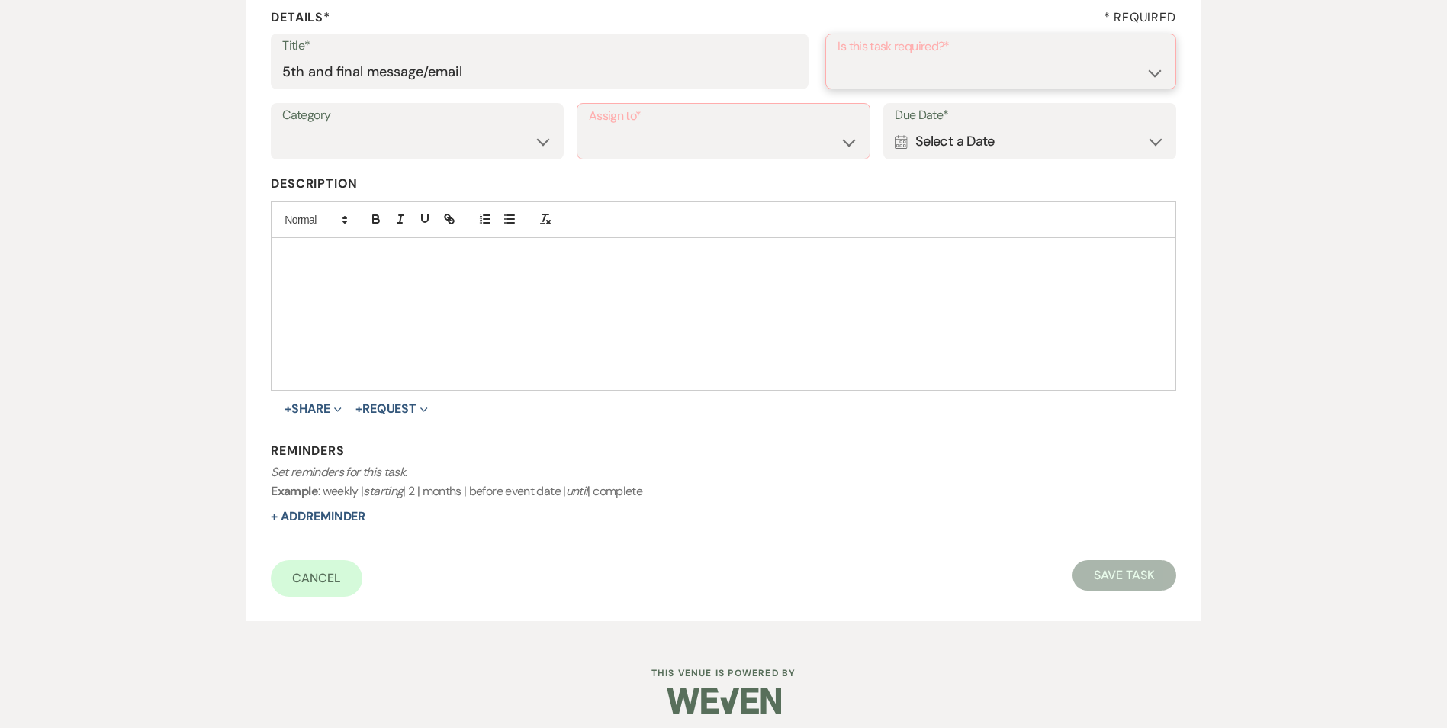
drag, startPoint x: 844, startPoint y: 66, endPoint x: 873, endPoint y: 69, distance: 30.0
click at [863, 67] on select "Yes No" at bounding box center [1000, 72] width 326 height 30
select select "true"
click at [837, 57] on select "Yes No" at bounding box center [1000, 72] width 326 height 30
click at [387, 130] on select "Venue Vendors Guests Details Finalize & Share" at bounding box center [416, 140] width 269 height 30
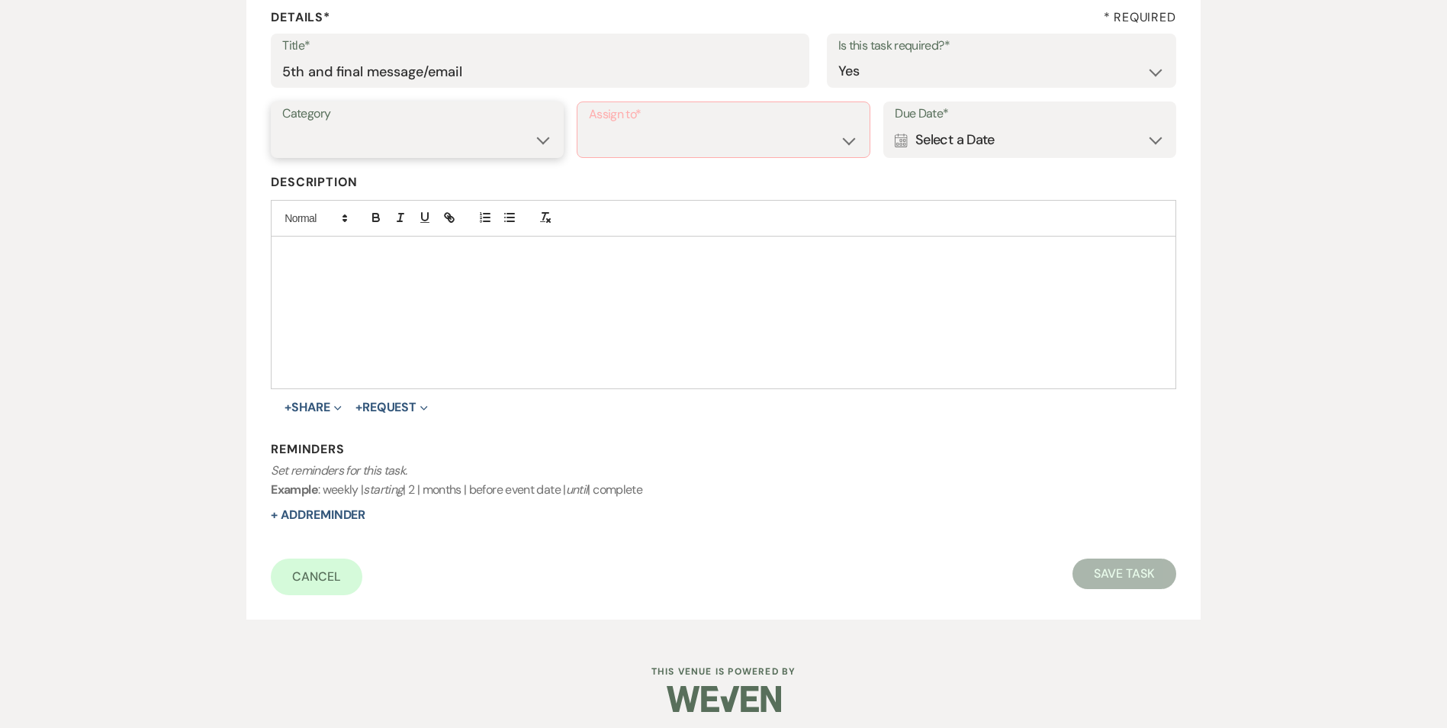
select select "31"
click at [282, 125] on select "Venue Vendors Guests Details Finalize & Share" at bounding box center [416, 140] width 269 height 30
click at [709, 139] on select "Venue Client" at bounding box center [723, 141] width 269 height 30
select select "venueHost"
click at [589, 126] on select "Venue Client" at bounding box center [723, 141] width 269 height 30
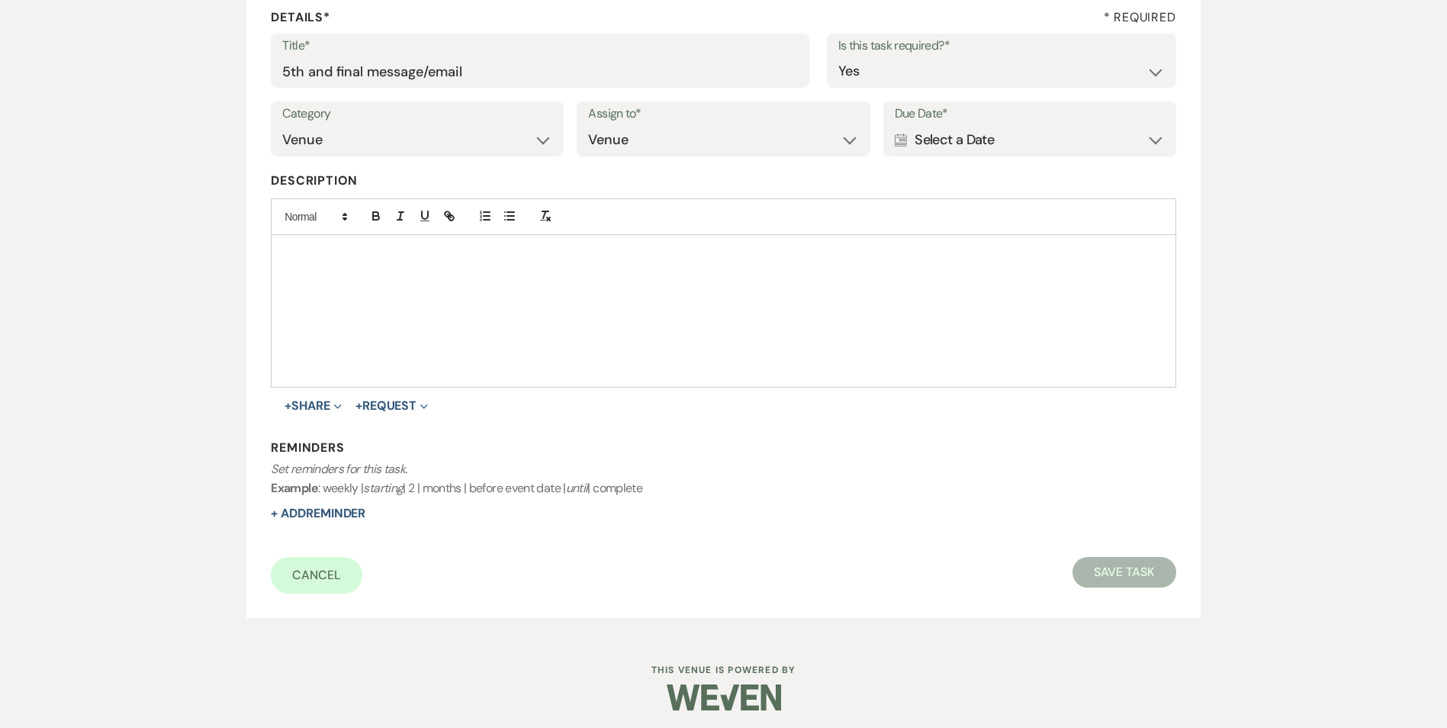
click at [962, 141] on div "Calendar Select a Date Expand" at bounding box center [1030, 140] width 270 height 30
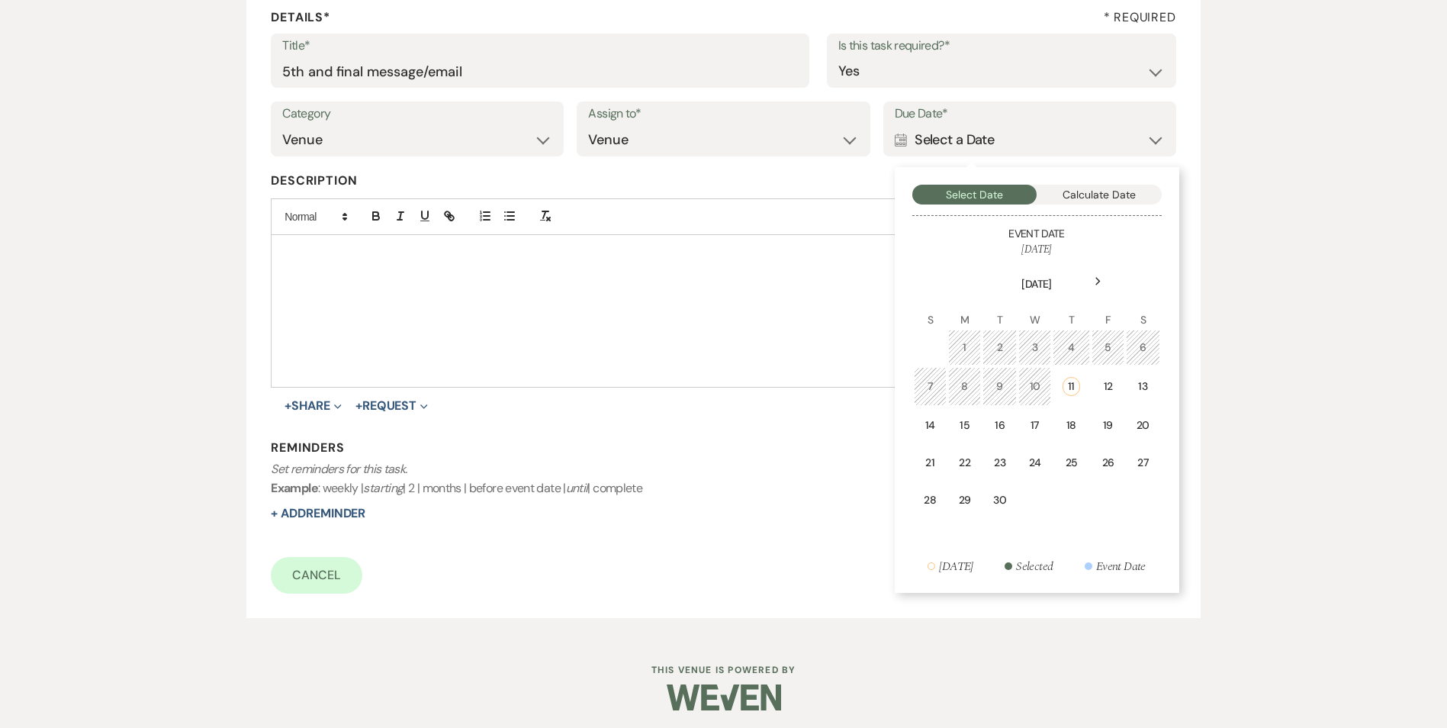
click at [1067, 416] on td "18" at bounding box center [1071, 425] width 37 height 36
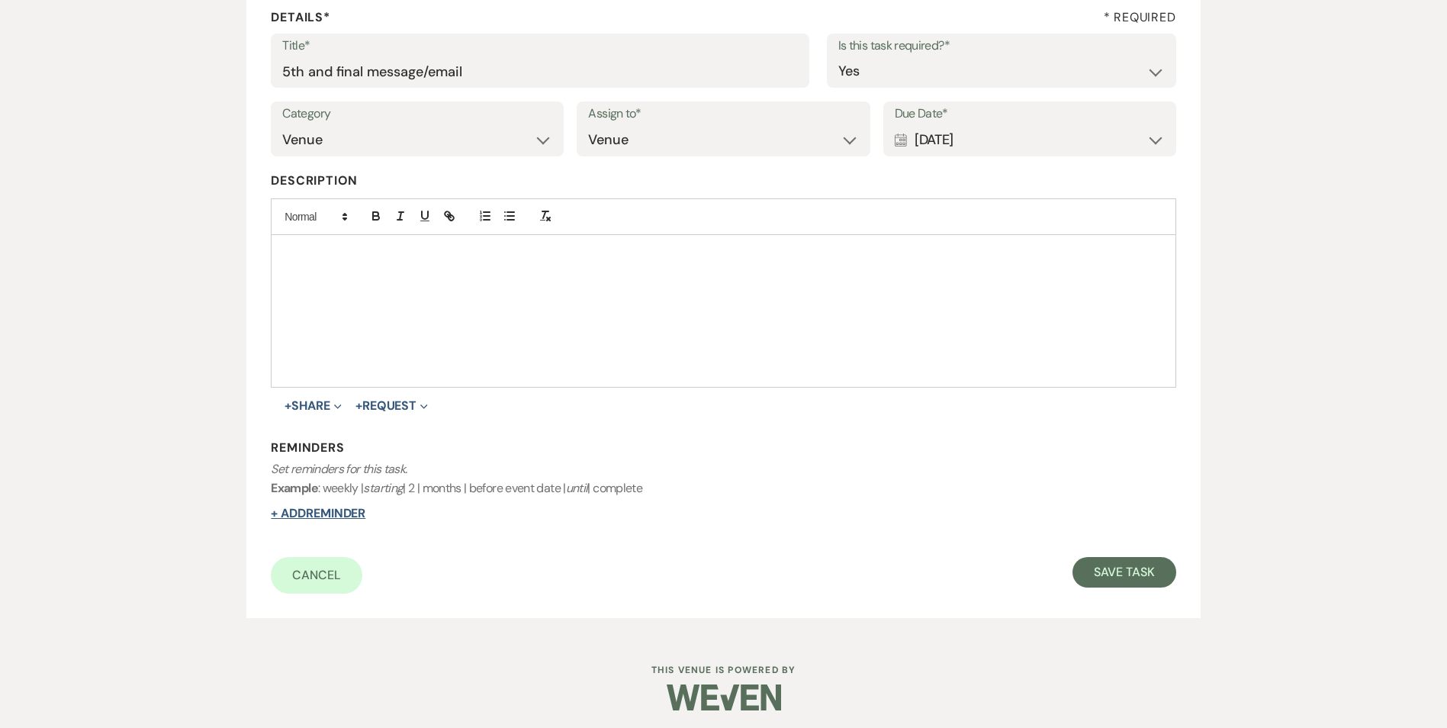
click at [344, 513] on button "+ Add Reminder" at bounding box center [318, 513] width 95 height 12
select select "host"
select select "days"
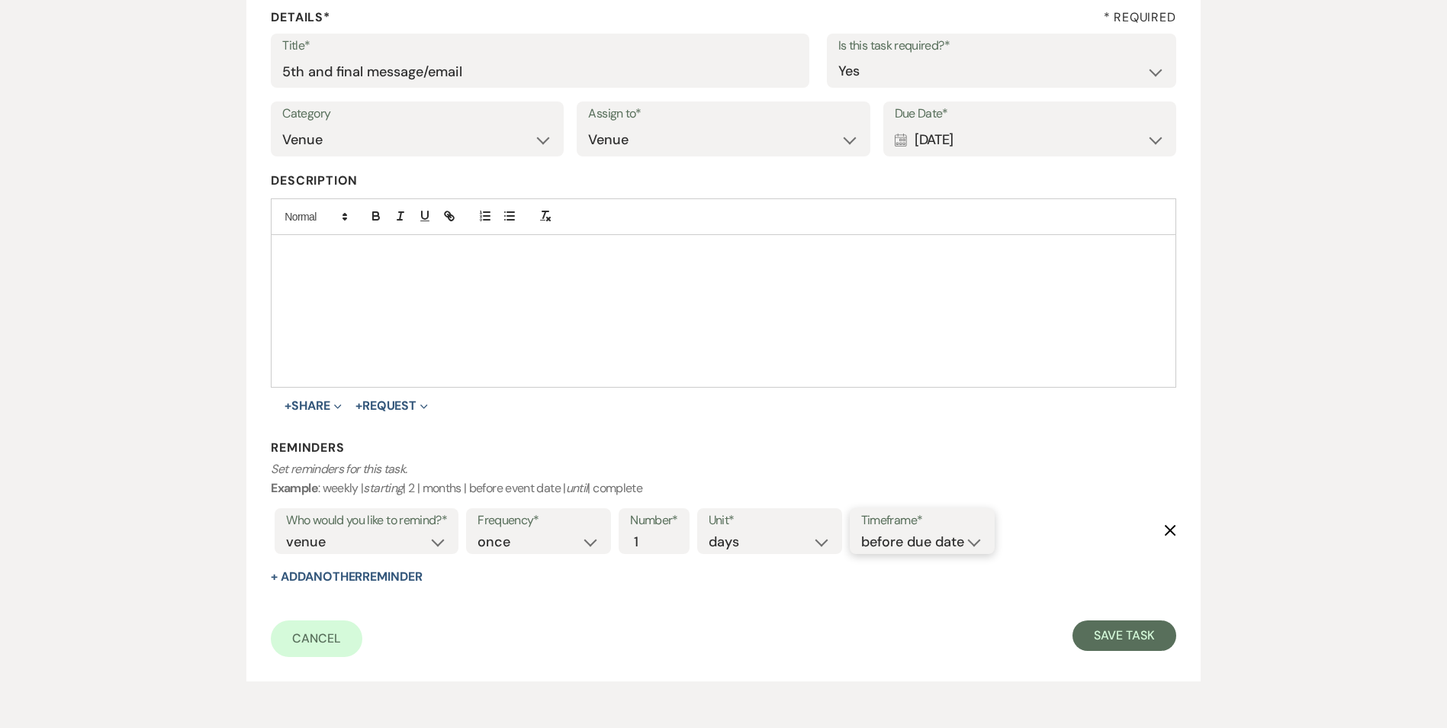
click at [959, 548] on select "before due date after due date on due date on custom date" at bounding box center [922, 542] width 122 height 21
click at [861, 532] on select "before due date after due date on due date on custom date" at bounding box center [922, 542] width 122 height 21
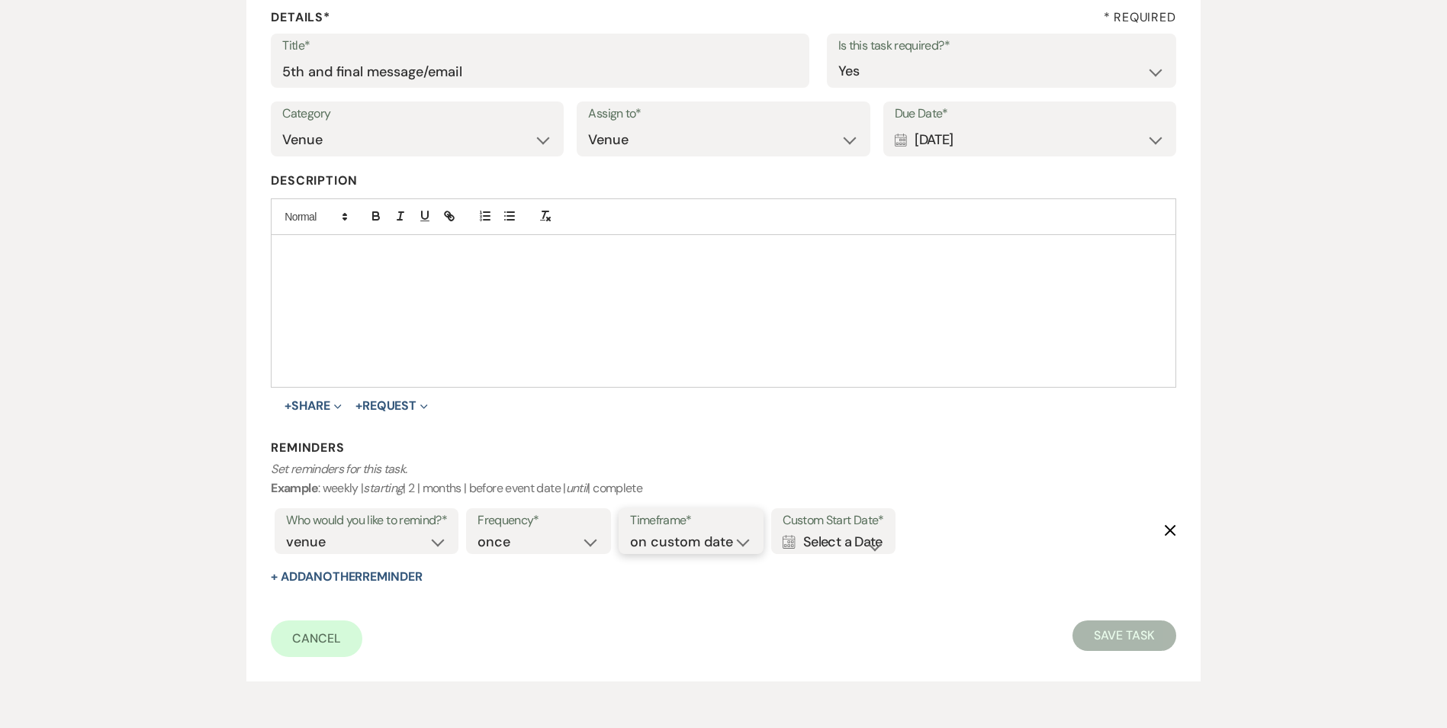
click at [709, 547] on select "before due date after due date on due date on custom date" at bounding box center [691, 542] width 122 height 21
select select "onDueDate"
click at [633, 532] on select "before due date after due date on due date on custom date" at bounding box center [691, 542] width 122 height 21
click at [1121, 628] on button "Save Task" at bounding box center [1123, 635] width 103 height 31
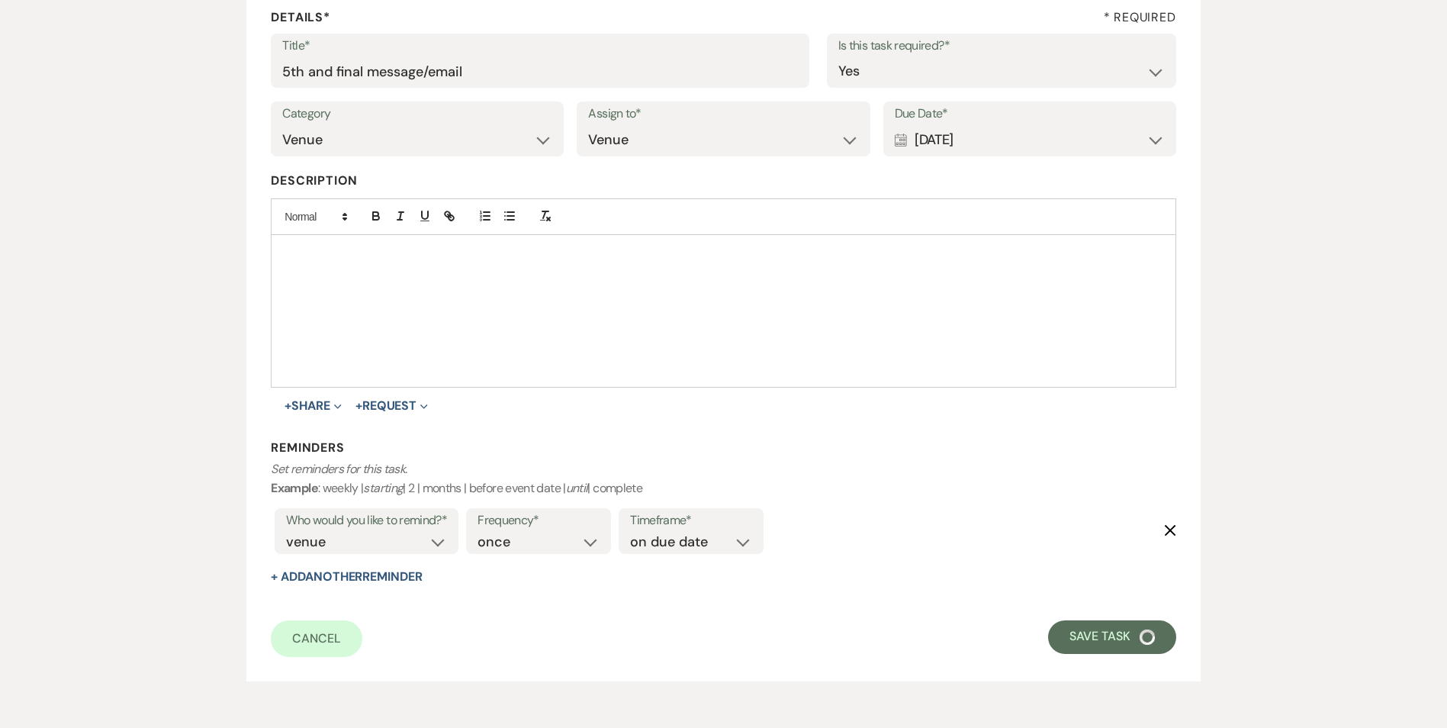
select select "2"
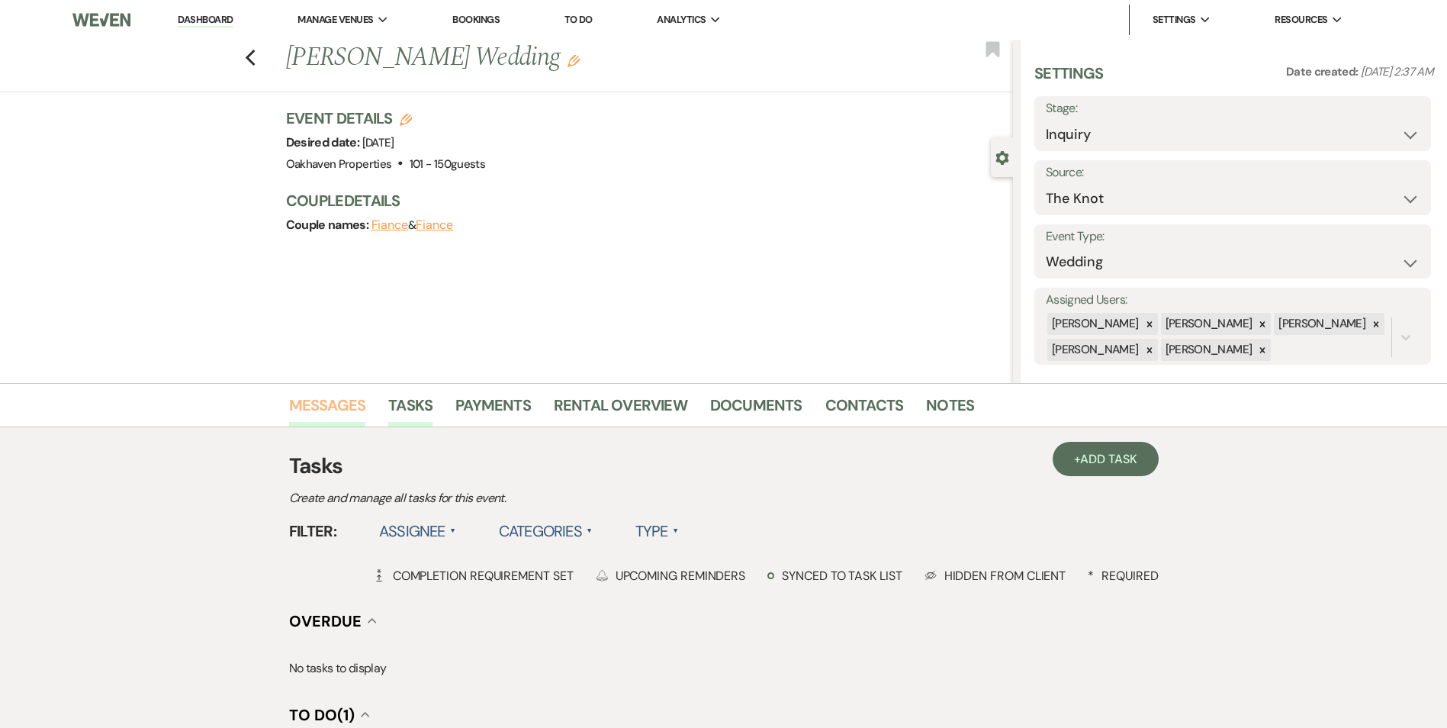
click at [322, 416] on link "Messages" at bounding box center [327, 410] width 77 height 34
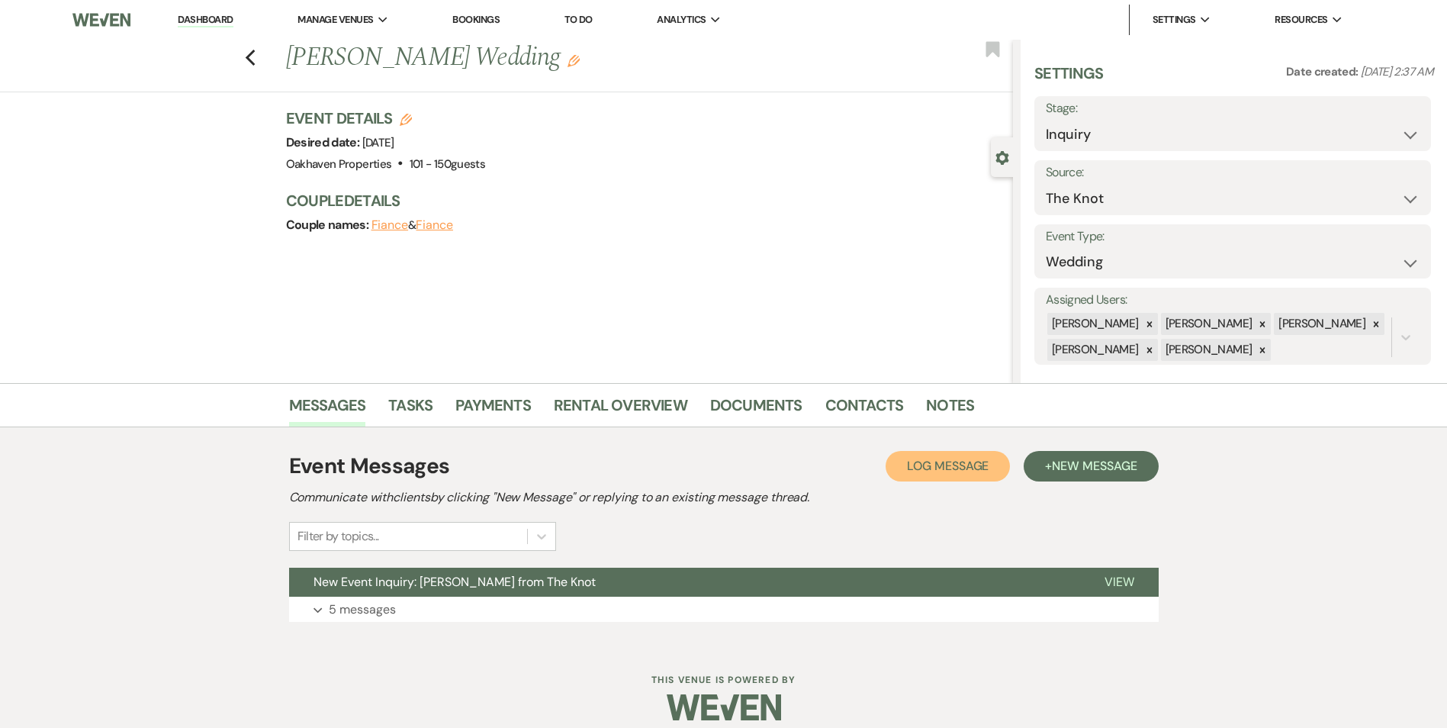
drag, startPoint x: 937, startPoint y: 454, endPoint x: 930, endPoint y: 460, distance: 9.2
click at [937, 455] on button "Log Log Message" at bounding box center [947, 466] width 124 height 31
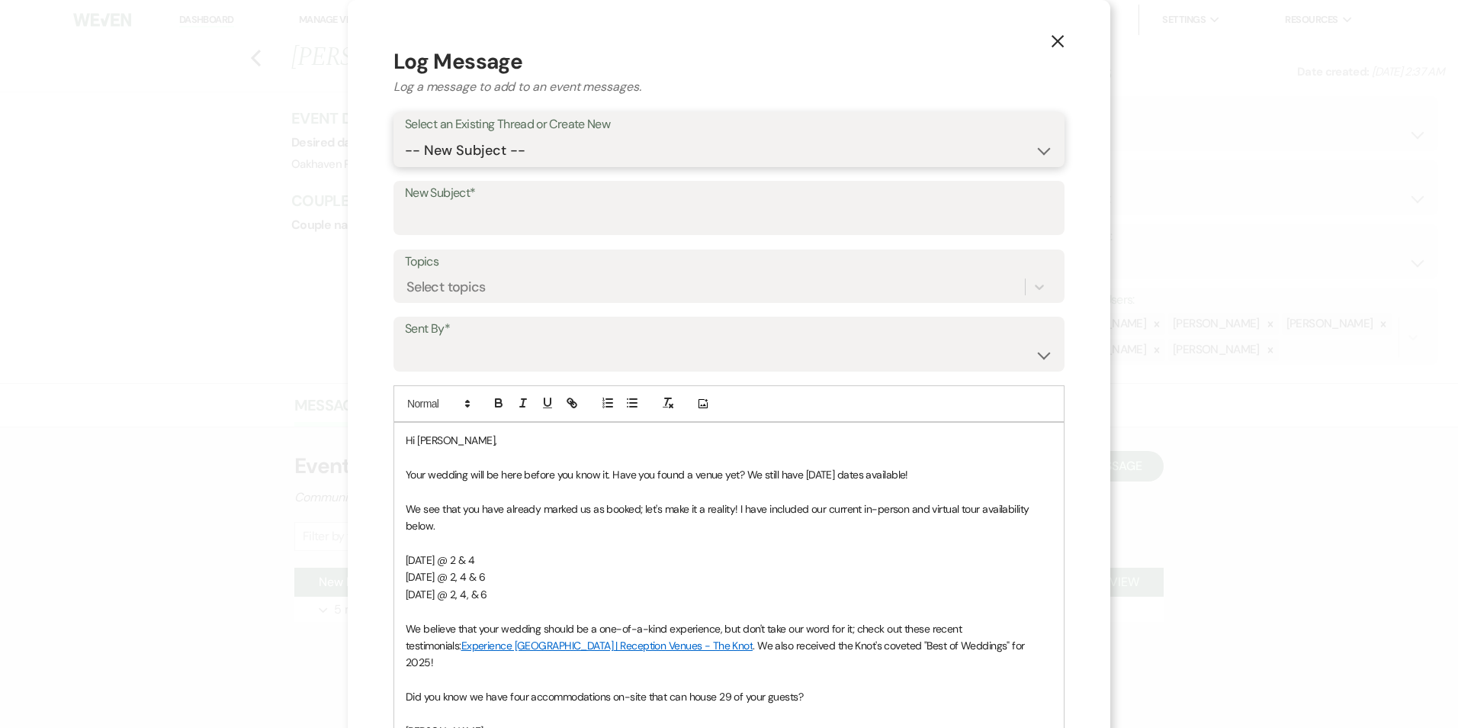
click at [500, 145] on select "-- New Subject -- New Event Inquiry: [PERSON_NAME] from The Knot" at bounding box center [729, 151] width 648 height 30
select select "418421"
click at [405, 136] on select "-- New Subject -- New Event Inquiry: [PERSON_NAME] from The Knot" at bounding box center [729, 151] width 648 height 30
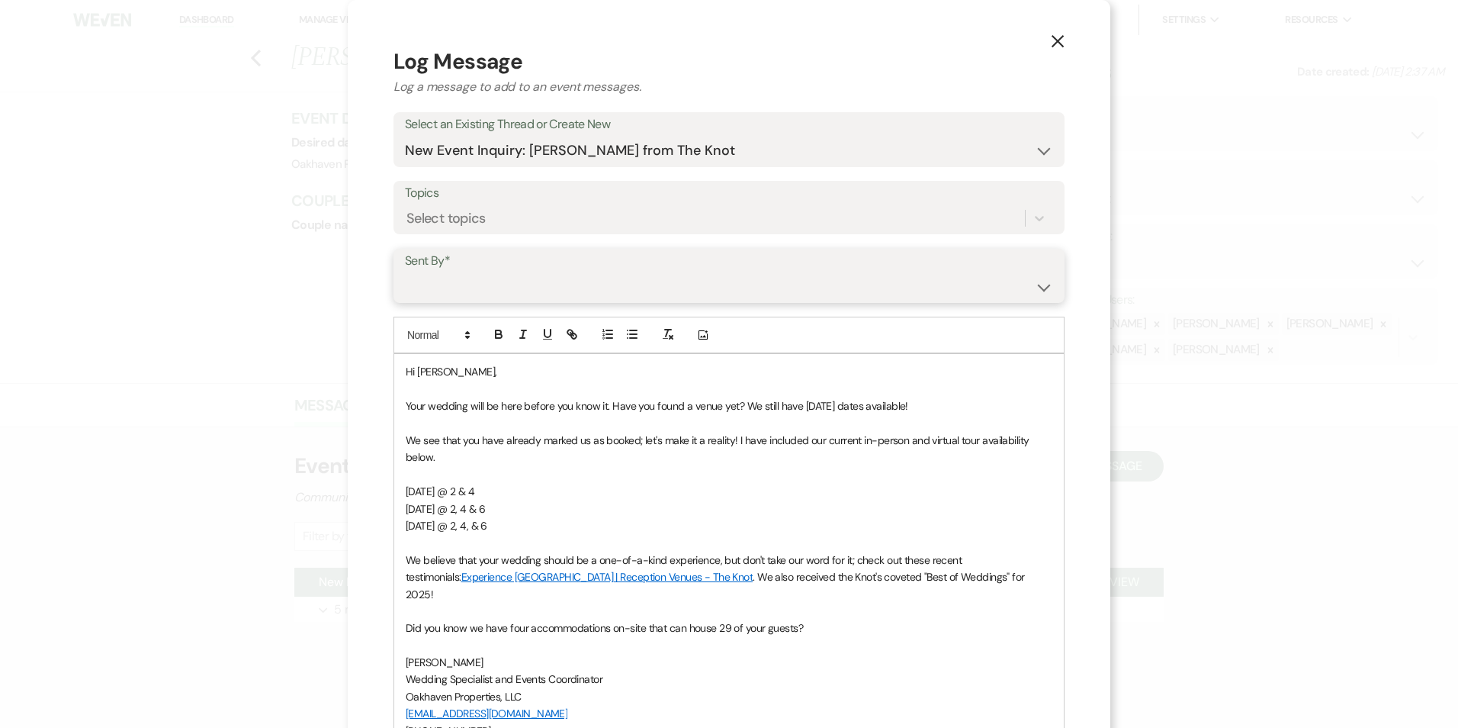
click at [491, 287] on select "[PERSON_NAME] ([EMAIL_ADDRESS][DOMAIN_NAME]) [PERSON_NAME] ([PERSON_NAME][EMAIL…" at bounding box center [729, 287] width 648 height 30
select select "user-127923"
click at [405, 272] on select "[PERSON_NAME] ([EMAIL_ADDRESS][DOMAIN_NAME]) [PERSON_NAME] ([PERSON_NAME][EMAIL…" at bounding box center [729, 287] width 648 height 30
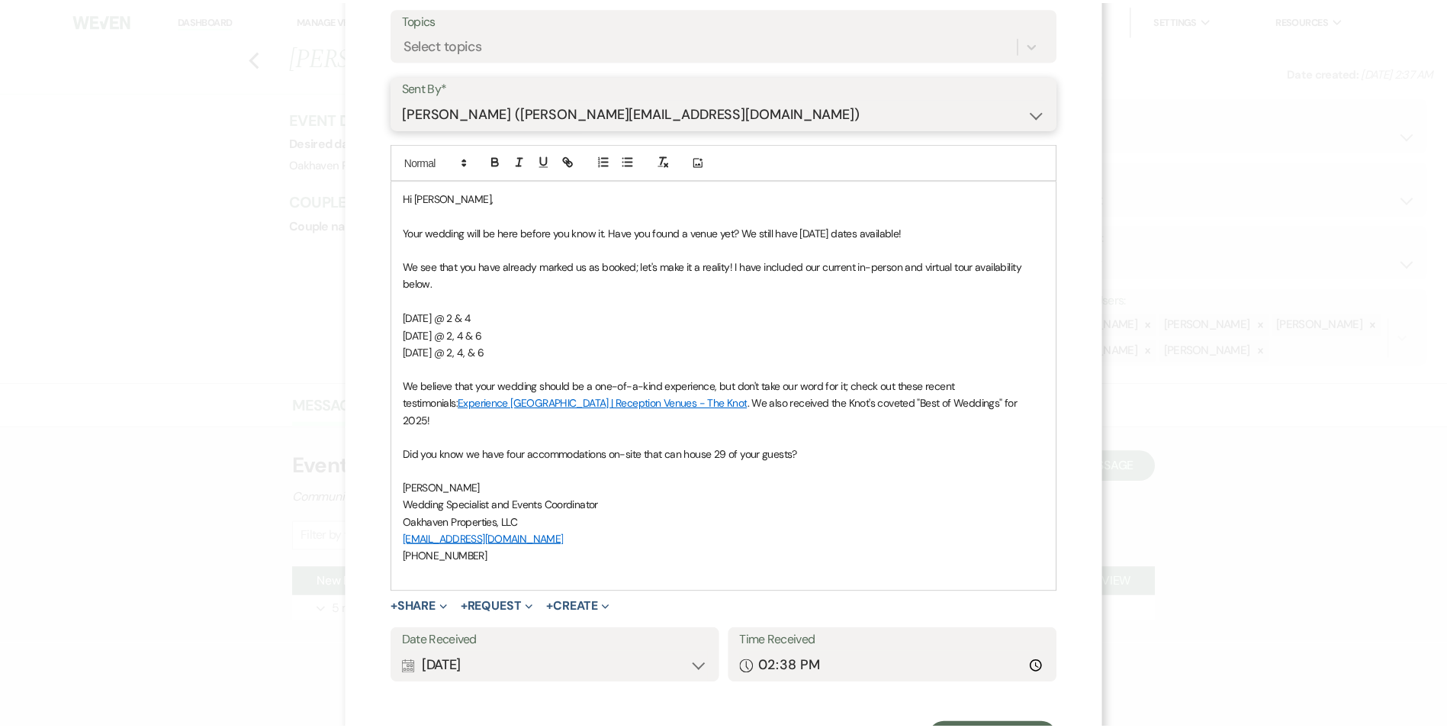
scroll to position [229, 0]
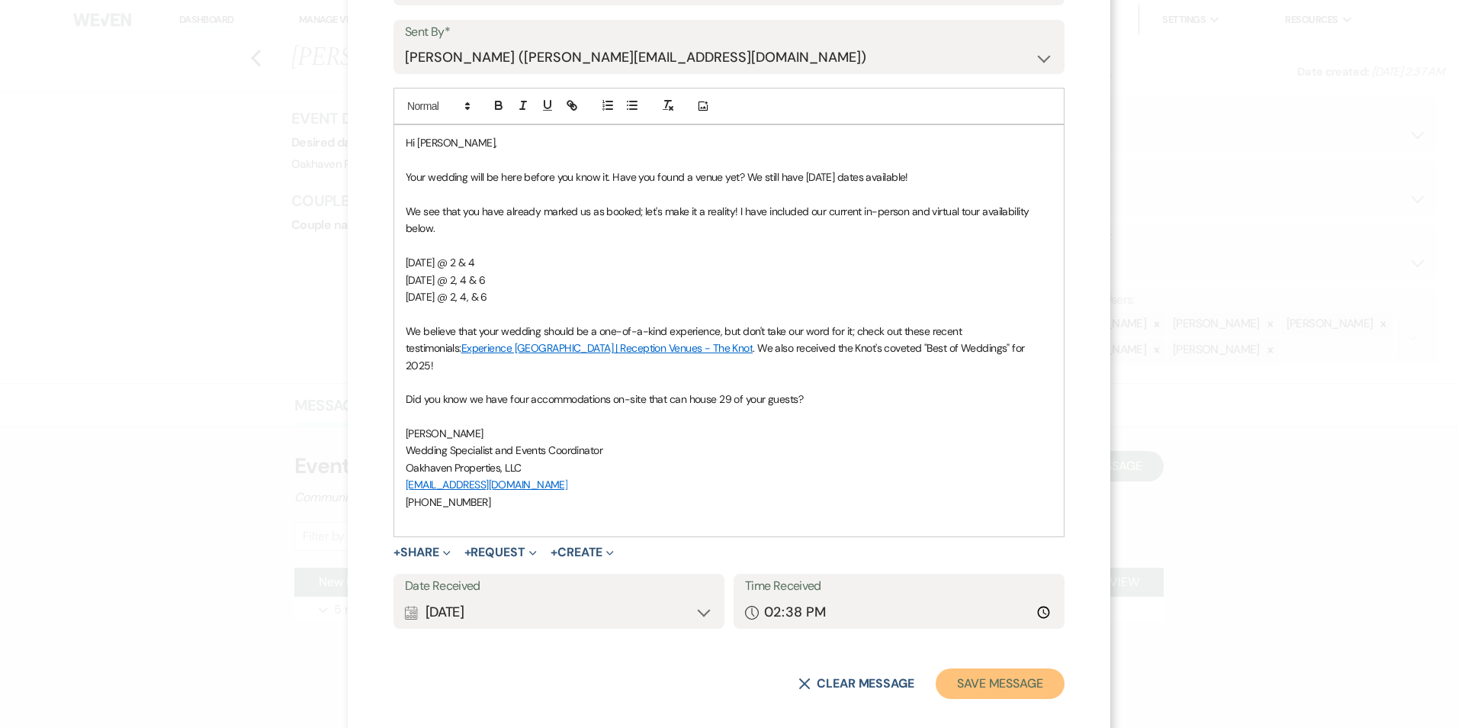
click at [986, 668] on button "Save Message" at bounding box center [1000, 683] width 129 height 31
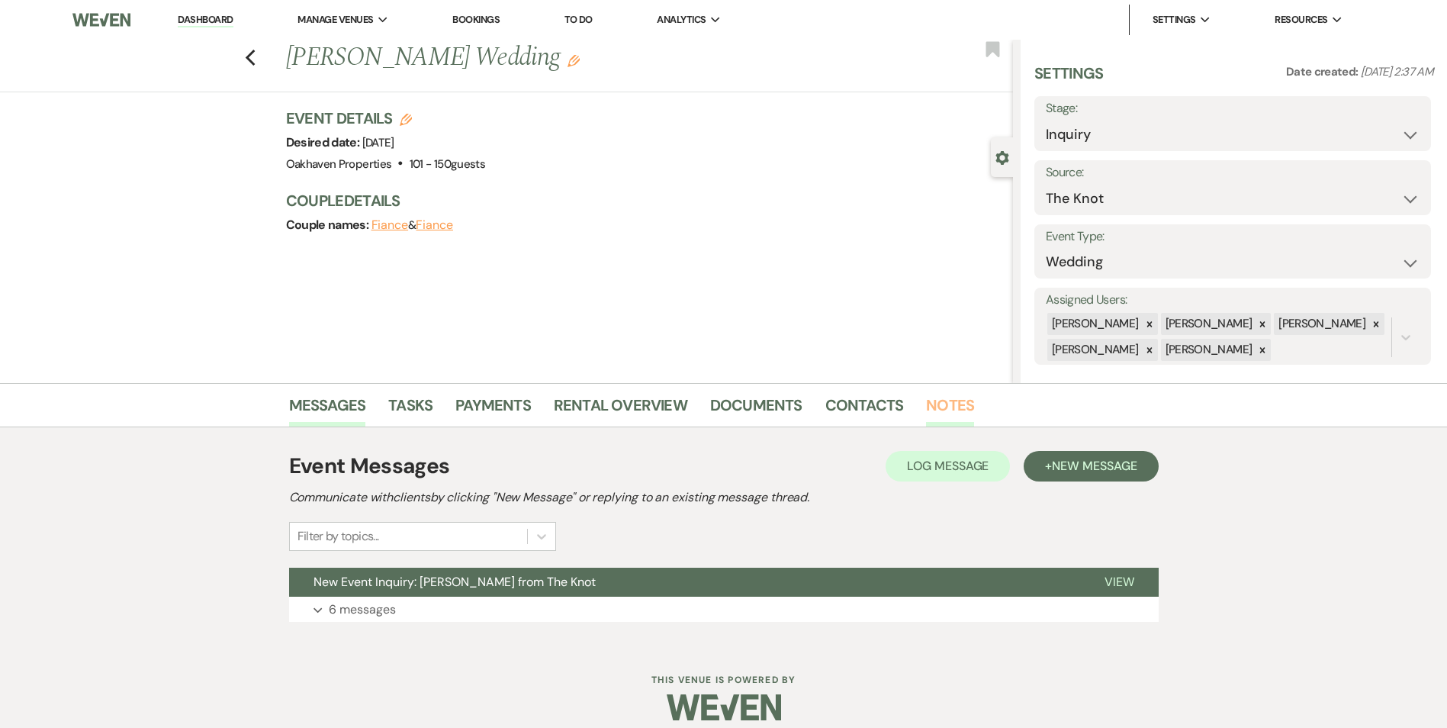
click at [951, 403] on link "Notes" at bounding box center [950, 410] width 48 height 34
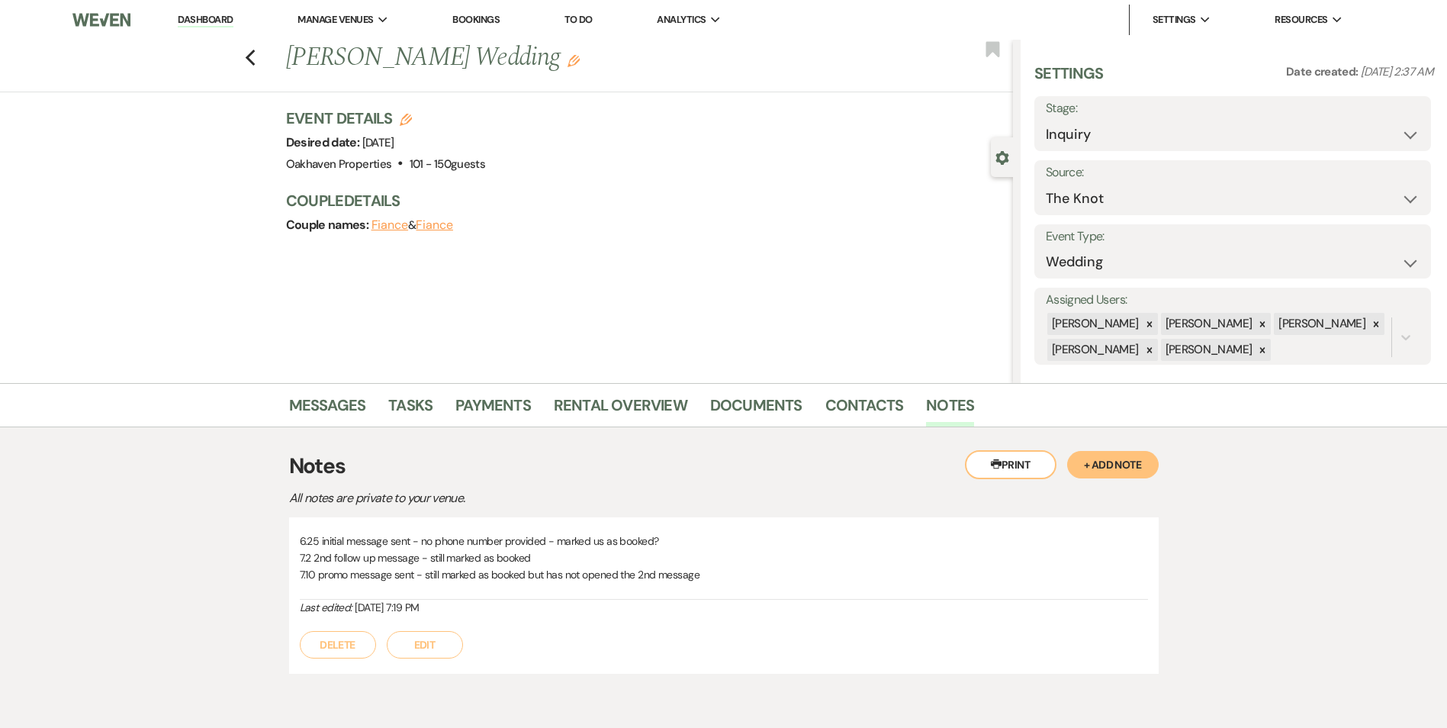
click at [458, 638] on button "Edit" at bounding box center [425, 644] width 76 height 27
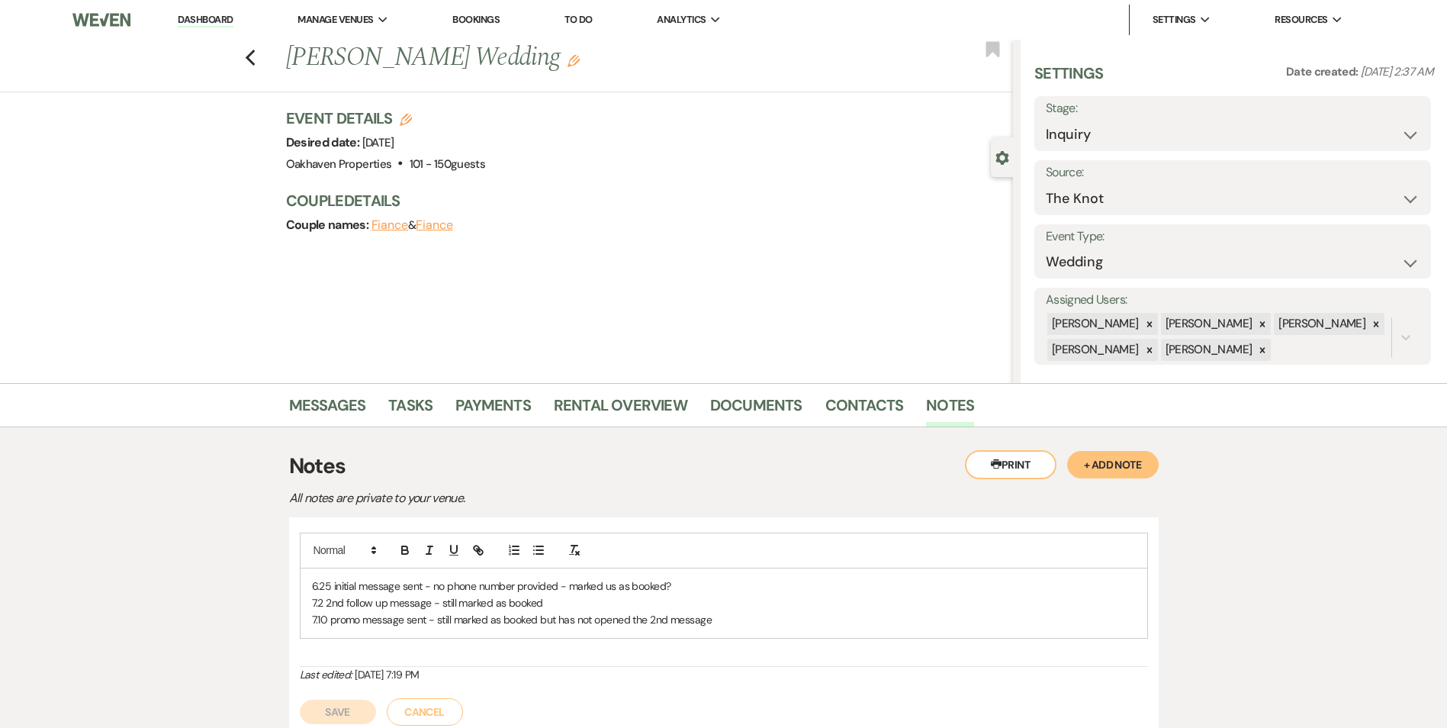
click at [750, 594] on p "7.2 2nd follow up message - still marked as booked" at bounding box center [724, 602] width 824 height 17
click at [751, 610] on p "7.2 2nd follow up message - still marked as booked" at bounding box center [724, 602] width 824 height 17
click at [749, 636] on div "6.25 initial message sent - no phone number provided - marked us as booked? 7.2…" at bounding box center [724, 602] width 847 height 69
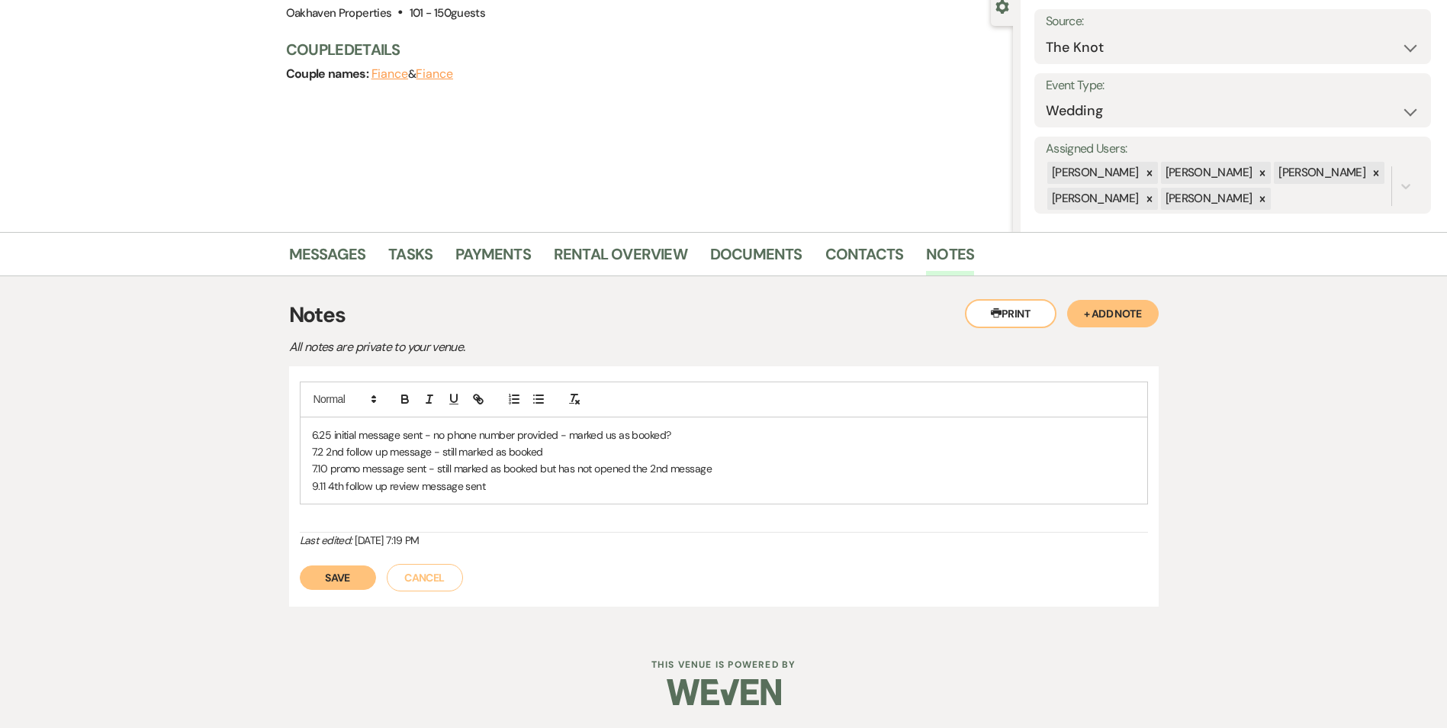
click at [346, 582] on button "Save" at bounding box center [338, 577] width 76 height 24
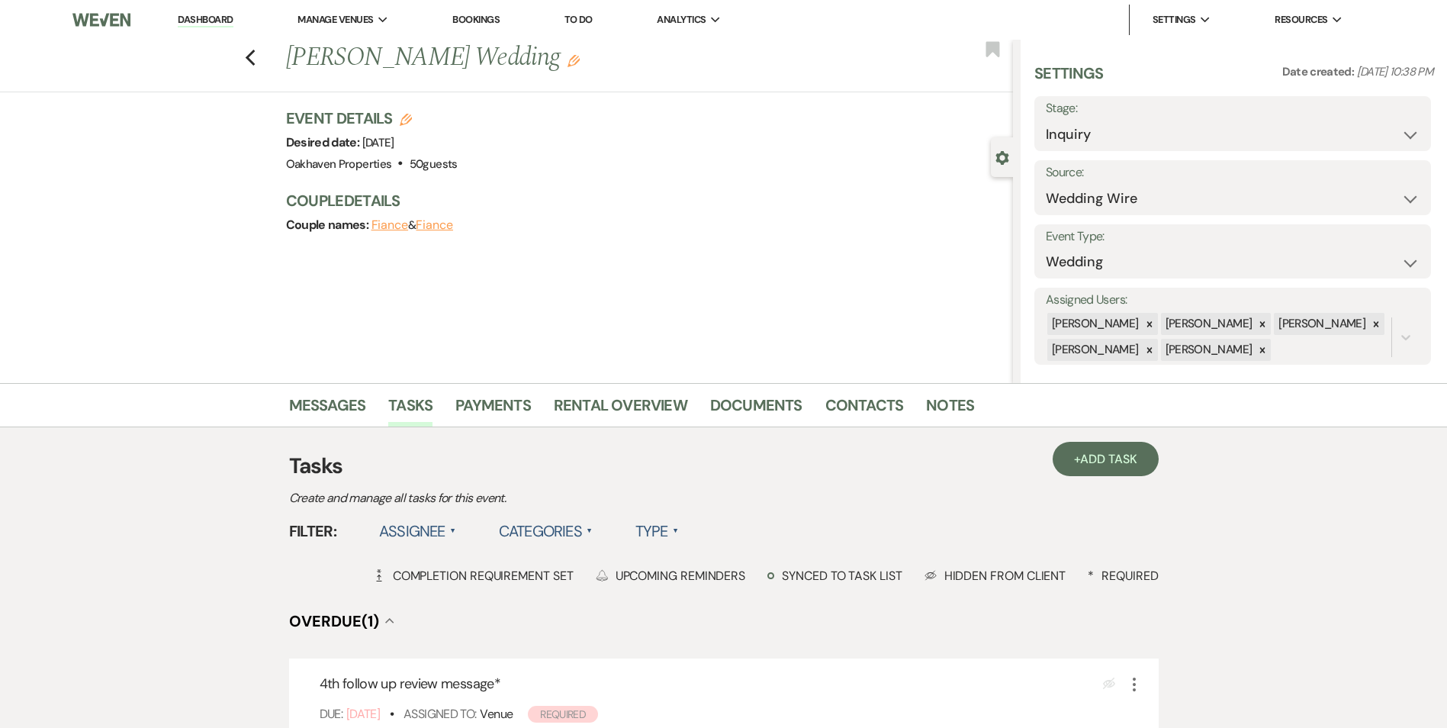
scroll to position [76, 0]
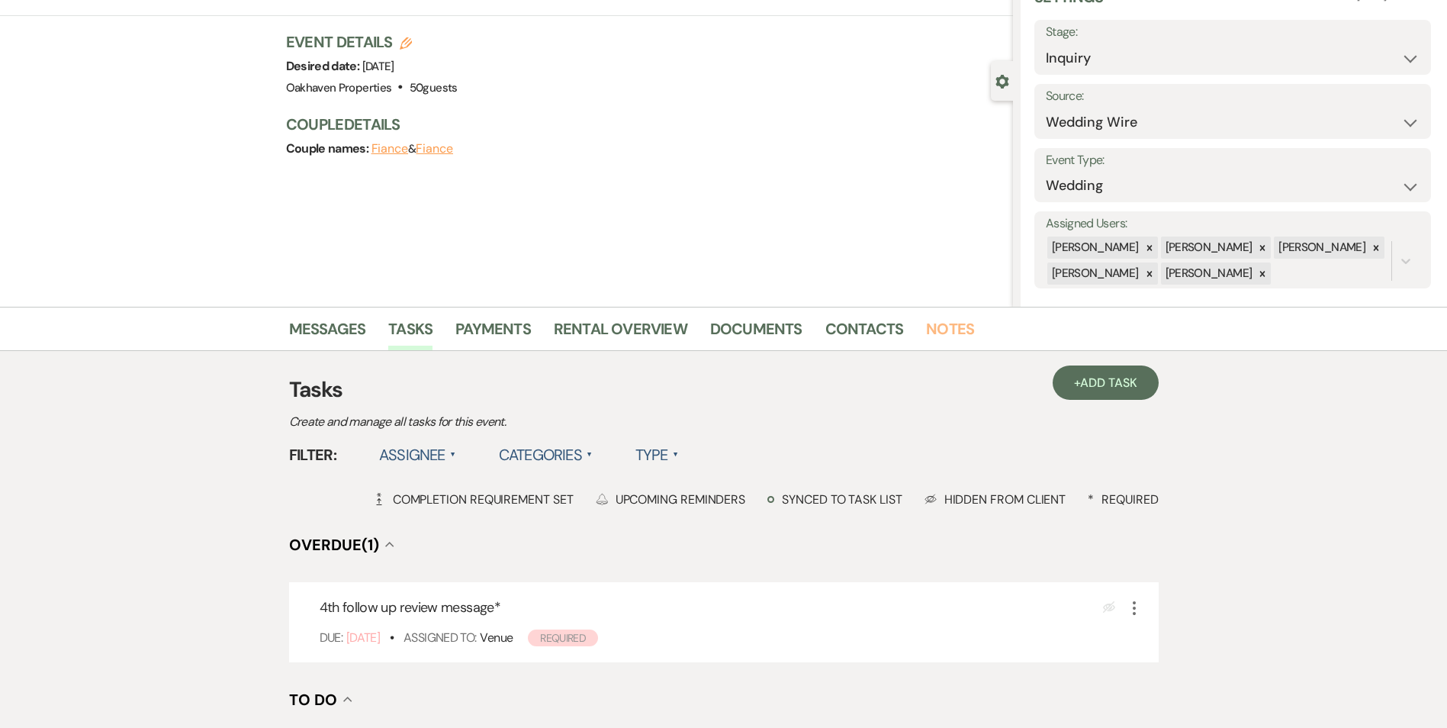
click at [956, 323] on link "Notes" at bounding box center [950, 334] width 48 height 34
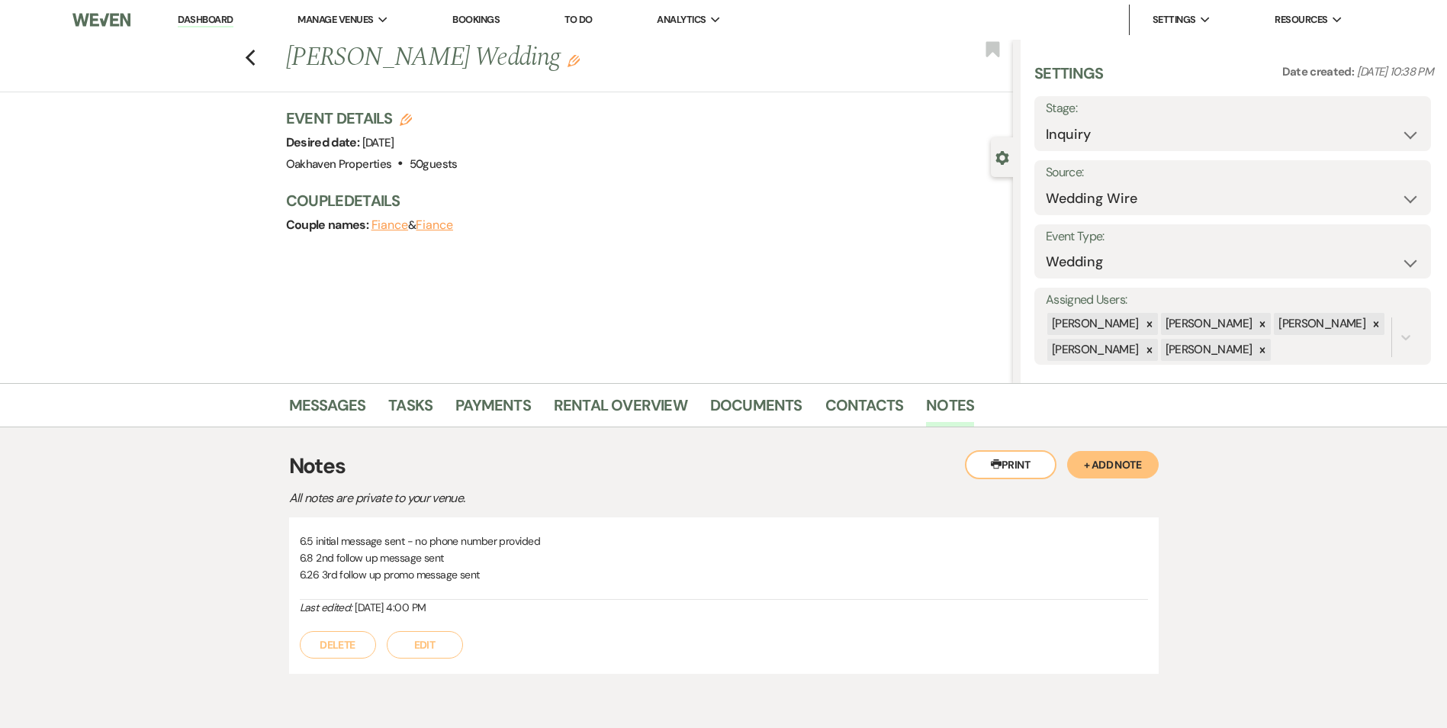
click at [437, 635] on button "Edit" at bounding box center [425, 644] width 76 height 27
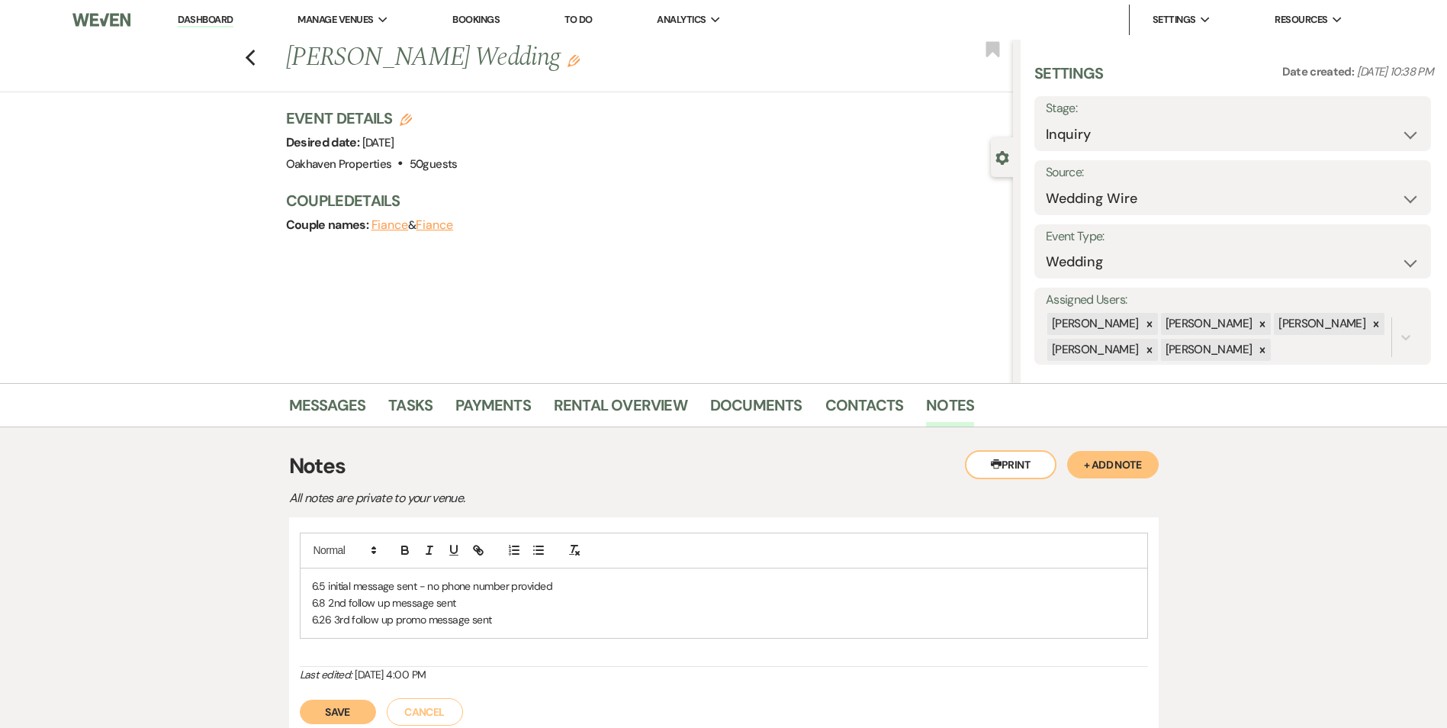
click at [514, 612] on div "6.5 initial message sent - no phone number provided 6.8 2nd follow up message s…" at bounding box center [724, 602] width 847 height 69
click at [518, 616] on p "6.26 3rd follow up promo message sent" at bounding box center [724, 619] width 824 height 17
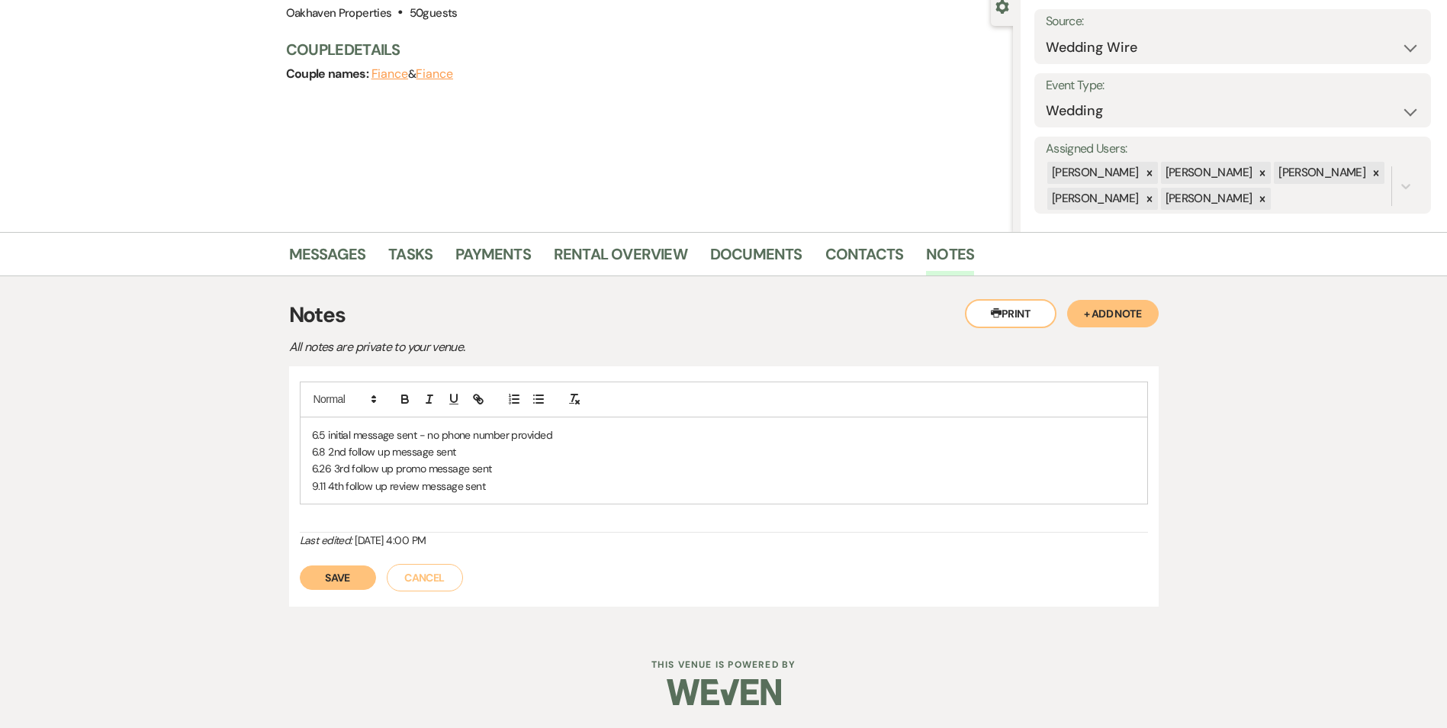
click at [337, 589] on button "Save" at bounding box center [338, 577] width 76 height 24
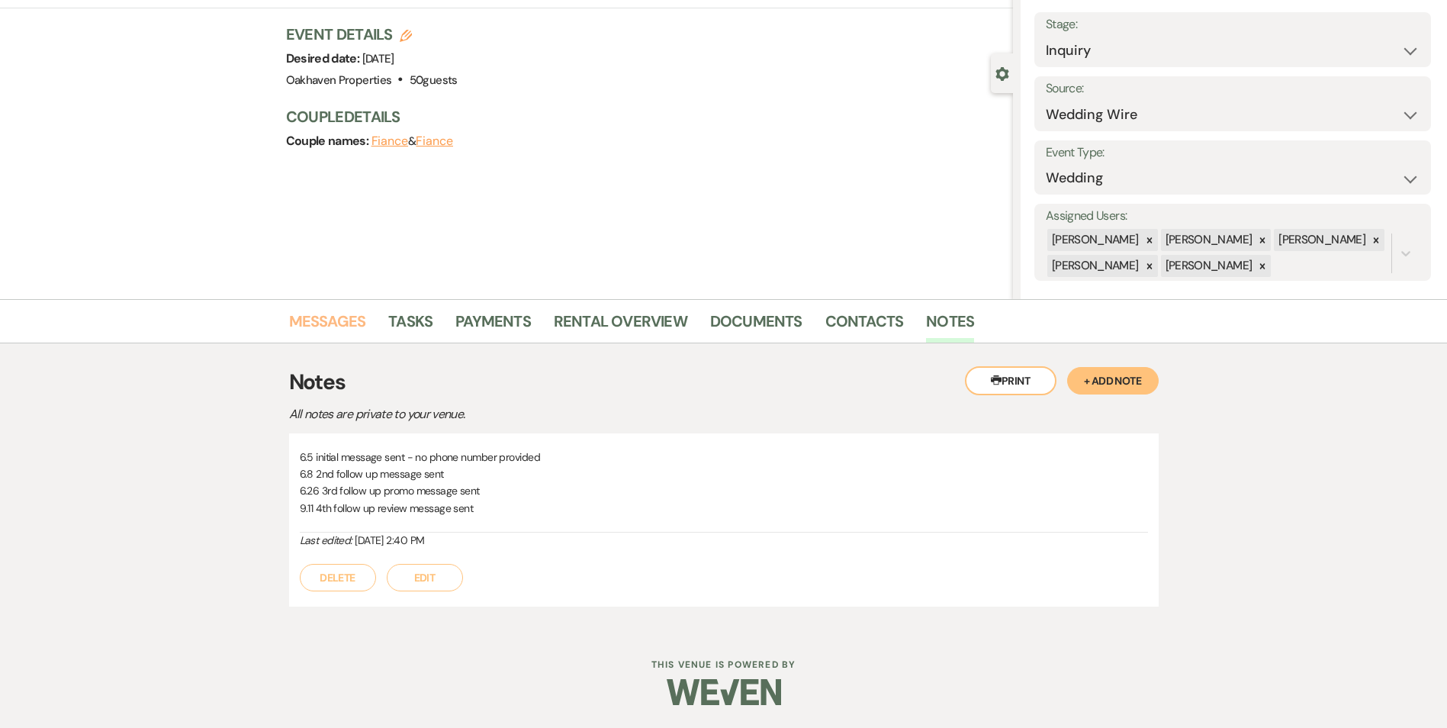
click at [337, 321] on link "Messages" at bounding box center [327, 326] width 77 height 34
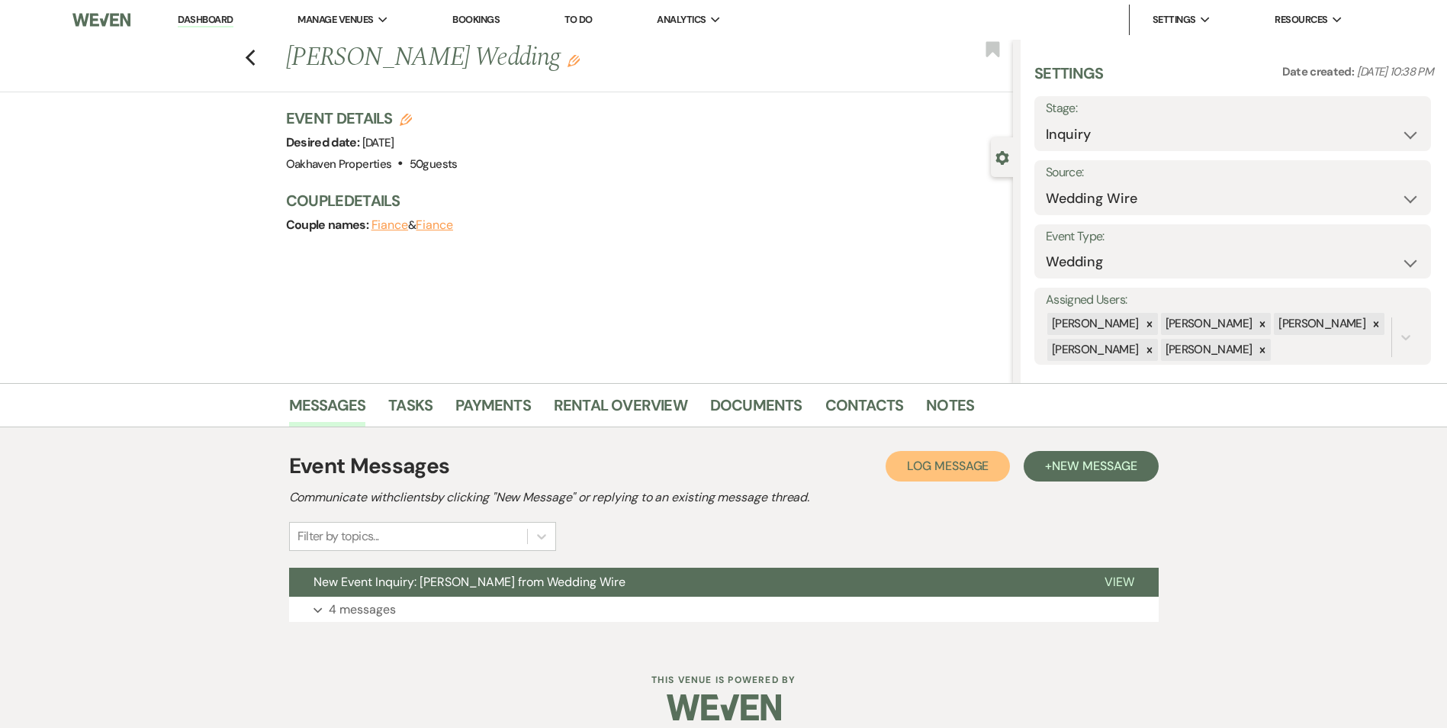
click at [955, 474] on button "Log Log Message" at bounding box center [947, 466] width 124 height 31
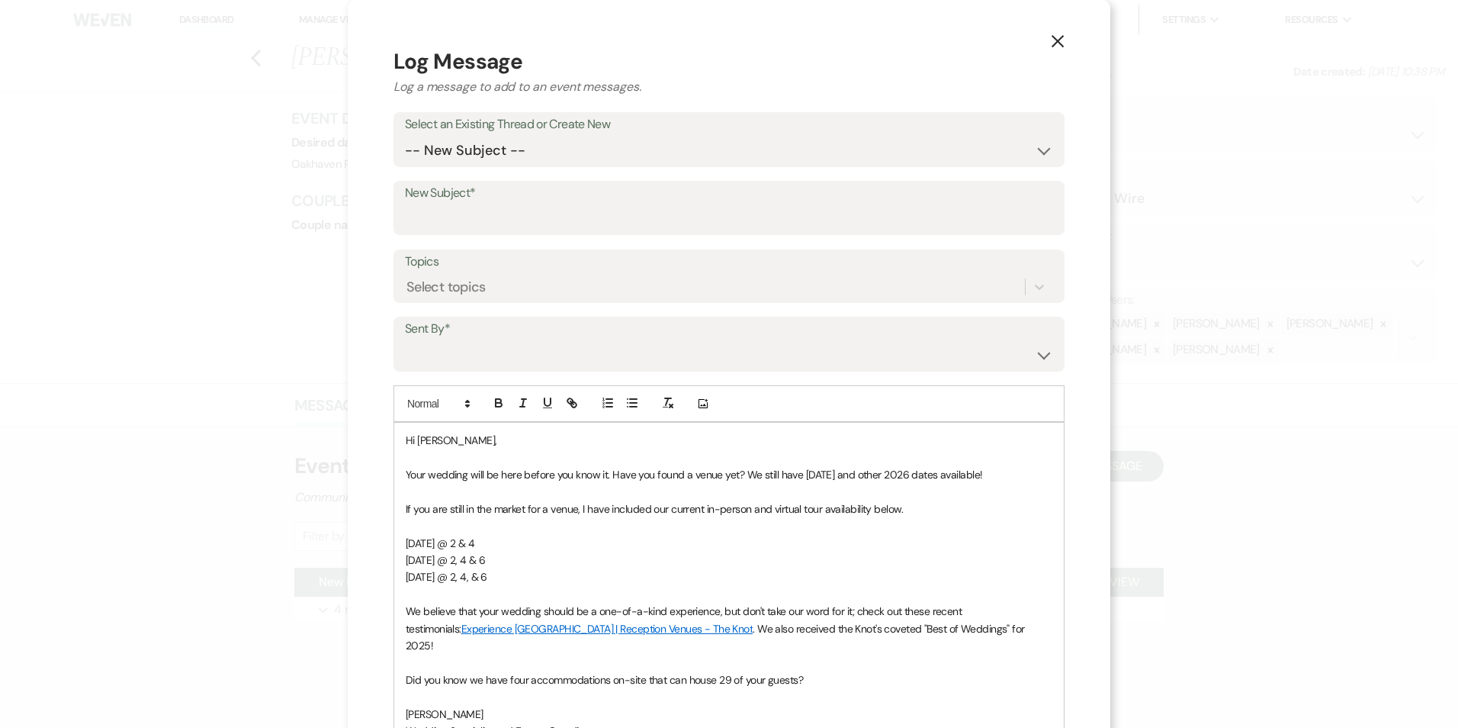
drag, startPoint x: 545, startPoint y: 104, endPoint x: 542, endPoint y: 111, distance: 8.5
click at [542, 110] on form "Log Message Log a message to add to an event messages. Select an Existing Threa…" at bounding box center [729, 513] width 671 height 934
click at [535, 152] on select "-- New Subject -- New Event Inquiry: Ryan from Wedding Wire" at bounding box center [729, 151] width 648 height 30
select select "406953"
click at [405, 136] on select "-- New Subject -- New Event Inquiry: Ryan from Wedding Wire" at bounding box center [729, 151] width 648 height 30
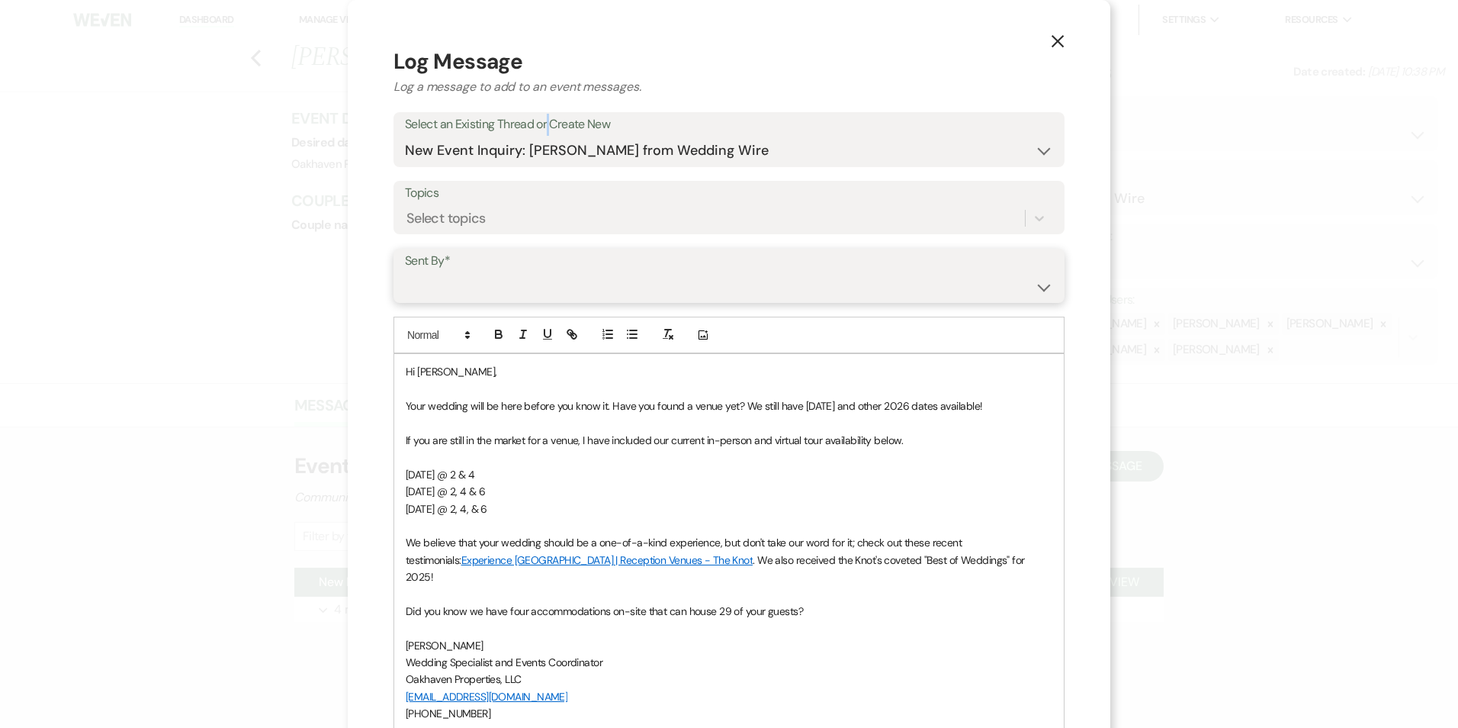
click at [551, 280] on select "Patience Ergish (pdergish@aol.com) Jeanette Wagoner (jeanette@experienceoakhave…" at bounding box center [729, 287] width 648 height 30
select select "user-127923"
click at [405, 272] on select "Patience Ergish (pdergish@aol.com) Jeanette Wagoner (jeanette@experienceoakhave…" at bounding box center [729, 287] width 648 height 30
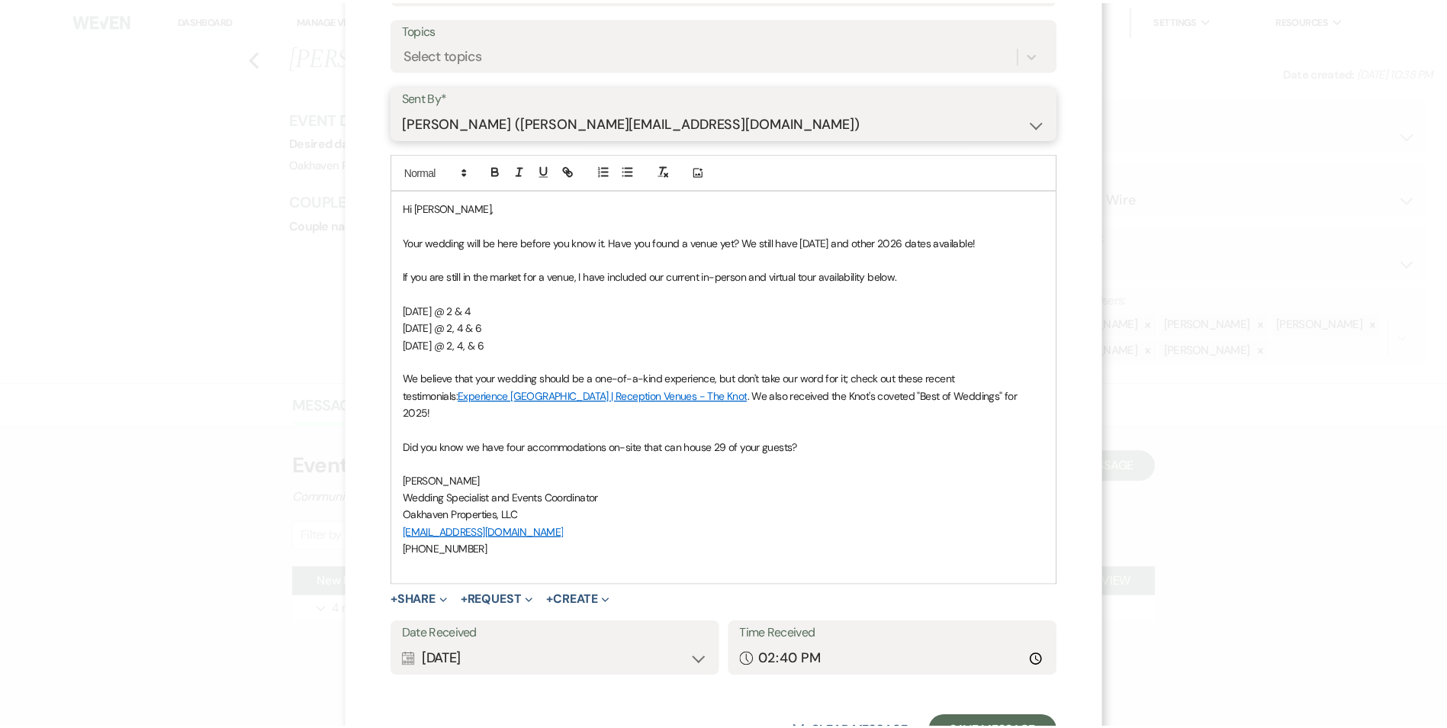
scroll to position [212, 0]
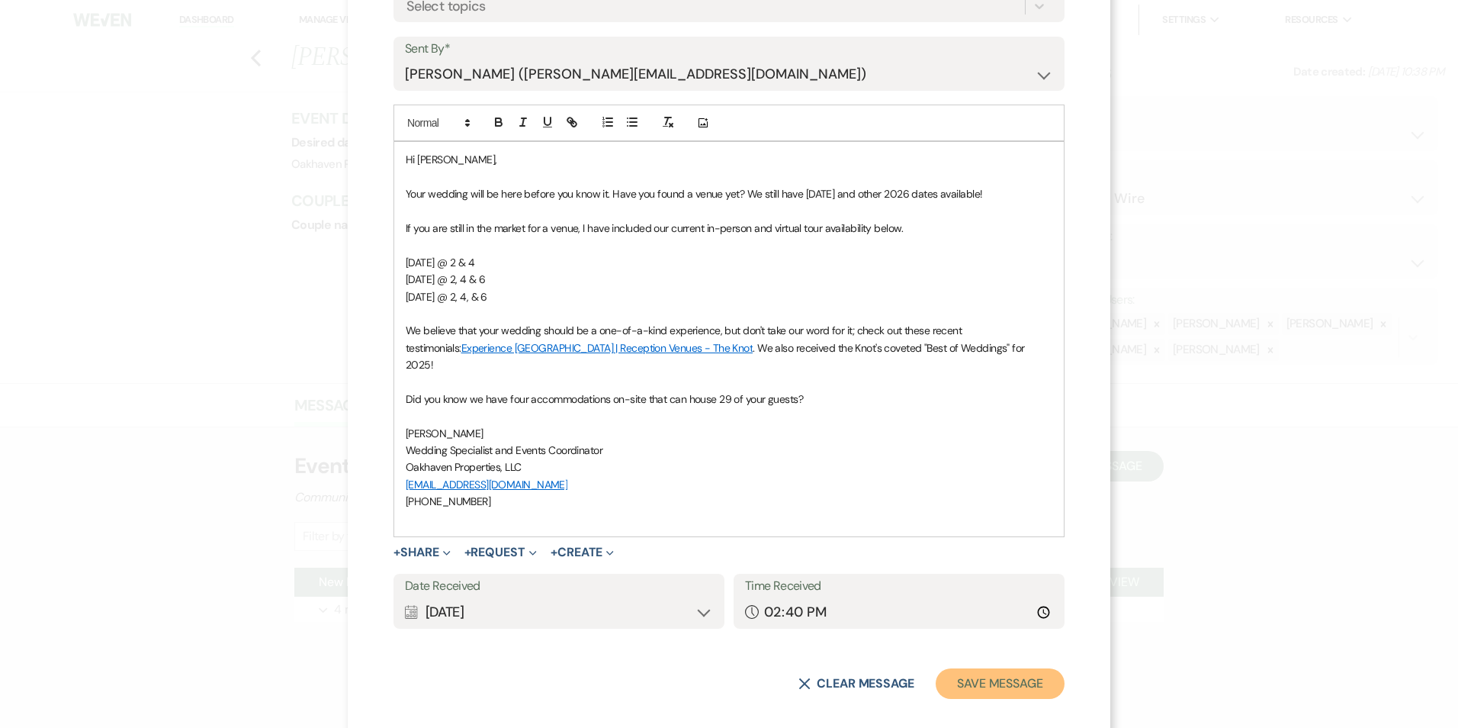
click at [1007, 677] on button "Save Message" at bounding box center [1000, 683] width 129 height 31
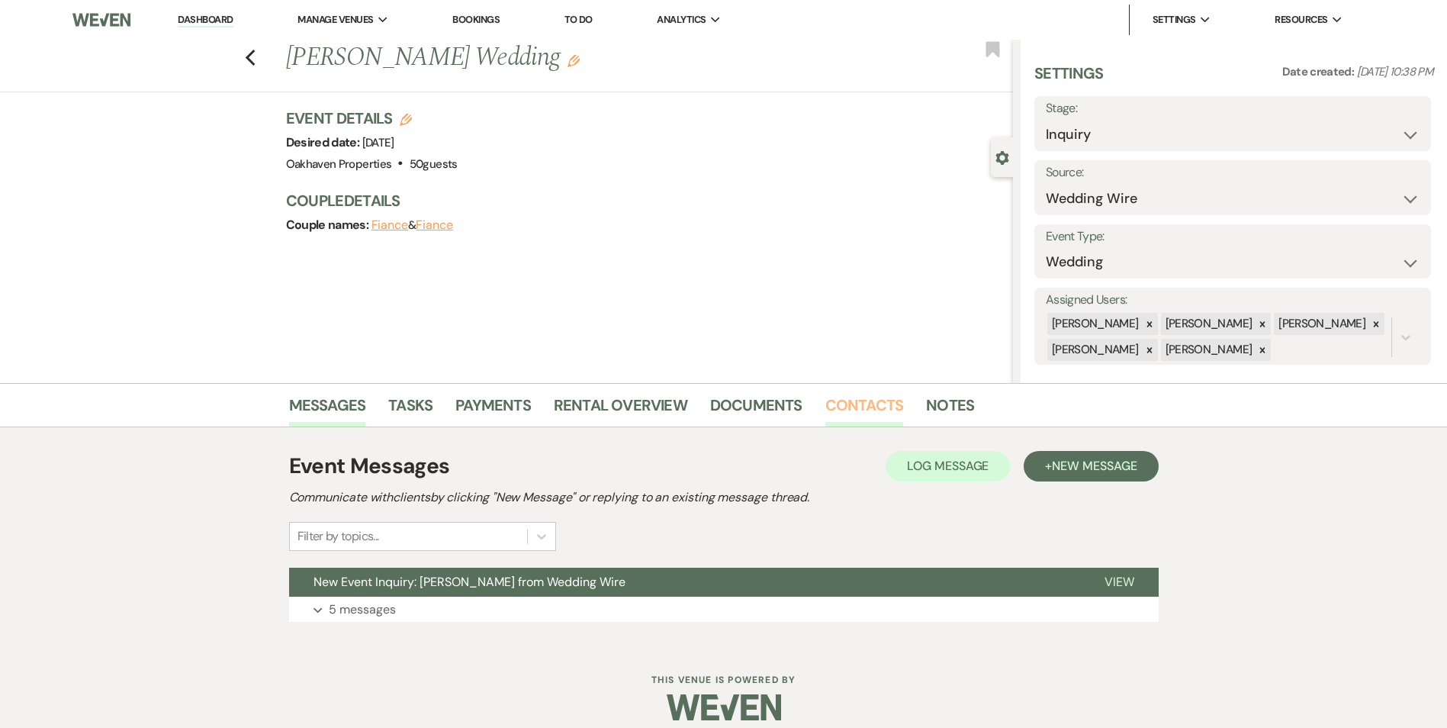
click at [874, 412] on link "Contacts" at bounding box center [864, 410] width 79 height 34
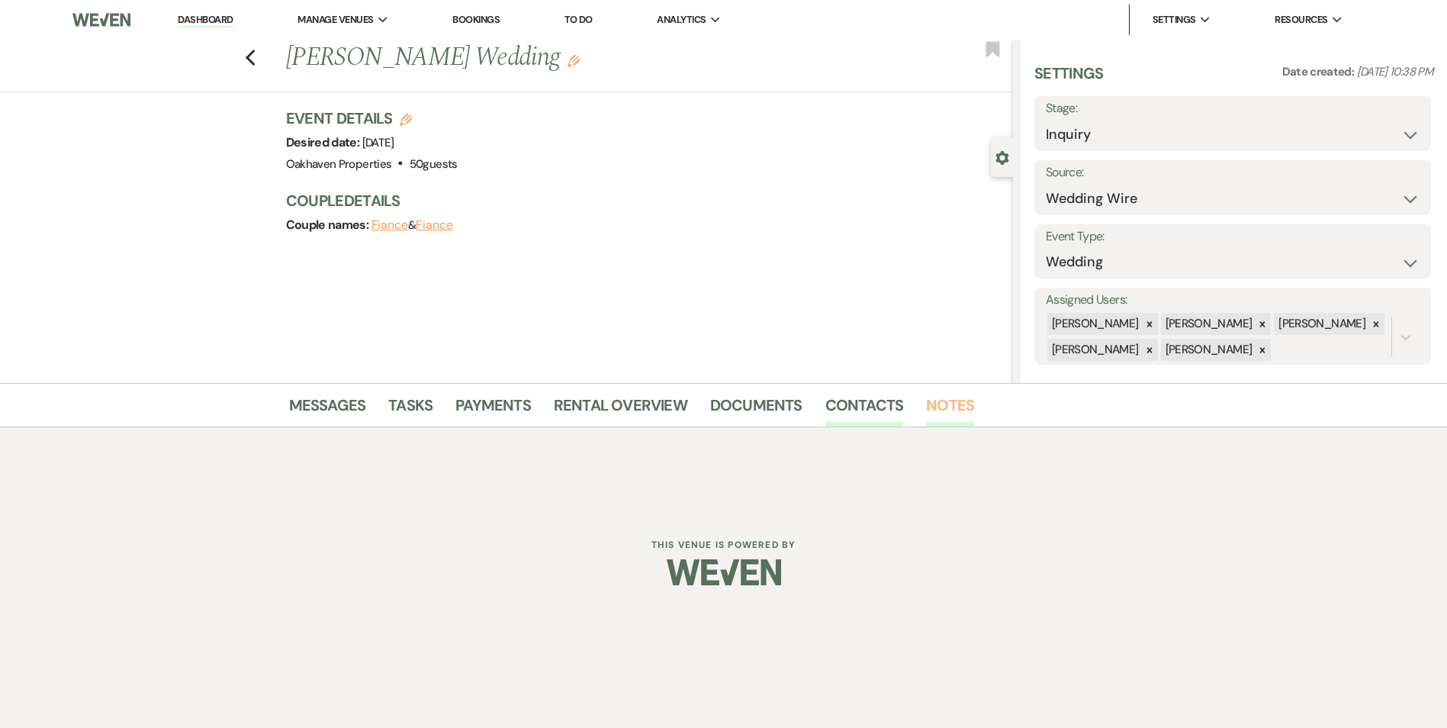
click at [951, 413] on link "Notes" at bounding box center [950, 410] width 48 height 34
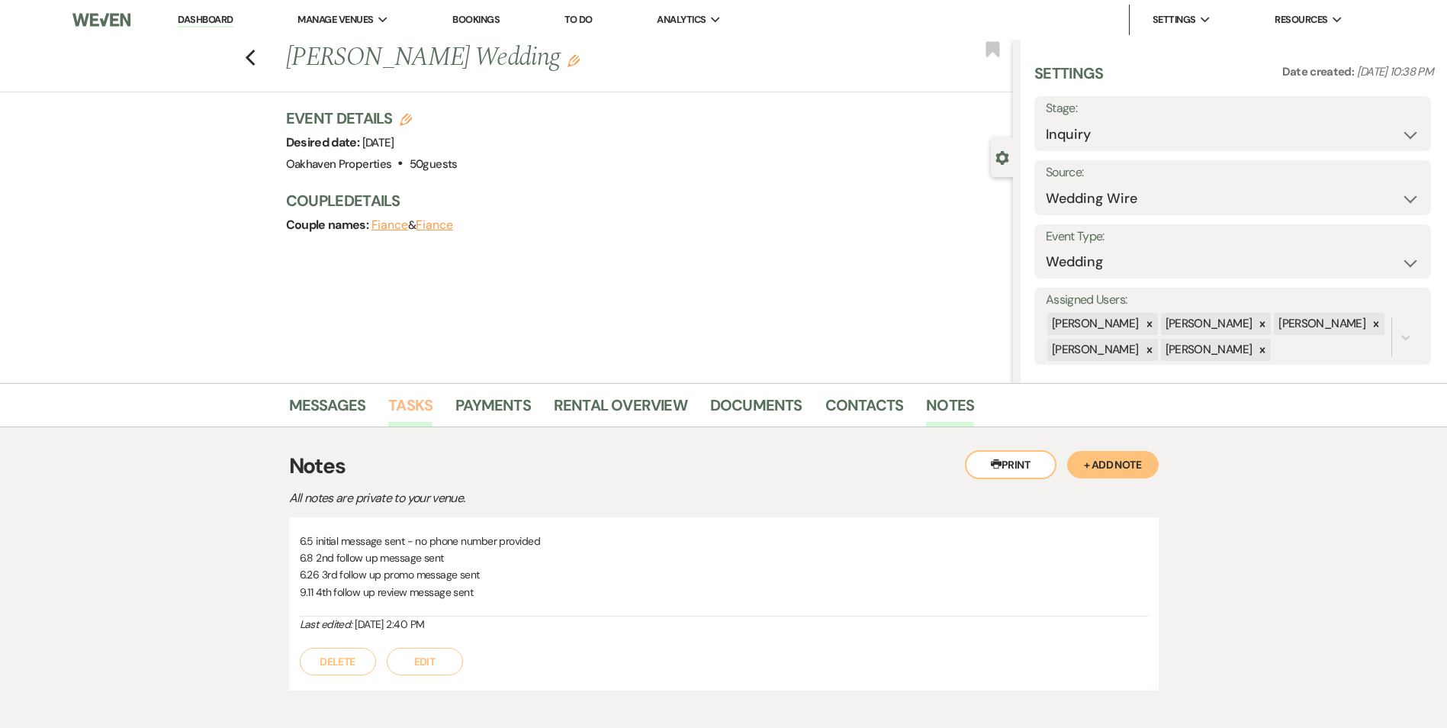
click at [426, 409] on link "Tasks" at bounding box center [410, 410] width 44 height 34
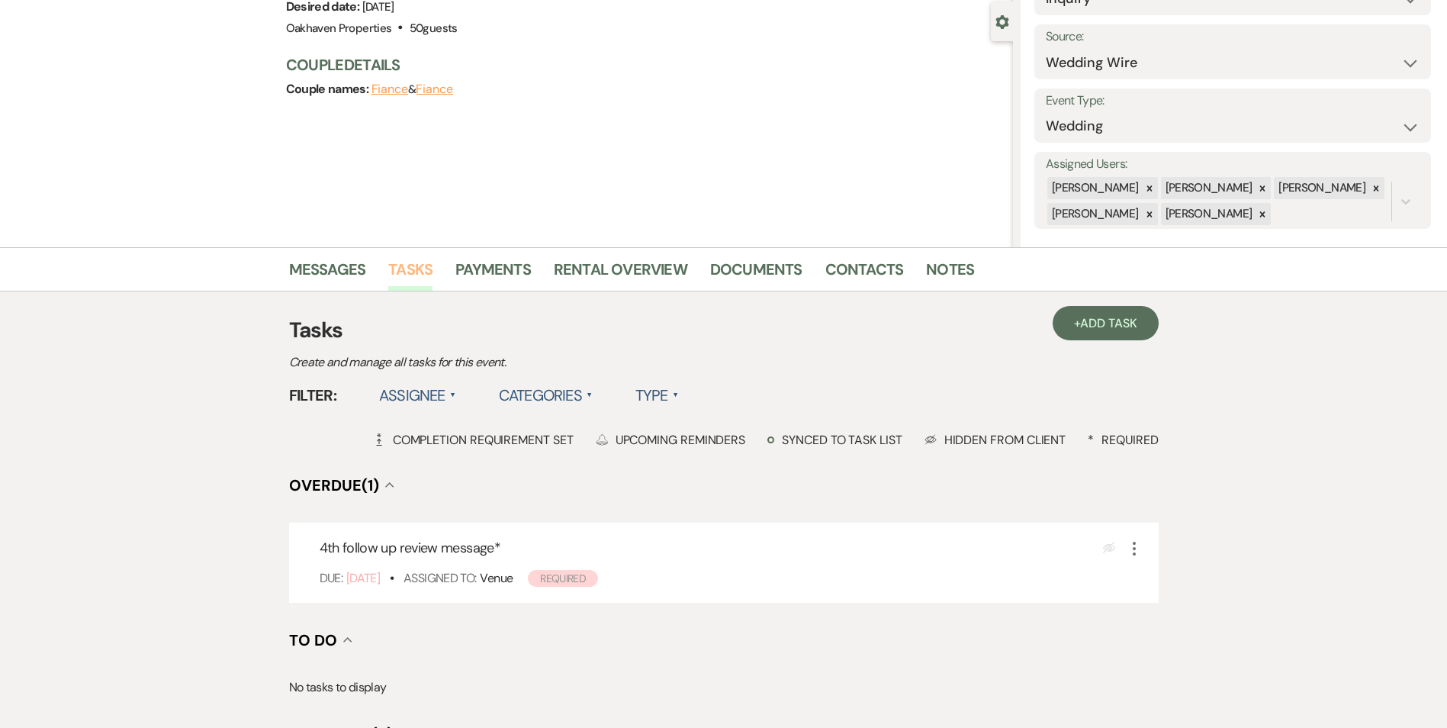
scroll to position [341, 0]
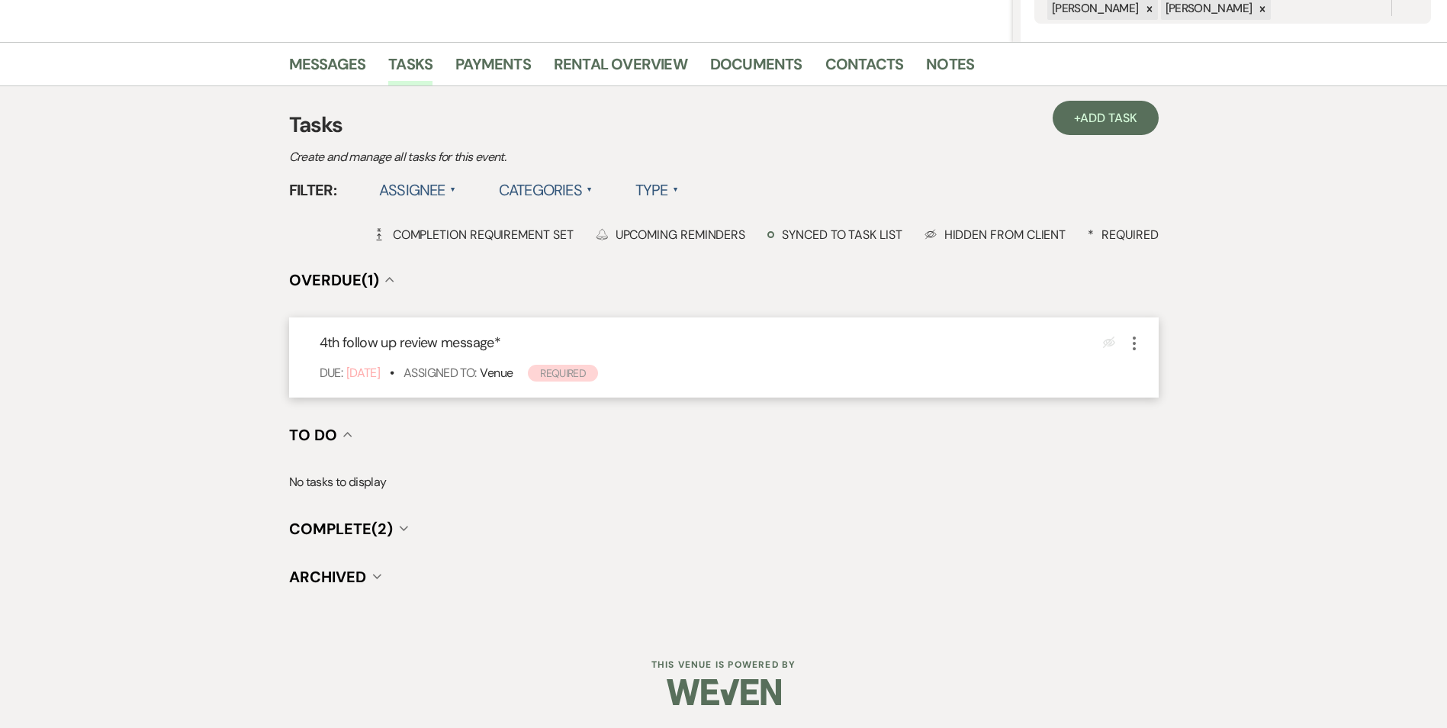
click at [1130, 344] on icon "More" at bounding box center [1134, 343] width 18 height 18
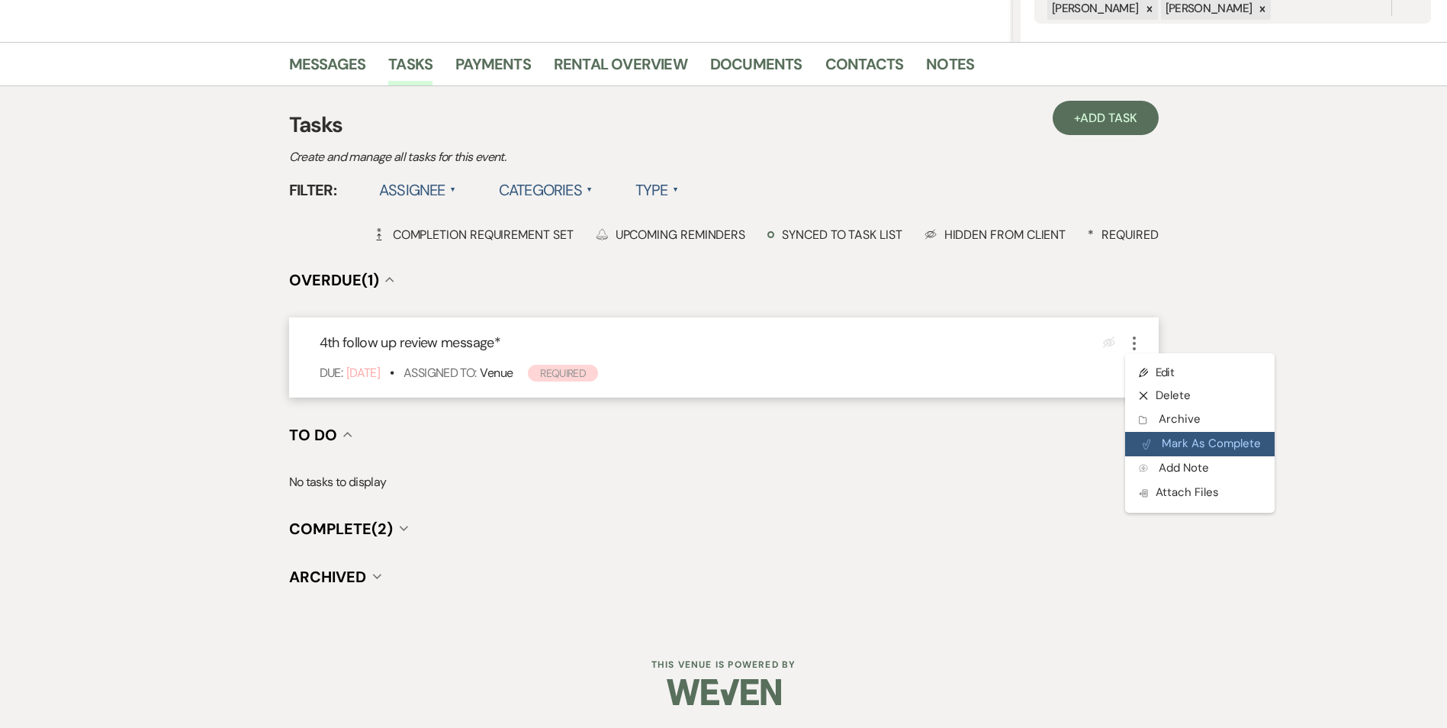
click at [1150, 452] on button "Plan Portal Link Mark As Complete" at bounding box center [1199, 444] width 149 height 24
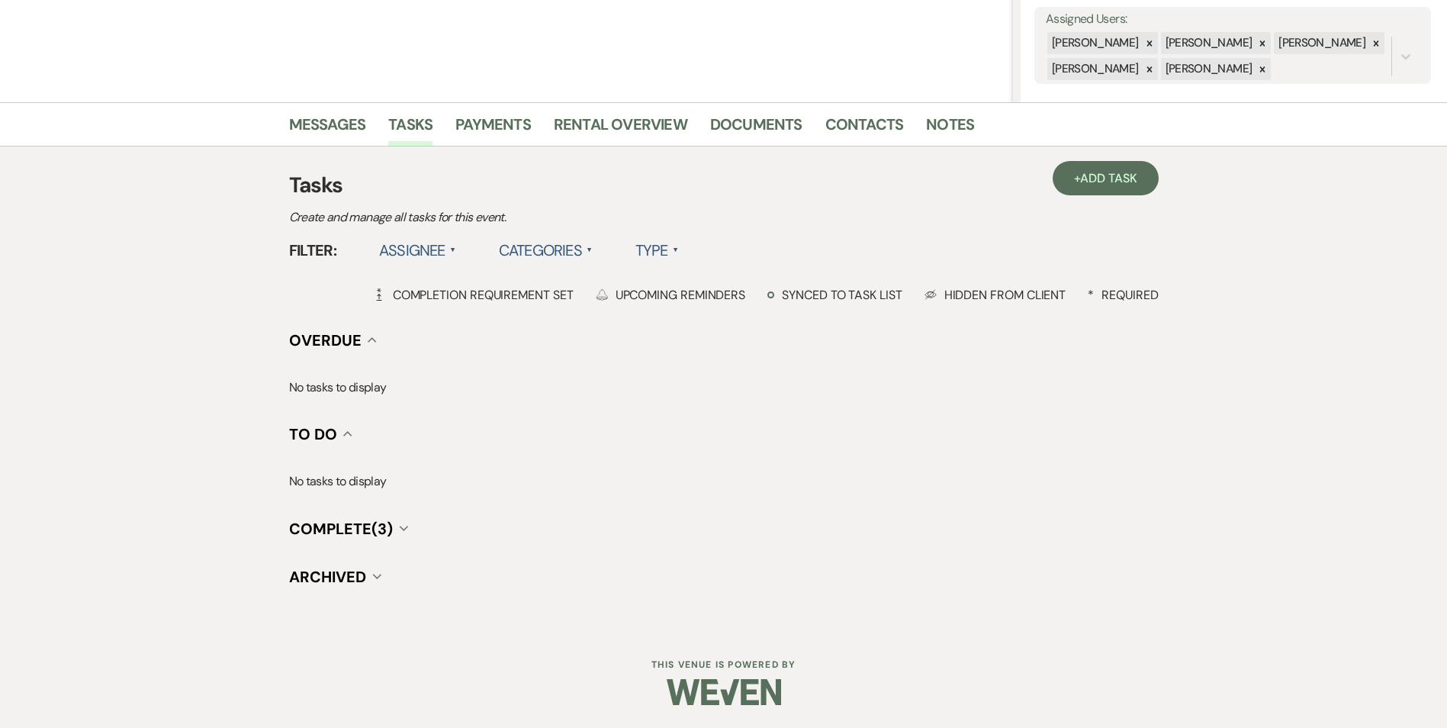
scroll to position [281, 0]
click at [1088, 182] on span "Add Task" at bounding box center [1108, 178] width 56 height 16
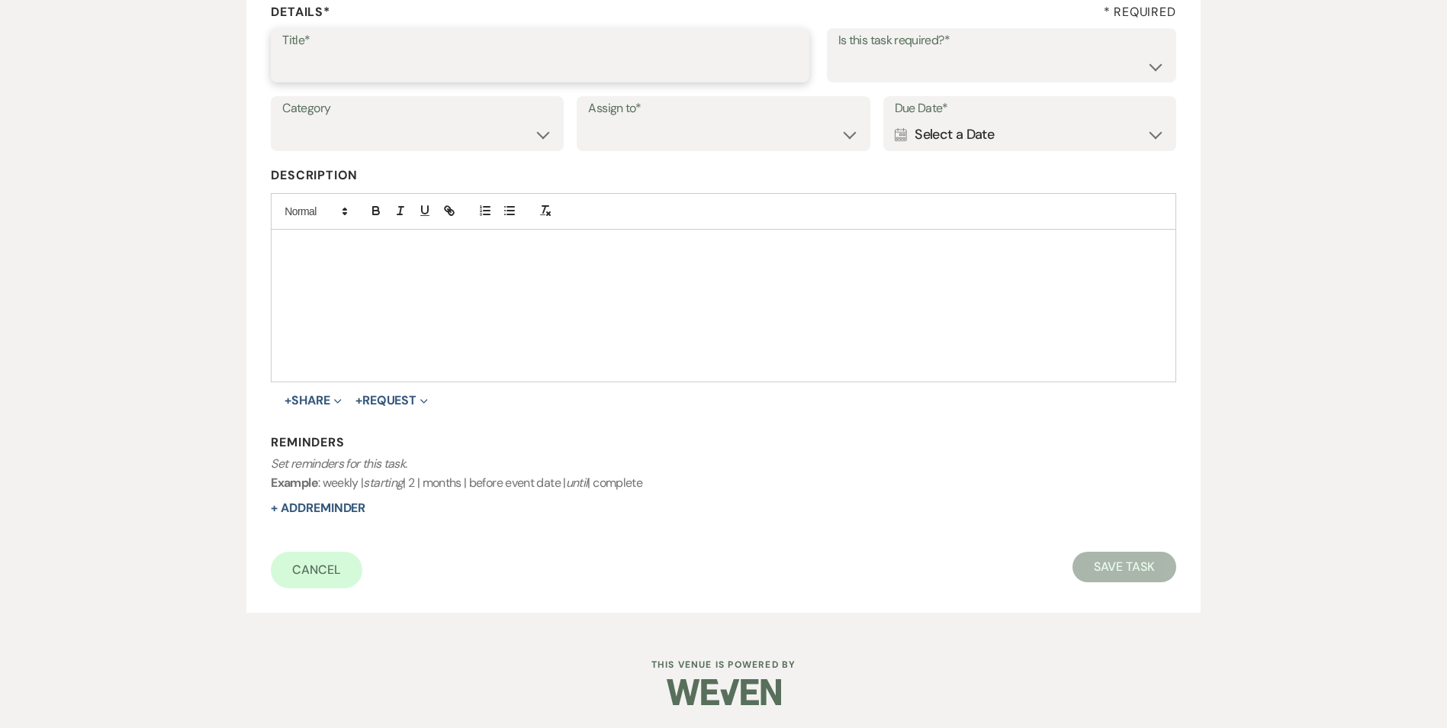
click at [477, 65] on input "Title*" at bounding box center [540, 66] width 516 height 30
type input "5th and final message/email"
click at [918, 67] on select "Yes No" at bounding box center [1001, 66] width 326 height 30
select select "true"
click at [838, 51] on select "Yes No" at bounding box center [1001, 66] width 326 height 30
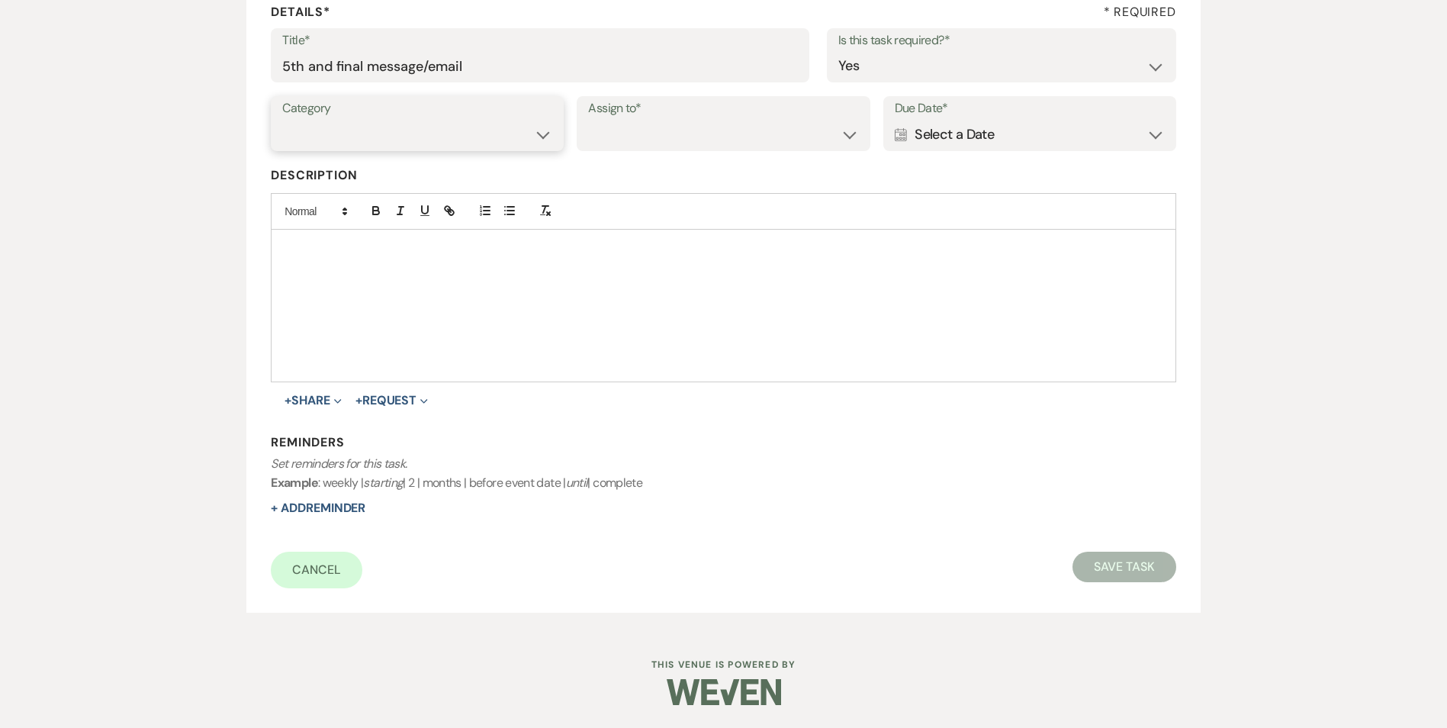
drag, startPoint x: 504, startPoint y: 126, endPoint x: 499, endPoint y: 152, distance: 26.5
click at [504, 127] on select "Venue Vendors Guests Details Finalize & Share" at bounding box center [417, 135] width 270 height 30
select select "31"
click at [282, 120] on select "Venue Vendors Guests Details Finalize & Share" at bounding box center [417, 135] width 270 height 30
click at [616, 144] on select "Venue Client" at bounding box center [723, 135] width 270 height 30
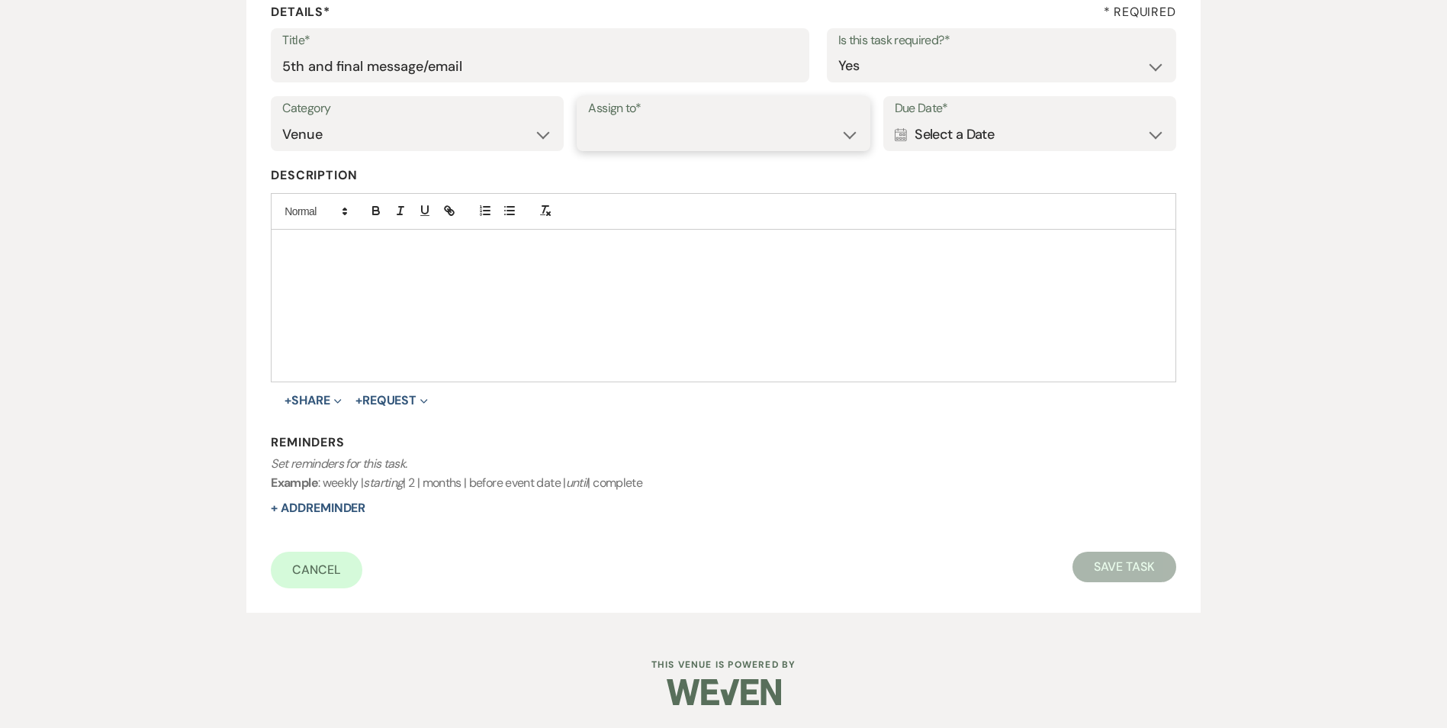
select select "venueHost"
click at [588, 120] on select "Venue Client" at bounding box center [723, 135] width 270 height 30
drag, startPoint x: 985, startPoint y: 137, endPoint x: 991, endPoint y: 143, distance: 8.6
click at [985, 137] on div "Calendar Select a Date Expand" at bounding box center [1030, 135] width 270 height 30
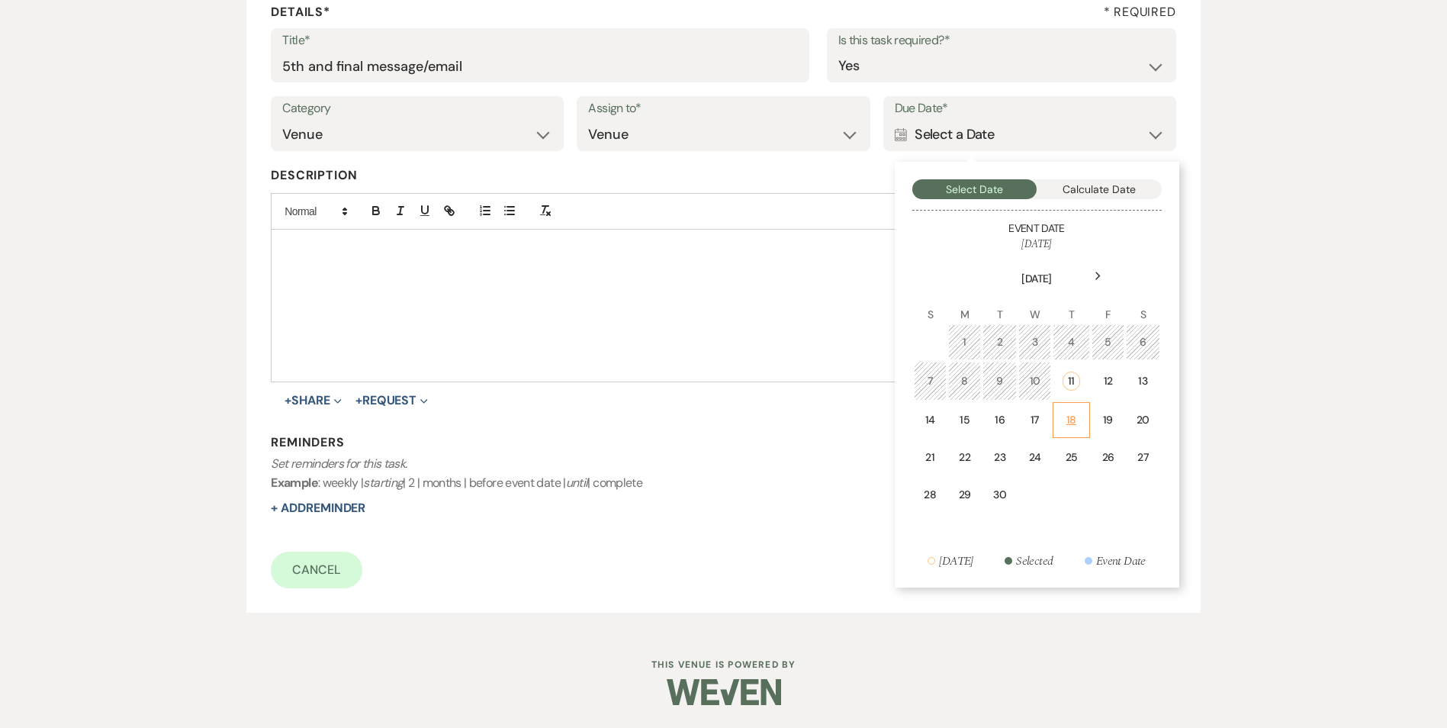
click at [1073, 428] on div "18" at bounding box center [1071, 420] width 18 height 16
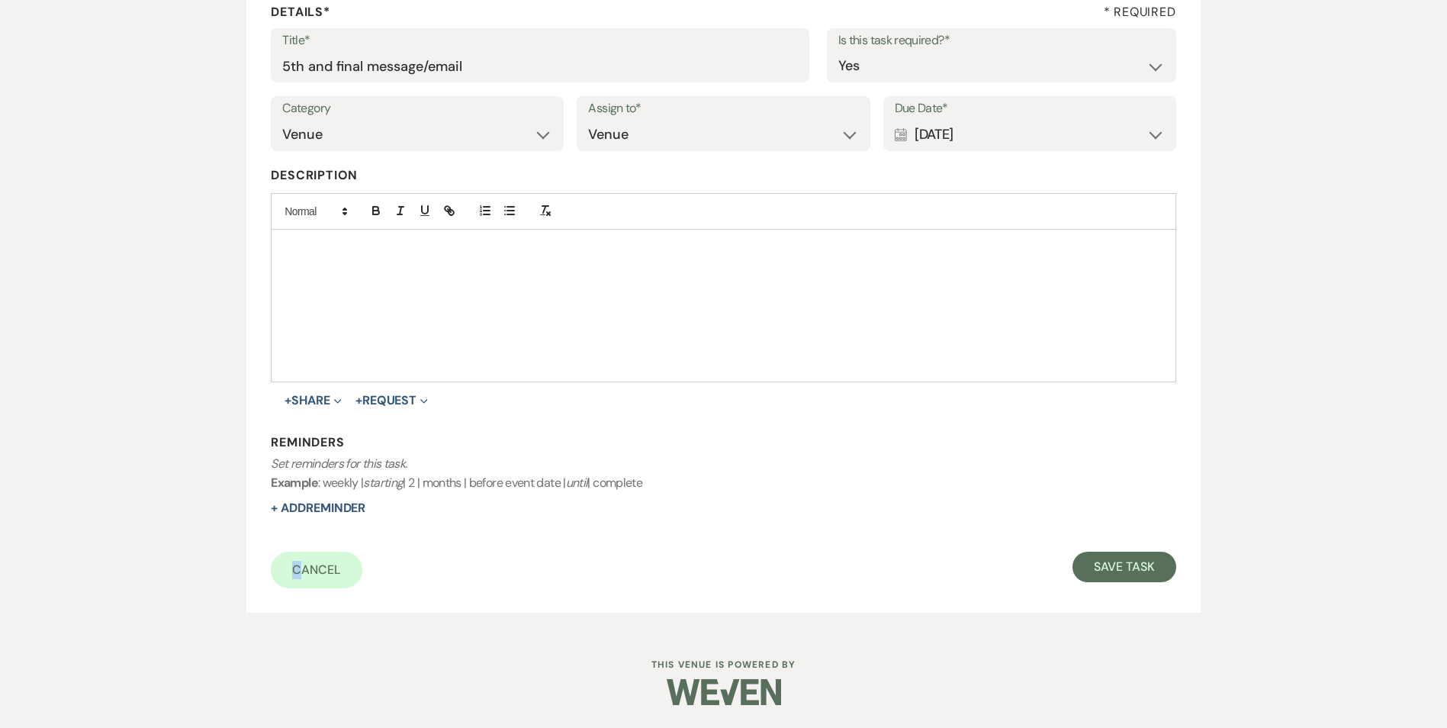
click at [298, 522] on form "Title* 5th and final message/email Is this task required?* Yes No Category Venu…" at bounding box center [723, 308] width 905 height 560
click at [324, 500] on div "Reminders Set reminders for this task. Example : weekly | starting | 2 | months…" at bounding box center [723, 475] width 905 height 83
drag, startPoint x: 325, startPoint y: 500, endPoint x: 351, endPoint y: 513, distance: 28.7
click at [344, 519] on form "Title* 5th and final message/email Is this task required?* Yes No Category Venu…" at bounding box center [723, 308] width 905 height 560
click at [364, 508] on button "+ Add Reminder" at bounding box center [318, 508] width 95 height 12
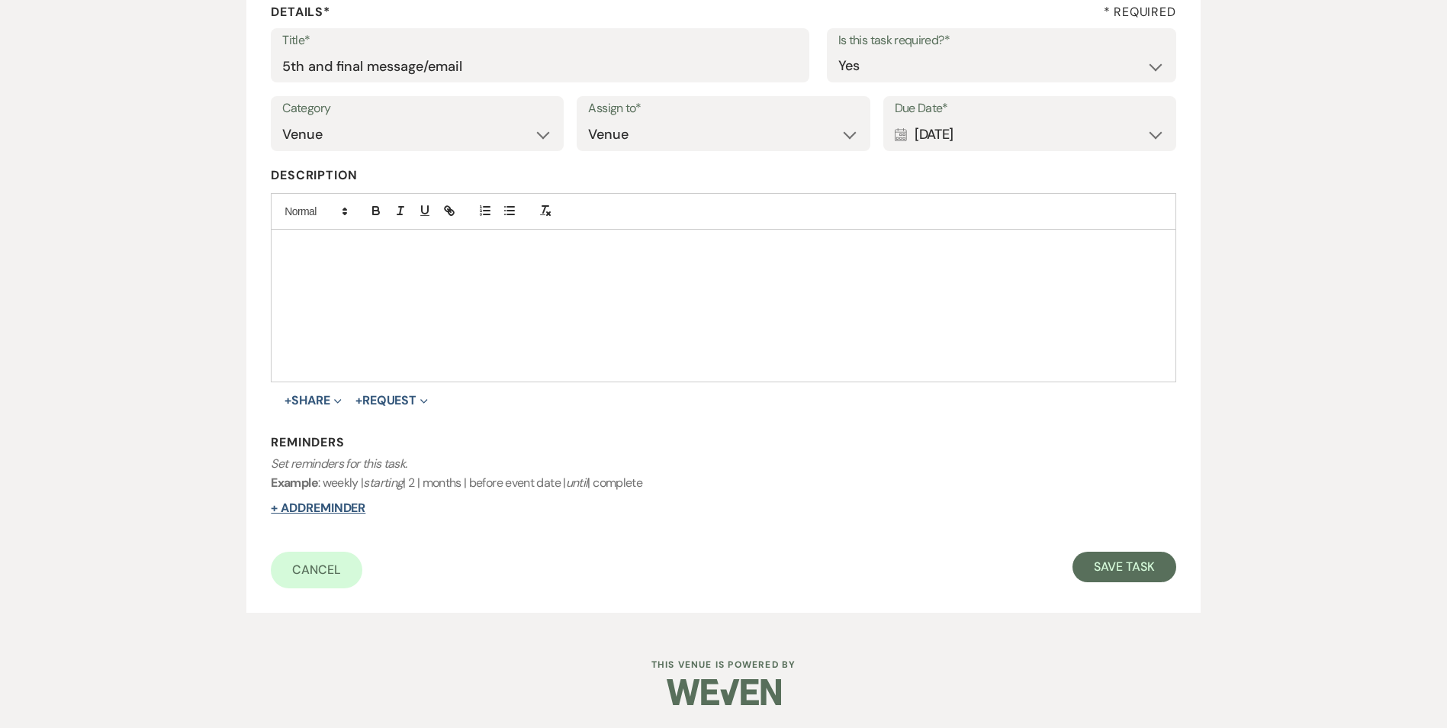
select select "host"
select select "days"
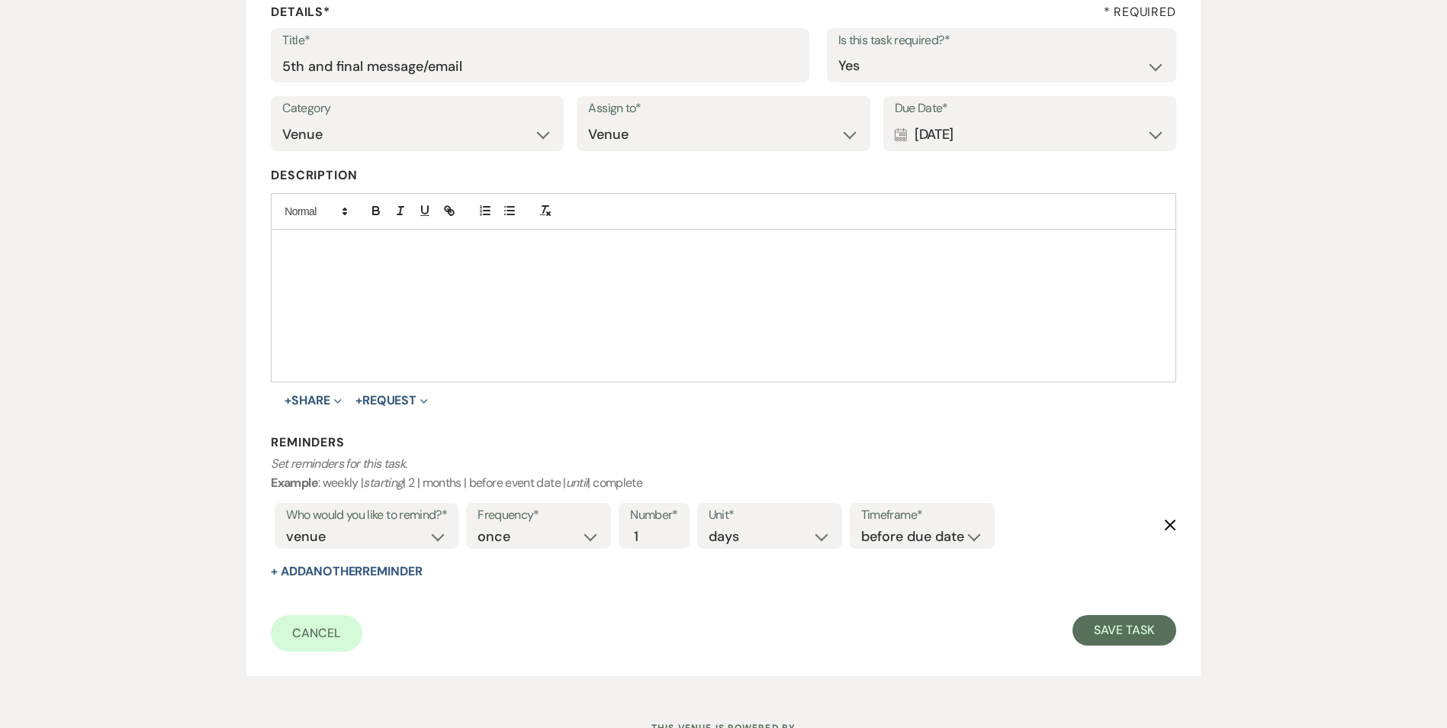
click at [885, 551] on div "Frequency* once daily weekly monthly Number* 1 Unit* days weeks months Timefram…" at bounding box center [730, 530] width 536 height 63
drag, startPoint x: 888, startPoint y: 536, endPoint x: 892, endPoint y: 548, distance: 12.8
click at [888, 536] on select "before due date after due date on due date on custom date" at bounding box center [922, 536] width 122 height 21
select select "onDueDate"
click at [861, 526] on select "before due date after due date on due date on custom date" at bounding box center [922, 536] width 122 height 21
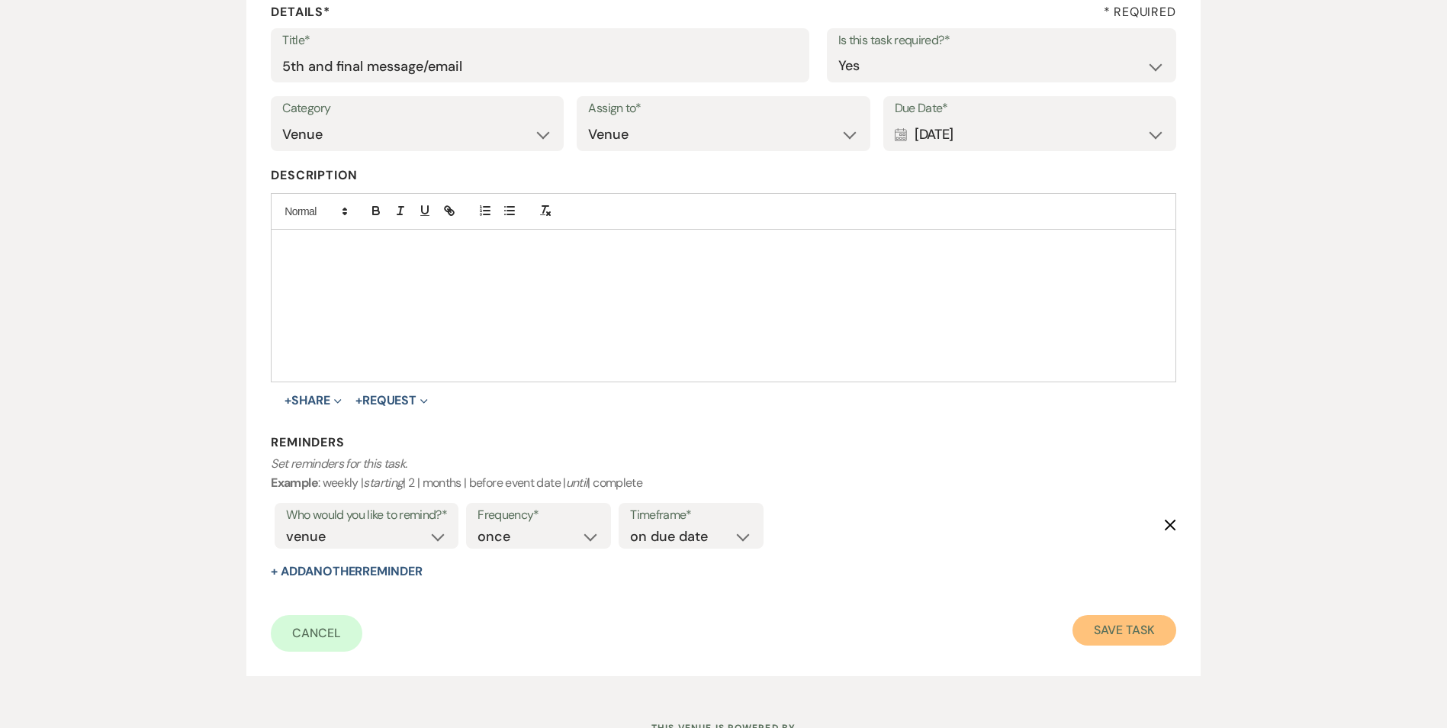
click at [1101, 628] on button "Save Task" at bounding box center [1123, 630] width 103 height 31
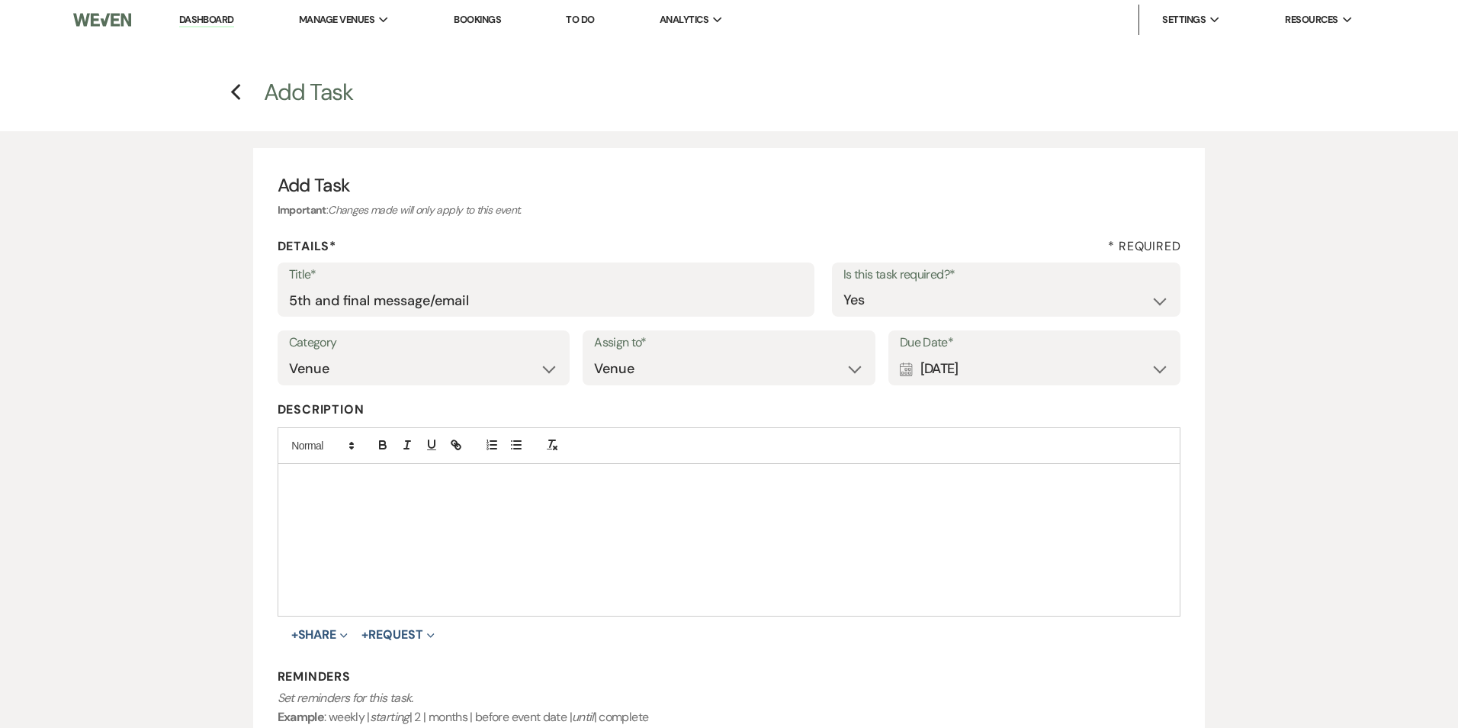
select select "3"
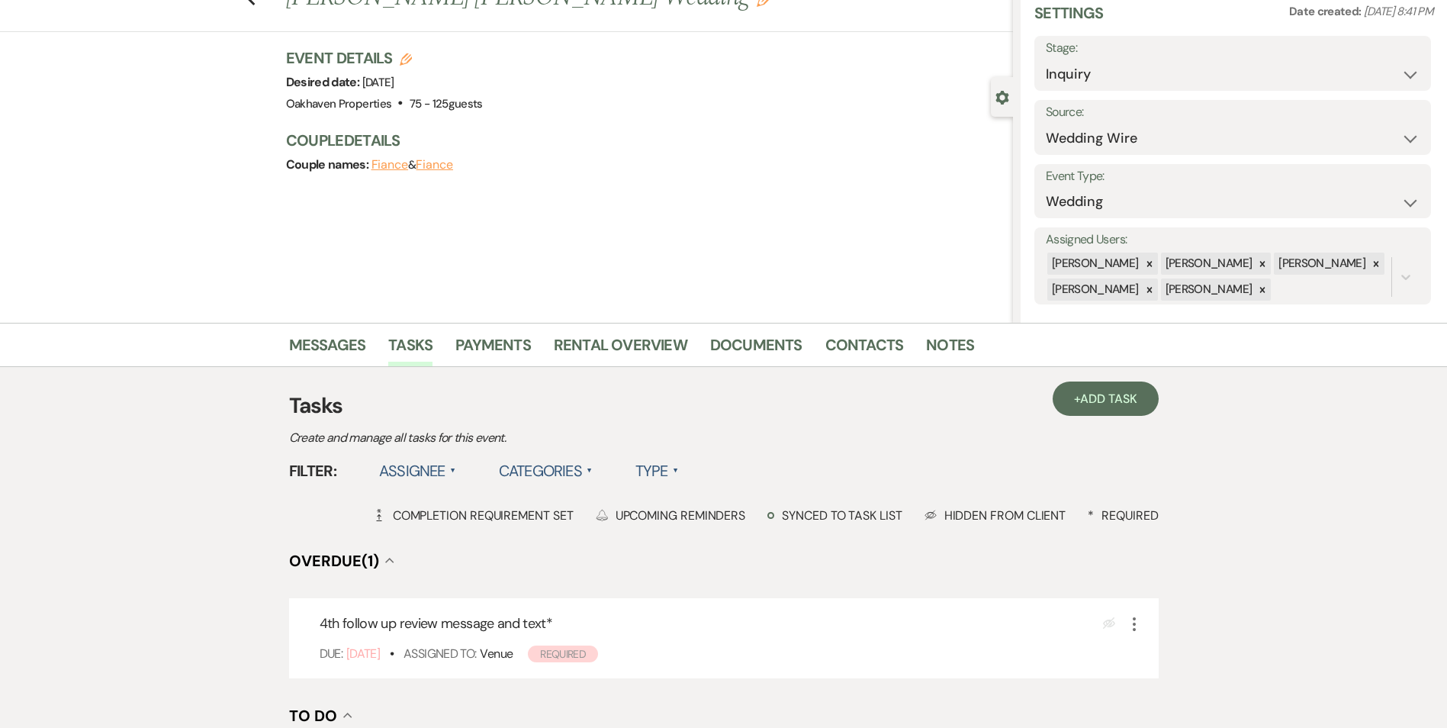
scroll to position [153, 0]
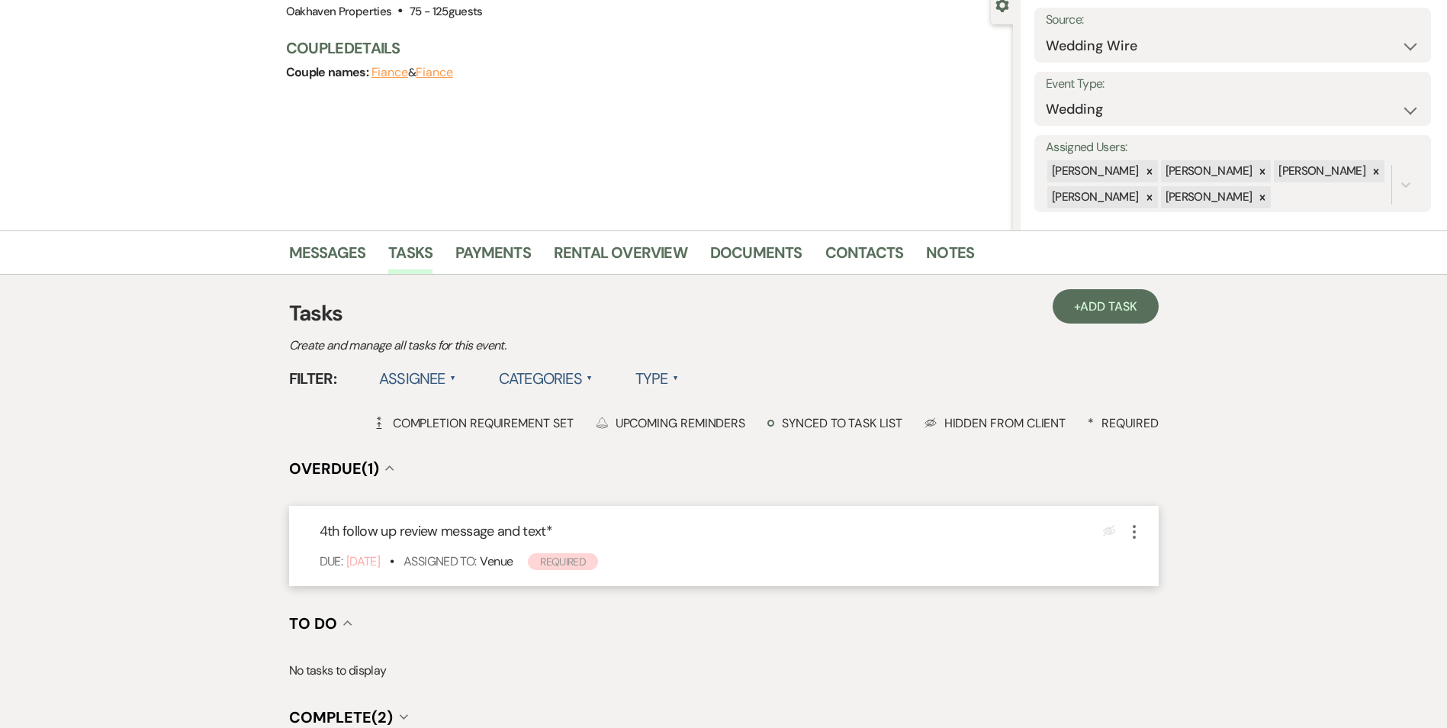
click at [1136, 537] on icon "More" at bounding box center [1134, 531] width 18 height 18
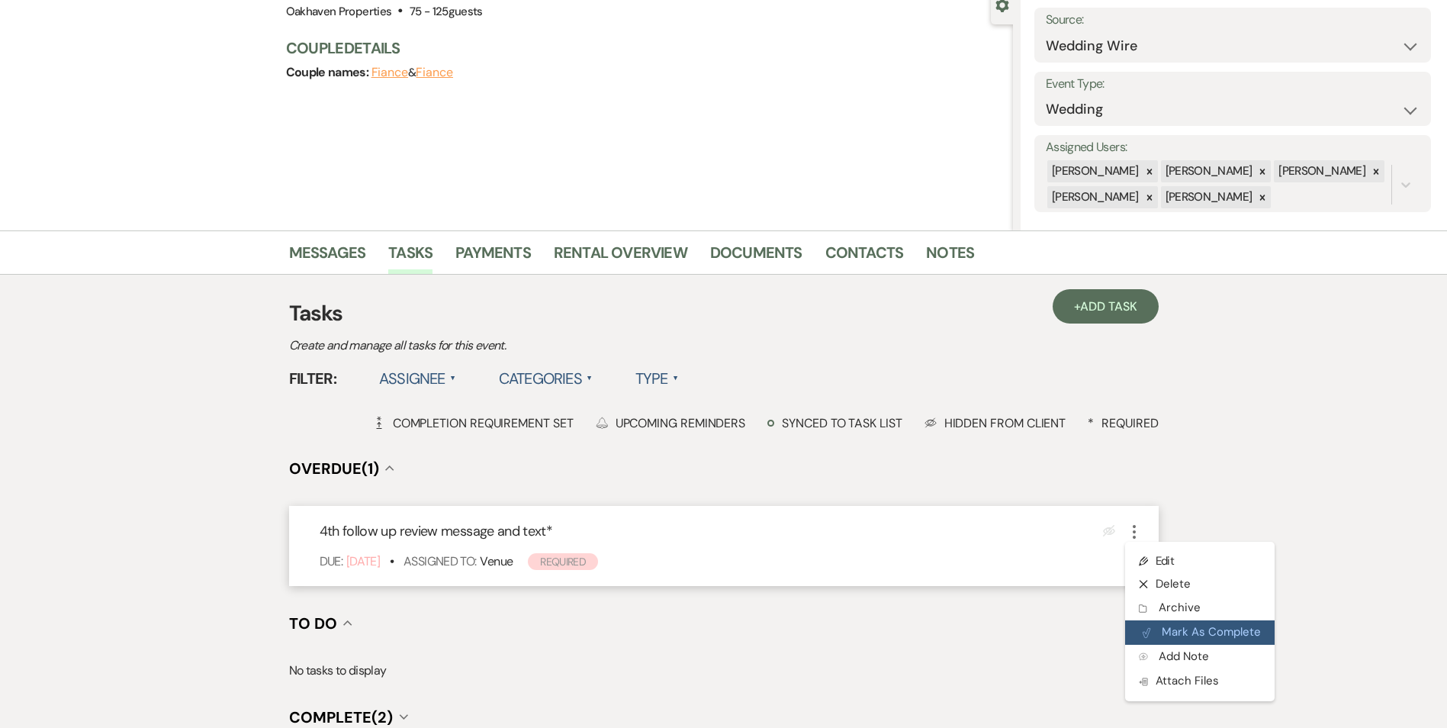
click at [1189, 633] on button "Plan Portal Link Mark As Complete" at bounding box center [1199, 632] width 149 height 24
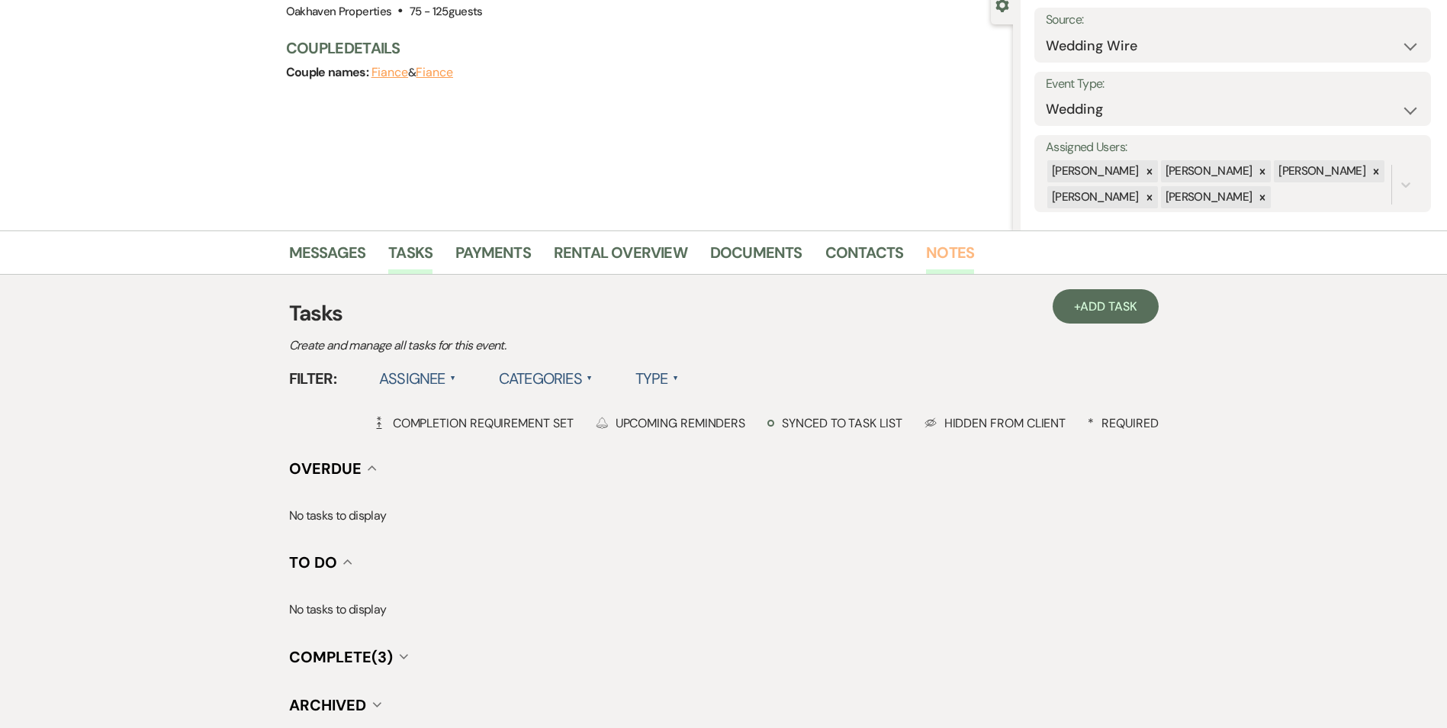
drag, startPoint x: 940, startPoint y: 253, endPoint x: 959, endPoint y: 276, distance: 29.8
click at [940, 254] on link "Notes" at bounding box center [950, 257] width 48 height 34
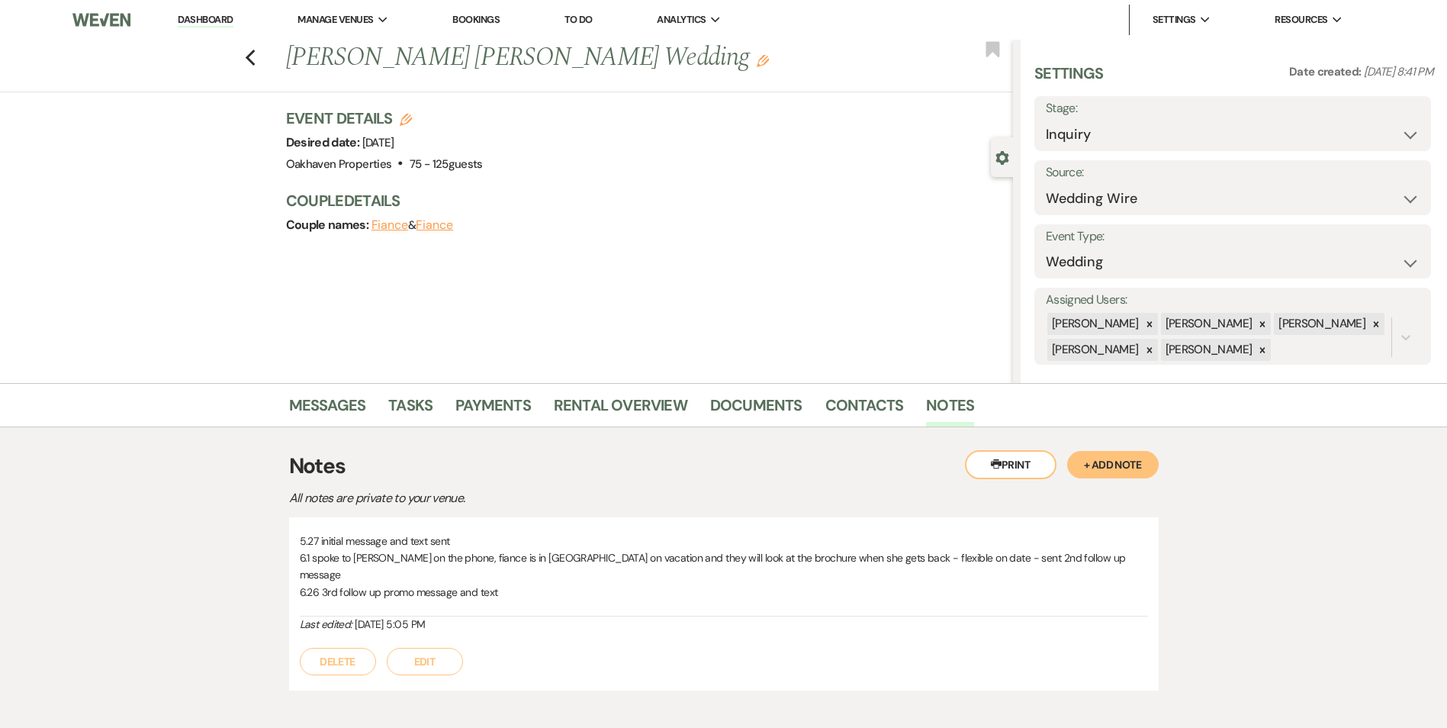
click at [431, 648] on button "Edit" at bounding box center [425, 661] width 76 height 27
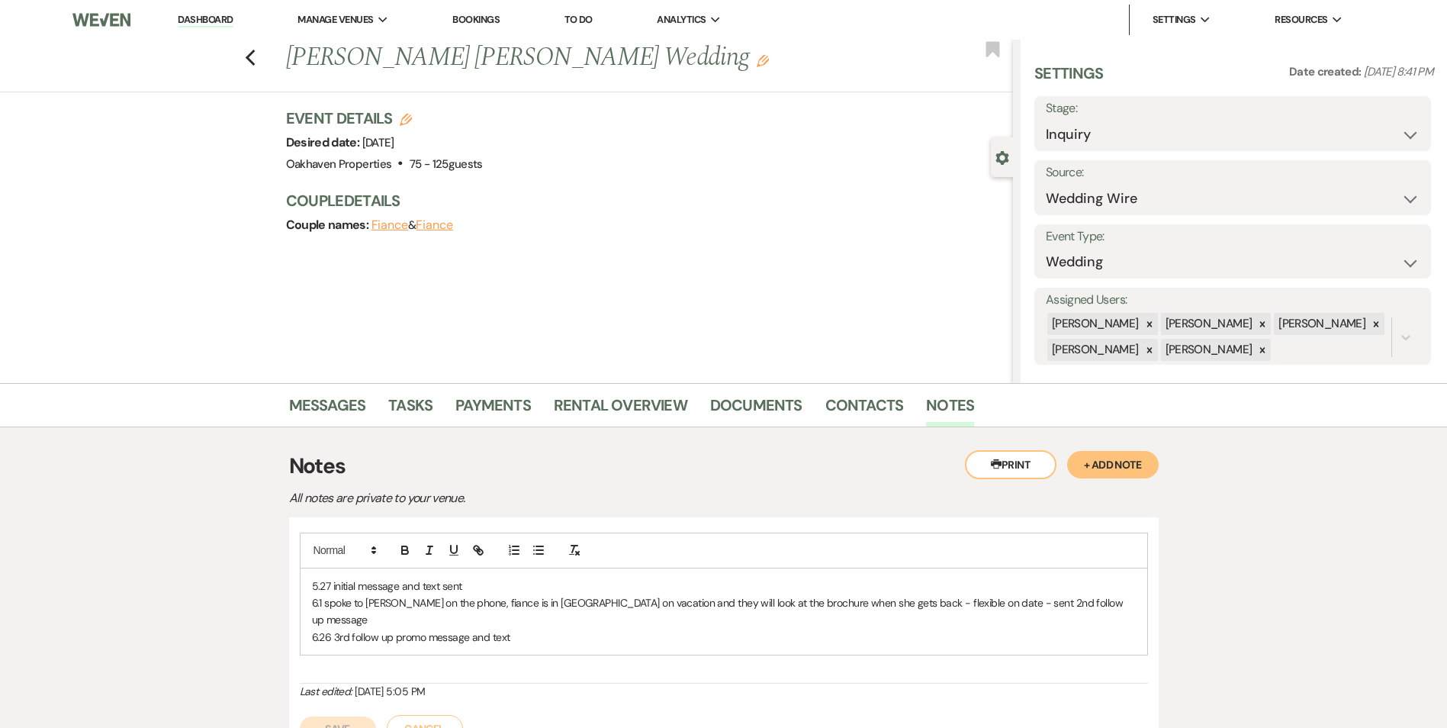
click at [539, 628] on p "6.26 3rd follow up promo message and text" at bounding box center [724, 636] width 824 height 17
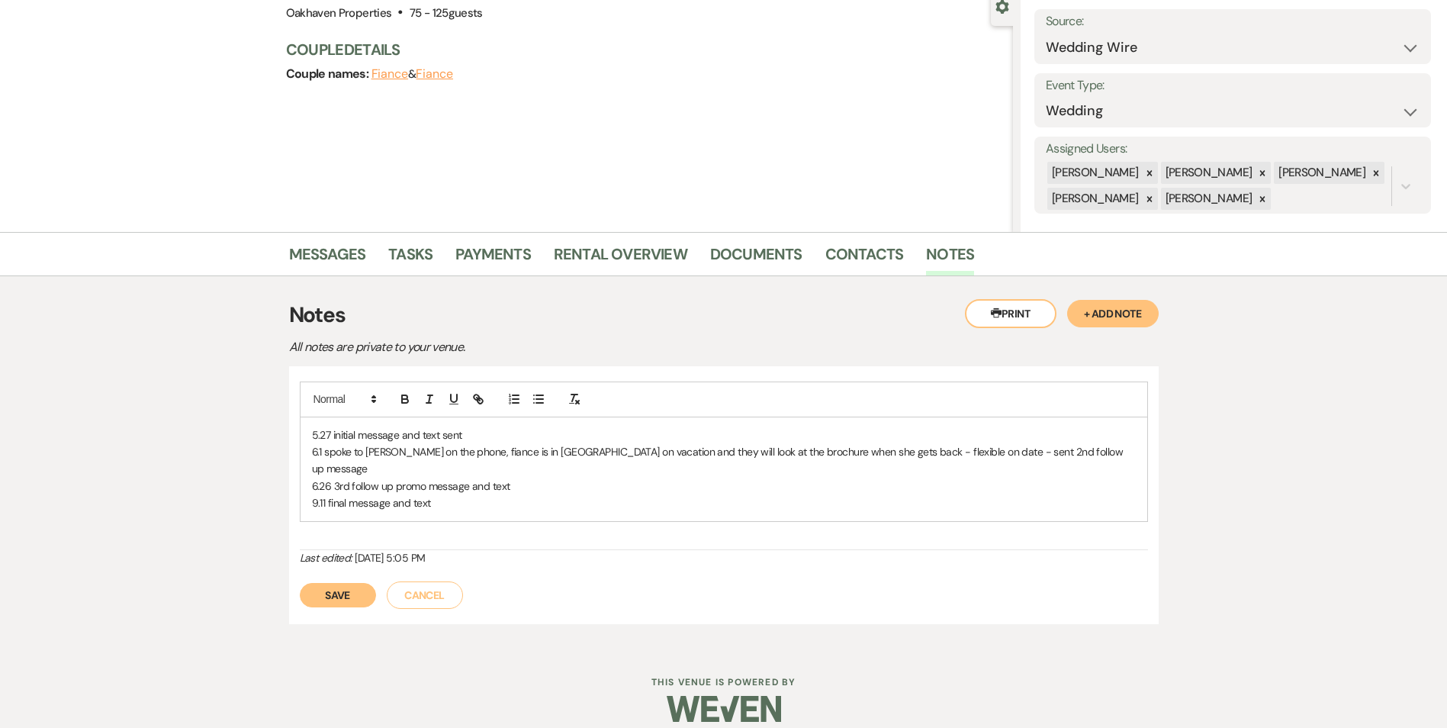
drag, startPoint x: 338, startPoint y: 587, endPoint x: 448, endPoint y: 537, distance: 120.5
click at [338, 587] on button "Save" at bounding box center [338, 595] width 76 height 24
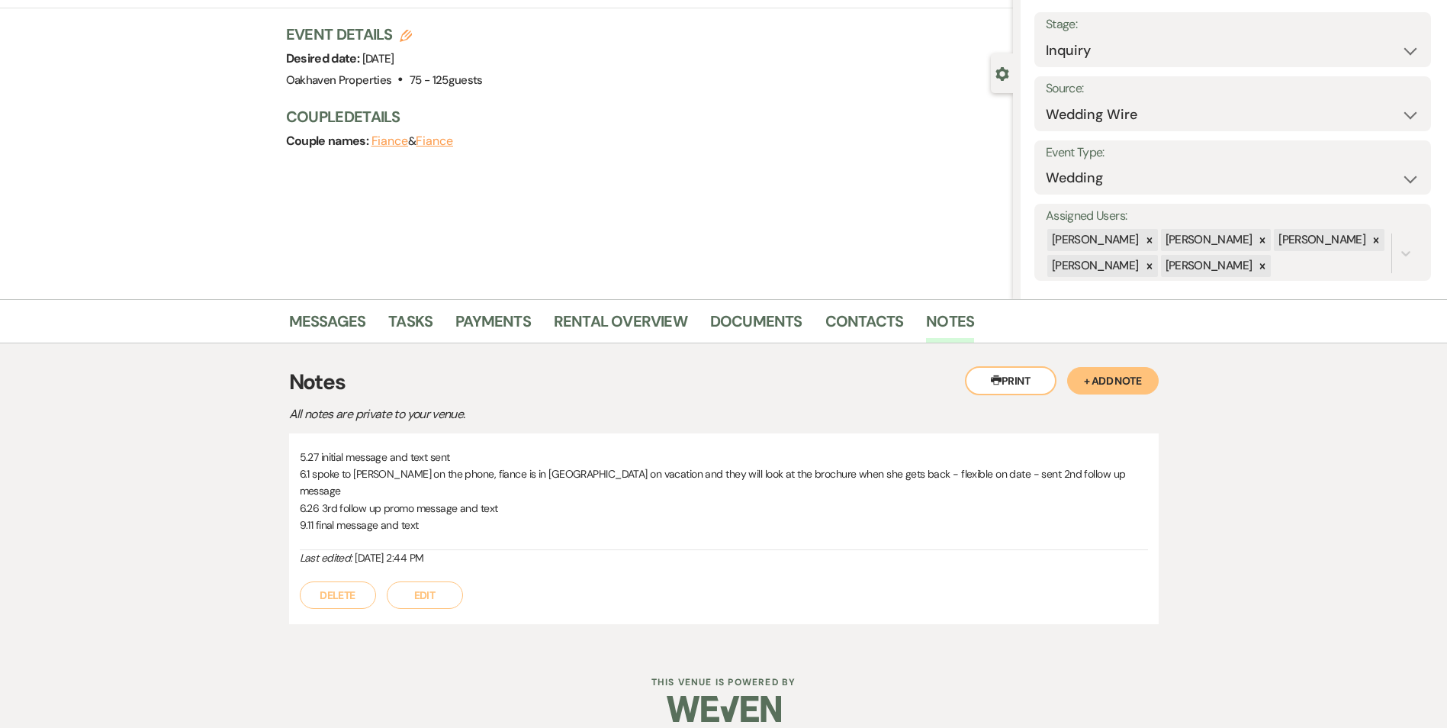
click at [380, 516] on p "9.11 final message and text" at bounding box center [724, 524] width 848 height 17
click at [413, 581] on button "Edit" at bounding box center [425, 594] width 76 height 27
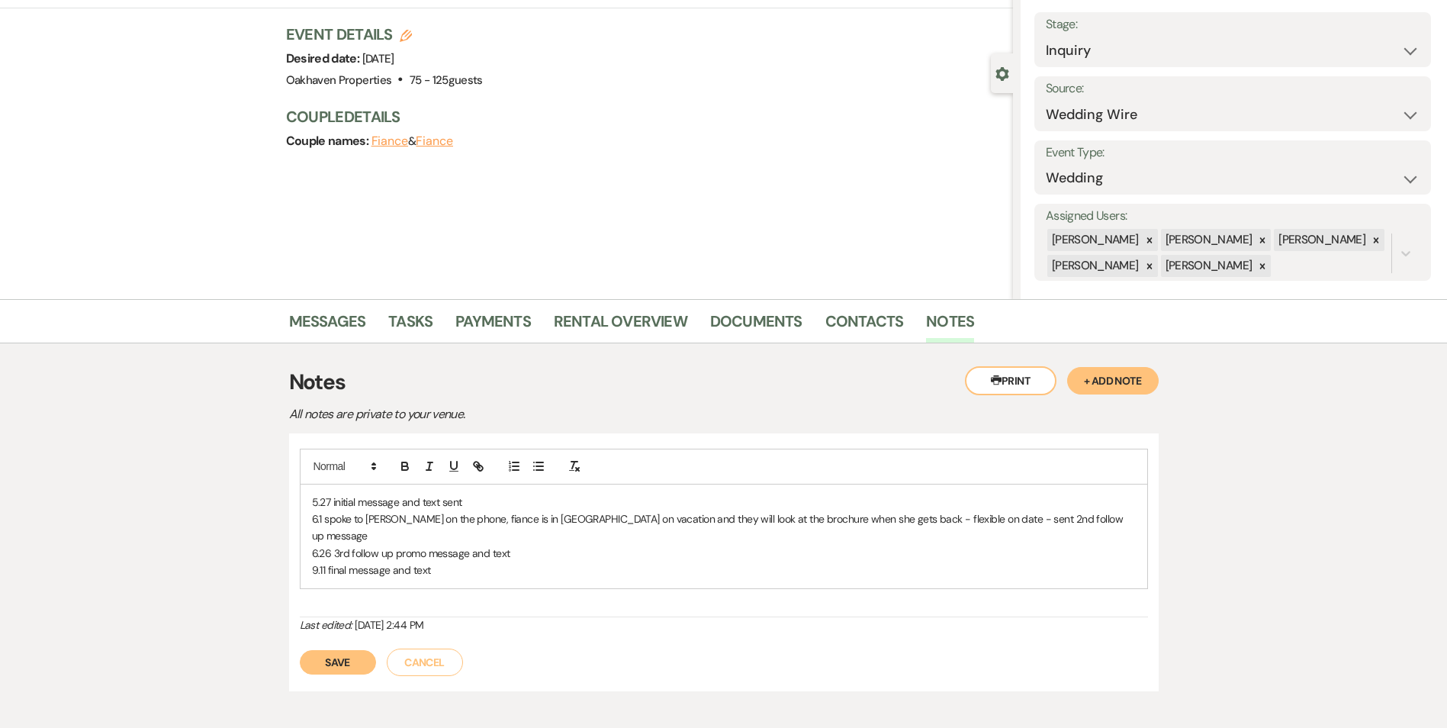
click at [390, 561] on p "9.11 final message and text" at bounding box center [724, 569] width 824 height 17
drag, startPoint x: 349, startPoint y: 653, endPoint x: 484, endPoint y: 599, distance: 144.7
click at [351, 653] on button "Save" at bounding box center [338, 662] width 76 height 24
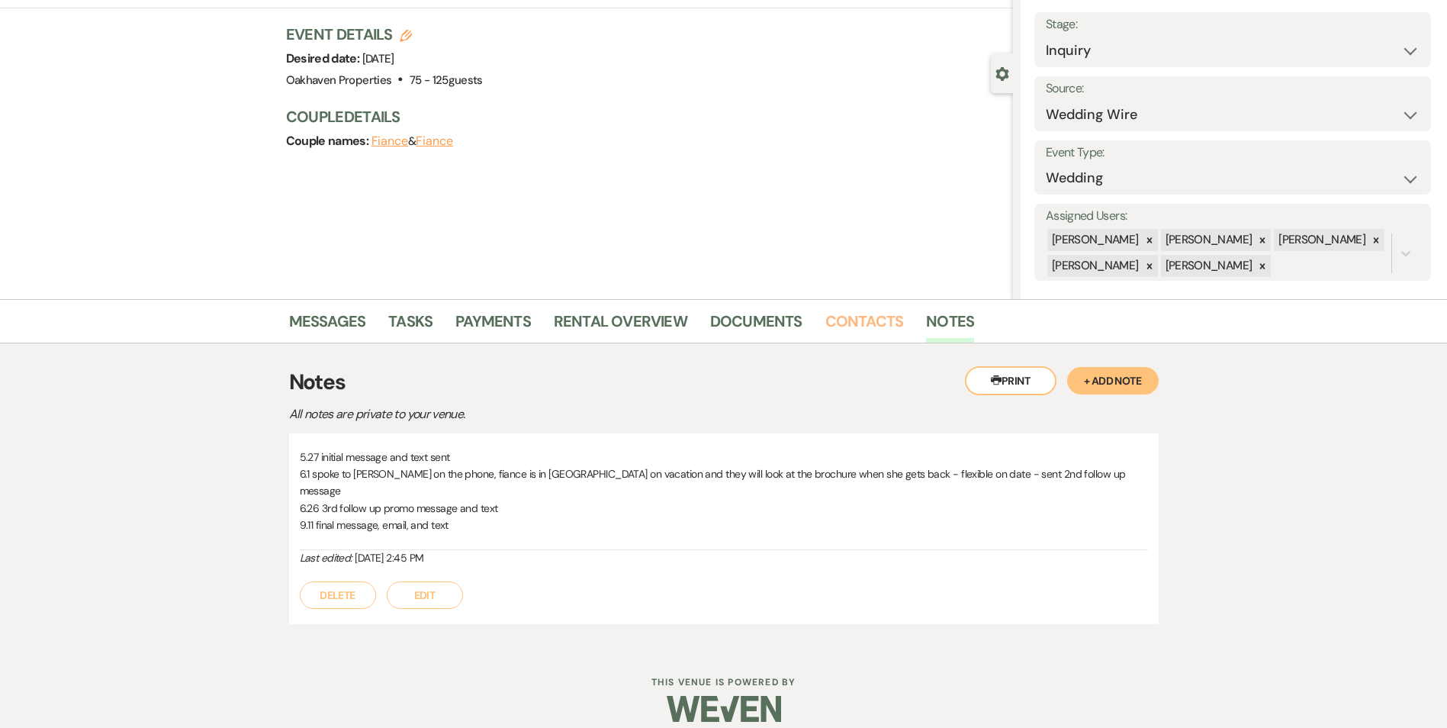
click at [885, 339] on link "Contacts" at bounding box center [864, 326] width 79 height 34
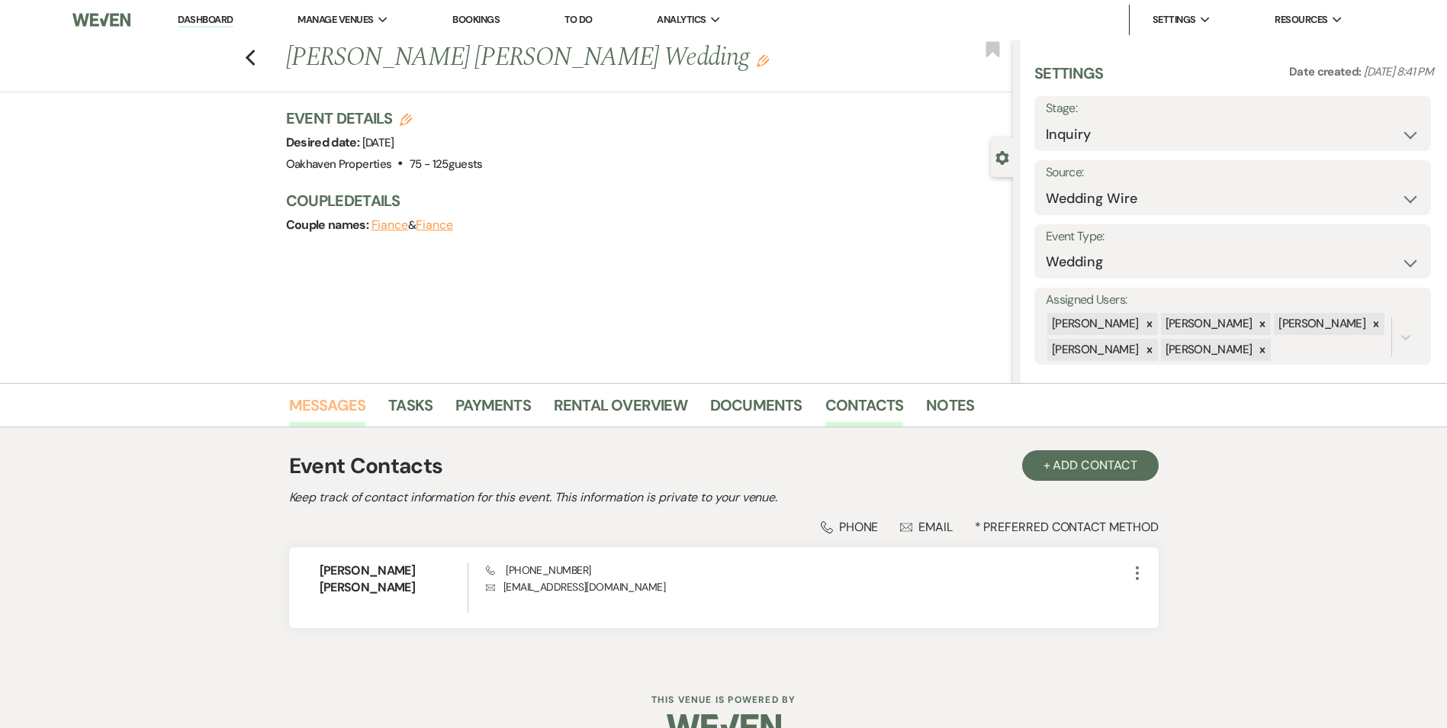
click at [348, 410] on link "Messages" at bounding box center [327, 410] width 77 height 34
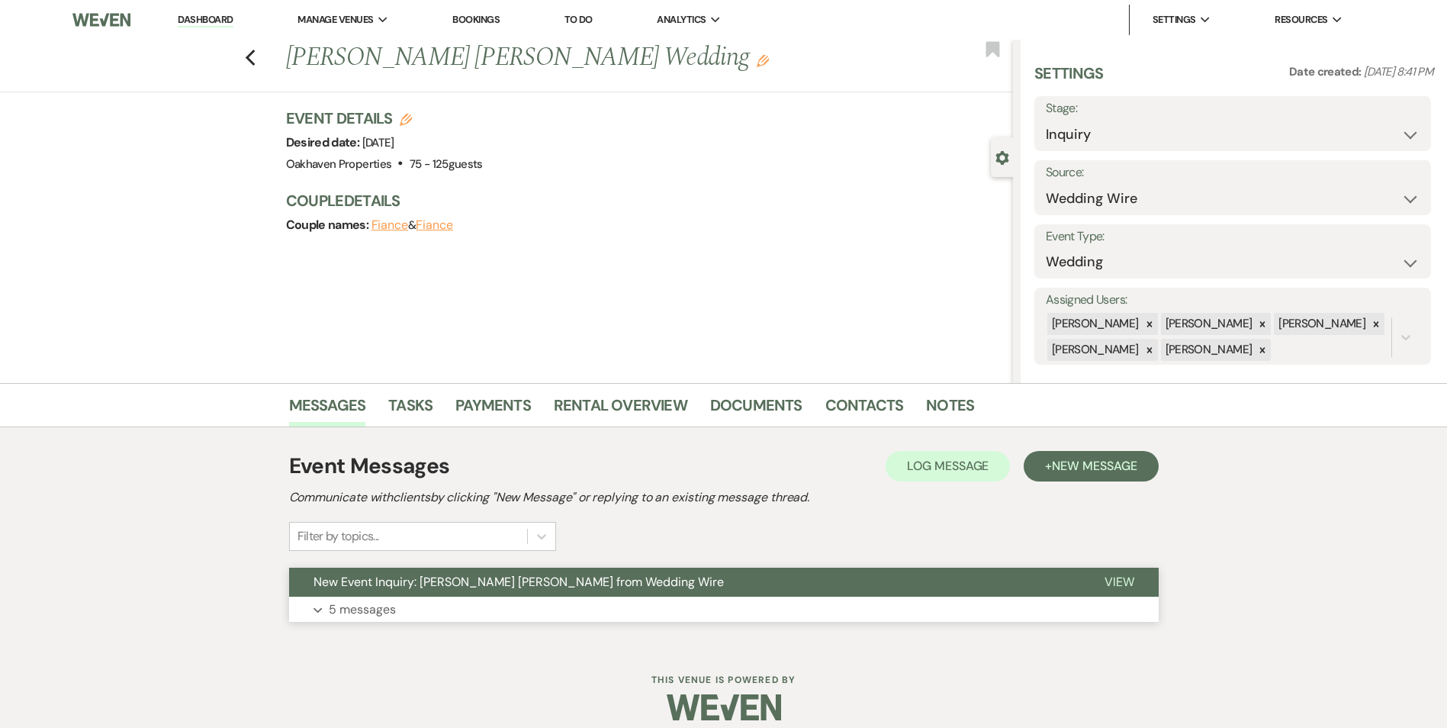
click at [1107, 587] on span "View" at bounding box center [1119, 582] width 30 height 16
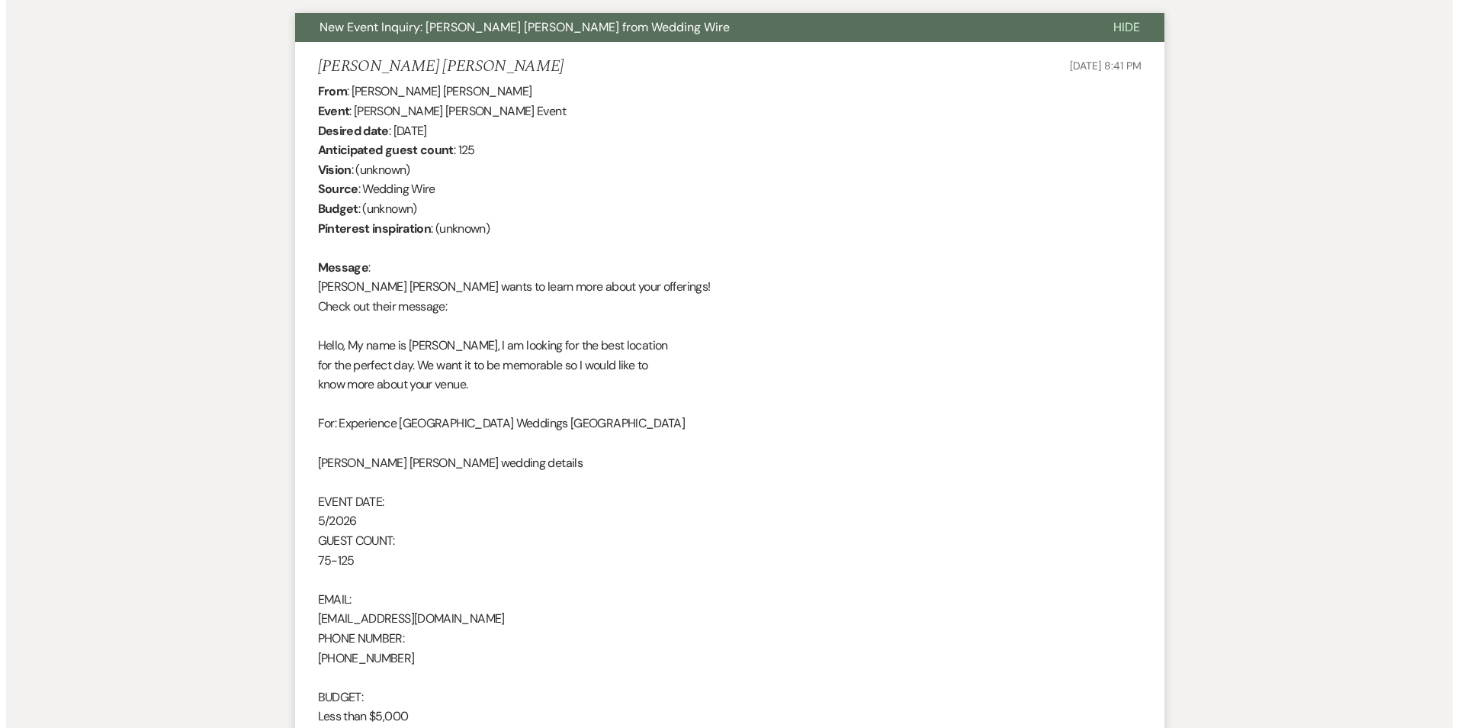
scroll to position [407, 0]
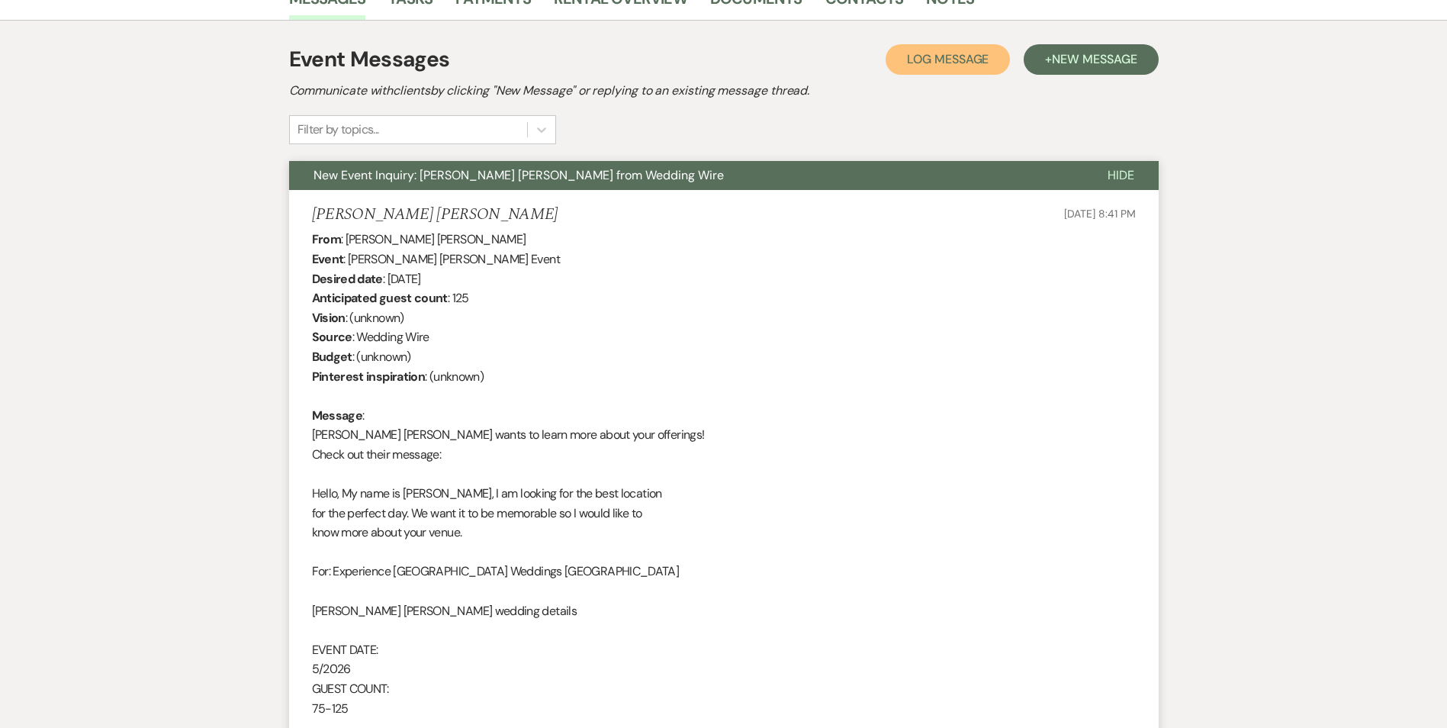
drag, startPoint x: 969, startPoint y: 62, endPoint x: 954, endPoint y: 85, distance: 27.1
click at [969, 64] on span "Log Message" at bounding box center [948, 59] width 82 height 16
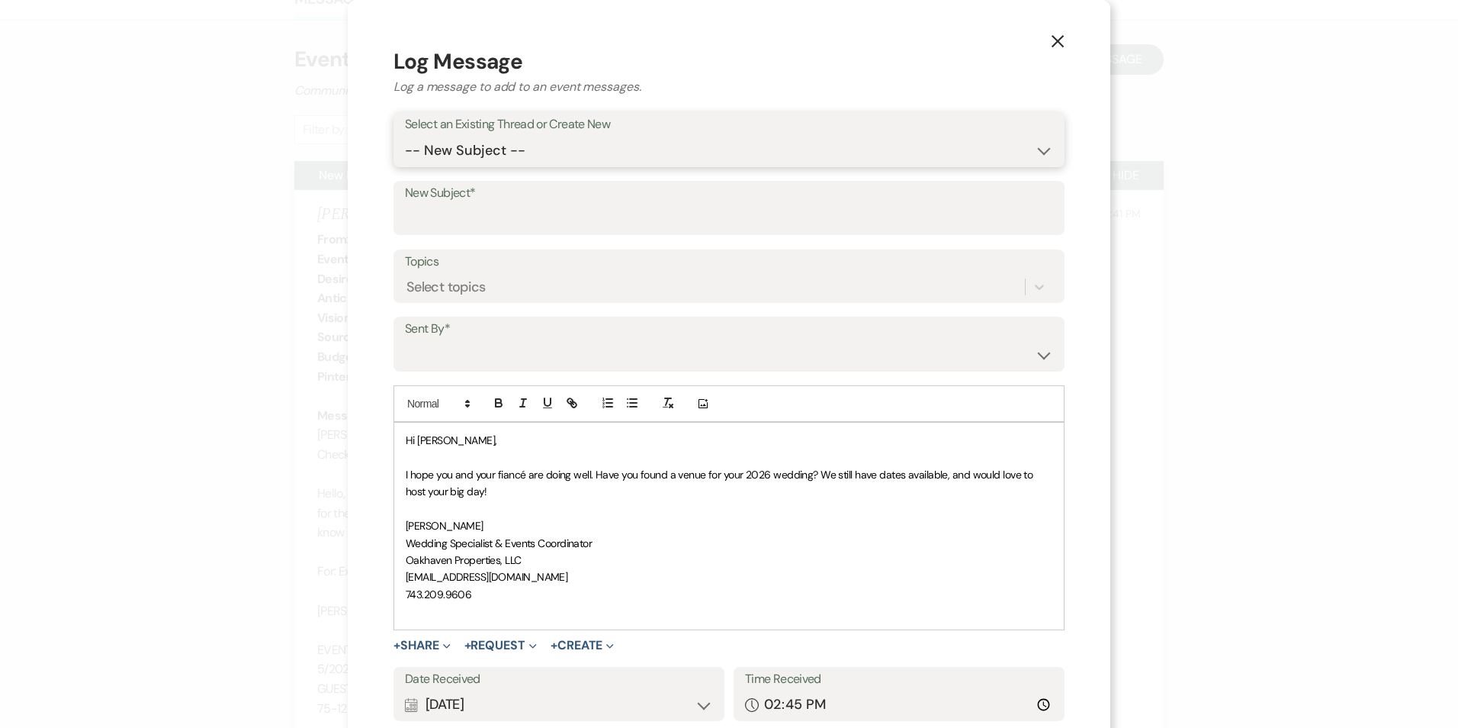
drag, startPoint x: 503, startPoint y: 151, endPoint x: 504, endPoint y: 166, distance: 15.3
click at [503, 152] on select "-- New Subject -- New Event Inquiry: [PERSON_NAME] [PERSON_NAME] from Wedding W…" at bounding box center [729, 151] width 648 height 30
click at [507, 220] on input "New Subject*" at bounding box center [729, 219] width 648 height 30
click at [519, 115] on div "Select an Existing Thread or Create New -- New Subject -- New Event Inquiry: [P…" at bounding box center [729, 139] width 671 height 55
drag, startPoint x: 519, startPoint y: 115, endPoint x: 516, endPoint y: 163, distance: 48.1
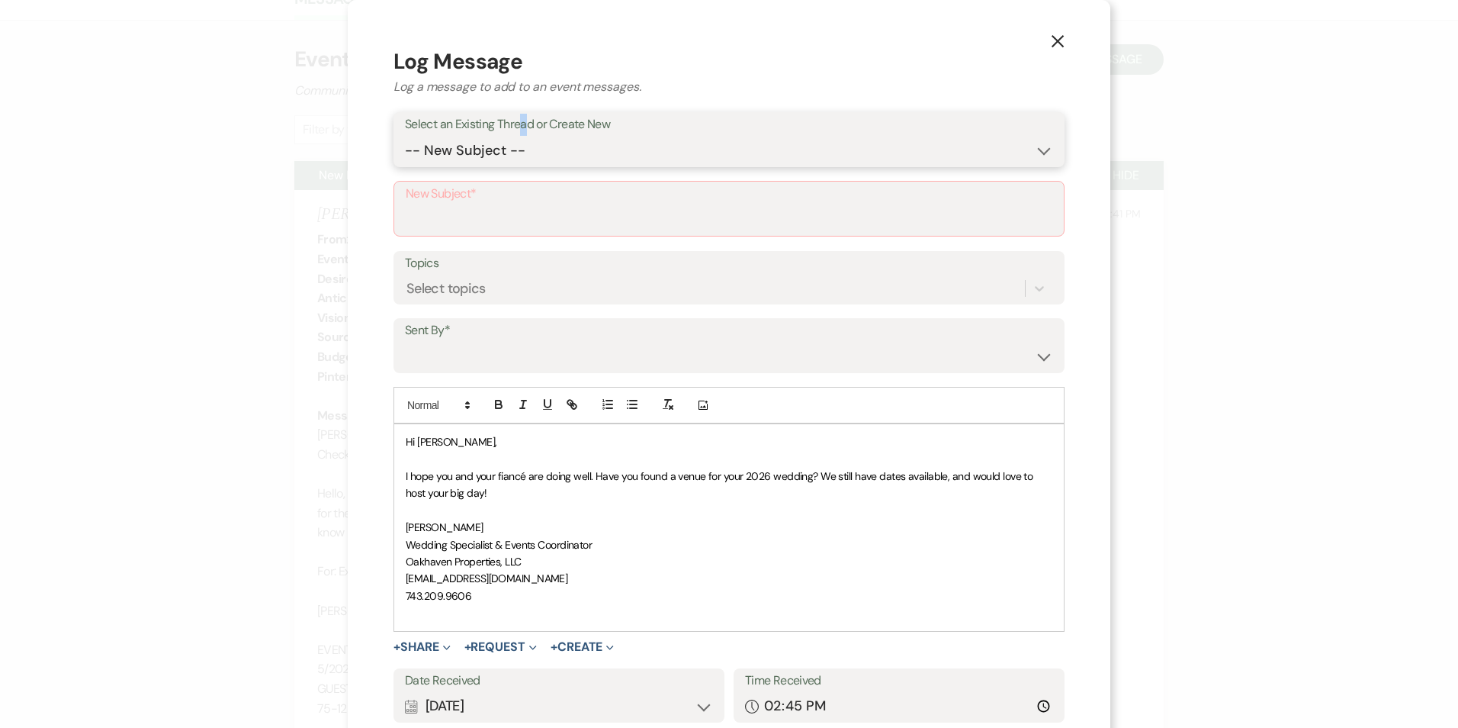
click at [516, 149] on select "-- New Subject -- New Event Inquiry: [PERSON_NAME] [PERSON_NAME] from Wedding W…" at bounding box center [729, 151] width 648 height 30
select select "401460"
click at [405, 136] on select "-- New Subject -- New Event Inquiry: [PERSON_NAME] [PERSON_NAME] from Wedding W…" at bounding box center [729, 151] width 648 height 30
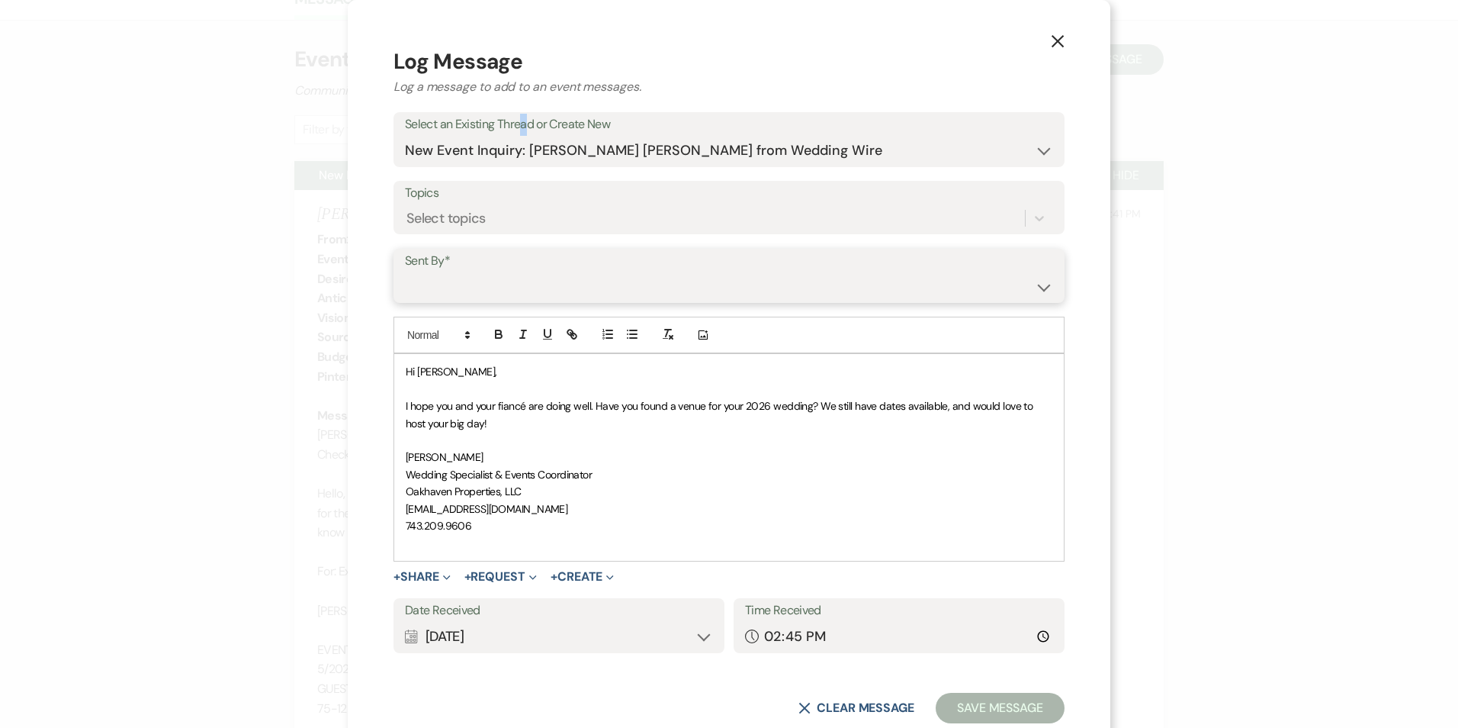
click at [507, 277] on select "[PERSON_NAME] ([EMAIL_ADDRESS][DOMAIN_NAME]) [PERSON_NAME] ([PERSON_NAME][EMAIL…" at bounding box center [729, 287] width 648 height 30
select select "user-127923"
click at [405, 272] on select "[PERSON_NAME] ([EMAIL_ADDRESS][DOMAIN_NAME]) [PERSON_NAME] ([PERSON_NAME][EMAIL…" at bounding box center [729, 287] width 648 height 30
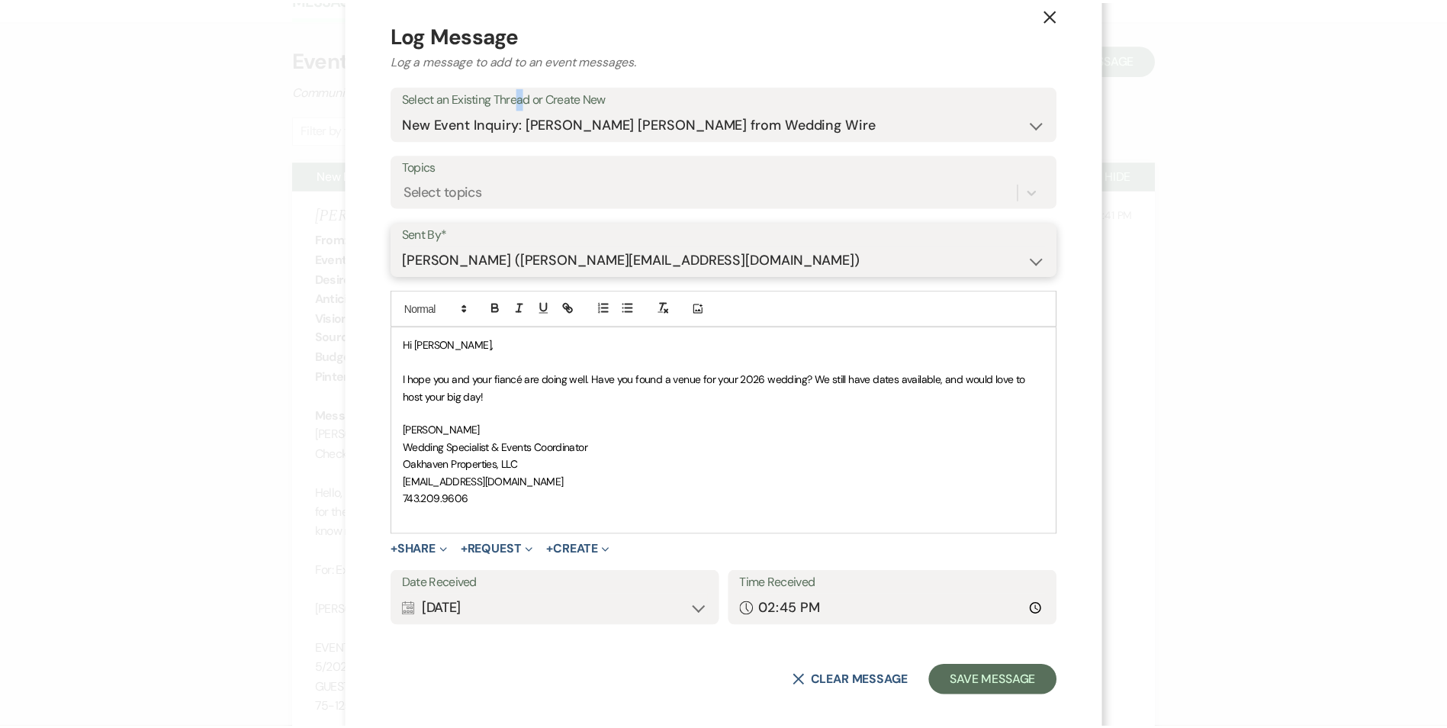
scroll to position [41, 0]
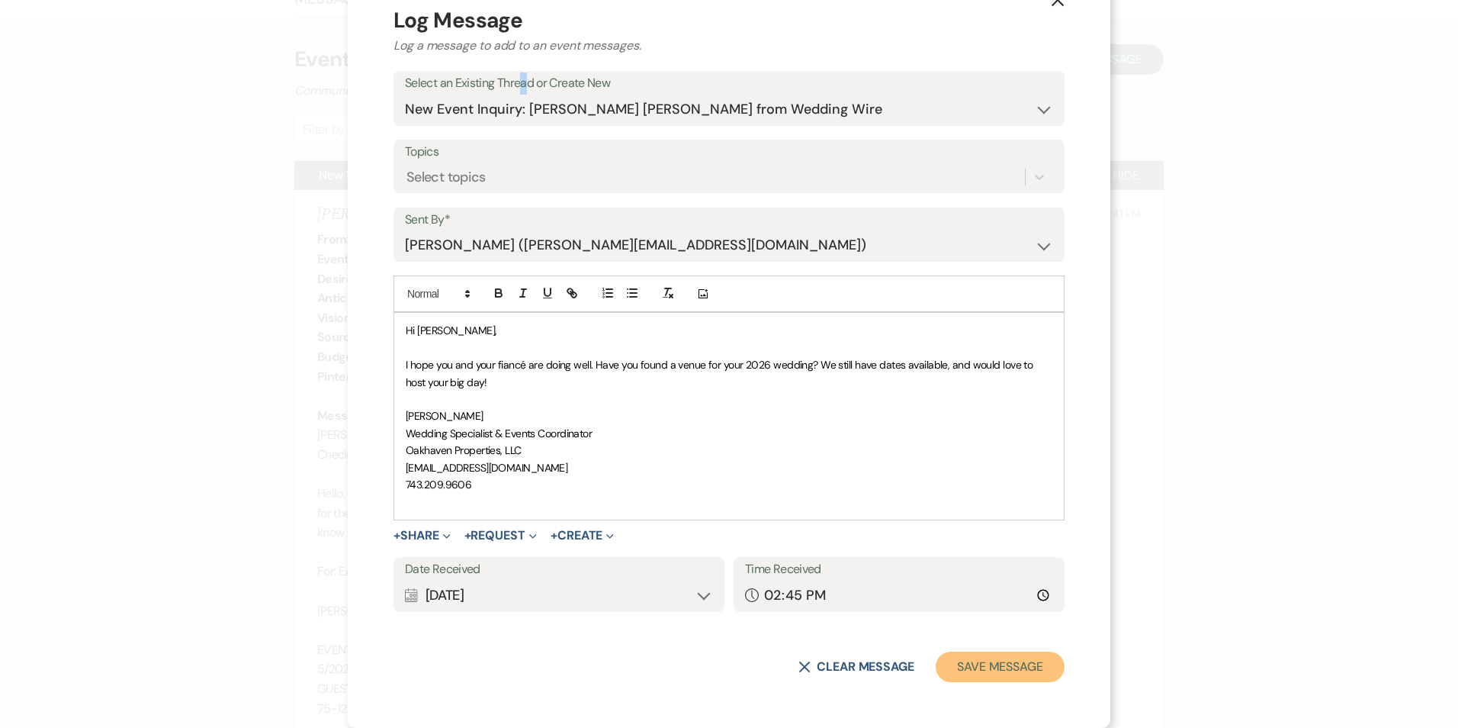
drag, startPoint x: 958, startPoint y: 654, endPoint x: 966, endPoint y: 654, distance: 8.4
click at [959, 657] on button "Save Message" at bounding box center [1000, 666] width 129 height 31
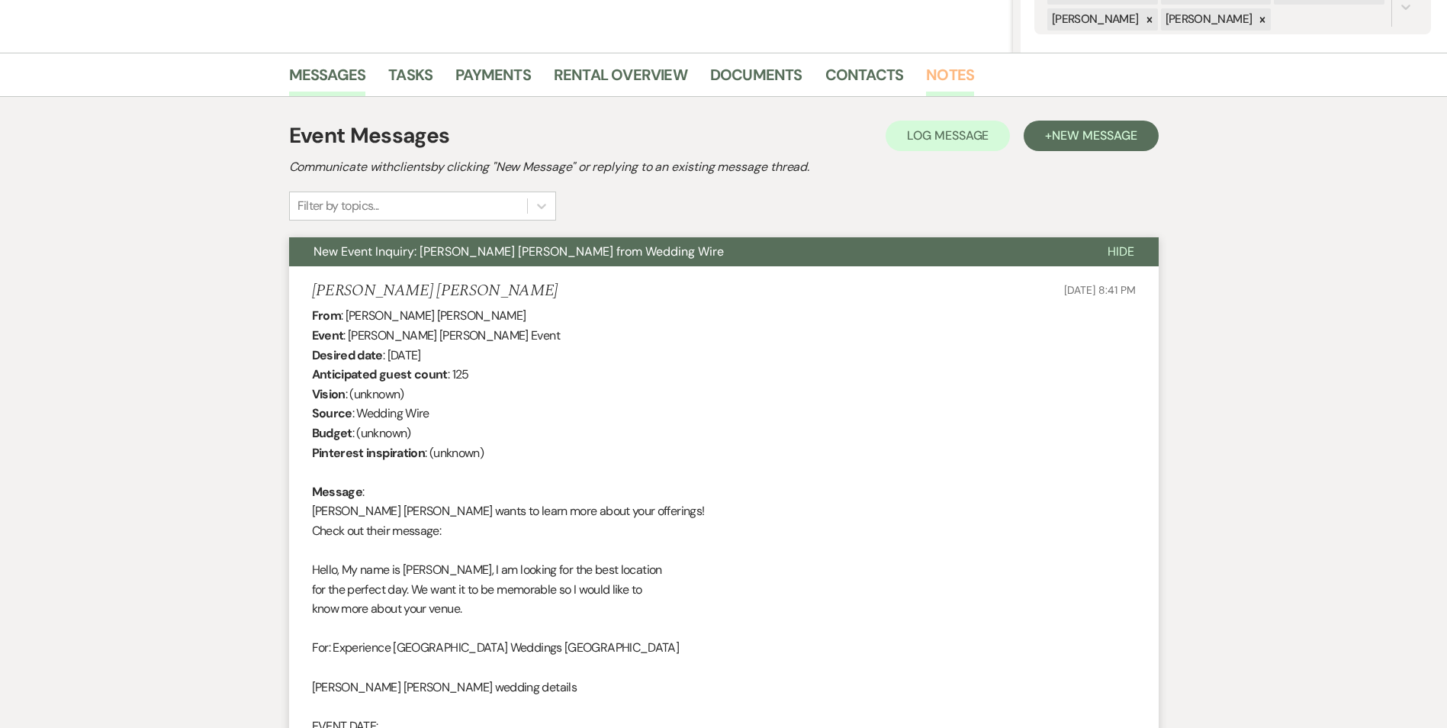
click at [926, 78] on link "Notes" at bounding box center [950, 80] width 48 height 34
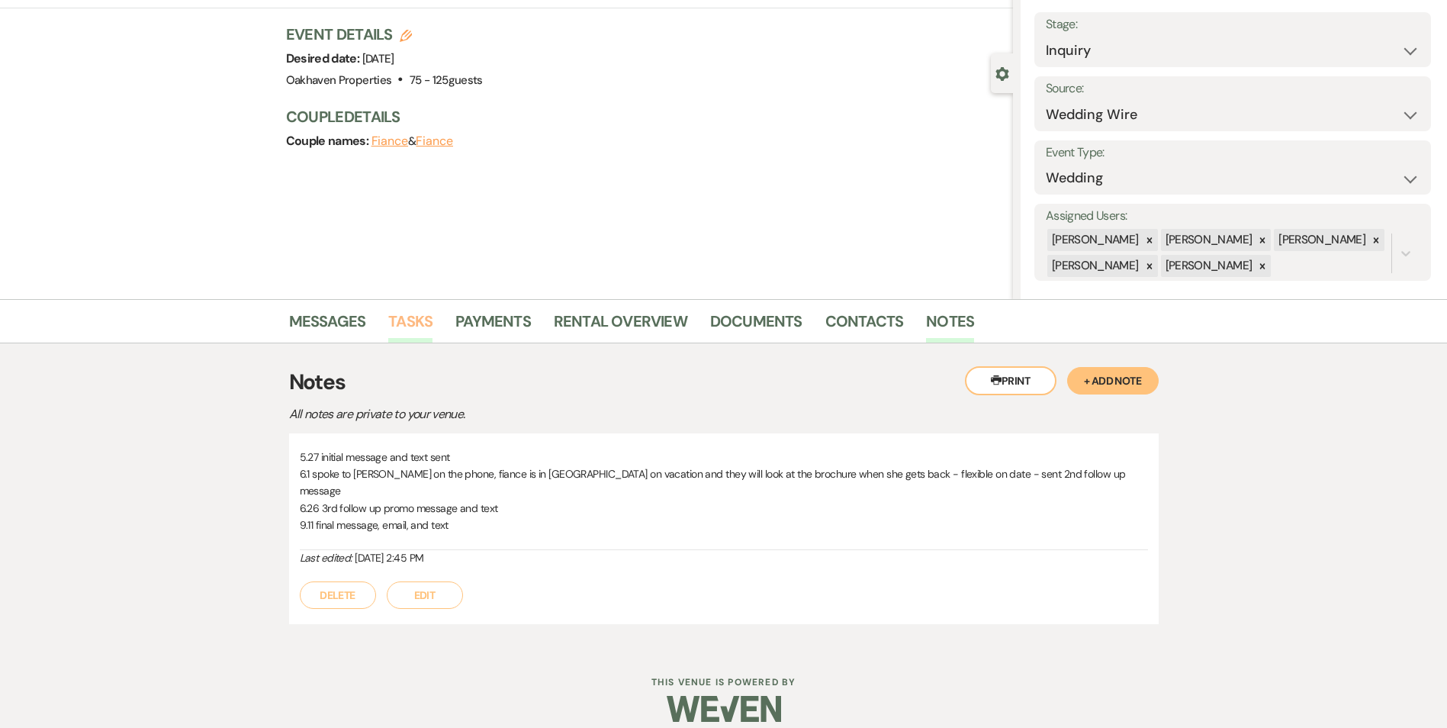
click at [399, 330] on link "Tasks" at bounding box center [410, 326] width 44 height 34
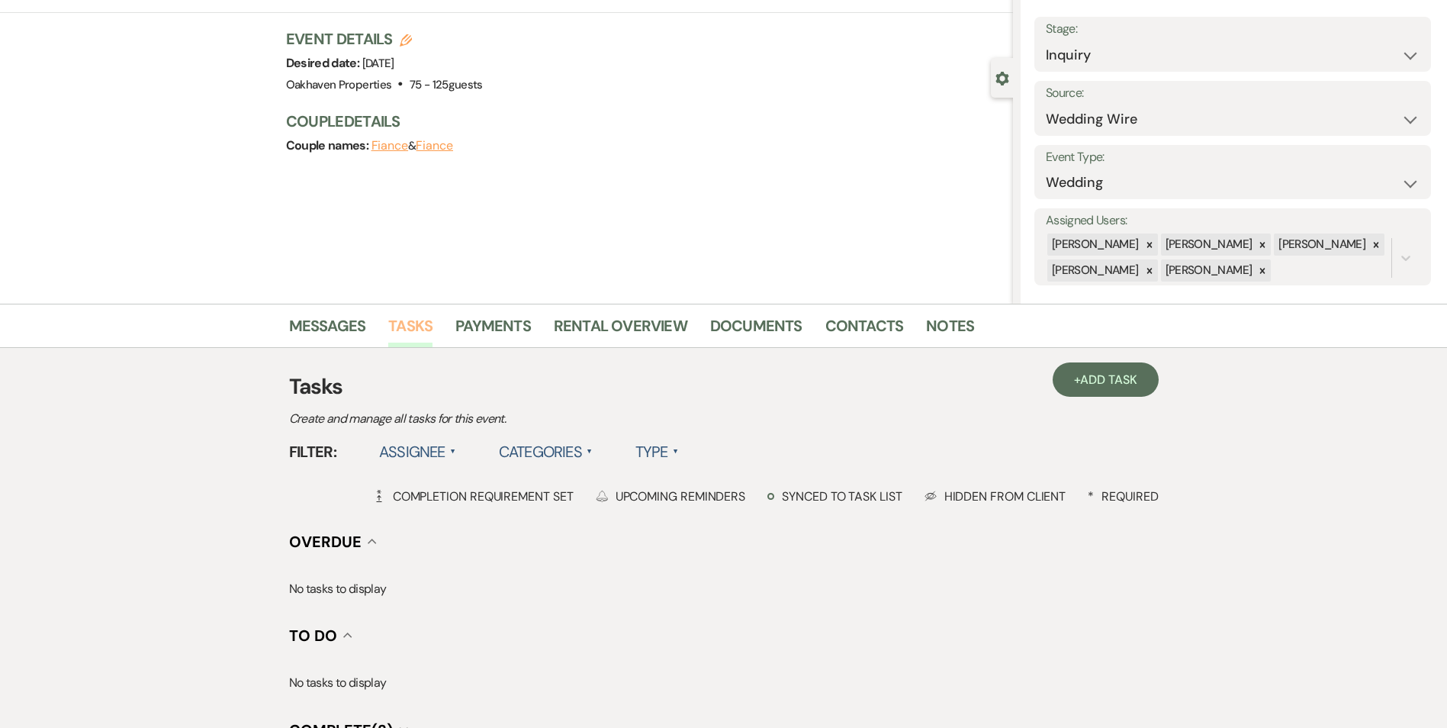
scroll to position [281, 0]
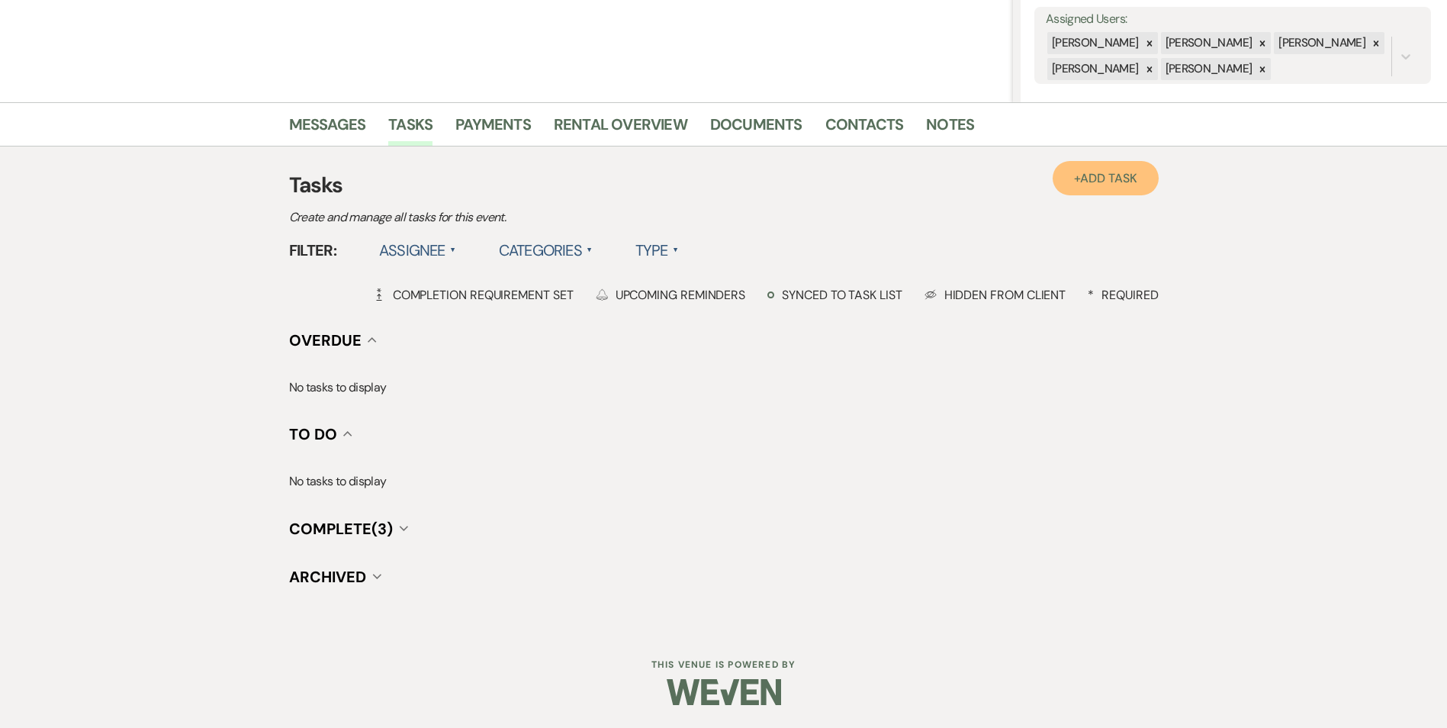
click at [1117, 175] on span "Add Task" at bounding box center [1108, 178] width 56 height 16
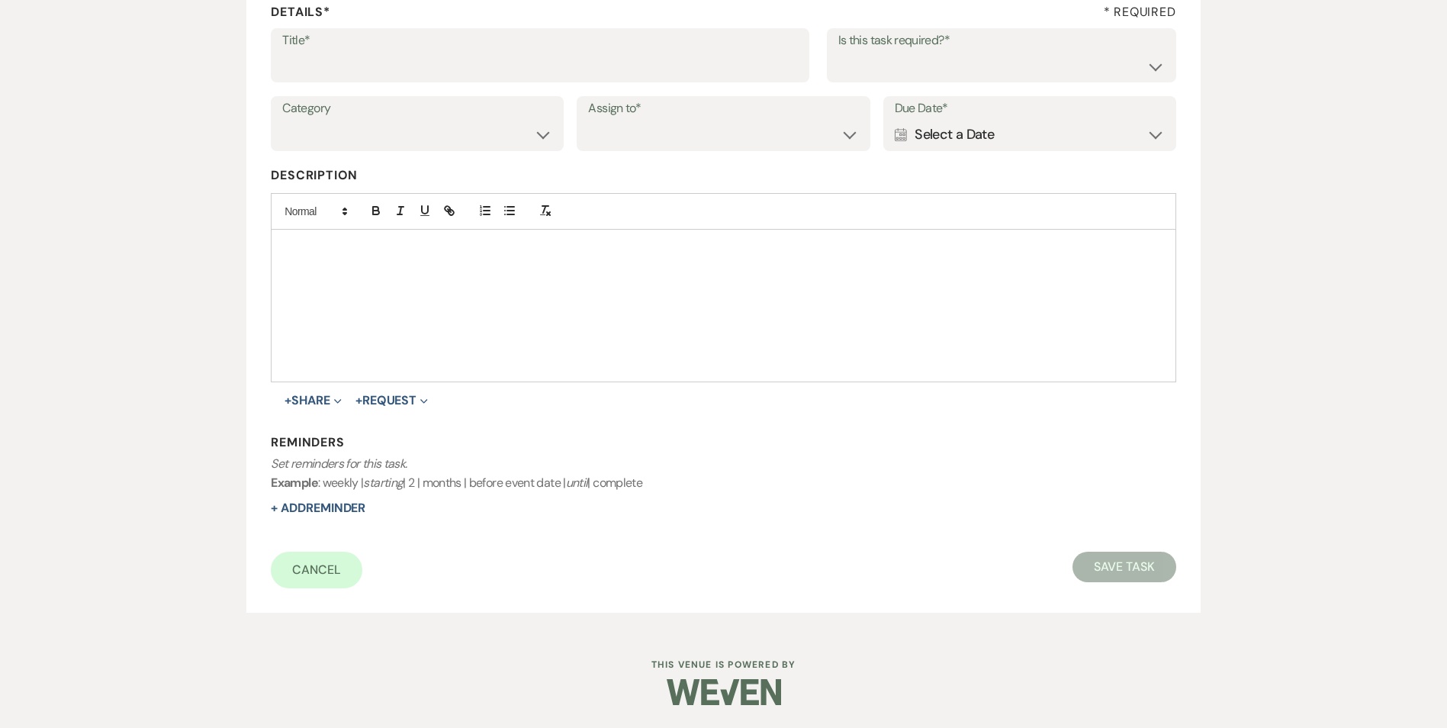
scroll to position [234, 0]
drag, startPoint x: 377, startPoint y: 63, endPoint x: 369, endPoint y: 73, distance: 13.1
click at [377, 63] on input "Title*" at bounding box center [540, 66] width 516 height 30
type input "if do not hear back [PERSON_NAME] as lost"
click at [850, 77] on select "Yes No" at bounding box center [1001, 66] width 326 height 30
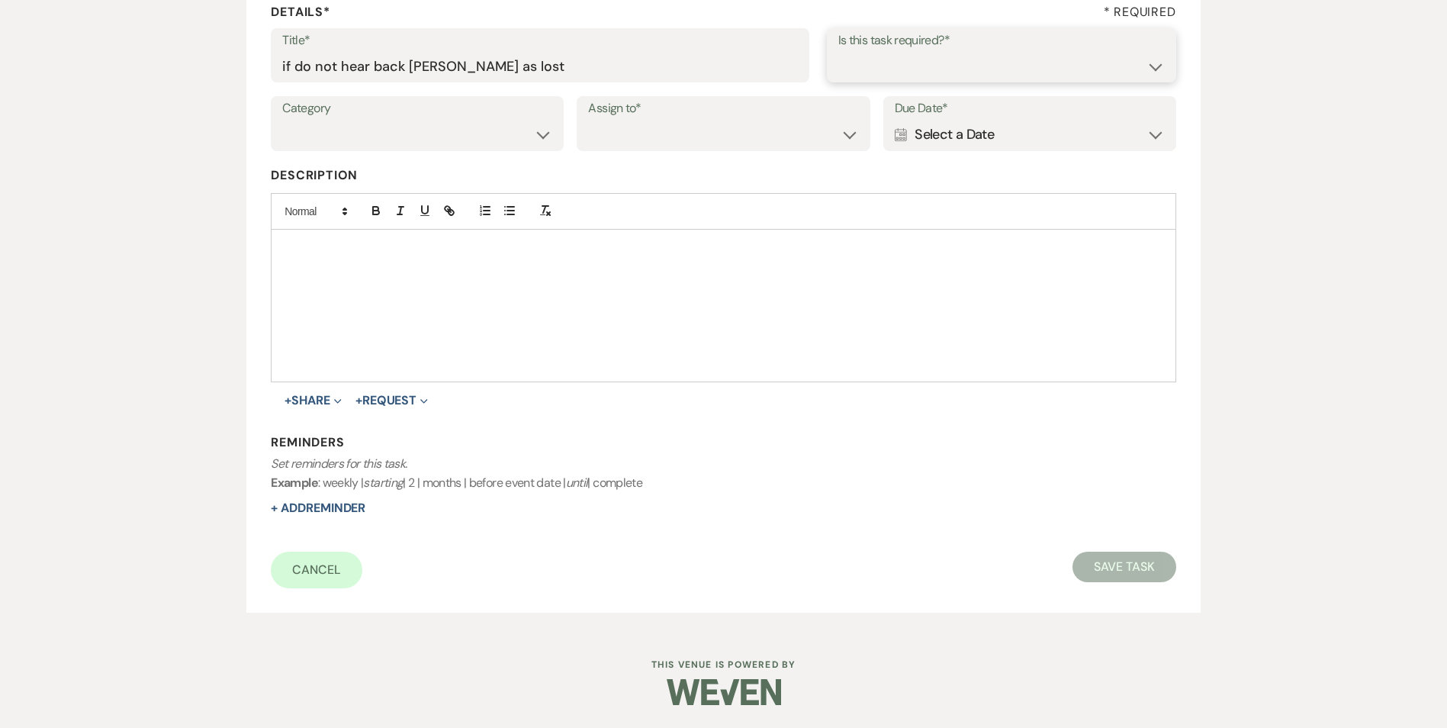
select select "true"
click at [838, 51] on select "Yes No" at bounding box center [1001, 66] width 326 height 30
click at [429, 133] on select "Venue Vendors Guests Details Finalize & Share" at bounding box center [417, 135] width 270 height 30
click at [417, 124] on select "Venue Vendors Guests Details Finalize & Share" at bounding box center [417, 135] width 270 height 30
click at [412, 144] on select "Venue Vendors Guests Details Finalize & Share" at bounding box center [417, 135] width 270 height 30
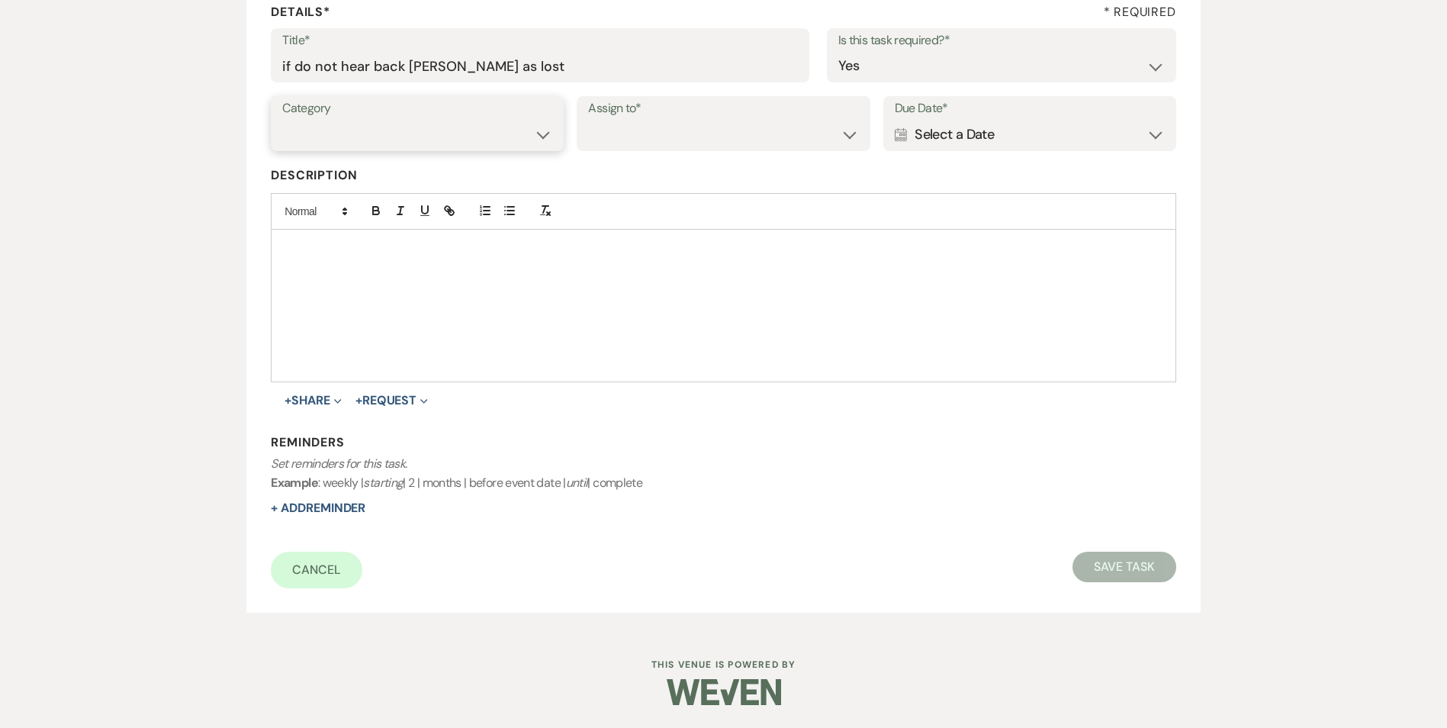
select select "31"
click at [282, 120] on select "Venue Vendors Guests Details Finalize & Share" at bounding box center [417, 135] width 270 height 30
click at [641, 146] on select "Venue Client" at bounding box center [723, 135] width 270 height 30
select select "venueHost"
click at [588, 120] on select "Venue Client" at bounding box center [723, 135] width 270 height 30
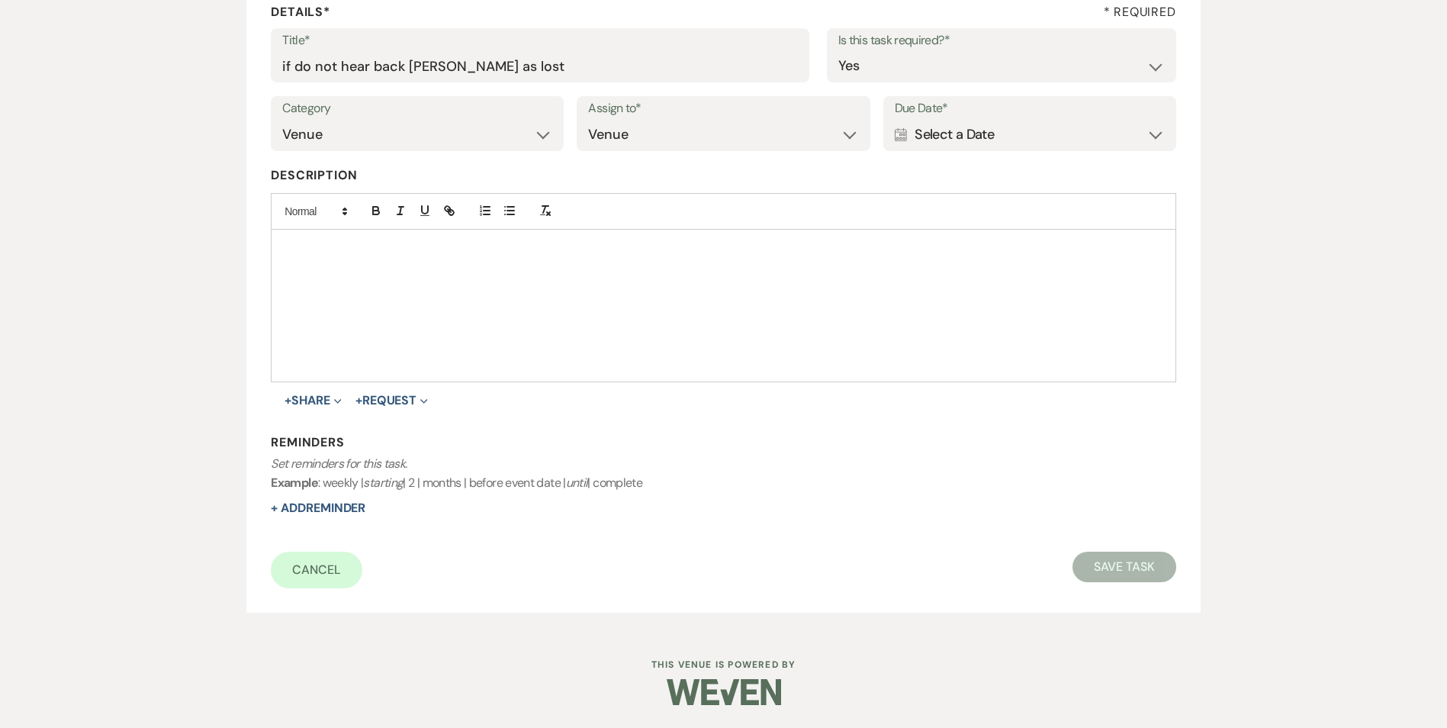
click at [950, 141] on div "Calendar Select a Date Expand" at bounding box center [1030, 135] width 270 height 30
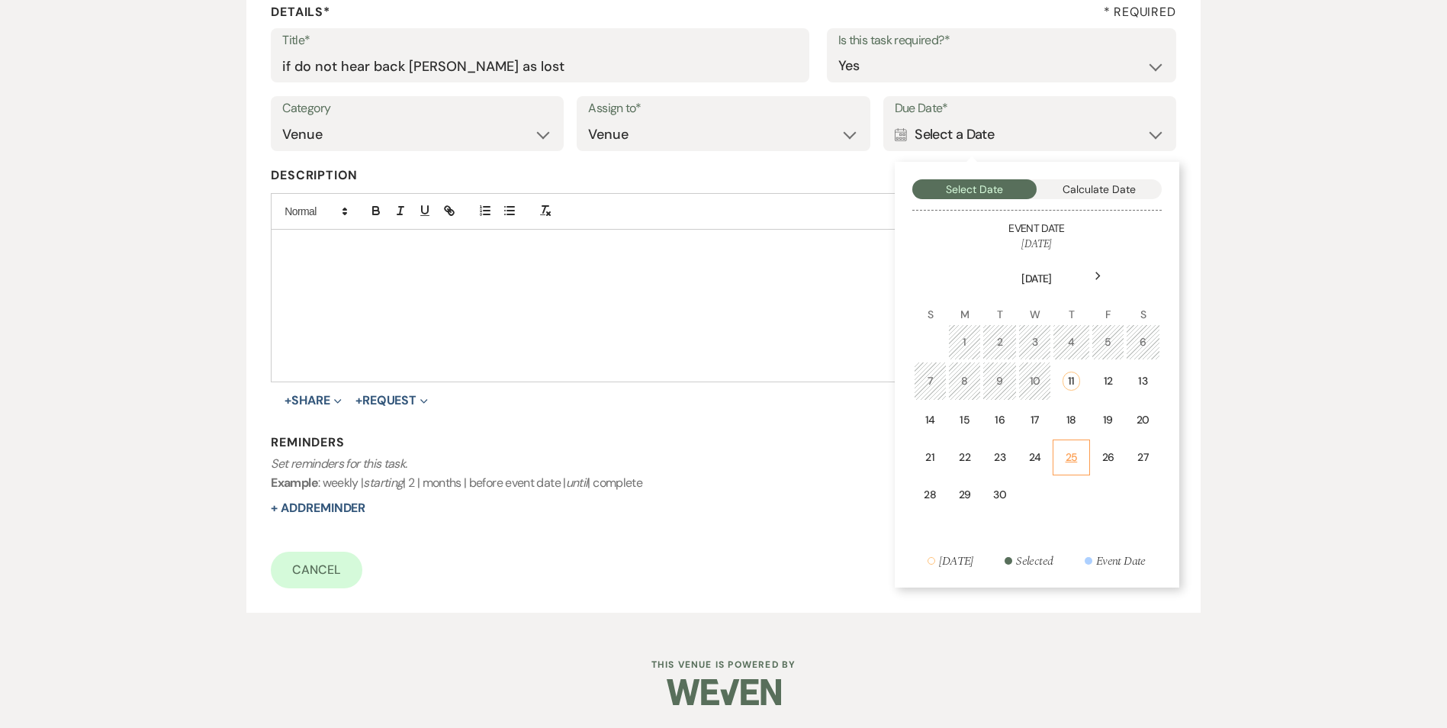
click at [1075, 446] on td "25" at bounding box center [1071, 457] width 37 height 36
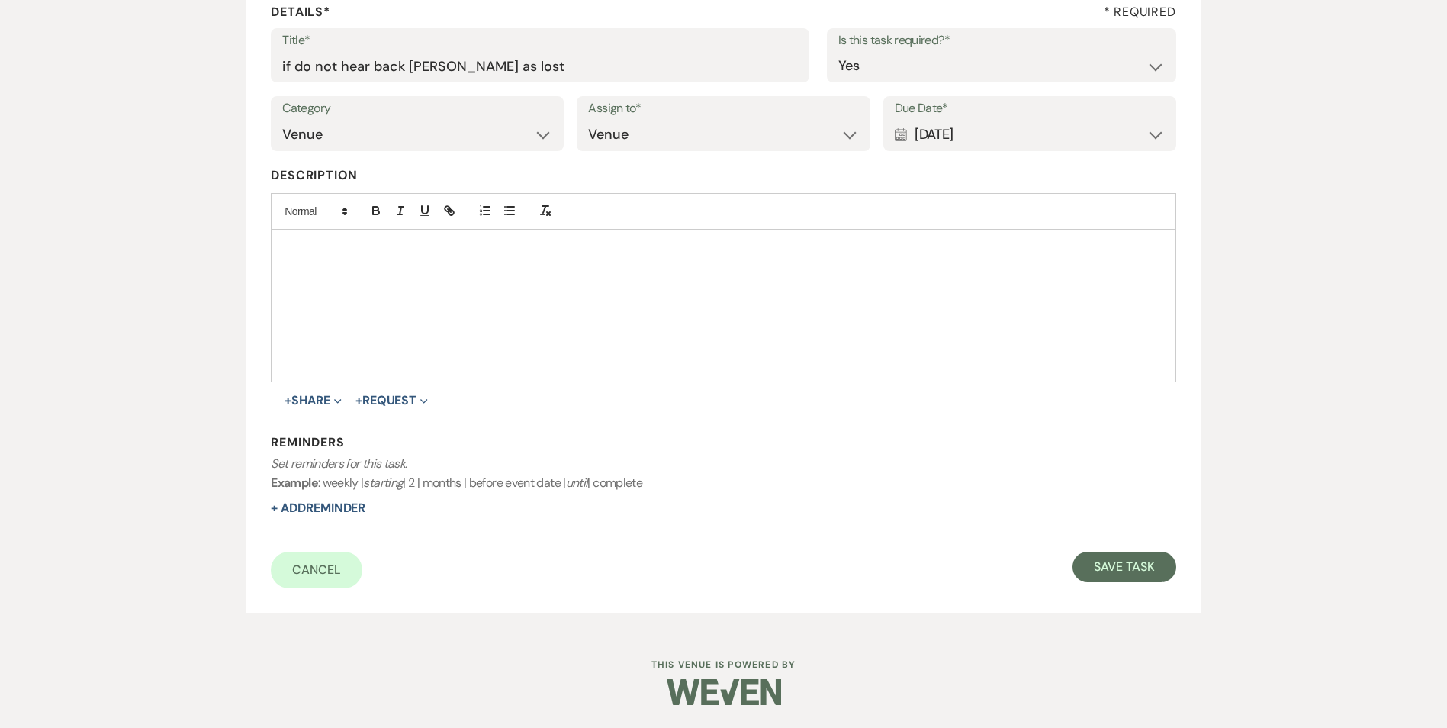
drag, startPoint x: 980, startPoint y: 133, endPoint x: 986, endPoint y: 156, distance: 23.7
click at [980, 135] on div "Calendar [DATE] Expand" at bounding box center [1030, 135] width 270 height 30
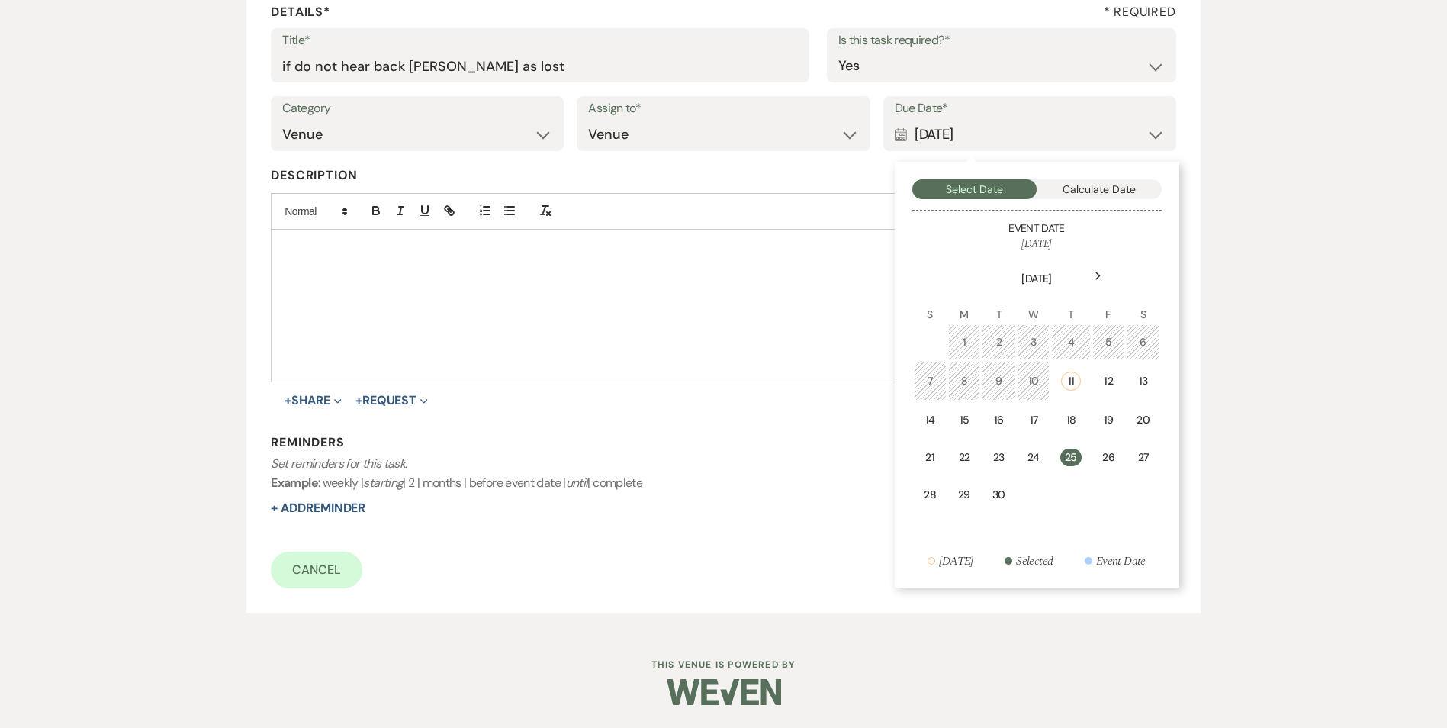
drag, startPoint x: 1075, startPoint y: 420, endPoint x: 936, endPoint y: 424, distance: 139.6
click at [1075, 422] on div "18" at bounding box center [1070, 420] width 19 height 16
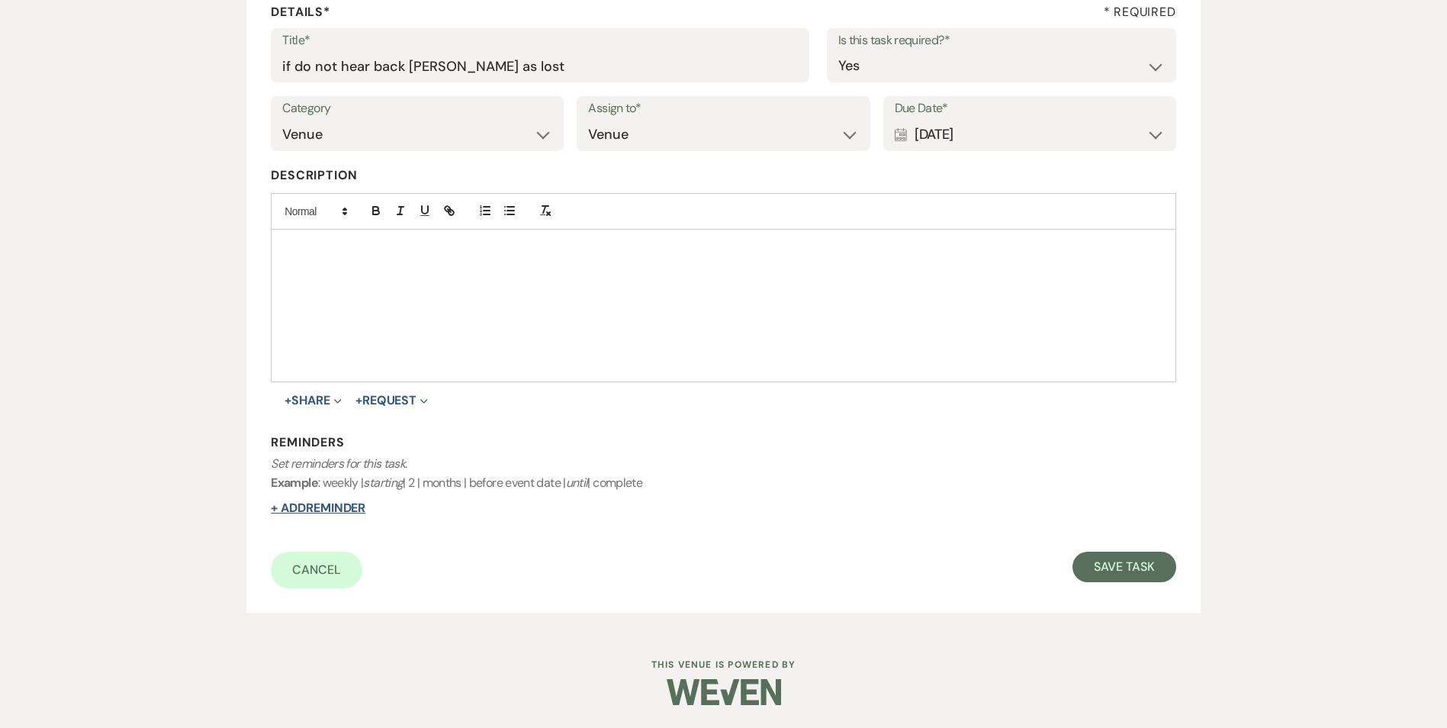
click at [348, 509] on button "+ Add Reminder" at bounding box center [318, 508] width 95 height 12
select select "host"
select select "days"
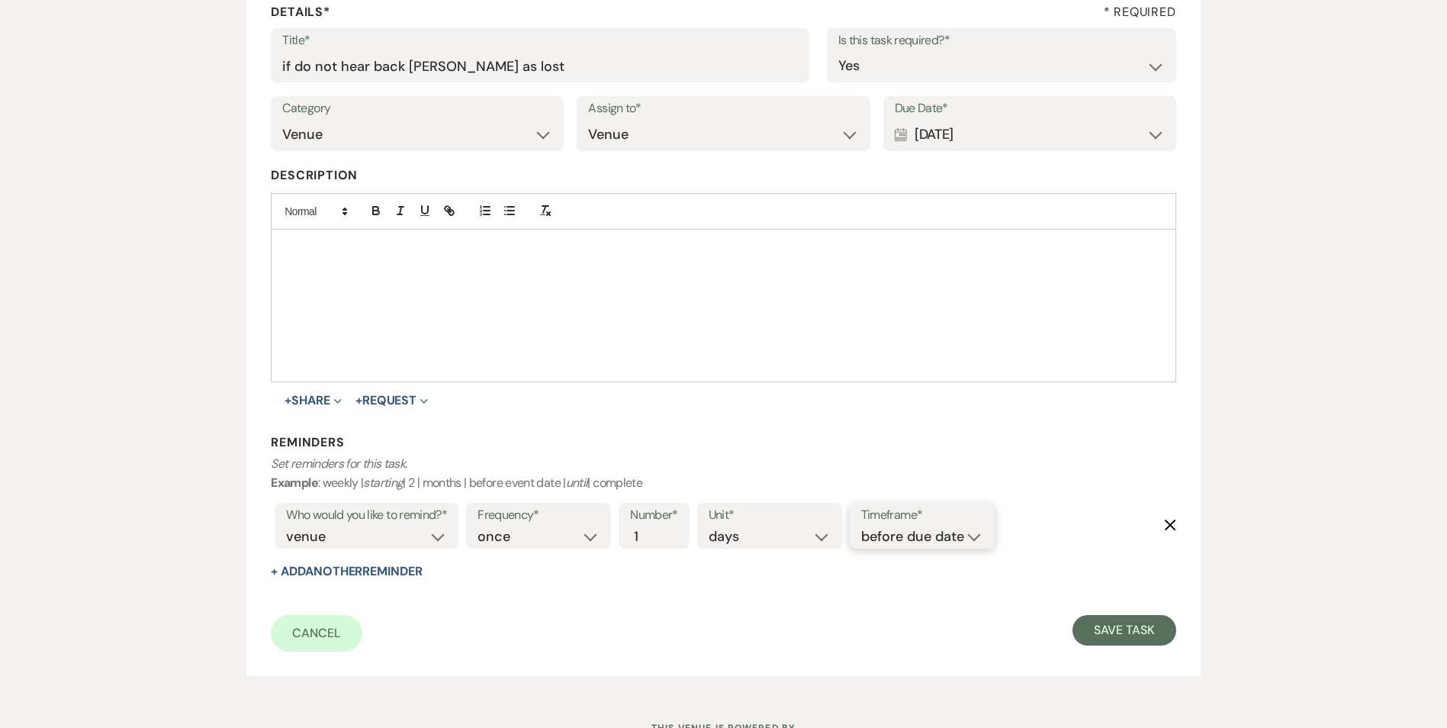
click at [942, 535] on select "before due date after due date on due date on custom date" at bounding box center [922, 536] width 122 height 21
select select "onDueDate"
click at [861, 526] on select "before due date after due date on due date on custom date" at bounding box center [922, 536] width 122 height 21
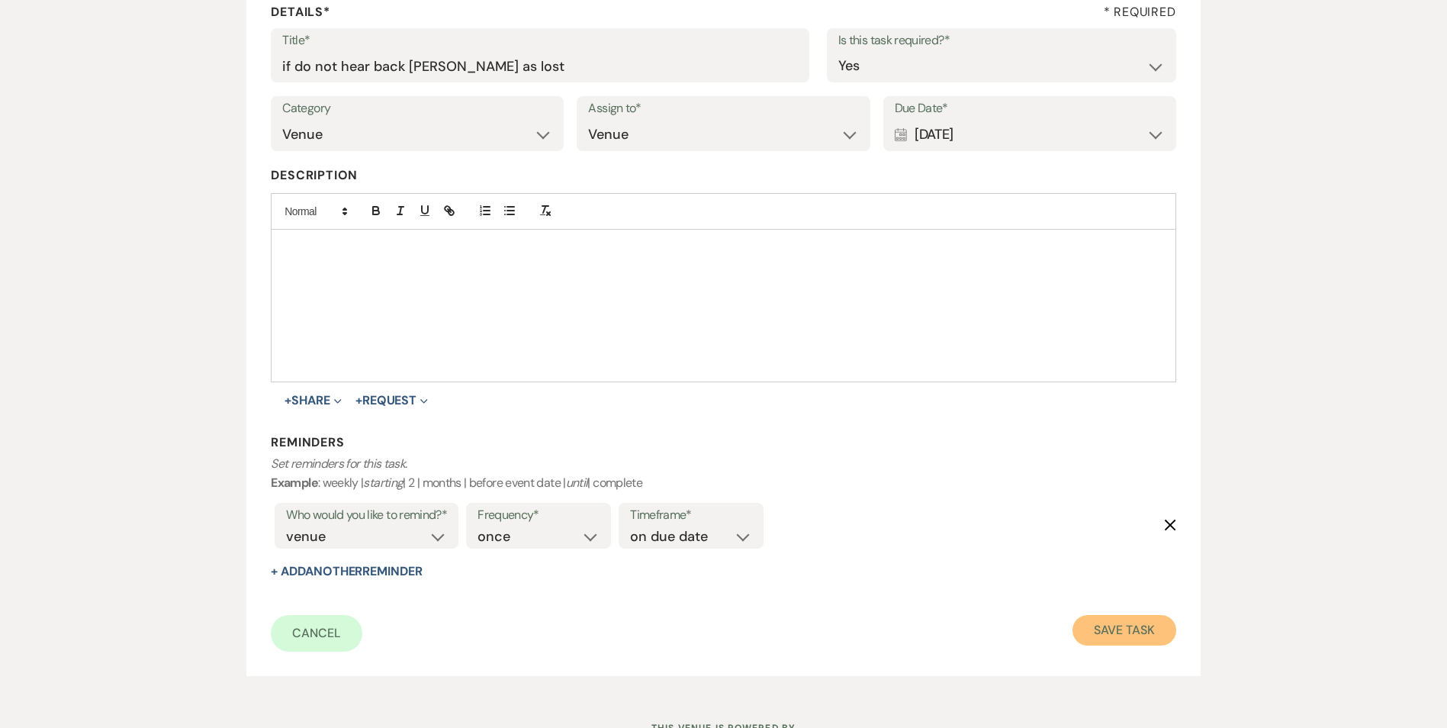
click at [1096, 622] on button "Save Task" at bounding box center [1123, 630] width 103 height 31
select select "3"
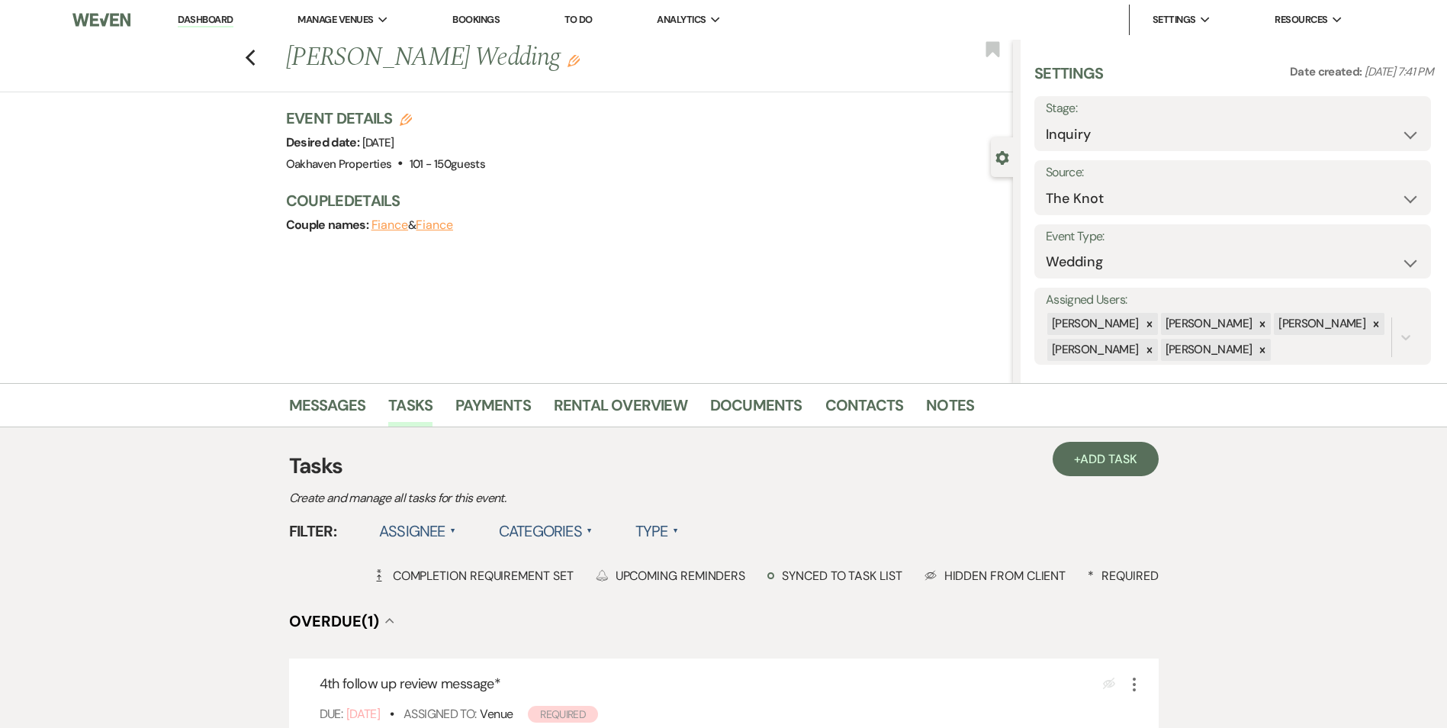
click at [939, 407] on link "Notes" at bounding box center [950, 410] width 48 height 34
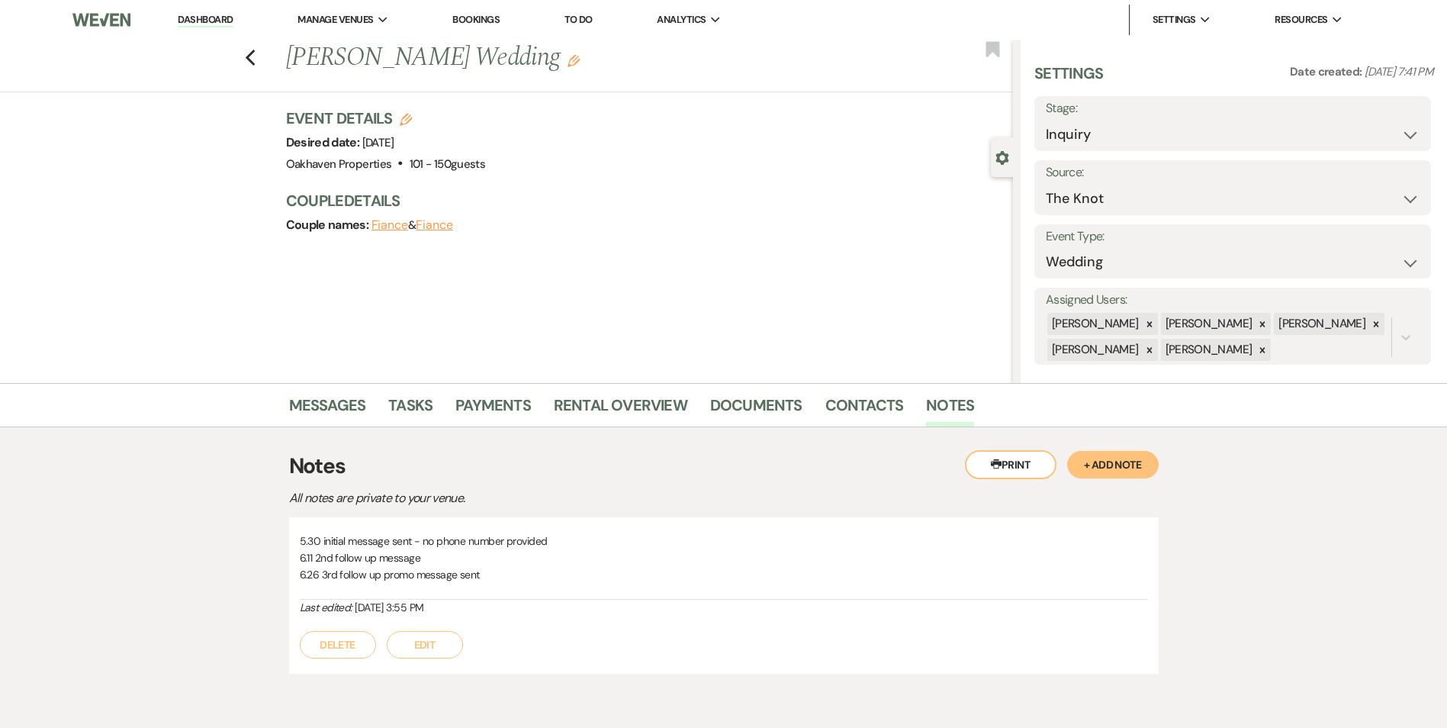
click at [443, 643] on button "Edit" at bounding box center [425, 644] width 76 height 27
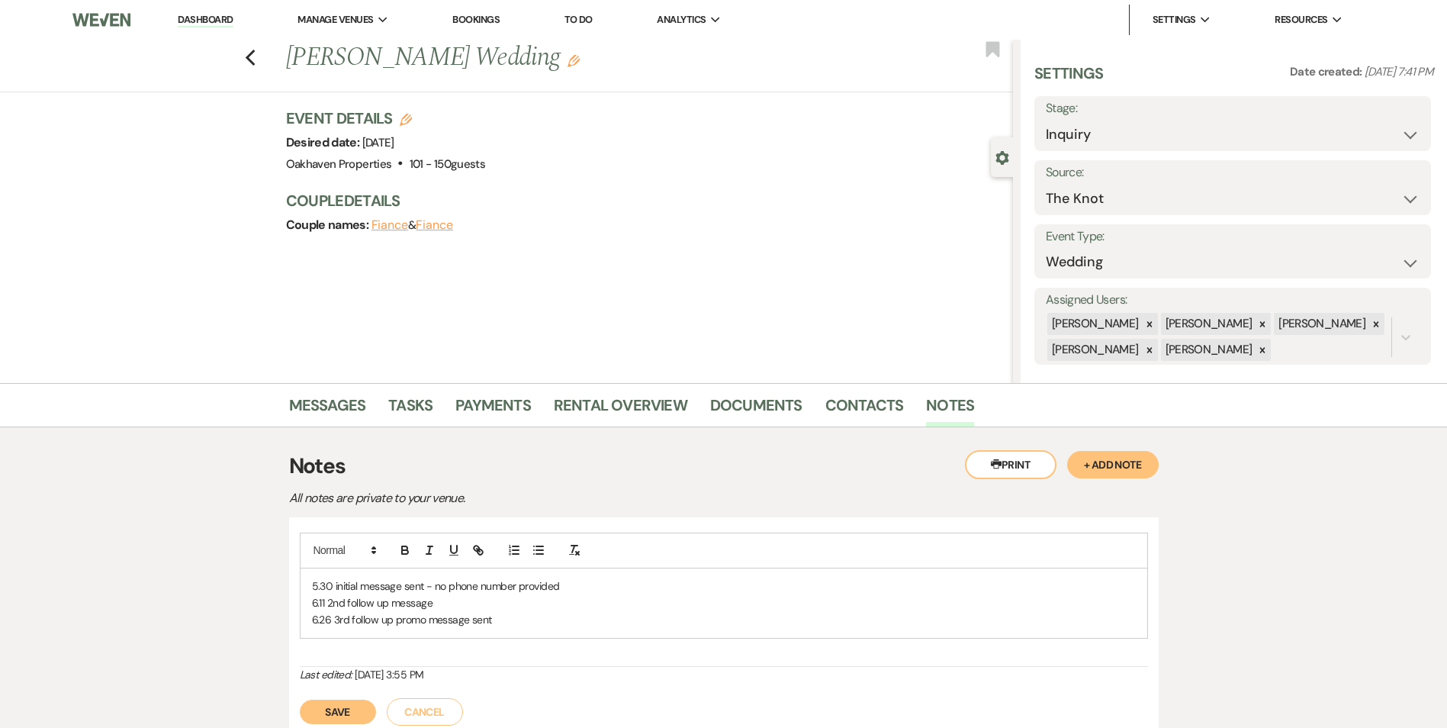
click at [506, 627] on p "6.26 3rd follow up promo message sent" at bounding box center [724, 619] width 824 height 17
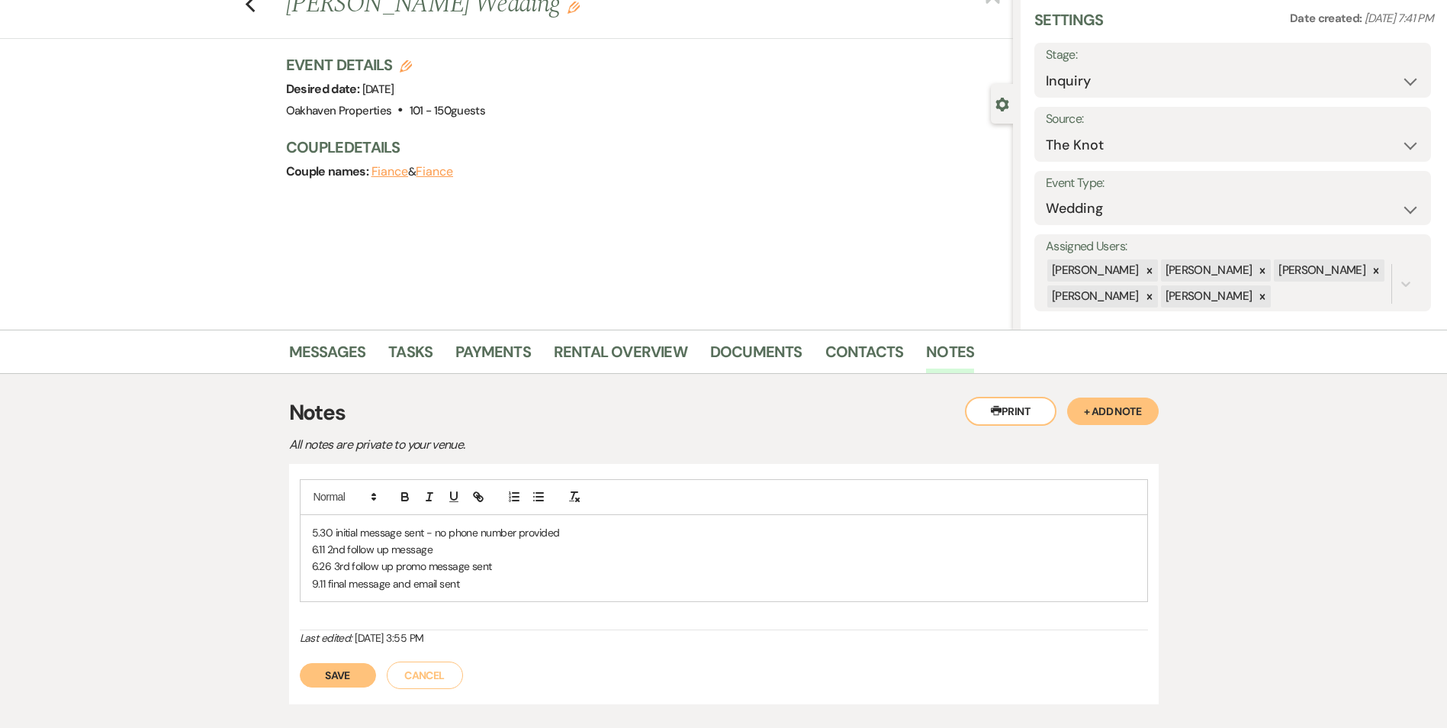
scroll to position [76, 0]
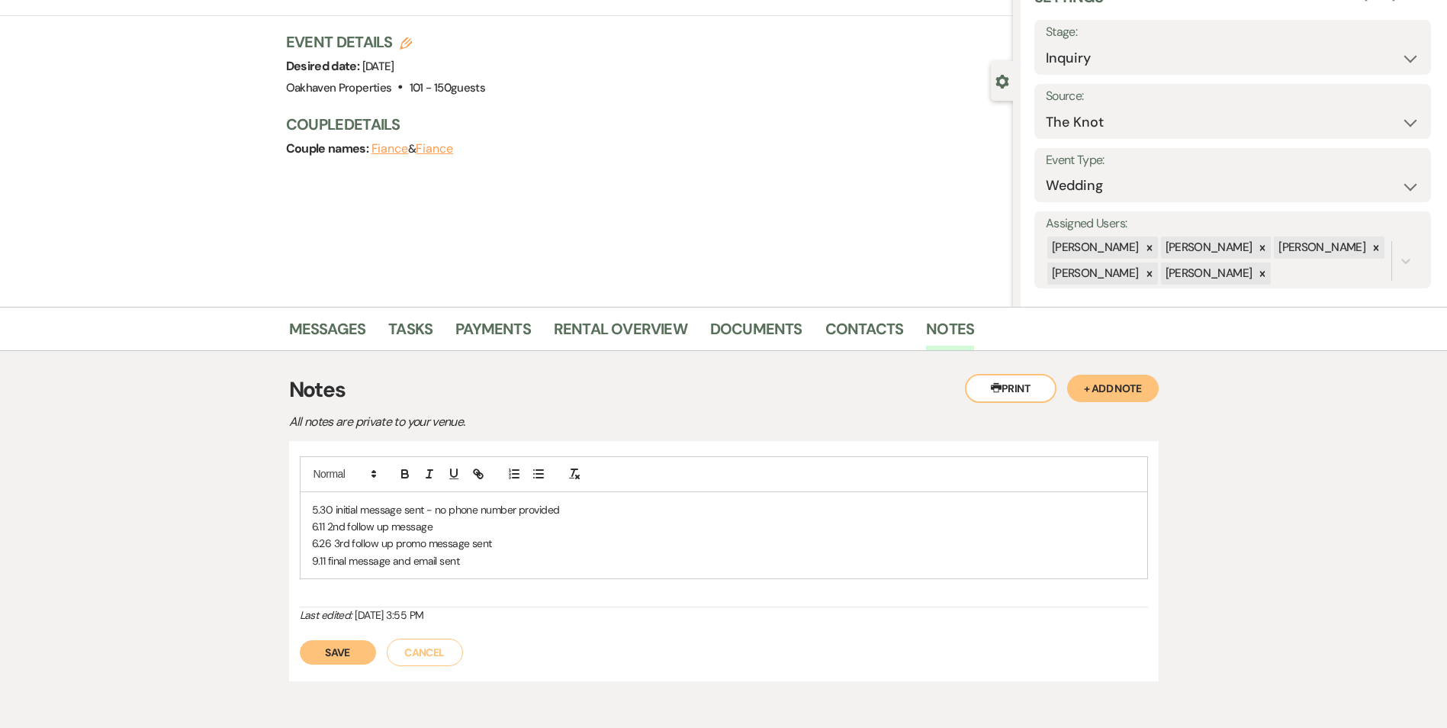
drag, startPoint x: 353, startPoint y: 645, endPoint x: 607, endPoint y: 531, distance: 278.6
click at [353, 645] on button "Save" at bounding box center [338, 652] width 76 height 24
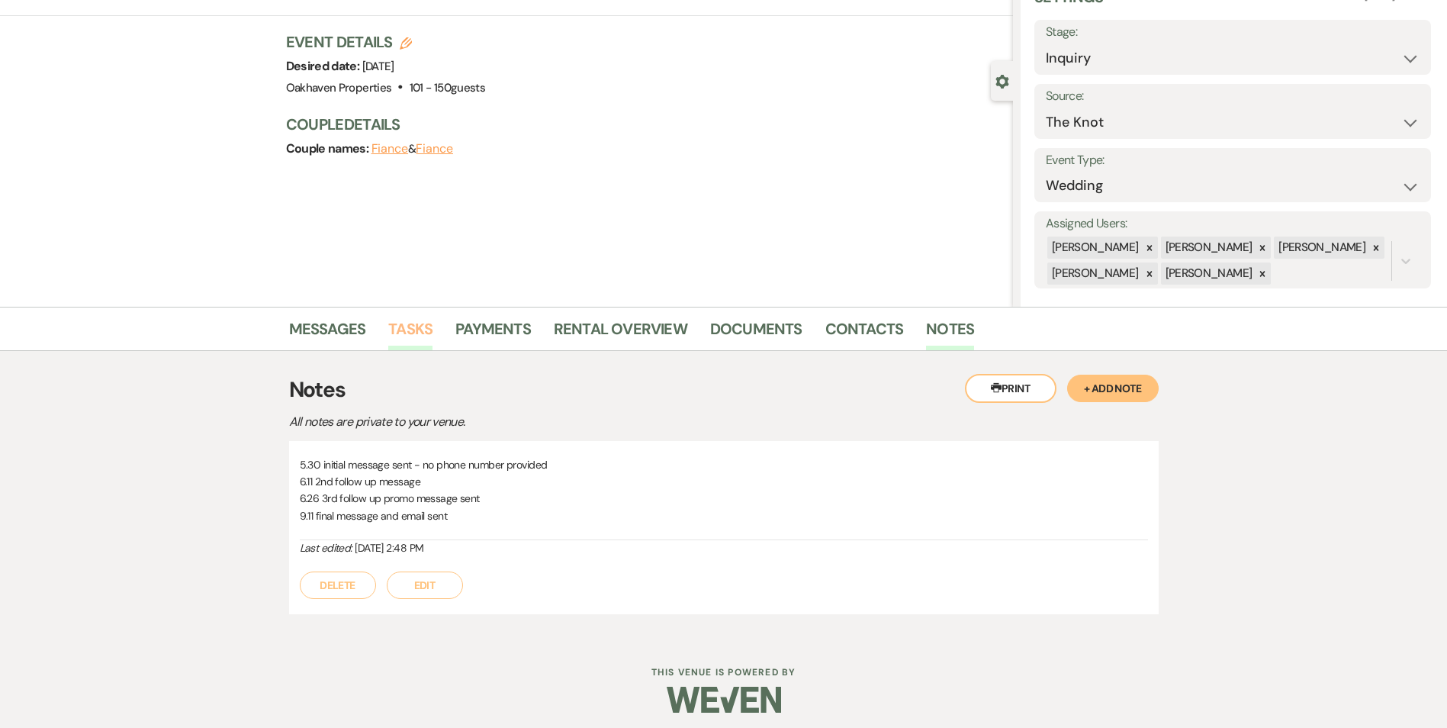
click at [415, 329] on link "Tasks" at bounding box center [410, 334] width 44 height 34
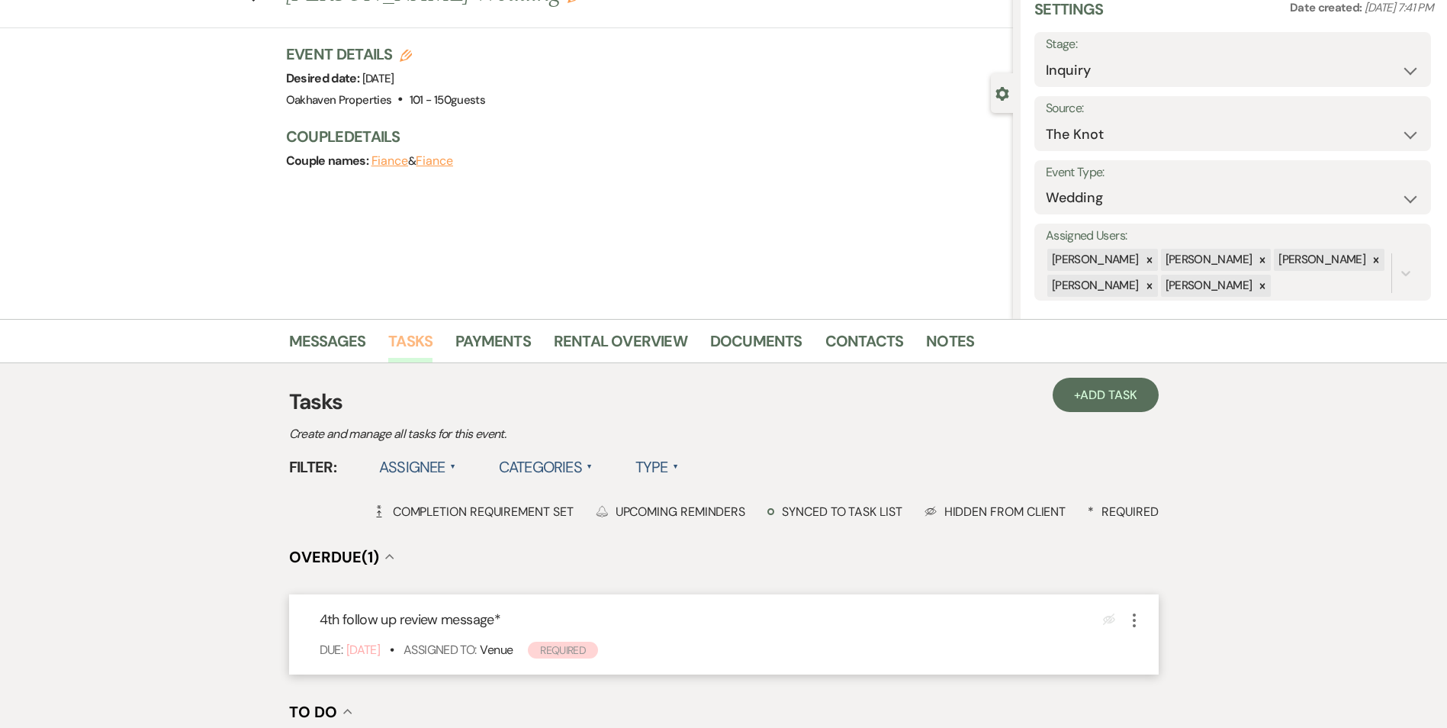
scroll to position [153, 0]
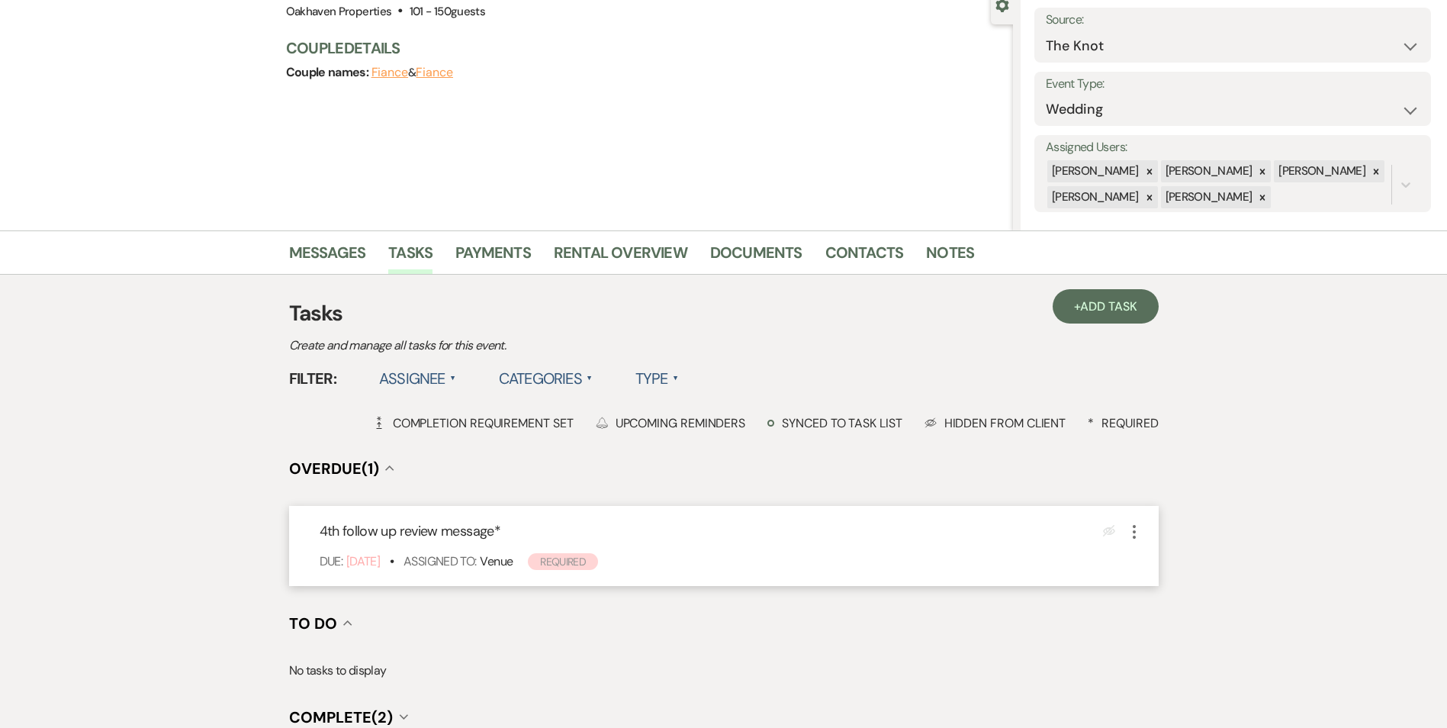
click at [1130, 528] on icon "More" at bounding box center [1134, 531] width 18 height 18
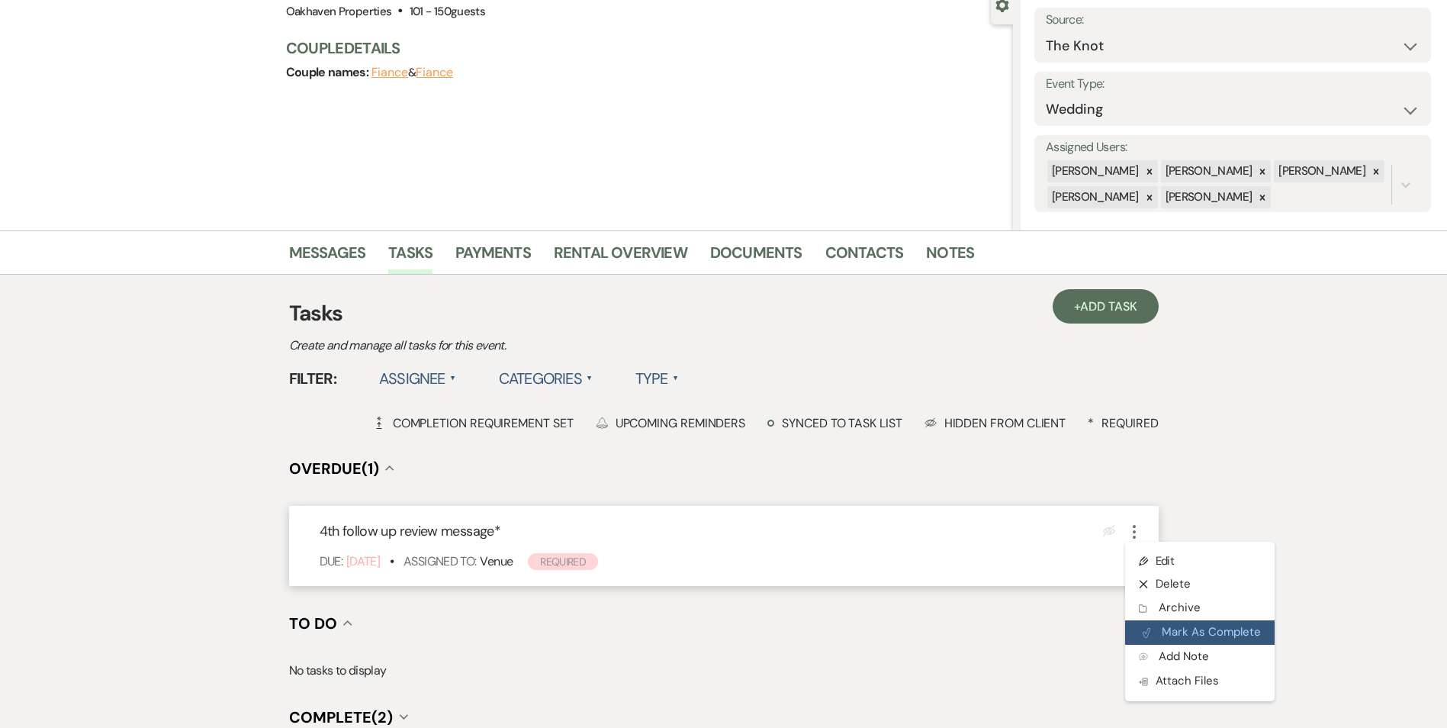
click at [1166, 633] on button "Plan Portal Link Mark As Complete" at bounding box center [1199, 632] width 149 height 24
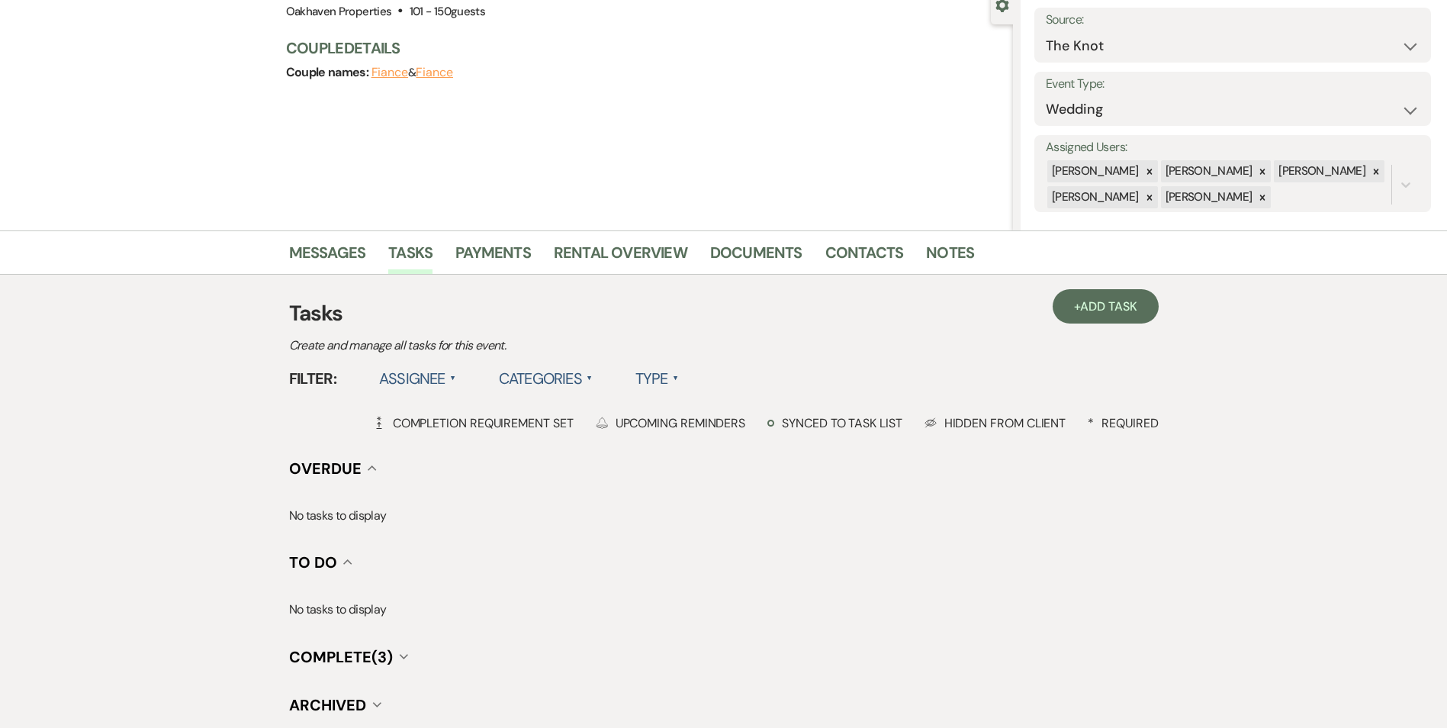
drag, startPoint x: 1093, startPoint y: 326, endPoint x: 922, endPoint y: 327, distance: 170.8
click at [1091, 326] on h3 "Tasks" at bounding box center [723, 313] width 869 height 32
drag, startPoint x: 1133, startPoint y: 287, endPoint x: 791, endPoint y: 284, distance: 342.5
click at [1130, 287] on div "+ Add Task Tasks Create and manage all tasks for this event. Filter: Assignee ▲…" at bounding box center [723, 516] width 869 height 483
click at [1067, 329] on h3 "Tasks" at bounding box center [723, 313] width 869 height 32
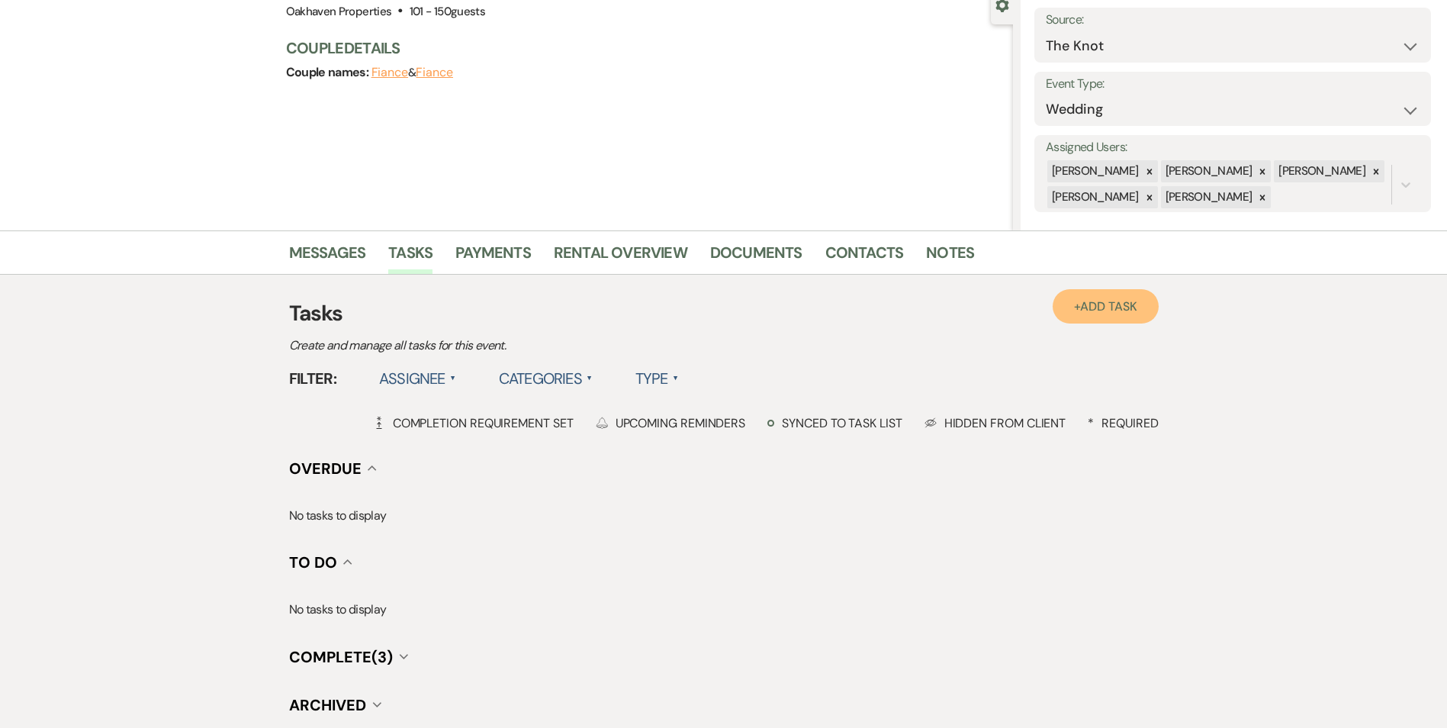
click at [1073, 320] on link "+ Add Task" at bounding box center [1105, 306] width 105 height 34
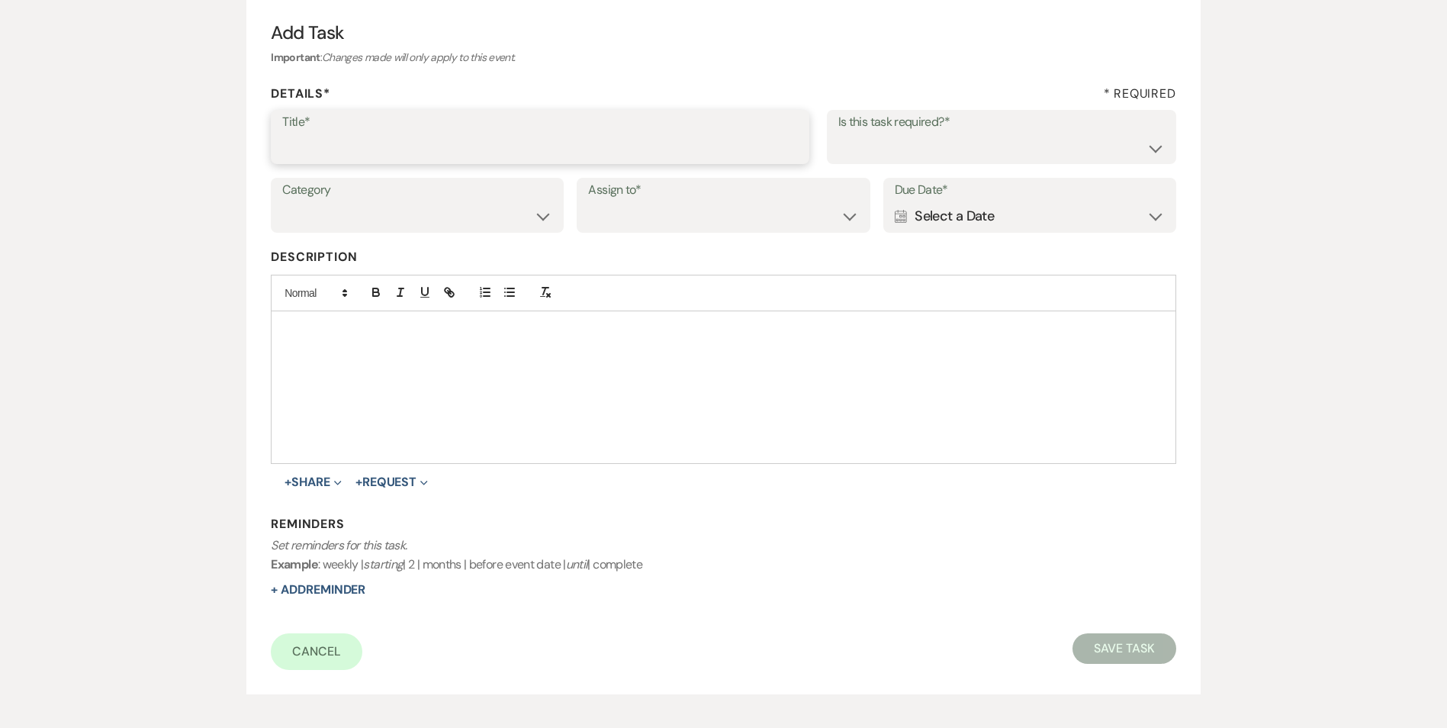
click at [388, 162] on input "Title*" at bounding box center [540, 148] width 516 height 30
type input "if do not hear back [PERSON_NAME] as lost"
drag, startPoint x: 1019, startPoint y: 145, endPoint x: 1017, endPoint y: 154, distance: 9.4
click at [1019, 147] on select "Yes No" at bounding box center [1001, 148] width 326 height 30
select select "true"
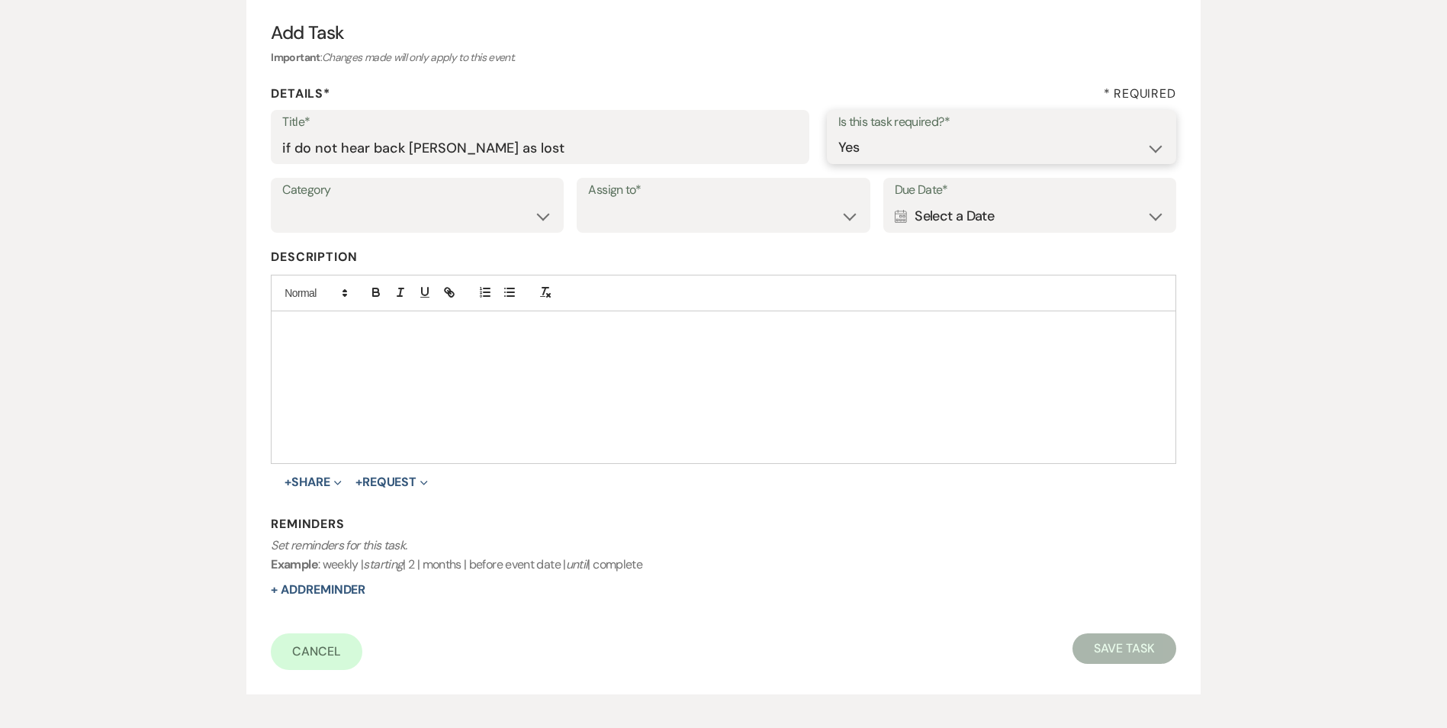
click at [838, 133] on select "Yes No" at bounding box center [1001, 148] width 326 height 30
click at [391, 209] on select "Venue Vendors Guests Details Finalize & Share" at bounding box center [417, 216] width 270 height 30
select select "31"
click at [282, 201] on select "Venue Vendors Guests Details Finalize & Share" at bounding box center [417, 216] width 270 height 30
click at [661, 205] on select "Venue Client" at bounding box center [723, 216] width 270 height 30
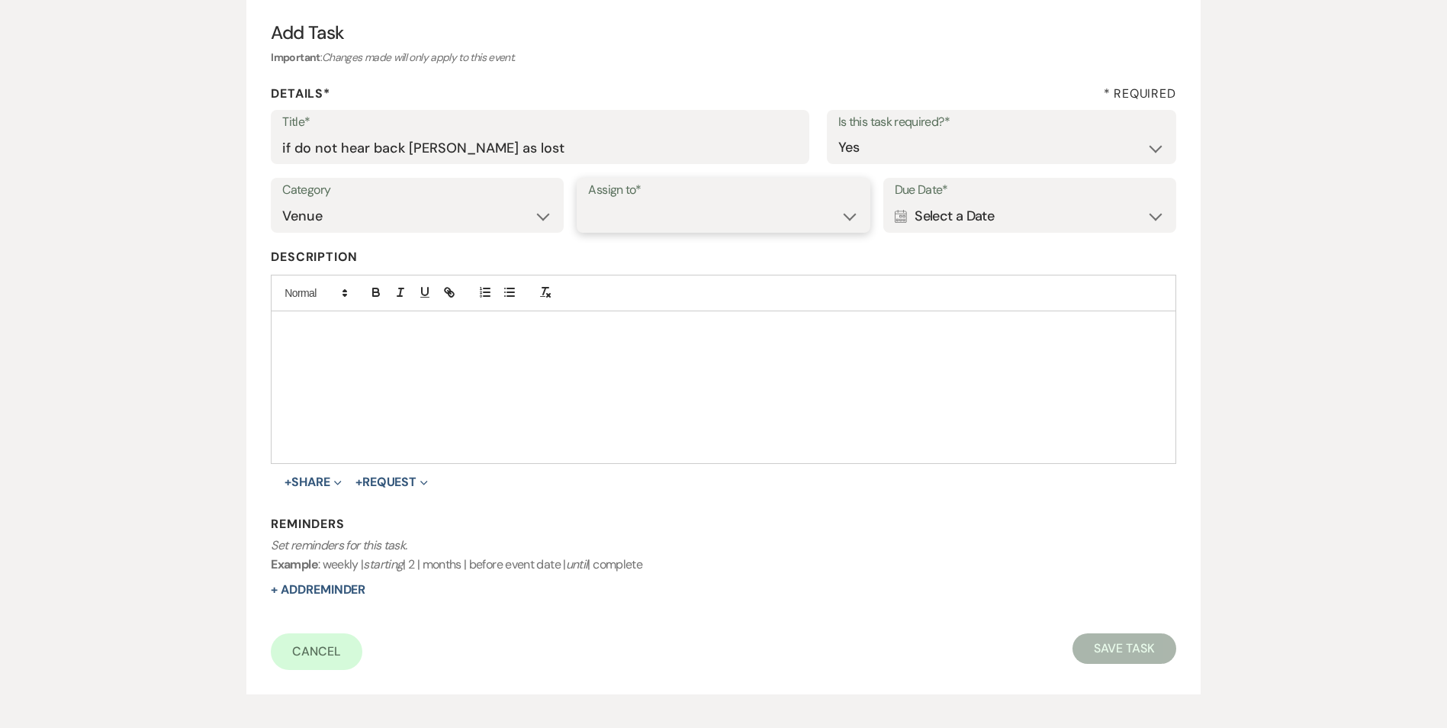
select select "venueHost"
click at [588, 201] on select "Venue Client" at bounding box center [723, 216] width 270 height 30
click at [943, 202] on div "Calendar Select a Date Expand" at bounding box center [1030, 216] width 270 height 30
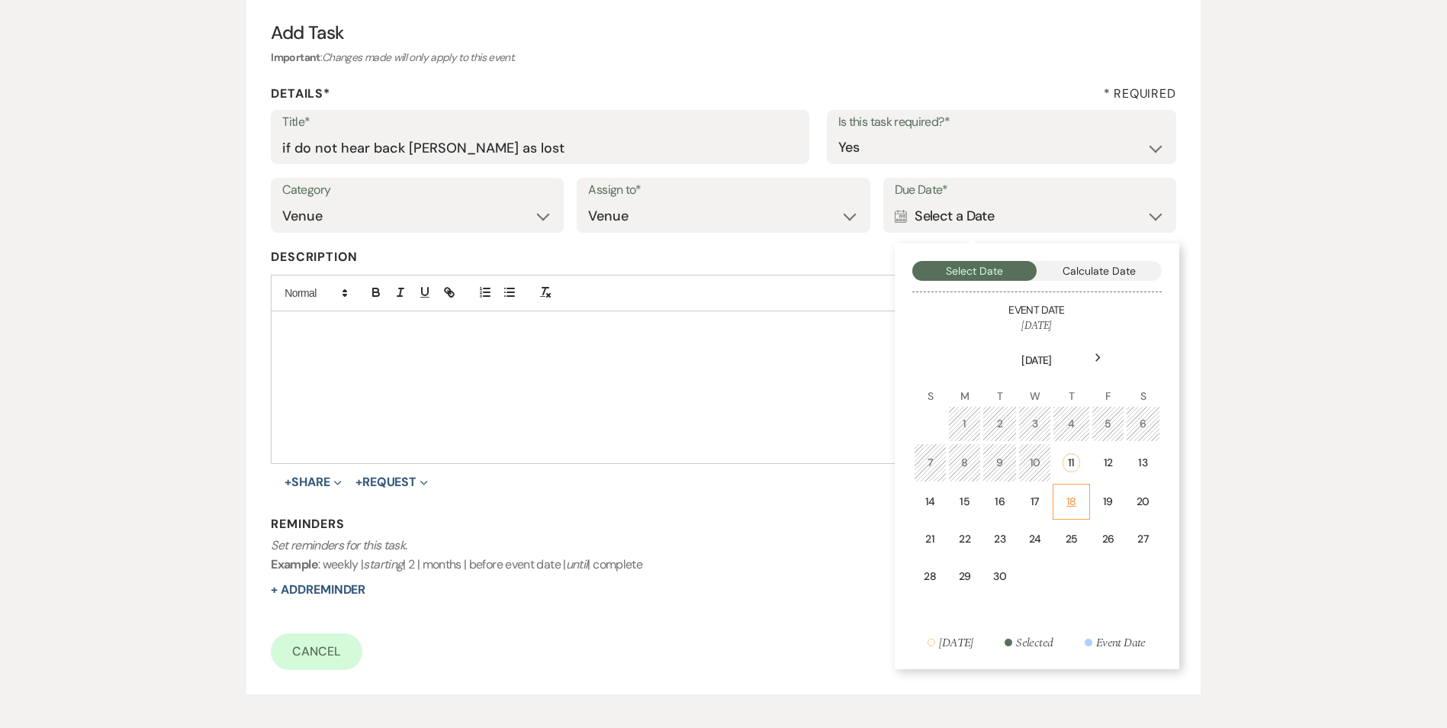
click at [1072, 510] on td "18" at bounding box center [1071, 502] width 37 height 36
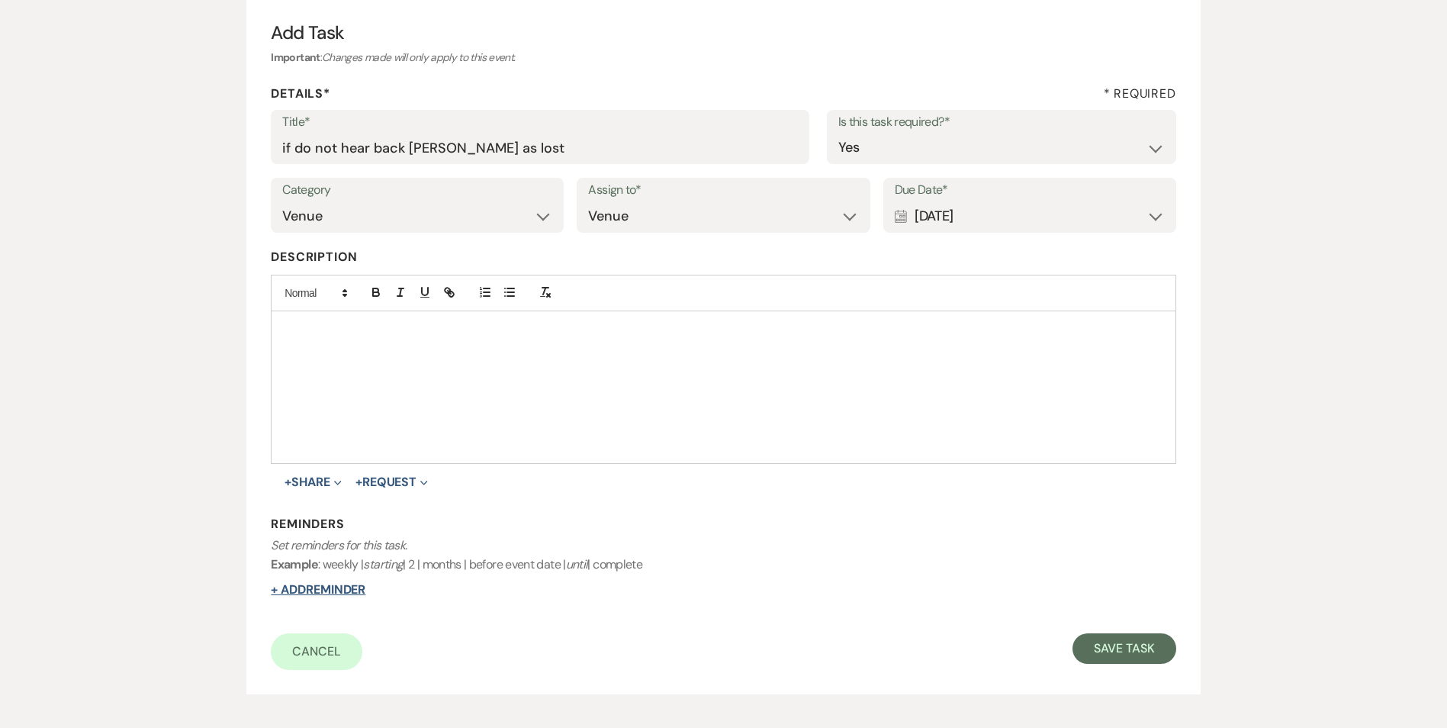
click at [345, 595] on button "+ Add Reminder" at bounding box center [318, 589] width 95 height 12
select select "host"
select select "days"
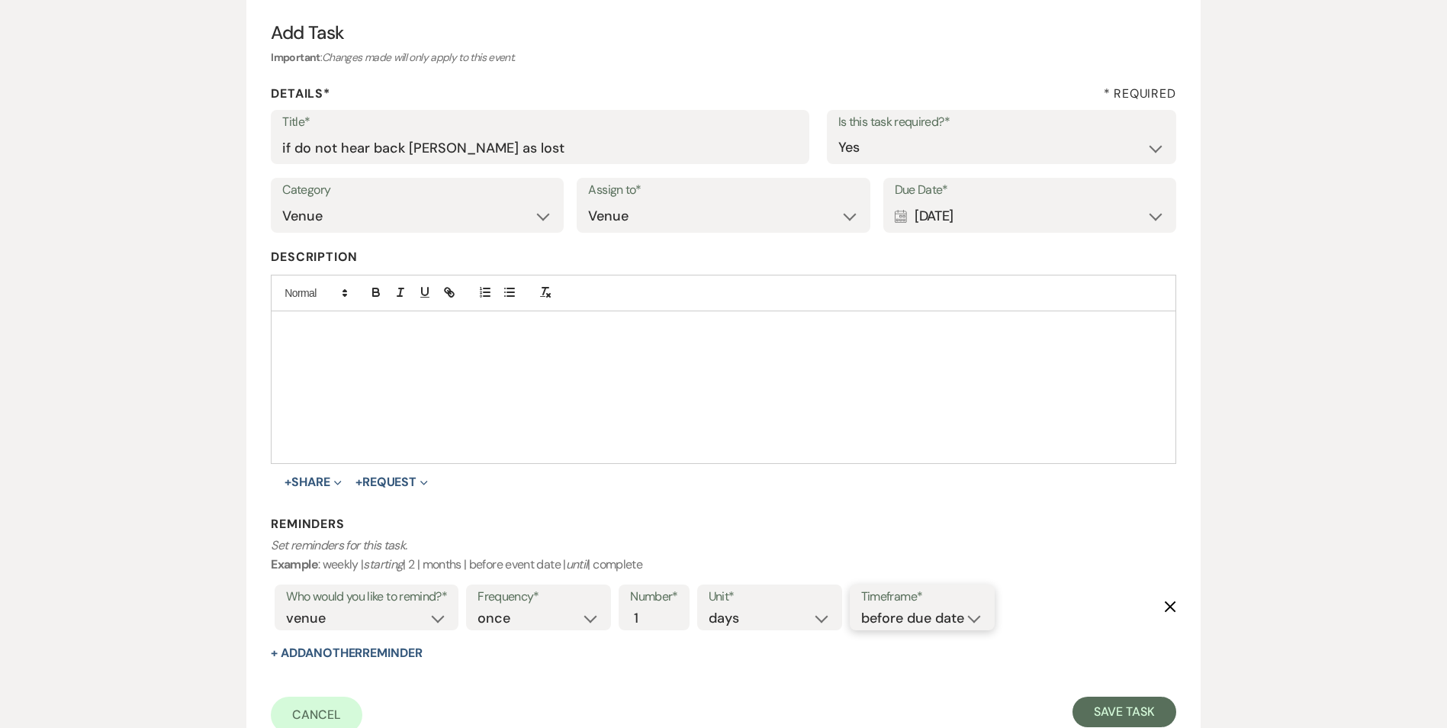
click at [957, 615] on select "before due date after due date on due date on custom date" at bounding box center [922, 618] width 122 height 21
select select "onDueDate"
click at [861, 608] on select "before due date after due date on due date on custom date" at bounding box center [922, 618] width 122 height 21
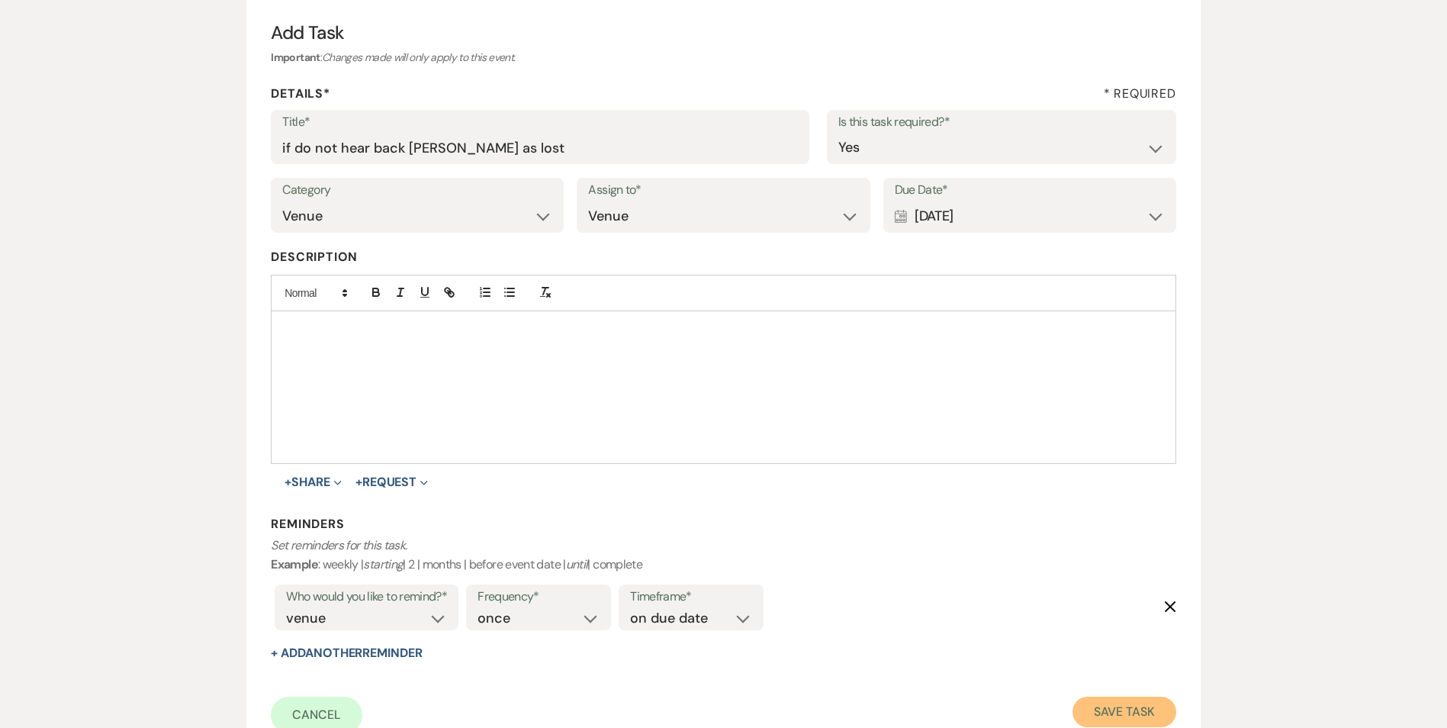
click at [1162, 699] on button "Save Task" at bounding box center [1123, 711] width 103 height 31
select select "2"
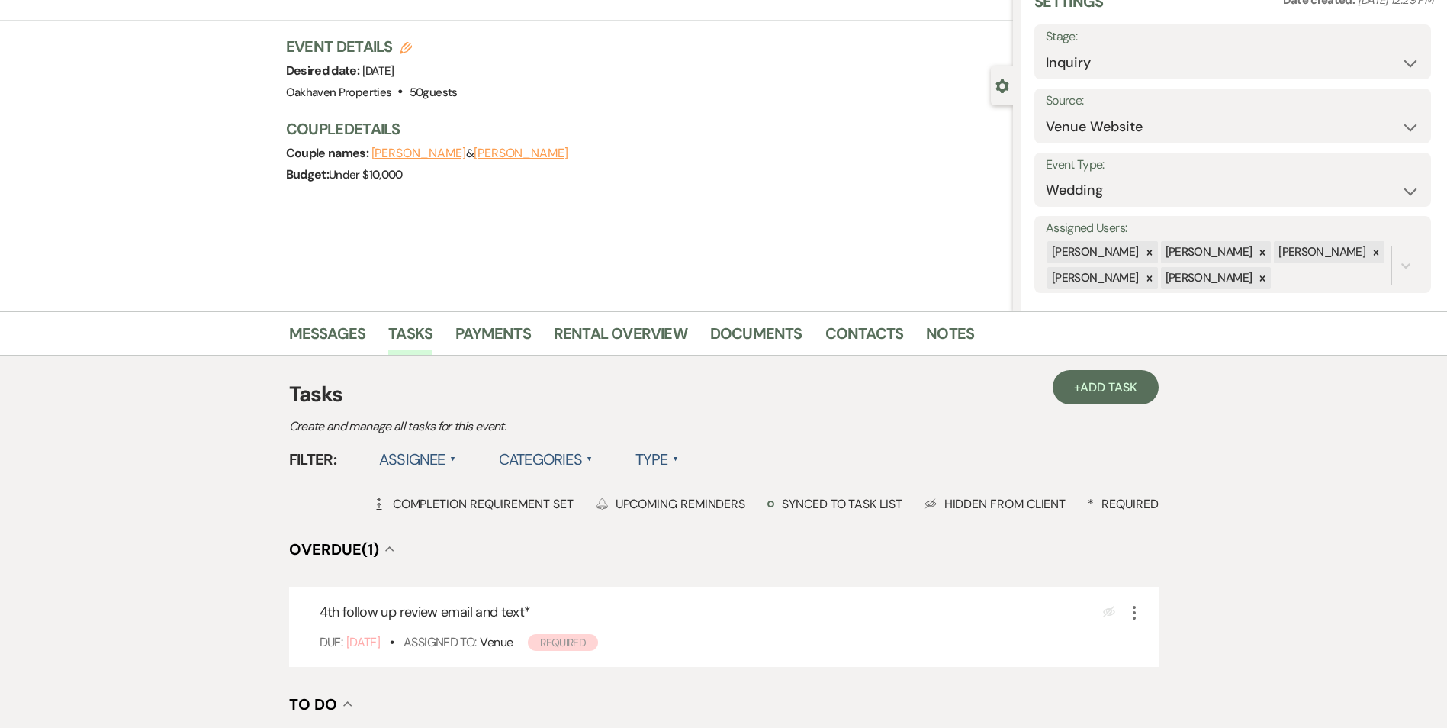
scroll to position [153, 0]
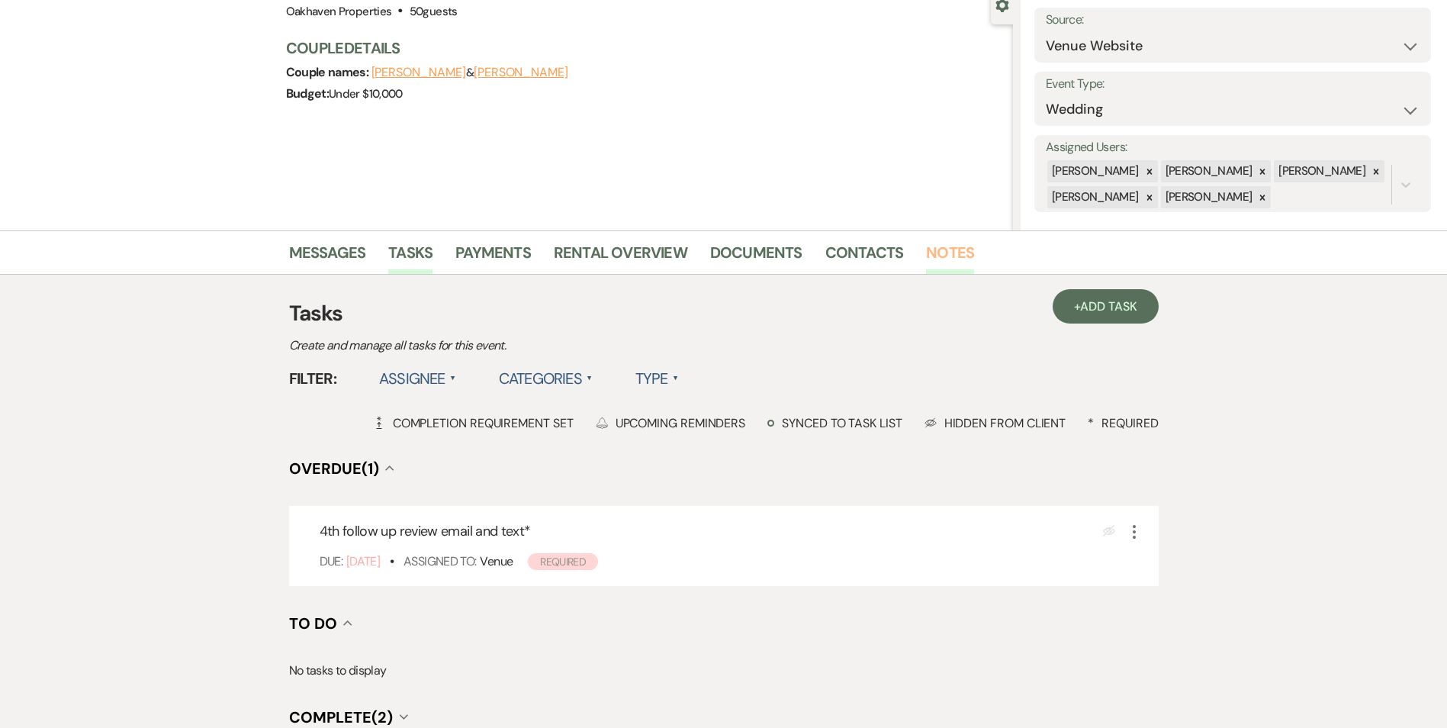
click at [944, 254] on link "Notes" at bounding box center [950, 257] width 48 height 34
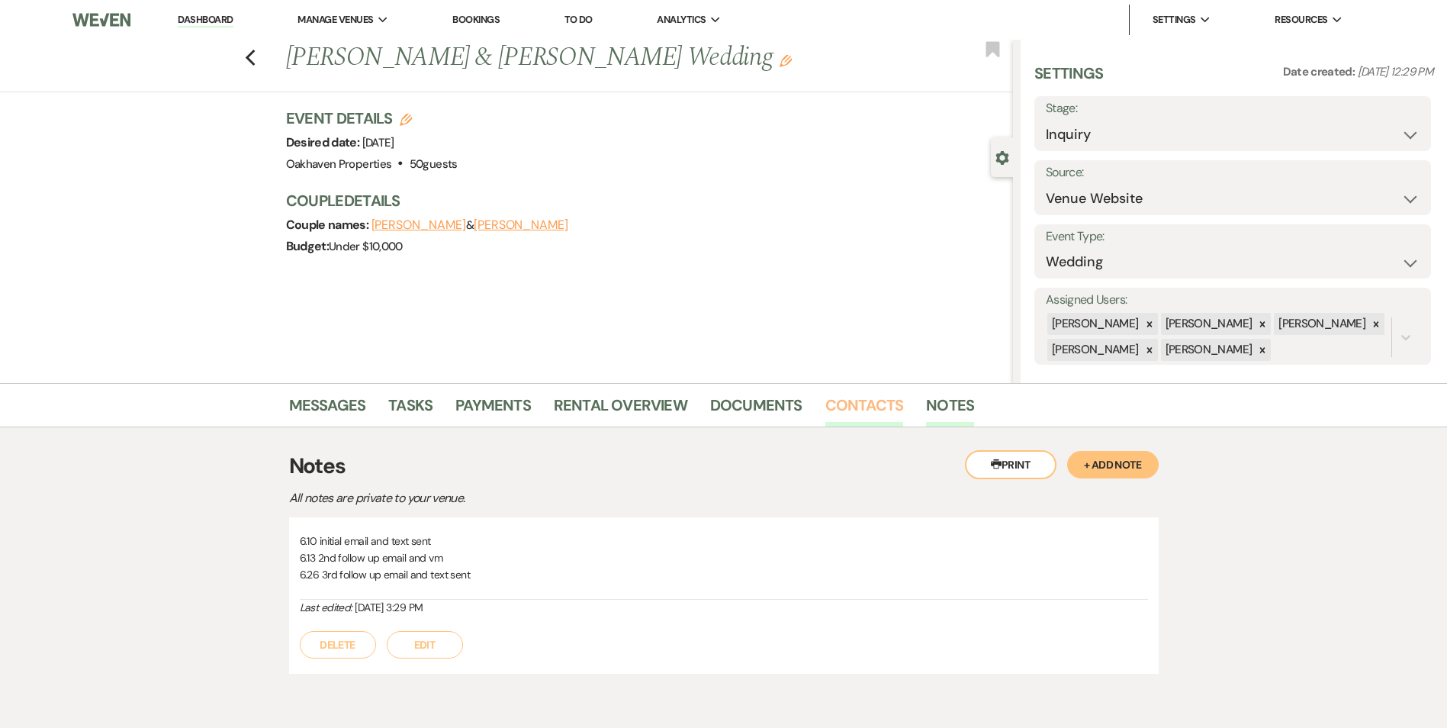
click at [859, 403] on link "Contacts" at bounding box center [864, 410] width 79 height 34
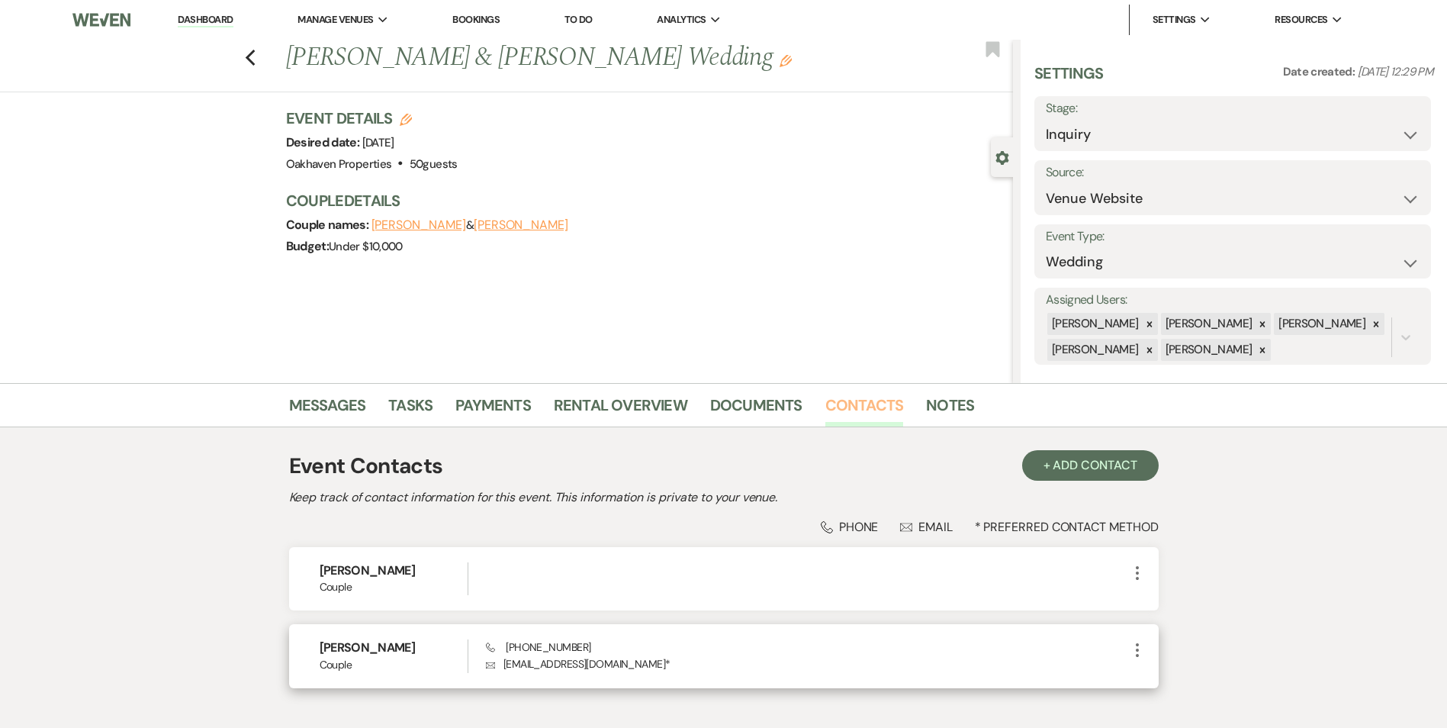
scroll to position [95, 0]
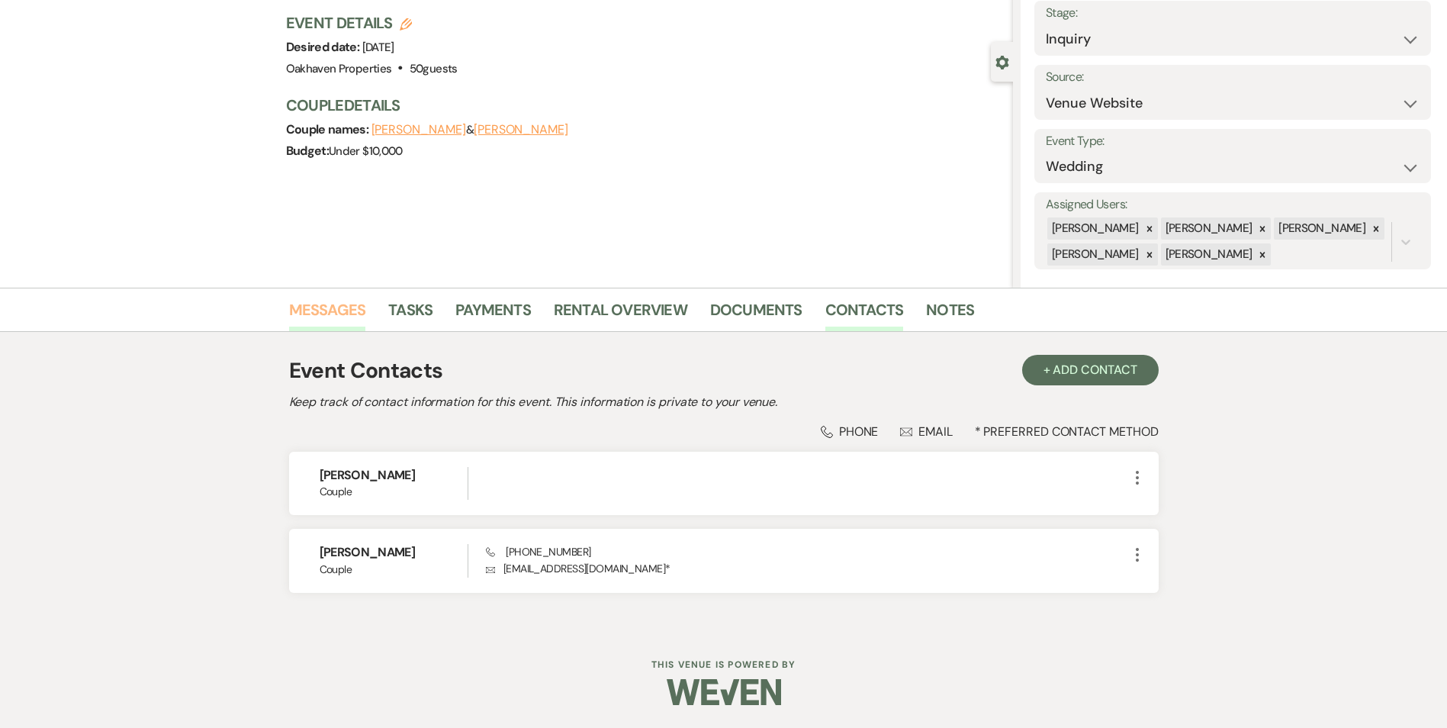
click at [342, 320] on link "Messages" at bounding box center [327, 314] width 77 height 34
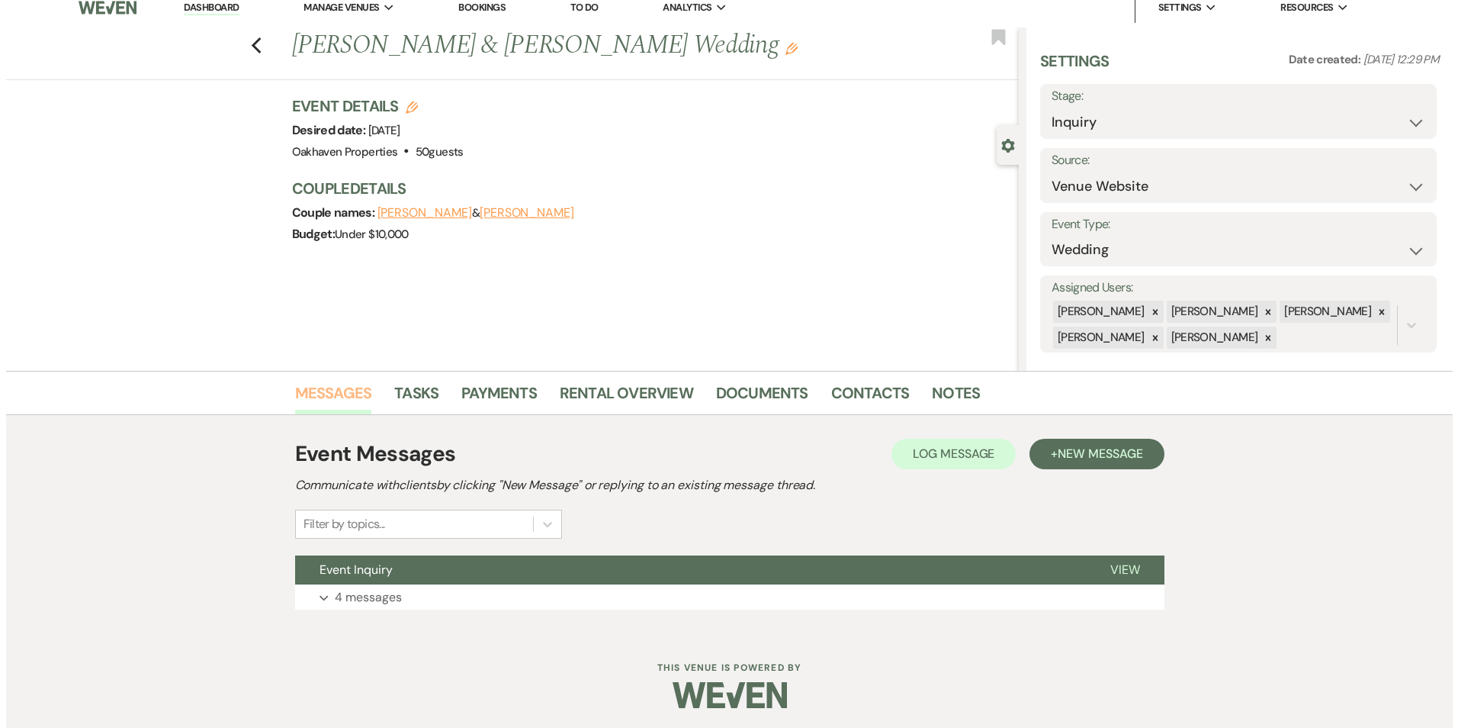
scroll to position [15, 0]
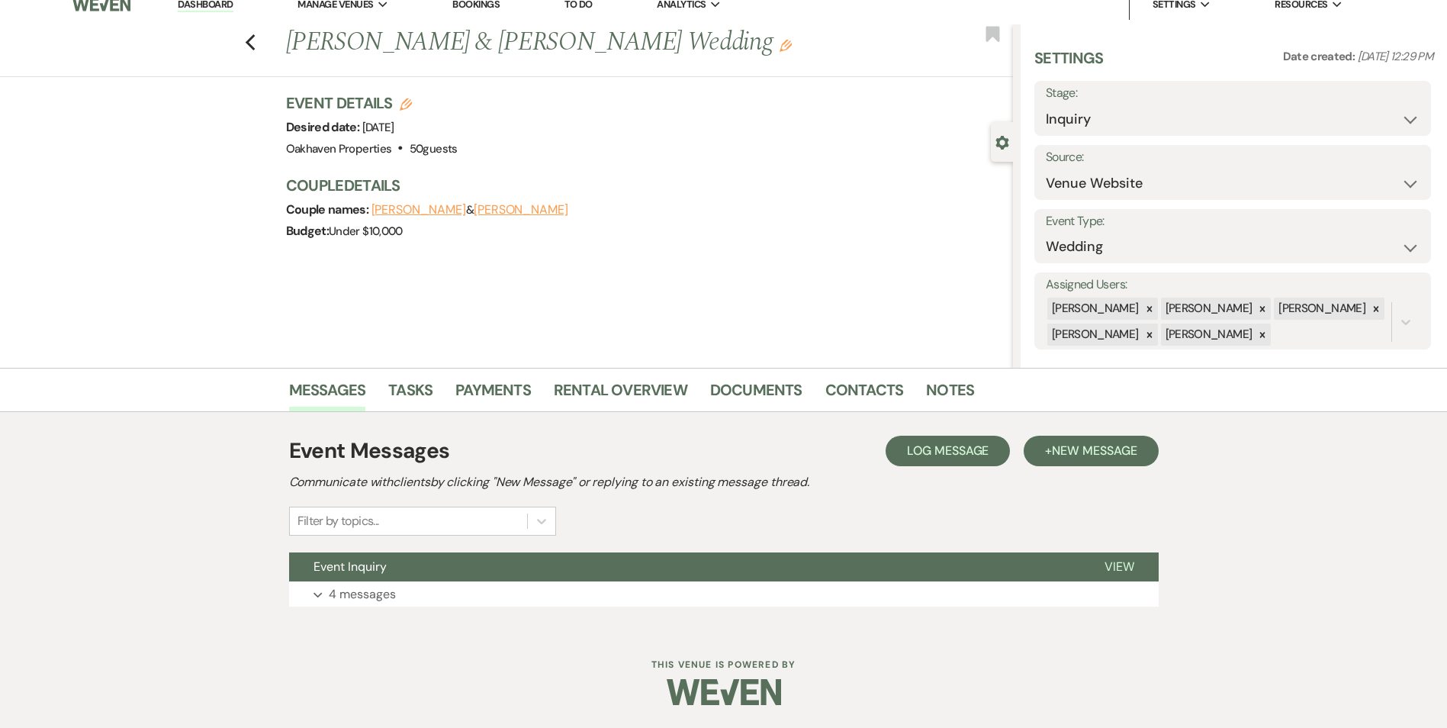
drag, startPoint x: 966, startPoint y: 434, endPoint x: 959, endPoint y: 442, distance: 10.4
click at [966, 435] on div "Event Messages Log Log Message + New Message Communicate with clients by clicki…" at bounding box center [723, 520] width 869 height 187
click at [961, 448] on span "Log Message" at bounding box center [948, 450] width 82 height 16
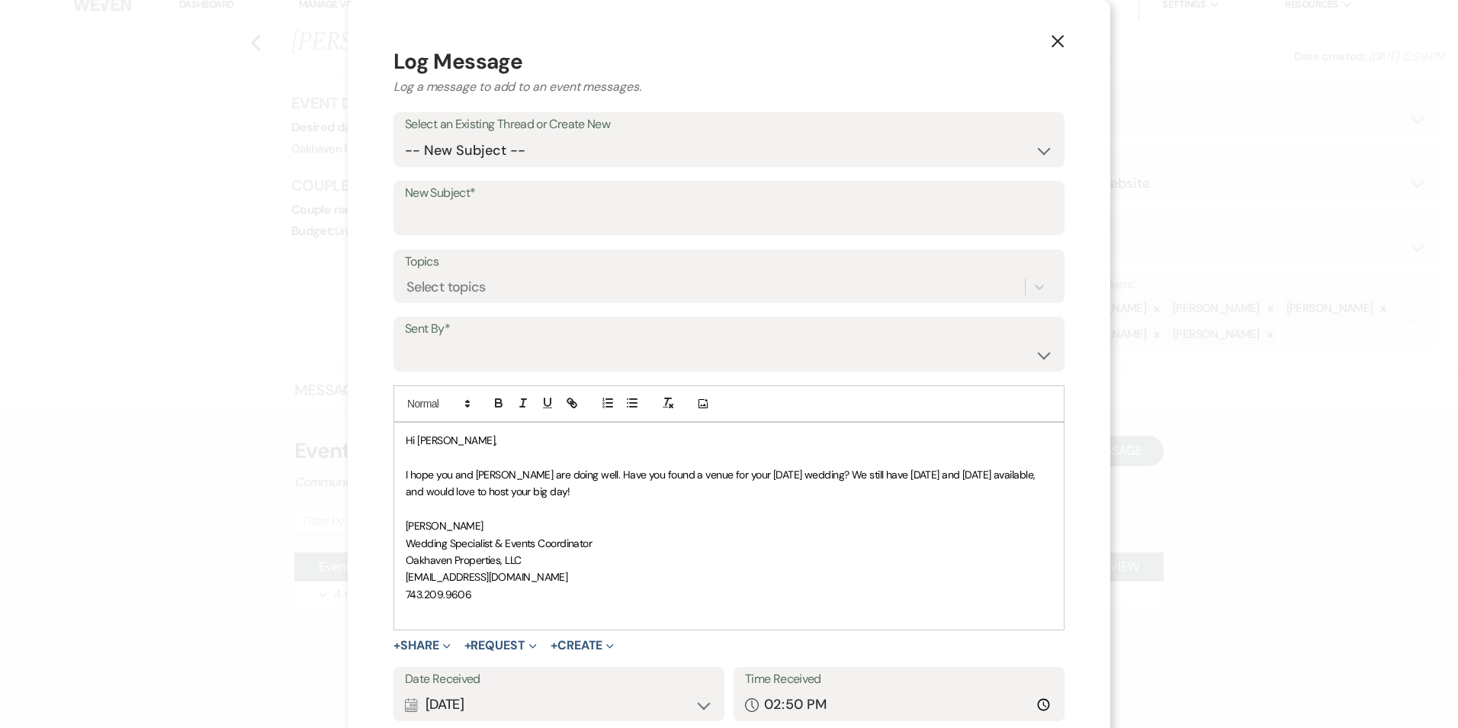
click at [587, 131] on label "Select an Existing Thread or Create New" at bounding box center [729, 125] width 648 height 22
drag, startPoint x: 584, startPoint y: 145, endPoint x: 578, endPoint y: 165, distance: 20.7
click at [584, 145] on select "-- New Subject -- Event Inquiry" at bounding box center [729, 151] width 648 height 30
select select "408997"
click at [405, 136] on select "-- New Subject -- Event Inquiry" at bounding box center [729, 151] width 648 height 30
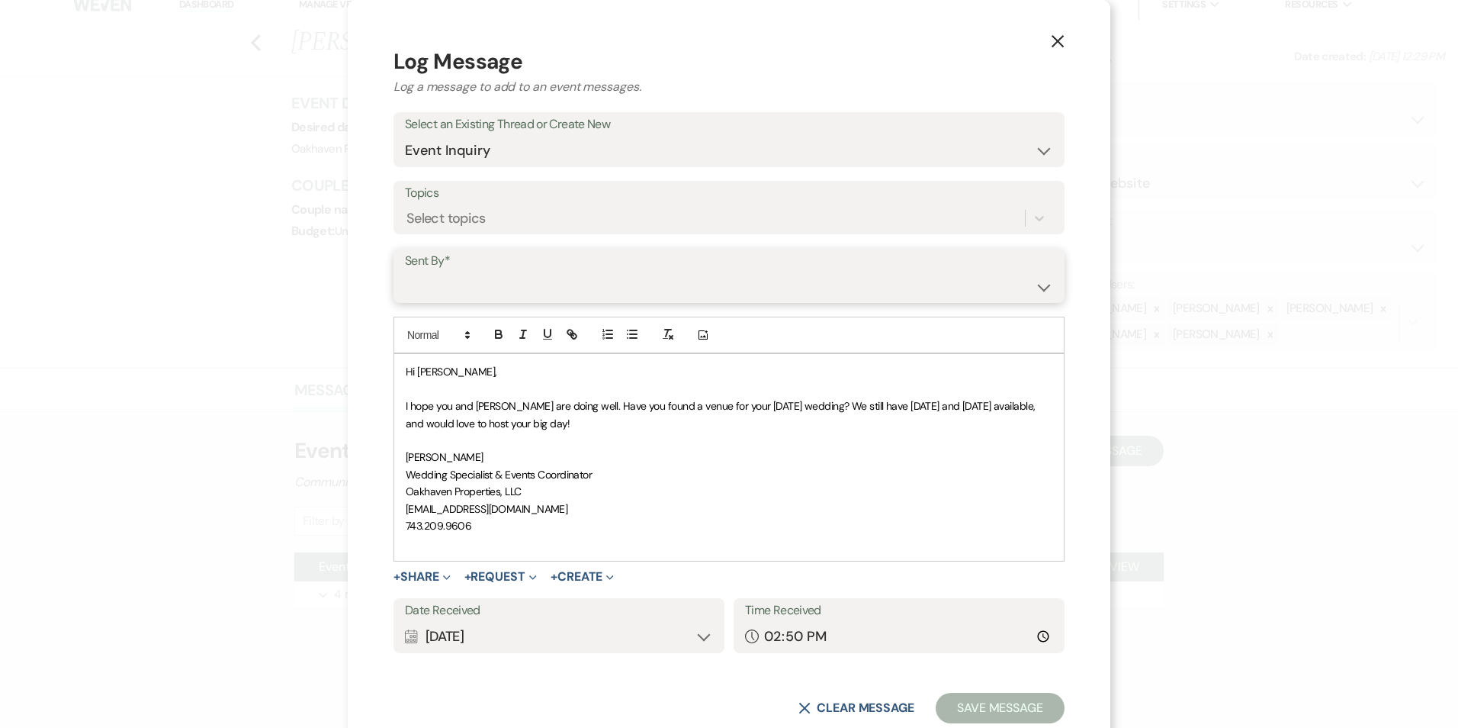
drag, startPoint x: 542, startPoint y: 283, endPoint x: 542, endPoint y: 295, distance: 12.2
click at [542, 284] on select "[PERSON_NAME] ([EMAIL_ADDRESS][DOMAIN_NAME]) [PERSON_NAME] ([PERSON_NAME][EMAIL…" at bounding box center [729, 287] width 648 height 30
select select "user-127923"
click at [405, 272] on select "[PERSON_NAME] ([EMAIL_ADDRESS][DOMAIN_NAME]) [PERSON_NAME] ([PERSON_NAME][EMAIL…" at bounding box center [729, 287] width 648 height 30
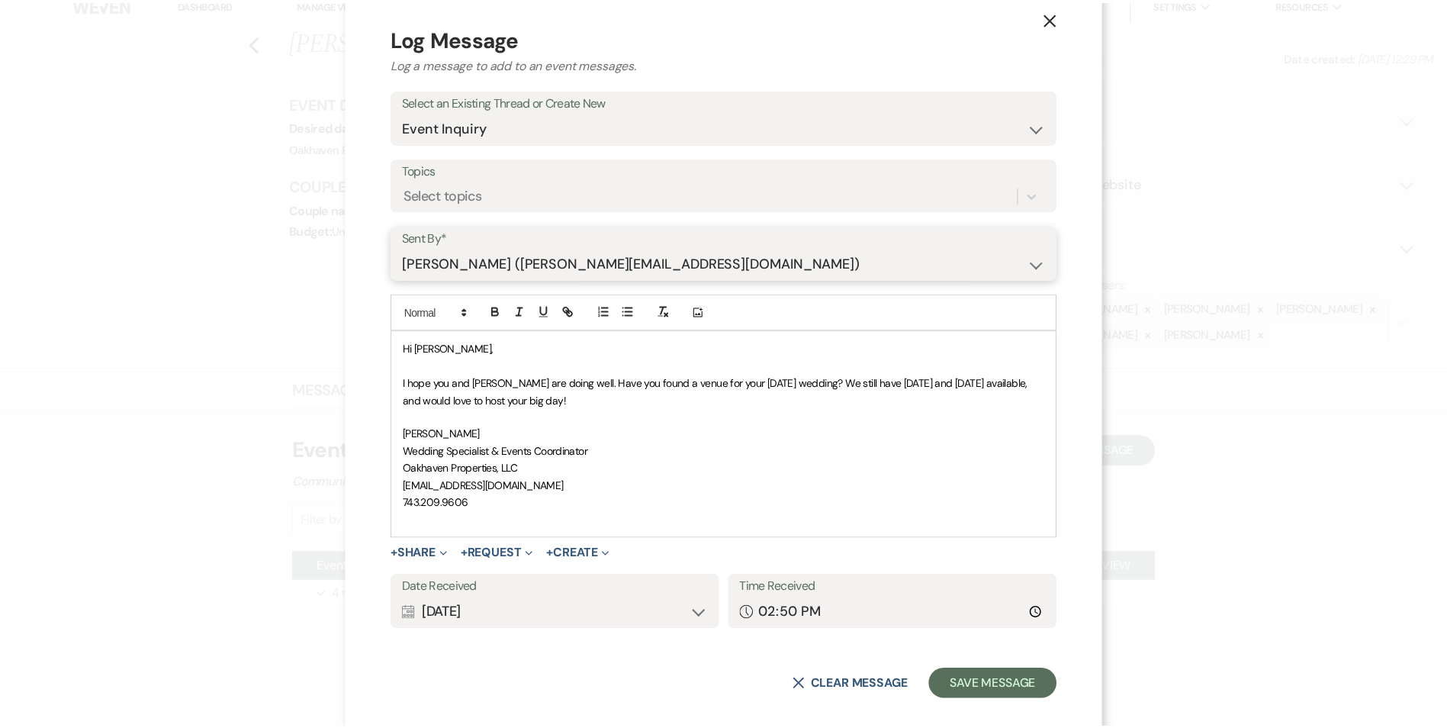
scroll to position [41, 0]
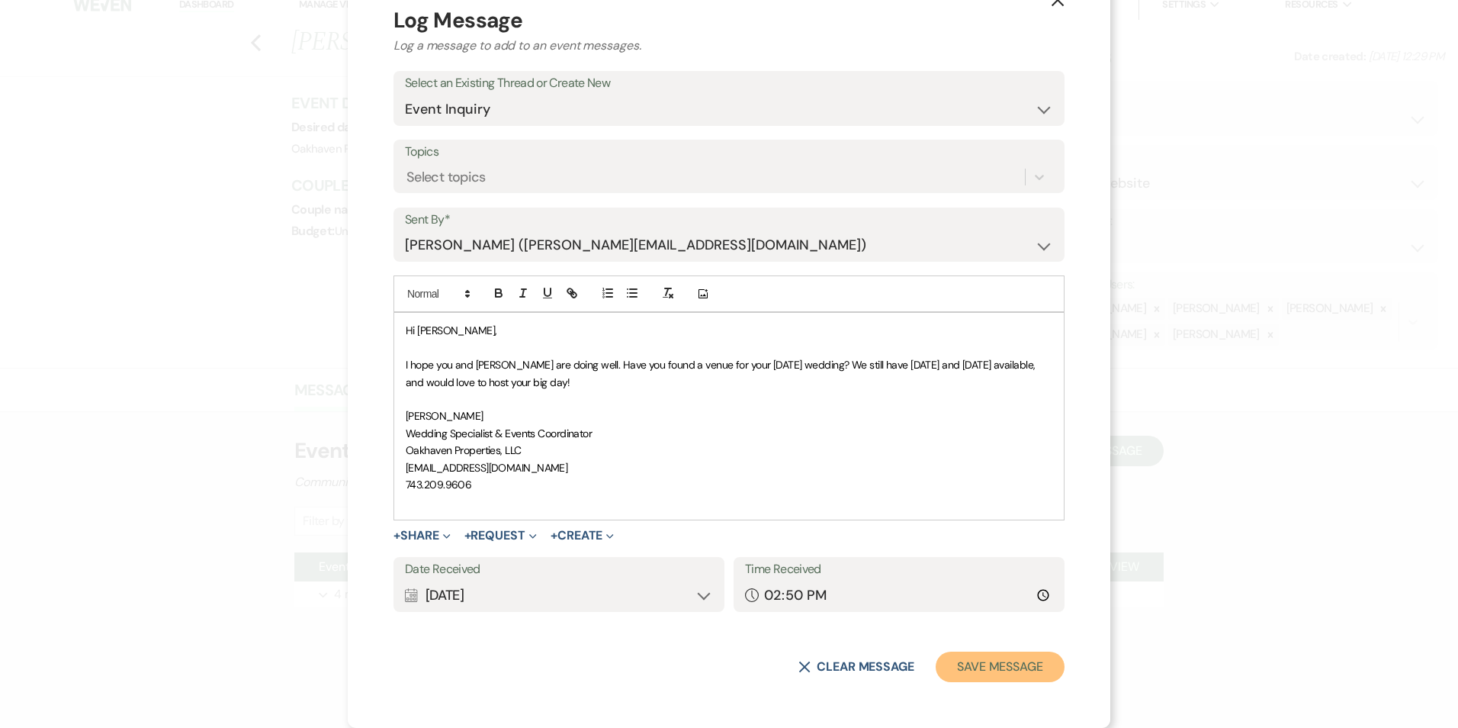
drag, startPoint x: 1002, startPoint y: 663, endPoint x: 1026, endPoint y: 663, distance: 23.6
click at [1003, 663] on button "Save Message" at bounding box center [1000, 666] width 129 height 31
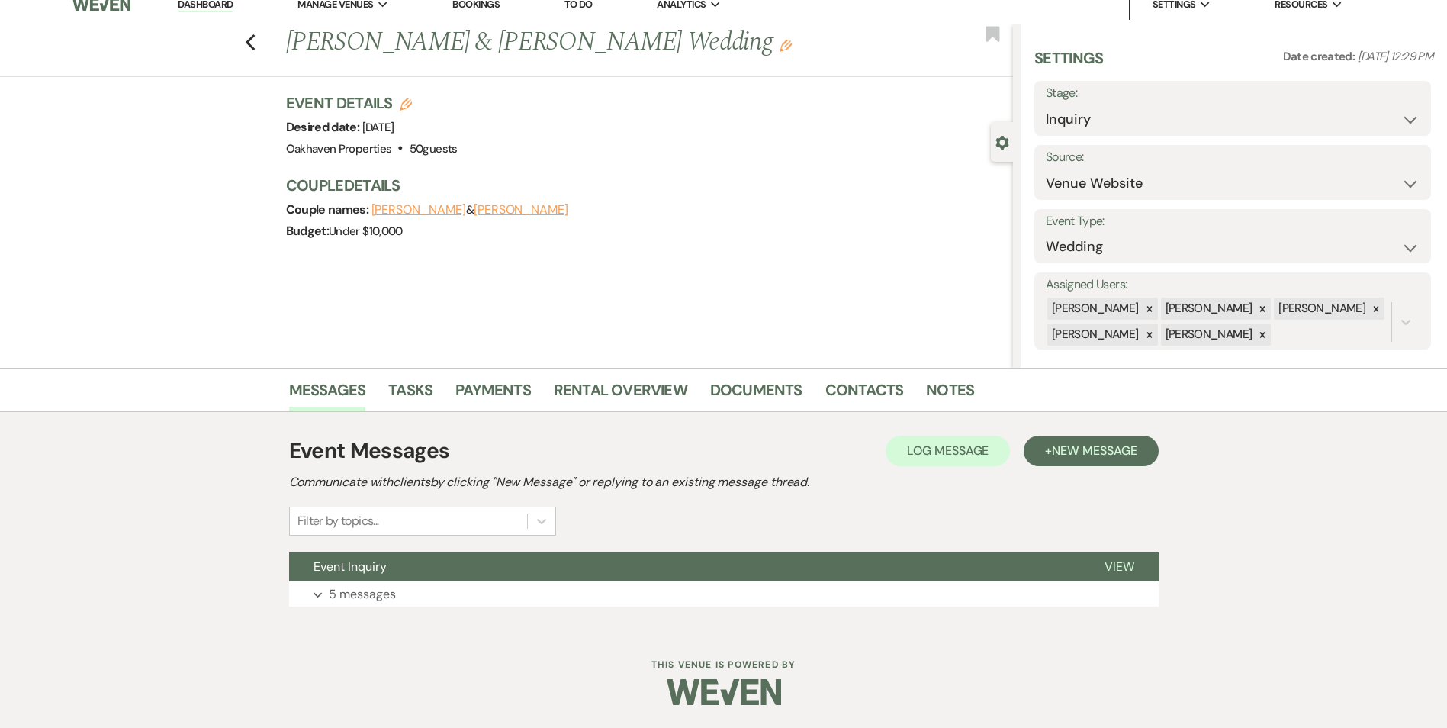
click at [967, 402] on li "Notes" at bounding box center [961, 392] width 71 height 37
click at [940, 405] on link "Notes" at bounding box center [950, 395] width 48 height 34
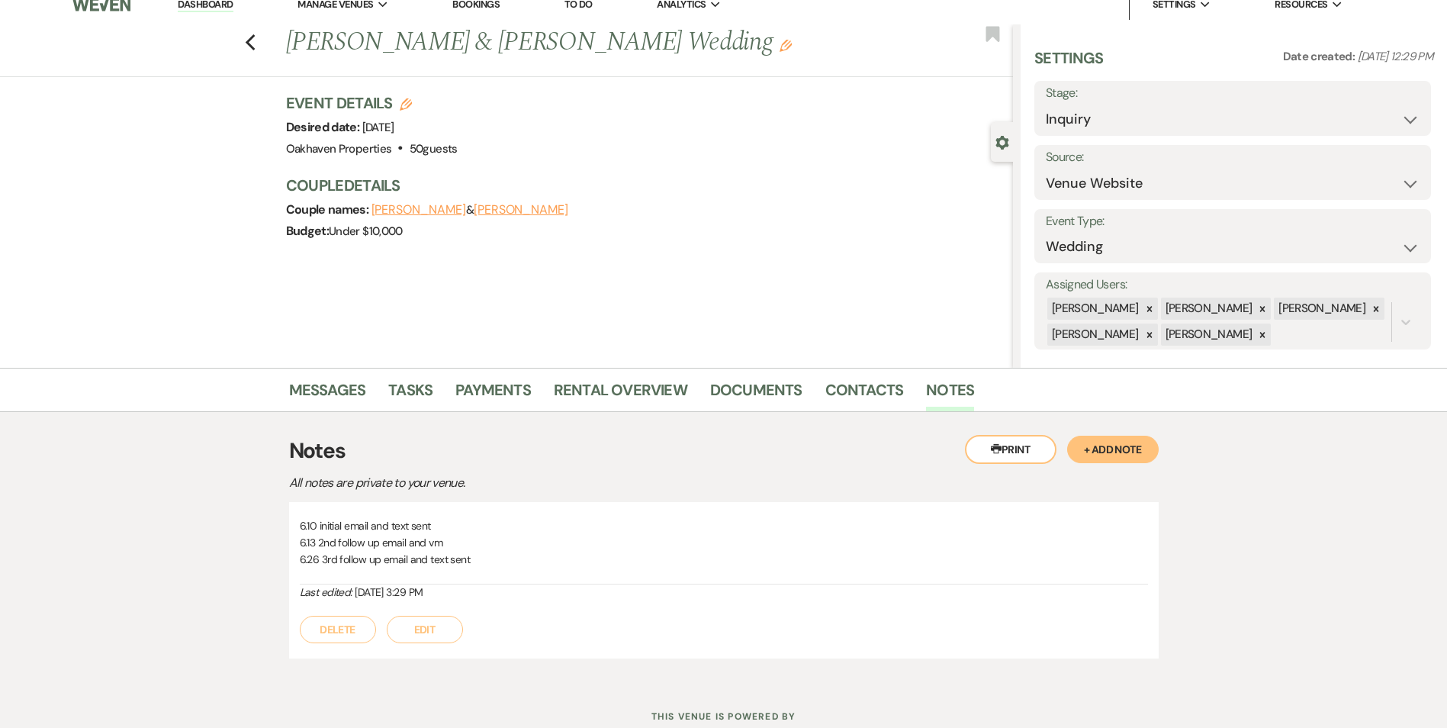
drag, startPoint x: 425, startPoint y: 644, endPoint x: 462, endPoint y: 635, distance: 38.7
click at [426, 644] on div "6.10 initial email and text sent 6.13 2nd follow up email and vm 6.26 3rd follo…" at bounding box center [723, 580] width 869 height 156
drag, startPoint x: 445, startPoint y: 630, endPoint x: 458, endPoint y: 623, distance: 15.3
click at [445, 628] on button "Edit" at bounding box center [425, 628] width 76 height 27
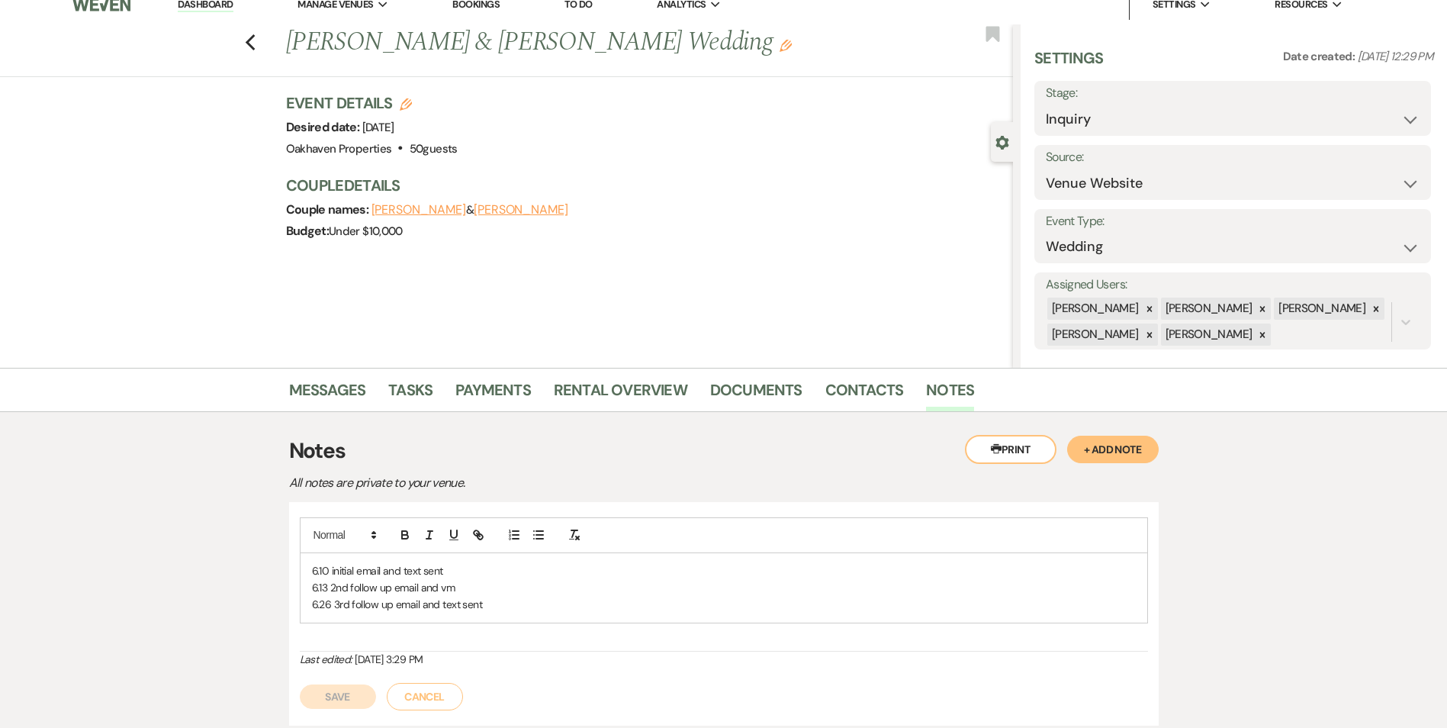
click at [494, 606] on p "6.26 3rd follow up email and text sent" at bounding box center [724, 604] width 824 height 17
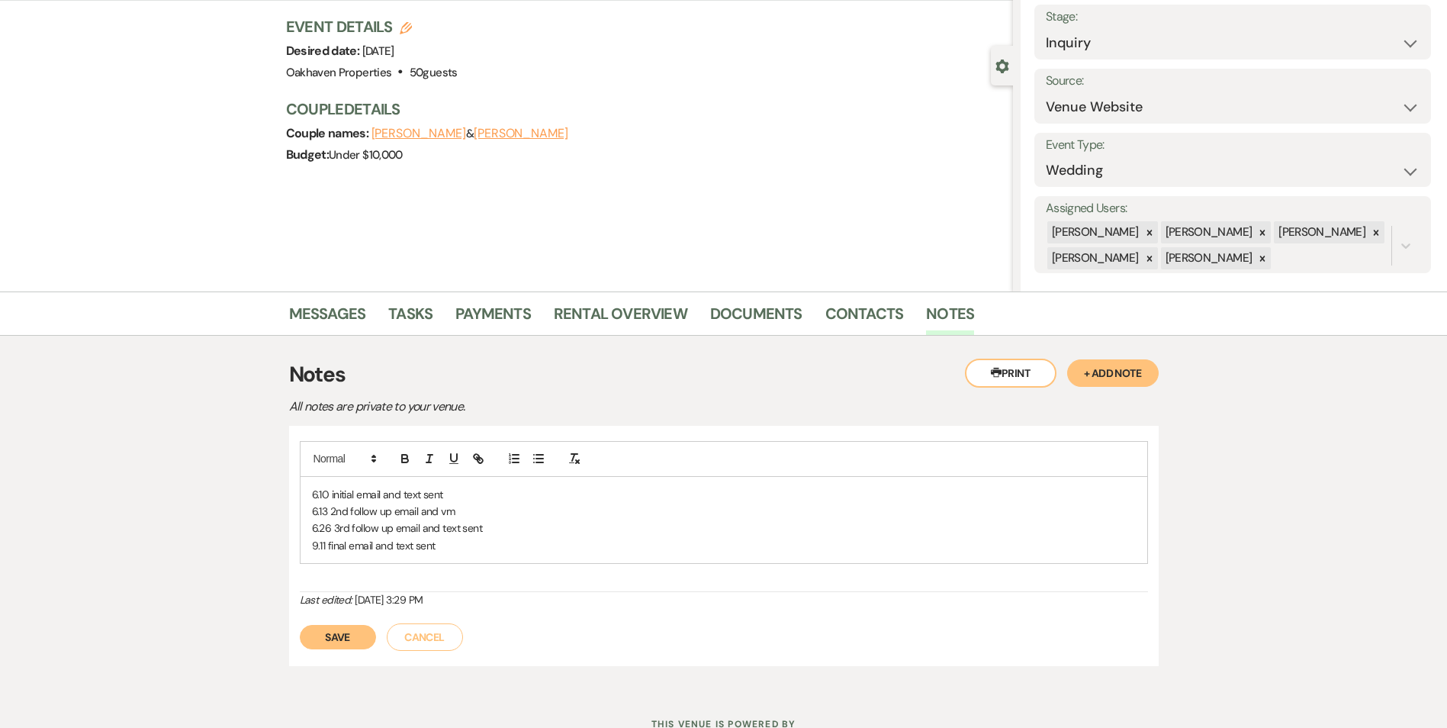
click at [349, 634] on button "Save" at bounding box center [338, 637] width 76 height 24
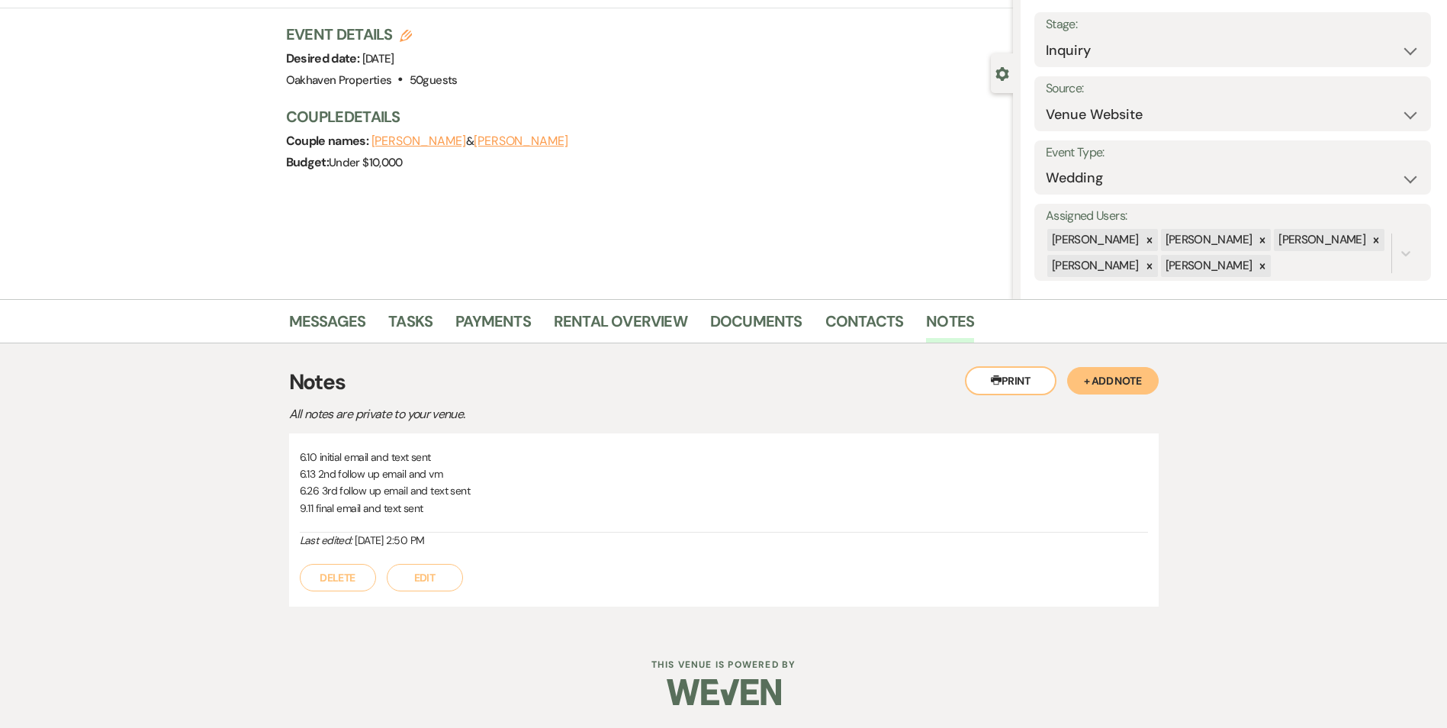
scroll to position [84, 0]
drag, startPoint x: 871, startPoint y: 320, endPoint x: 914, endPoint y: 333, distance: 45.4
click at [873, 319] on link "Contacts" at bounding box center [864, 326] width 79 height 34
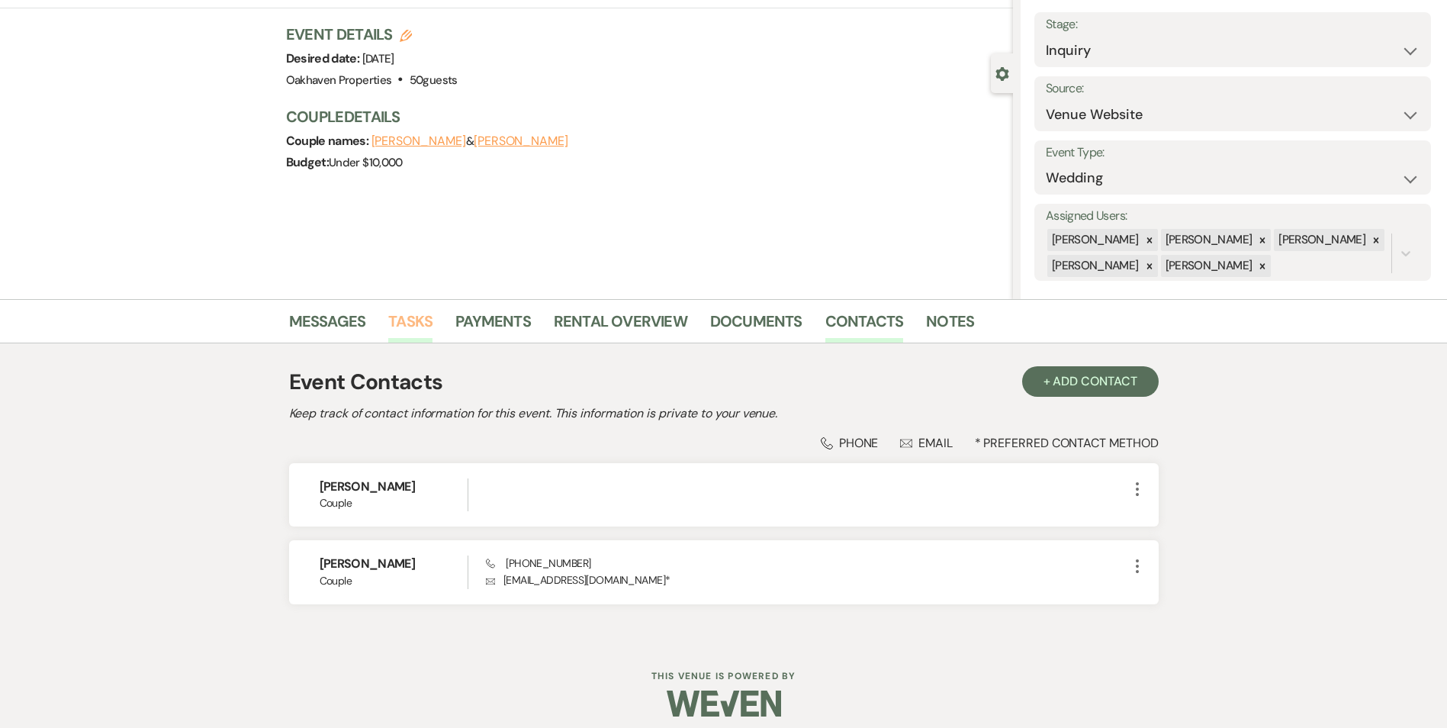
drag, startPoint x: 410, startPoint y: 320, endPoint x: 503, endPoint y: 352, distance: 98.2
click at [411, 321] on link "Tasks" at bounding box center [410, 326] width 44 height 34
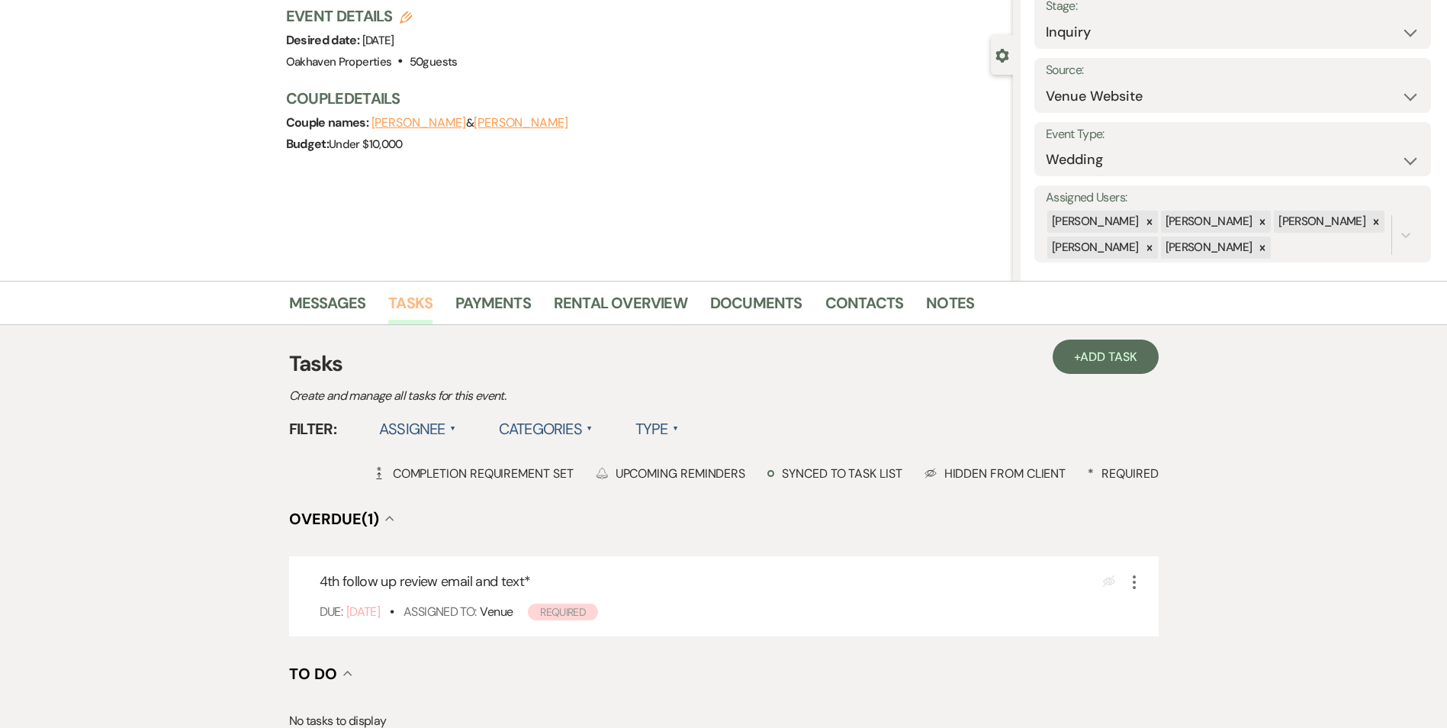
scroll to position [305, 0]
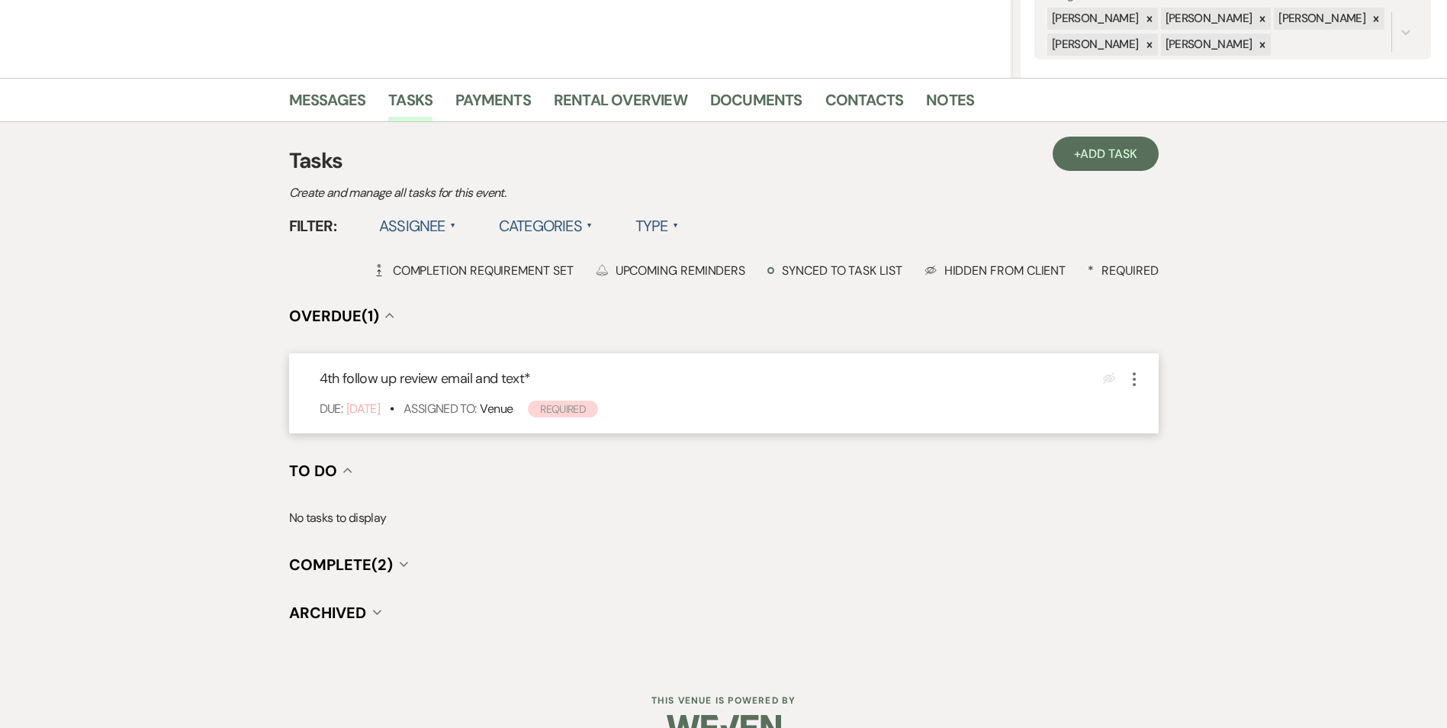
click at [1132, 382] on icon "More" at bounding box center [1134, 379] width 18 height 18
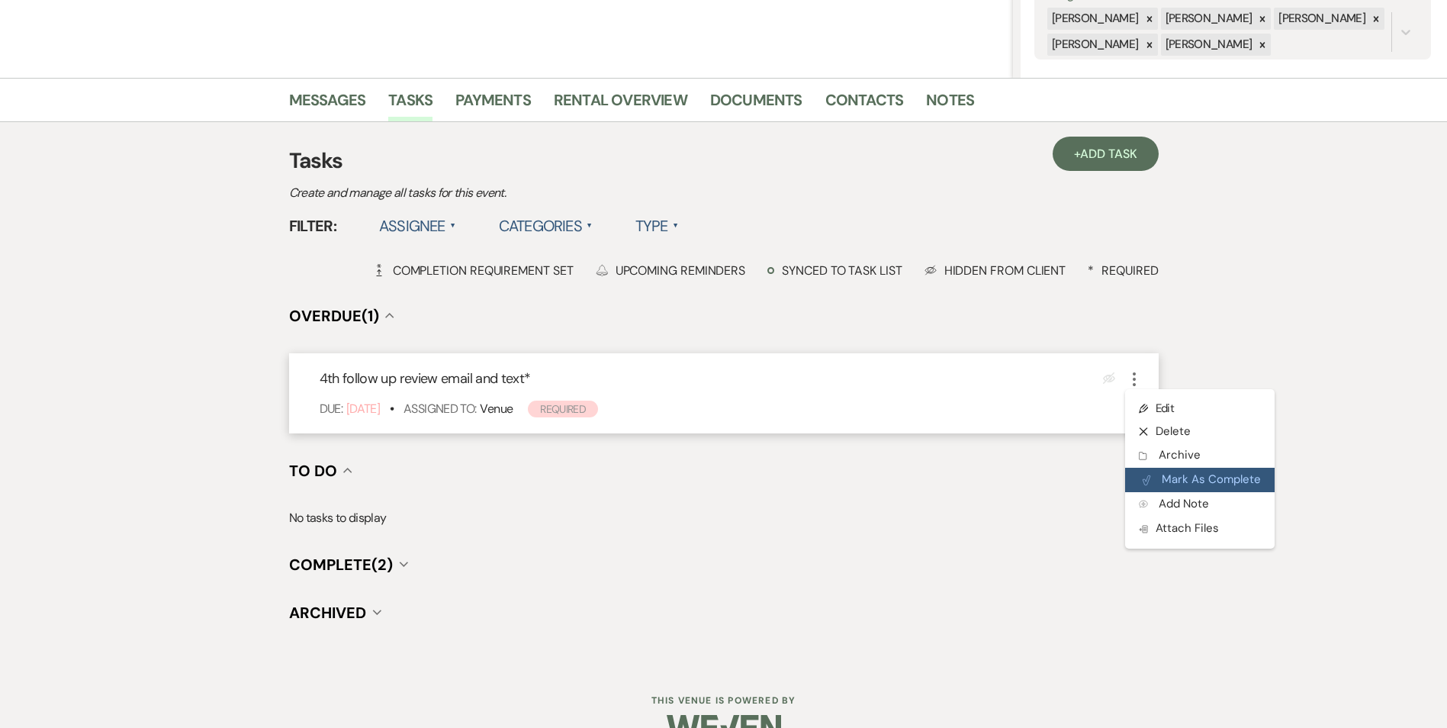
click at [1154, 474] on button "Plan Portal Link Mark As Complete" at bounding box center [1199, 480] width 149 height 24
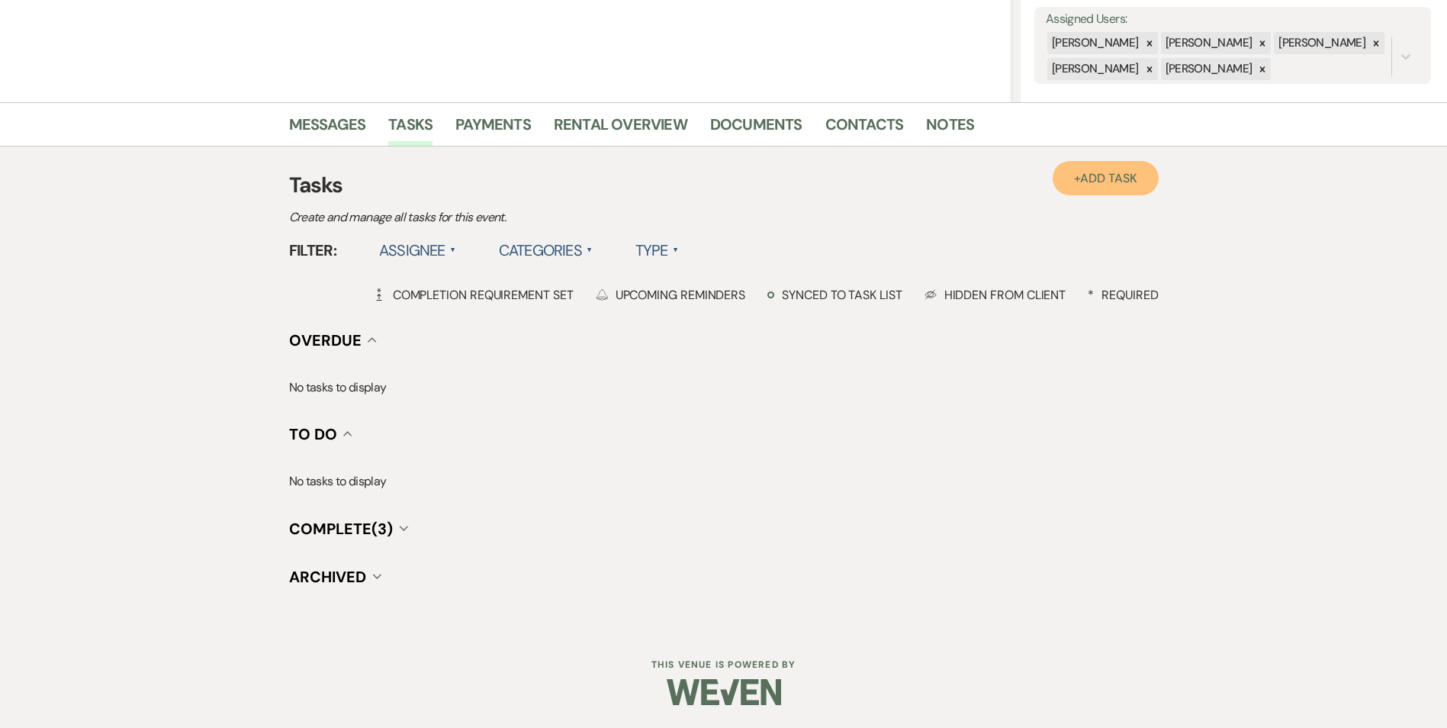
click at [1085, 169] on link "+ Add Task" at bounding box center [1105, 178] width 105 height 34
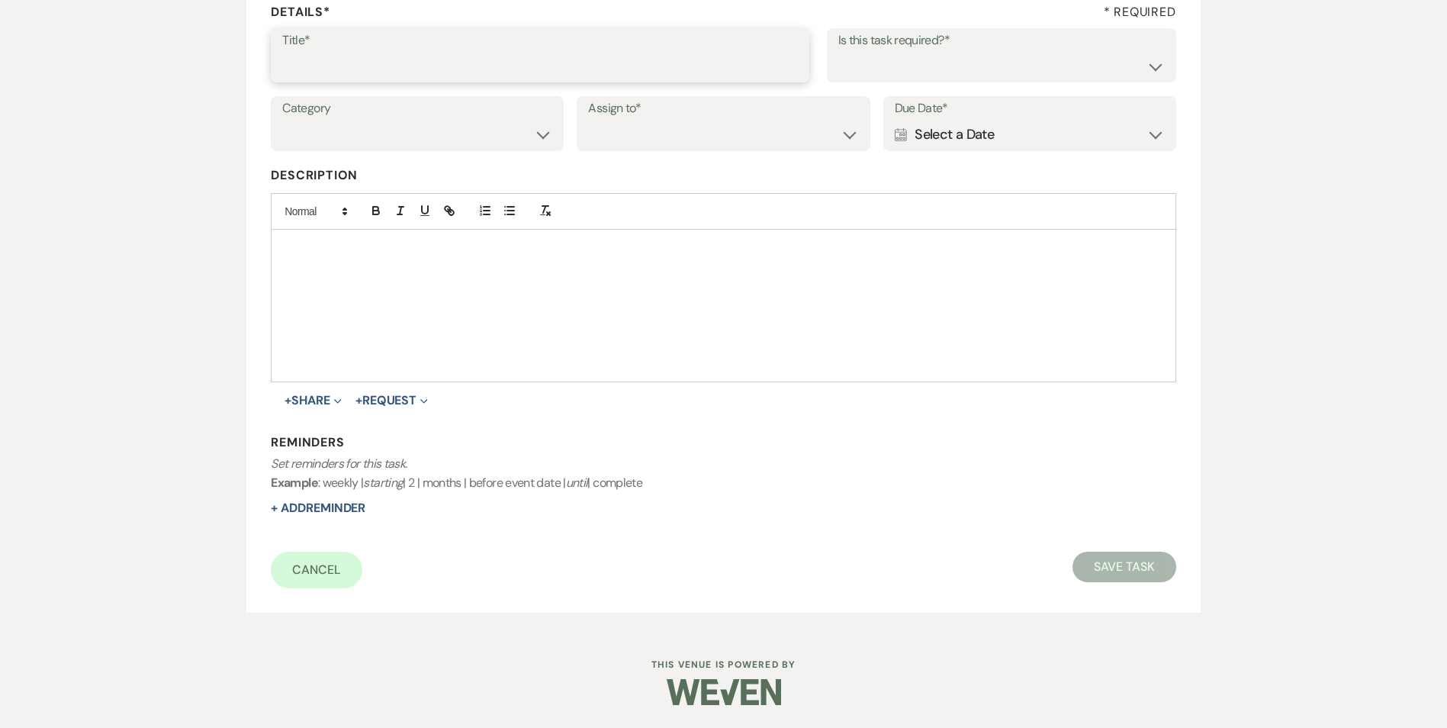
click at [558, 67] on input "Title*" at bounding box center [540, 66] width 516 height 30
type input "if do not hear back [PERSON_NAME] as lost"
click at [889, 52] on div "Is this task required?* Yes No" at bounding box center [1001, 55] width 349 height 55
drag, startPoint x: 889, startPoint y: 52, endPoint x: 885, endPoint y: 82, distance: 30.0
click at [889, 74] on select "Yes No" at bounding box center [1001, 66] width 326 height 30
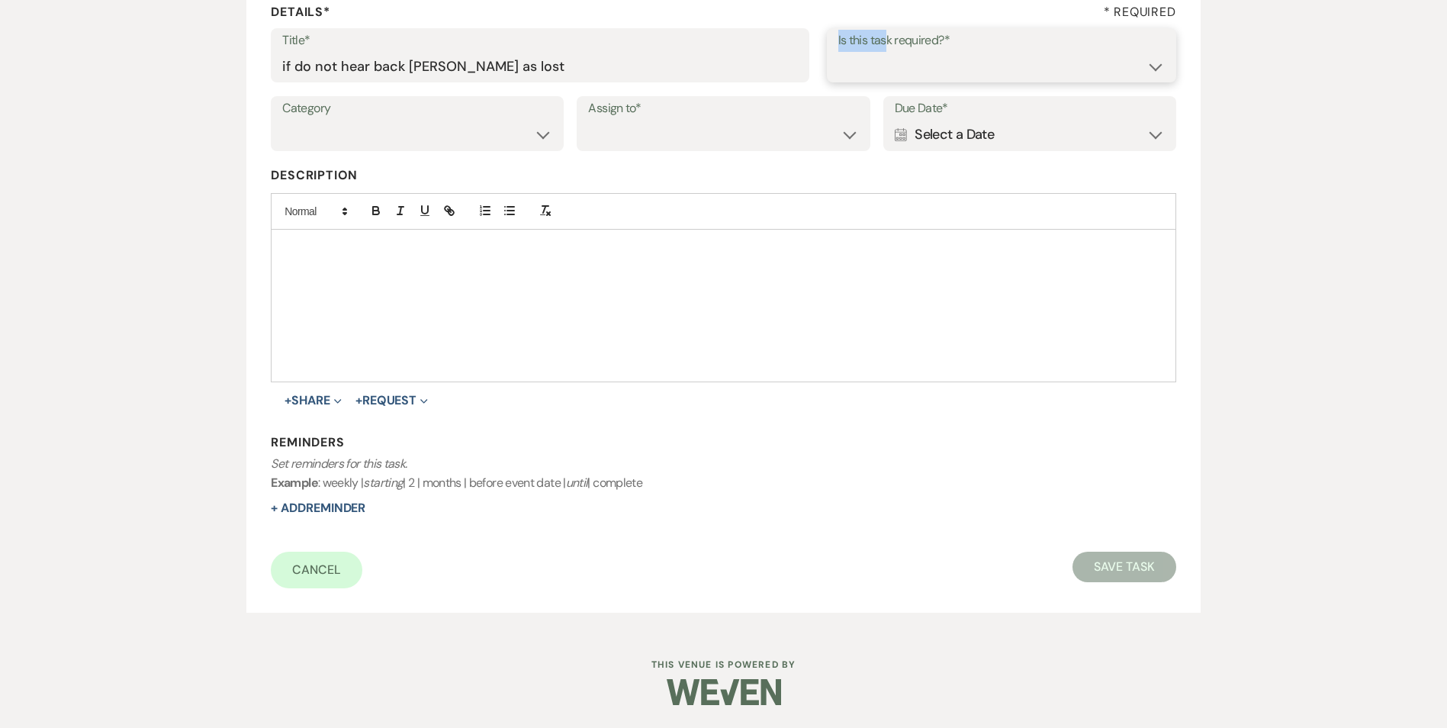
select select "true"
click at [838, 51] on select "Yes No" at bounding box center [1001, 66] width 326 height 30
click at [484, 130] on select "Venue Vendors Guests Details Finalize & Share" at bounding box center [417, 135] width 270 height 30
select select "31"
click at [282, 120] on select "Venue Vendors Guests Details Finalize & Share" at bounding box center [417, 135] width 270 height 30
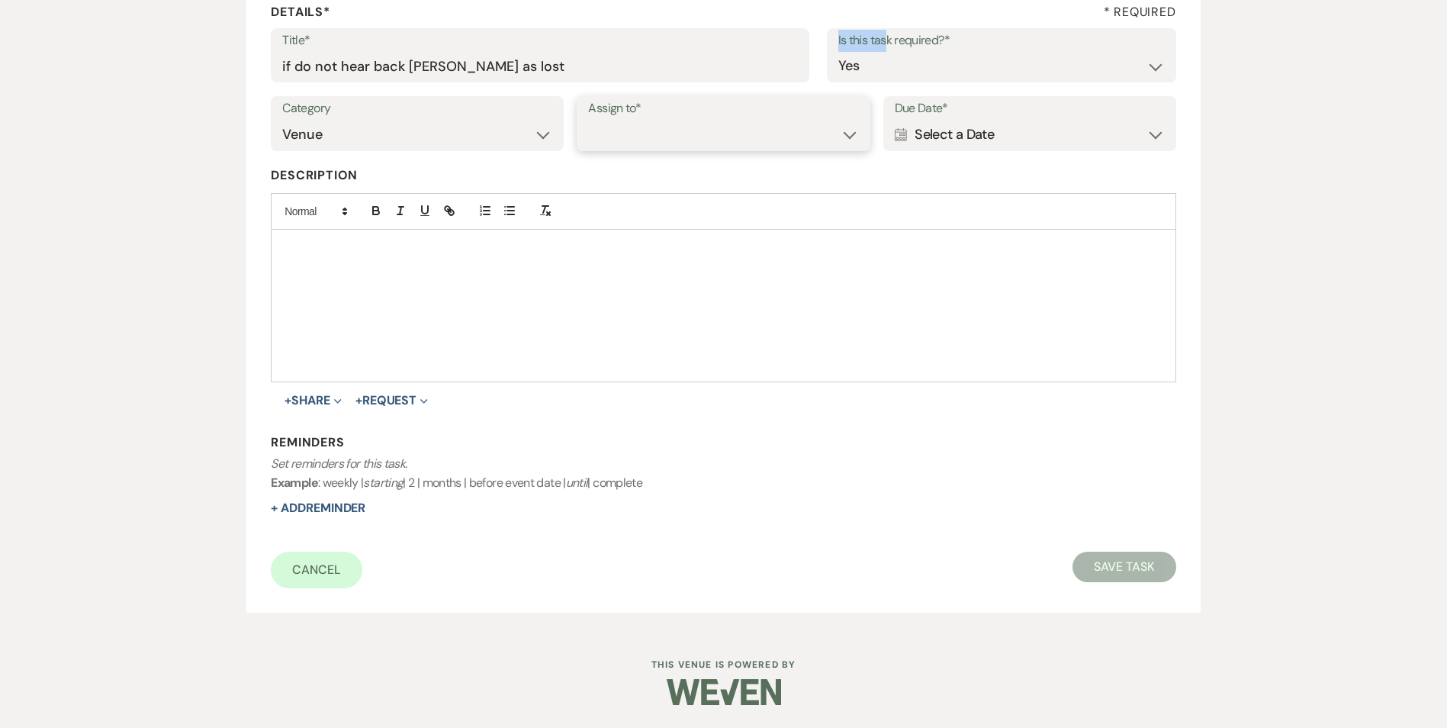
drag, startPoint x: 606, startPoint y: 128, endPoint x: 616, endPoint y: 149, distance: 23.5
click at [606, 128] on select "Venue Client" at bounding box center [723, 135] width 270 height 30
select select "venueHost"
click at [588, 120] on select "Venue Client" at bounding box center [723, 135] width 270 height 30
click at [940, 135] on div "Calendar Select a Date Expand" at bounding box center [1030, 135] width 270 height 30
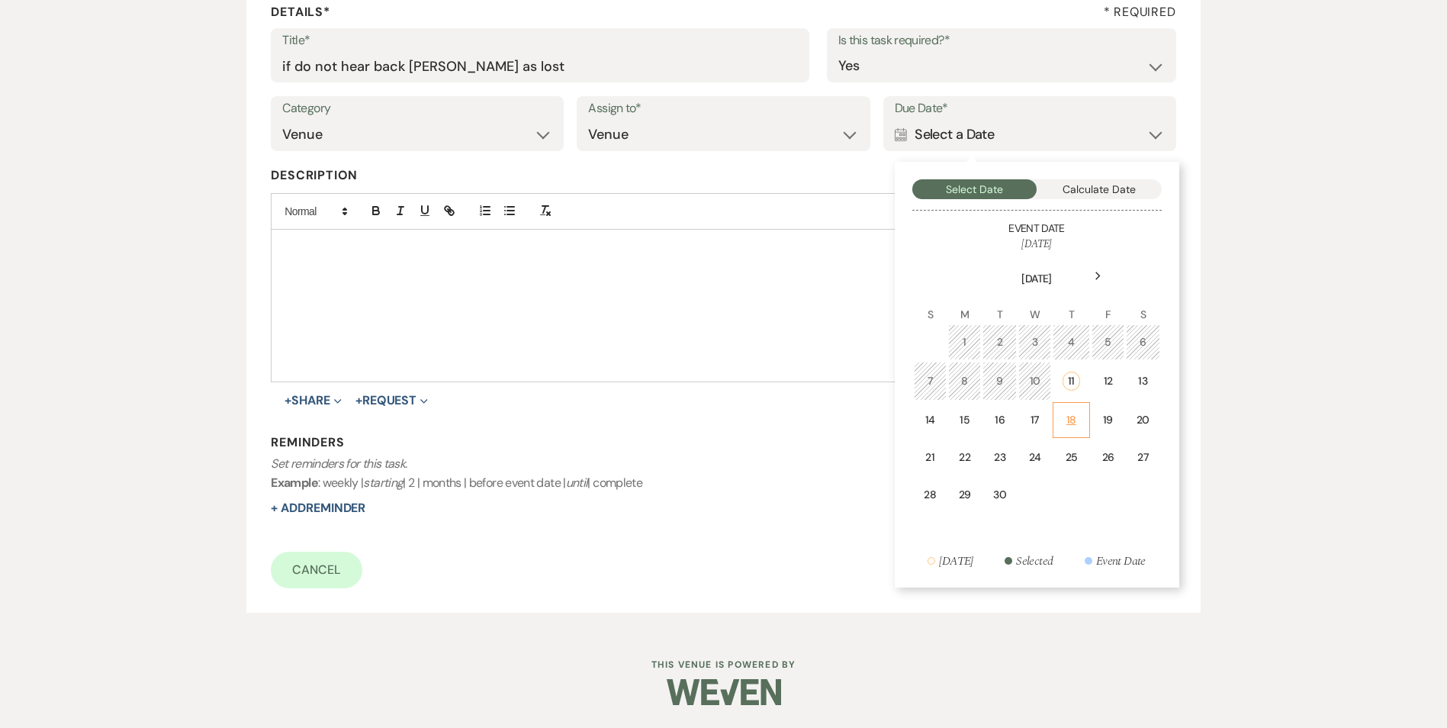
click at [1071, 433] on td "18" at bounding box center [1071, 420] width 37 height 36
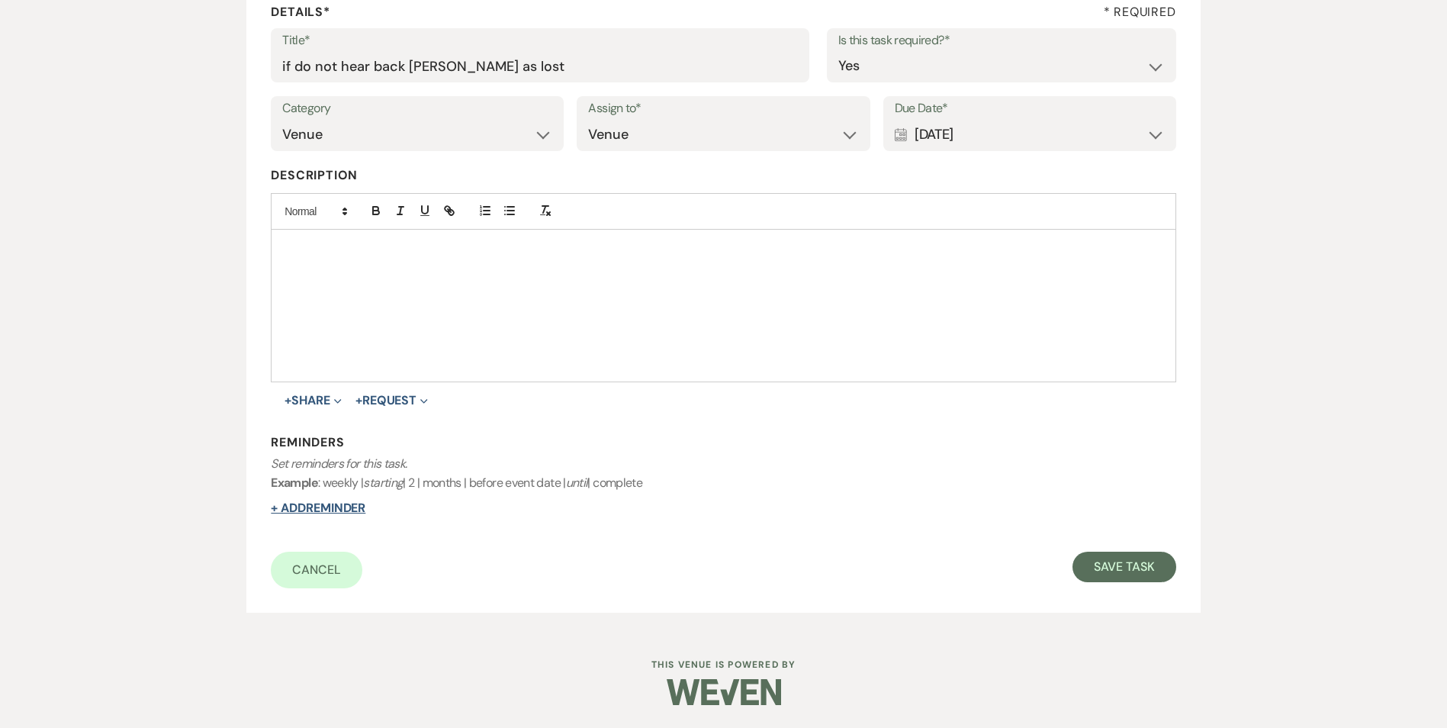
click at [334, 509] on button "+ Add Reminder" at bounding box center [318, 508] width 95 height 12
select select "host"
select select "days"
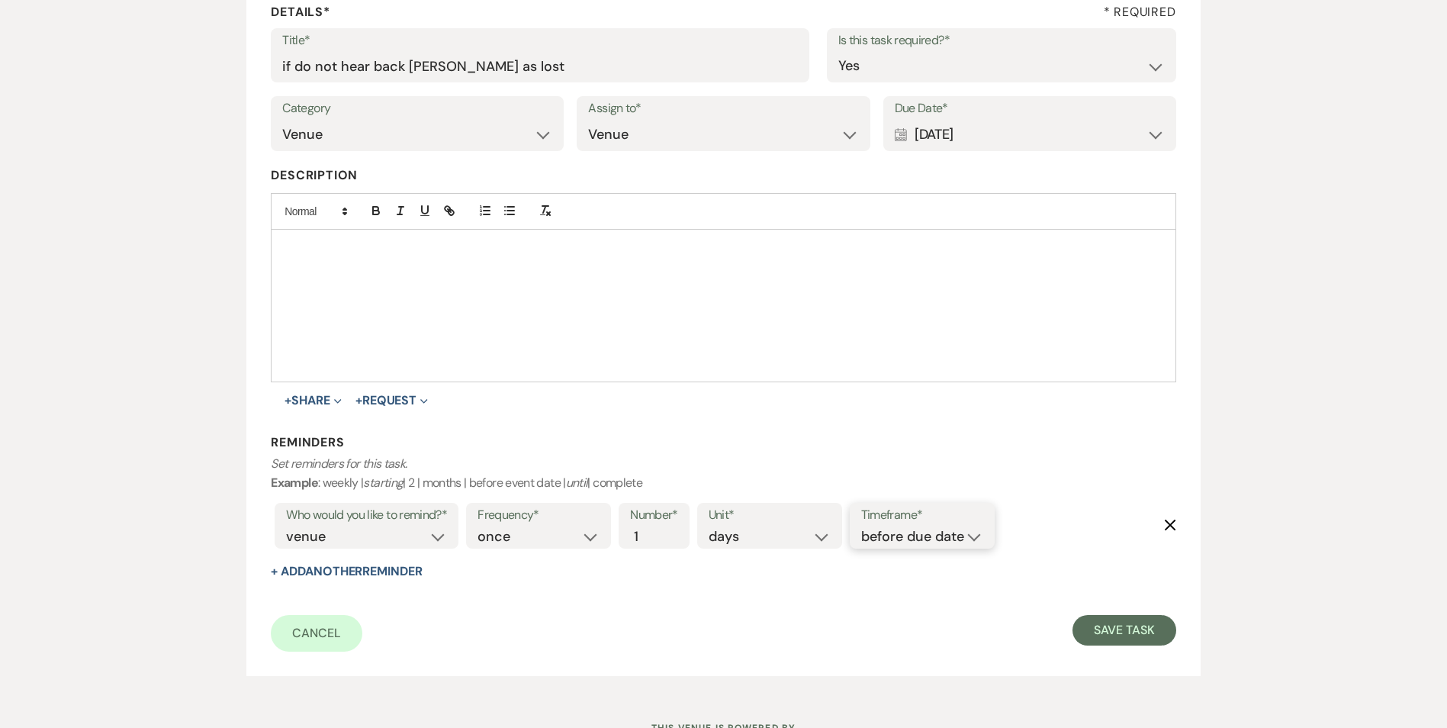
drag, startPoint x: 914, startPoint y: 526, endPoint x: 919, endPoint y: 546, distance: 21.3
click at [914, 527] on select "before due date after due date on due date on custom date" at bounding box center [922, 536] width 122 height 21
select select "onDueDate"
click at [861, 526] on select "before due date after due date on due date on custom date" at bounding box center [922, 536] width 122 height 21
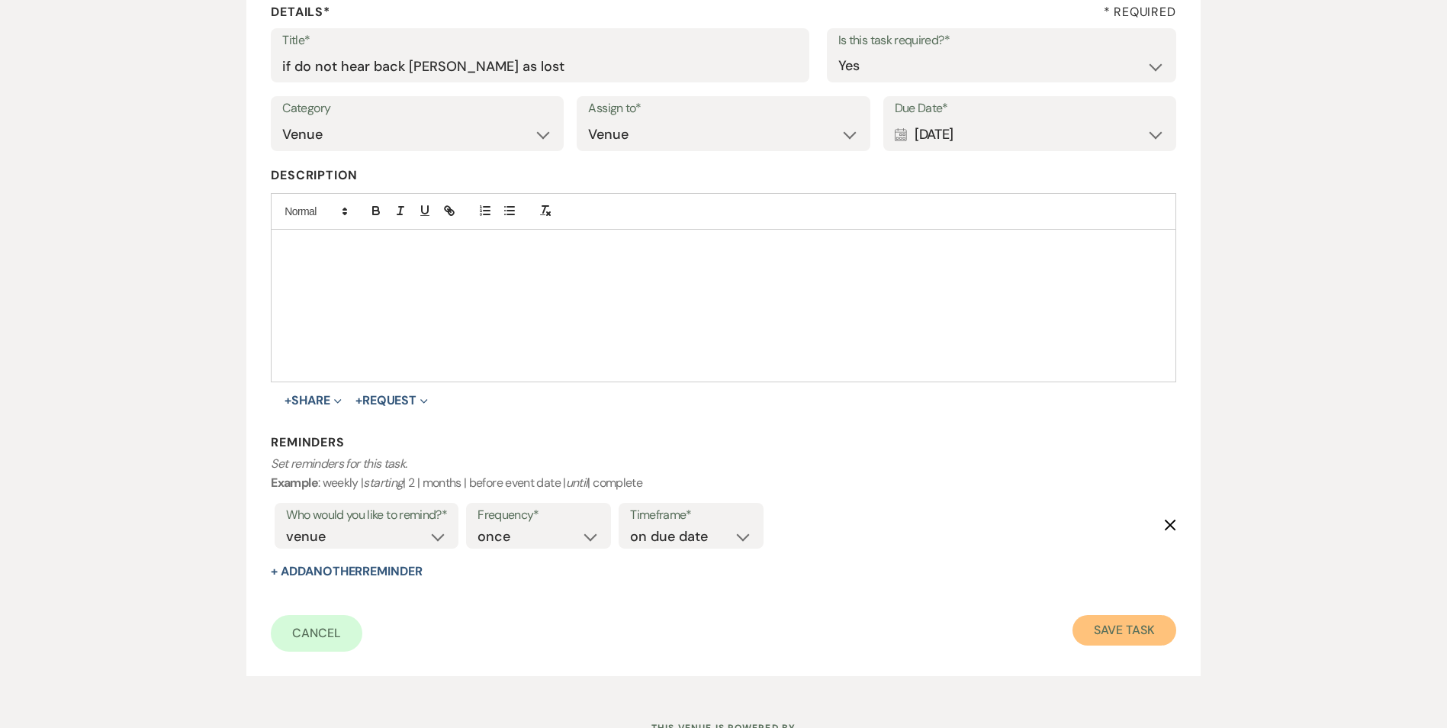
click at [1116, 629] on button "Save Task" at bounding box center [1123, 630] width 103 height 31
select select "5"
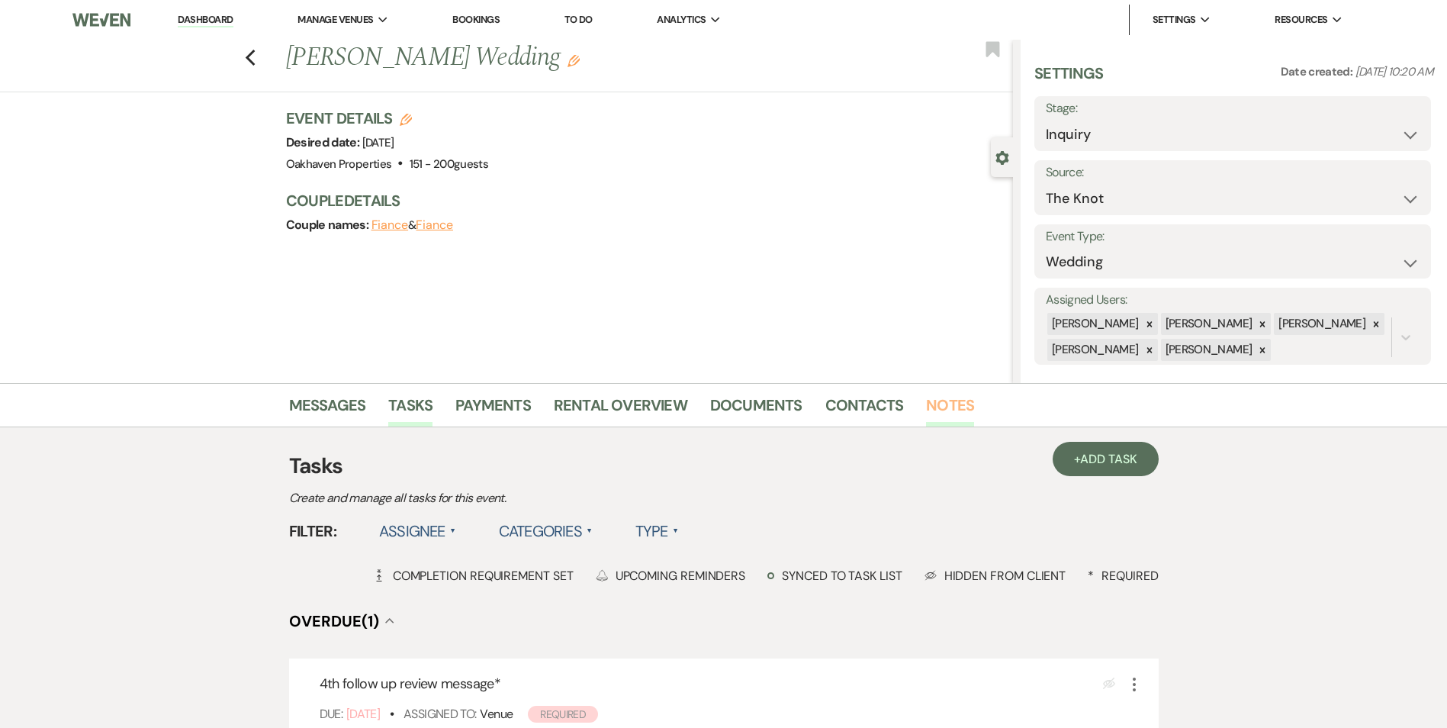
drag, startPoint x: 937, startPoint y: 391, endPoint x: 943, endPoint y: 397, distance: 9.2
click at [943, 397] on li "Notes" at bounding box center [961, 408] width 71 height 37
click at [946, 401] on link "Notes" at bounding box center [950, 410] width 48 height 34
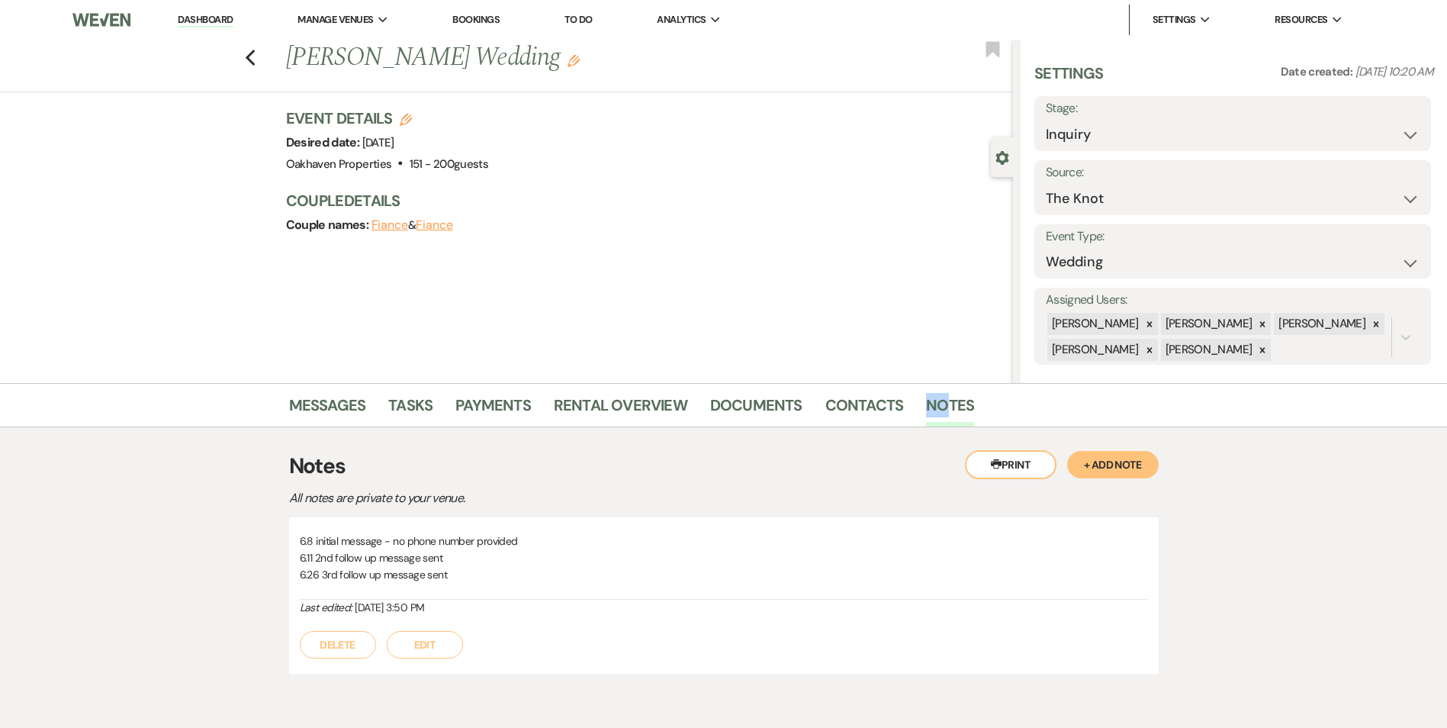
drag, startPoint x: 415, startPoint y: 644, endPoint x: 428, endPoint y: 638, distance: 14.3
click at [415, 644] on button "Edit" at bounding box center [425, 644] width 76 height 27
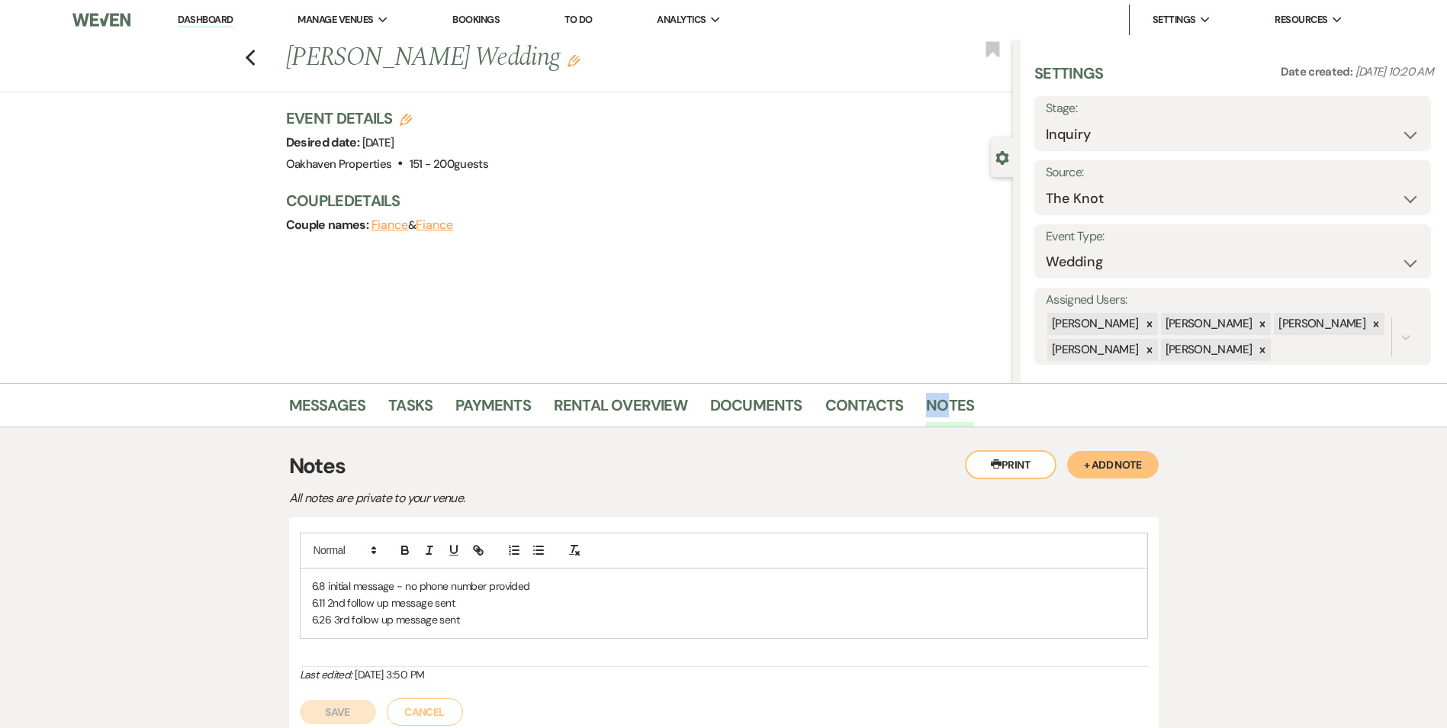
drag, startPoint x: 428, startPoint y: 638, endPoint x: 474, endPoint y: 619, distance: 49.9
click at [474, 618] on p "6.26 3rd follow up message sent" at bounding box center [724, 619] width 824 height 17
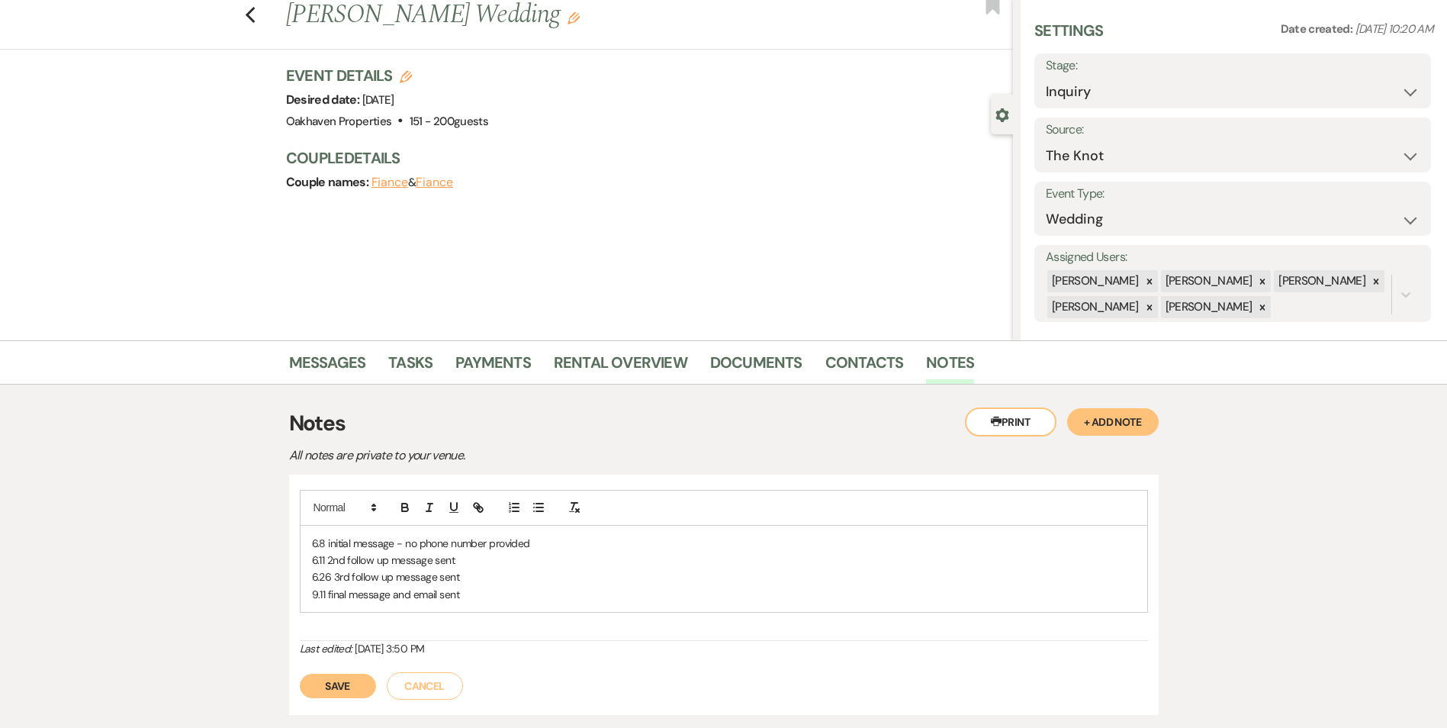
scroll to position [76, 0]
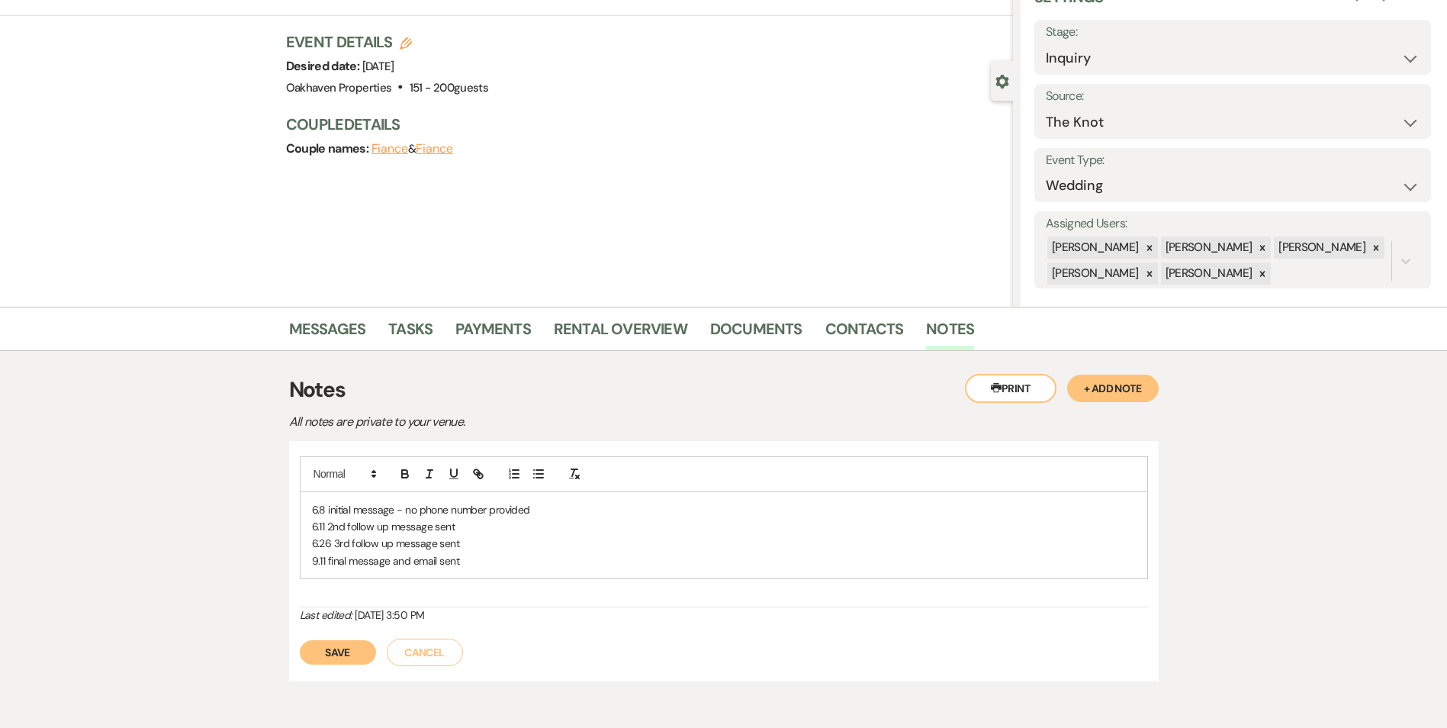
click at [358, 652] on button "Save" at bounding box center [338, 652] width 76 height 24
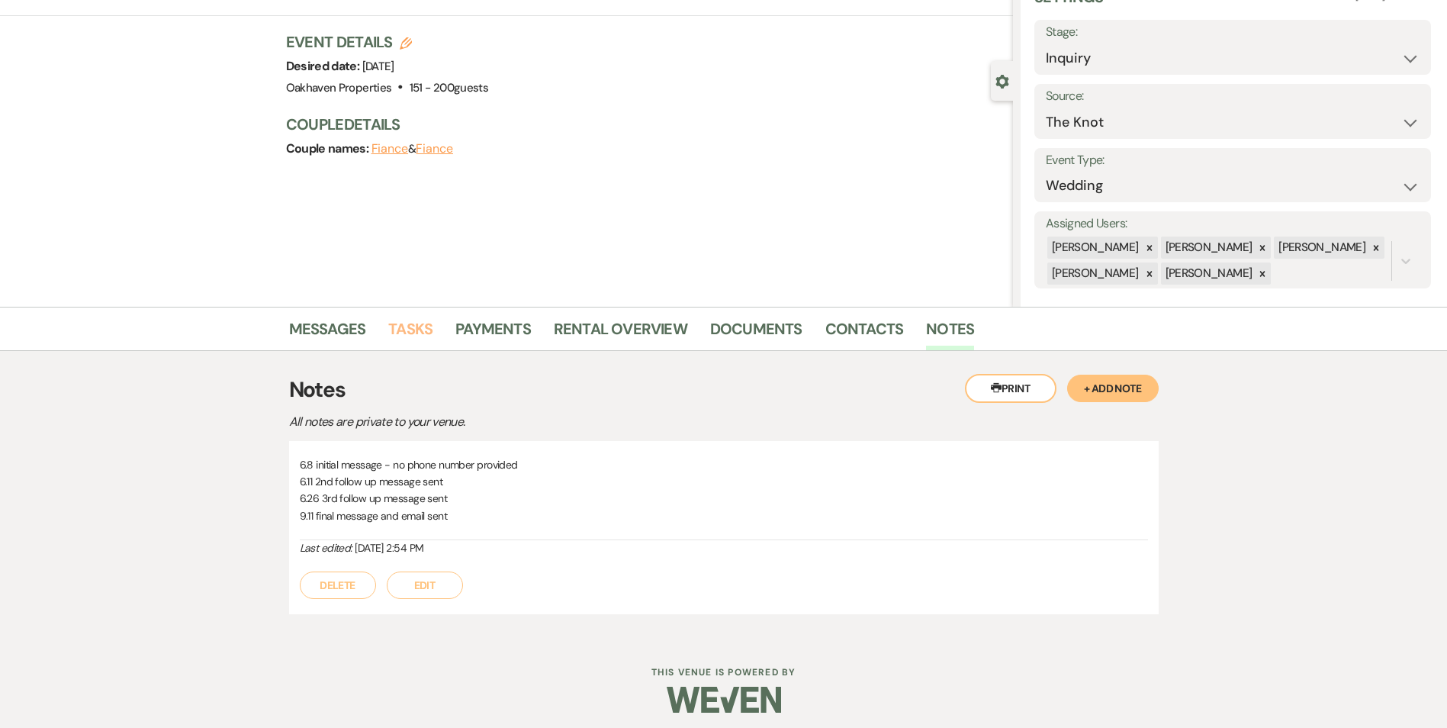
drag, startPoint x: 396, startPoint y: 339, endPoint x: 461, endPoint y: 339, distance: 65.6
click at [396, 339] on link "Tasks" at bounding box center [410, 334] width 44 height 34
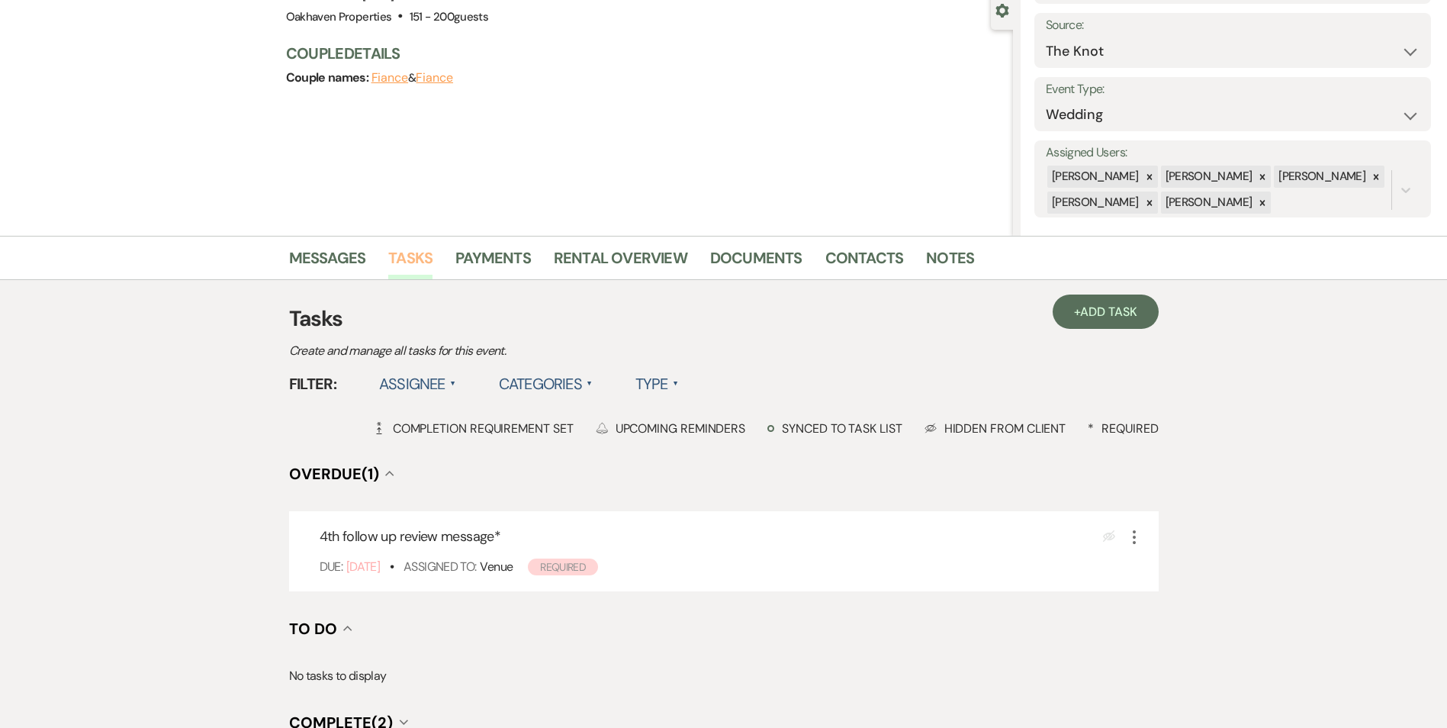
scroll to position [153, 0]
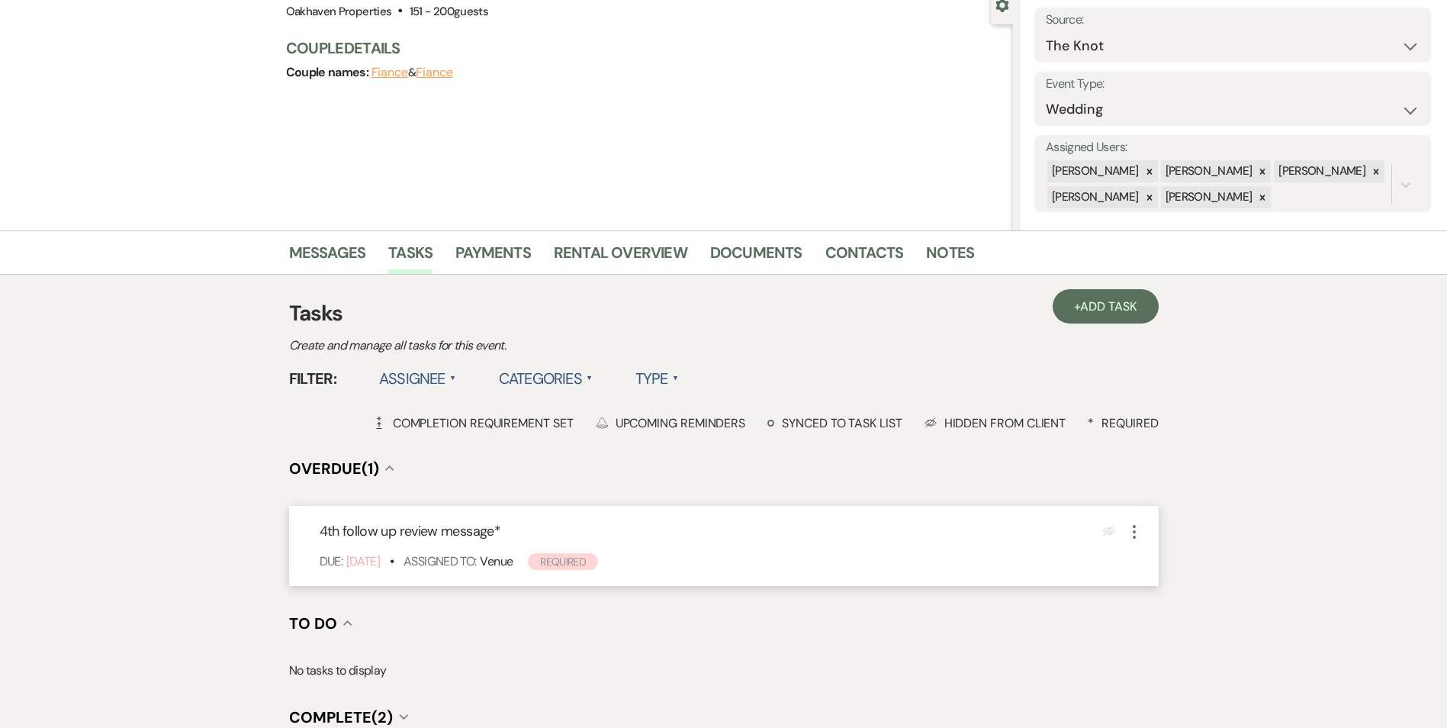
drag, startPoint x: 1131, startPoint y: 526, endPoint x: 1132, endPoint y: 538, distance: 11.5
click at [1132, 527] on icon "More" at bounding box center [1134, 531] width 18 height 18
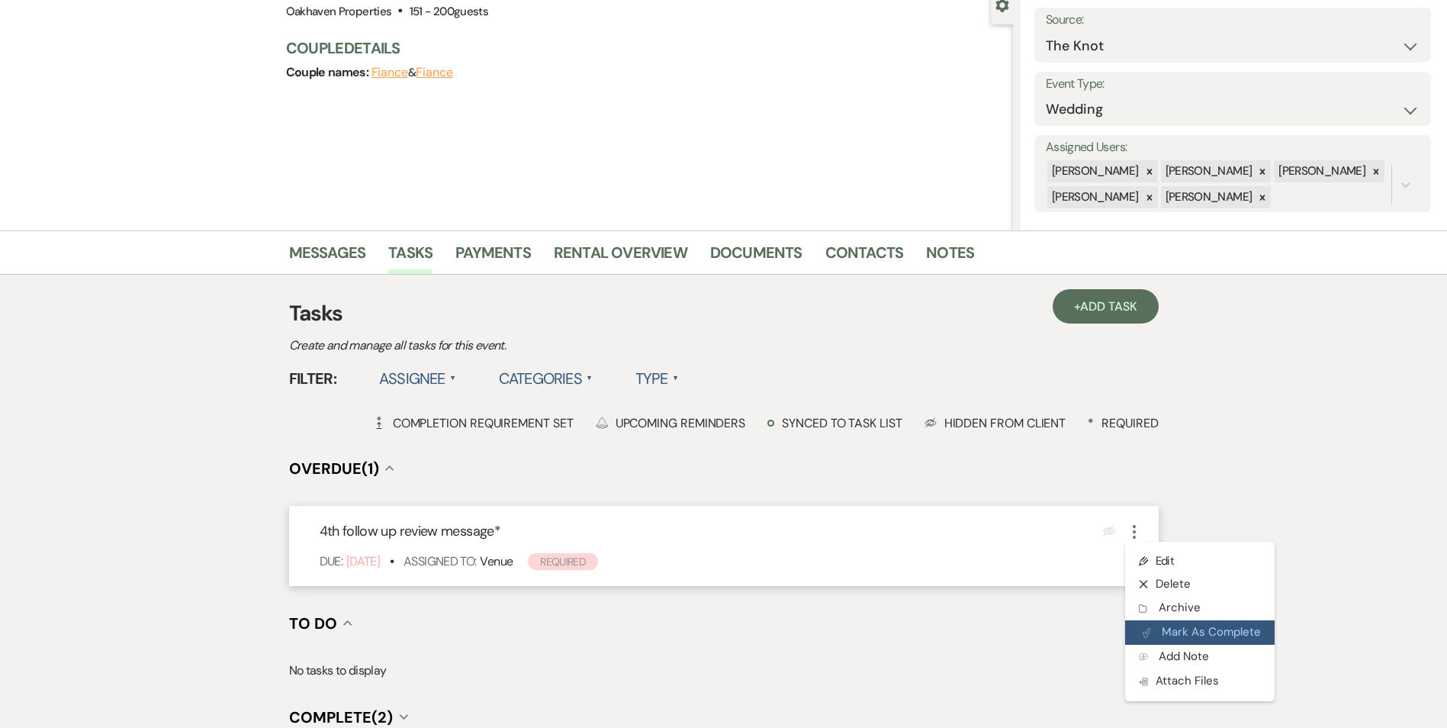
click at [1167, 629] on button "Plan Portal Link Mark As Complete" at bounding box center [1199, 632] width 149 height 24
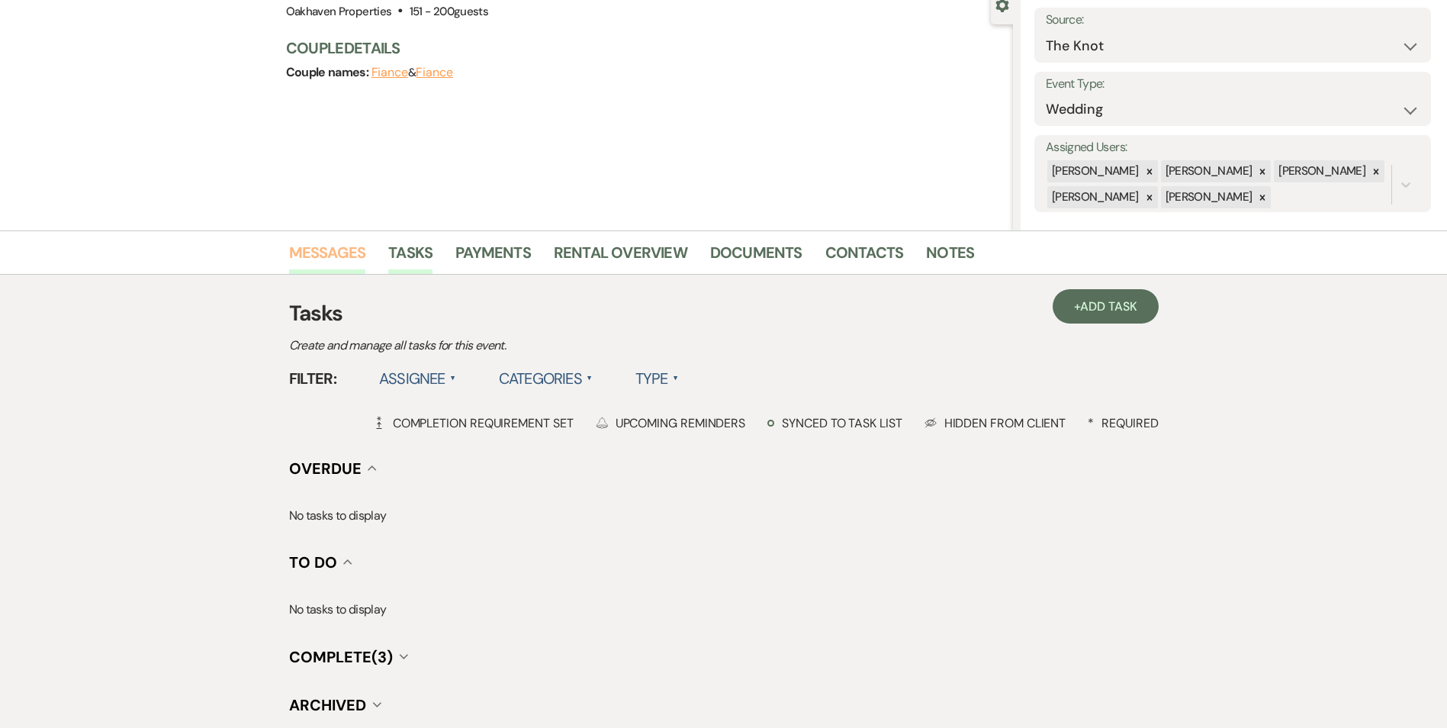
click at [301, 257] on link "Messages" at bounding box center [327, 257] width 77 height 34
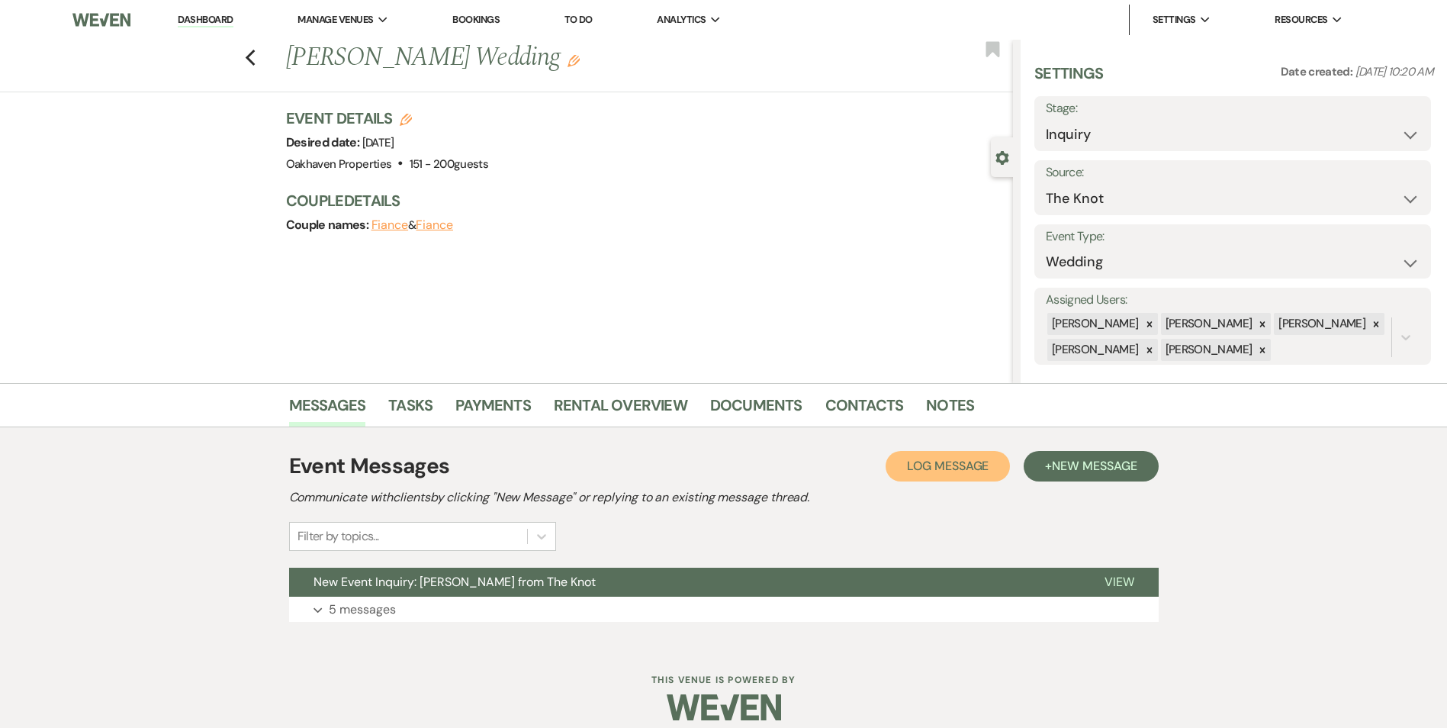
click at [937, 463] on span "Log Message" at bounding box center [948, 466] width 82 height 16
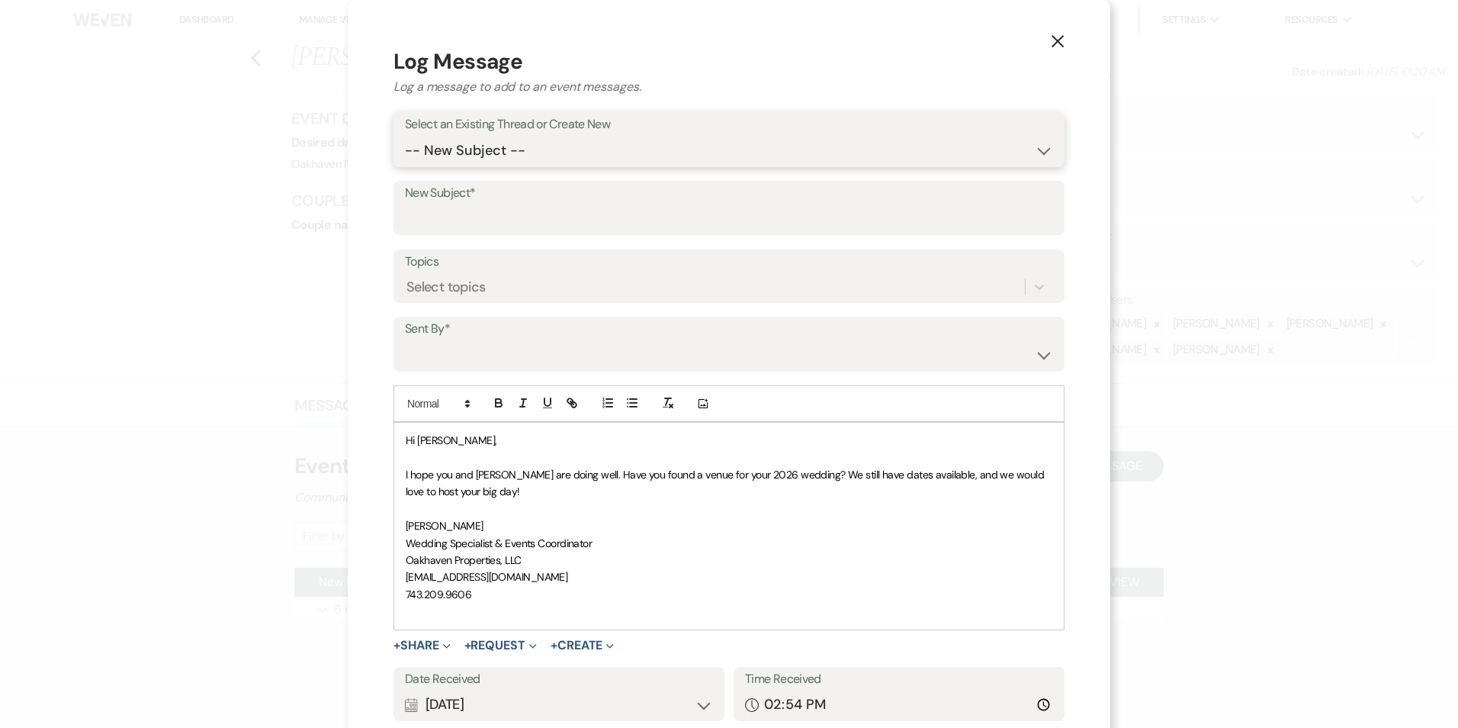
click at [549, 158] on select "-- New Subject -- New Event Inquiry: Debbie Davis from The Knot" at bounding box center [729, 151] width 648 height 30
select select "408067"
click at [405, 136] on select "-- New Subject -- New Event Inquiry: Debbie Davis from The Knot" at bounding box center [729, 151] width 648 height 30
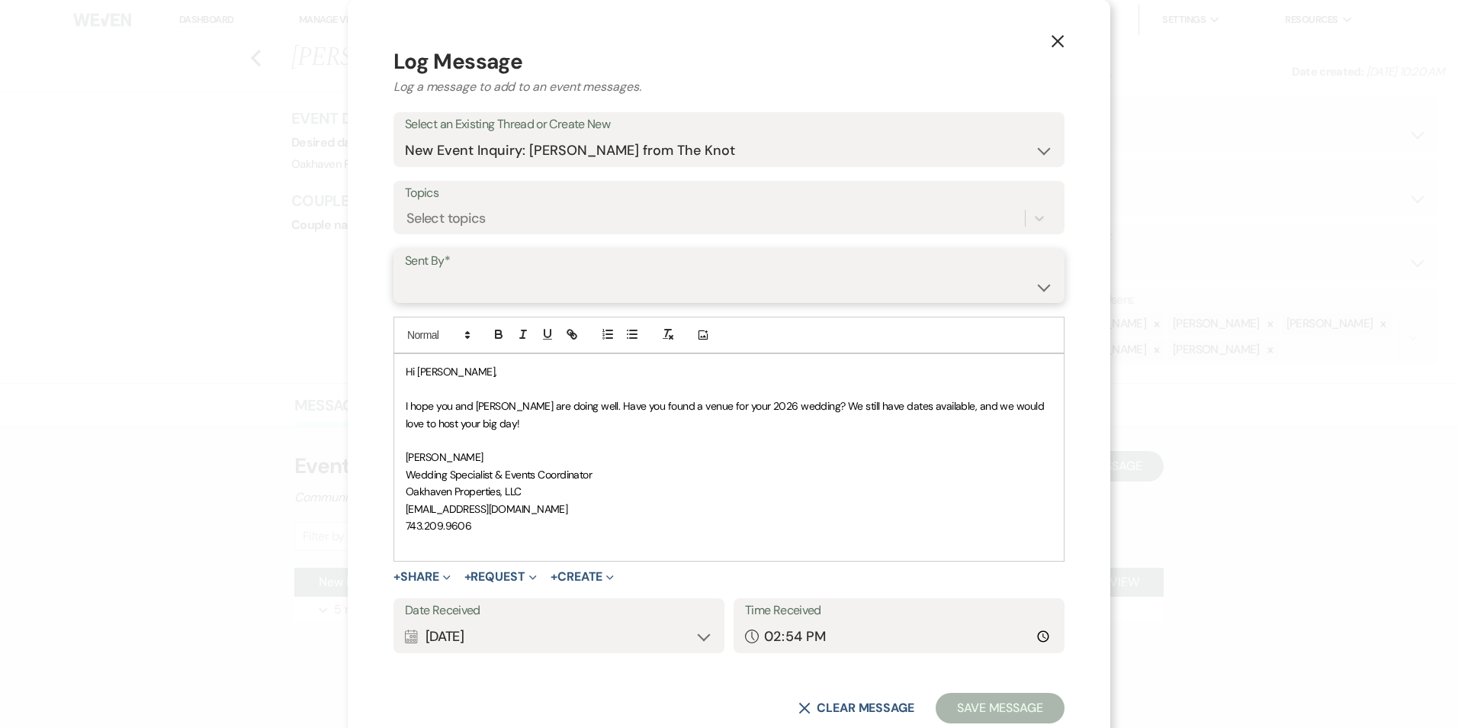
click at [513, 296] on select "Patience Ergish (pdergish@aol.com) Jeanette Wagoner (jeanette@experienceoakhave…" at bounding box center [729, 287] width 648 height 30
select select "user-127923"
click at [405, 272] on select "Patience Ergish (pdergish@aol.com) Jeanette Wagoner (jeanette@experienceoakhave…" at bounding box center [729, 287] width 648 height 30
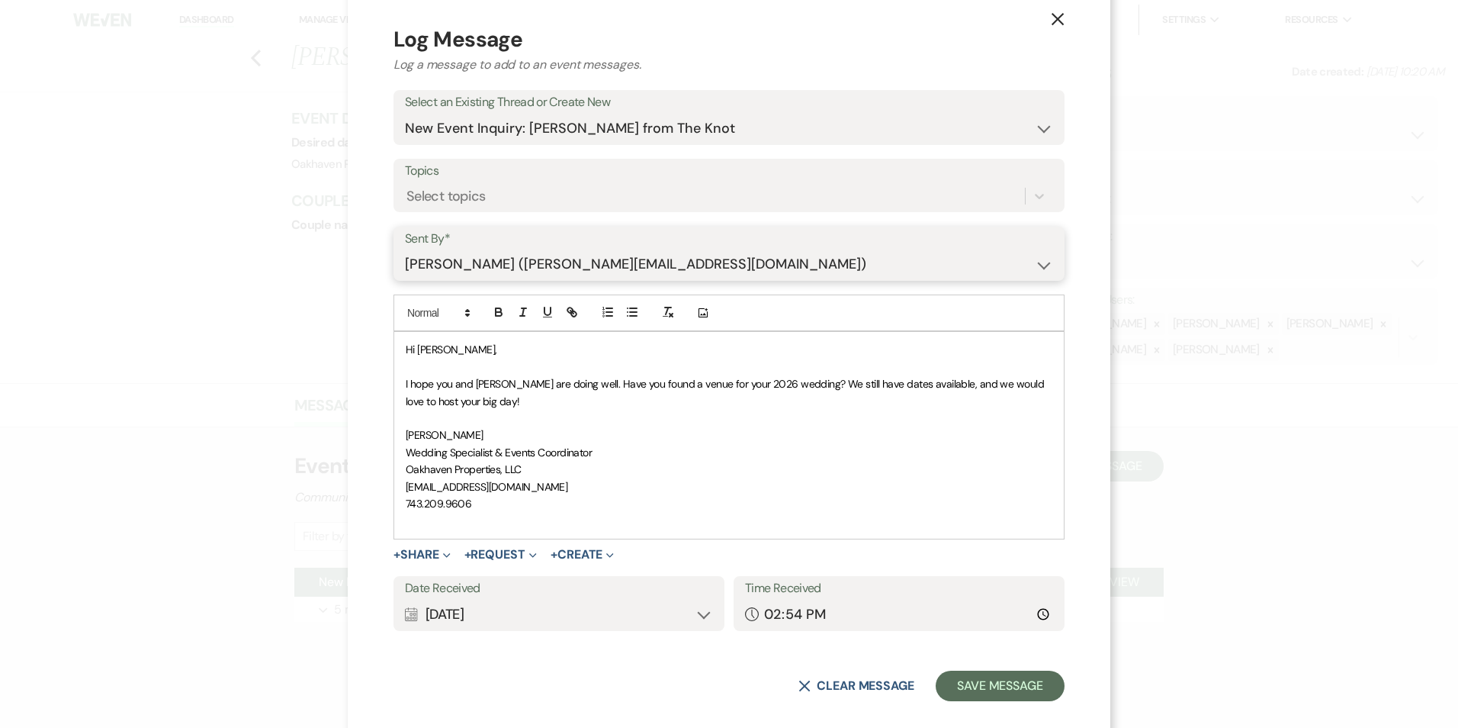
scroll to position [41, 0]
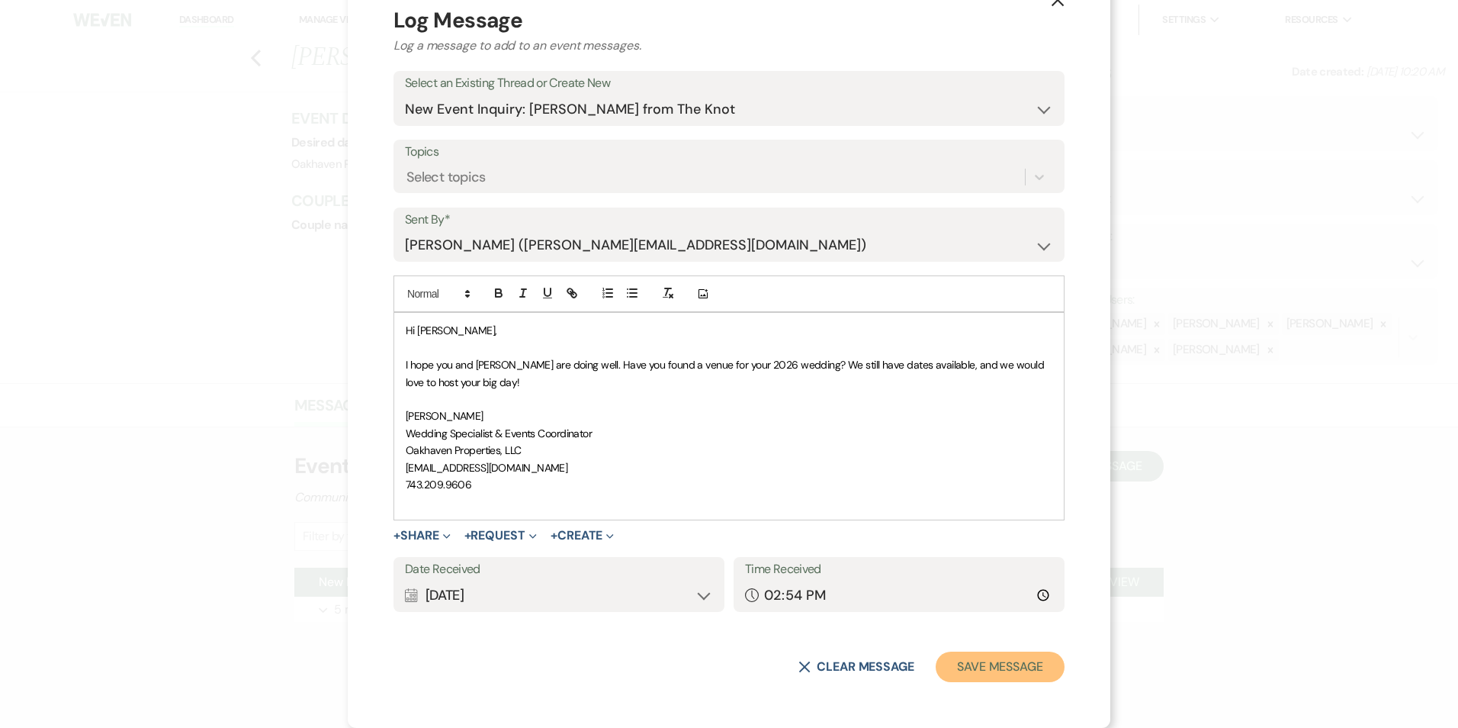
drag, startPoint x: 1019, startPoint y: 663, endPoint x: 1109, endPoint y: 705, distance: 99.6
click at [1018, 663] on button "Save Message" at bounding box center [1000, 666] width 129 height 31
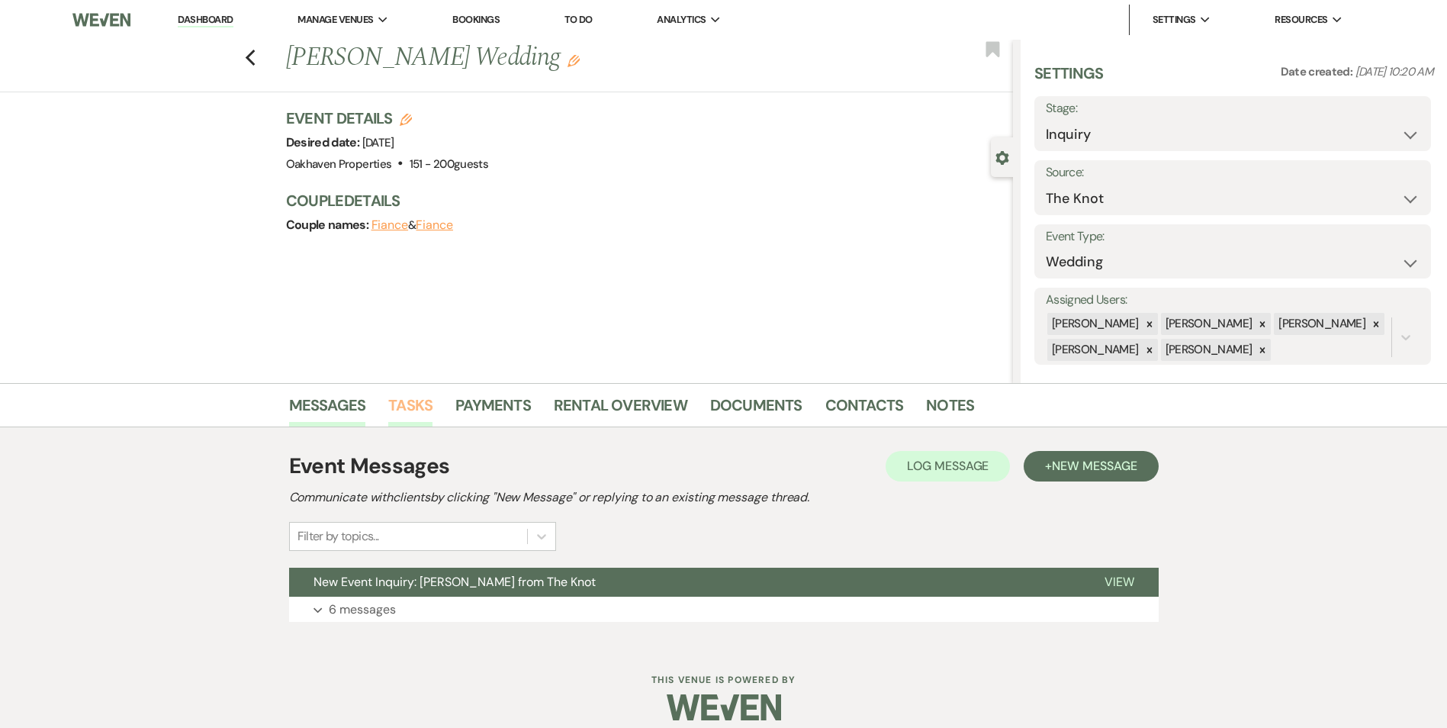
click at [411, 399] on link "Tasks" at bounding box center [410, 410] width 44 height 34
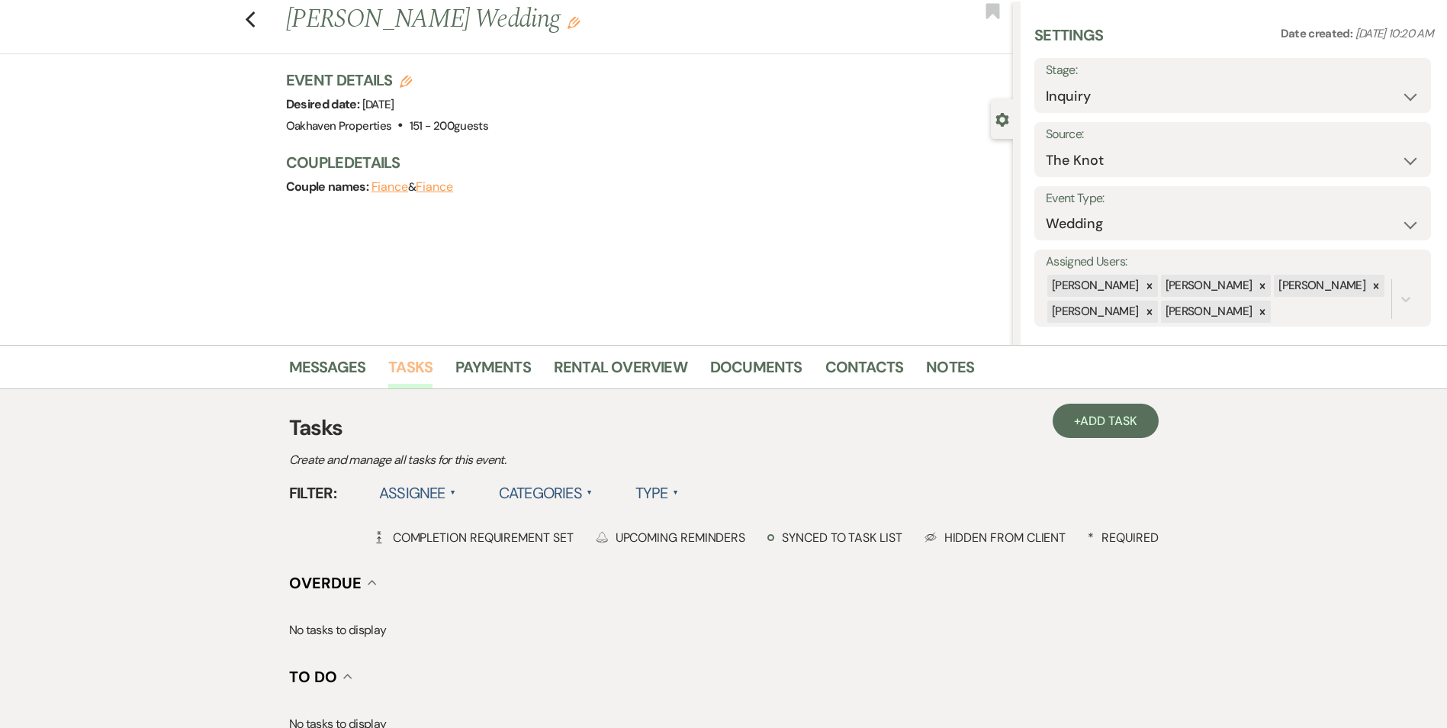
scroll to position [76, 0]
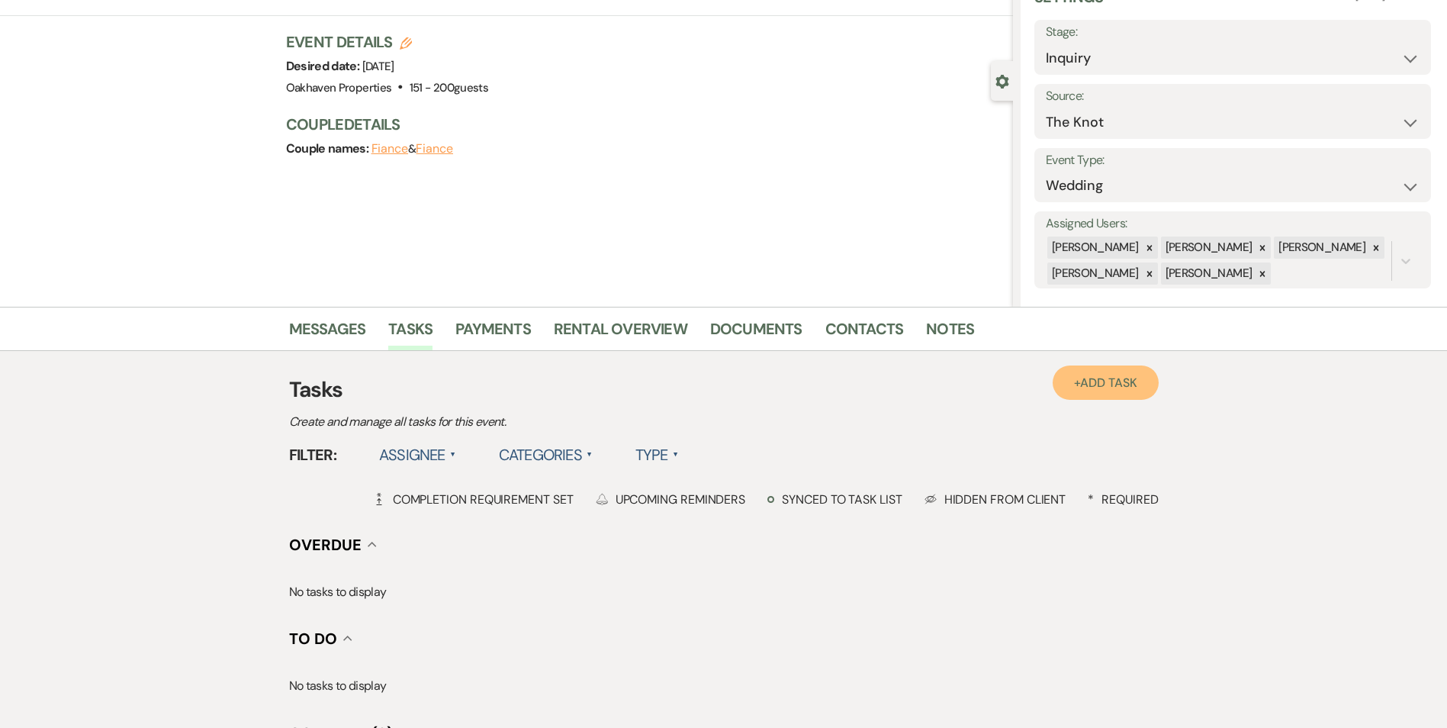
click at [1064, 391] on link "+ Add Task" at bounding box center [1105, 382] width 105 height 34
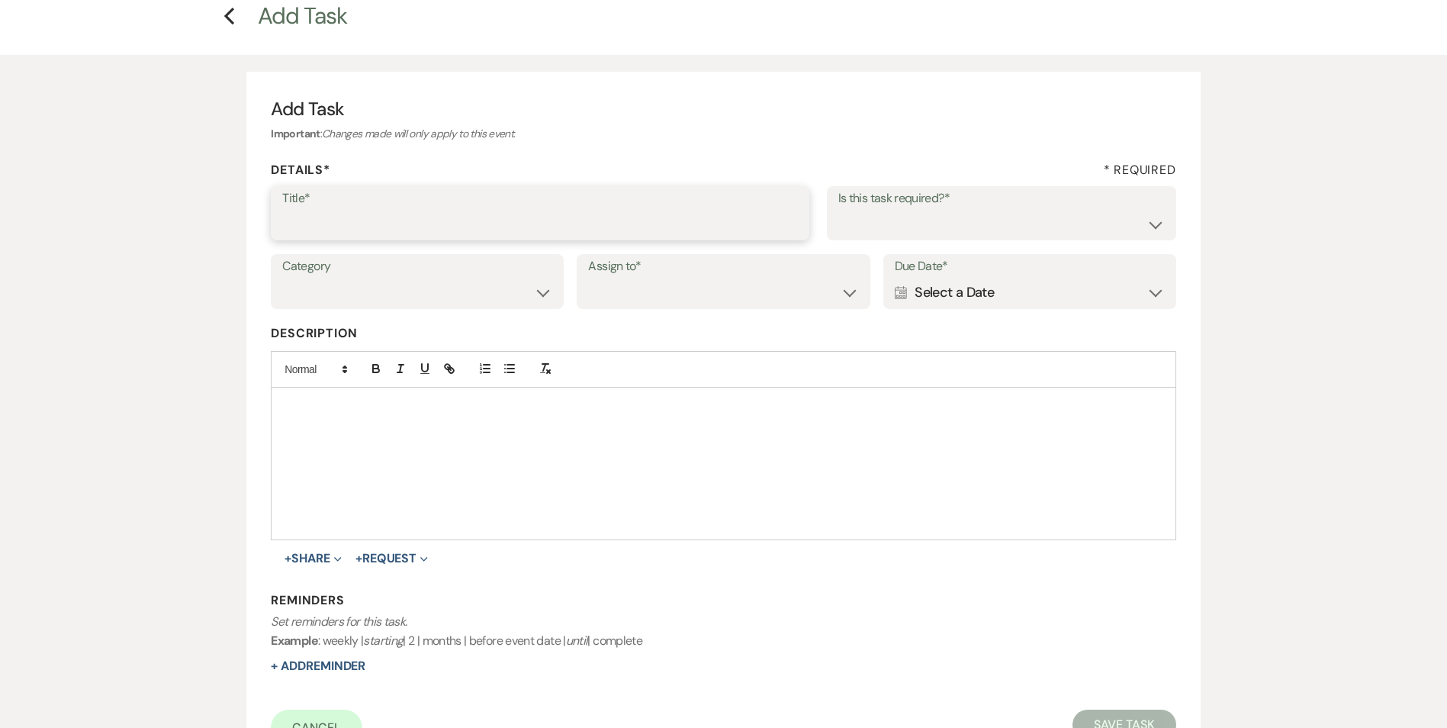
drag, startPoint x: 338, startPoint y: 220, endPoint x: 336, endPoint y: 233, distance: 12.4
click at [338, 220] on input "Title*" at bounding box center [540, 224] width 516 height 30
type input "if do not hear back mark as lost"
drag, startPoint x: 870, startPoint y: 222, endPoint x: 872, endPoint y: 239, distance: 16.8
click at [870, 223] on select "Yes No" at bounding box center [1001, 224] width 326 height 30
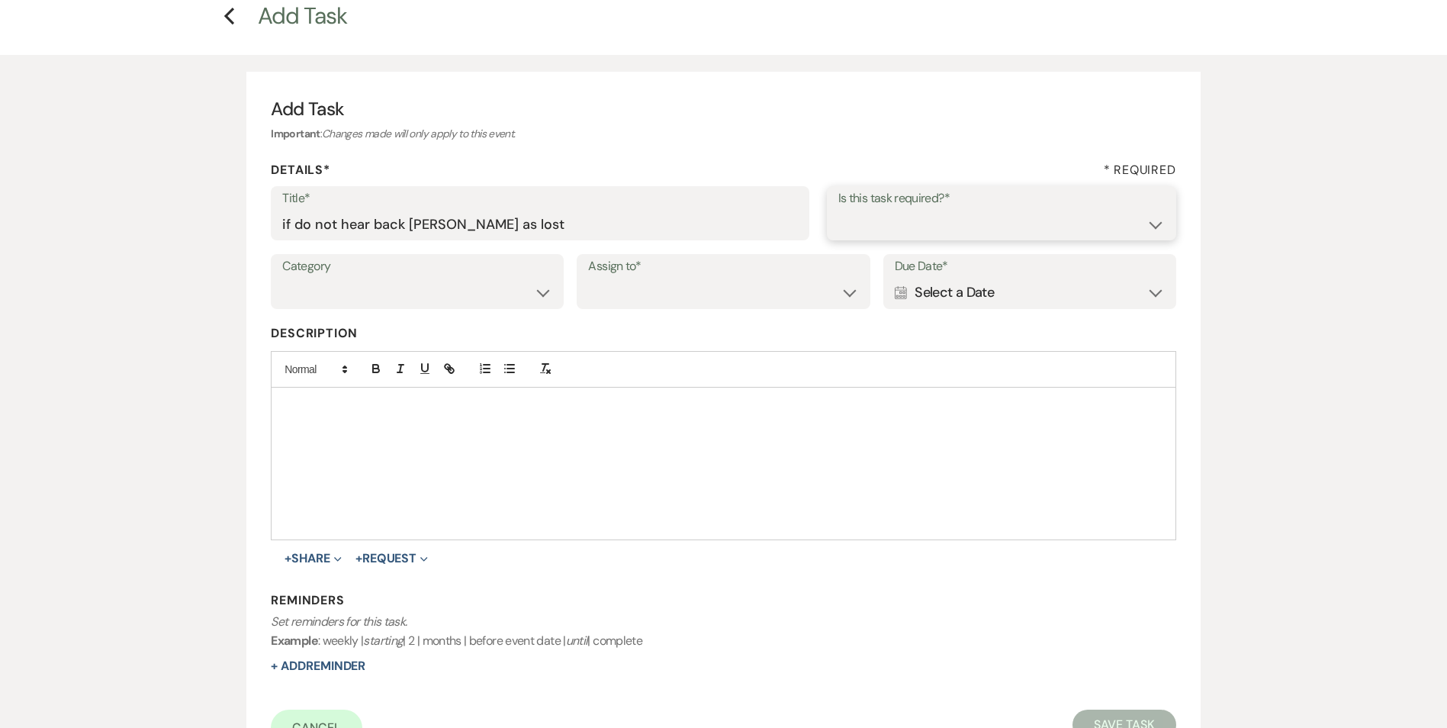
select select "true"
click at [838, 209] on select "Yes No" at bounding box center [1001, 224] width 326 height 30
click at [487, 288] on select "Venue Vendors Guests Details Finalize & Share" at bounding box center [417, 293] width 270 height 30
select select "31"
click at [282, 278] on select "Venue Vendors Guests Details Finalize & Share" at bounding box center [417, 293] width 270 height 30
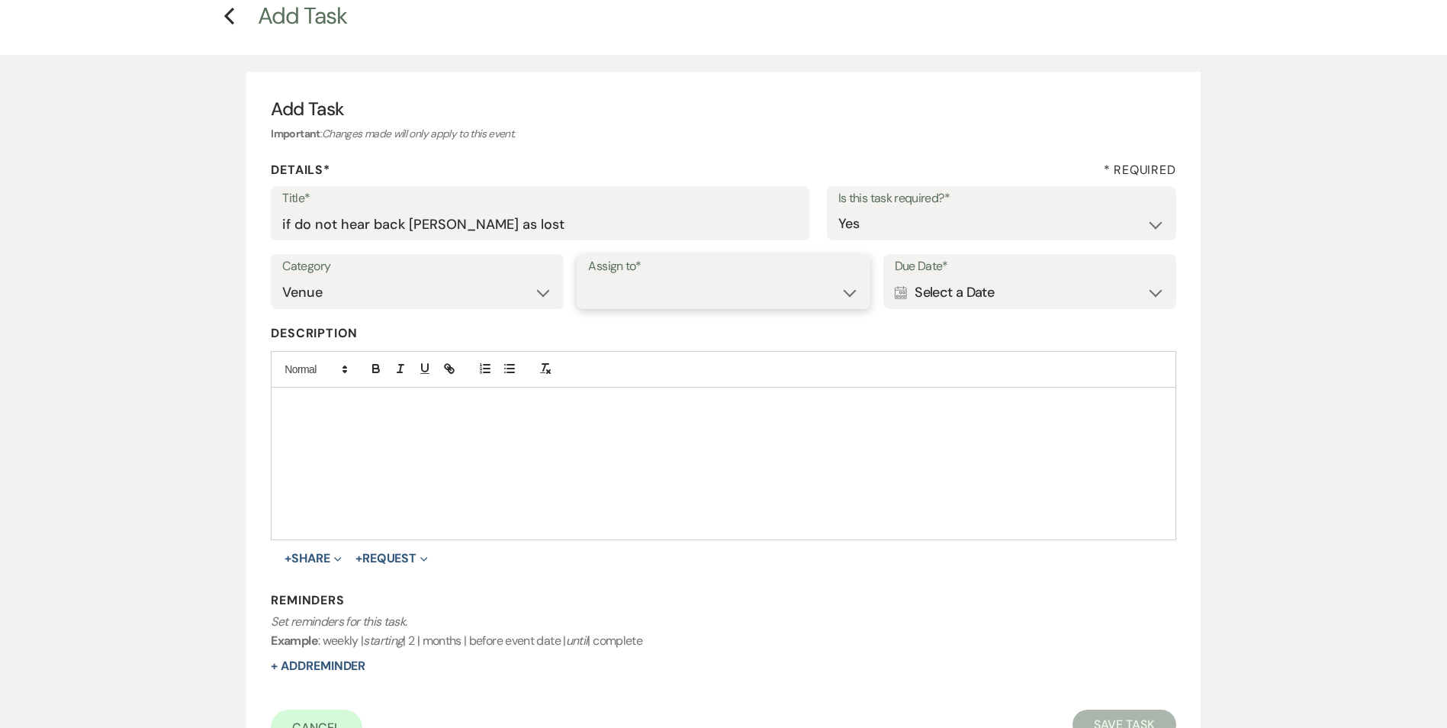
click at [627, 299] on select "Venue Client" at bounding box center [723, 293] width 270 height 30
select select "venueHost"
click at [588, 278] on select "Venue Client" at bounding box center [723, 293] width 270 height 30
click at [992, 295] on div "Calendar Select a Date Expand" at bounding box center [1030, 293] width 270 height 30
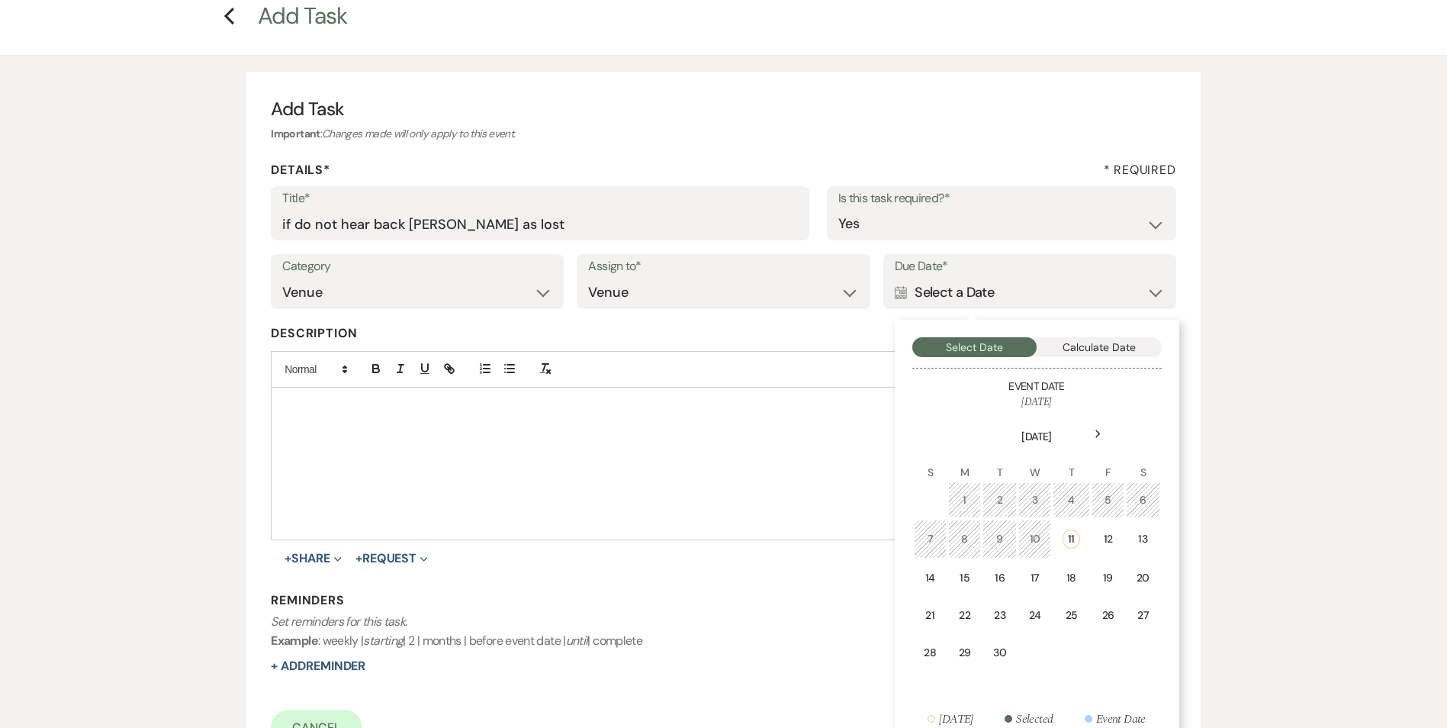
drag, startPoint x: 1076, startPoint y: 574, endPoint x: 941, endPoint y: 577, distance: 135.1
click at [1076, 574] on div "18" at bounding box center [1071, 578] width 18 height 16
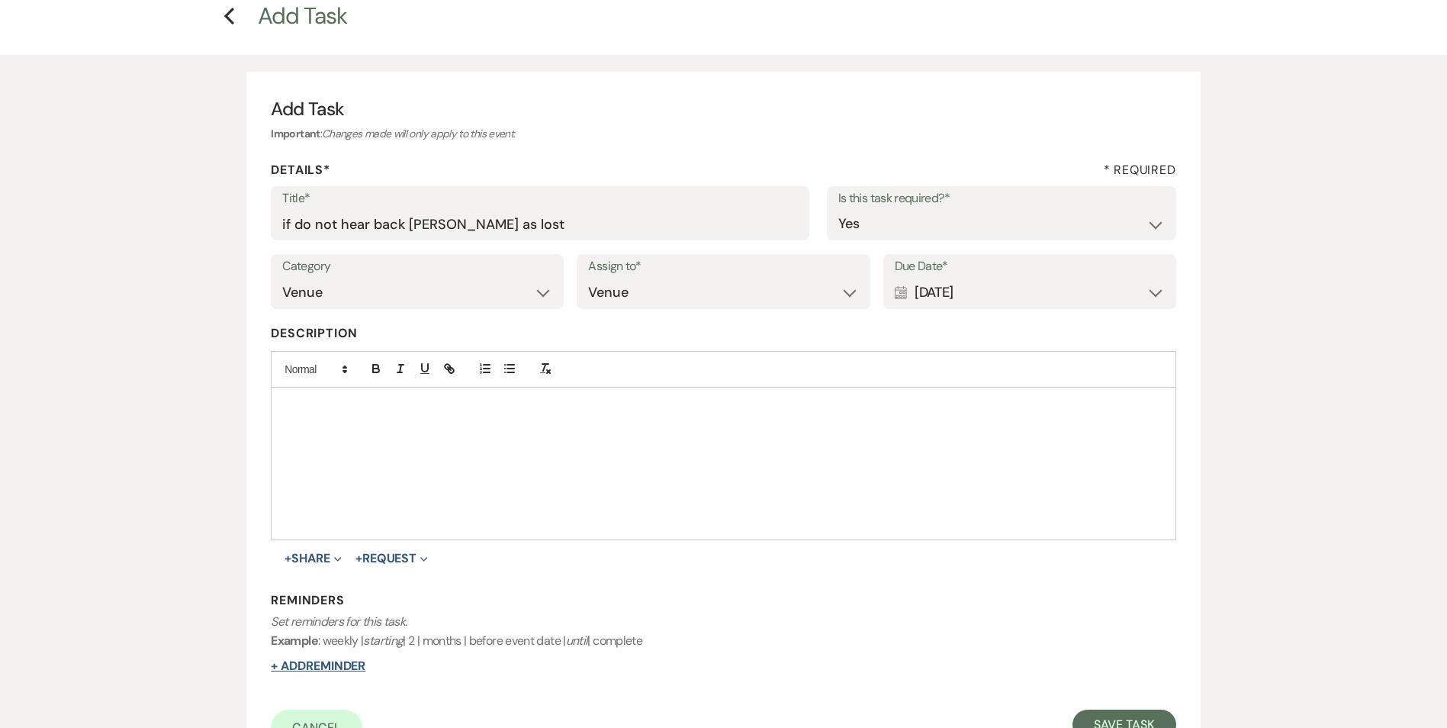
click at [313, 661] on button "+ Add Reminder" at bounding box center [318, 666] width 95 height 12
select select "host"
select select "days"
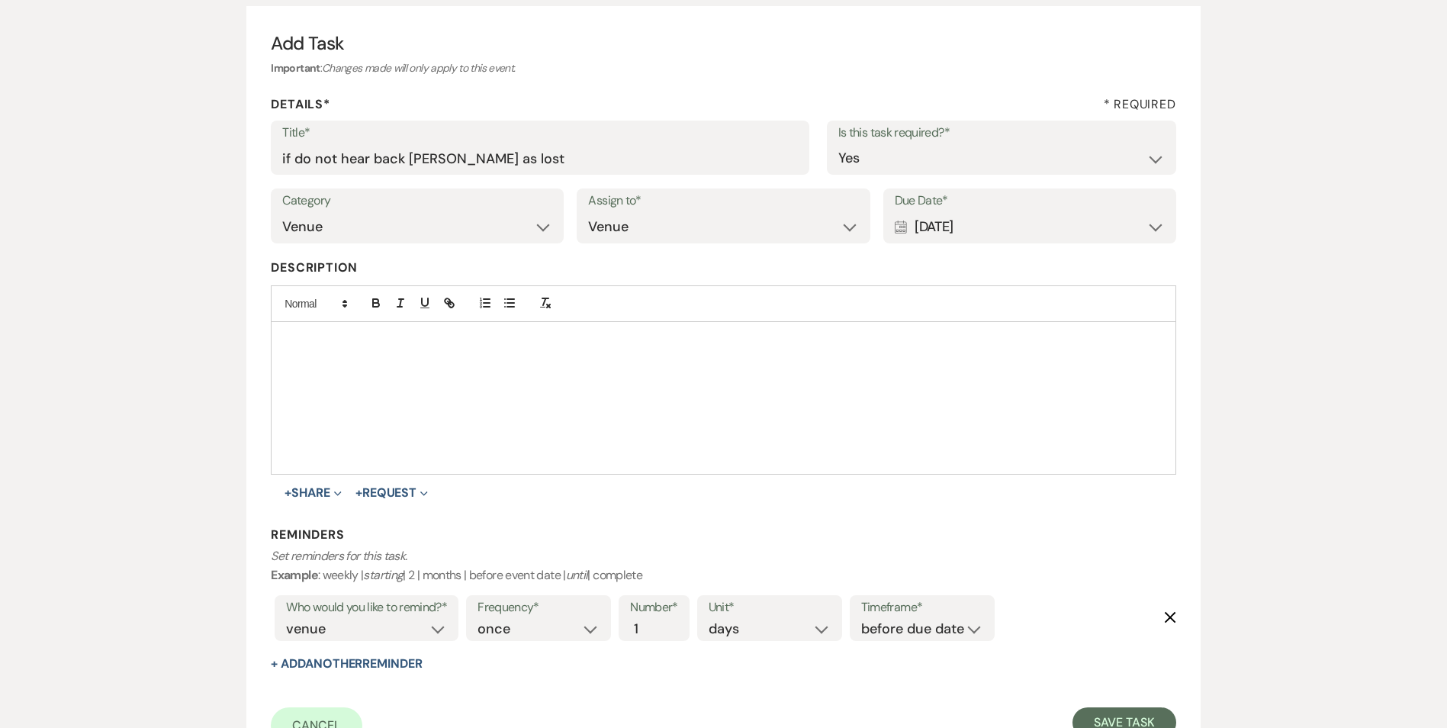
scroll to position [229, 0]
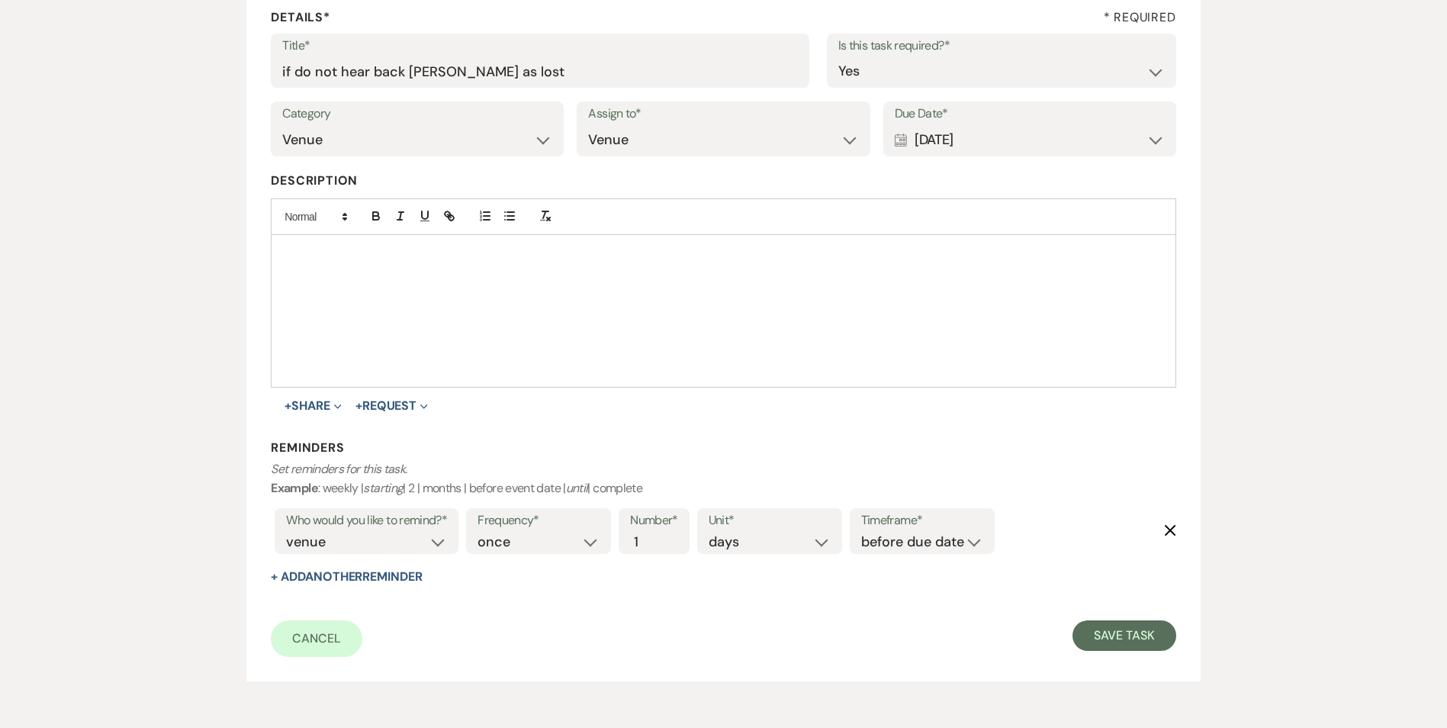
click at [904, 529] on label "Timeframe*" at bounding box center [922, 520] width 122 height 22
click at [911, 547] on select "before due date after due date on due date on custom date" at bounding box center [922, 542] width 122 height 21
select select "onDueDate"
click at [861, 532] on select "before due date after due date on due date on custom date" at bounding box center [922, 542] width 122 height 21
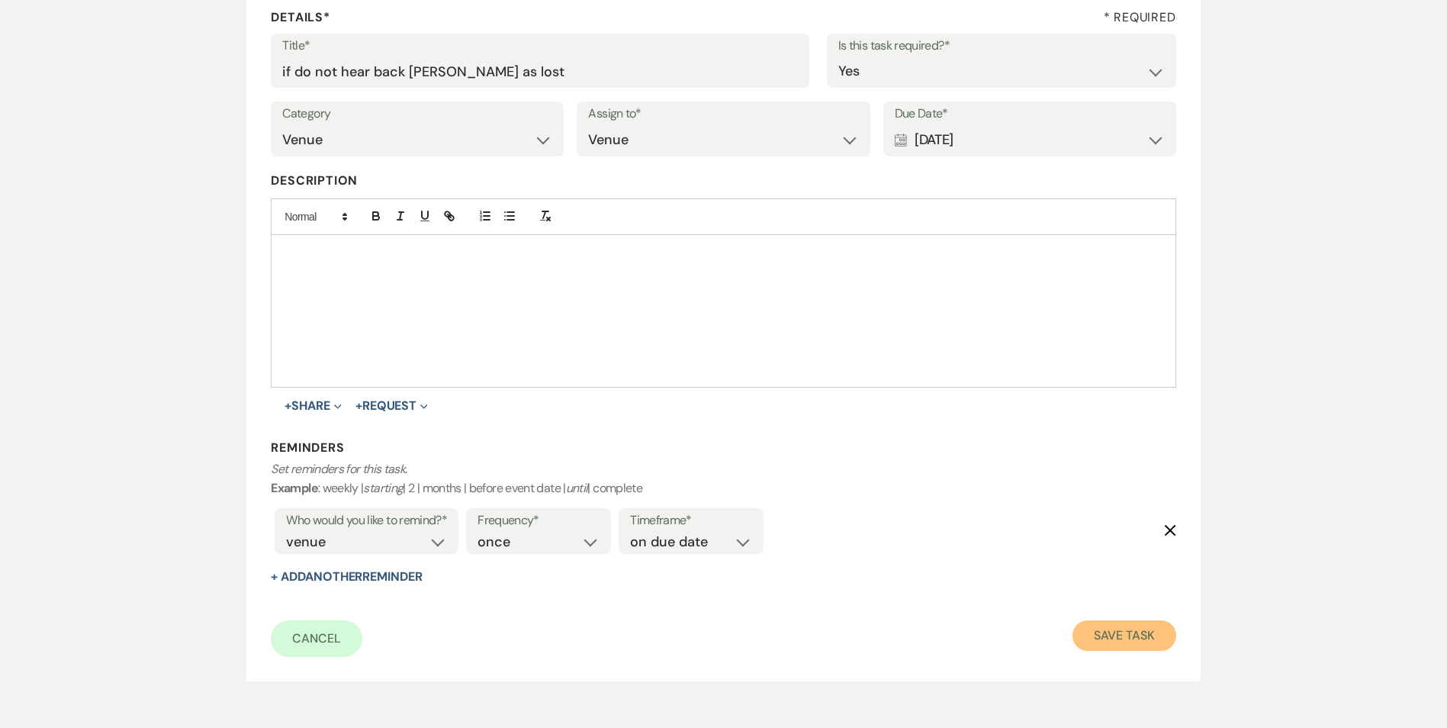
click at [1159, 640] on button "Save Task" at bounding box center [1123, 635] width 103 height 31
select select "2"
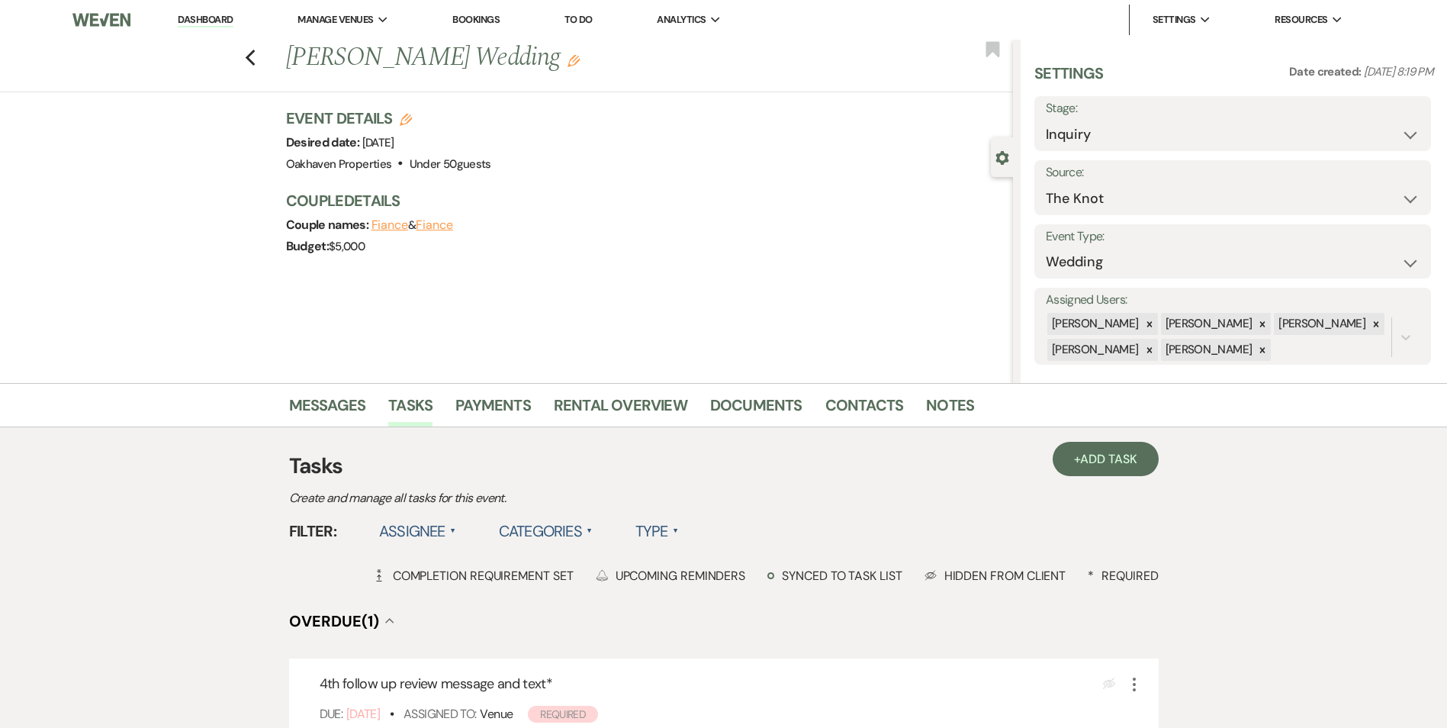
drag, startPoint x: 1223, startPoint y: 111, endPoint x: 1223, endPoint y: 120, distance: 8.4
click at [1223, 118] on label "Stage:" at bounding box center [1233, 109] width 374 height 22
click at [1222, 122] on select "Inquiry Follow Up Tour Requested Tour Confirmed Toured Proposal Sent Booked Lost" at bounding box center [1233, 135] width 374 height 30
select select "8"
click at [1046, 120] on select "Inquiry Follow Up Tour Requested Tour Confirmed Toured Proposal Sent Booked Lost" at bounding box center [1233, 135] width 374 height 30
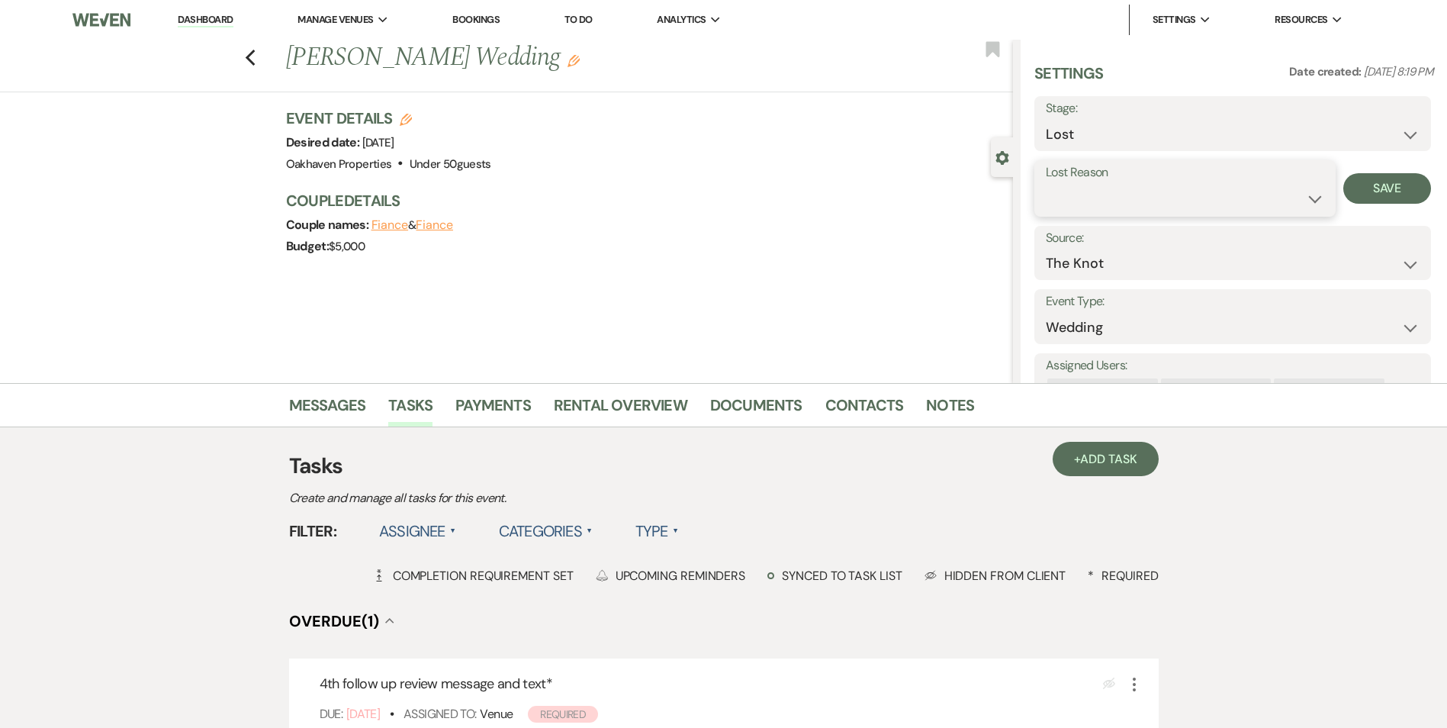
click at [1110, 188] on select "Booked Elsewhere Budget Date Unavailable No Response Not a Good Match Capacity …" at bounding box center [1185, 199] width 278 height 30
select select "6"
click at [1046, 184] on select "Booked Elsewhere Budget Date Unavailable No Response Not a Good Match Capacity …" at bounding box center [1185, 199] width 278 height 30
click at [1402, 197] on button "Save" at bounding box center [1387, 188] width 88 height 31
click at [413, 404] on link "Tasks" at bounding box center [410, 410] width 44 height 34
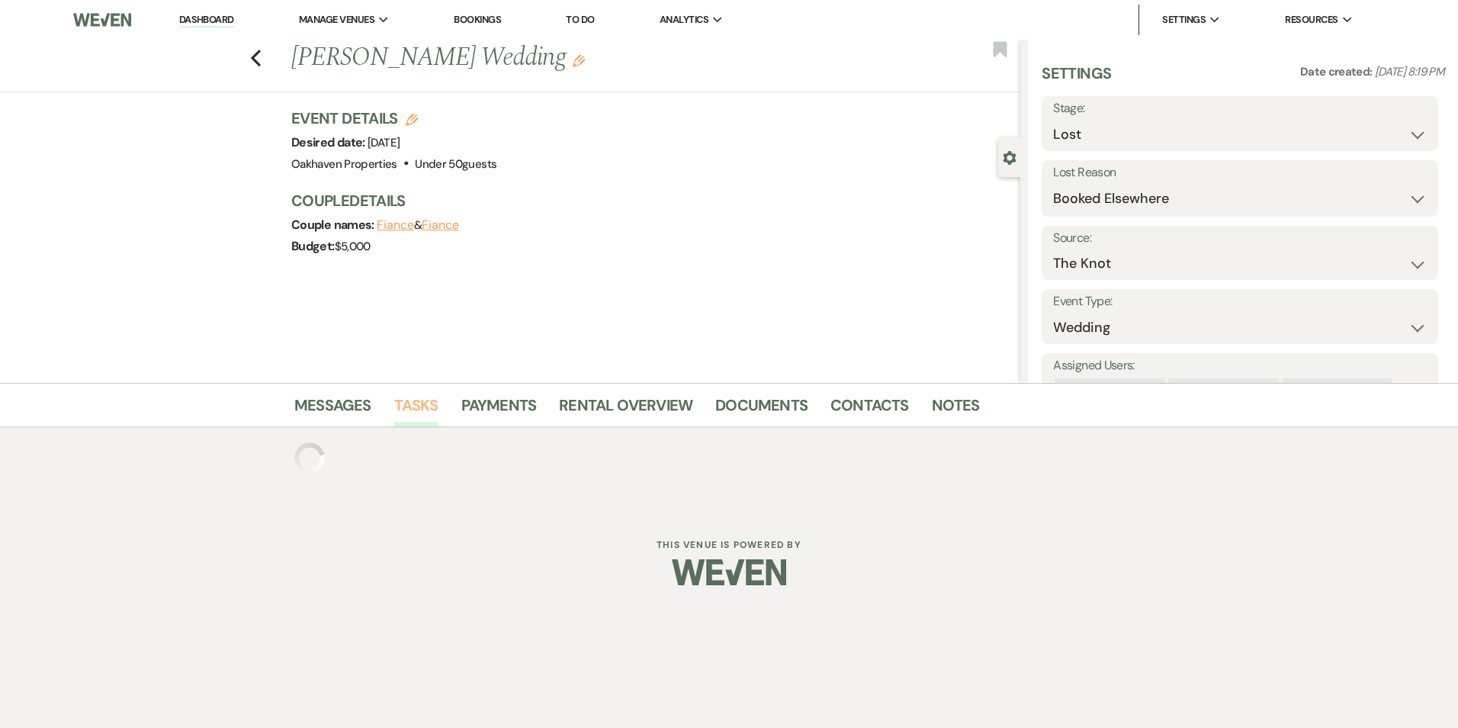
click at [397, 411] on link "Tasks" at bounding box center [416, 410] width 44 height 34
click at [952, 404] on link "Notes" at bounding box center [956, 410] width 48 height 34
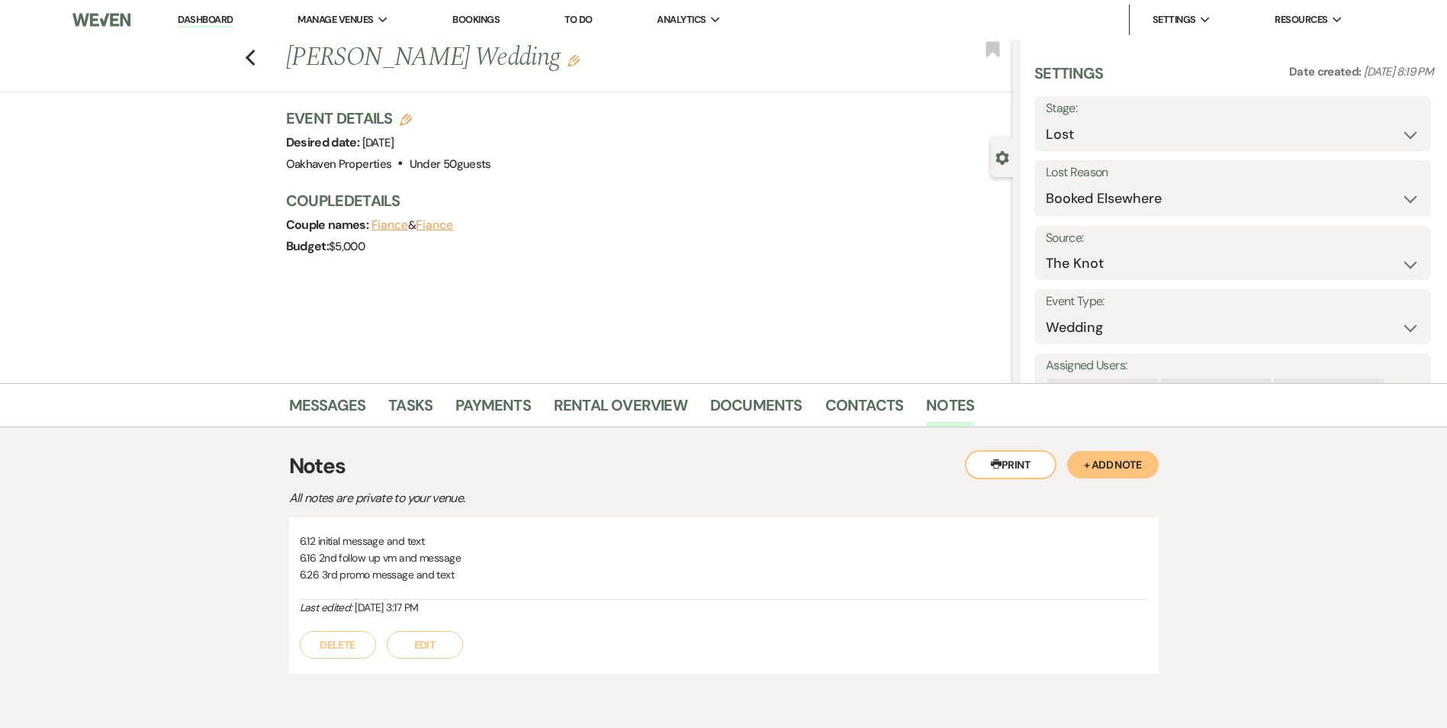
click at [437, 651] on button "Edit" at bounding box center [425, 644] width 76 height 27
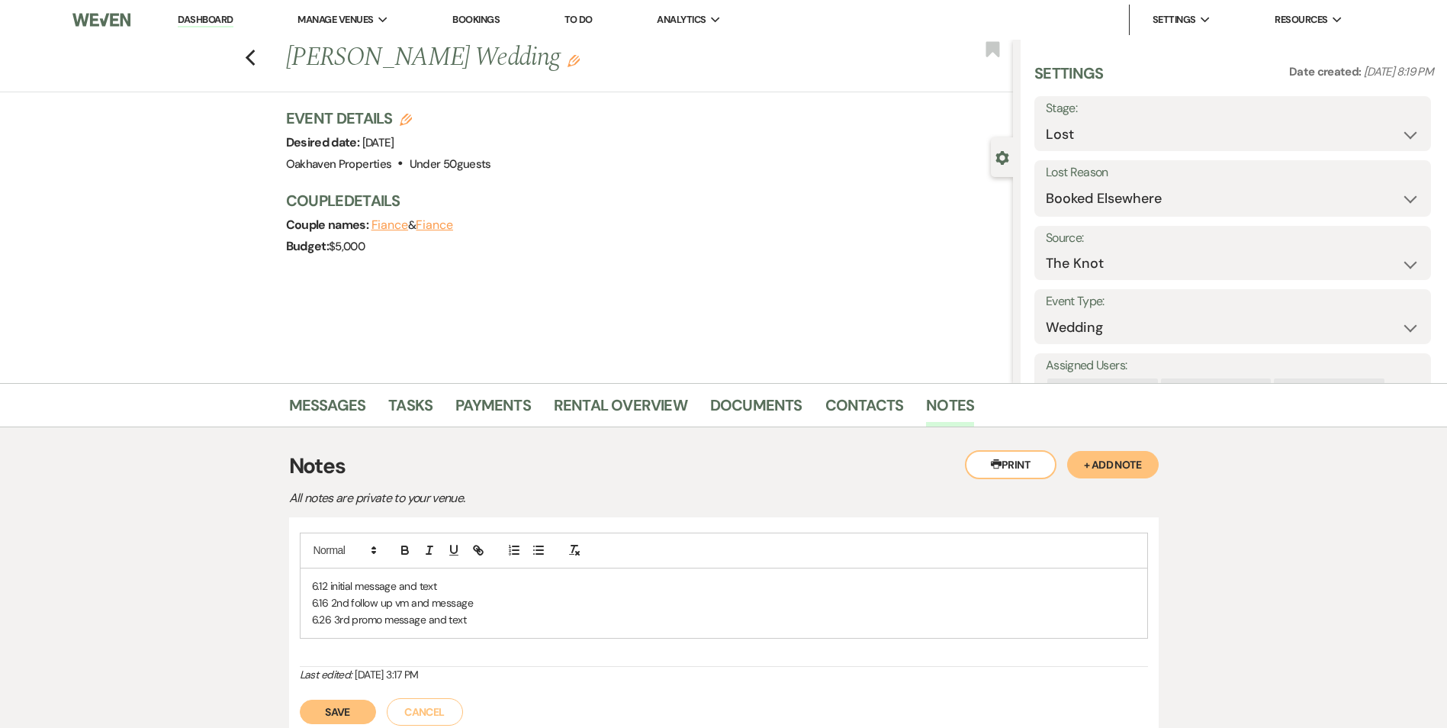
click at [513, 622] on p "6.26 3rd promo message and text" at bounding box center [724, 619] width 824 height 17
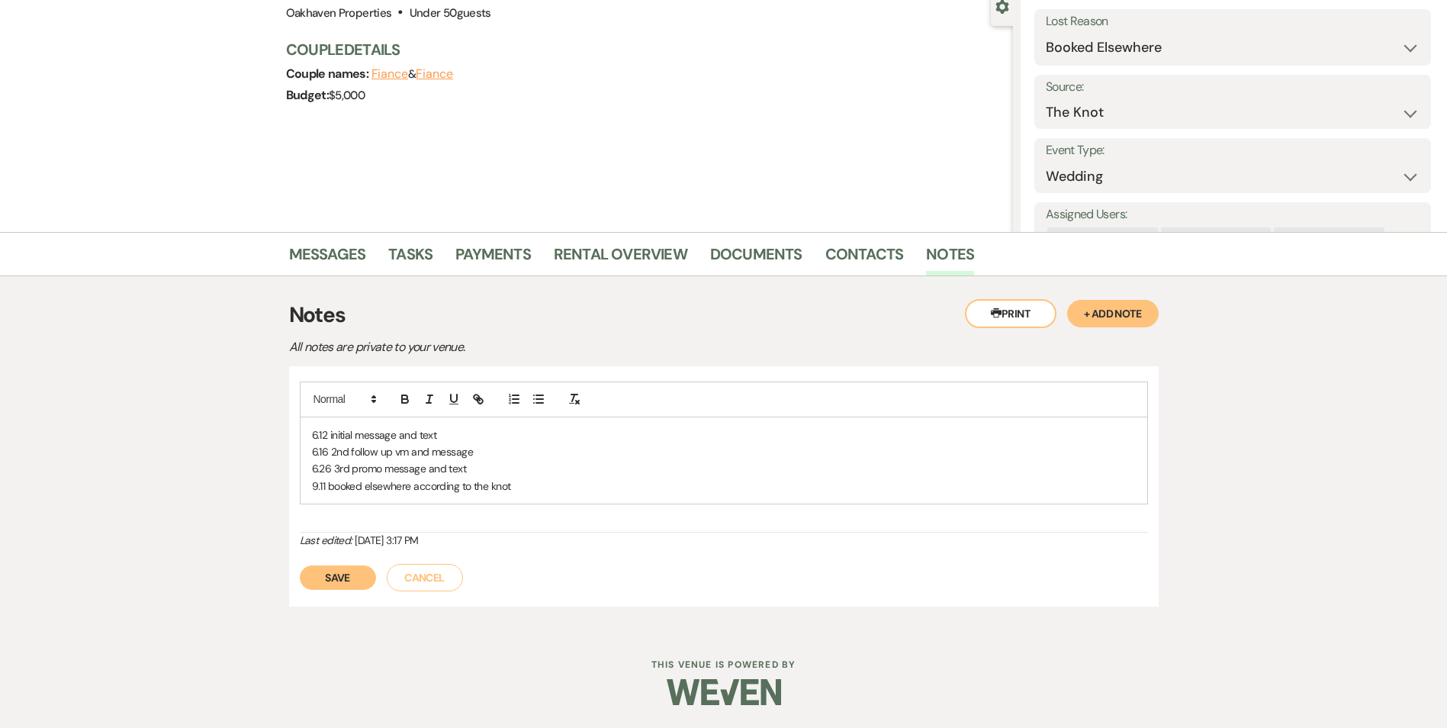
click at [346, 580] on button "Save" at bounding box center [338, 577] width 76 height 24
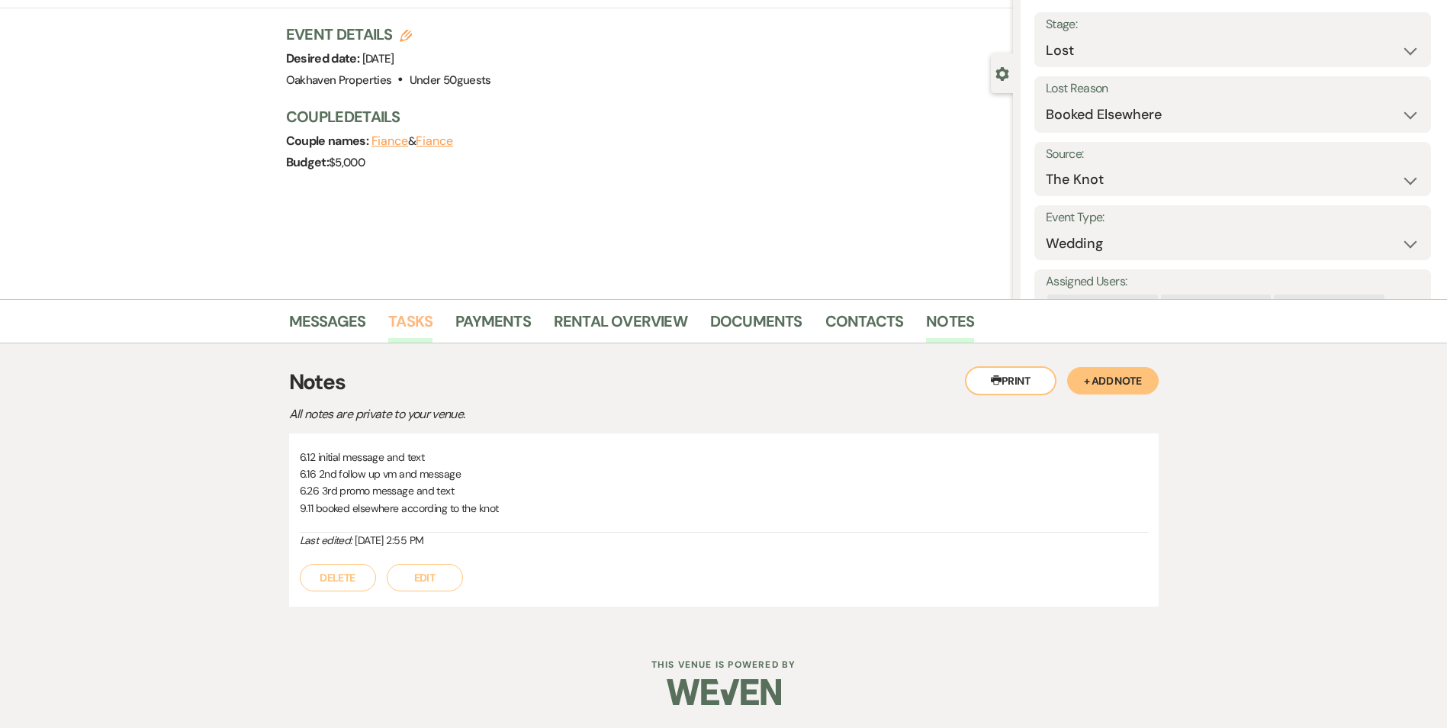
click at [424, 329] on link "Tasks" at bounding box center [410, 326] width 44 height 34
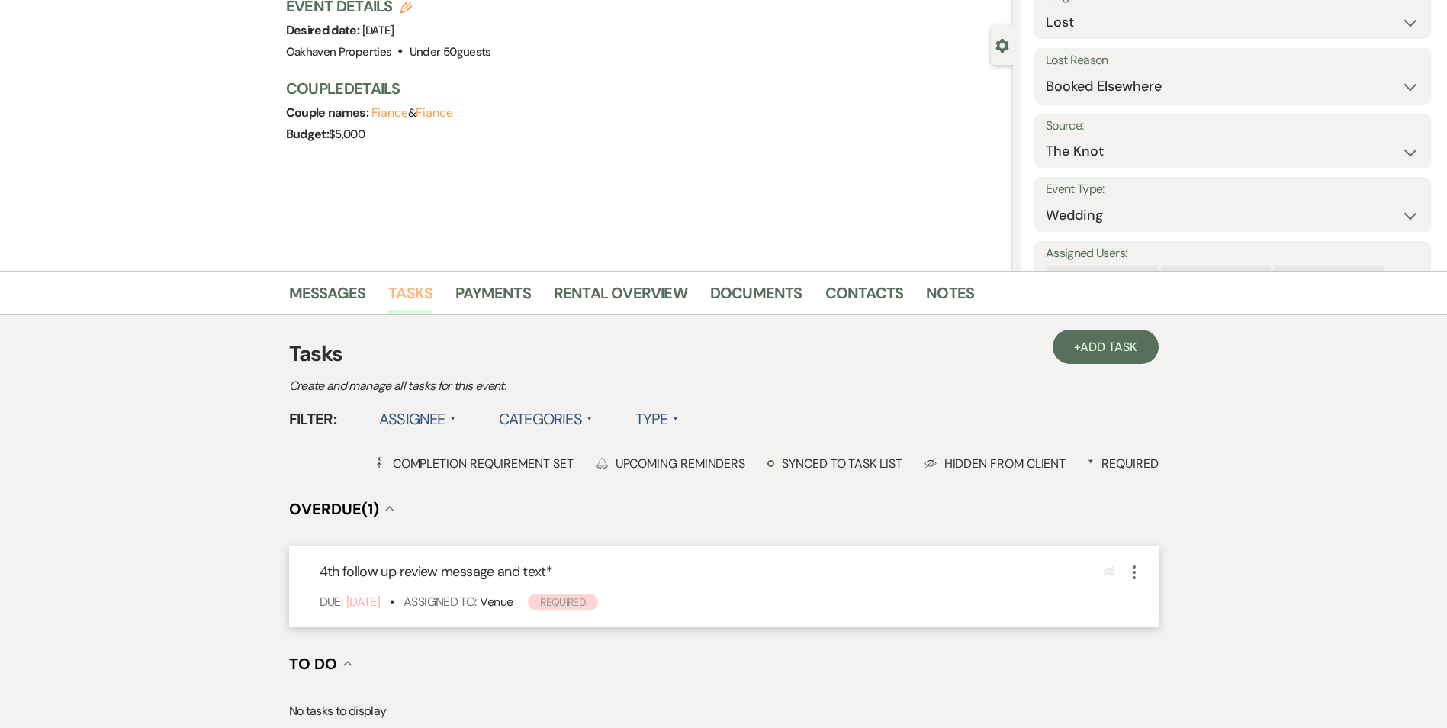
scroll to position [229, 0]
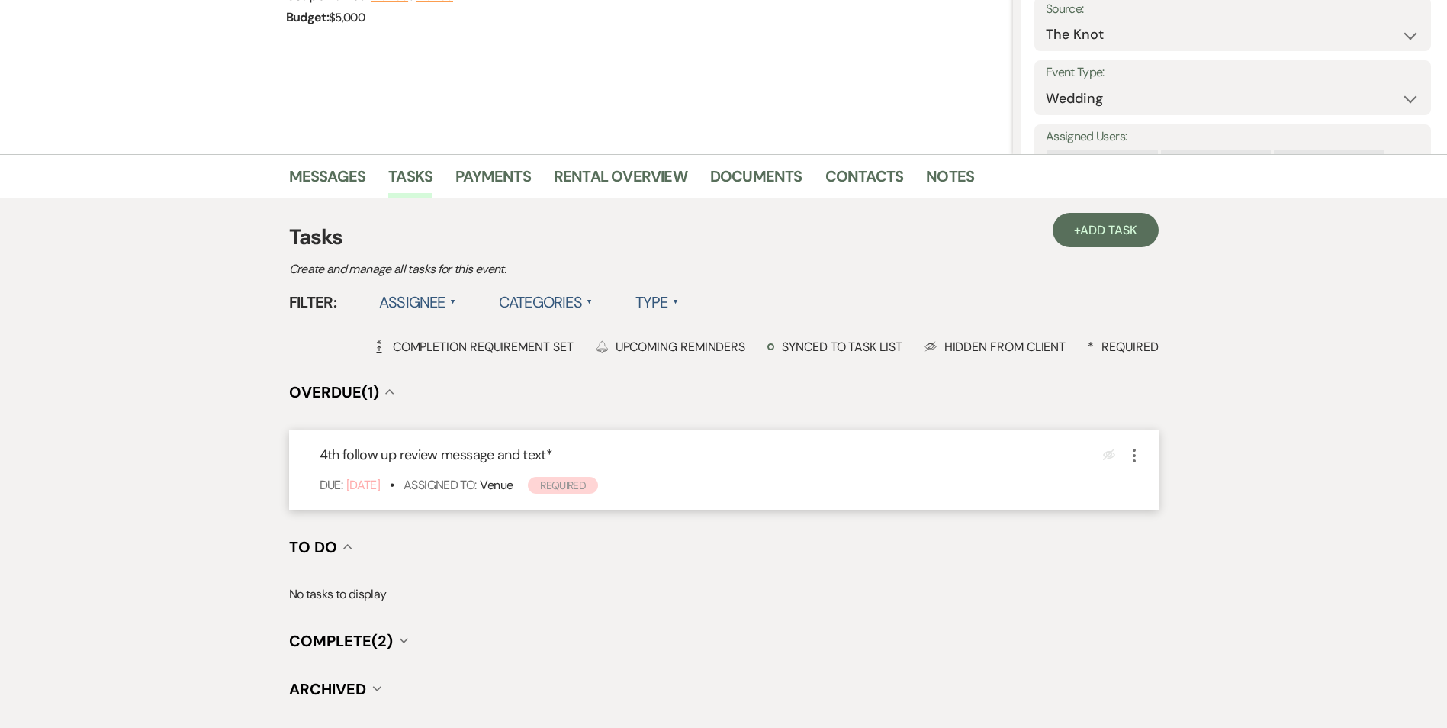
drag, startPoint x: 1132, startPoint y: 452, endPoint x: 1138, endPoint y: 462, distance: 11.6
click at [1133, 454] on icon "More" at bounding box center [1134, 455] width 18 height 18
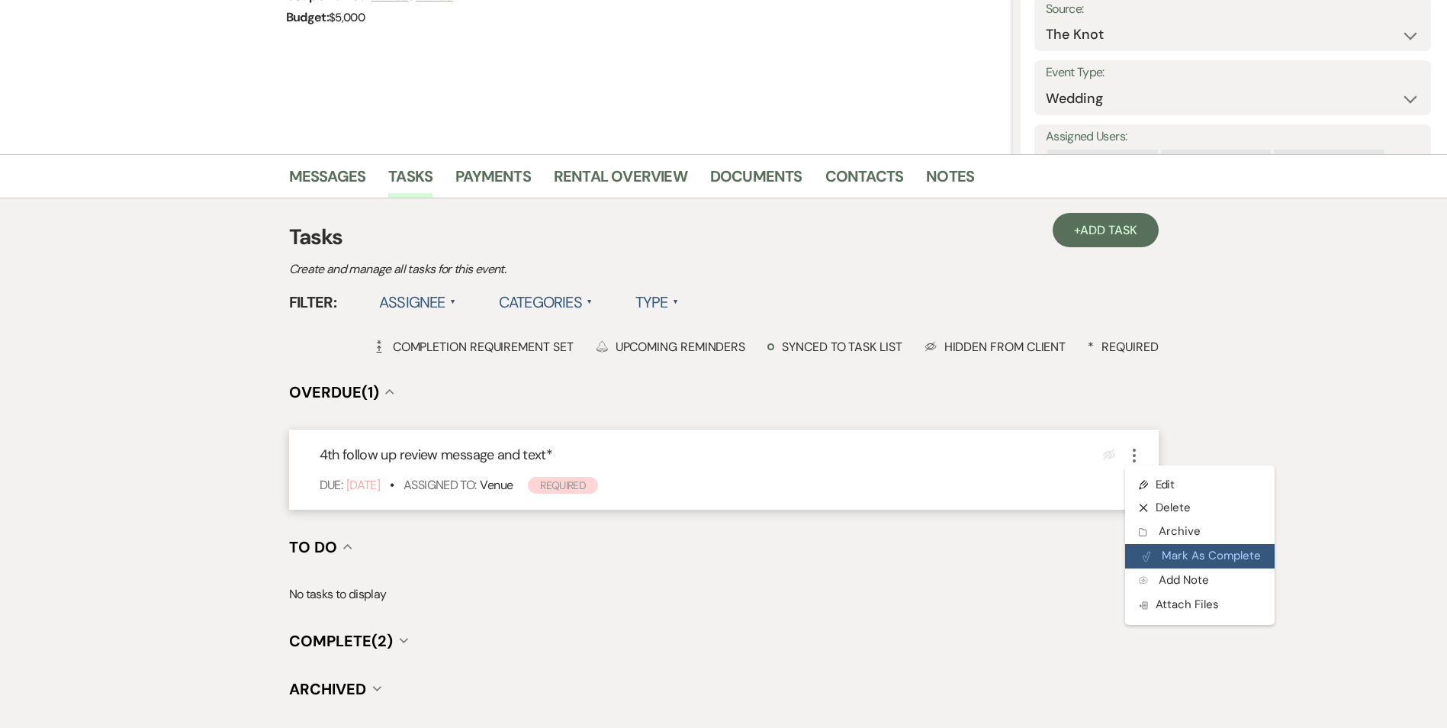
click at [1175, 560] on button "Plan Portal Link Mark As Complete" at bounding box center [1199, 556] width 149 height 24
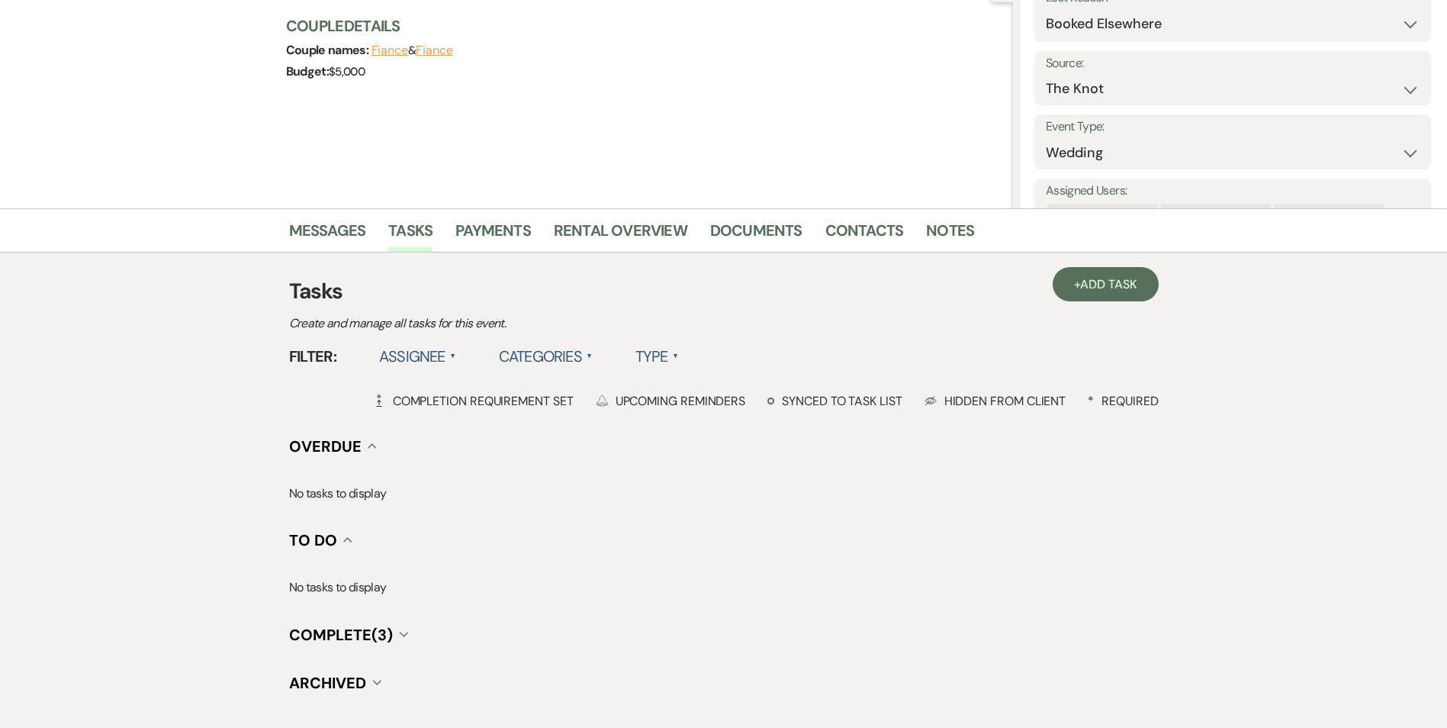
scroll to position [0, 0]
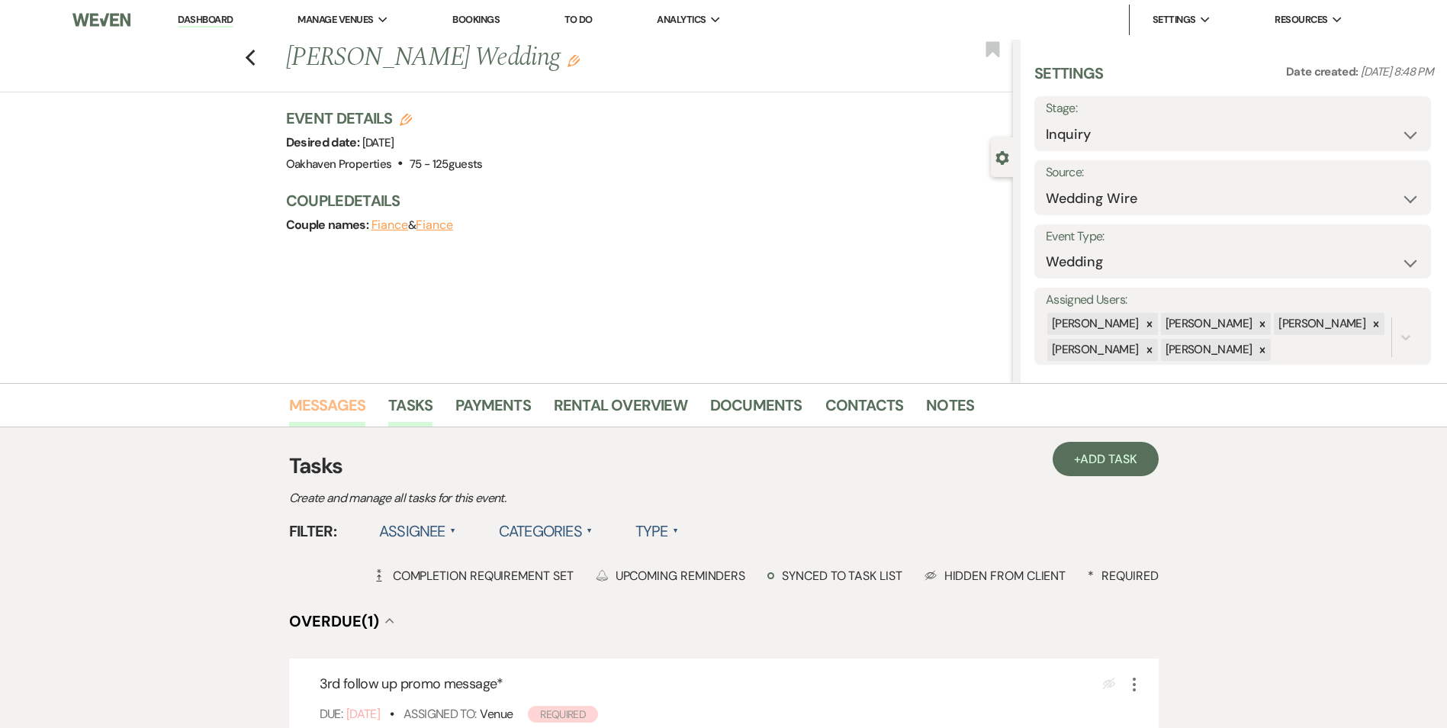
click at [321, 399] on link "Messages" at bounding box center [327, 410] width 77 height 34
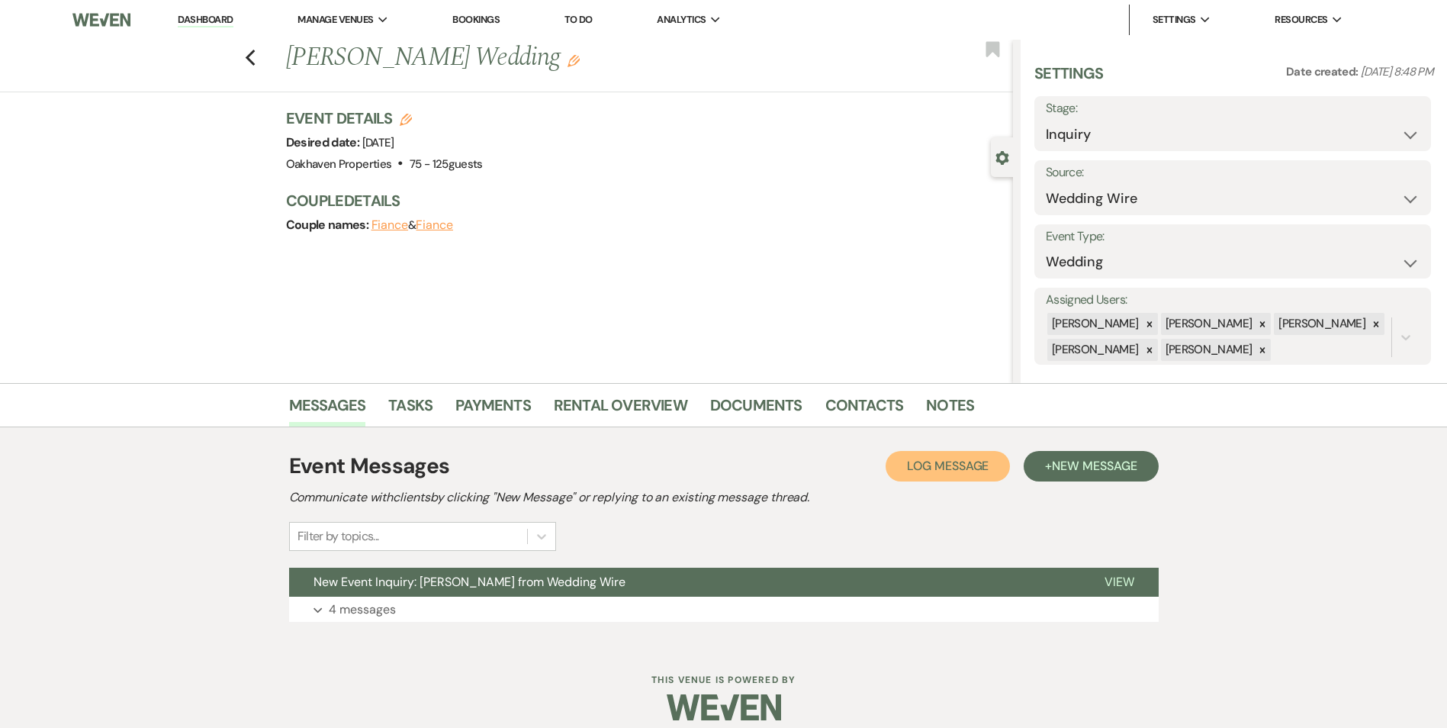
click at [942, 463] on span "Log Message" at bounding box center [948, 466] width 82 height 16
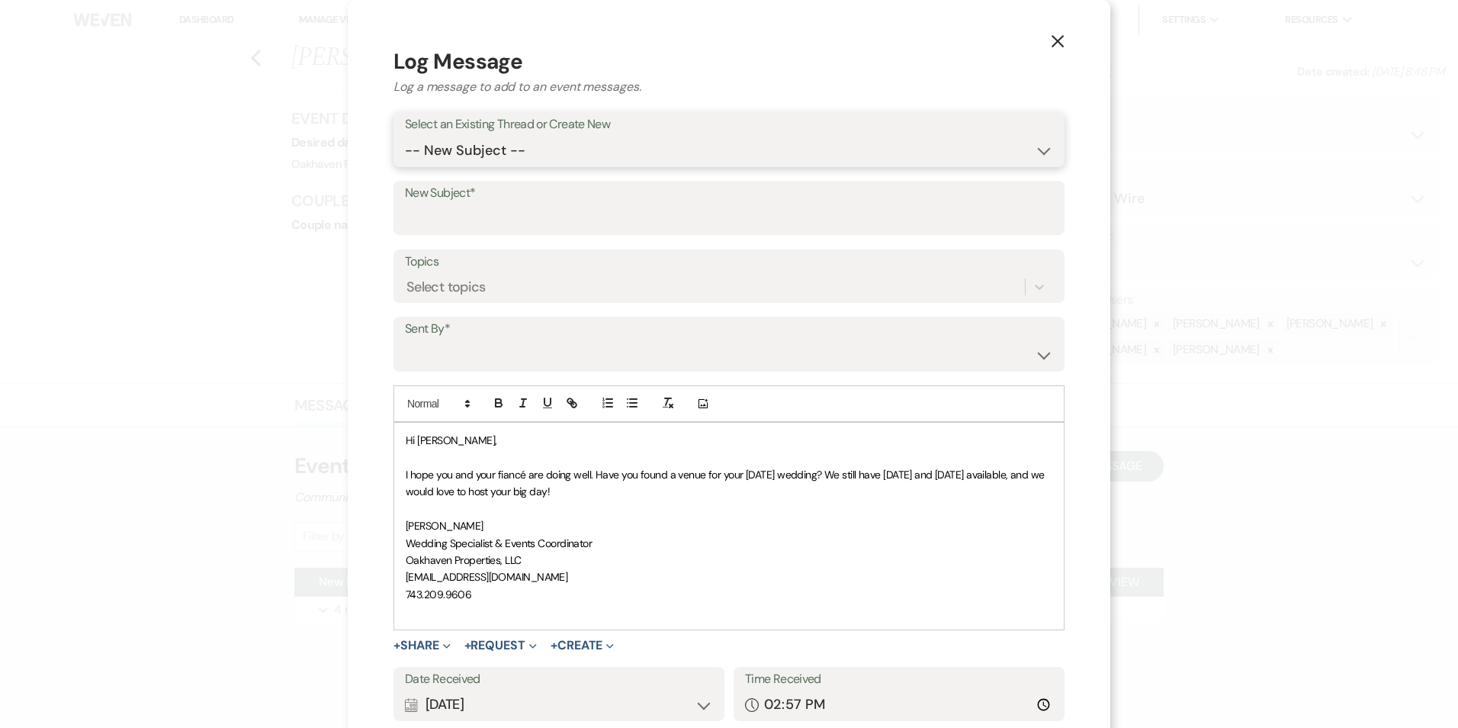
click at [583, 160] on select "-- New Subject -- New Event Inquiry: [PERSON_NAME] from Wedding Wire" at bounding box center [729, 151] width 648 height 30
select select "418949"
click at [405, 136] on select "-- New Subject -- New Event Inquiry: [PERSON_NAME] from Wedding Wire" at bounding box center [729, 151] width 648 height 30
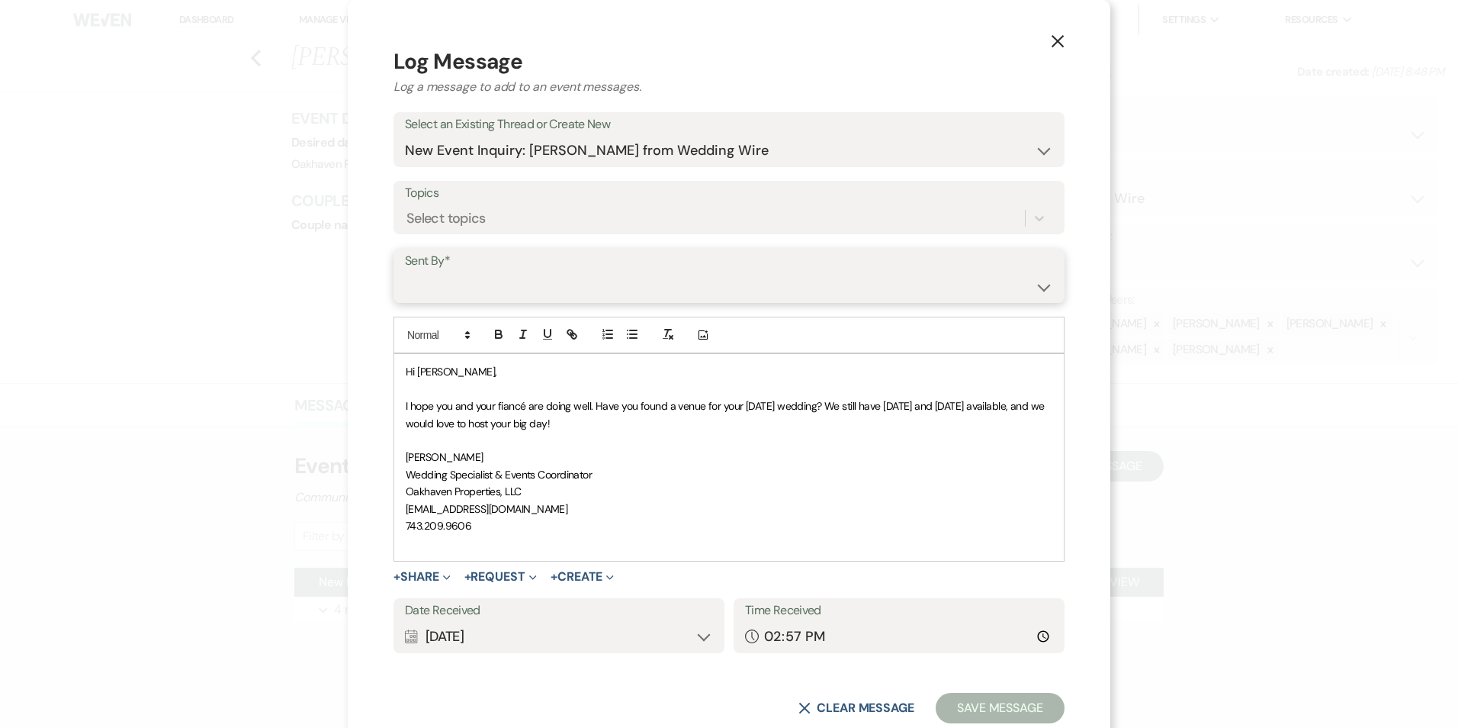
click at [547, 280] on select "[PERSON_NAME] ([EMAIL_ADDRESS][DOMAIN_NAME]) [PERSON_NAME] ([PERSON_NAME][EMAIL…" at bounding box center [729, 287] width 648 height 30
select select "user-127923"
click at [405, 272] on select "[PERSON_NAME] ([EMAIL_ADDRESS][DOMAIN_NAME]) [PERSON_NAME] ([PERSON_NAME][EMAIL…" at bounding box center [729, 287] width 648 height 30
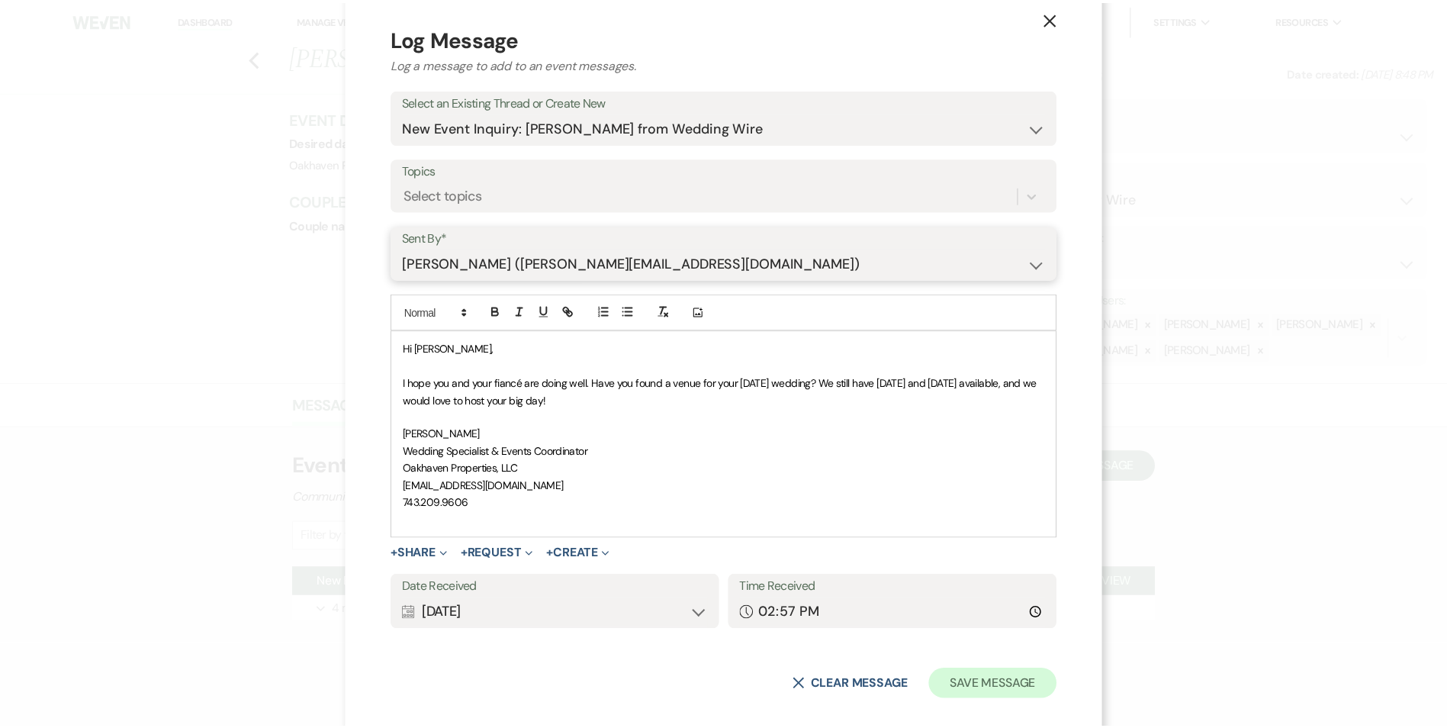
scroll to position [41, 0]
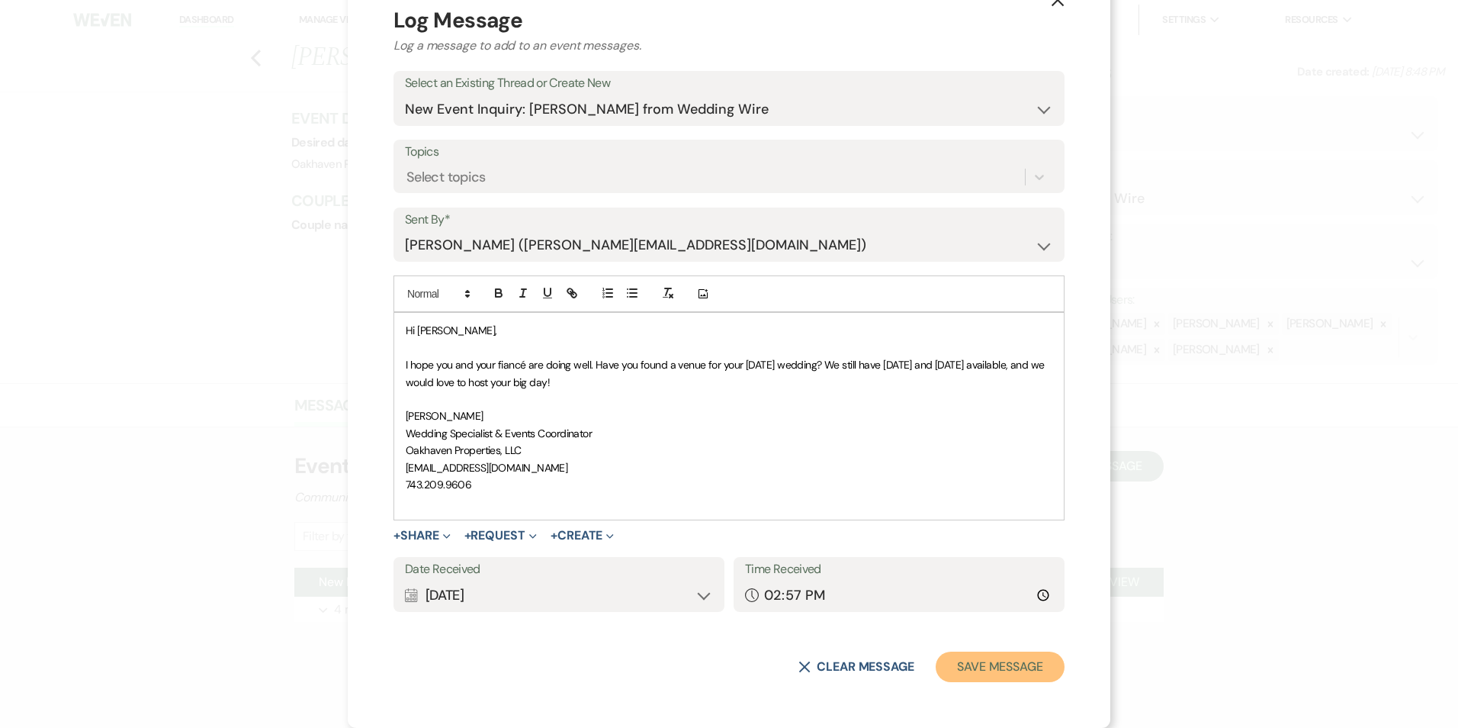
click at [986, 664] on button "Save Message" at bounding box center [1000, 666] width 129 height 31
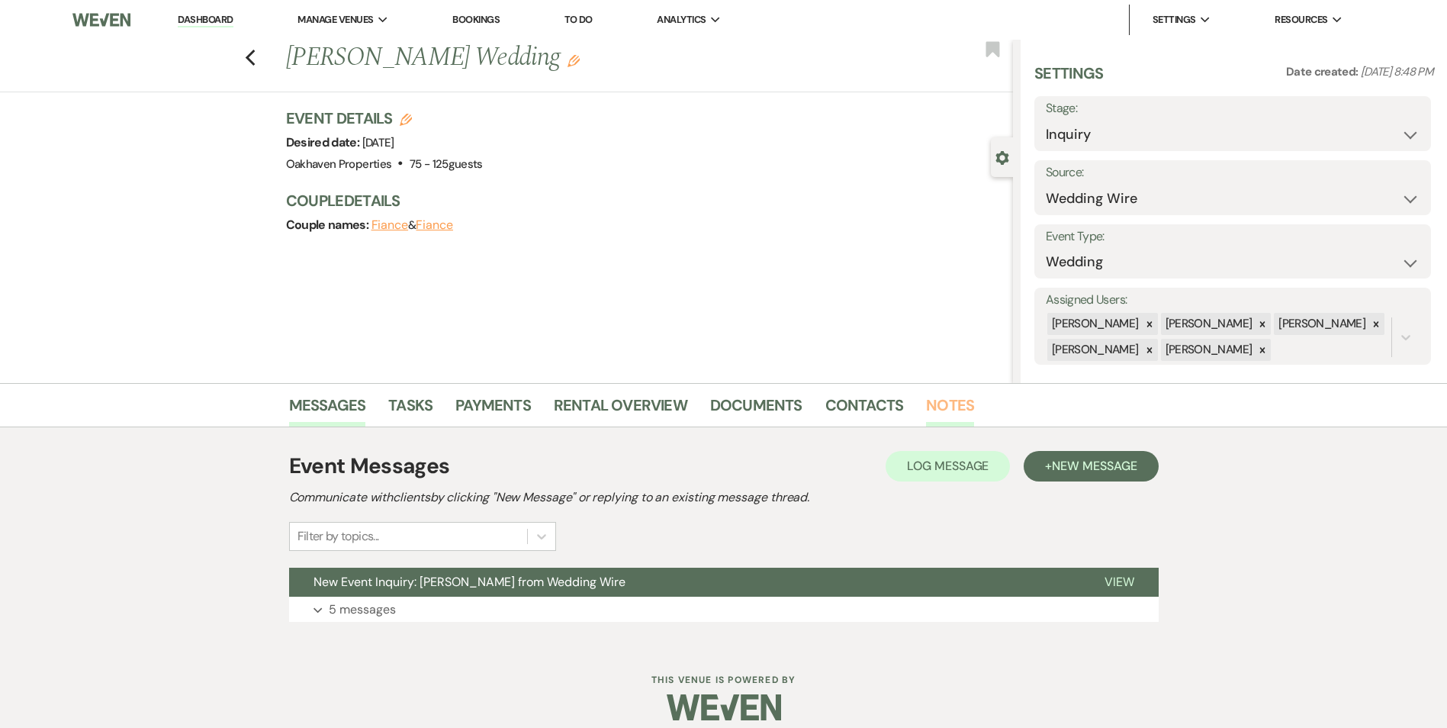
click at [933, 417] on link "Notes" at bounding box center [950, 410] width 48 height 34
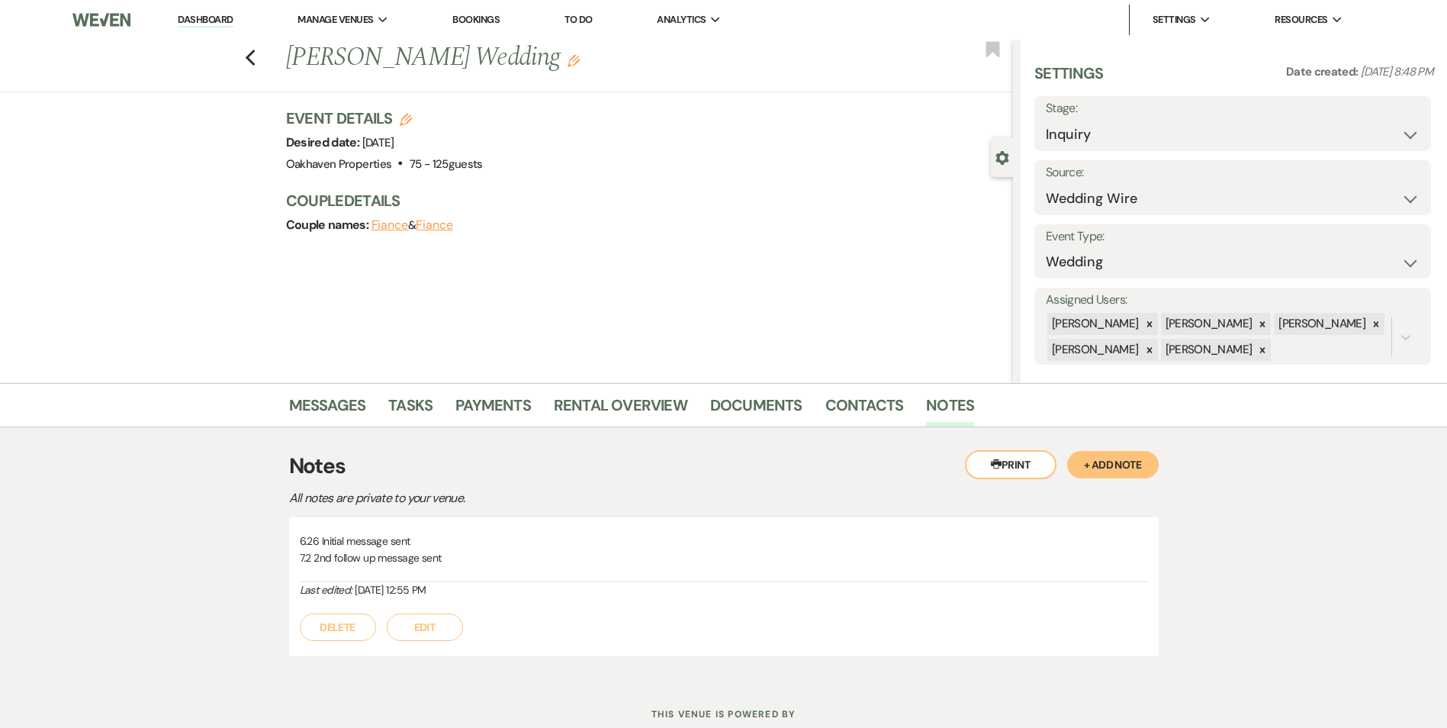
click at [448, 624] on button "Edit" at bounding box center [425, 626] width 76 height 27
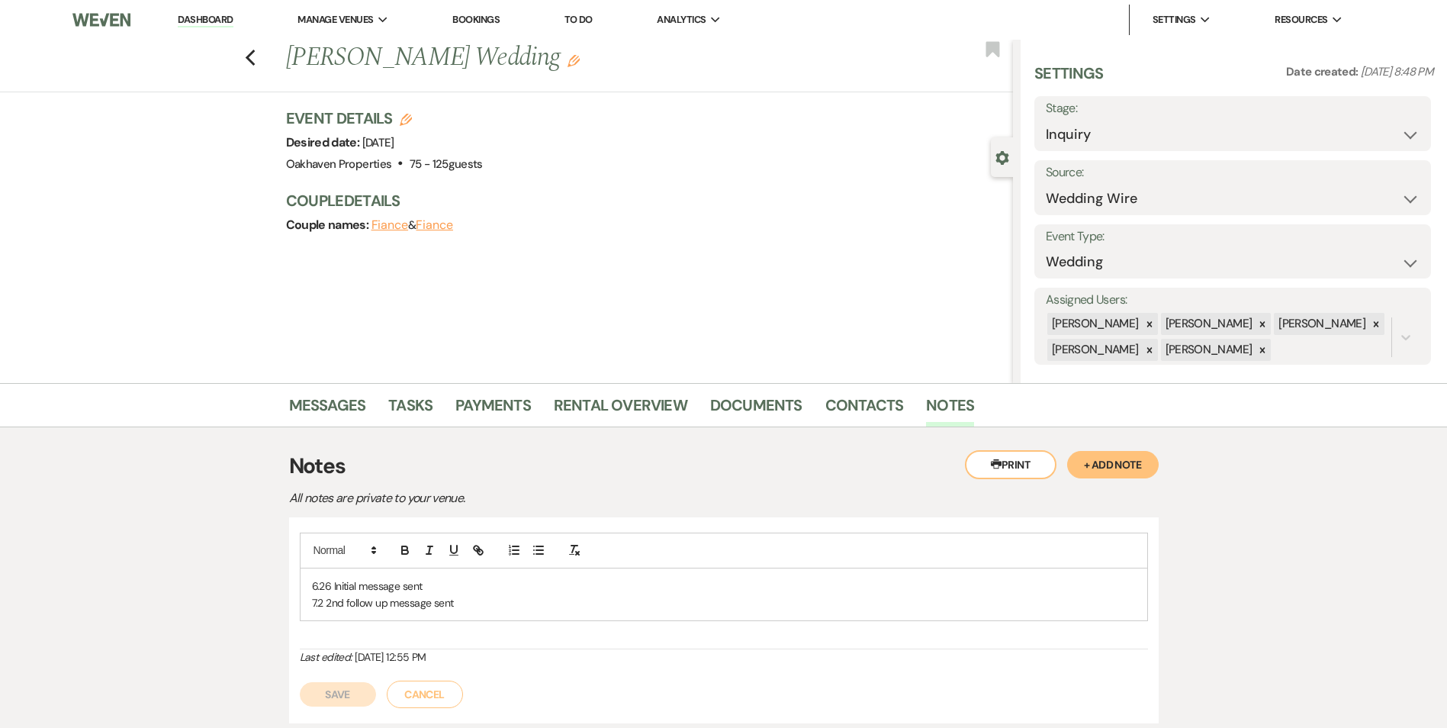
click at [510, 602] on p "7.2 2nd follow up message sent" at bounding box center [724, 602] width 824 height 17
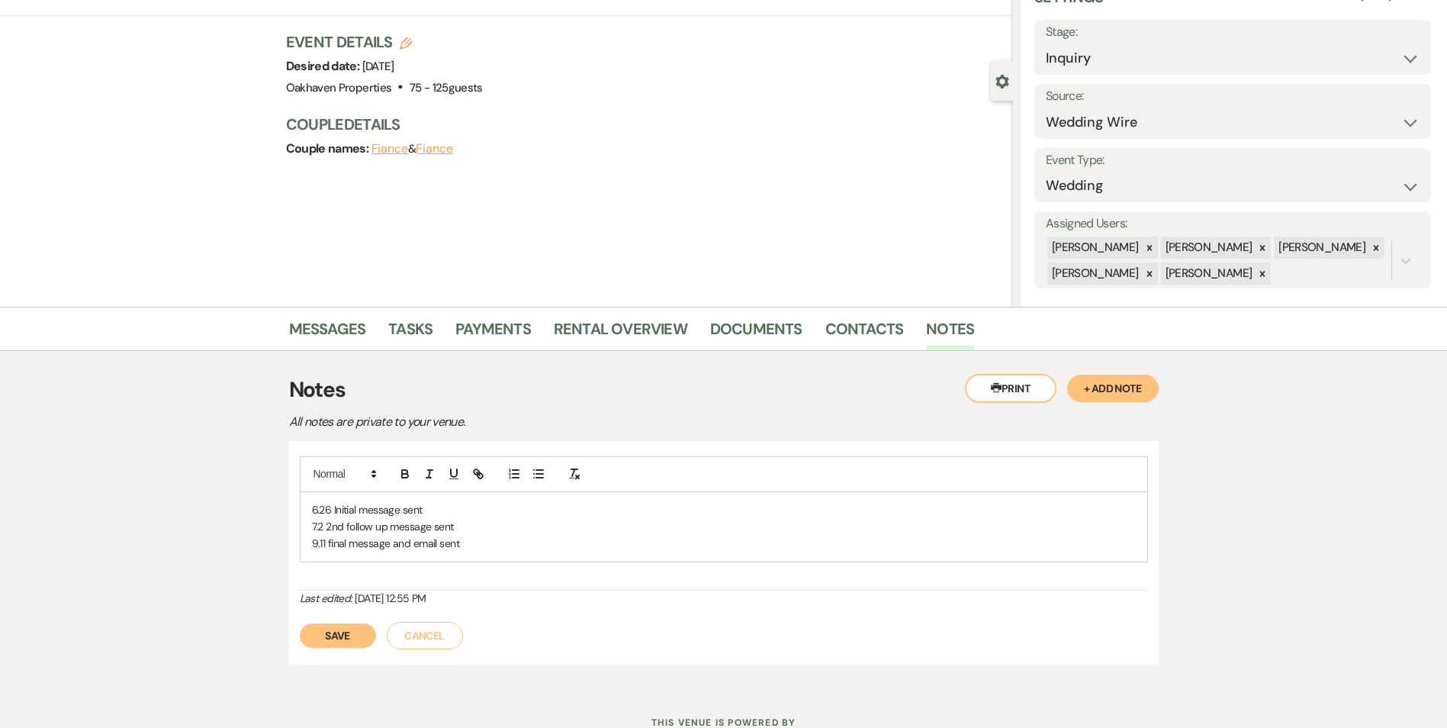
click at [333, 637] on button "Save" at bounding box center [338, 635] width 76 height 24
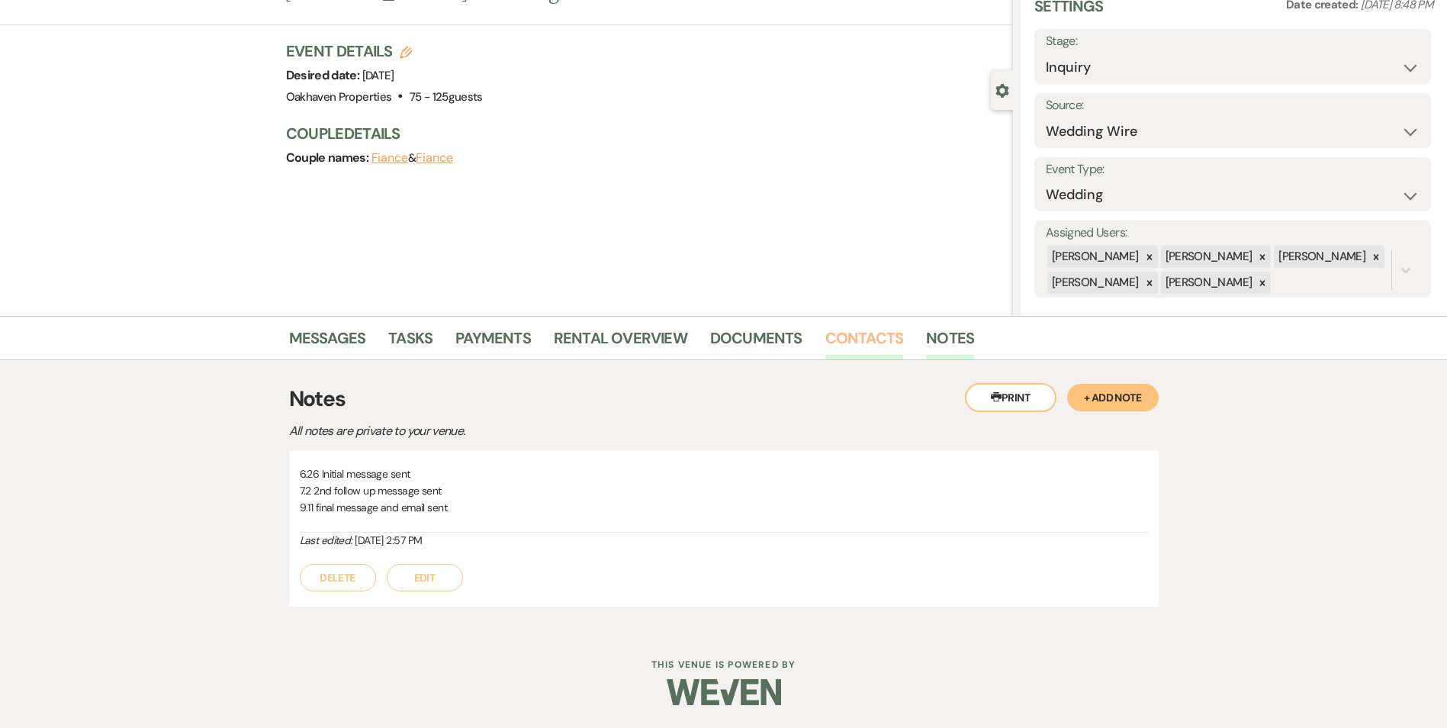
click at [861, 342] on link "Contacts" at bounding box center [864, 343] width 79 height 34
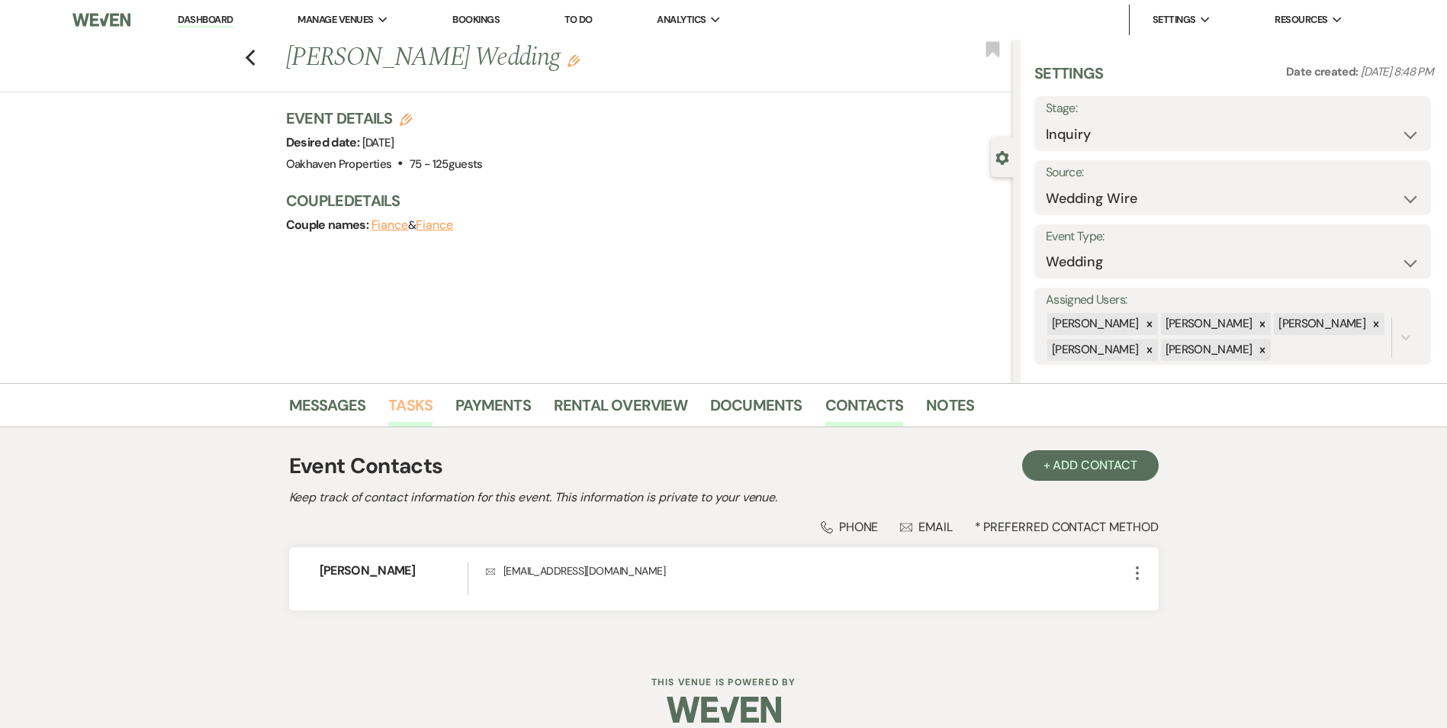
click at [411, 405] on link "Tasks" at bounding box center [410, 410] width 44 height 34
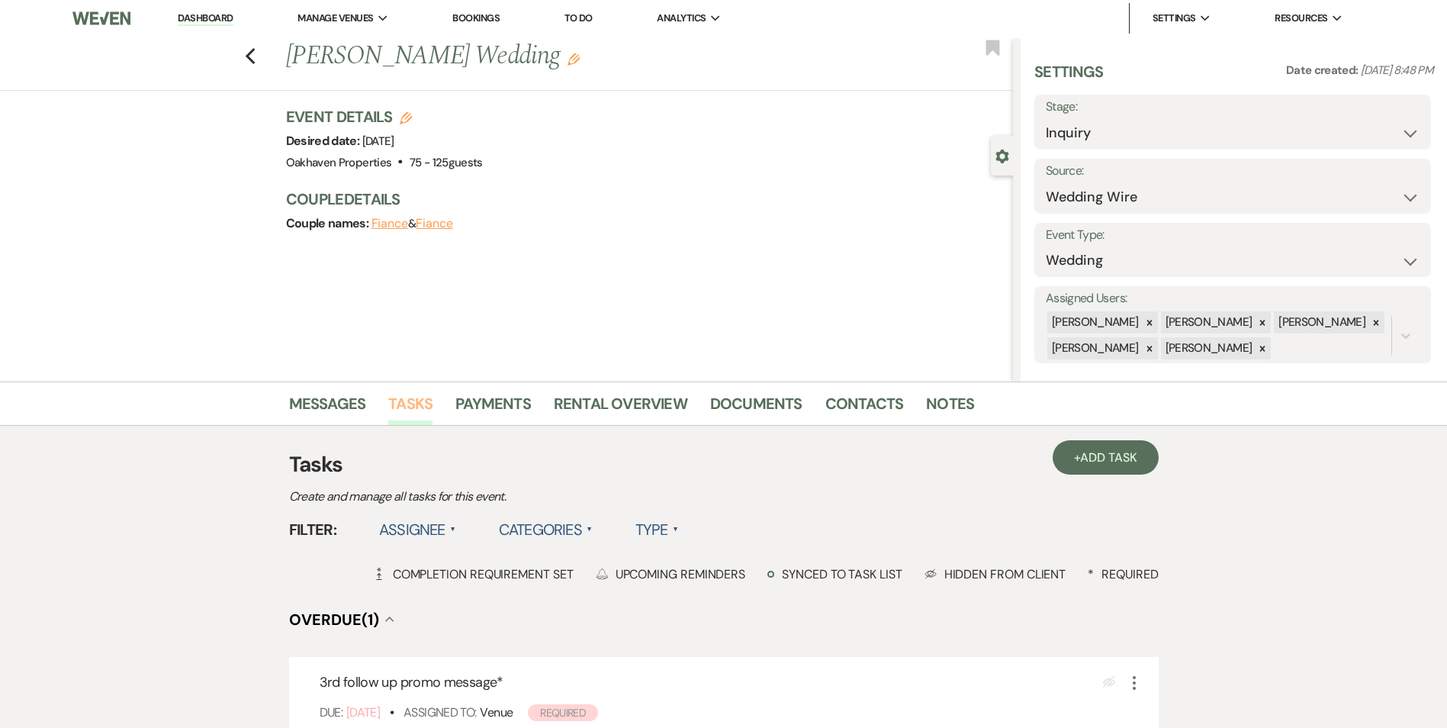
scroll to position [229, 0]
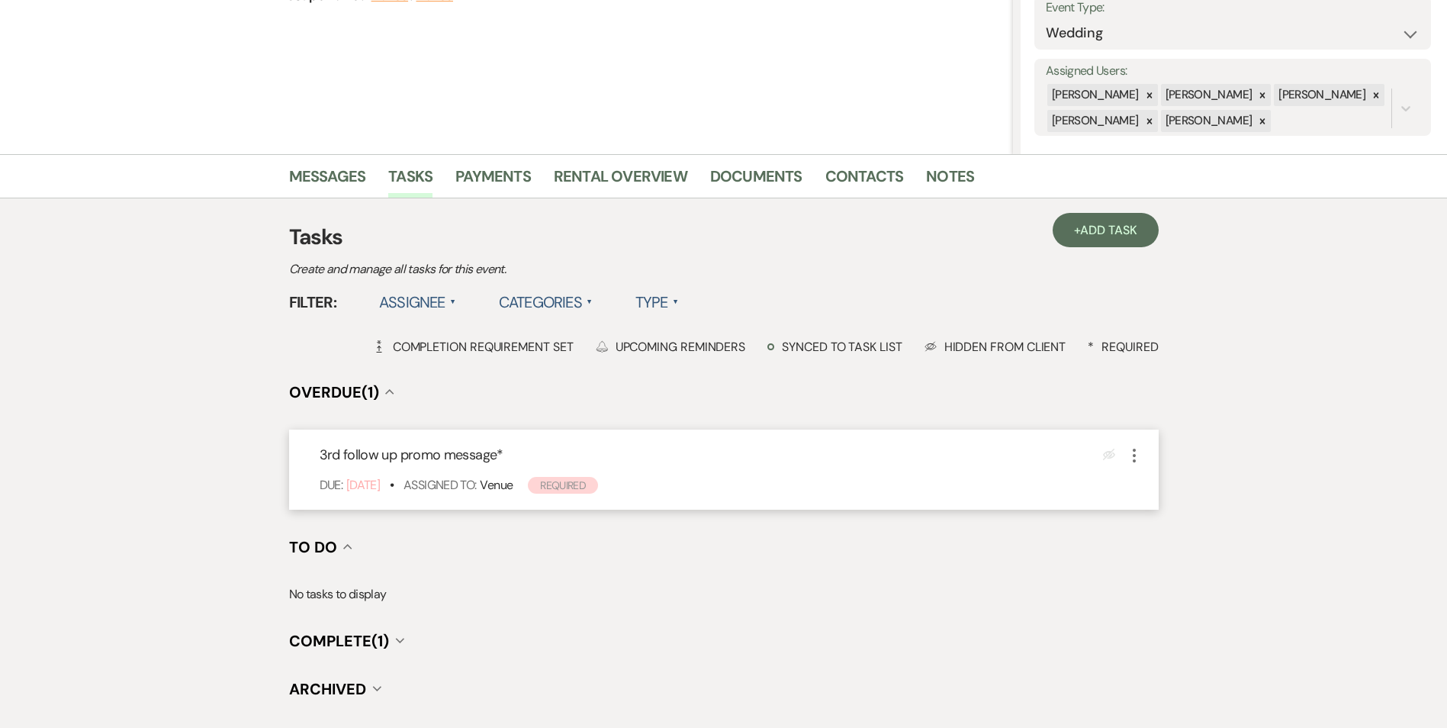
click at [1132, 461] on icon "More" at bounding box center [1134, 455] width 18 height 18
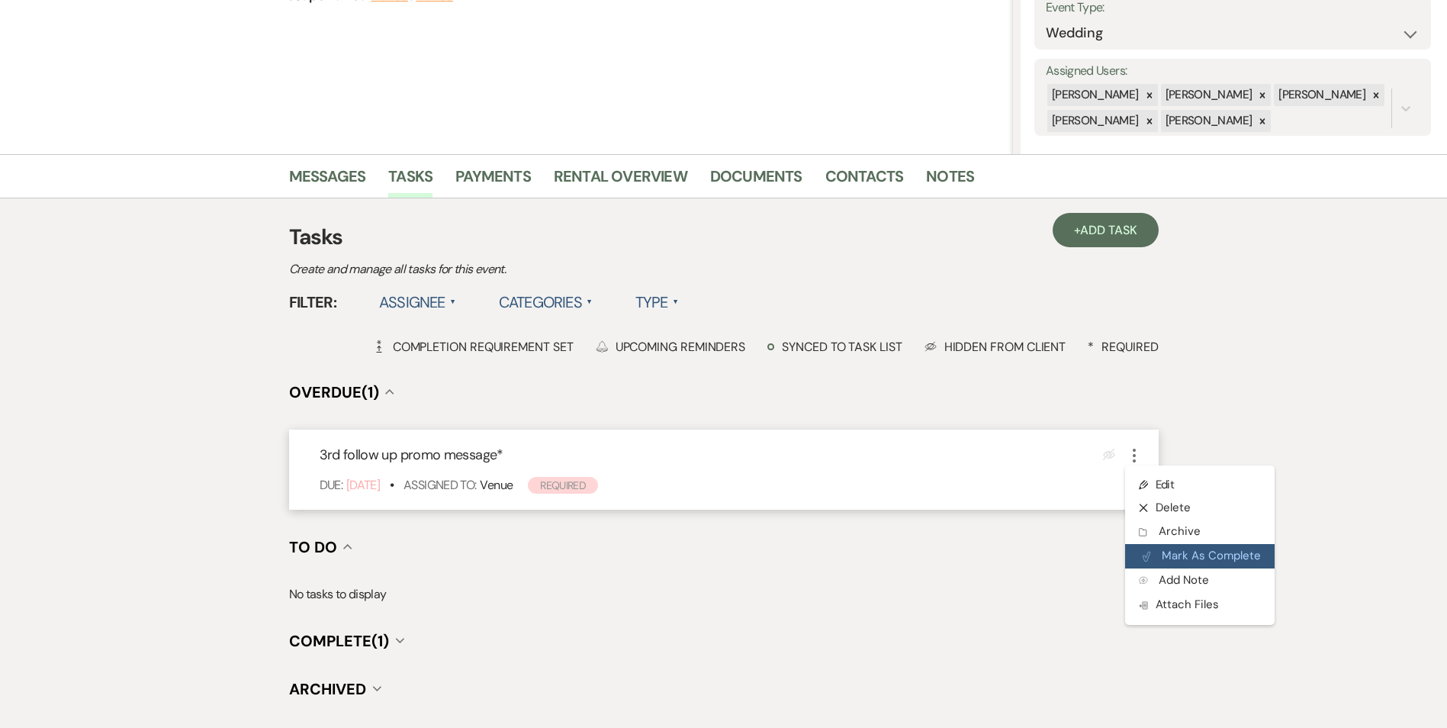
click at [1168, 554] on button "Plan Portal Link Mark As Complete" at bounding box center [1199, 556] width 149 height 24
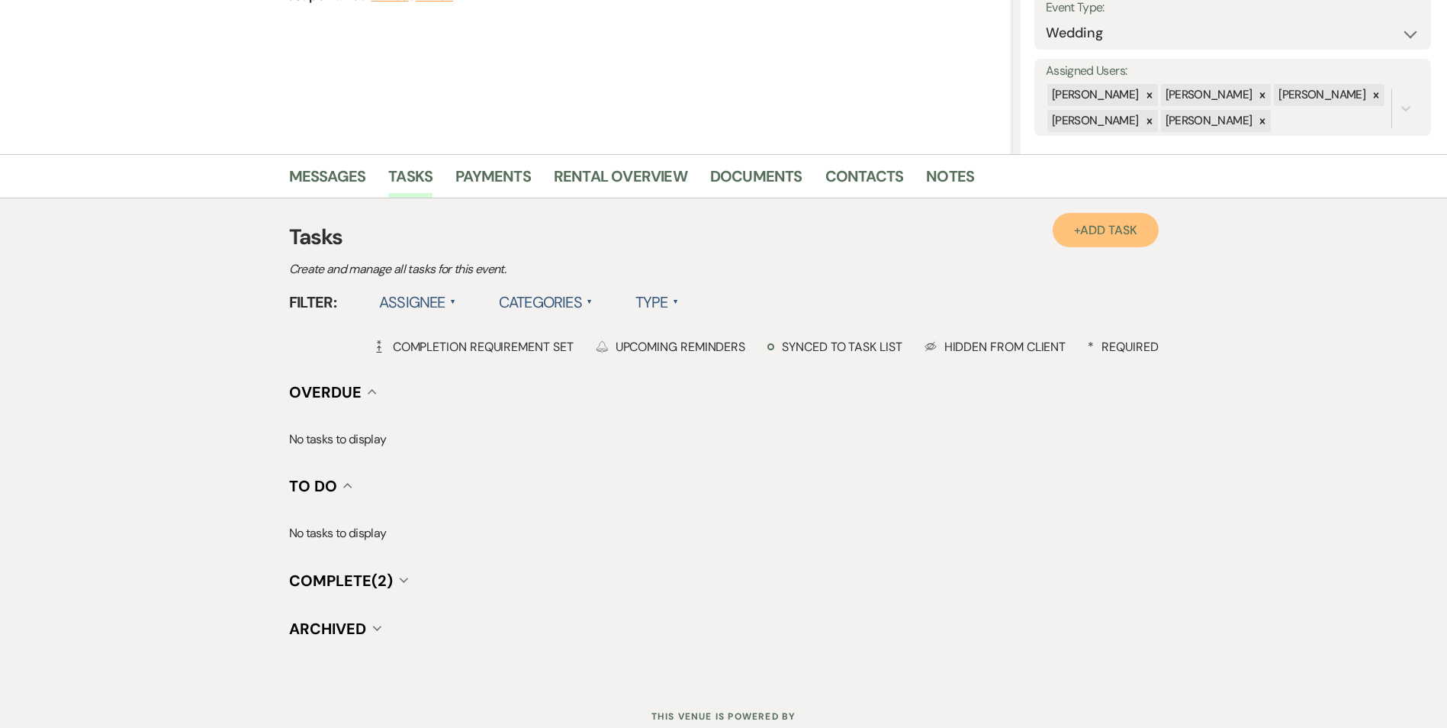
click at [1101, 240] on link "+ Add Task" at bounding box center [1105, 230] width 105 height 34
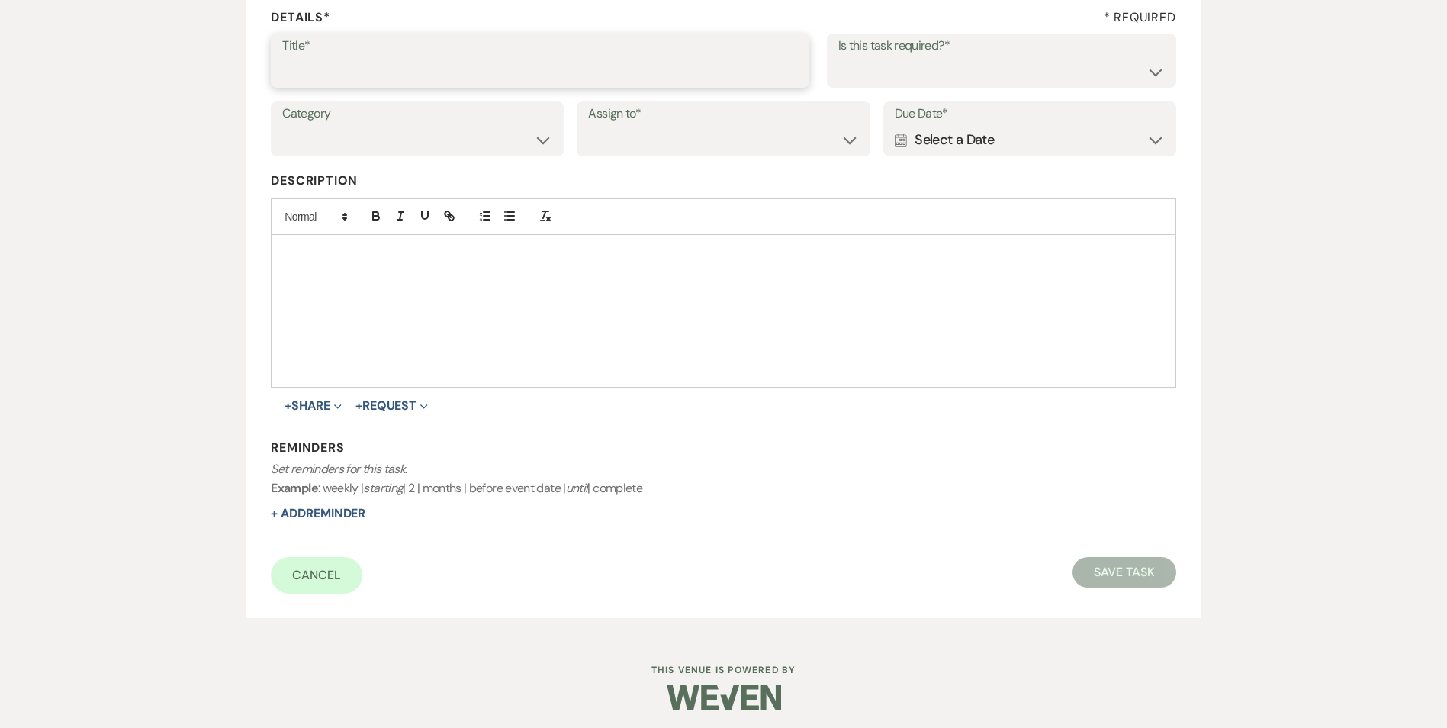
drag, startPoint x: 335, startPoint y: 70, endPoint x: 373, endPoint y: 80, distance: 39.4
click at [336, 71] on input "Title*" at bounding box center [540, 71] width 516 height 30
type input "if do not hear back mark as lost"
drag, startPoint x: 881, startPoint y: 71, endPoint x: 883, endPoint y: 80, distance: 9.4
click at [882, 72] on select "Yes No" at bounding box center [1001, 71] width 326 height 30
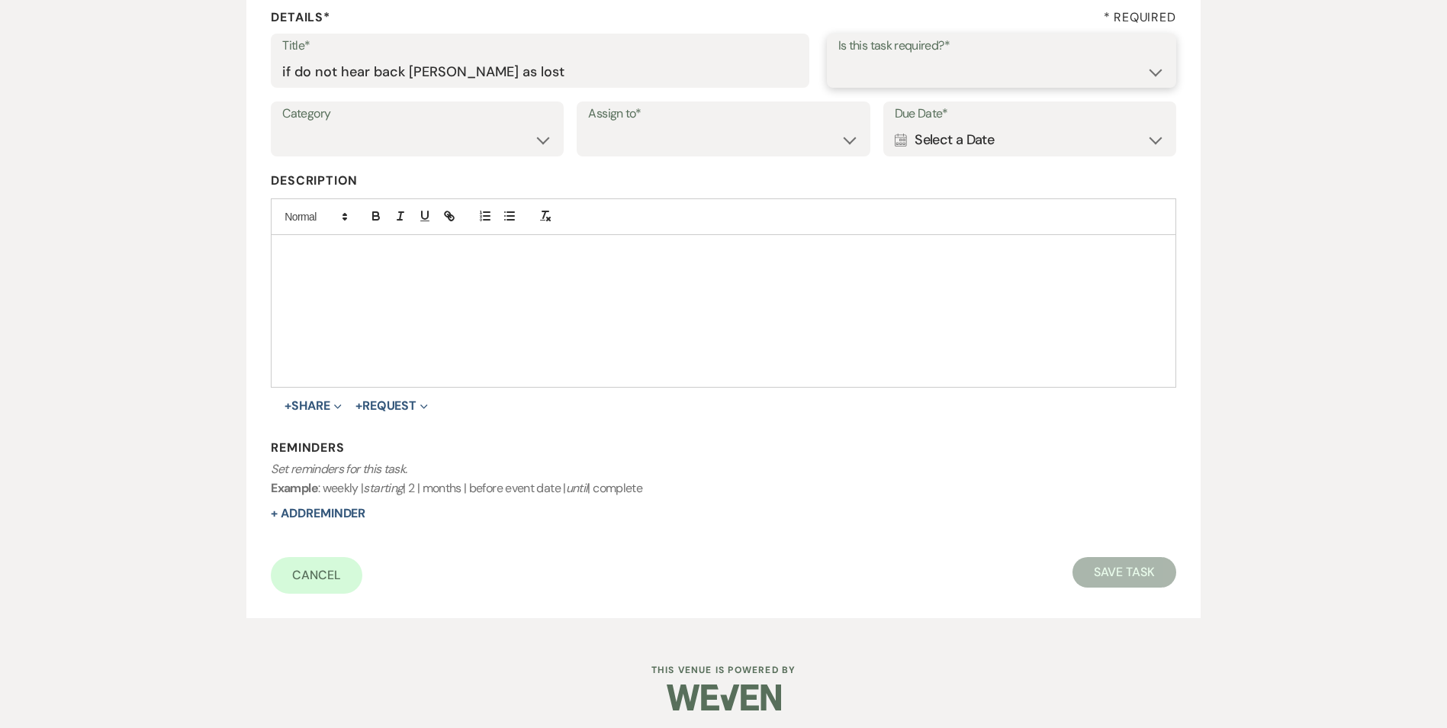
select select "true"
click at [838, 56] on select "Yes No" at bounding box center [1001, 71] width 326 height 30
drag, startPoint x: 520, startPoint y: 137, endPoint x: 529, endPoint y: 151, distance: 16.5
click at [520, 137] on select "Venue Vendors Guests Details Finalize & Share" at bounding box center [417, 140] width 270 height 30
select select "31"
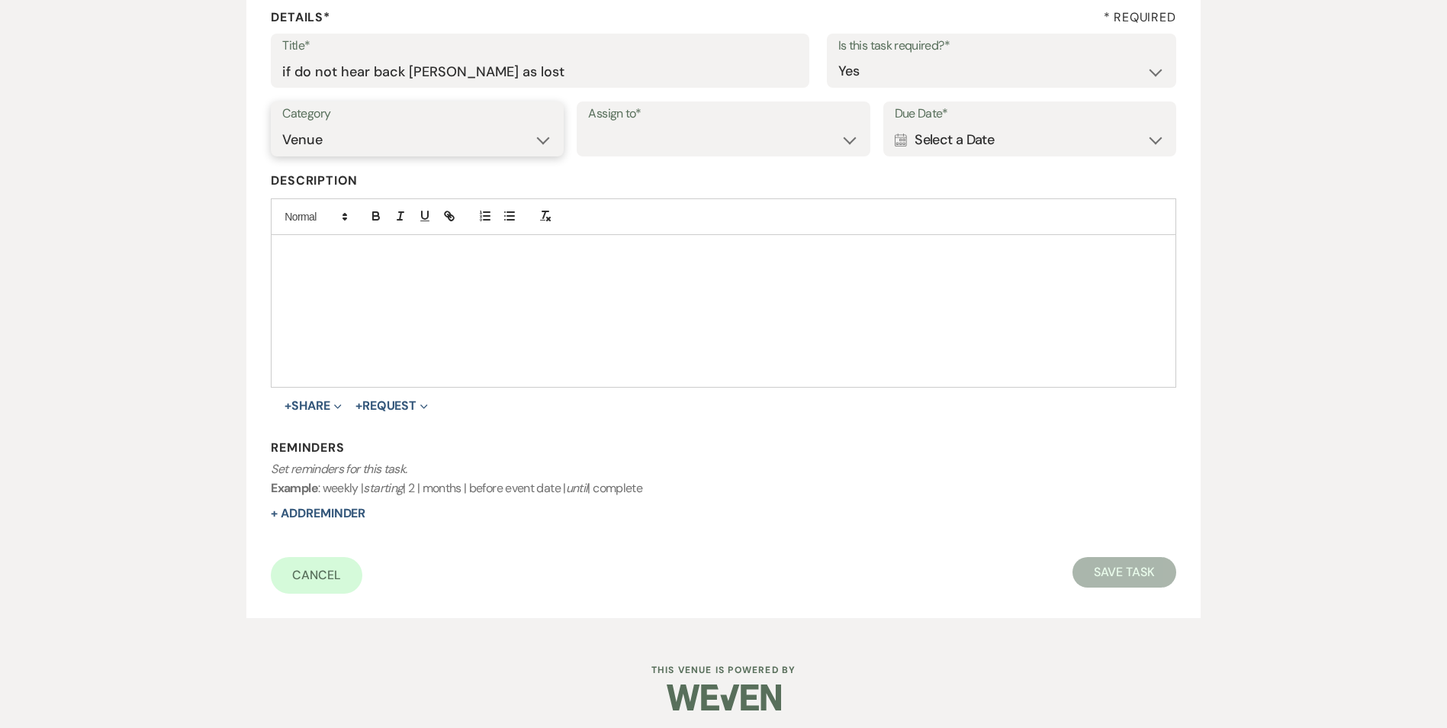
click at [282, 125] on select "Venue Vendors Guests Details Finalize & Share" at bounding box center [417, 140] width 270 height 30
click at [669, 144] on select "Venue Client" at bounding box center [723, 140] width 270 height 30
select select "venueHost"
click at [588, 125] on select "Venue Client" at bounding box center [723, 140] width 270 height 30
click at [943, 155] on div "Calendar Select a Date Expand" at bounding box center [1030, 140] width 270 height 30
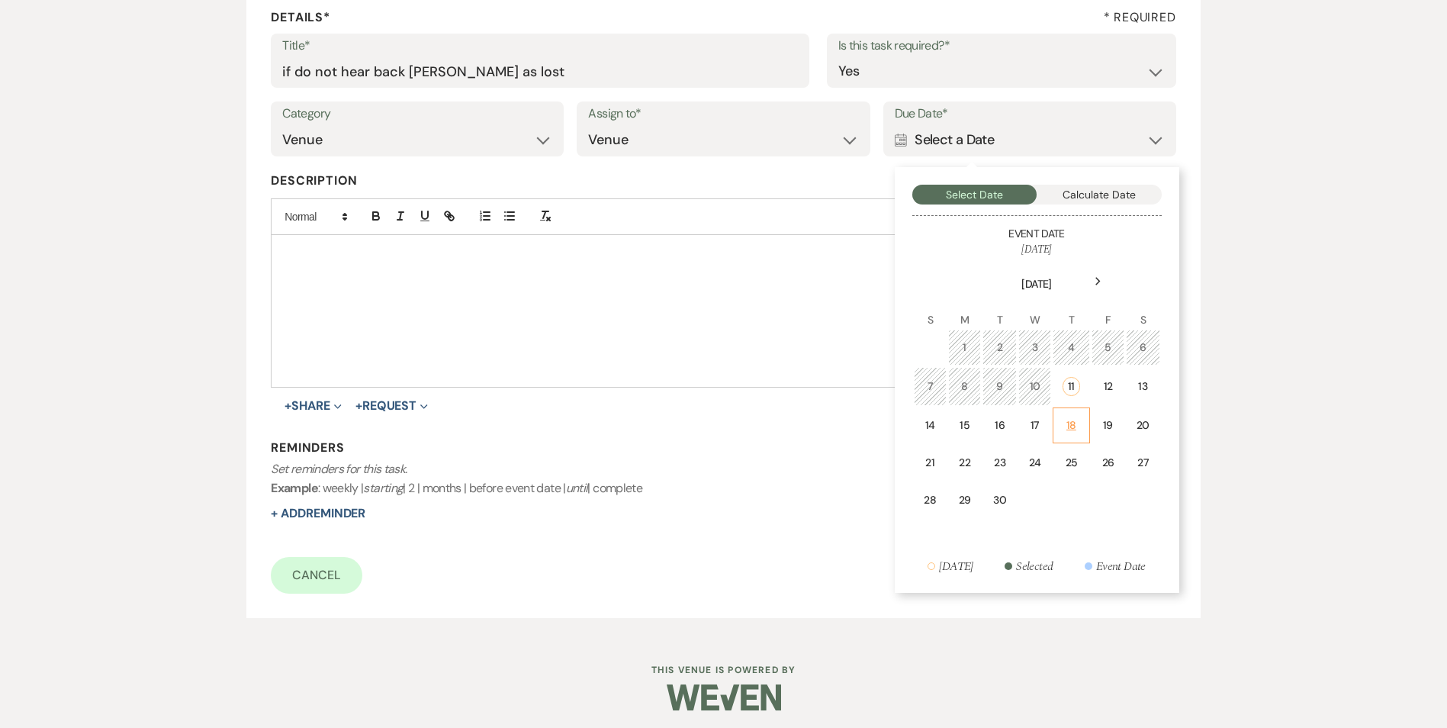
click at [1082, 429] on td "18" at bounding box center [1071, 425] width 37 height 36
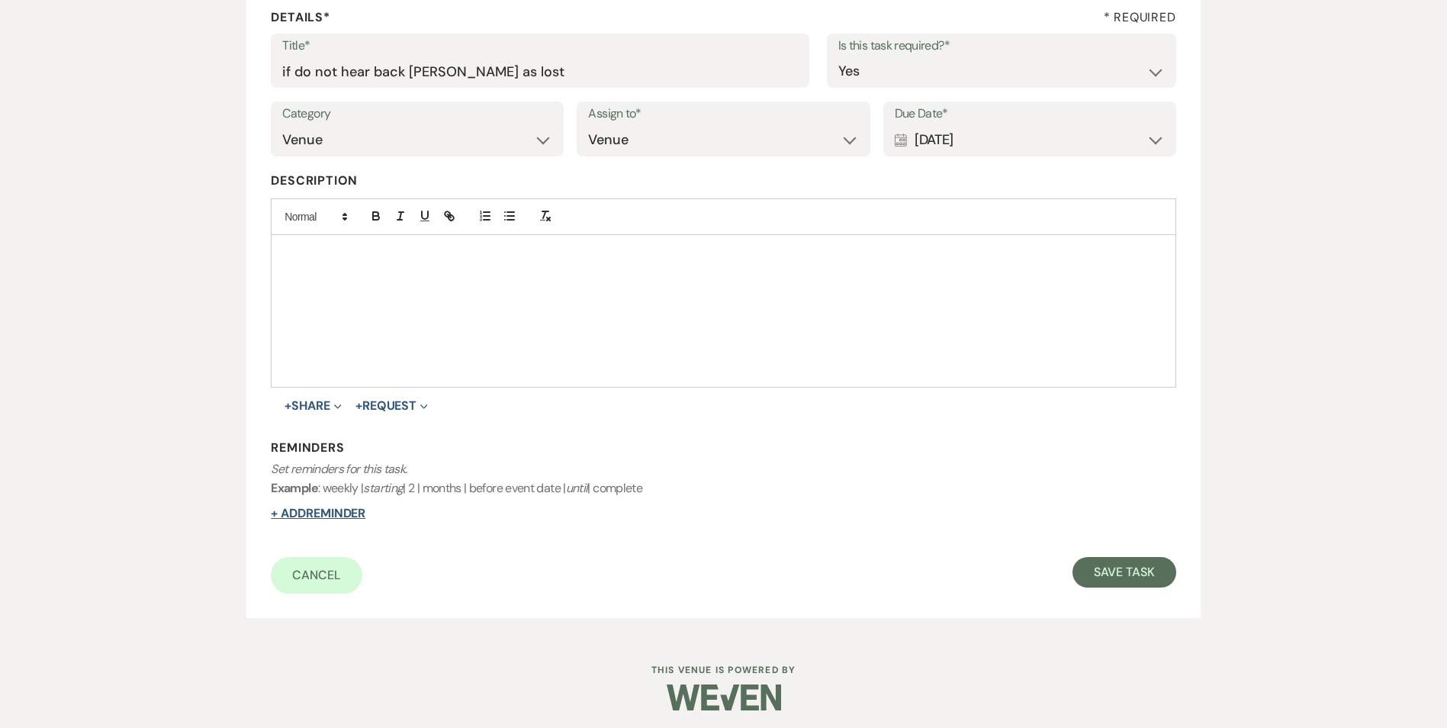
click at [338, 516] on button "+ Add Reminder" at bounding box center [318, 513] width 95 height 12
select select "host"
select select "days"
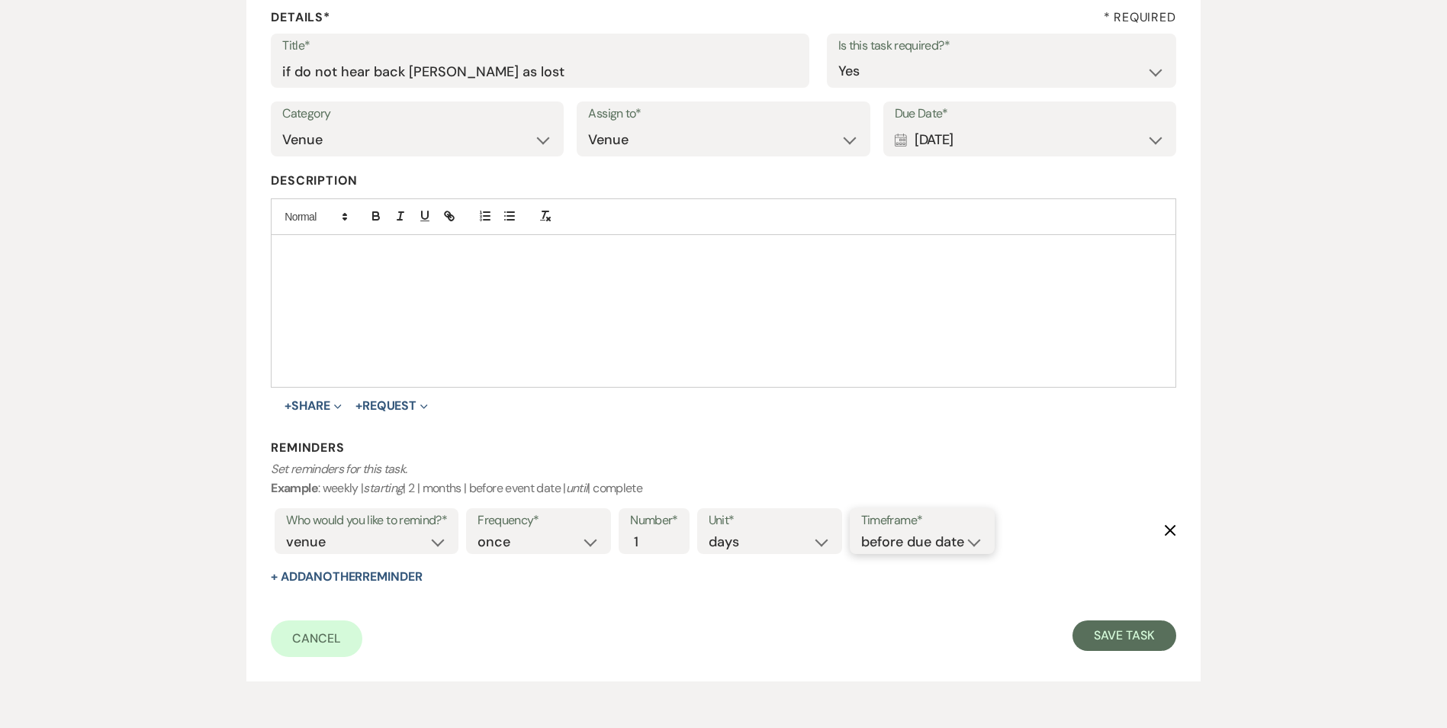
drag, startPoint x: 926, startPoint y: 541, endPoint x: 927, endPoint y: 554, distance: 13.8
click at [926, 541] on select "before due date after due date on due date on custom date" at bounding box center [922, 542] width 122 height 21
select select "onDueDate"
click at [861, 532] on select "before due date after due date on due date on custom date" at bounding box center [922, 542] width 122 height 21
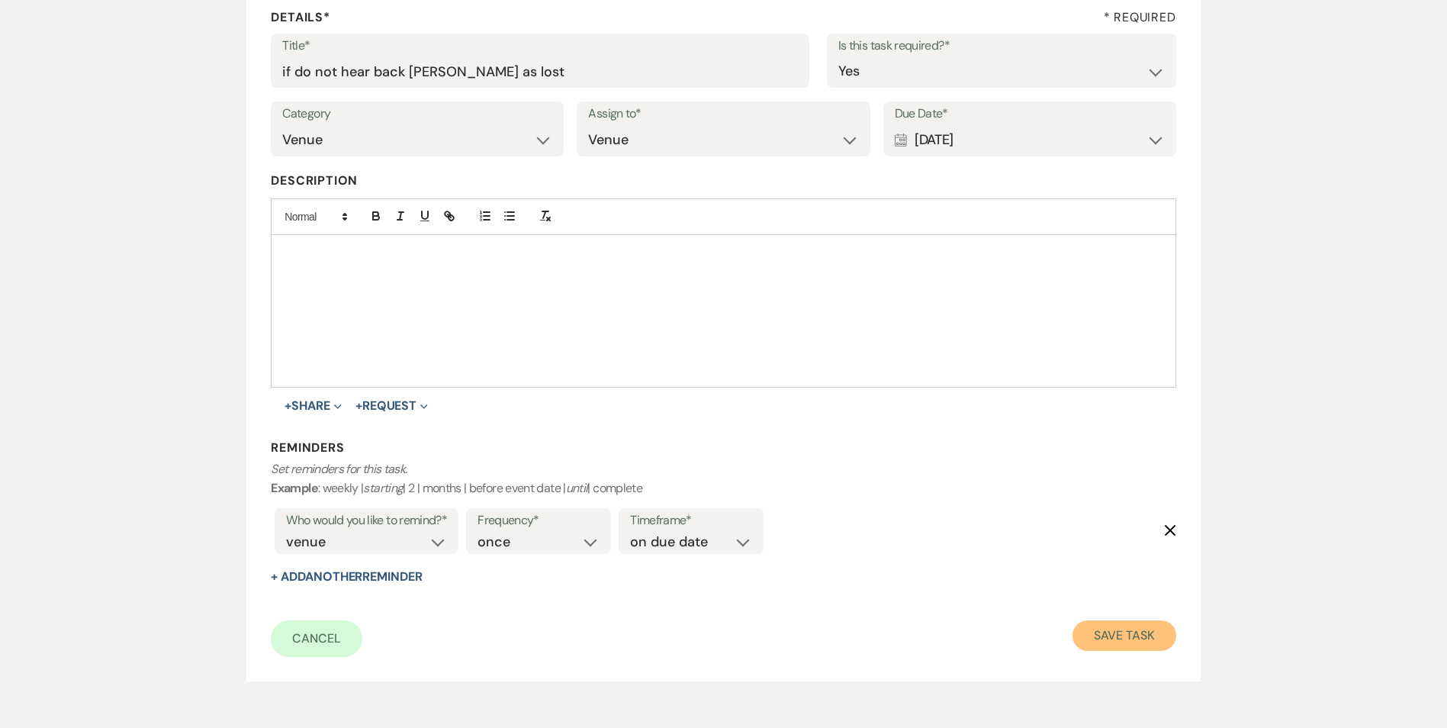
click at [1107, 638] on button "Save Task" at bounding box center [1123, 635] width 103 height 31
select select "3"
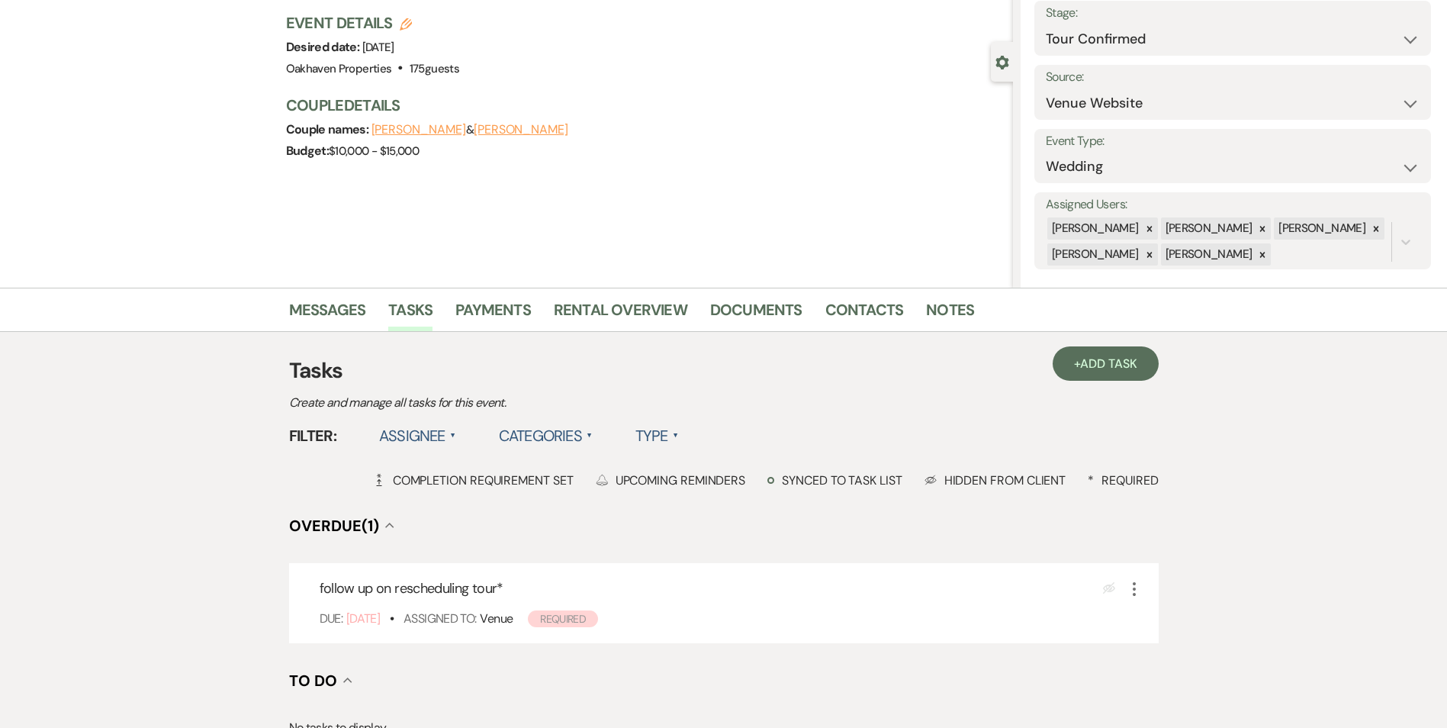
scroll to position [229, 0]
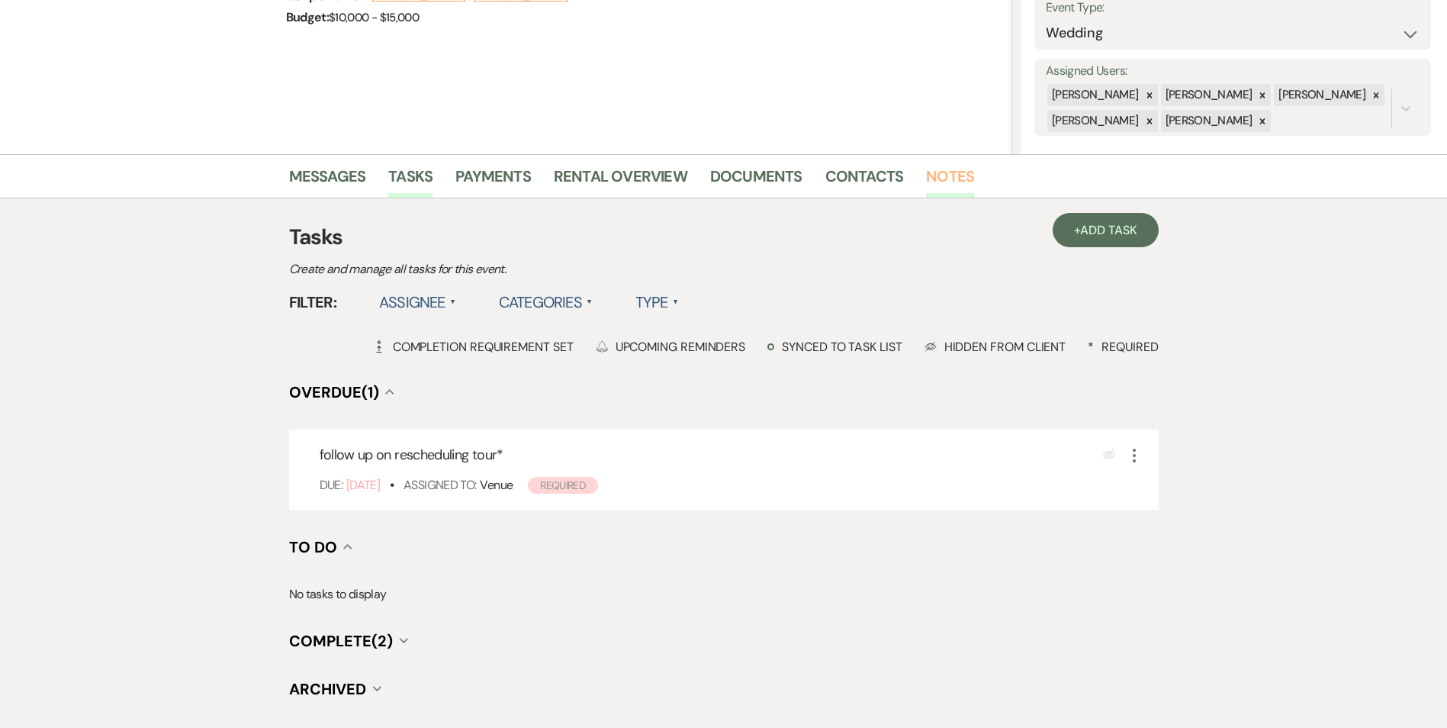
click at [944, 175] on link "Notes" at bounding box center [950, 181] width 48 height 34
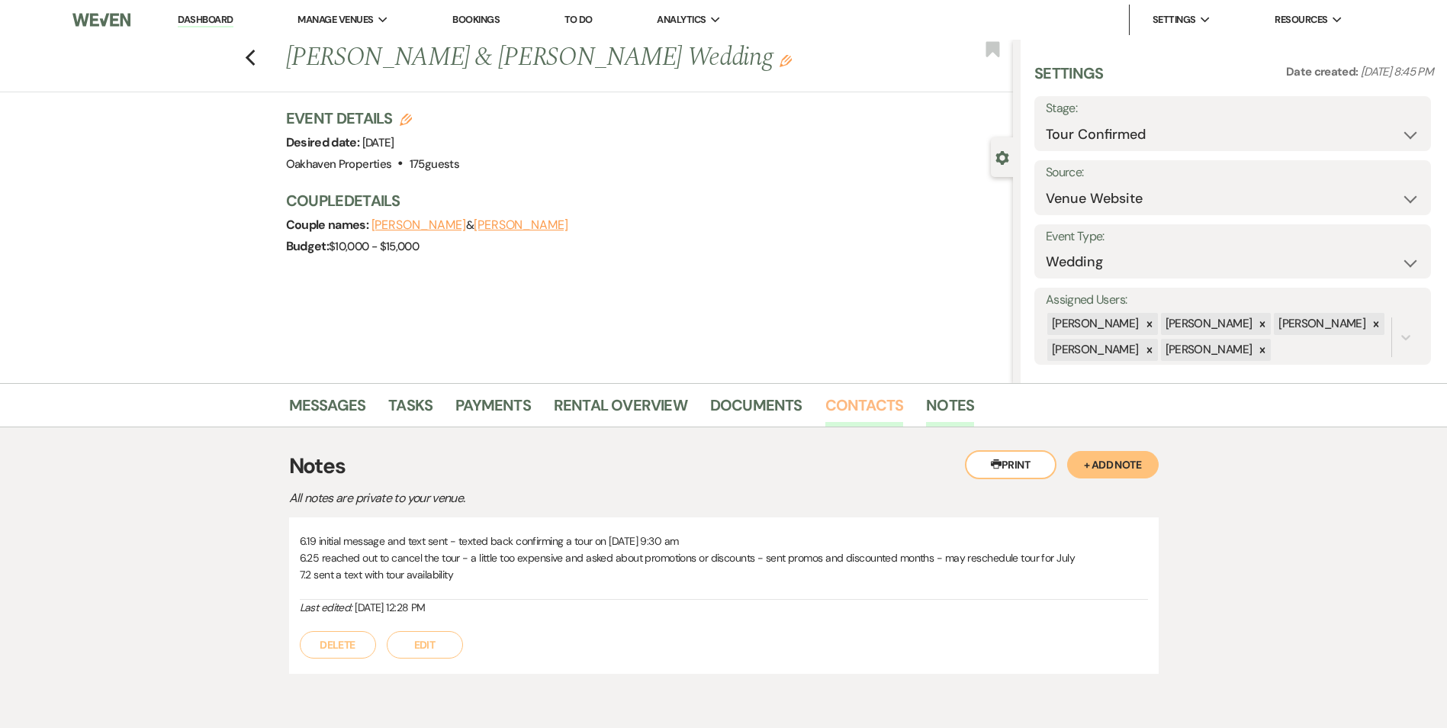
click at [855, 413] on link "Contacts" at bounding box center [864, 410] width 79 height 34
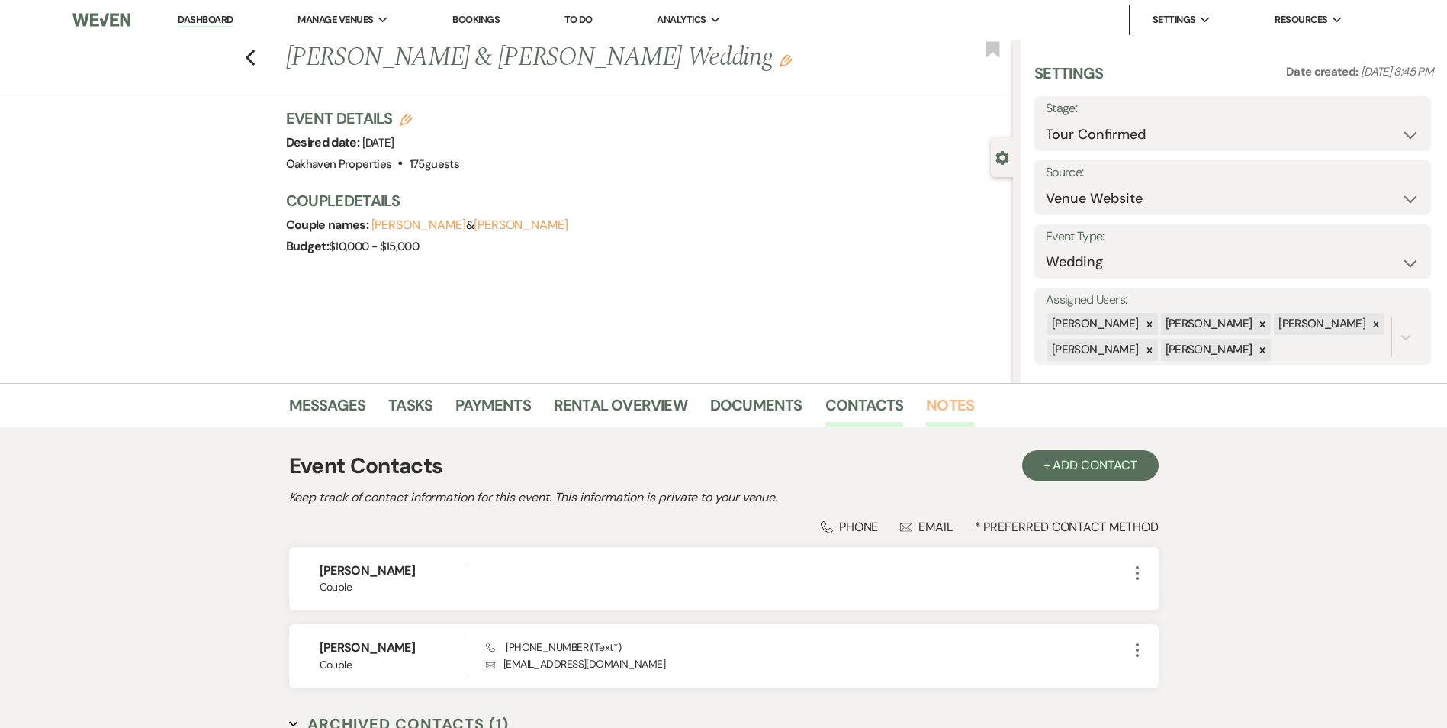
click at [957, 409] on link "Notes" at bounding box center [950, 410] width 48 height 34
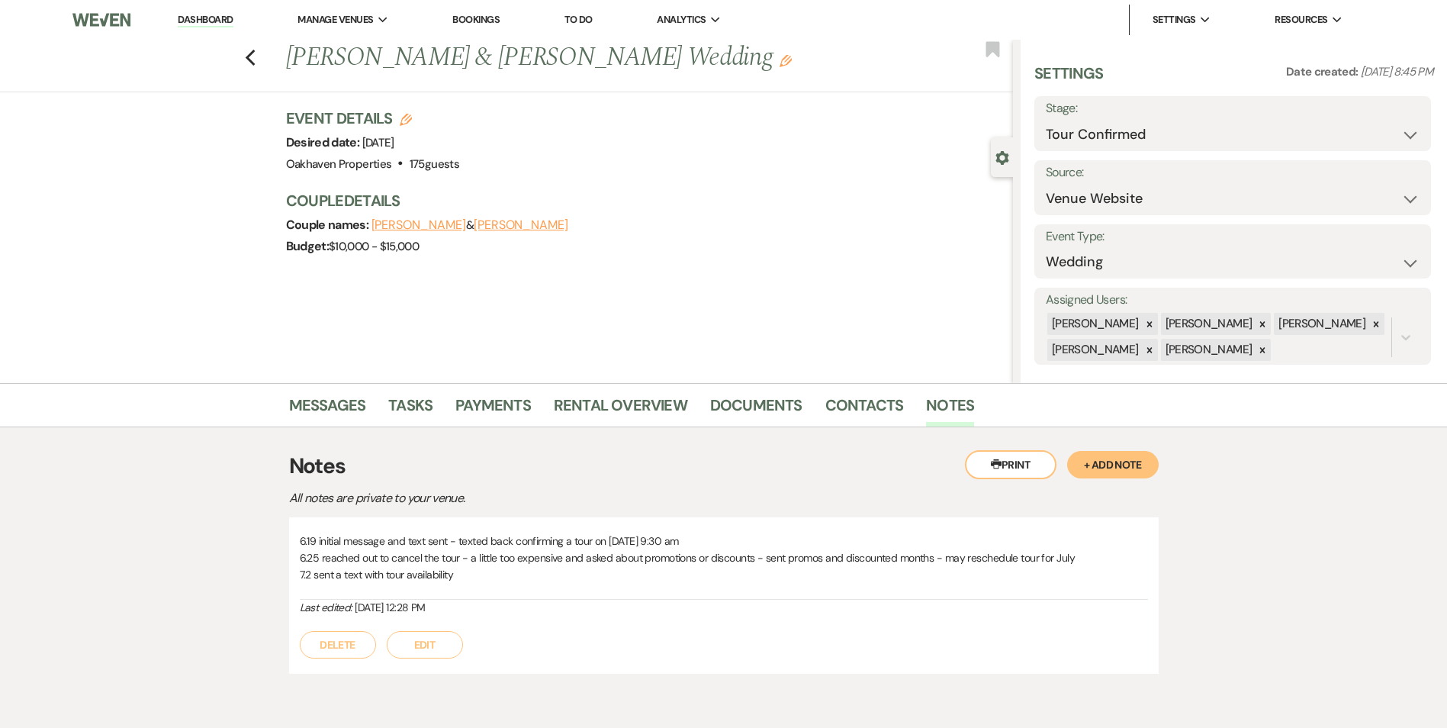
click at [439, 637] on button "Edit" at bounding box center [425, 644] width 76 height 27
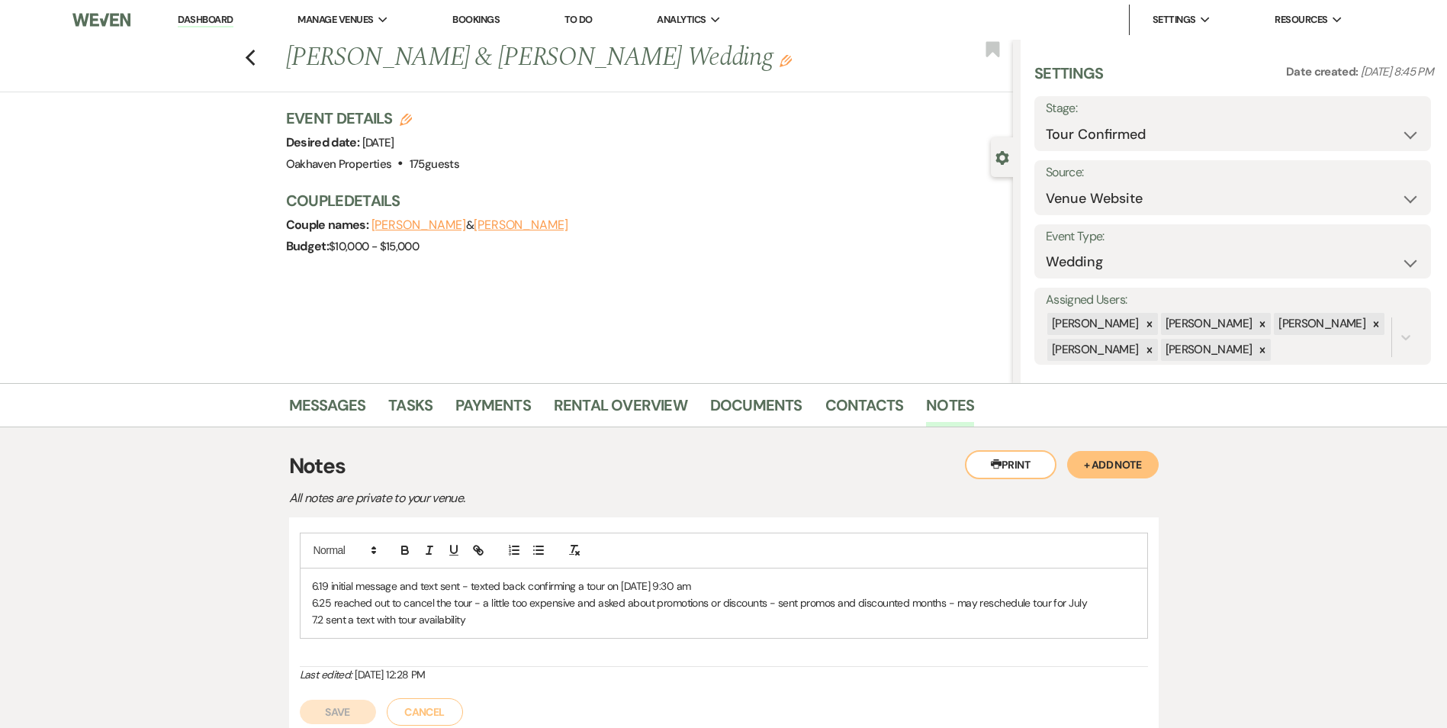
click at [491, 625] on p "7.2 sent a text with tour availability" at bounding box center [724, 619] width 824 height 17
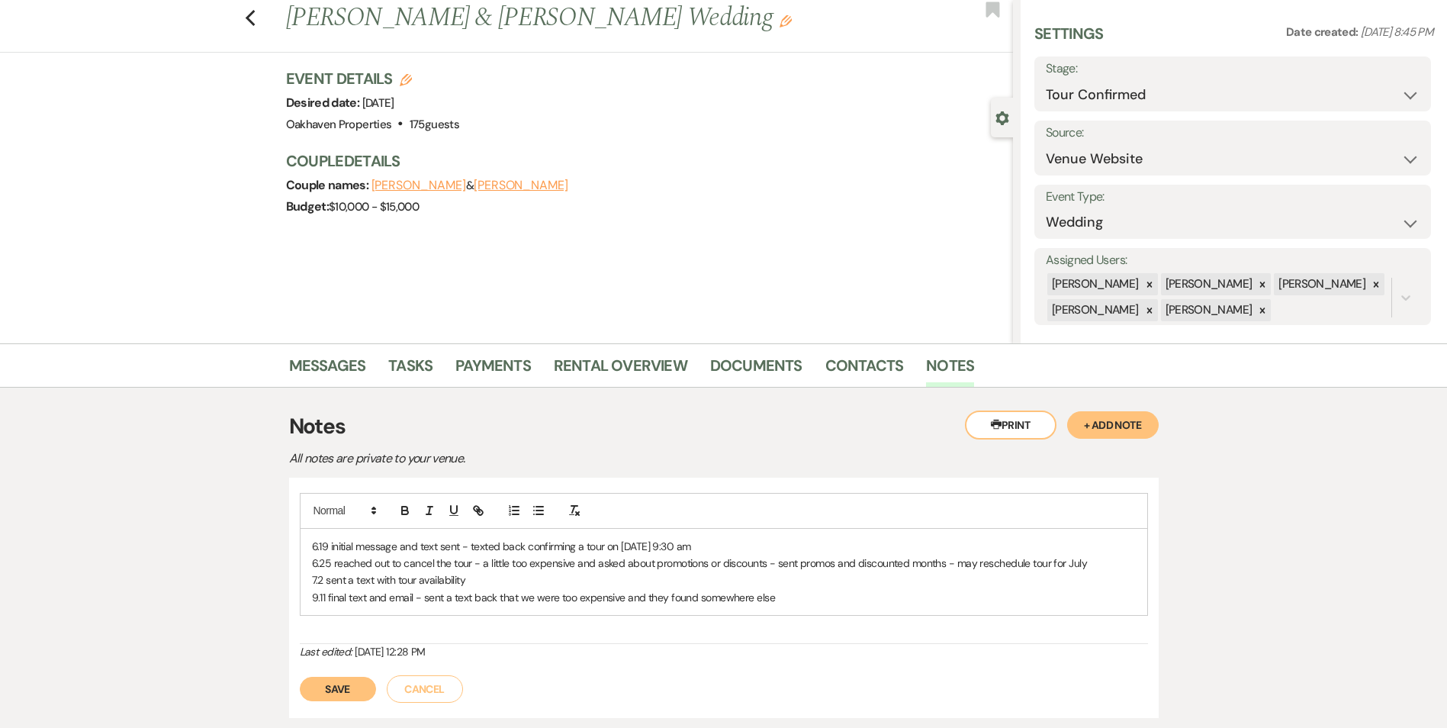
scroll to position [76, 0]
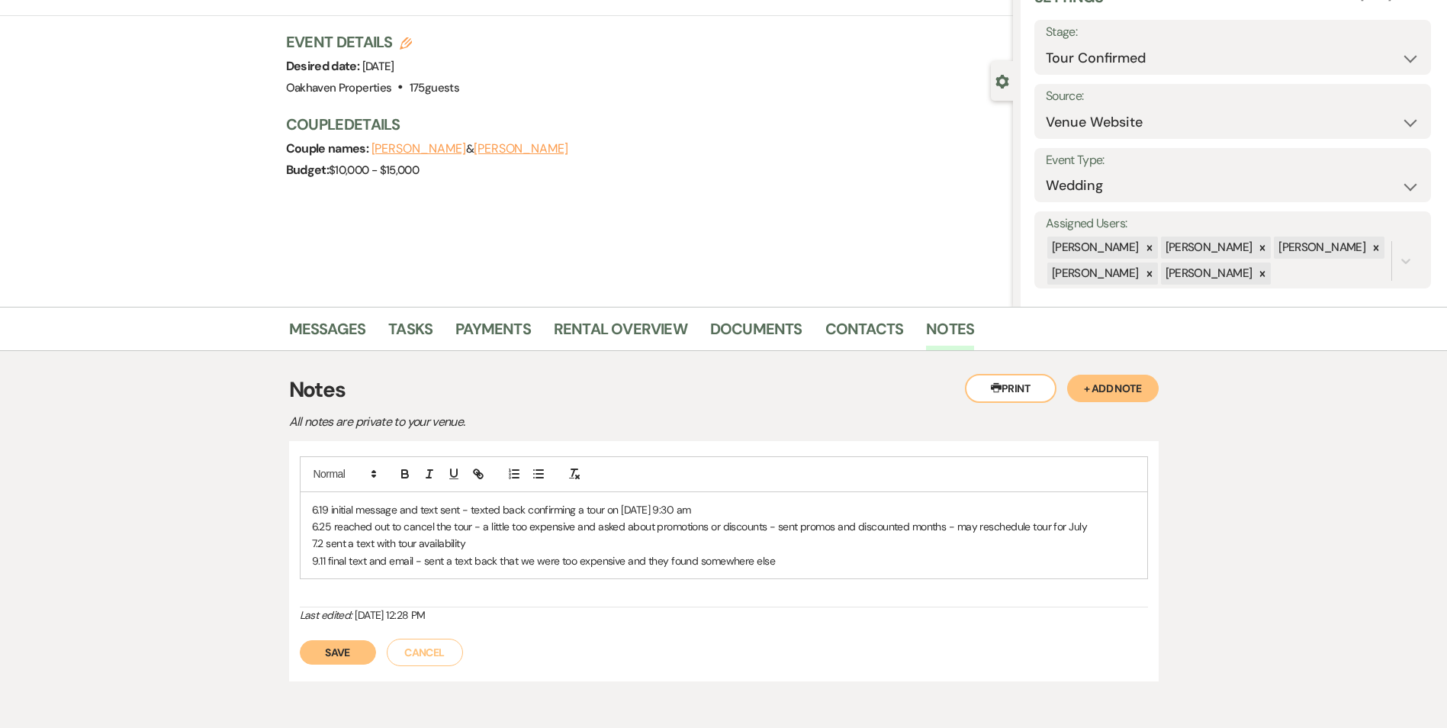
click at [351, 652] on button "Save" at bounding box center [338, 652] width 76 height 24
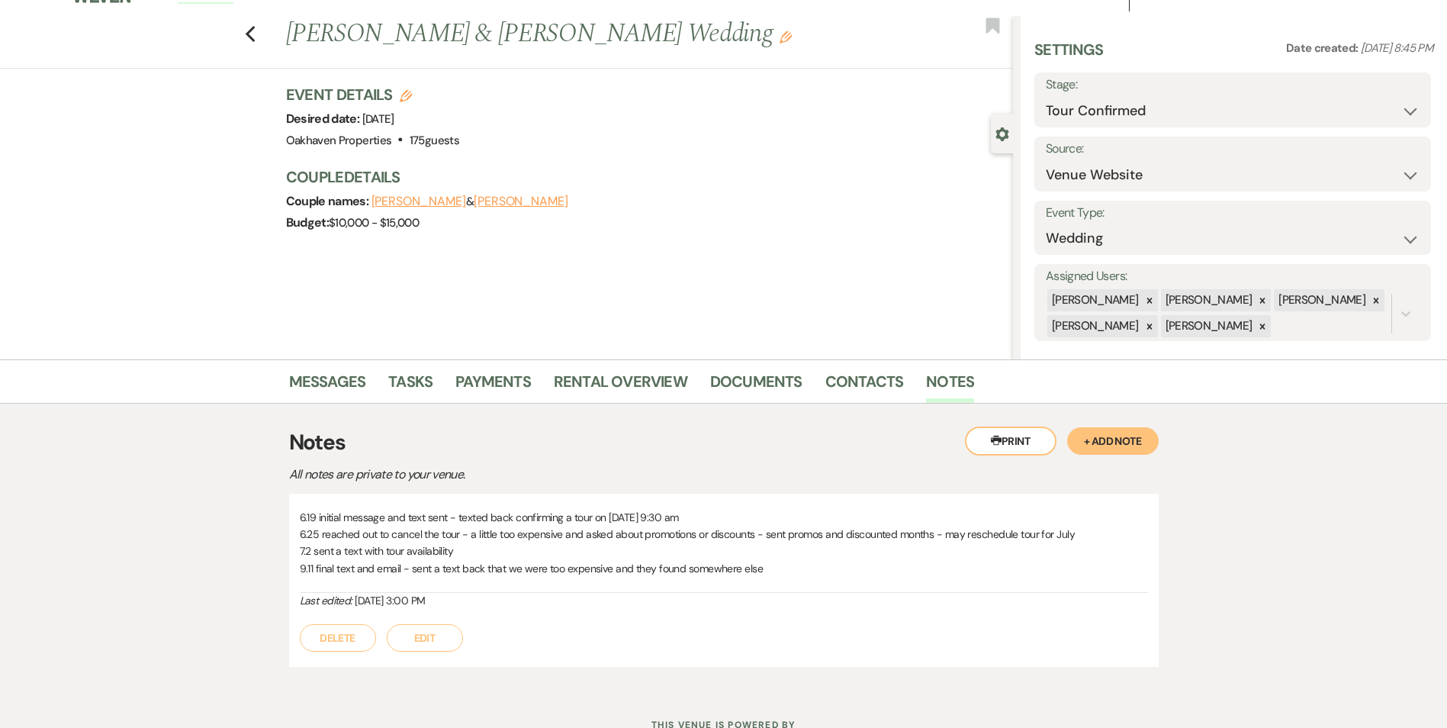
scroll to position [0, 0]
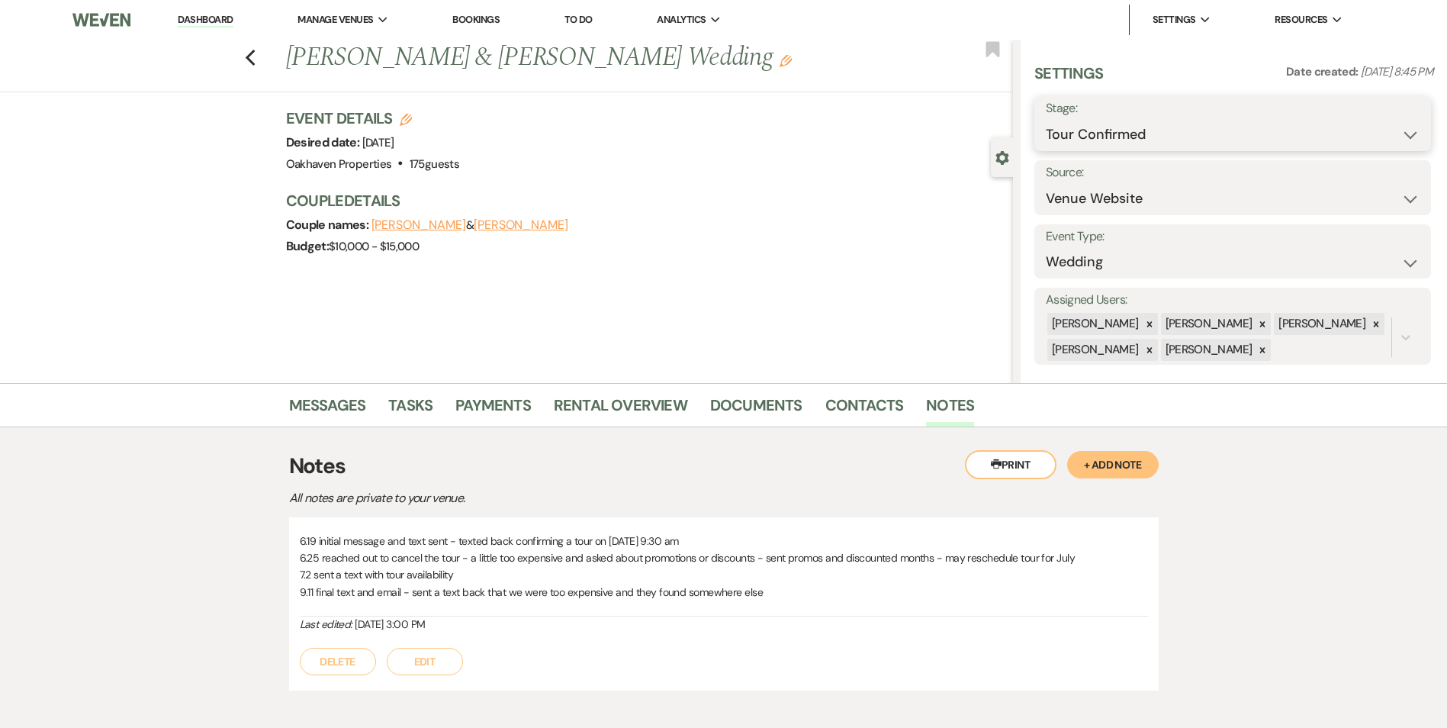
drag, startPoint x: 1211, startPoint y: 130, endPoint x: 1204, endPoint y: 160, distance: 30.5
click at [1210, 131] on select "Inquiry Follow Up Tour Requested Tour Confirmed Toured Proposal Sent Booked Lost" at bounding box center [1233, 135] width 374 height 30
select select "8"
click at [1046, 120] on select "Inquiry Follow Up Tour Requested Tour Confirmed Toured Proposal Sent Booked Lost" at bounding box center [1233, 135] width 374 height 30
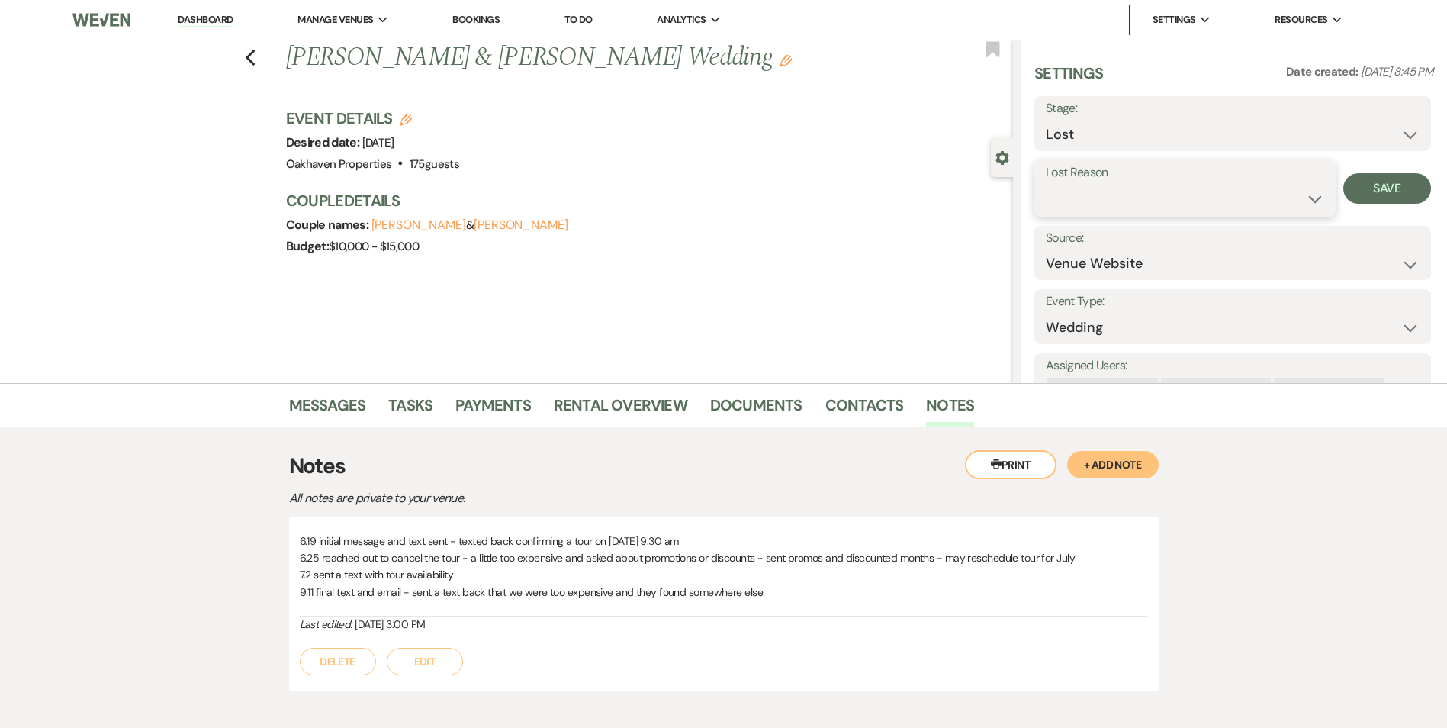
click at [1120, 191] on select "Booked Elsewhere Budget Date Unavailable No Response Not a Good Match Capacity …" at bounding box center [1185, 199] width 278 height 30
select select "7"
click at [1046, 184] on select "Booked Elsewhere Budget Date Unavailable No Response Not a Good Match Capacity …" at bounding box center [1185, 199] width 278 height 30
click at [1395, 170] on div "Lost Reason Booked Elsewhere Budget Date Unavailable No Response Not a Good Mat…" at bounding box center [1232, 188] width 397 height 56
click at [1390, 182] on button "Save" at bounding box center [1387, 188] width 88 height 31
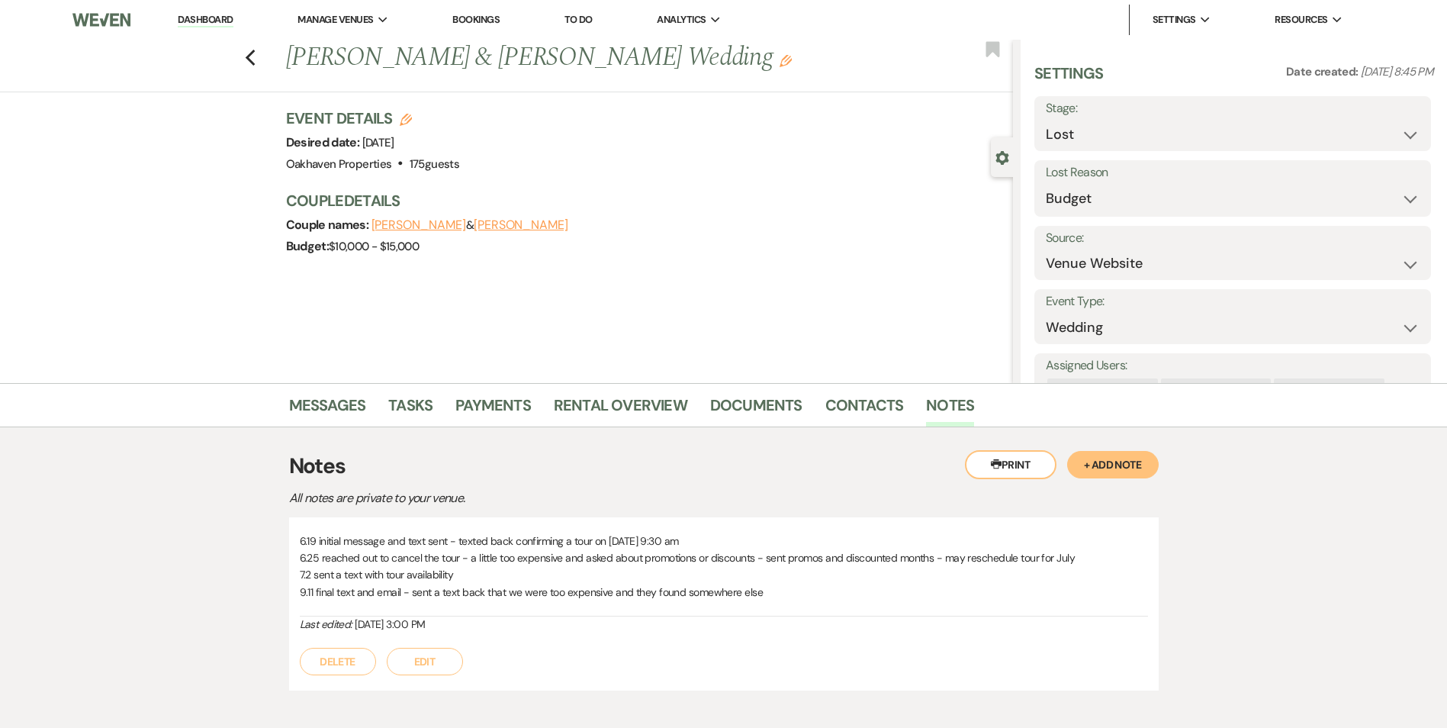
drag, startPoint x: 218, startPoint y: 16, endPoint x: 232, endPoint y: 26, distance: 16.9
click at [218, 17] on link "Dashboard" at bounding box center [205, 20] width 55 height 14
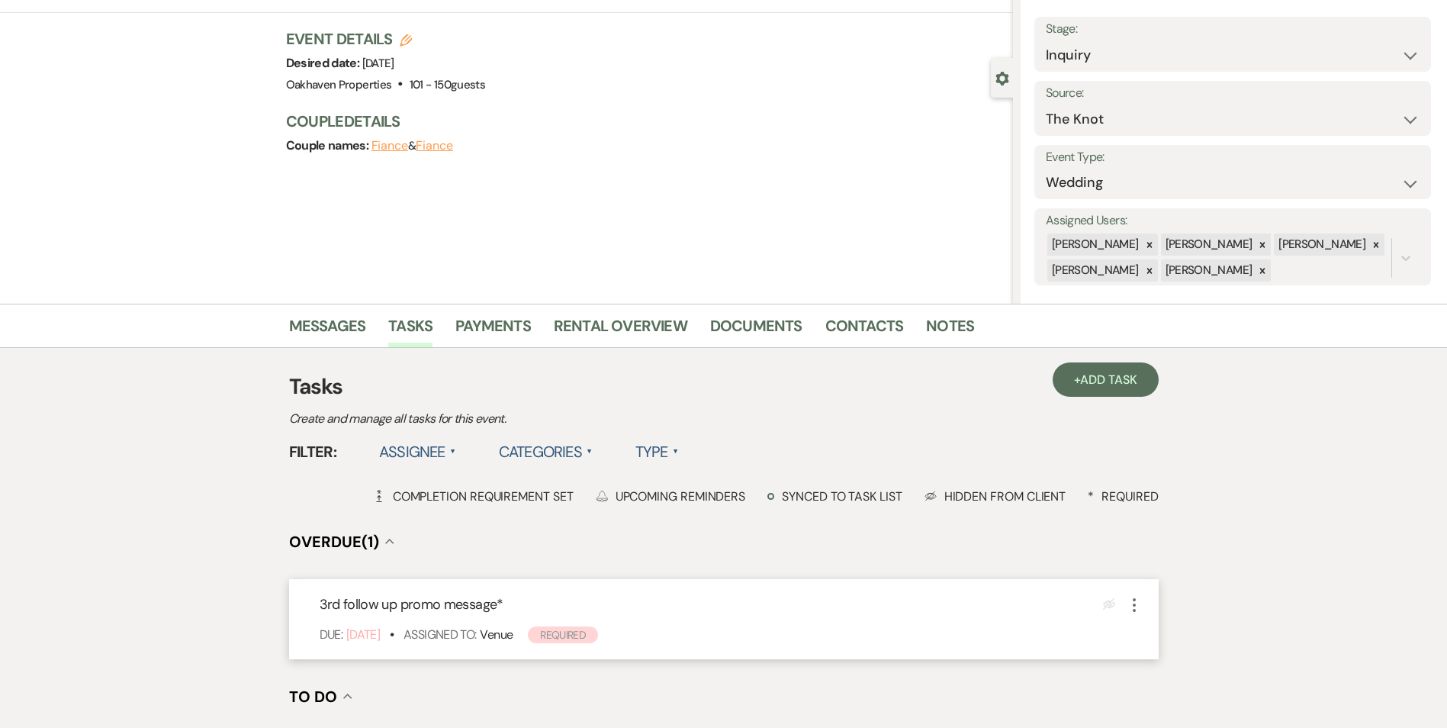
scroll to position [153, 0]
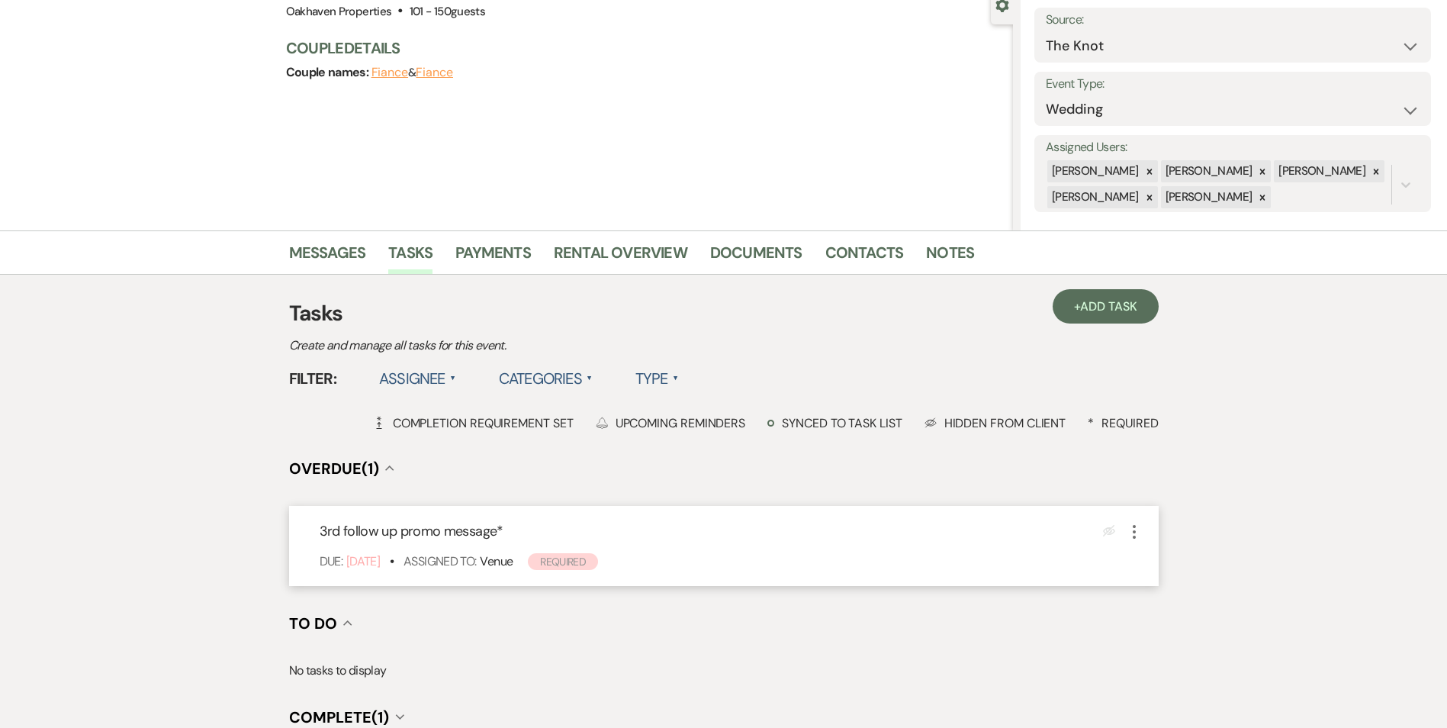
click at [1132, 538] on icon "More" at bounding box center [1134, 531] width 18 height 18
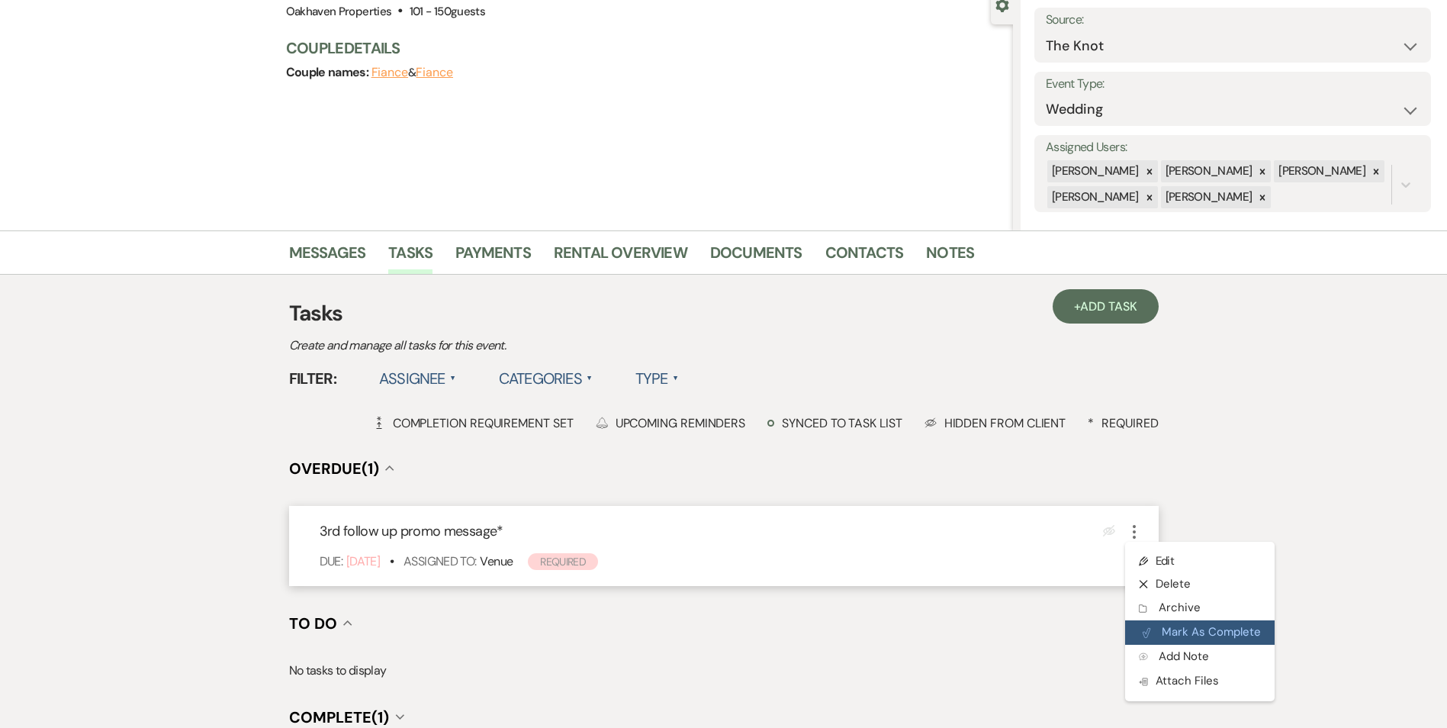
click at [1153, 633] on button "Plan Portal Link Mark As Complete" at bounding box center [1199, 632] width 149 height 24
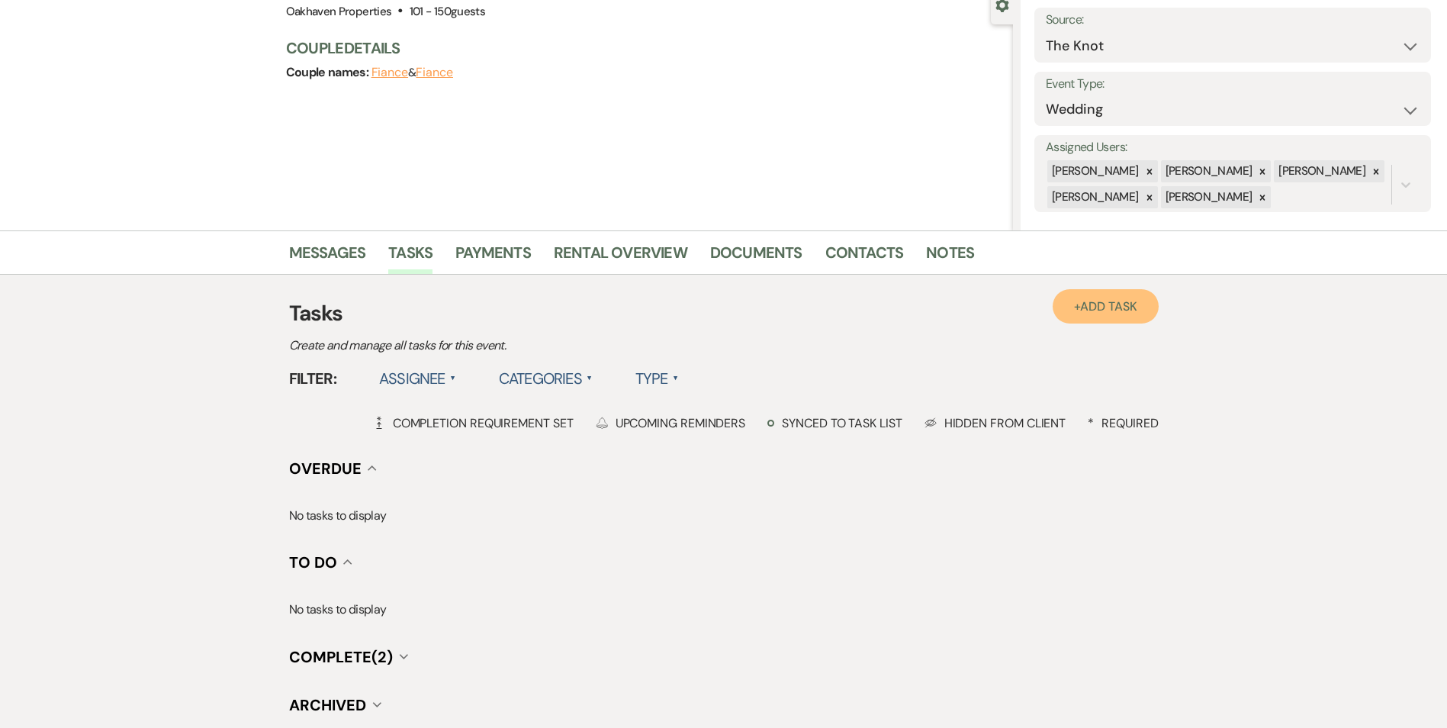
click at [1088, 319] on link "+ Add Task" at bounding box center [1105, 306] width 105 height 34
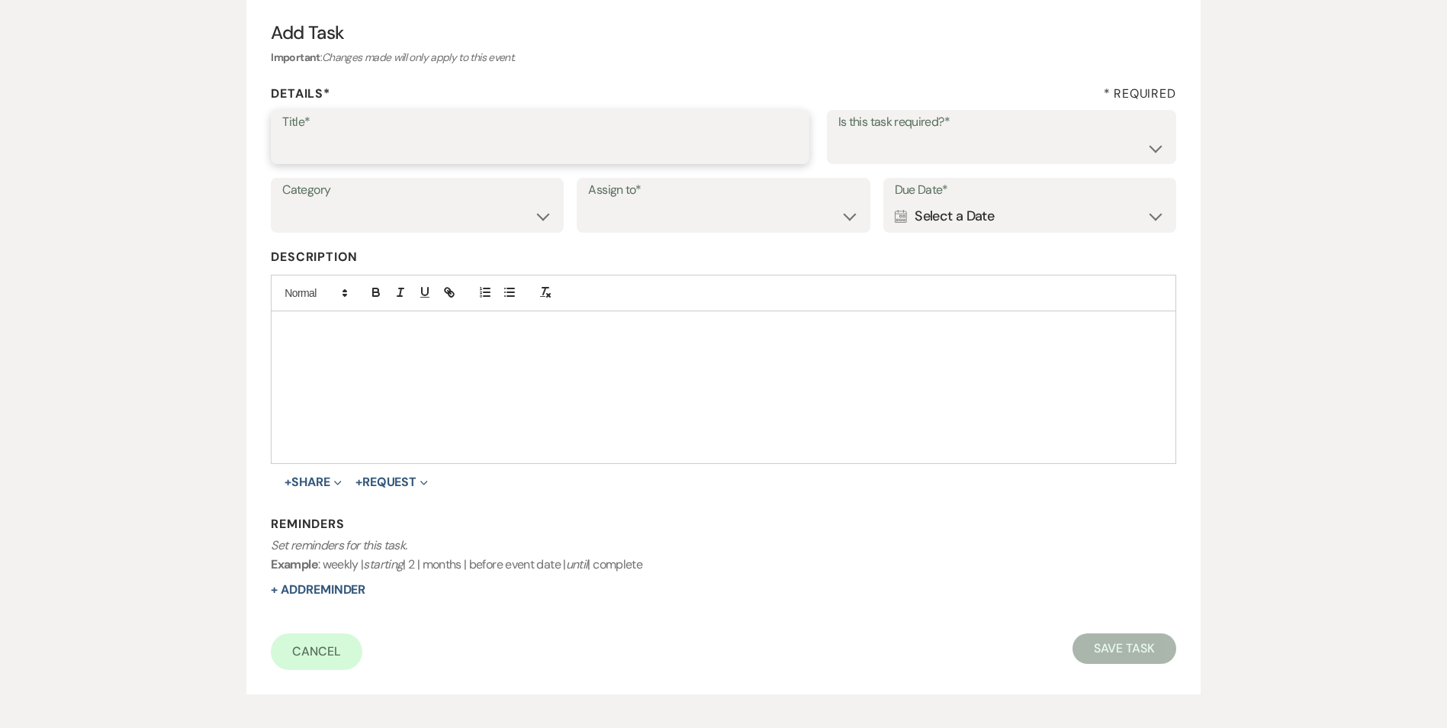
click at [481, 157] on input "Title*" at bounding box center [540, 148] width 516 height 30
type input "4th follow up review message"
click at [965, 146] on select "Yes No" at bounding box center [1001, 148] width 326 height 30
select select "true"
click at [838, 133] on select "Yes No" at bounding box center [1001, 148] width 326 height 30
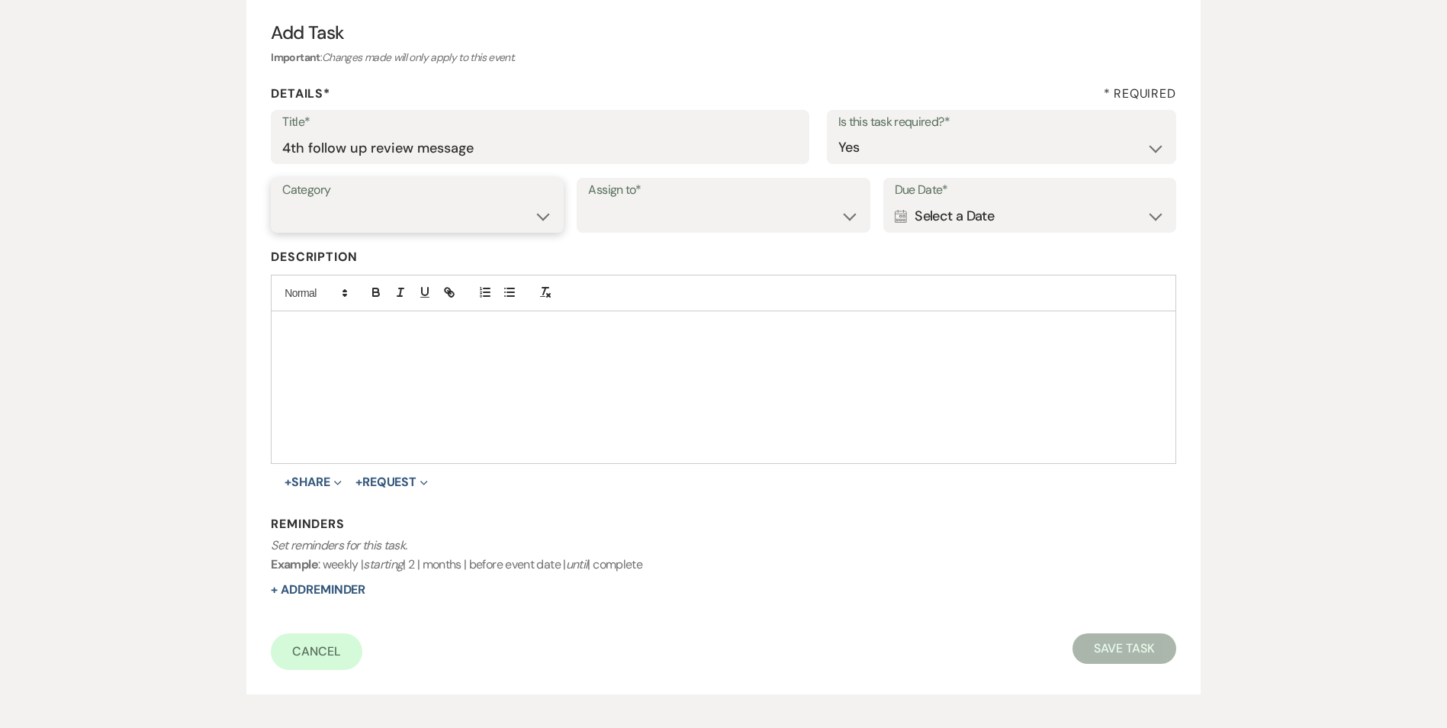
drag, startPoint x: 399, startPoint y: 211, endPoint x: 396, endPoint y: 233, distance: 23.1
click at [399, 211] on select "Venue Vendors Guests Details Finalize & Share" at bounding box center [417, 216] width 270 height 30
select select "31"
click at [282, 201] on select "Venue Vendors Guests Details Finalize & Share" at bounding box center [417, 216] width 270 height 30
click at [621, 211] on select "Venue Client" at bounding box center [723, 216] width 270 height 30
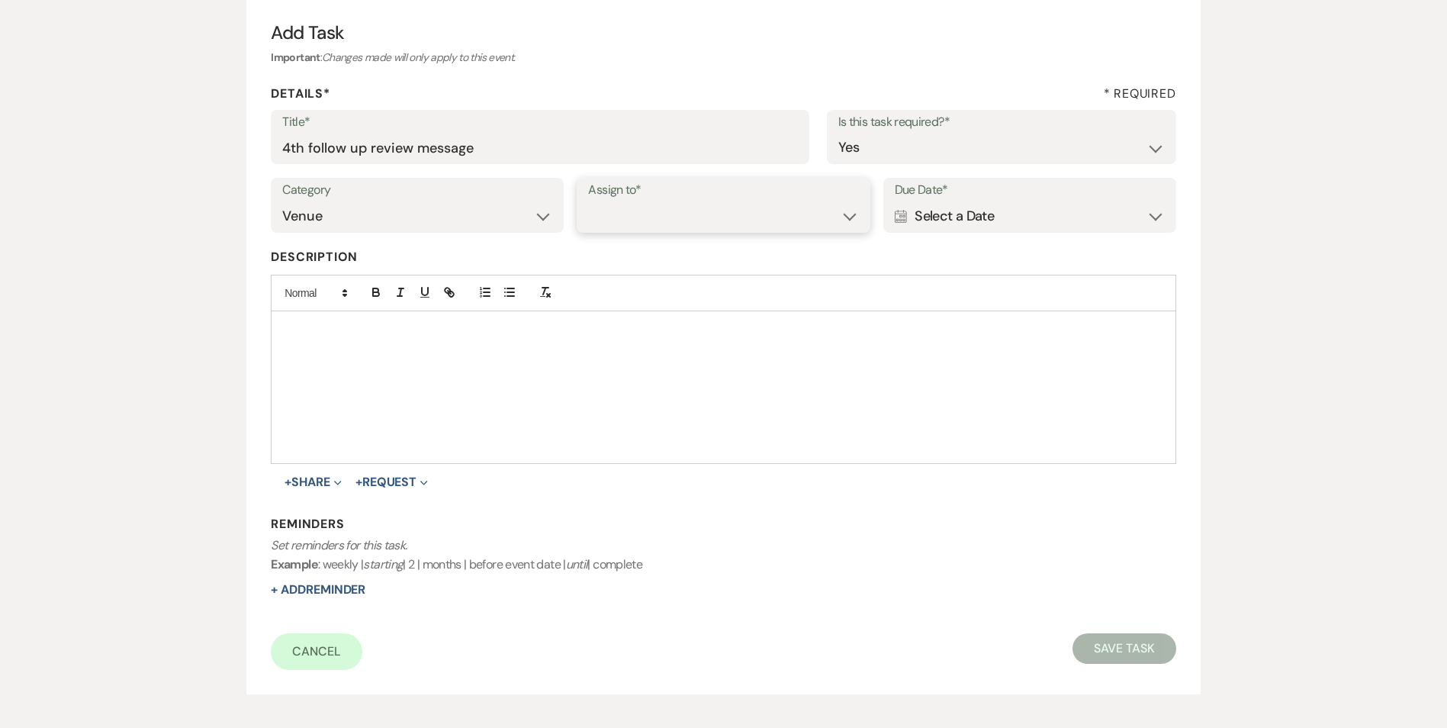
select select "venueHost"
click at [588, 201] on select "Venue Client" at bounding box center [723, 216] width 270 height 30
click at [970, 208] on div "Calendar Select a Date Expand" at bounding box center [1030, 216] width 270 height 30
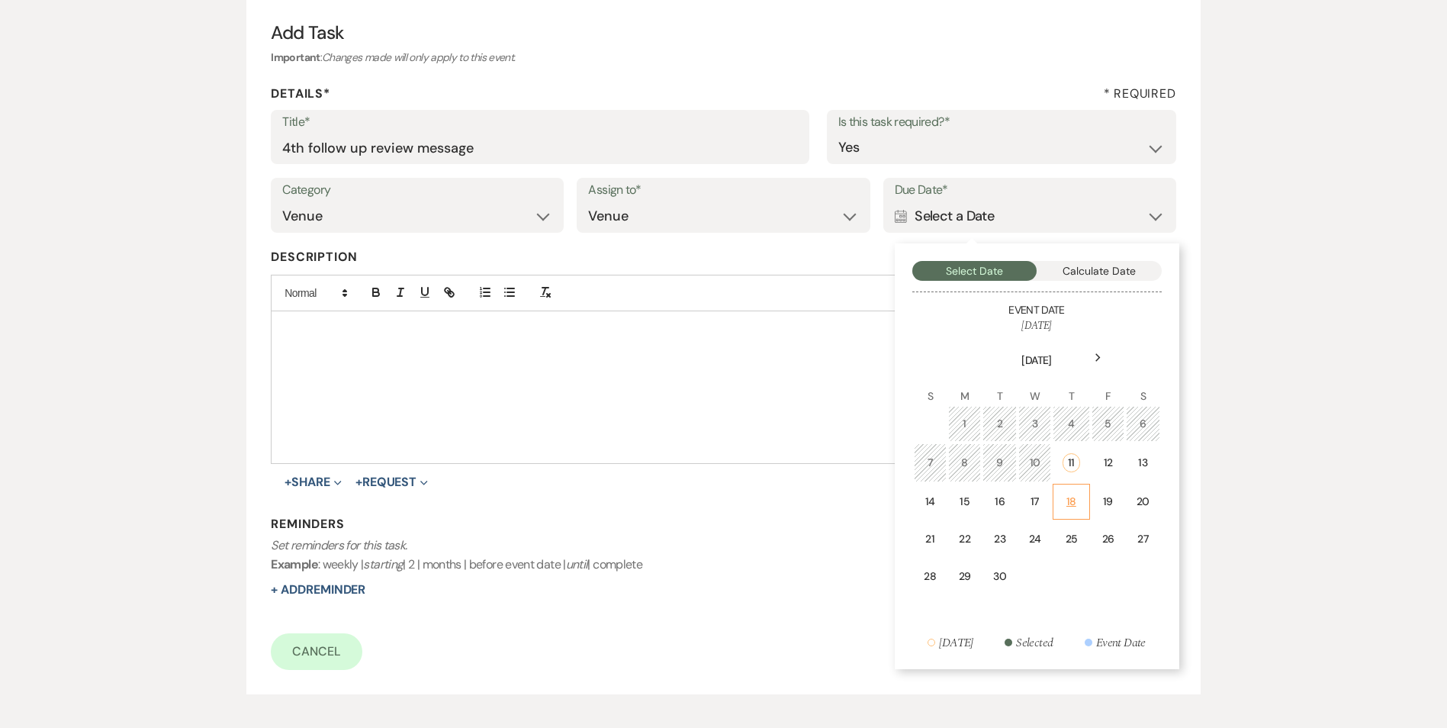
drag, startPoint x: 1069, startPoint y: 497, endPoint x: 1021, endPoint y: 500, distance: 48.1
click at [1069, 497] on div "18" at bounding box center [1071, 501] width 18 height 16
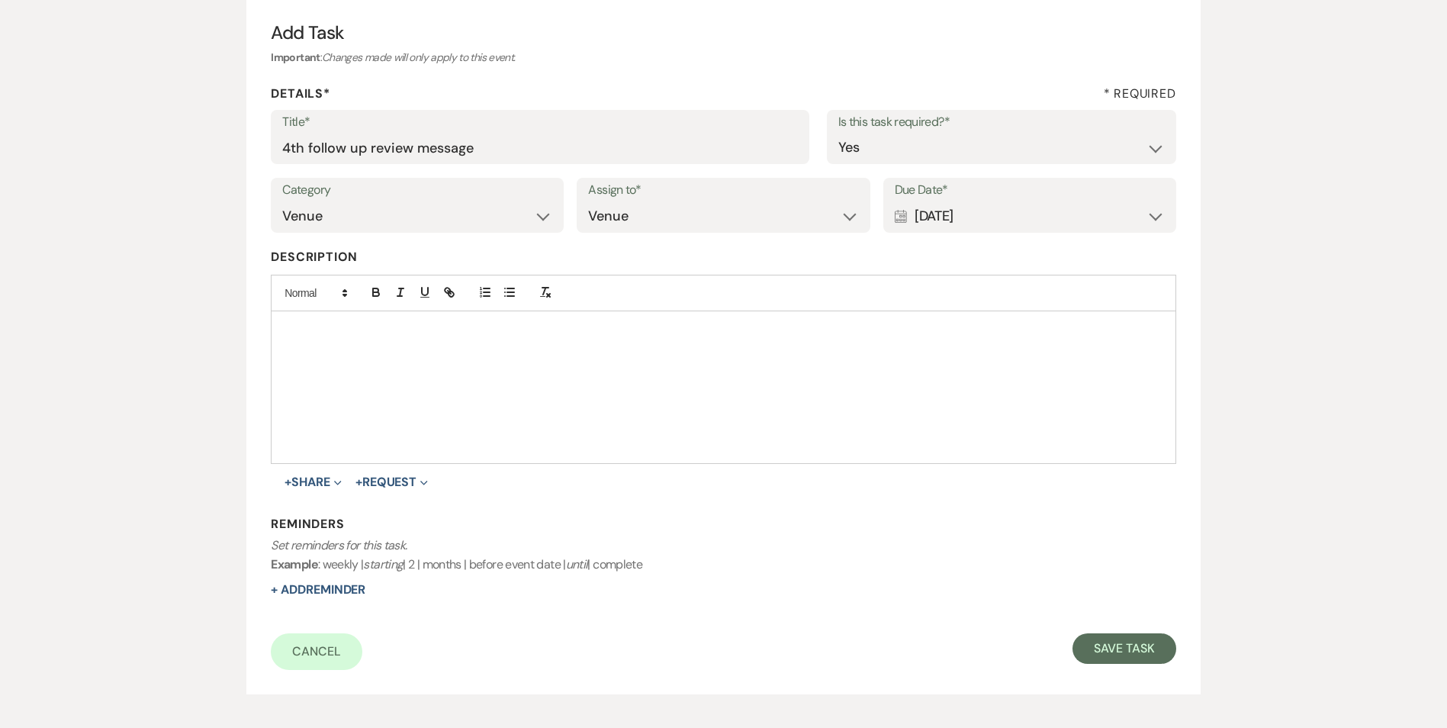
drag, startPoint x: 332, startPoint y: 585, endPoint x: 760, endPoint y: 568, distance: 429.0
click at [333, 585] on button "+ Add Reminder" at bounding box center [318, 589] width 95 height 12
select select "host"
select select "days"
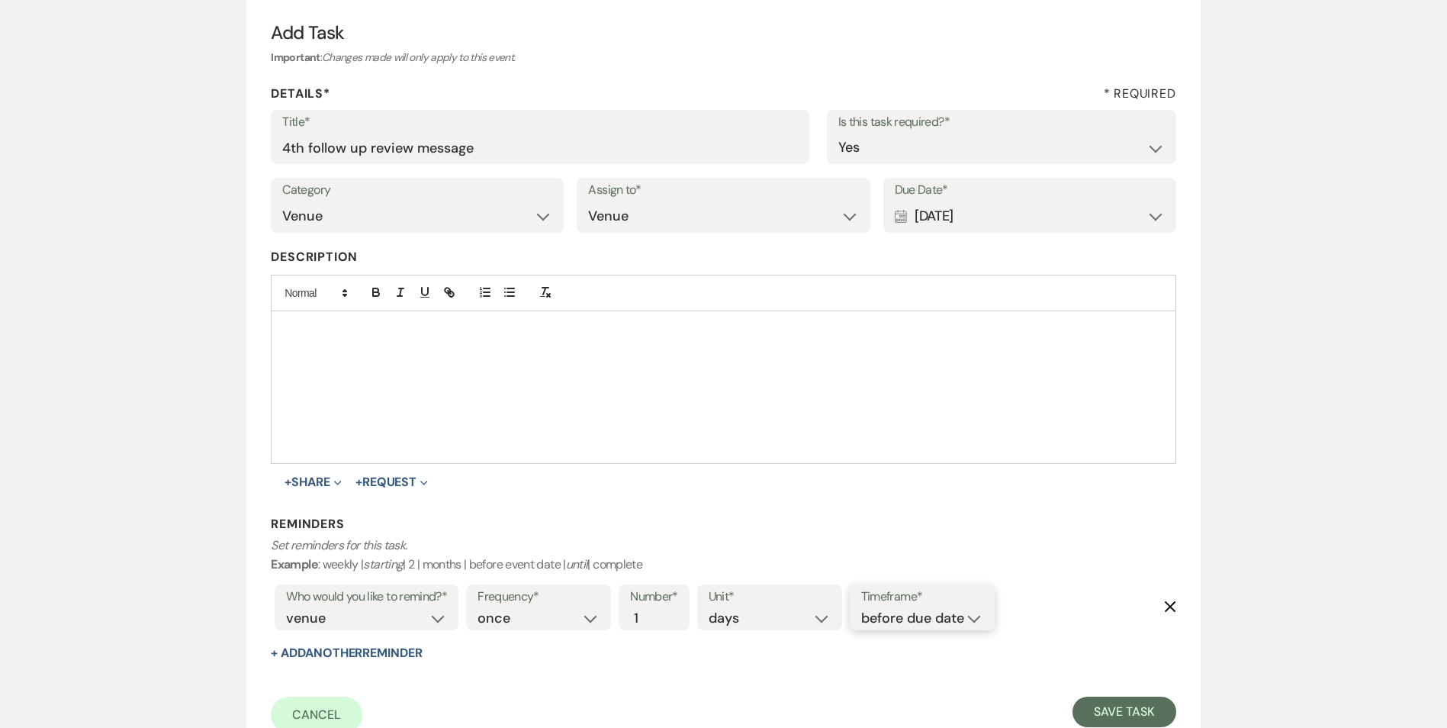
click at [921, 614] on select "before due date after due date on due date on custom date" at bounding box center [922, 618] width 122 height 21
select select "onDueDate"
click at [861, 608] on select "before due date after due date on due date on custom date" at bounding box center [922, 618] width 122 height 21
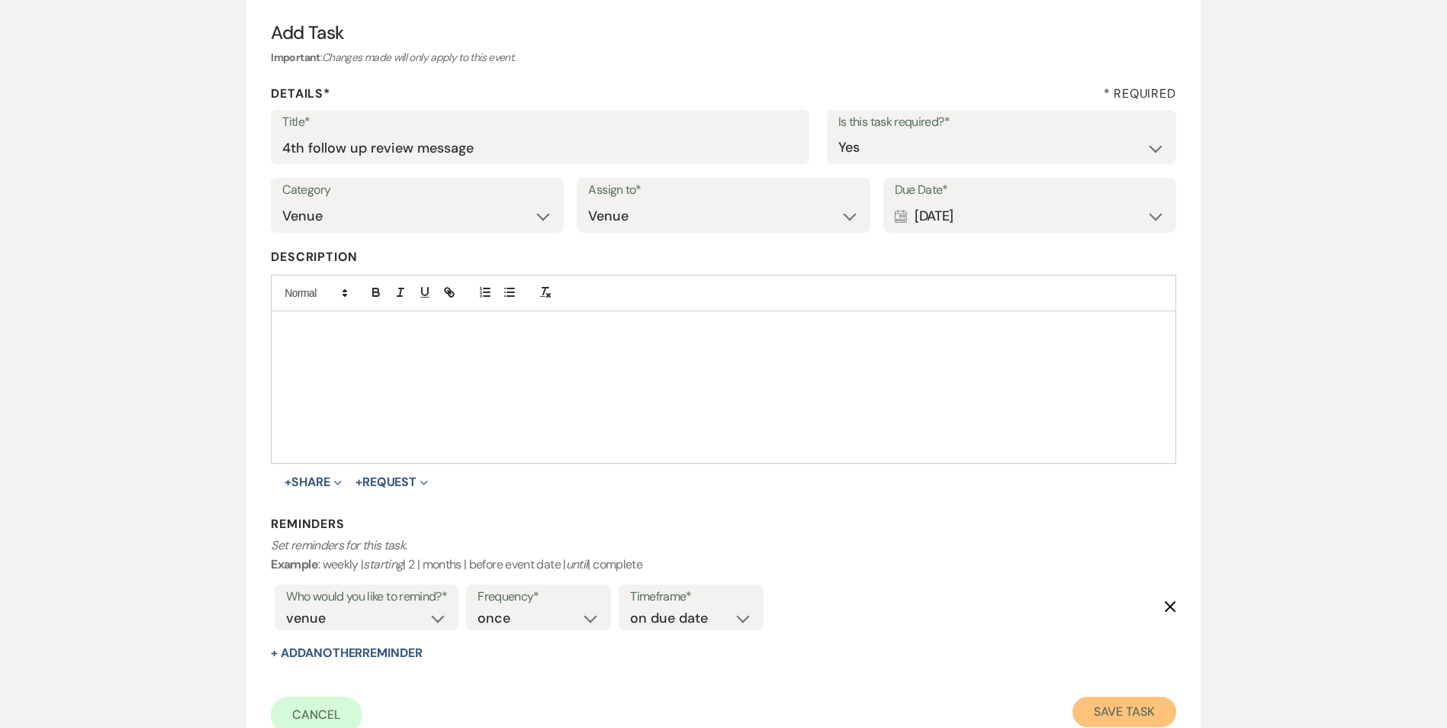
click at [1086, 719] on button "Save Task" at bounding box center [1123, 711] width 103 height 31
select select "2"
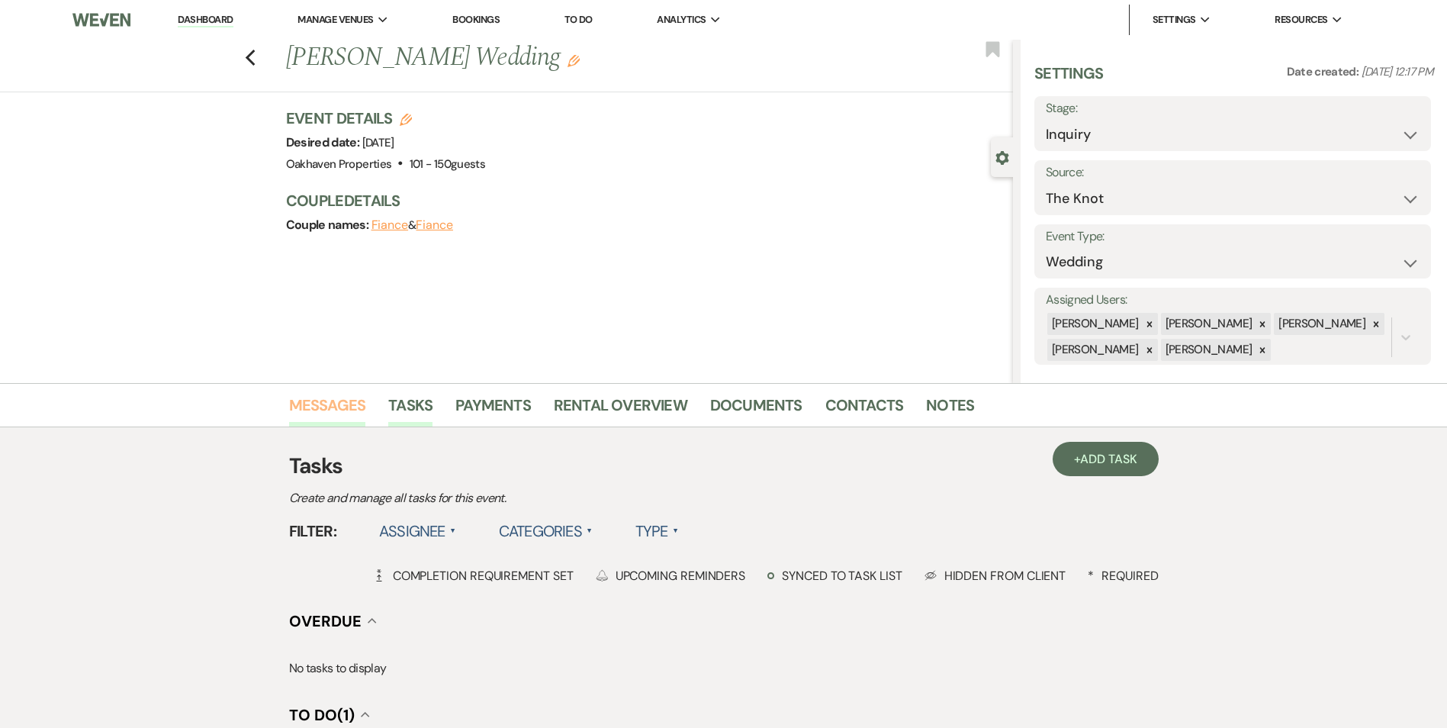
click at [339, 412] on link "Messages" at bounding box center [327, 410] width 77 height 34
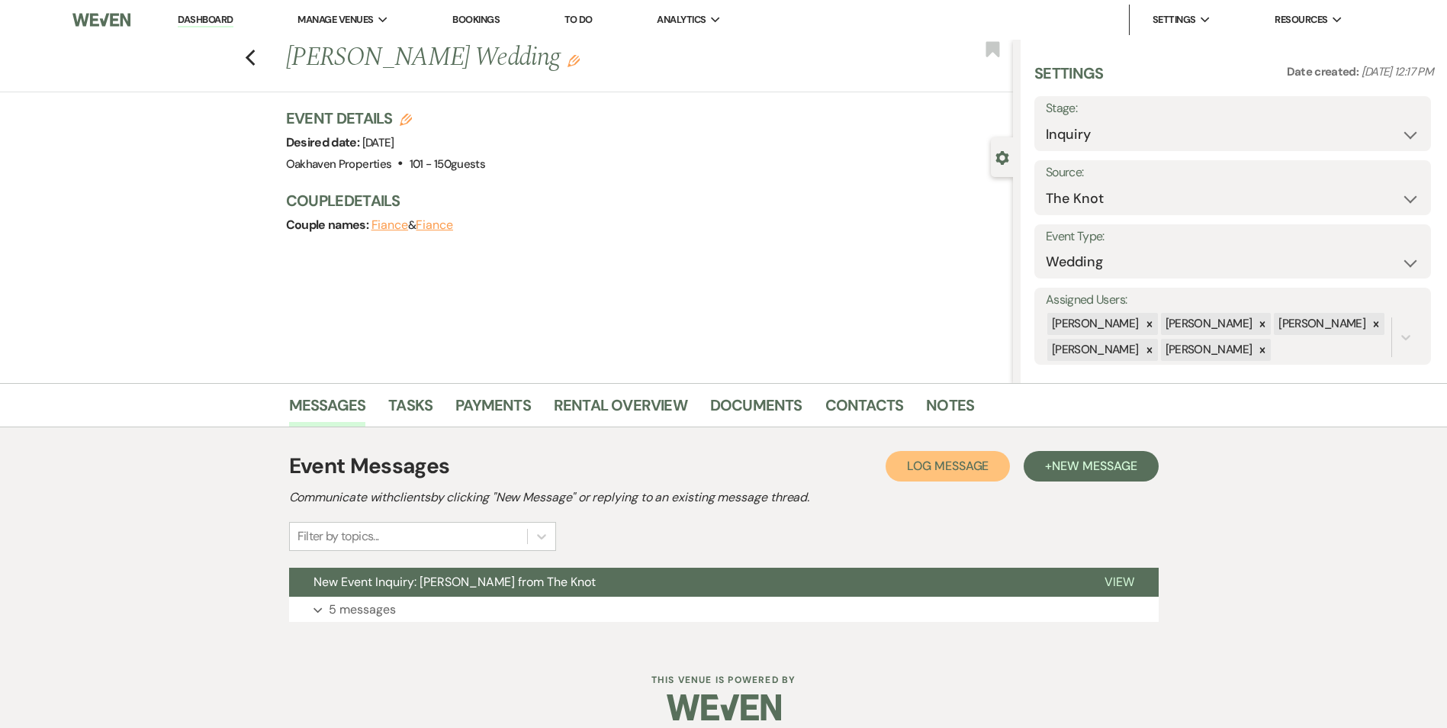
click at [991, 472] on button "Log Log Message" at bounding box center [947, 466] width 124 height 31
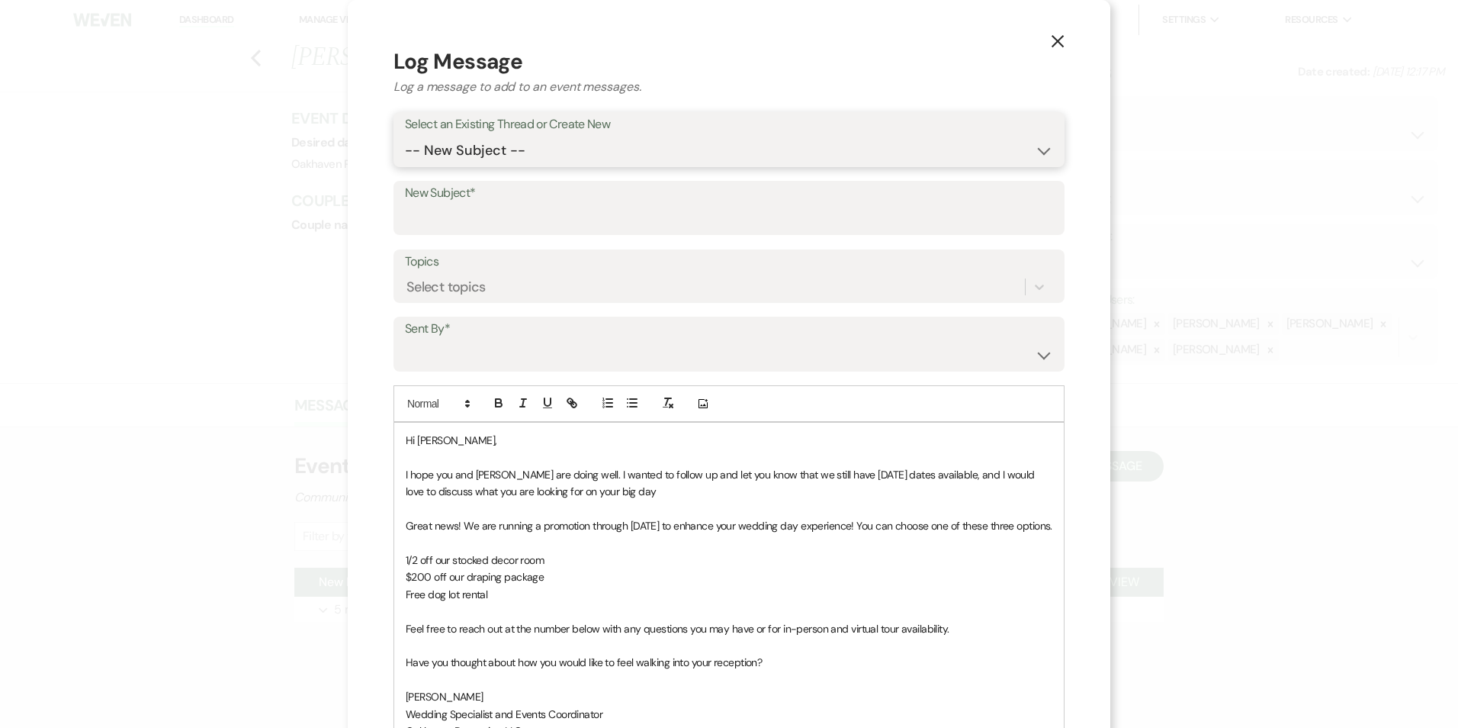
click at [526, 150] on select "-- New Subject -- New Event Inquiry: [PERSON_NAME] from The Knot" at bounding box center [729, 151] width 648 height 30
click at [405, 136] on select "-- New Subject -- New Event Inquiry: [PERSON_NAME] from The Knot" at bounding box center [729, 151] width 648 height 30
click at [517, 148] on select "-- New Subject -- New Event Inquiry: [PERSON_NAME] from The Knot" at bounding box center [729, 151] width 648 height 30
select select "415073"
click at [405, 136] on select "-- New Subject -- New Event Inquiry: [PERSON_NAME] from The Knot" at bounding box center [729, 151] width 648 height 30
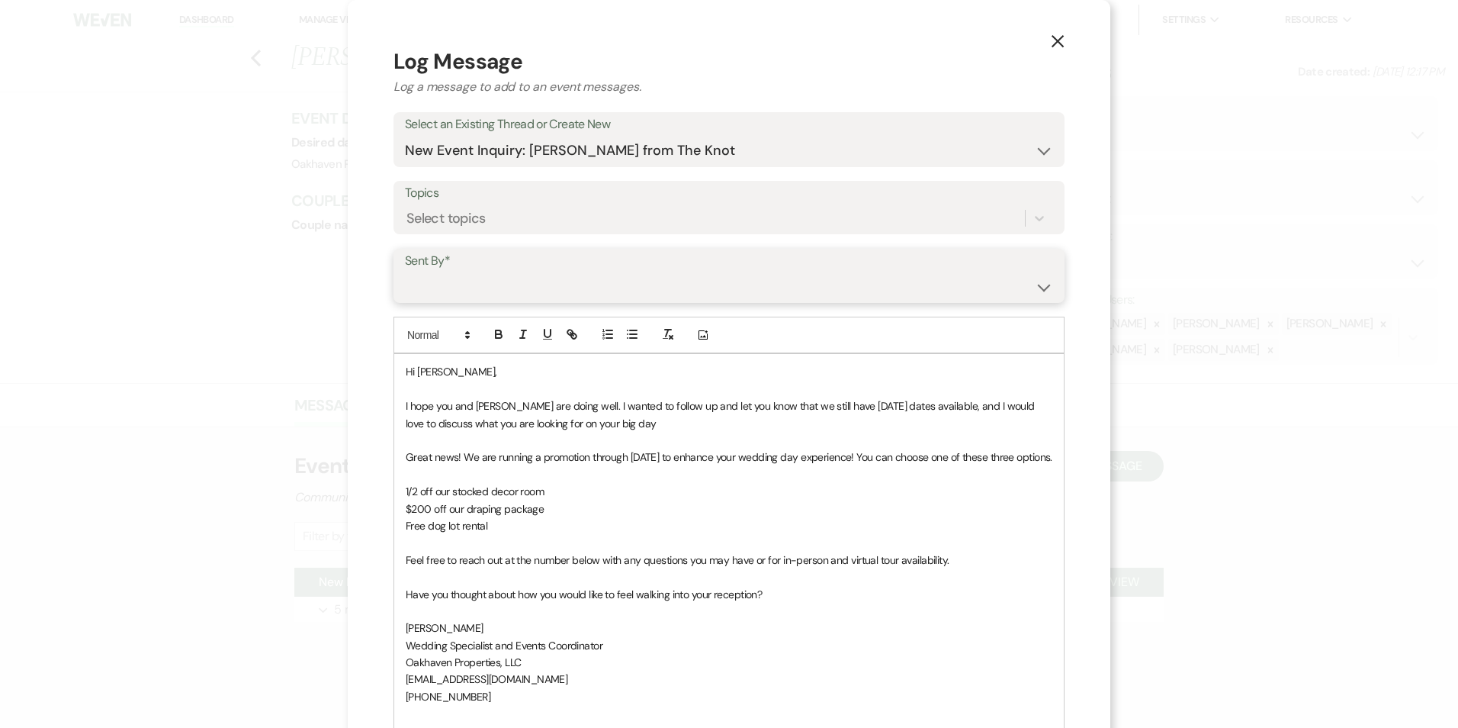
drag, startPoint x: 485, startPoint y: 290, endPoint x: 492, endPoint y: 304, distance: 15.3
click at [485, 290] on select "[PERSON_NAME] ([EMAIL_ADDRESS][DOMAIN_NAME]) [PERSON_NAME] ([PERSON_NAME][EMAIL…" at bounding box center [729, 287] width 648 height 30
select select "user-127923"
click at [405, 272] on select "[PERSON_NAME] ([EMAIL_ADDRESS][DOMAIN_NAME]) [PERSON_NAME] ([PERSON_NAME][EMAIL…" at bounding box center [729, 287] width 648 height 30
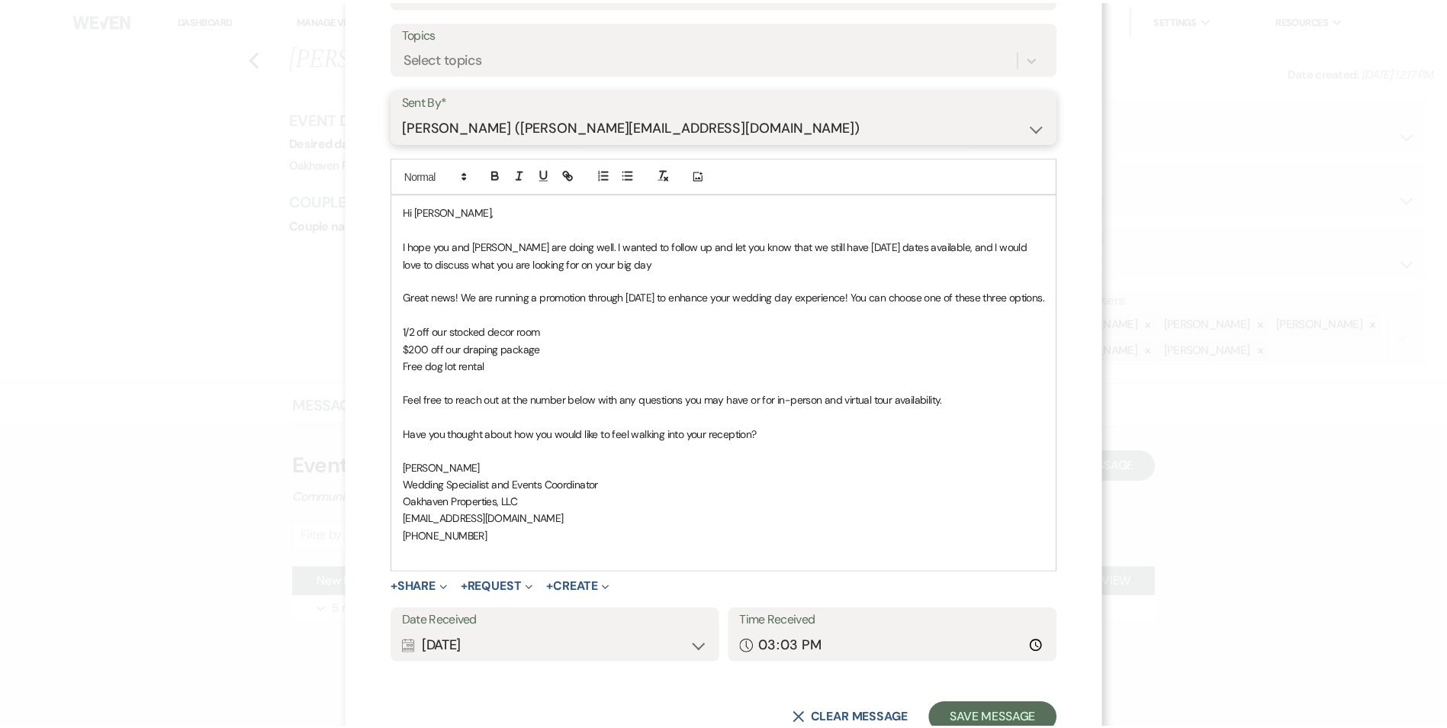
scroll to position [229, 0]
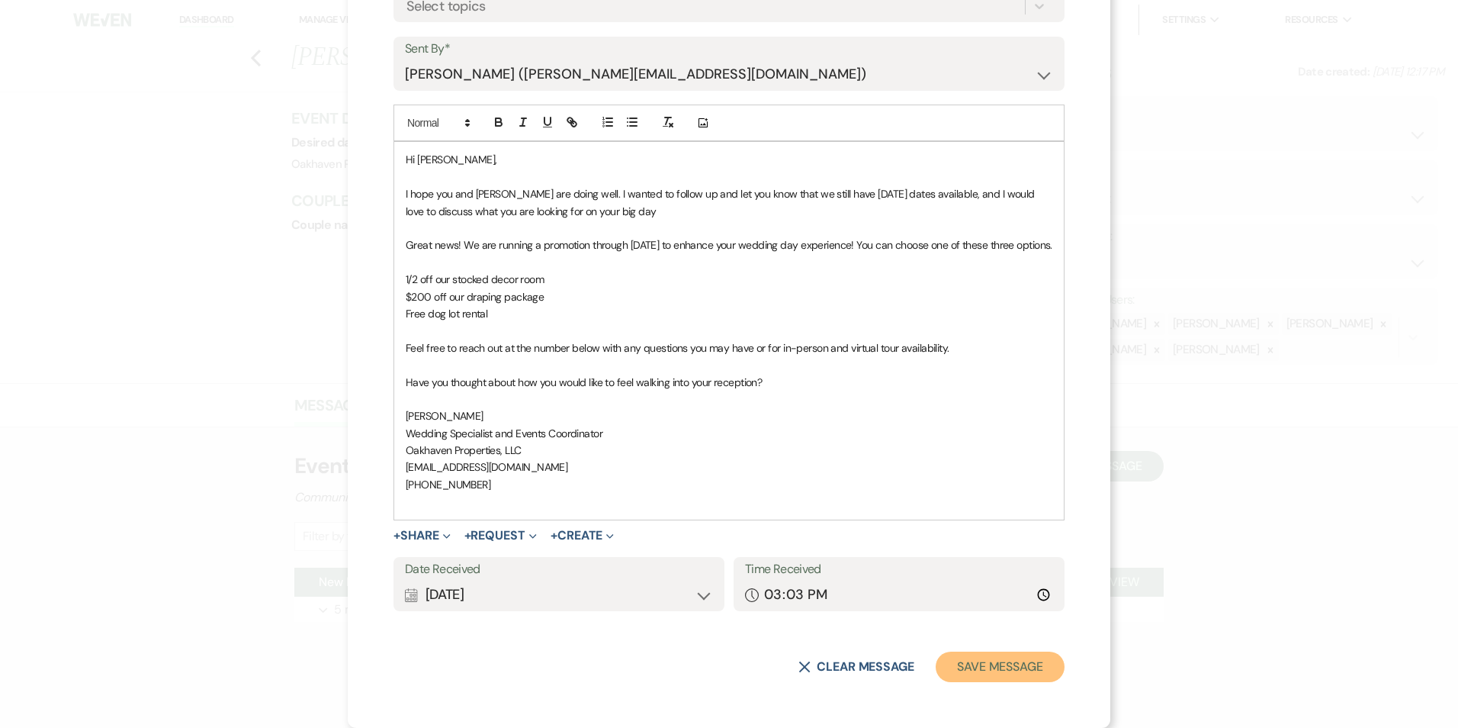
click at [1035, 664] on button "Save Message" at bounding box center [1000, 666] width 129 height 31
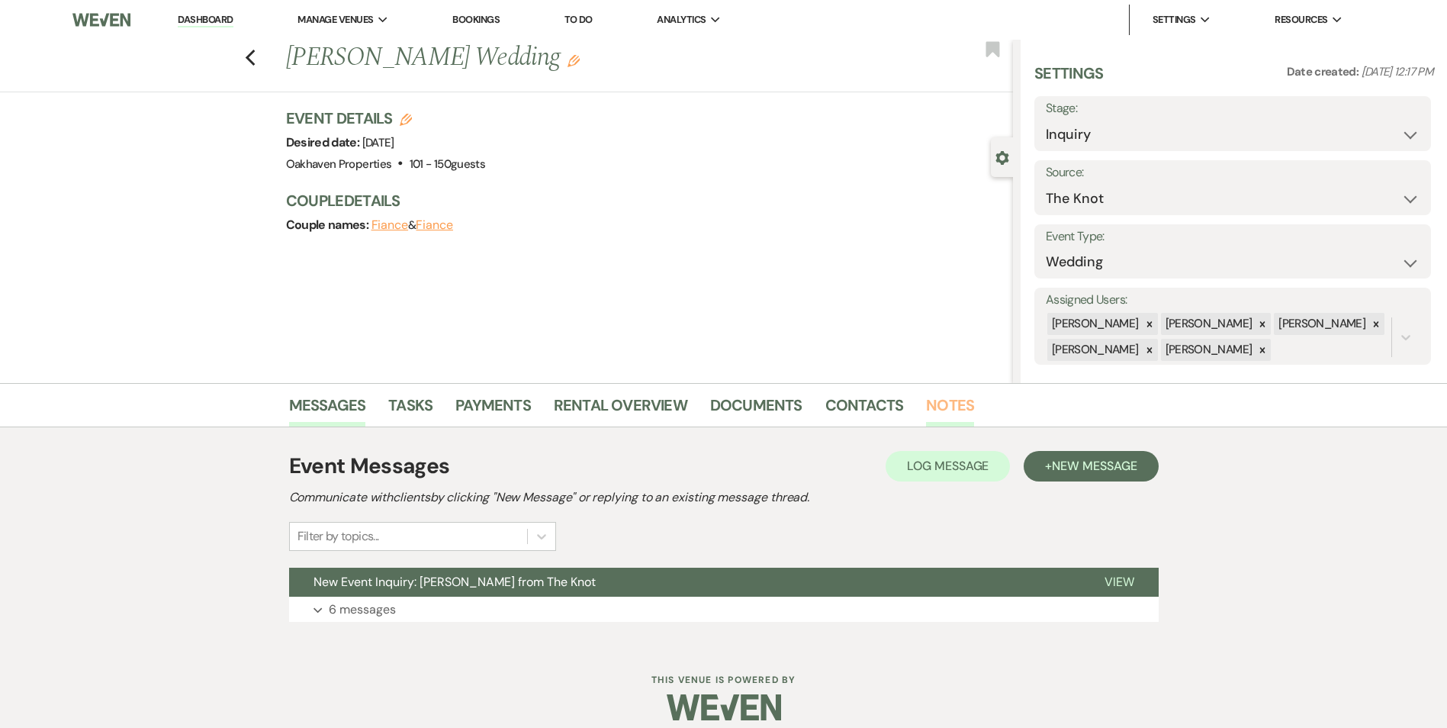
click at [943, 407] on link "Notes" at bounding box center [950, 410] width 48 height 34
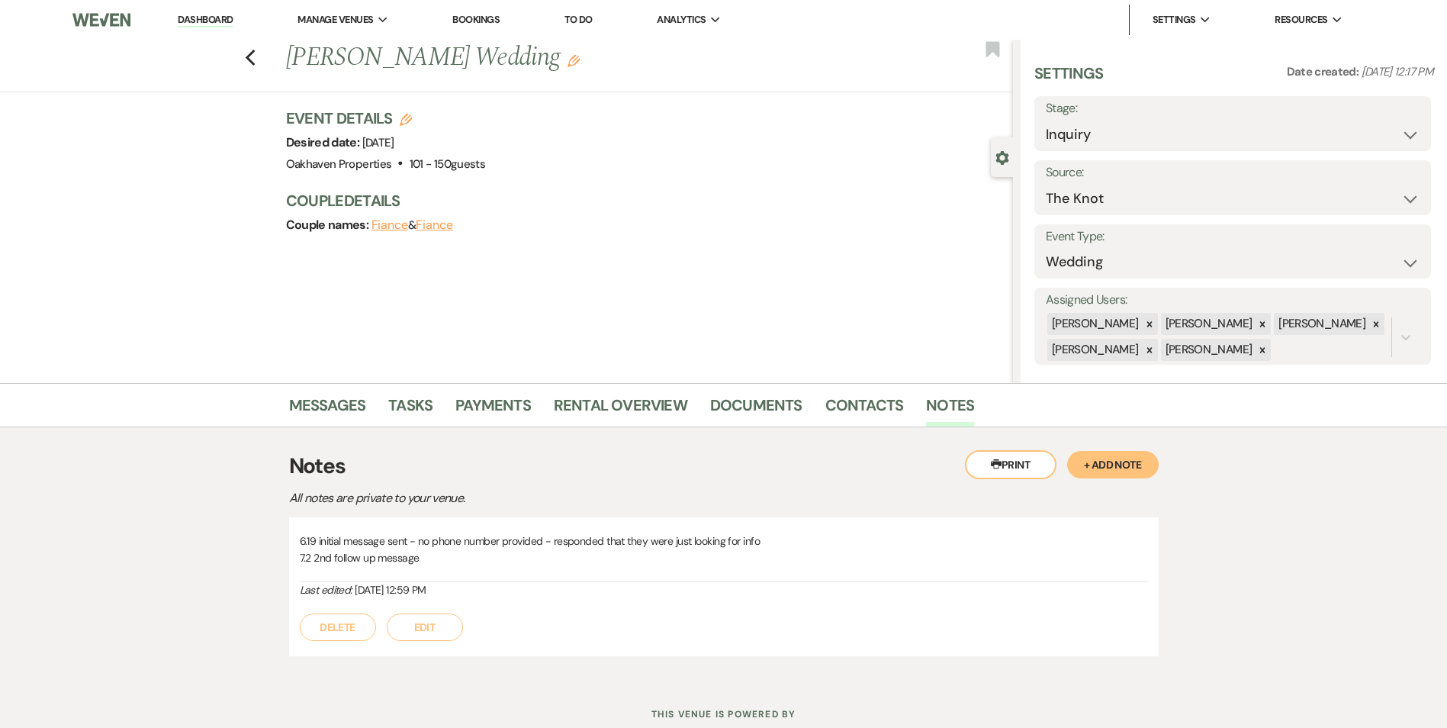
click at [444, 626] on button "Edit" at bounding box center [425, 626] width 76 height 27
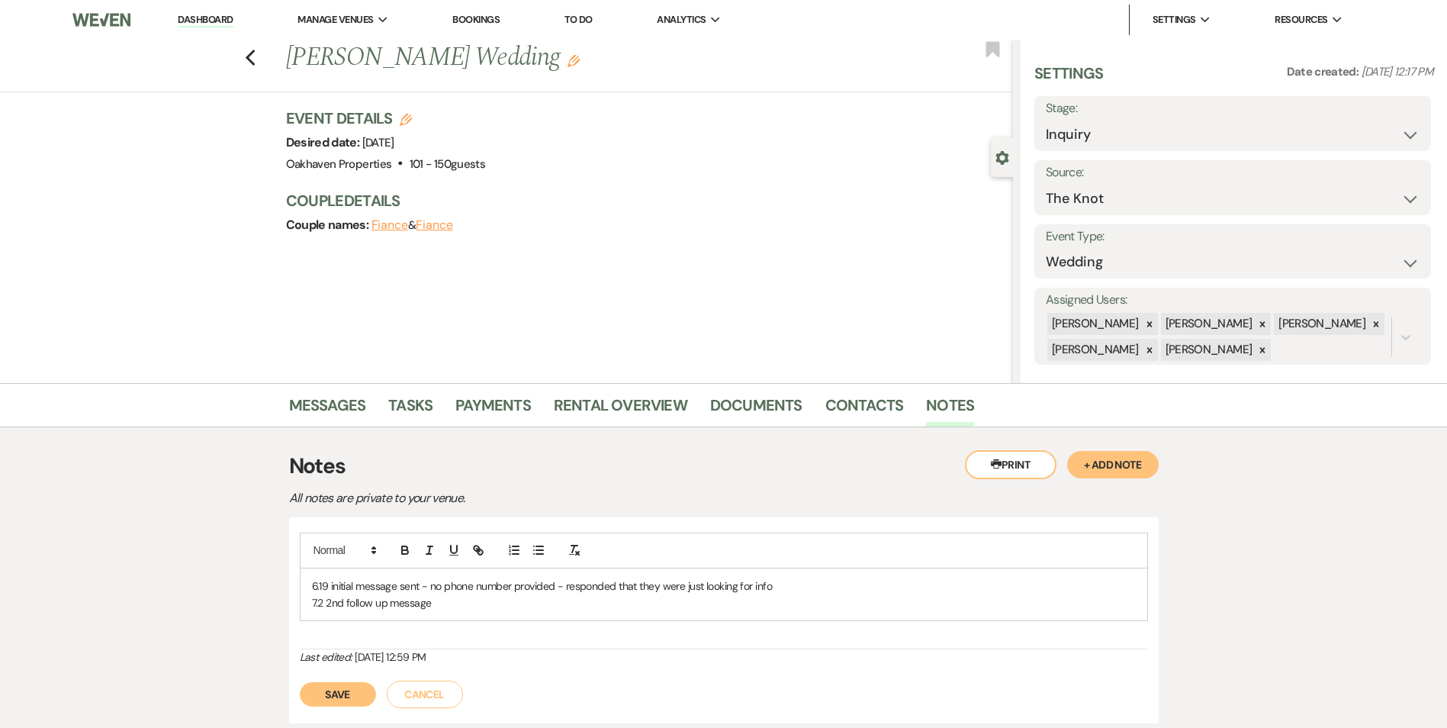
click at [440, 582] on p "6.19 initial message sent - no phone number provided - responded that they were…" at bounding box center [724, 585] width 824 height 17
click at [448, 598] on p "7.2 2nd follow up message" at bounding box center [724, 602] width 824 height 17
click at [366, 705] on button "Save" at bounding box center [338, 711] width 76 height 24
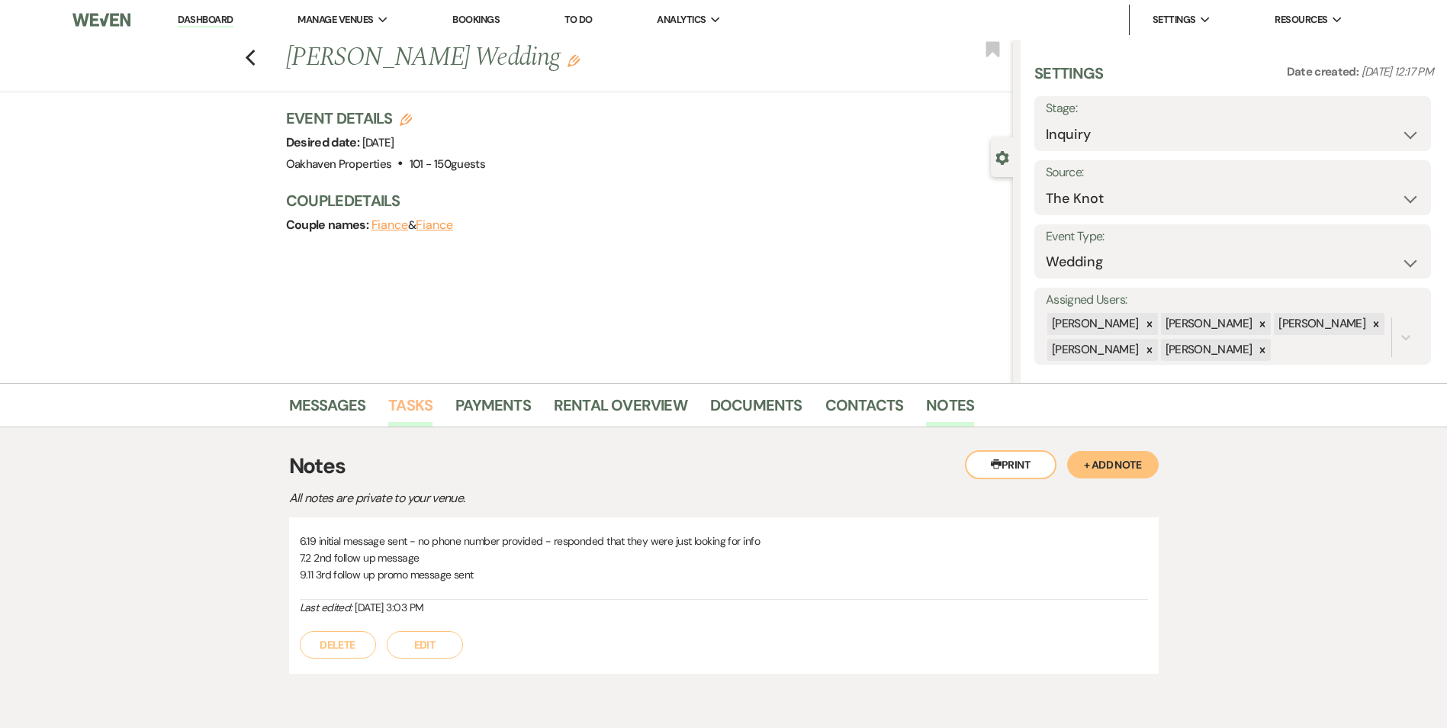
click at [422, 422] on link "Tasks" at bounding box center [410, 410] width 44 height 34
